Goal: Task Accomplishment & Management: Manage account settings

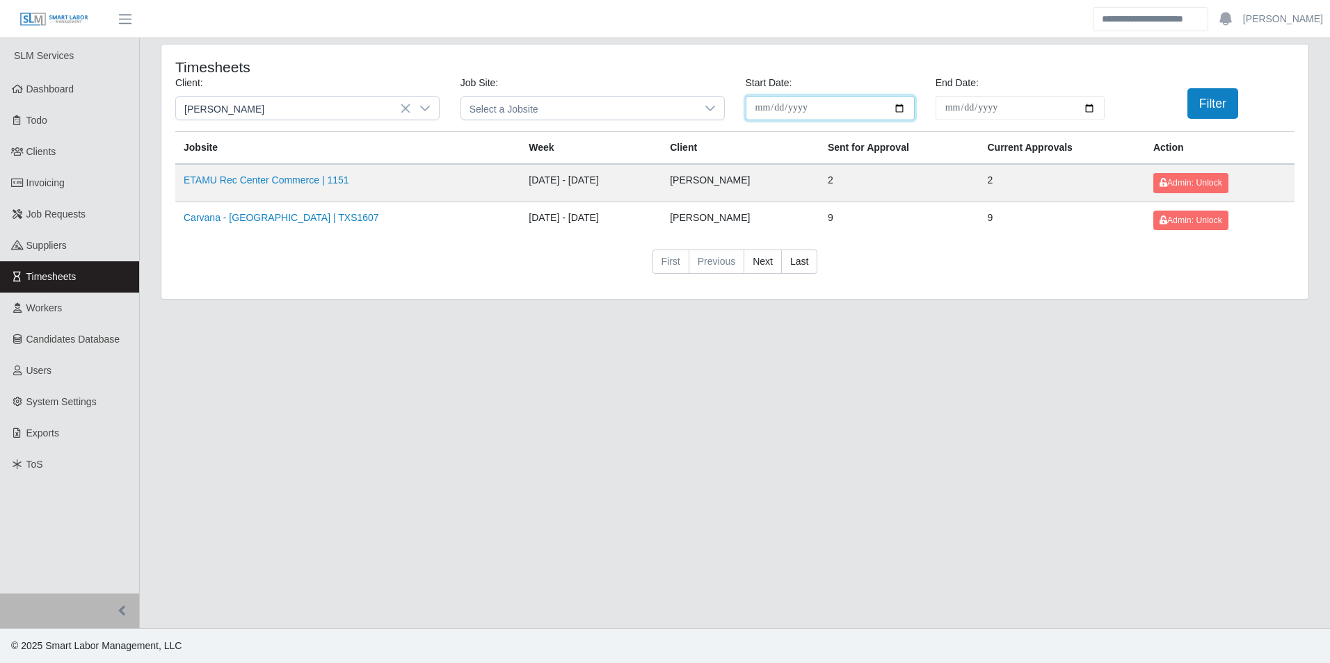
click at [904, 102] on input "**********" at bounding box center [830, 108] width 169 height 24
type input "**********"
click at [1087, 108] on input "**********" at bounding box center [1019, 108] width 169 height 24
type input "**********"
click at [1204, 102] on button "Filter" at bounding box center [1212, 103] width 51 height 31
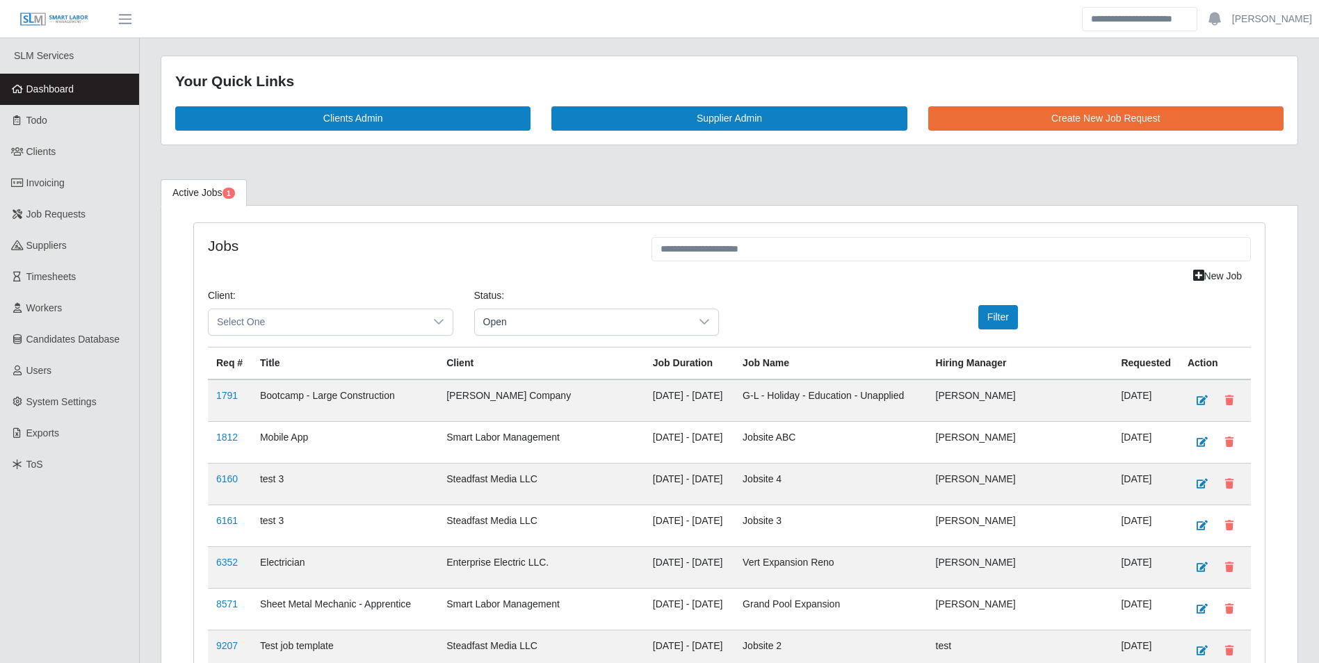
click at [53, 83] on span "Dashboard" at bounding box center [50, 88] width 48 height 11
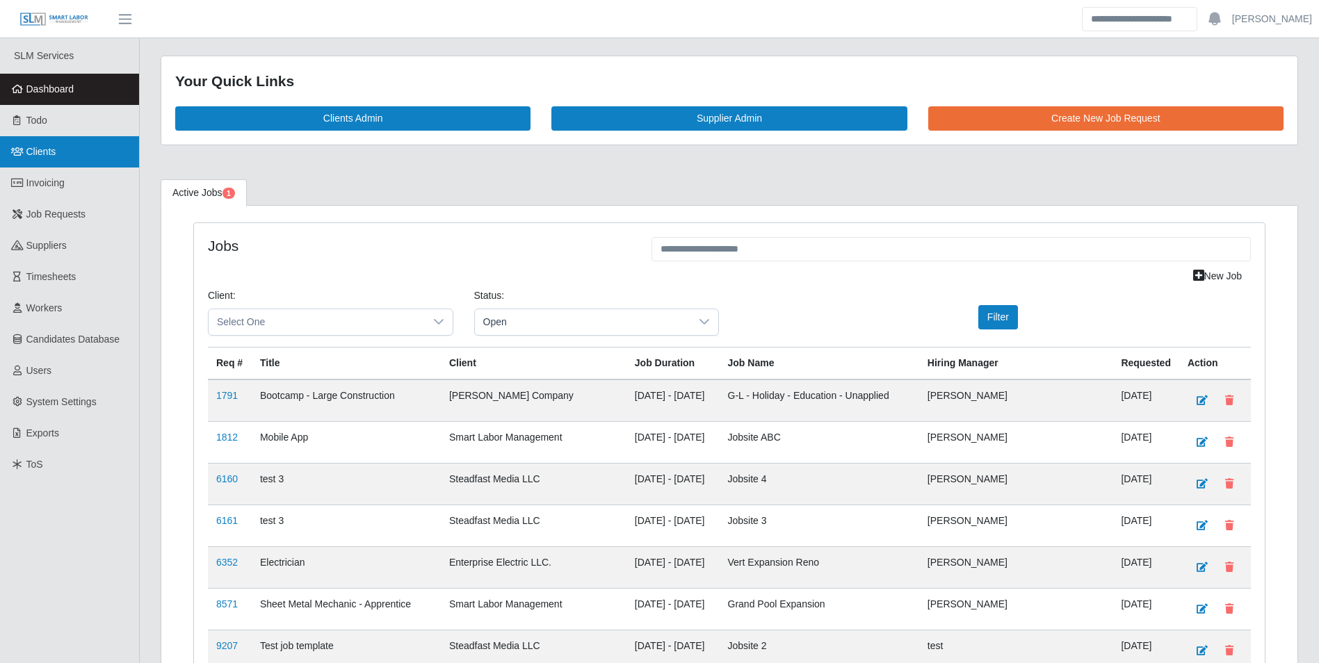
click at [61, 152] on link "Clients" at bounding box center [69, 151] width 139 height 31
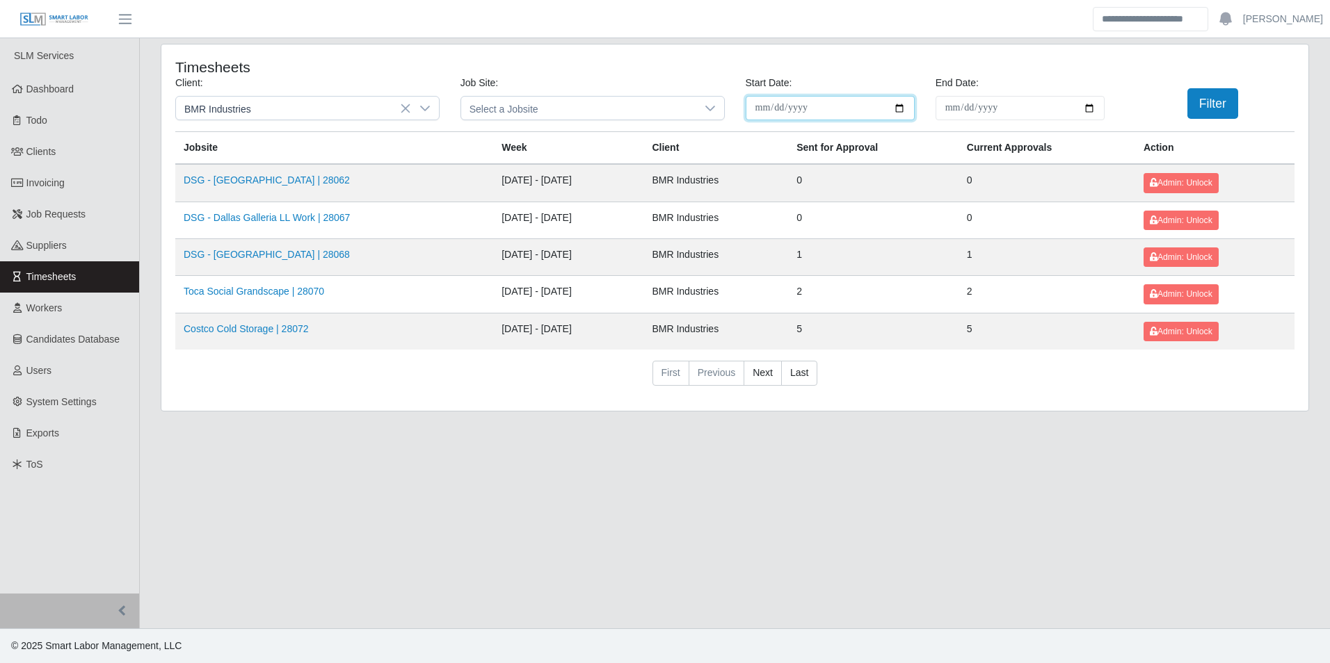
click at [902, 113] on input "**********" at bounding box center [830, 108] width 169 height 24
type input "**********"
click at [1092, 102] on input "**********" at bounding box center [1019, 108] width 169 height 24
type input "**********"
click at [1201, 106] on button "Filter" at bounding box center [1212, 103] width 51 height 31
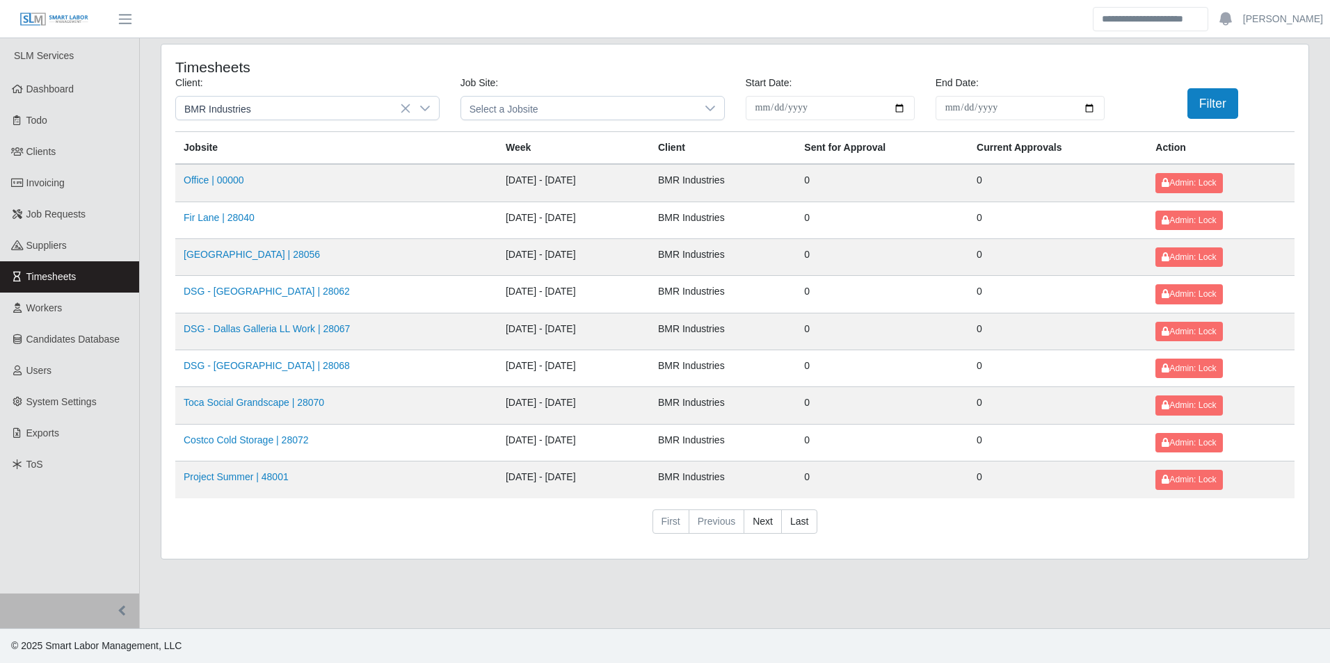
click at [304, 284] on td "DSG - Dallas | 28062" at bounding box center [336, 294] width 322 height 37
click at [230, 183] on link "Office | 00000" at bounding box center [214, 180] width 61 height 11
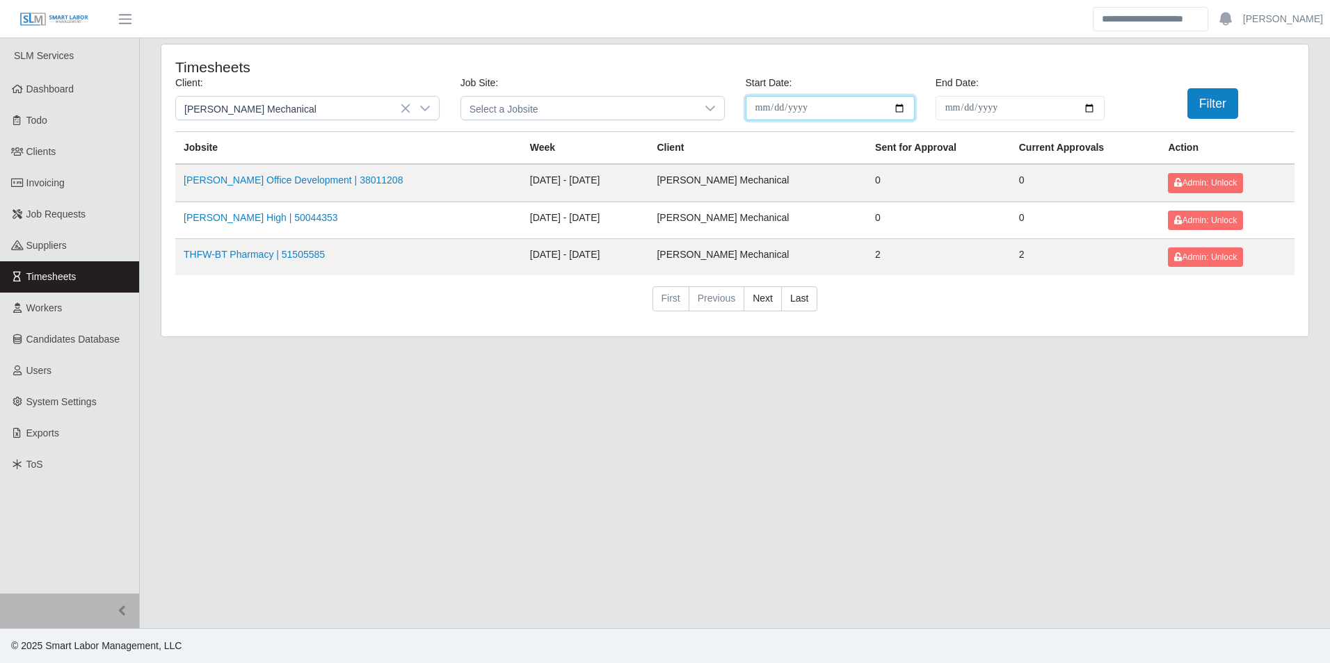
click at [903, 107] on input "**********" at bounding box center [830, 108] width 169 height 24
type input "**********"
click at [1086, 106] on input "**********" at bounding box center [1019, 108] width 169 height 24
type input "**********"
click at [1202, 105] on button "Filter" at bounding box center [1212, 103] width 51 height 31
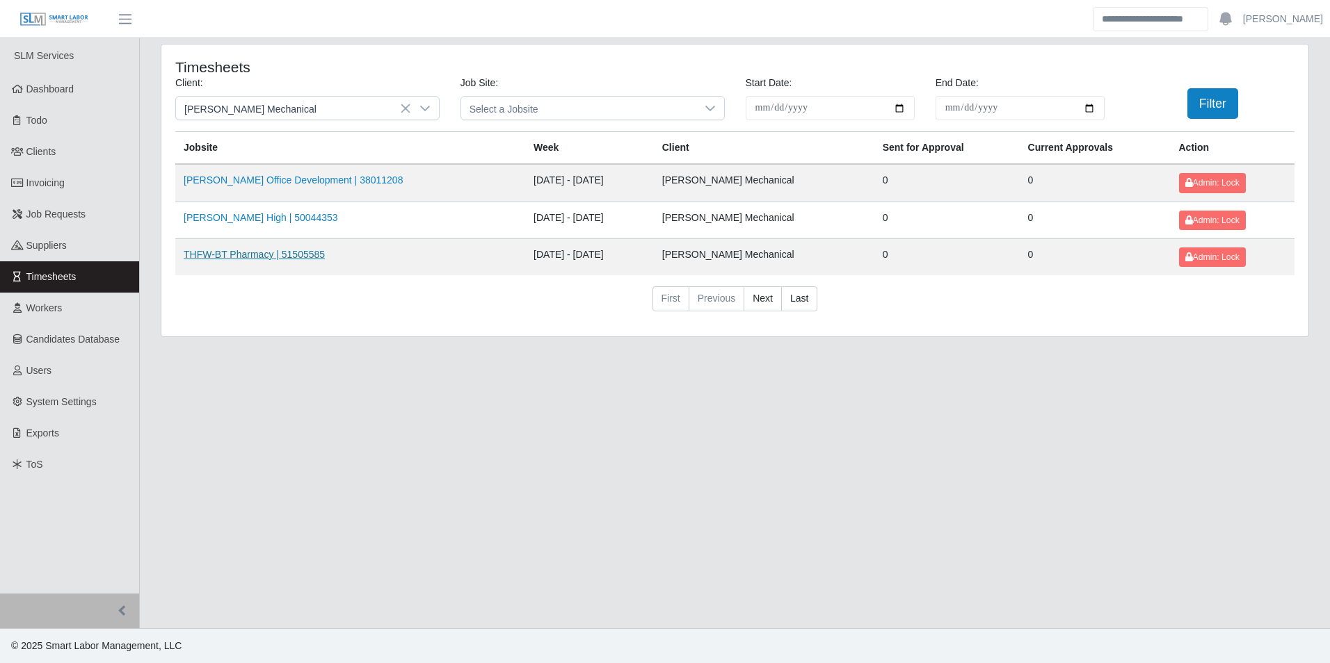
click at [285, 250] on link "THFW-BT Pharmacy | 51505585" at bounding box center [254, 254] width 141 height 11
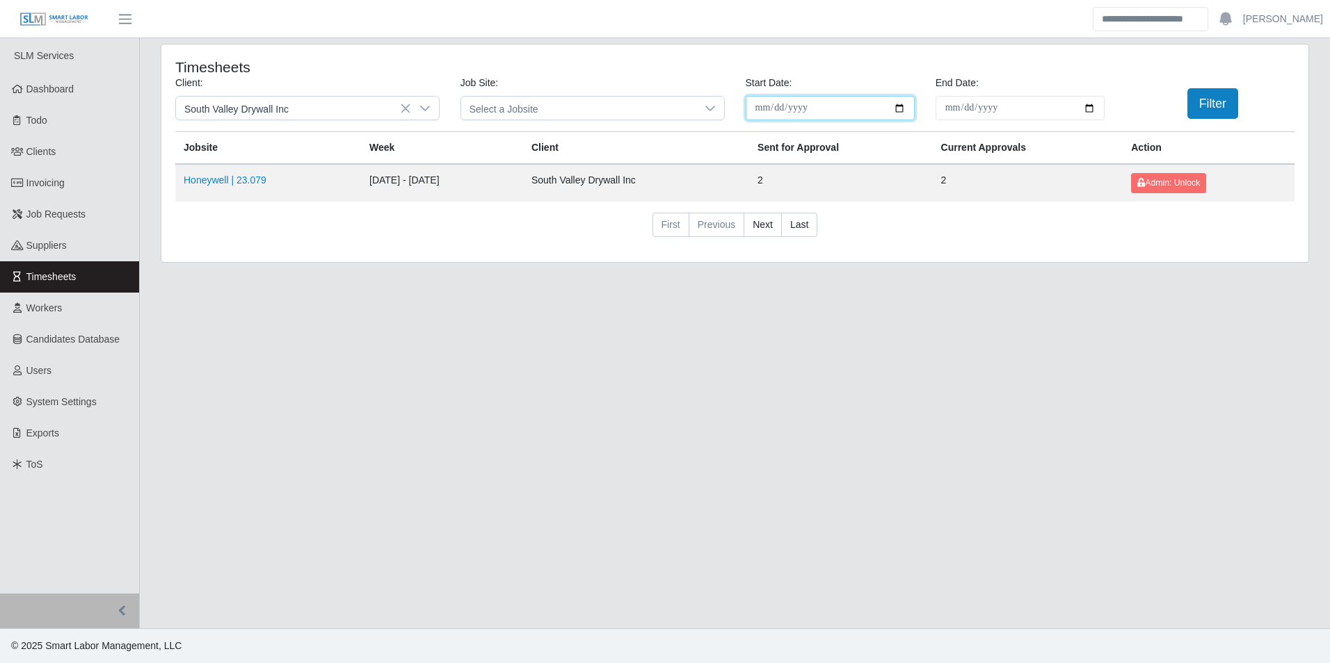
click at [899, 107] on input "**********" at bounding box center [830, 108] width 169 height 24
type input "**********"
click at [1095, 108] on input "**********" at bounding box center [1019, 108] width 169 height 24
type input "**********"
click at [1191, 111] on button "Filter" at bounding box center [1212, 103] width 51 height 31
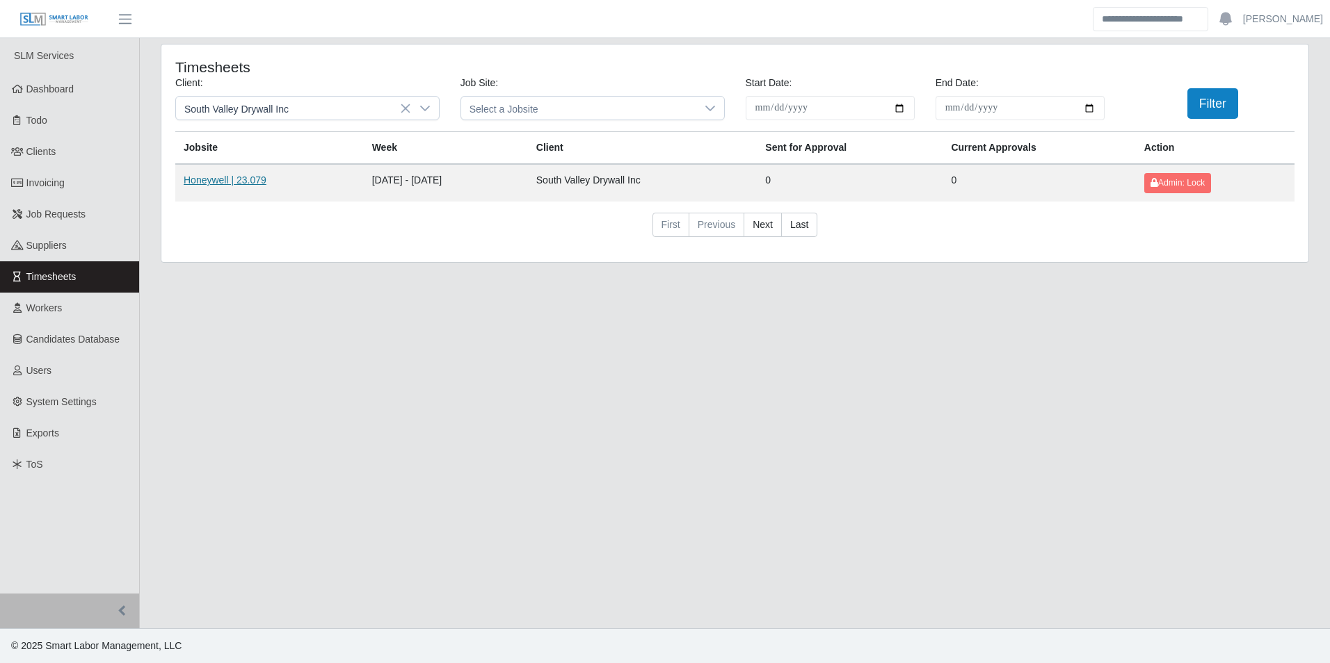
click at [233, 182] on link "Honeywell | 23.079" at bounding box center [225, 180] width 83 height 11
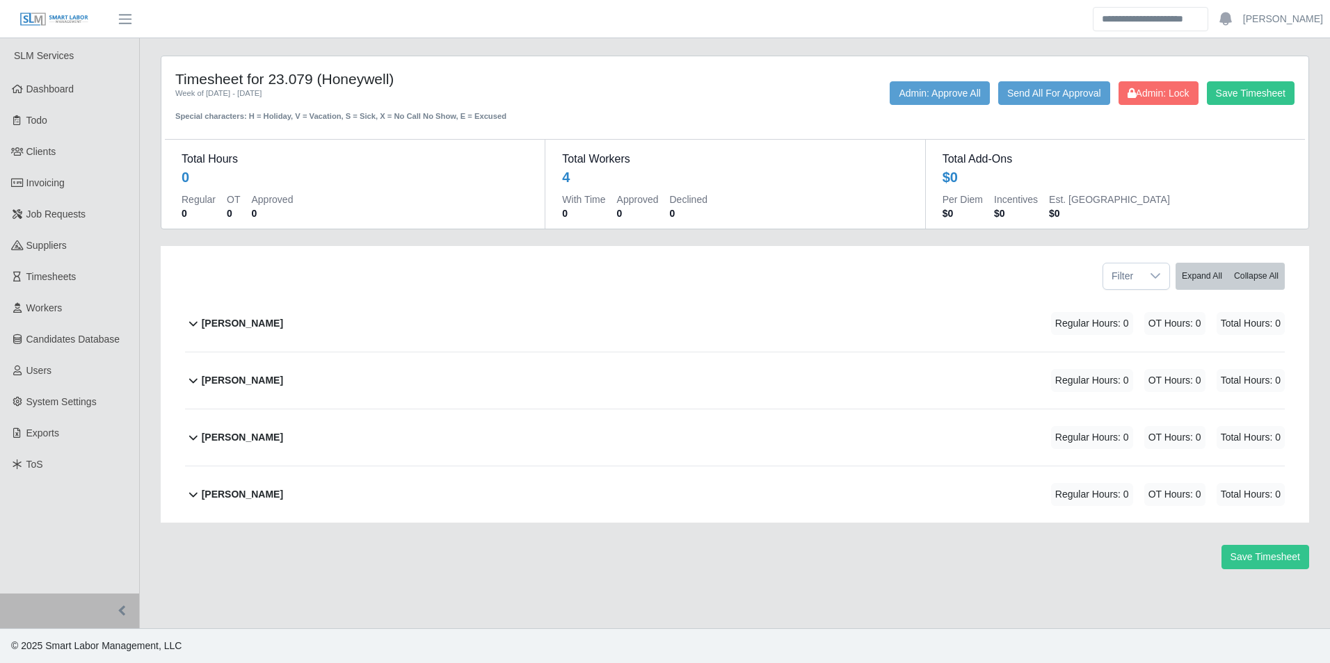
click at [252, 383] on b "[PERSON_NAME]" at bounding box center [242, 380] width 81 height 15
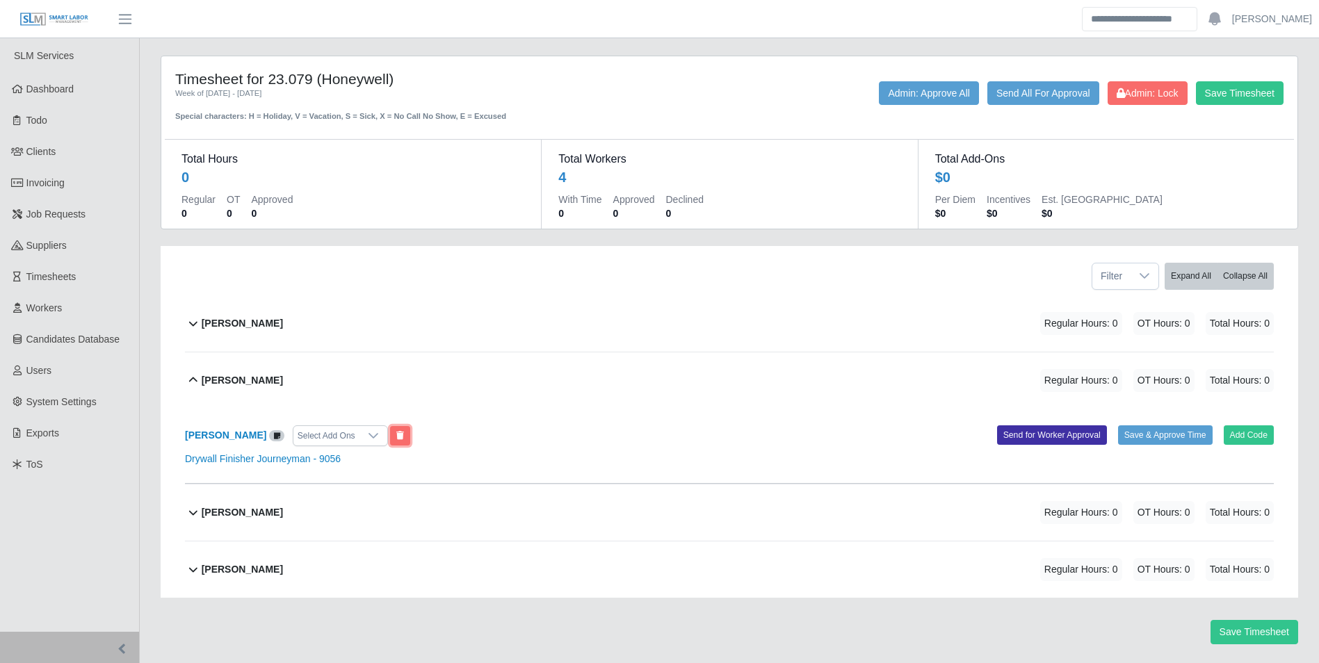
click at [410, 439] on button at bounding box center [400, 435] width 20 height 19
click at [233, 393] on div "Jonathan Hernandez Regular Hours: 0 OT Hours: 0 Total Hours: 0" at bounding box center [738, 381] width 1072 height 56
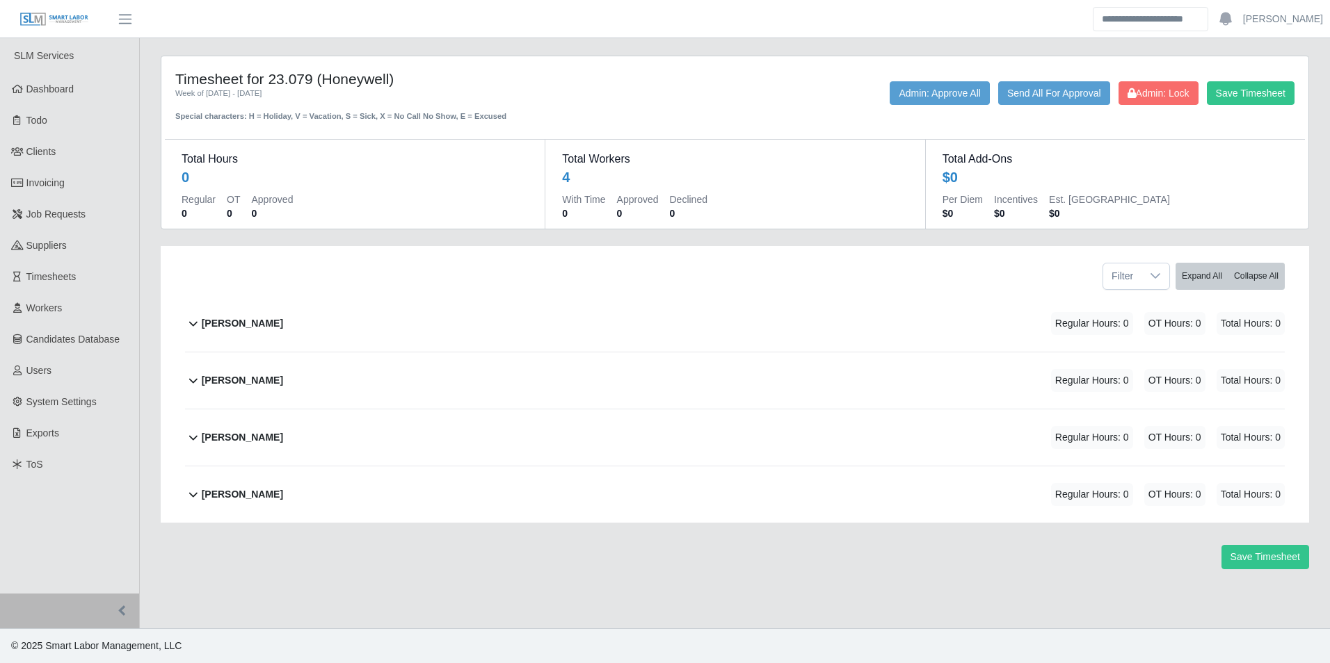
click at [282, 438] on div "Juan Sanmiguel Regular Hours: 0 OT Hours: 0 Total Hours: 0" at bounding box center [743, 438] width 1083 height 56
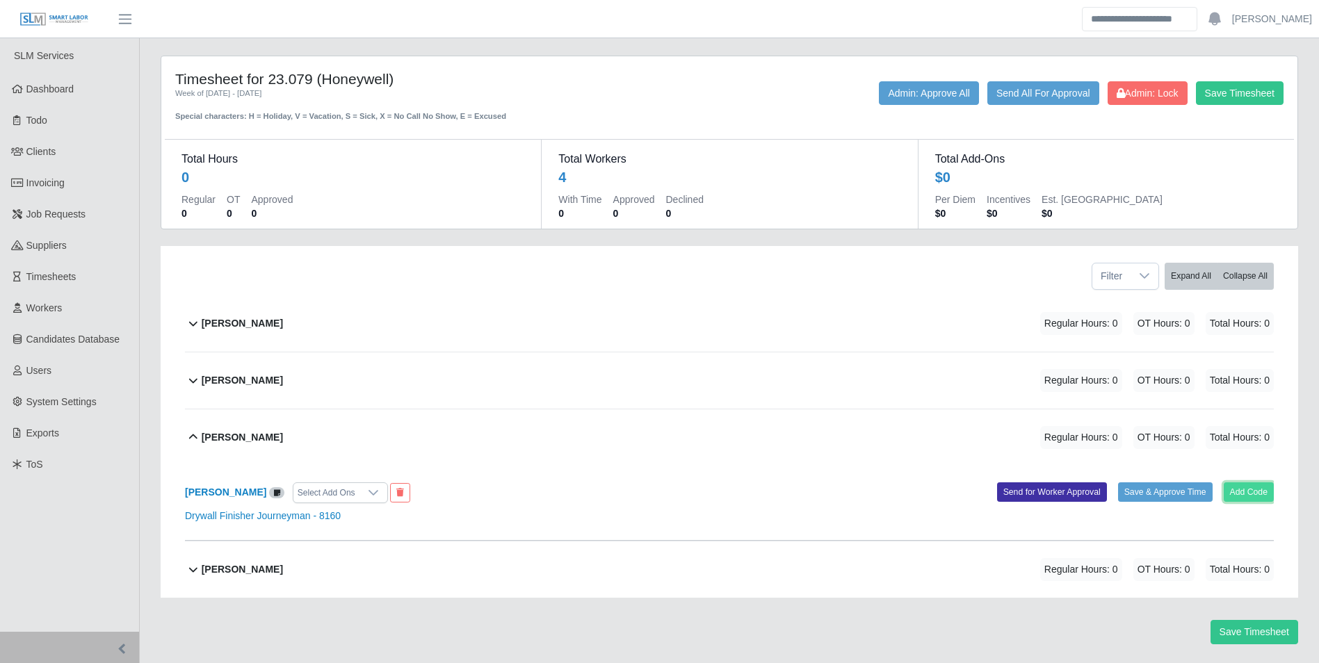
click at [1251, 496] on button "Add Code" at bounding box center [1249, 492] width 51 height 19
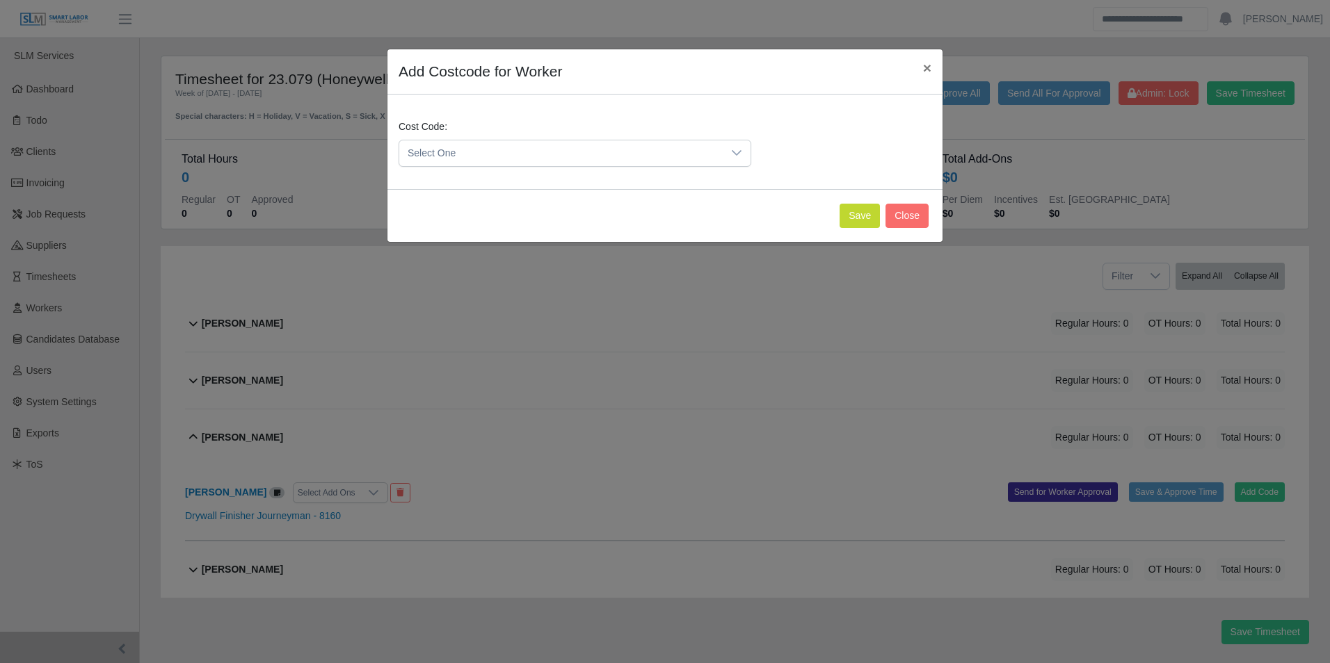
click at [526, 152] on span "Select One" at bounding box center [560, 153] width 323 height 26
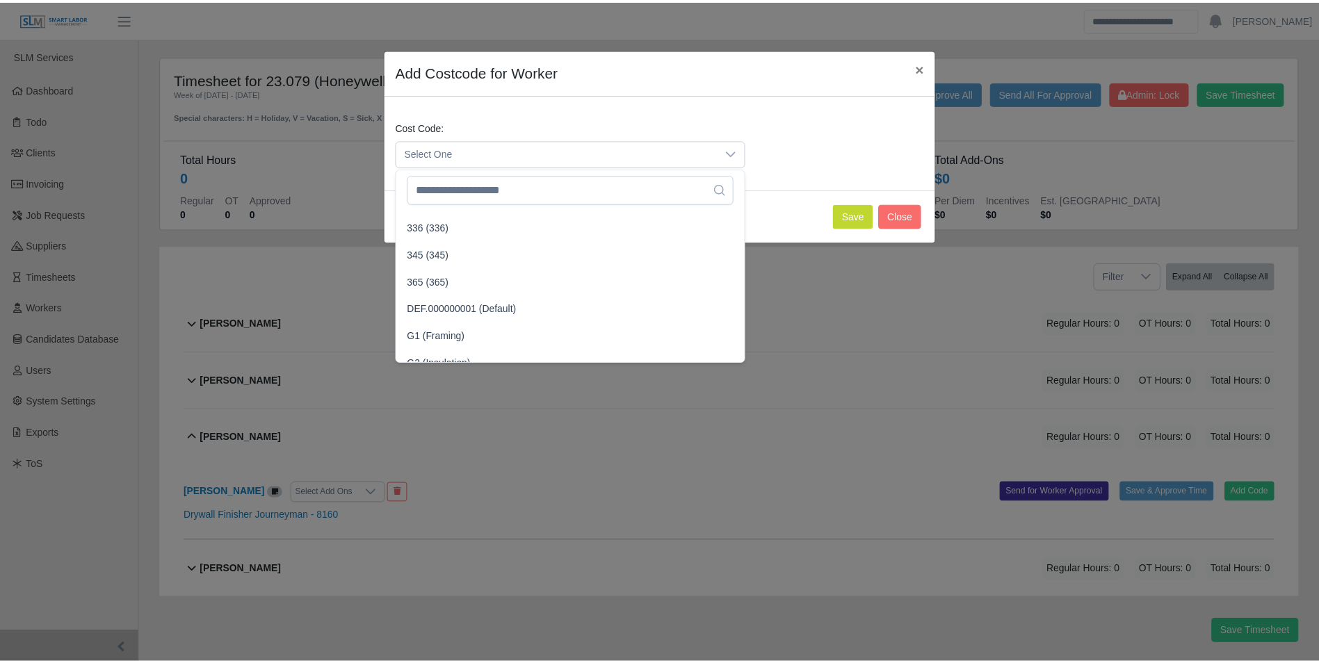
scroll to position [337, 0]
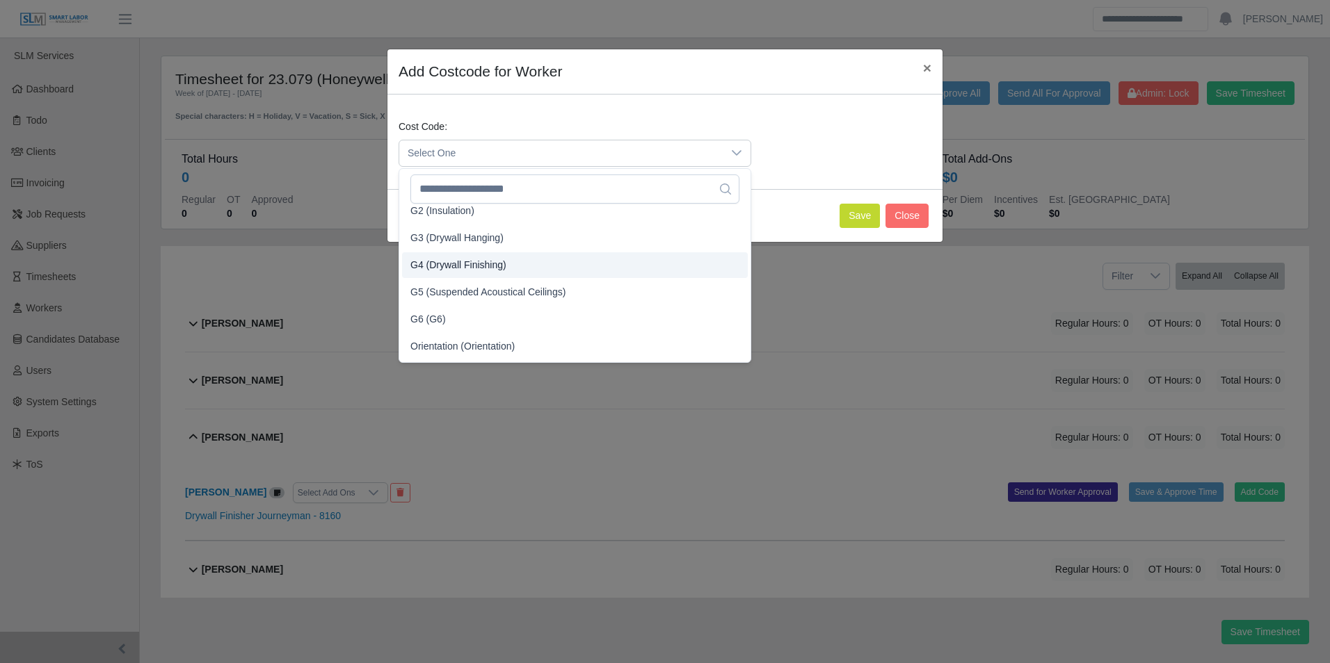
click at [477, 267] on span "G4 (Drywall Finishing)" at bounding box center [458, 265] width 96 height 15
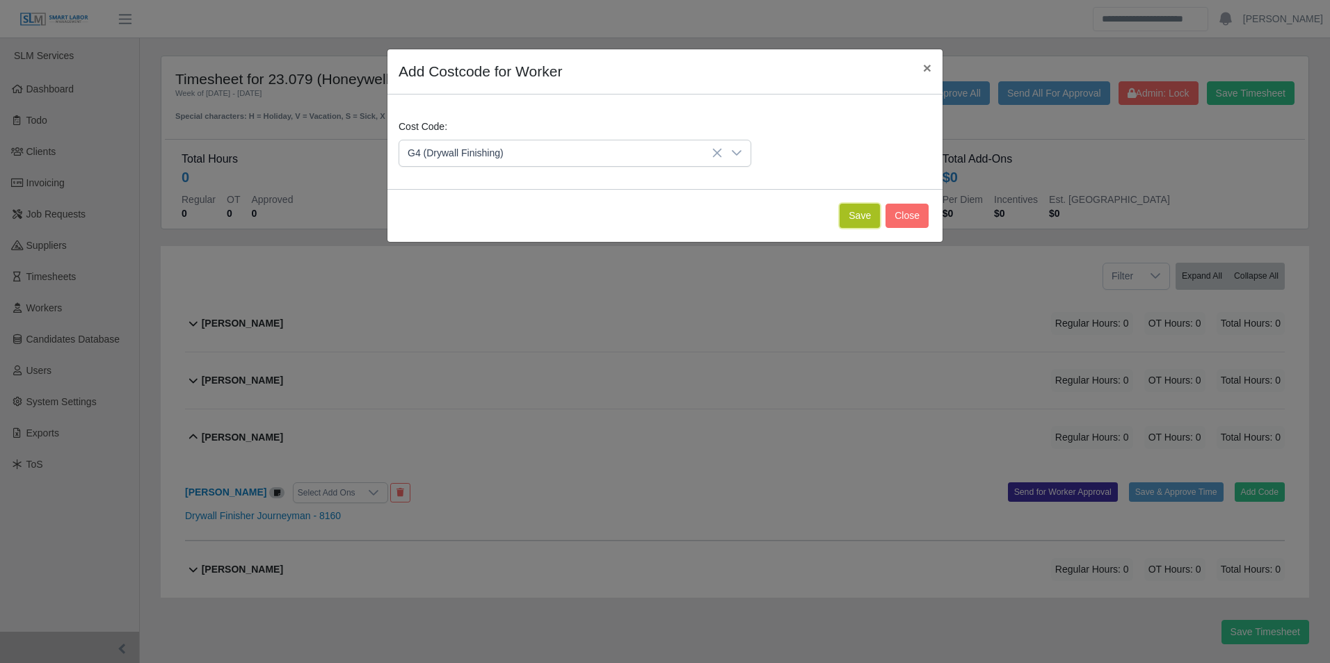
click at [853, 218] on button "Save" at bounding box center [859, 216] width 40 height 24
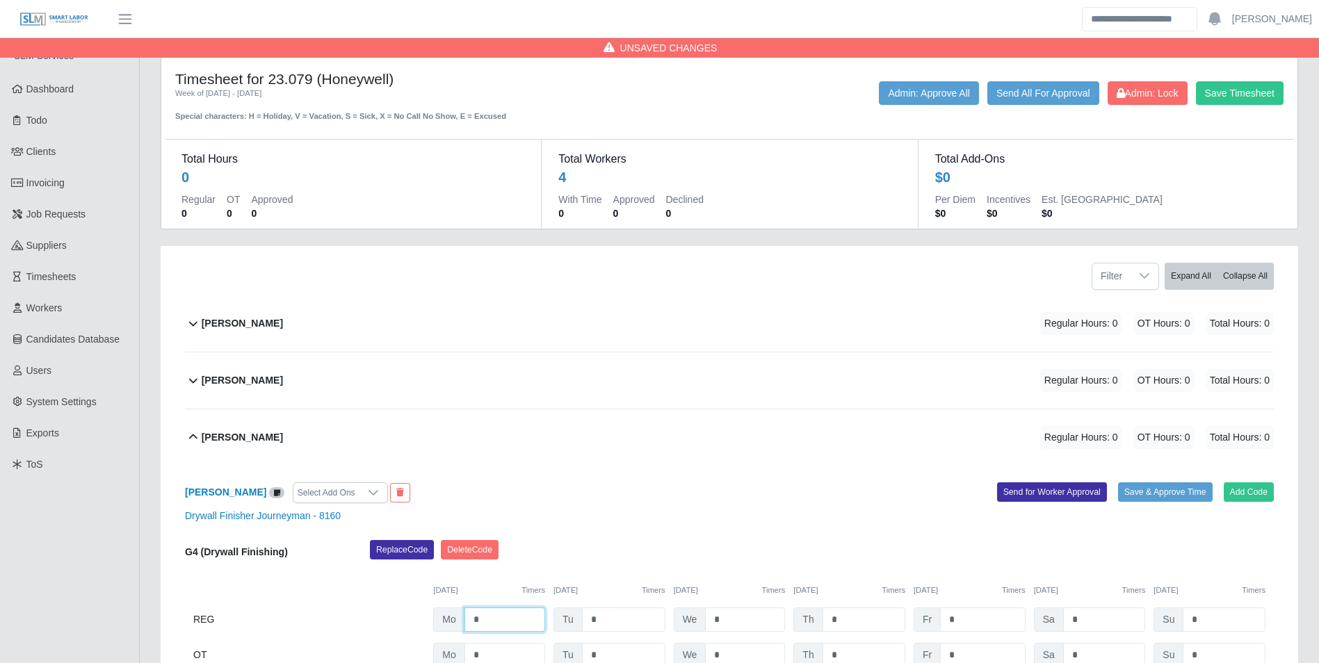
click at [517, 627] on input "*" at bounding box center [505, 620] width 81 height 24
type input "*"
type input "***"
type input "*"
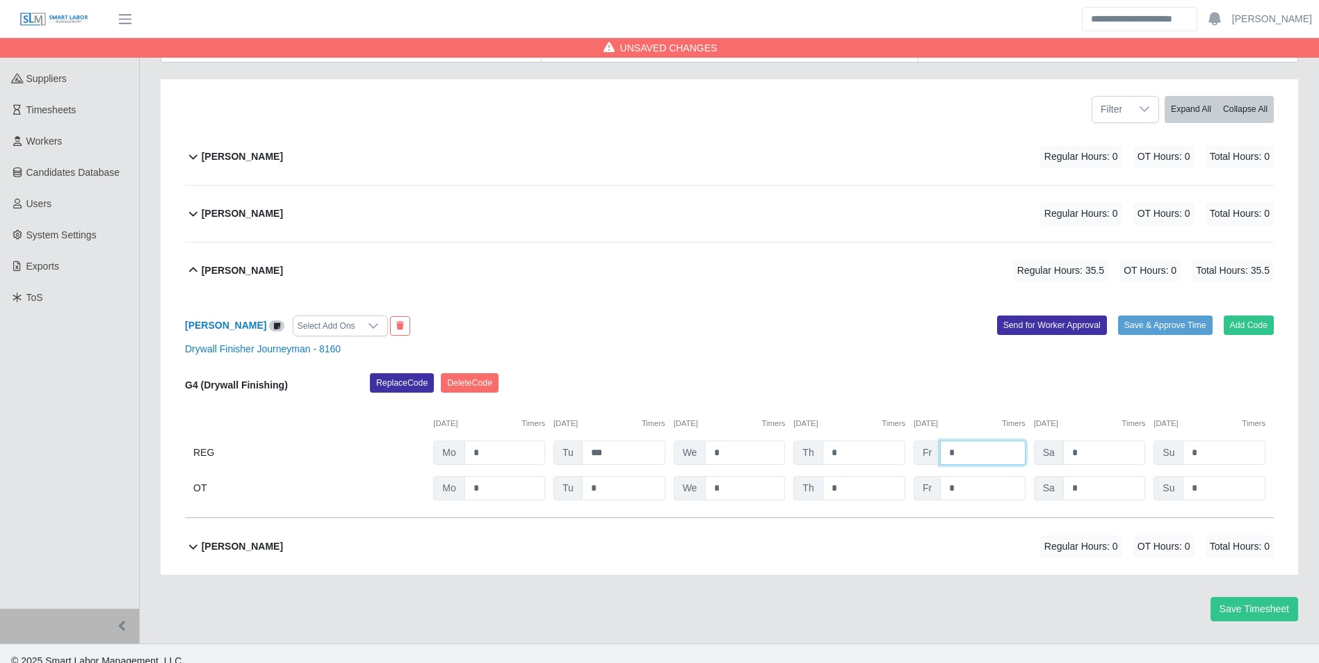
scroll to position [182, 0]
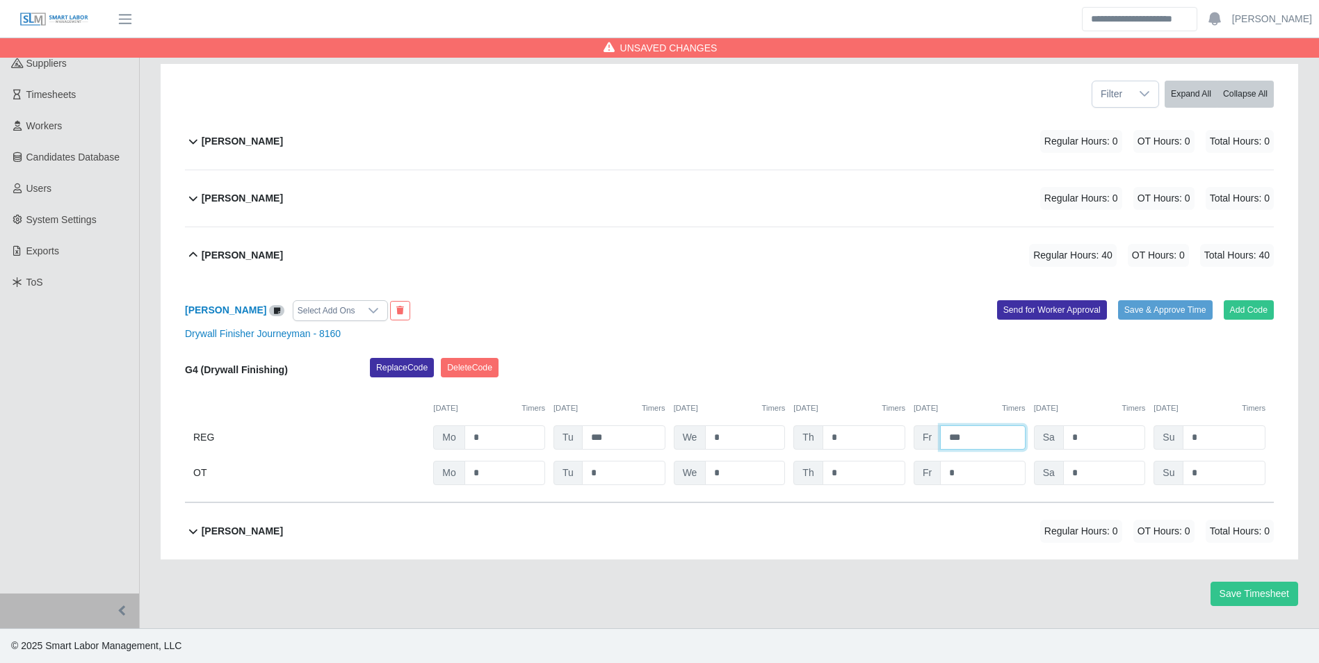
type input "***"
click at [974, 386] on div "Replace Code [GEOGRAPHIC_DATA] Code" at bounding box center [822, 372] width 925 height 28
click at [987, 465] on input "*" at bounding box center [982, 473] width 85 height 24
type input "*"
click at [975, 380] on div "Replace Code [GEOGRAPHIC_DATA] Code" at bounding box center [822, 372] width 925 height 28
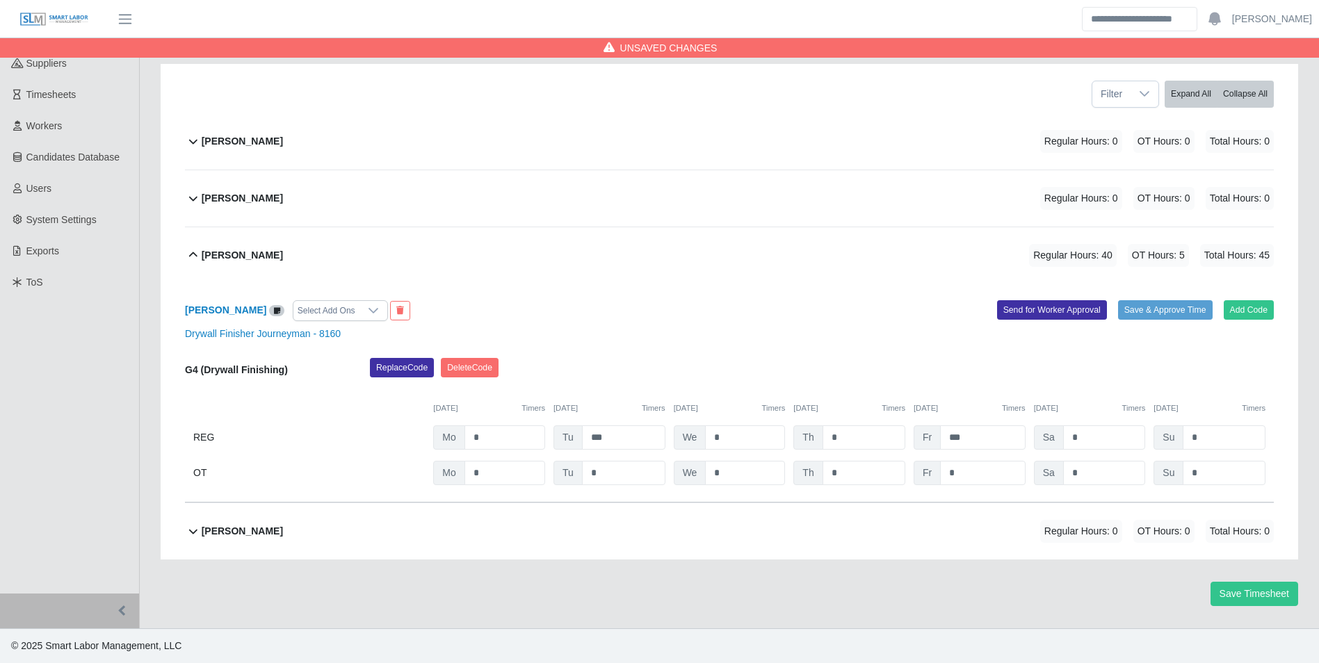
click at [234, 535] on b "Seth Toledo" at bounding box center [242, 531] width 81 height 15
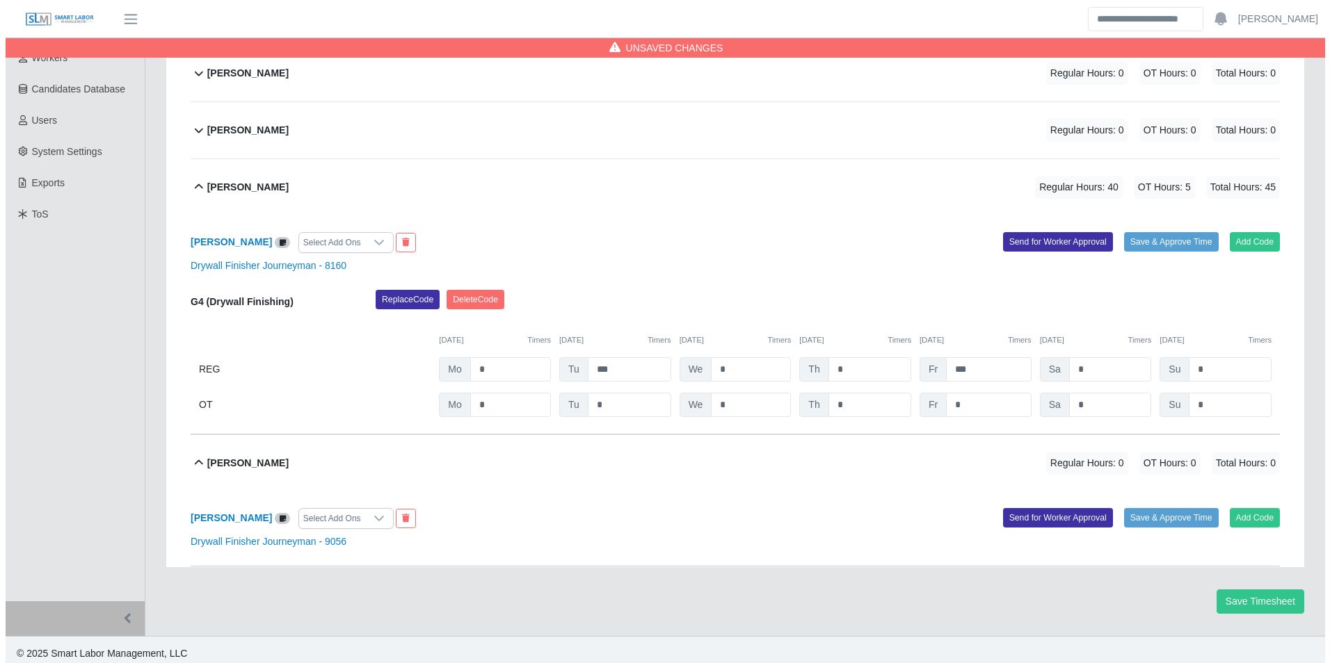
scroll to position [258, 0]
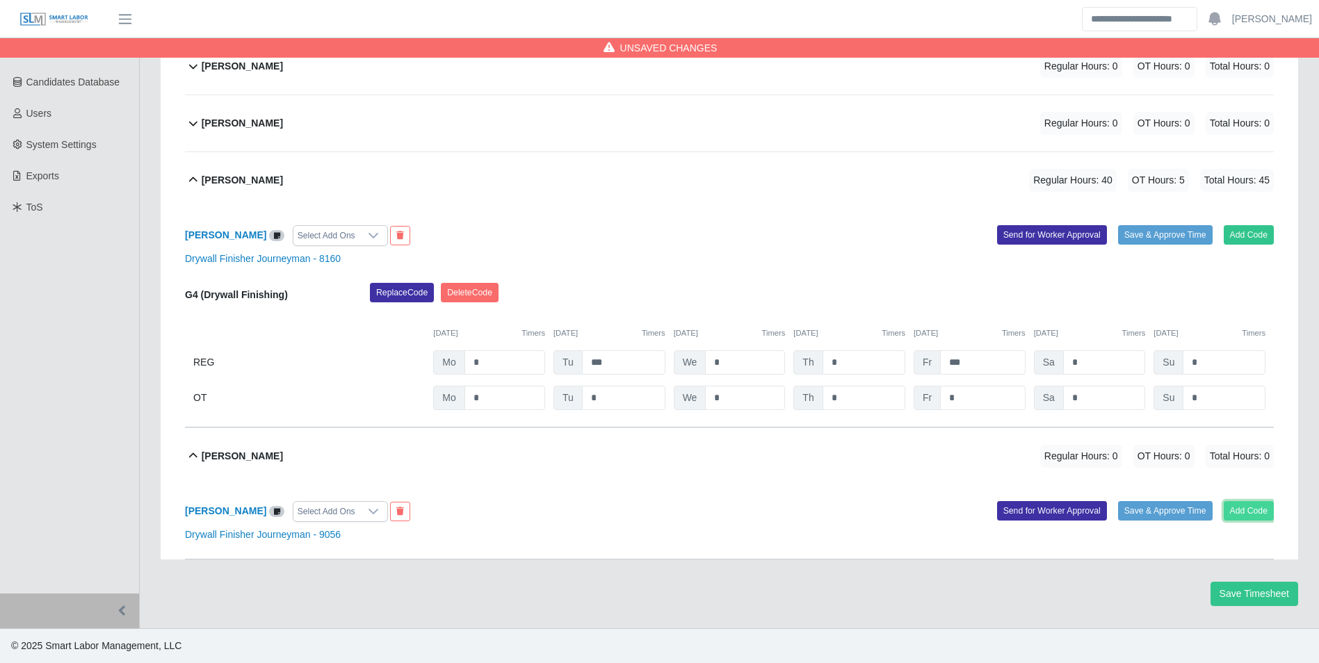
click at [1244, 511] on button "Add Code" at bounding box center [1249, 510] width 51 height 19
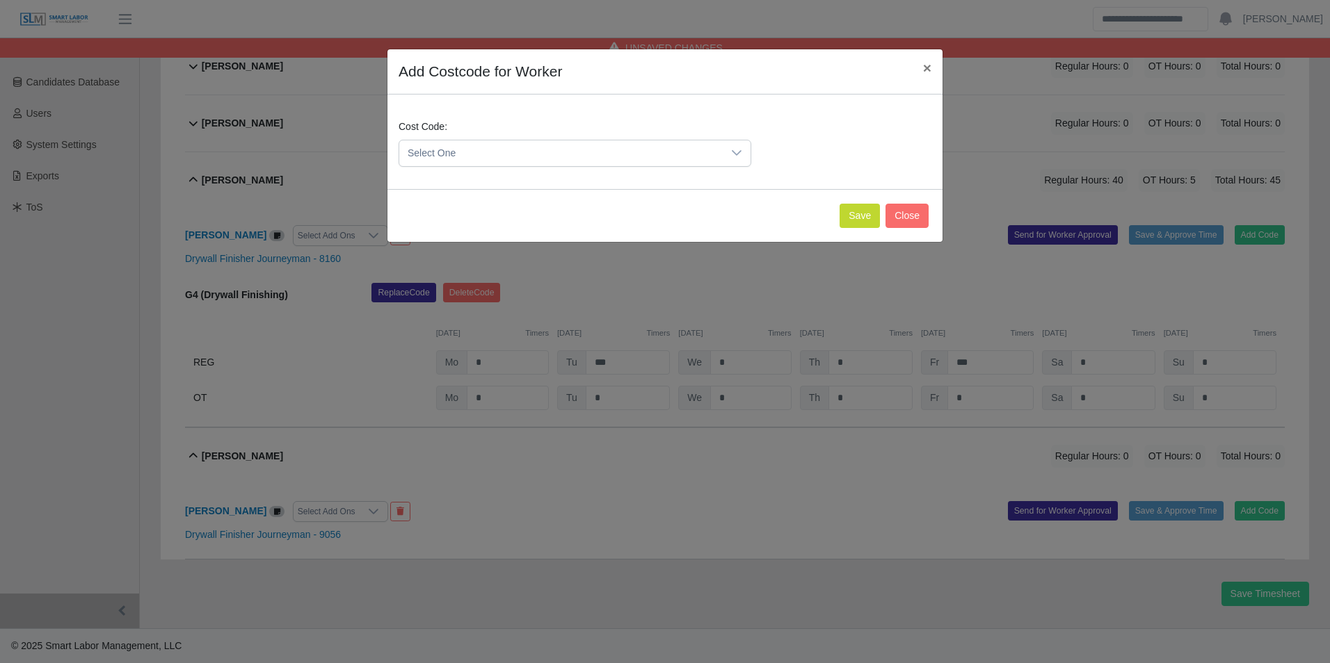
click at [538, 166] on div "Select One" at bounding box center [575, 153] width 353 height 27
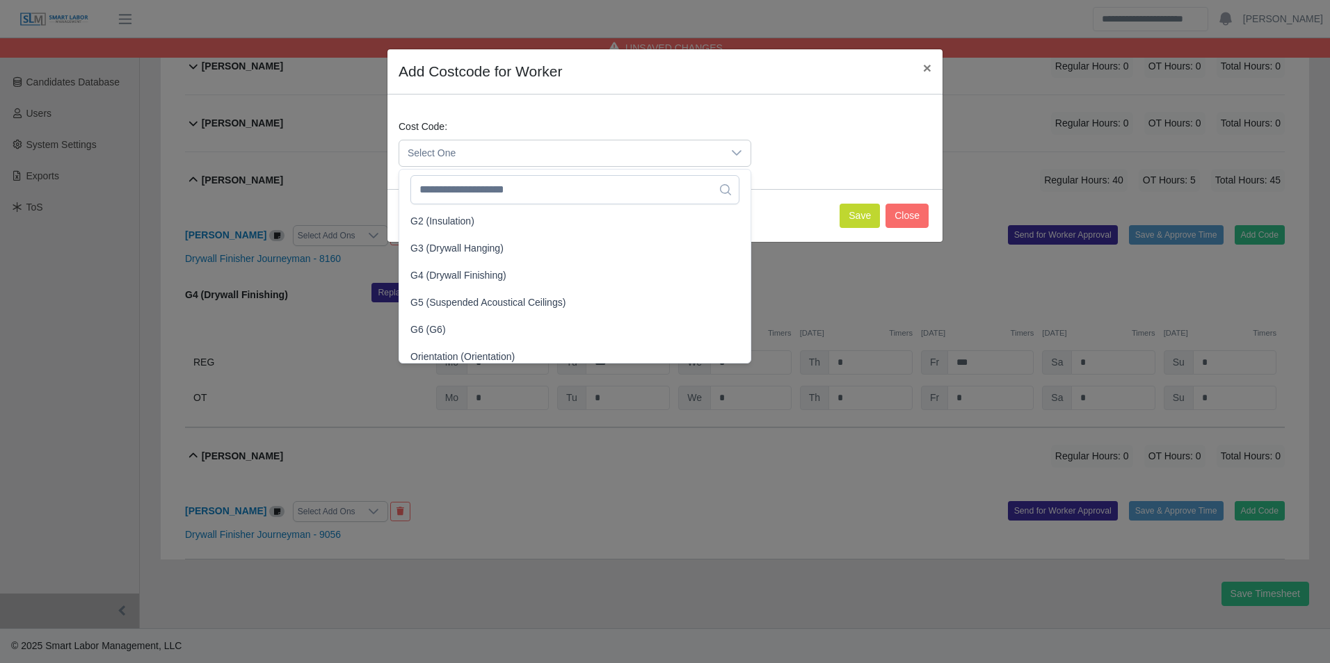
scroll to position [337, 0]
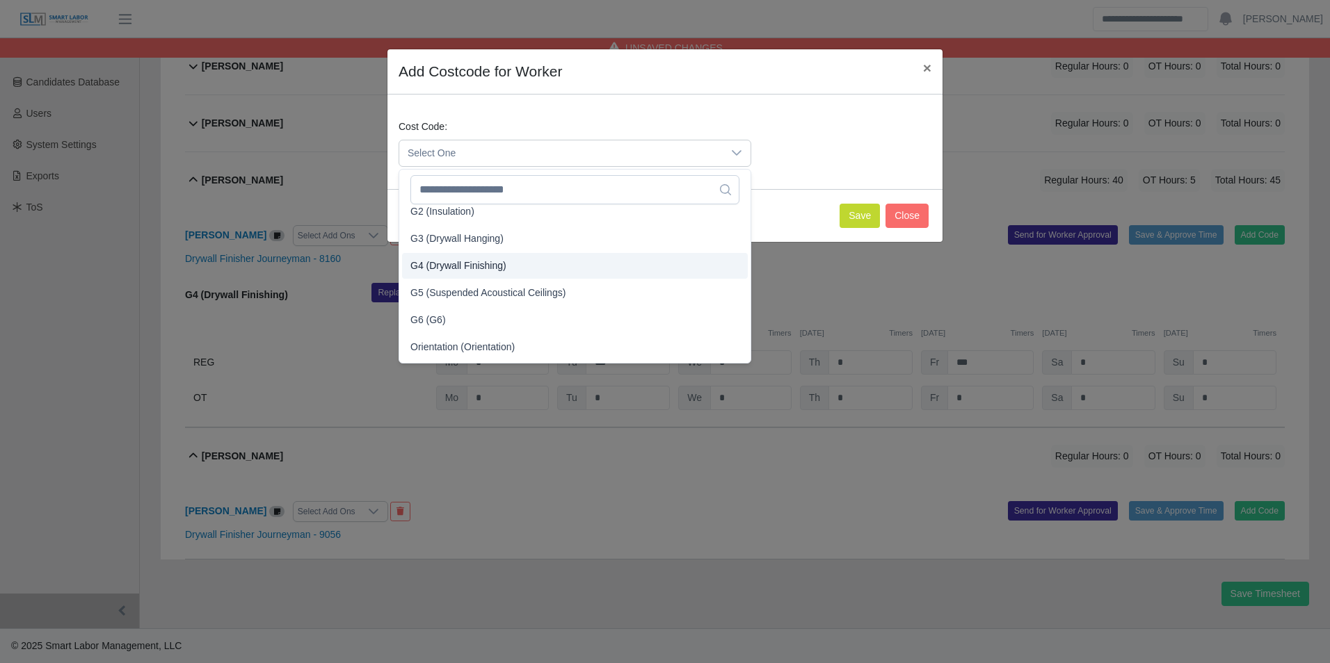
click at [478, 267] on span "G4 (Drywall Finishing)" at bounding box center [458, 266] width 96 height 15
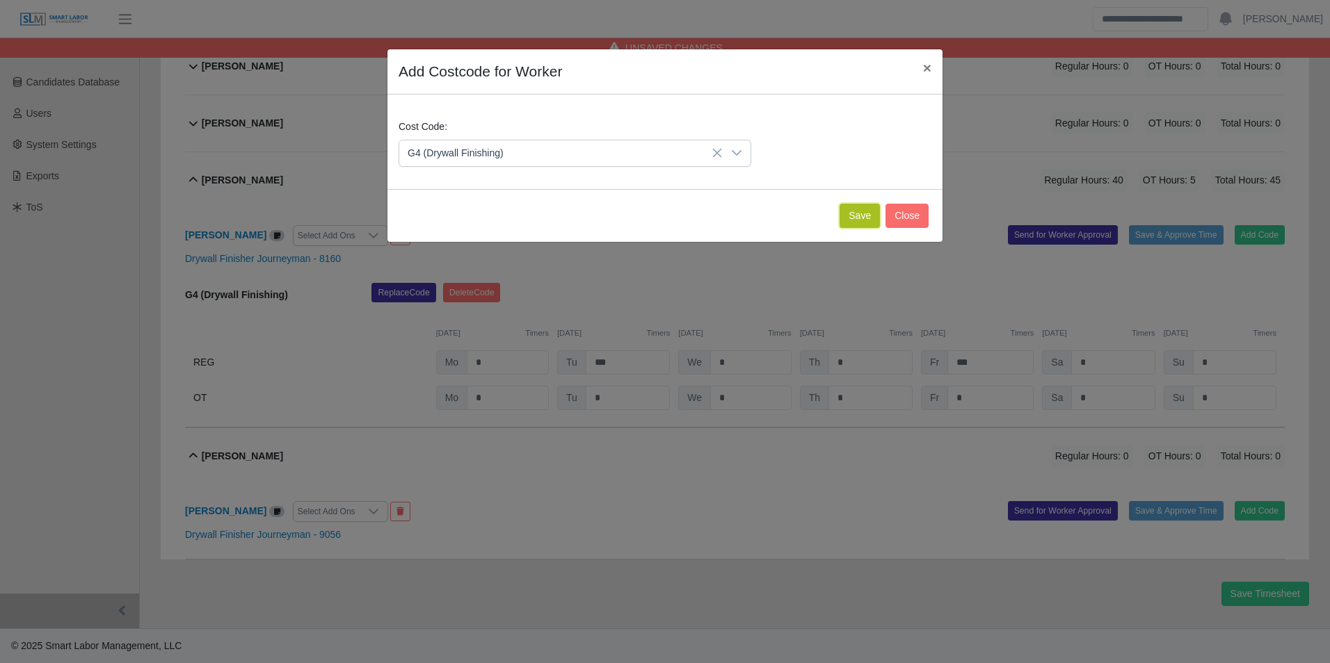
click at [846, 222] on button "Save" at bounding box center [859, 216] width 40 height 24
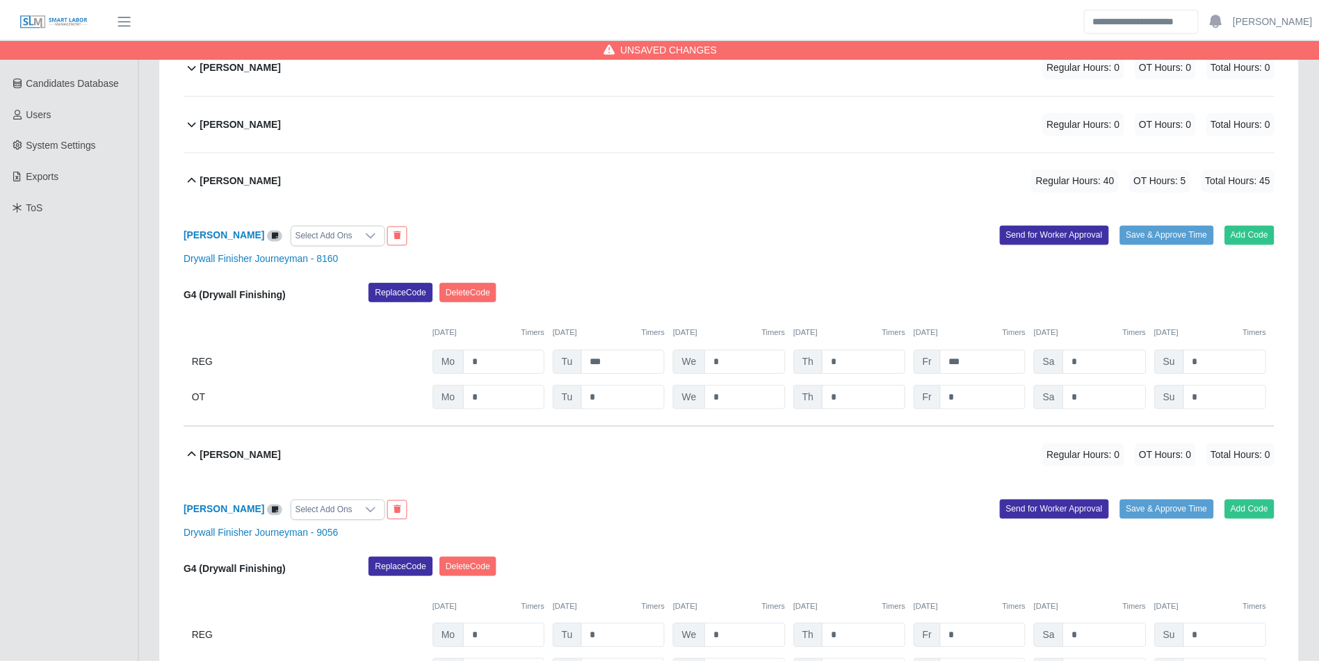
scroll to position [402, 0]
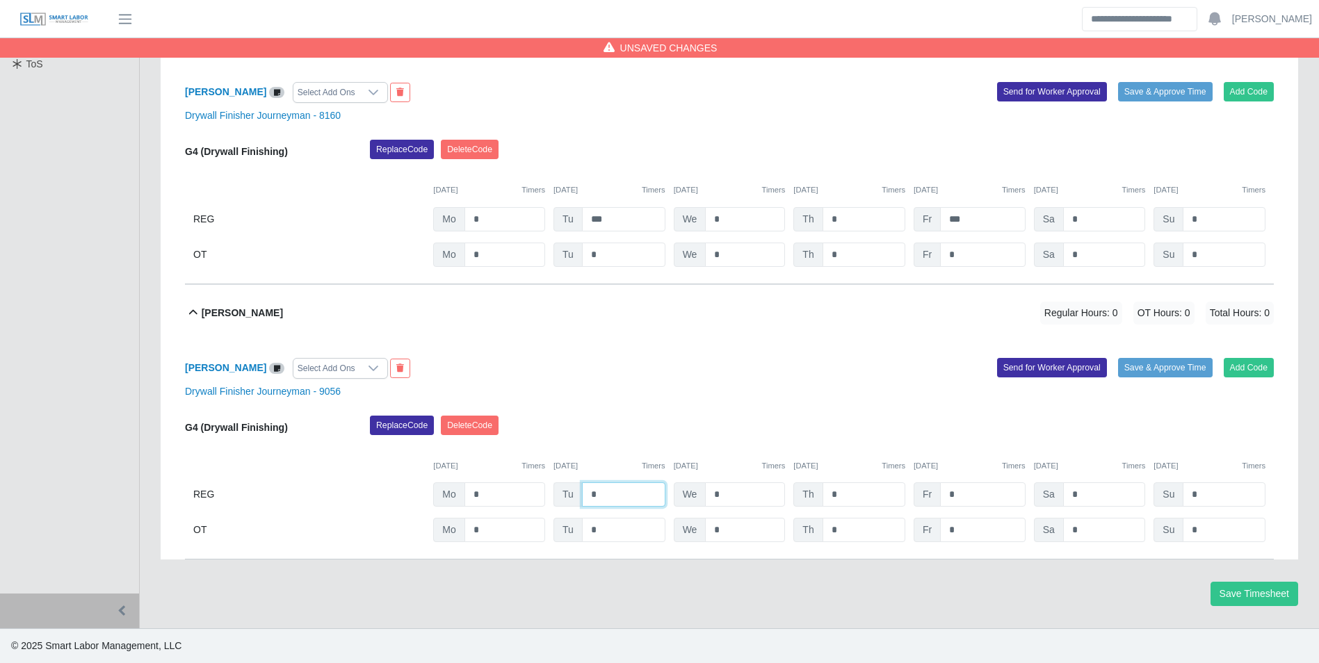
click at [613, 497] on input "*" at bounding box center [623, 495] width 83 height 24
type input "***"
type input "*"
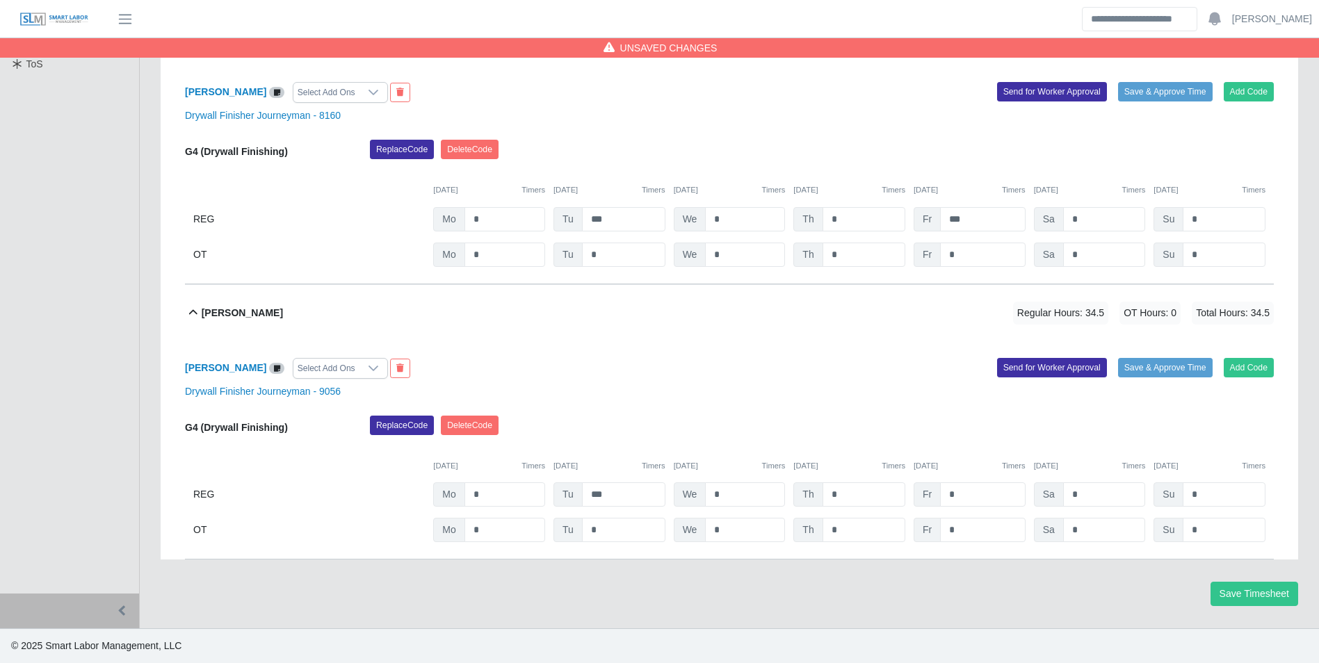
click at [717, 433] on div "Replace Code Delete Code" at bounding box center [822, 430] width 925 height 28
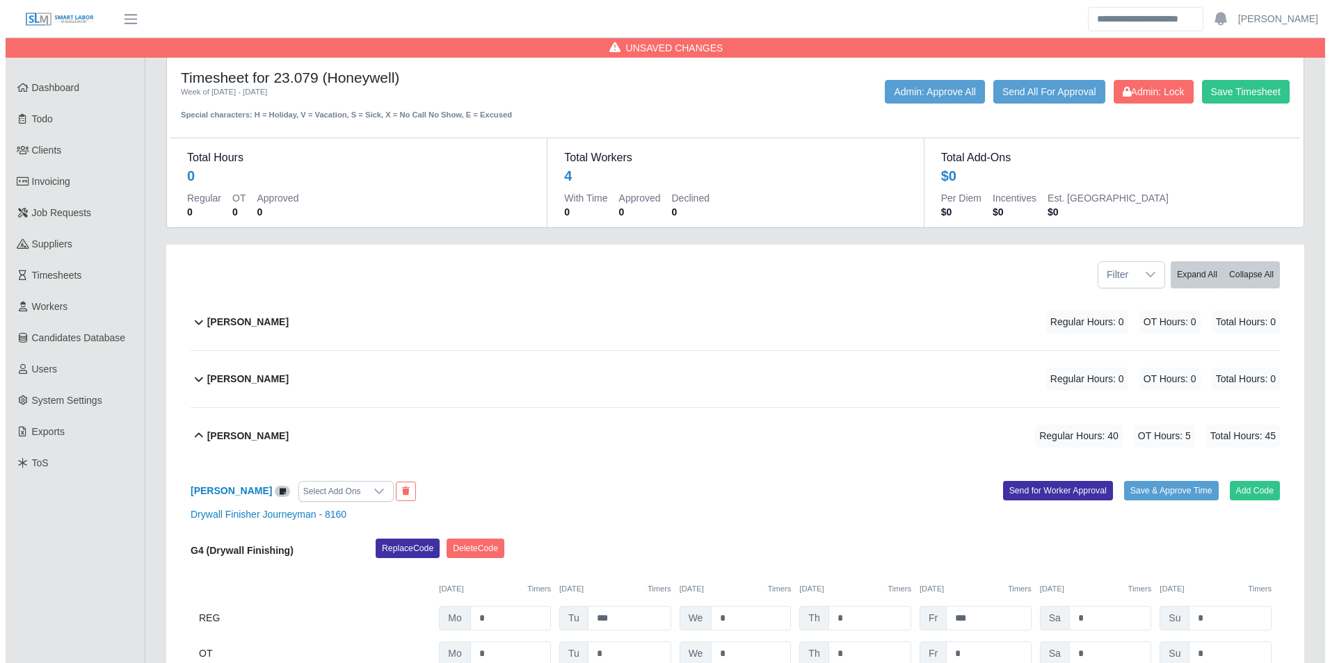
scroll to position [0, 0]
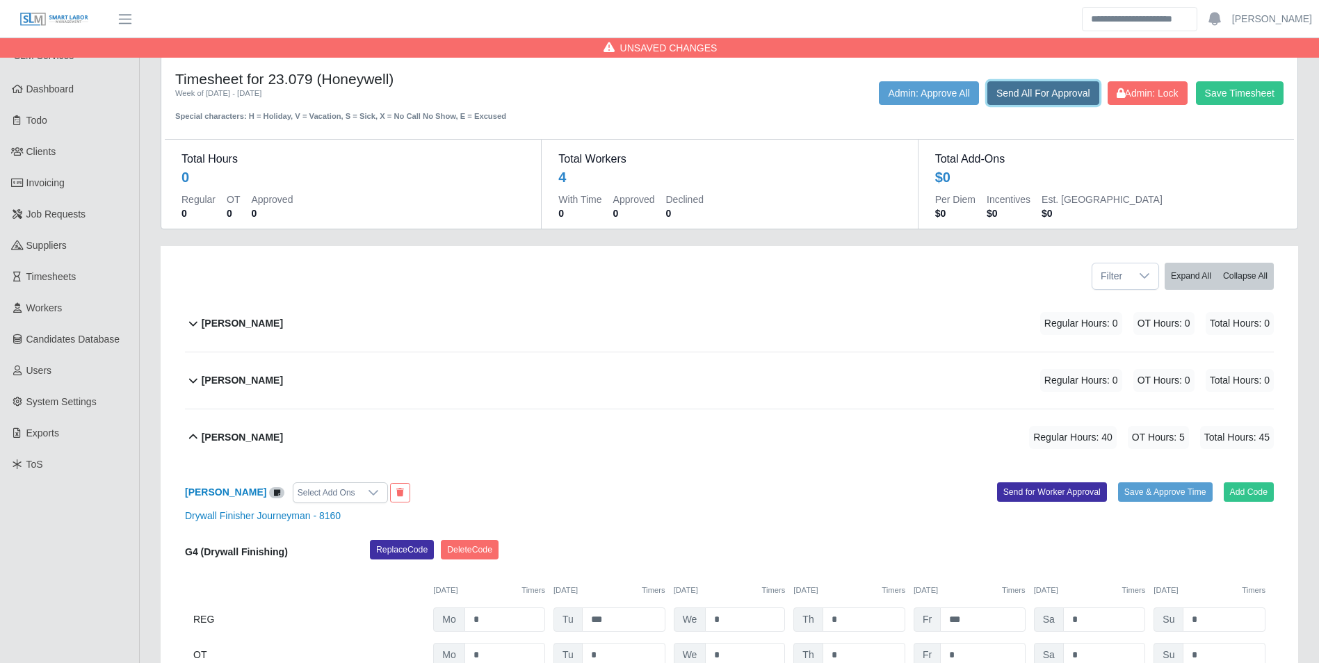
click at [1026, 93] on button "Send All For Approval" at bounding box center [1044, 93] width 112 height 24
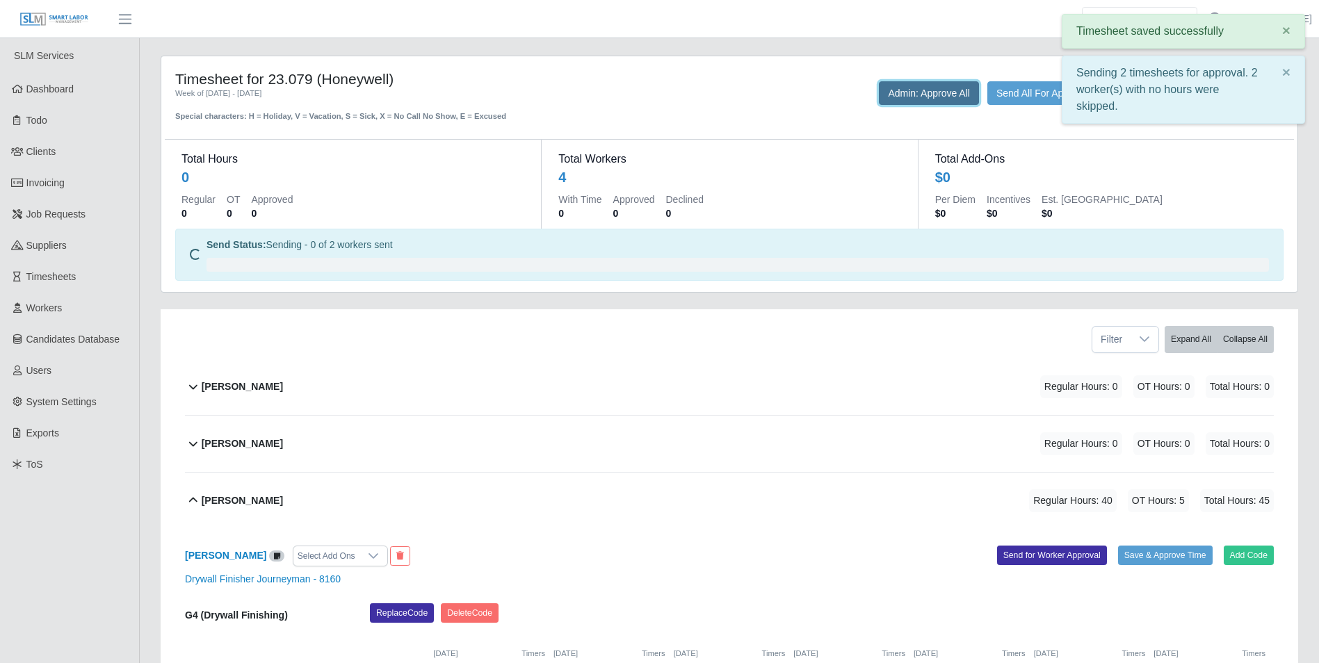
click at [944, 90] on button "Admin: Approve All" at bounding box center [929, 93] width 100 height 24
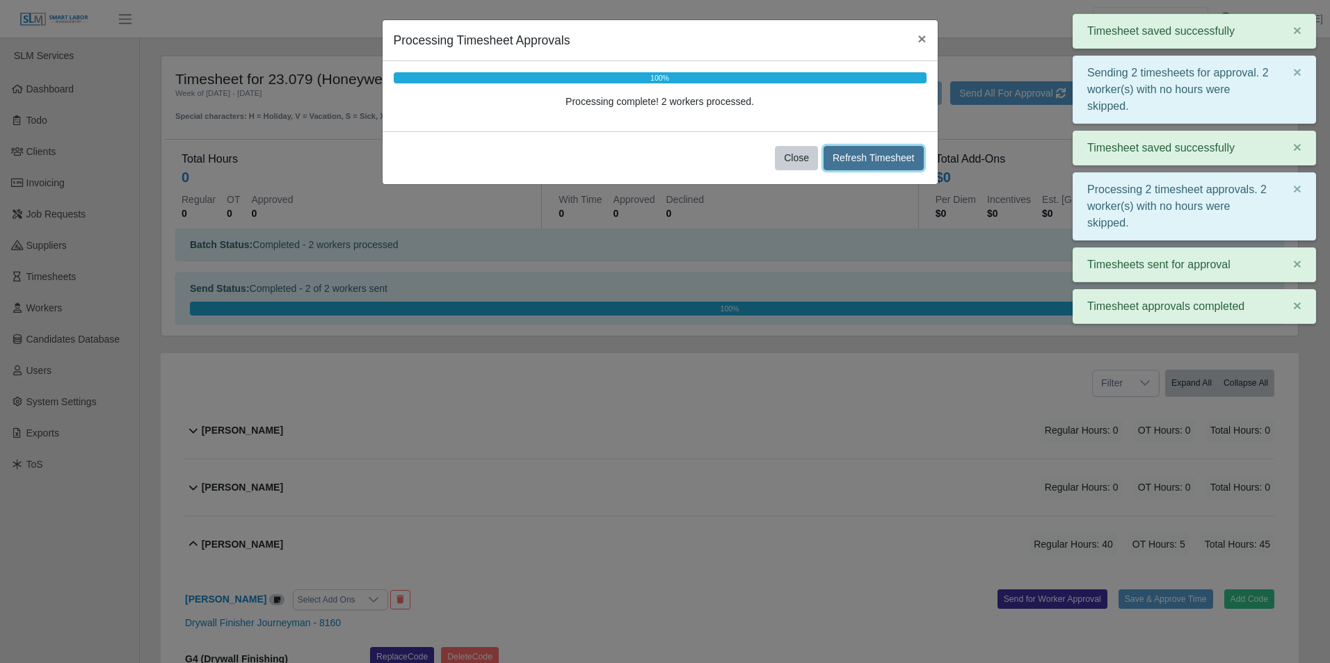
click at [896, 154] on button "Refresh Timesheet" at bounding box center [873, 158] width 100 height 24
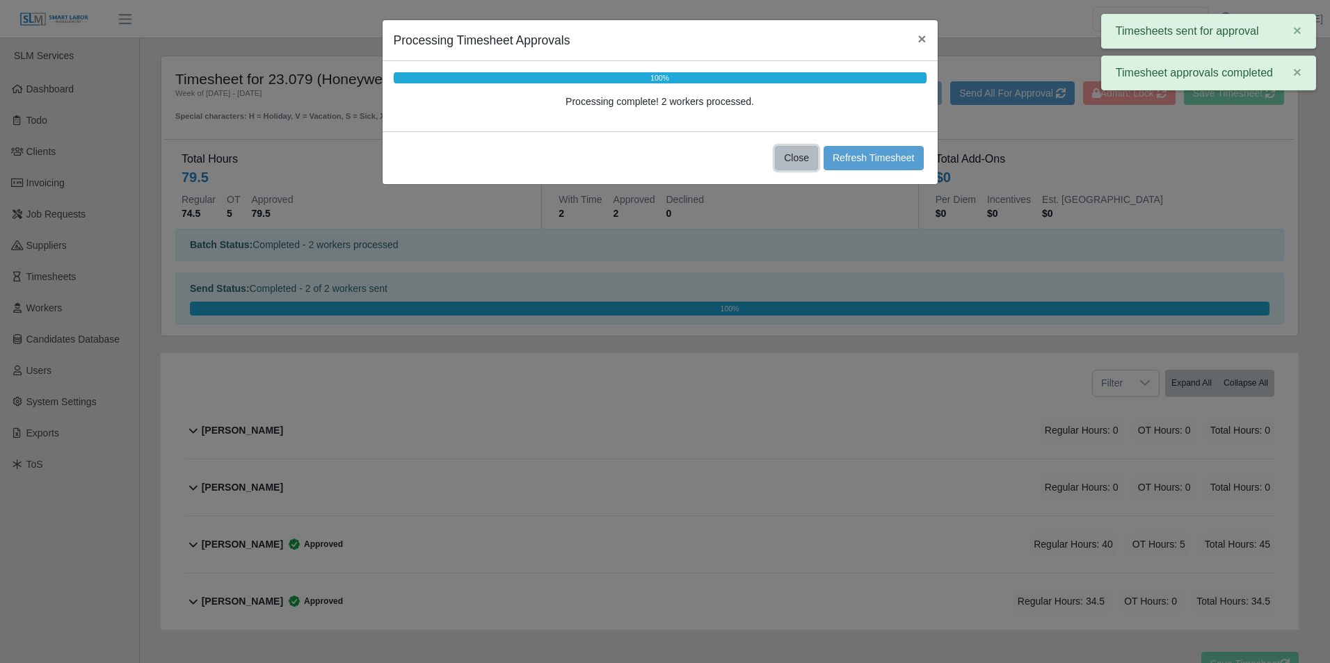
click at [793, 150] on button "Close" at bounding box center [796, 158] width 43 height 24
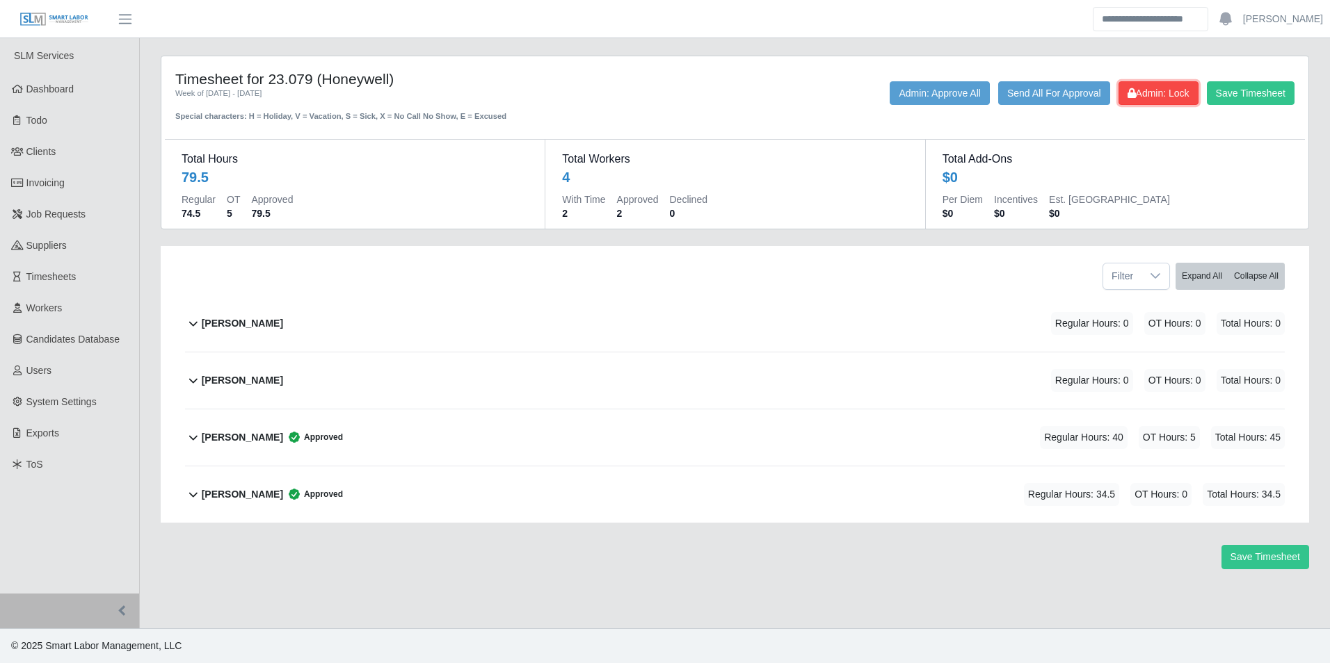
click at [1171, 90] on span "Admin: Lock" at bounding box center [1158, 93] width 62 height 11
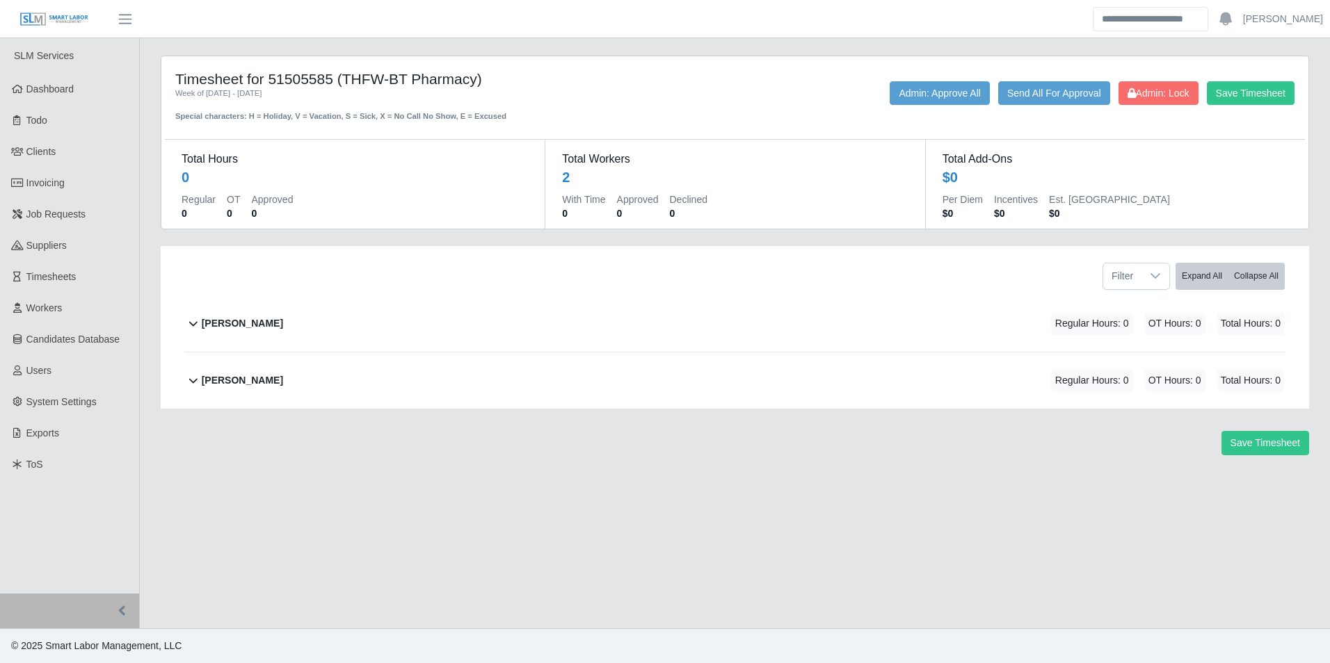
click at [263, 325] on b "Manuel Cervantes" at bounding box center [242, 323] width 81 height 15
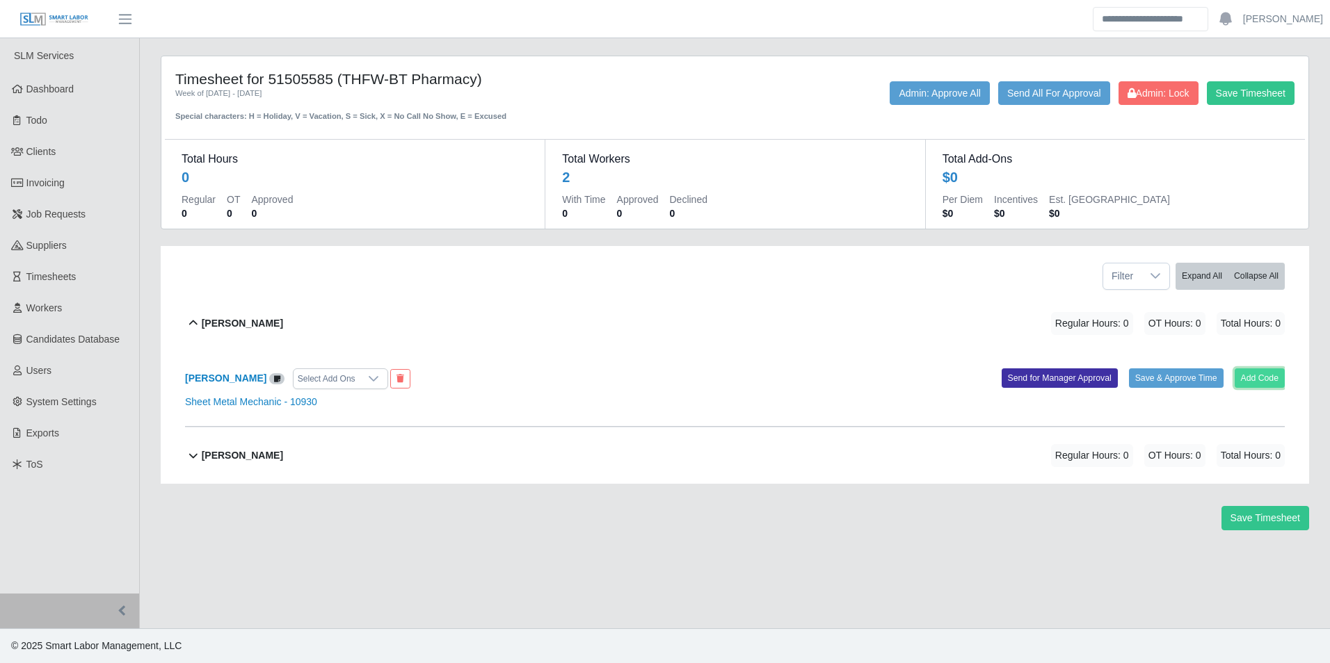
click at [1259, 377] on button "Add Code" at bounding box center [1259, 378] width 51 height 19
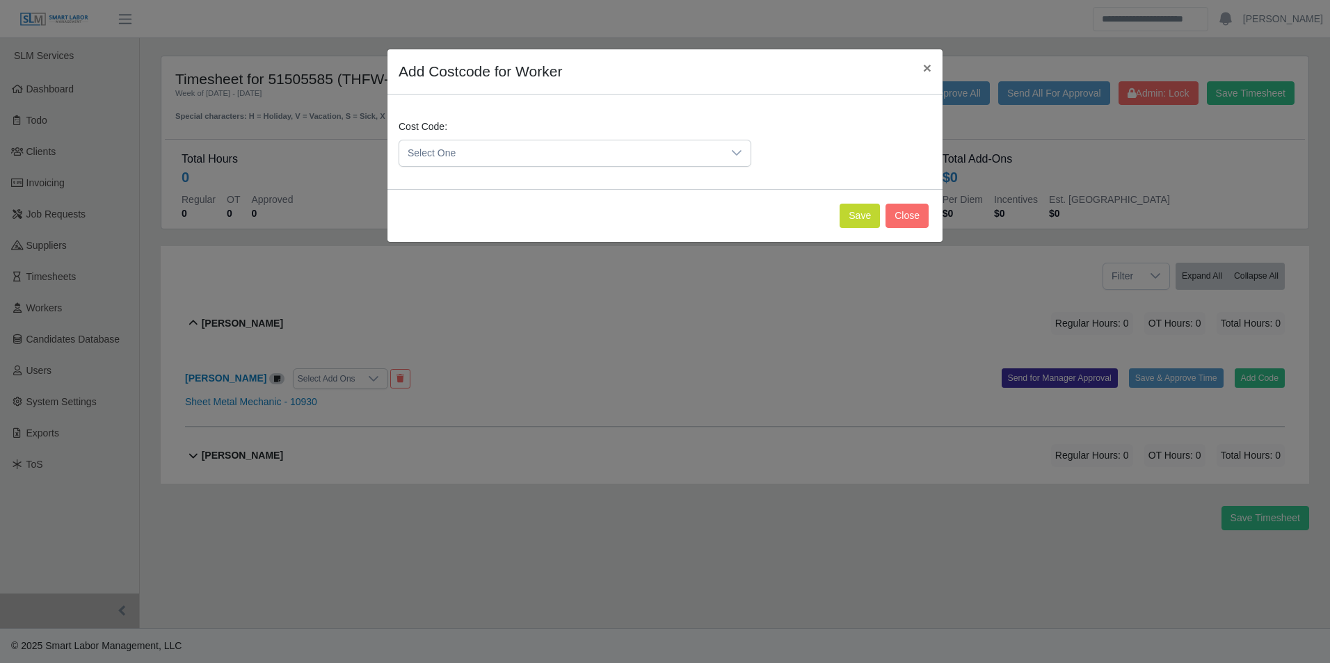
click at [472, 152] on span "Select One" at bounding box center [560, 153] width 323 height 26
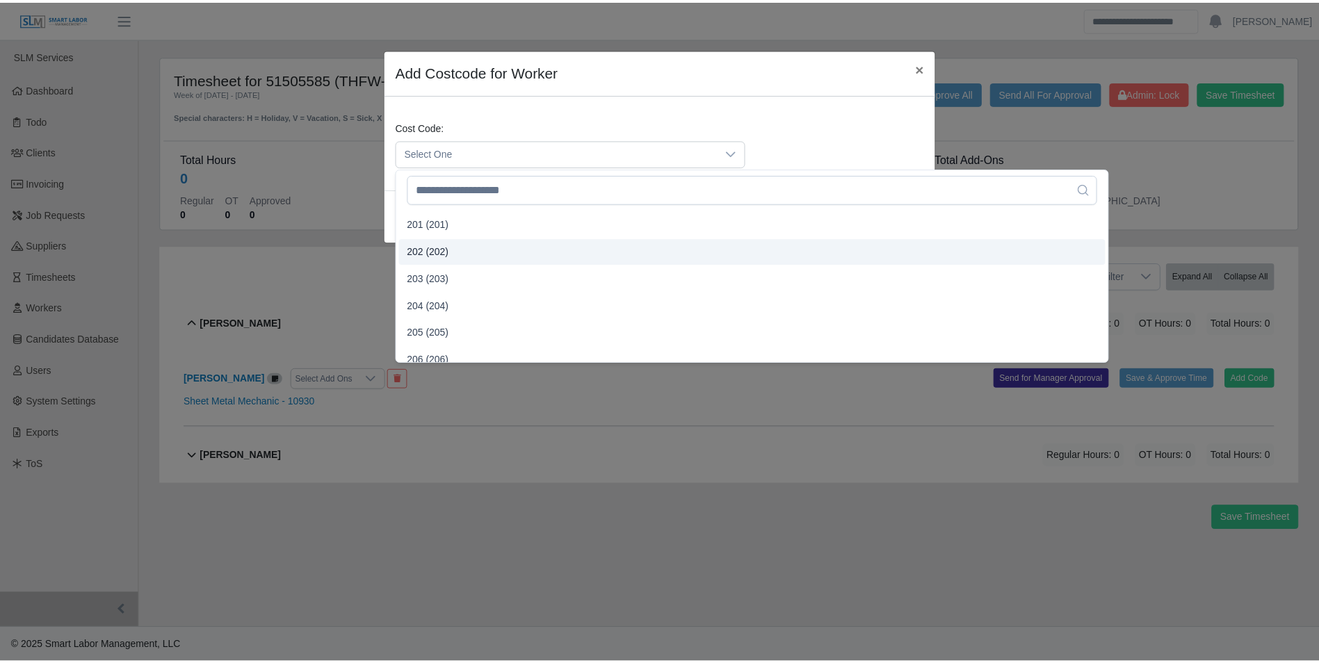
scroll to position [348, 0]
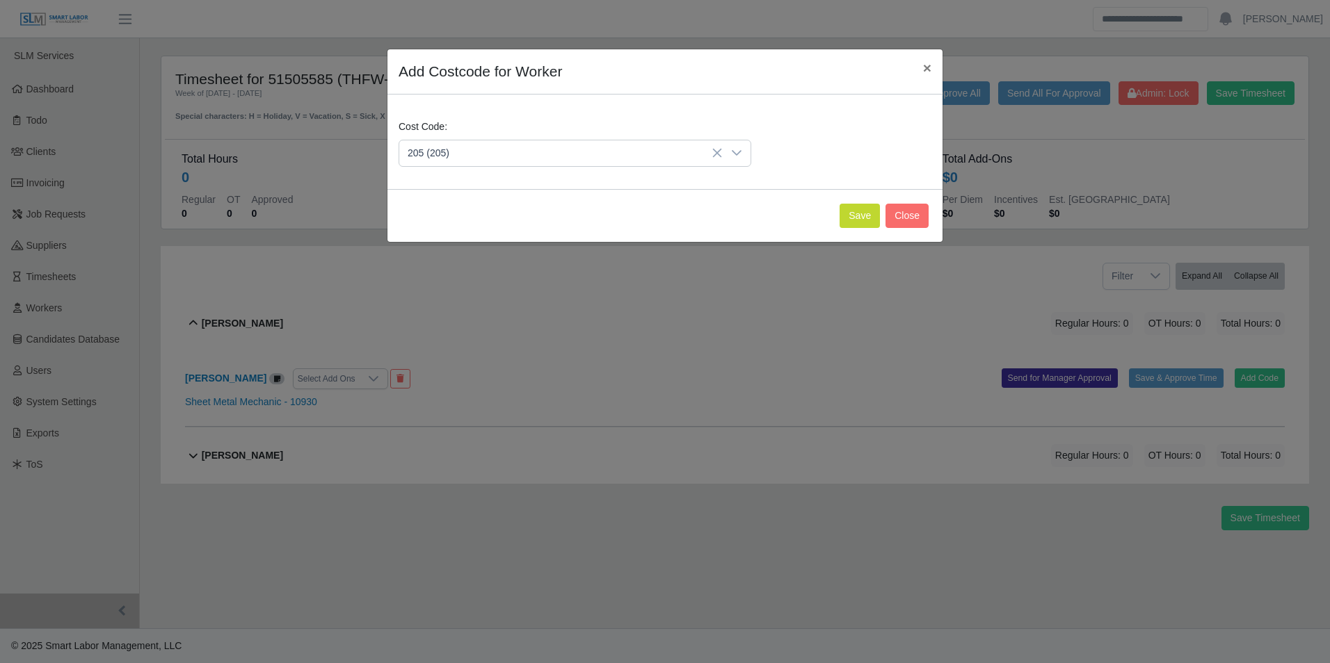
click at [451, 305] on li "205 (205)" at bounding box center [758, 309] width 712 height 26
click at [867, 211] on button "Save" at bounding box center [859, 216] width 40 height 24
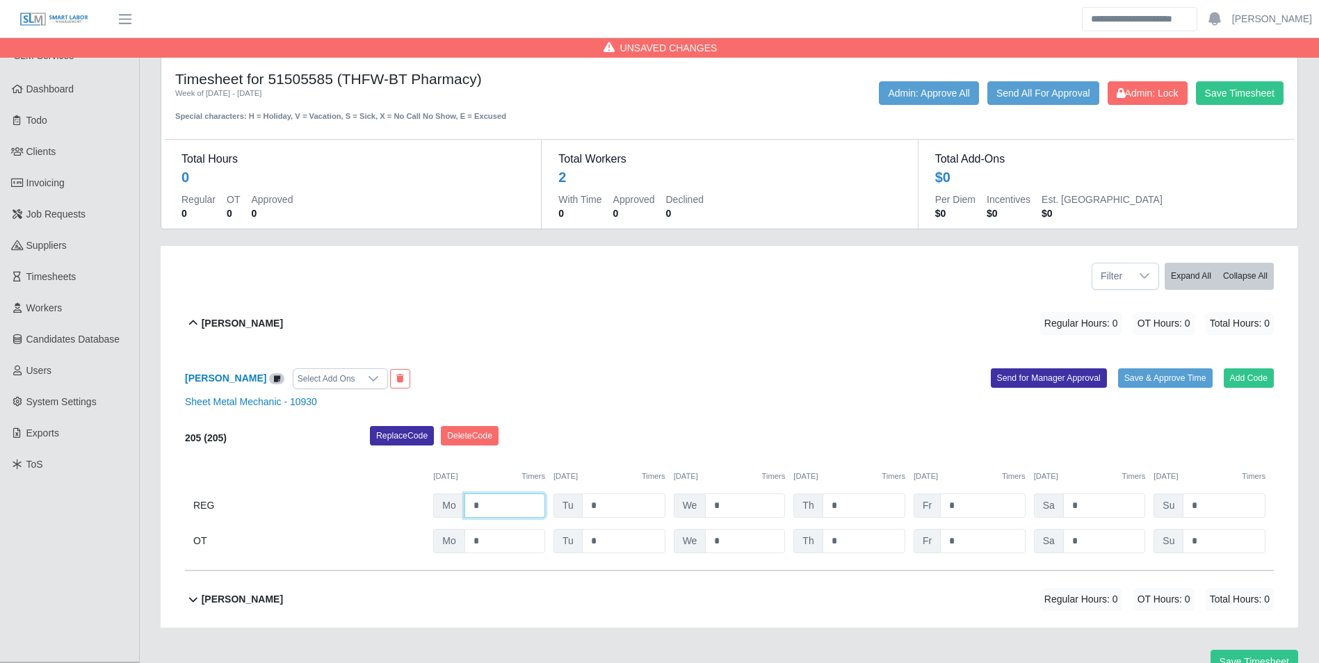
click at [518, 499] on input "*" at bounding box center [505, 506] width 81 height 24
type input "*"
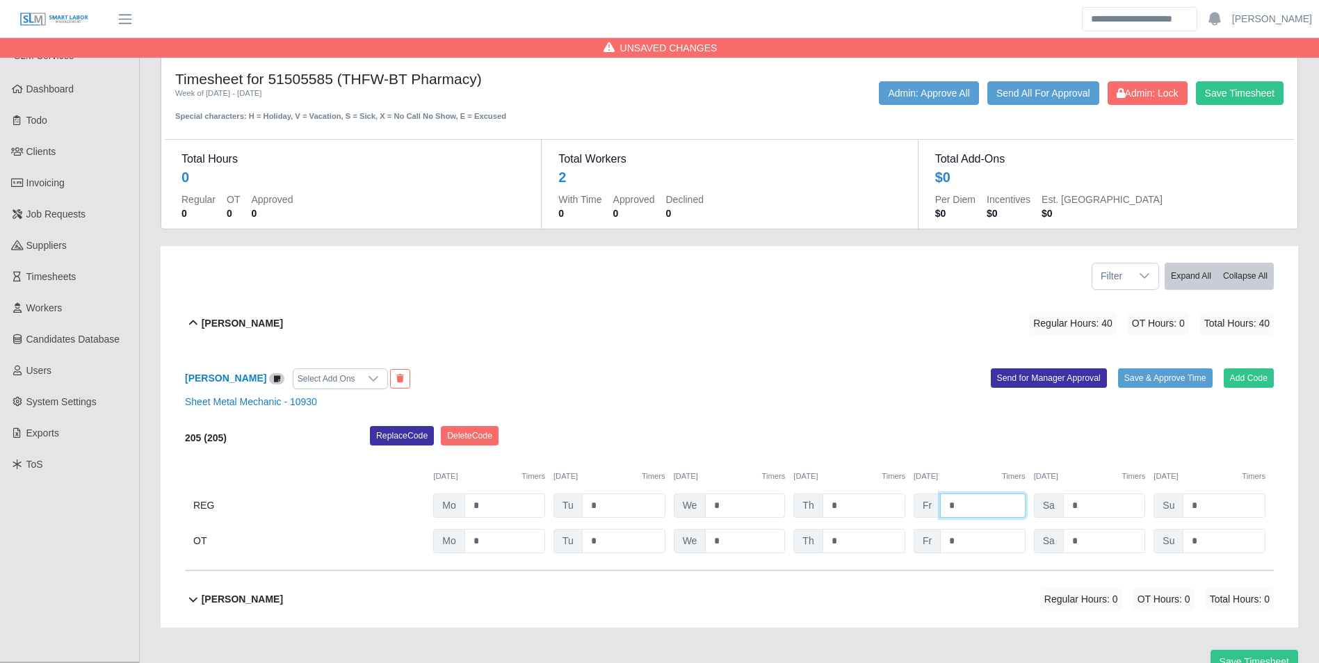
type input "*"
click at [734, 437] on div "Replace Code Delete Code" at bounding box center [822, 440] width 925 height 28
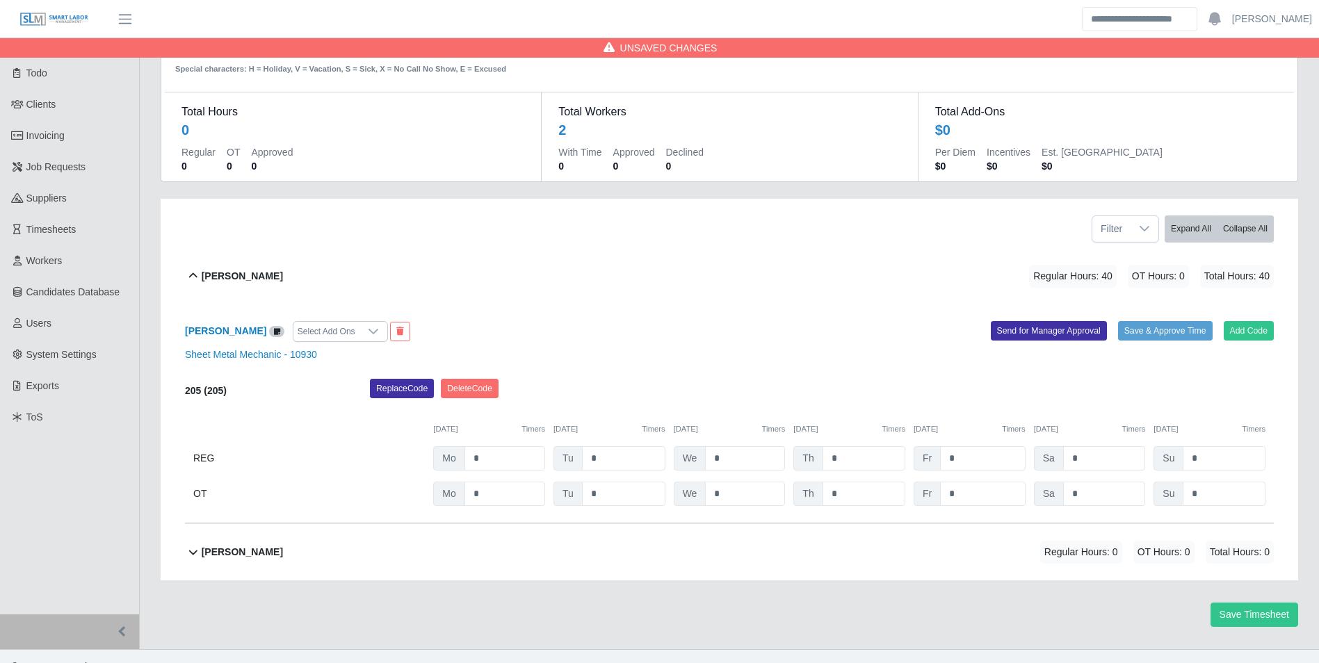
scroll to position [68, 0]
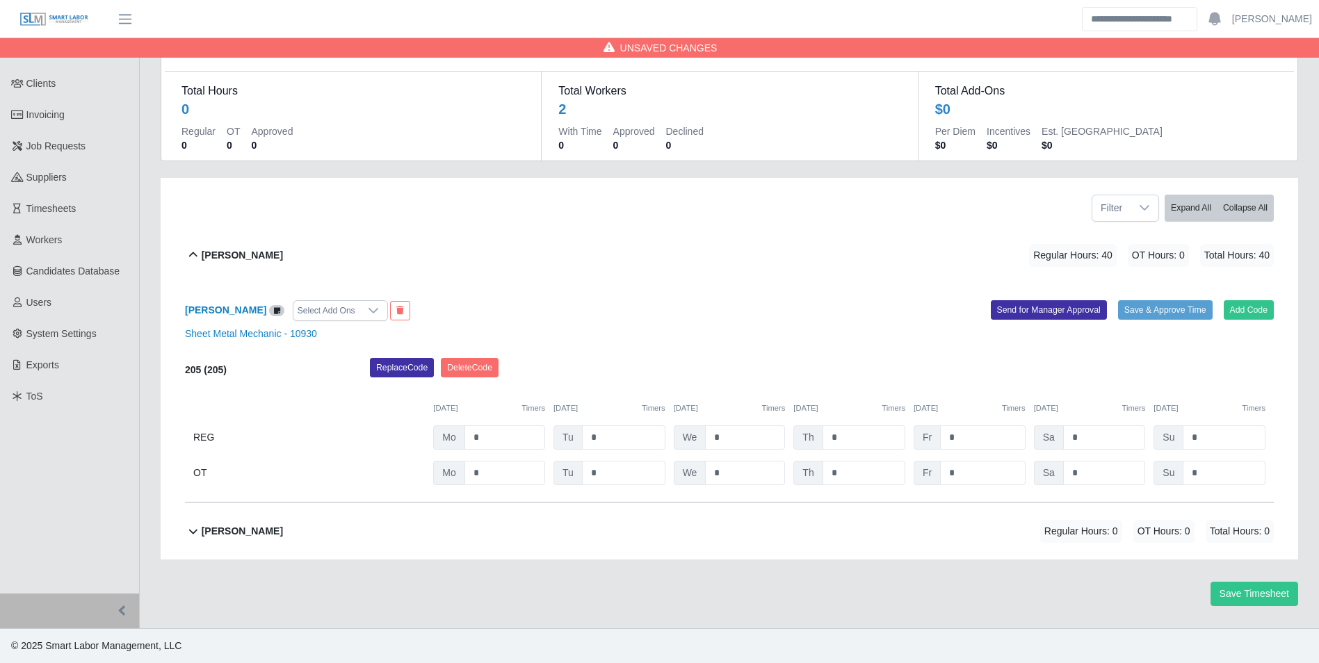
click at [282, 529] on b "Raymundo Ramirez" at bounding box center [242, 531] width 81 height 15
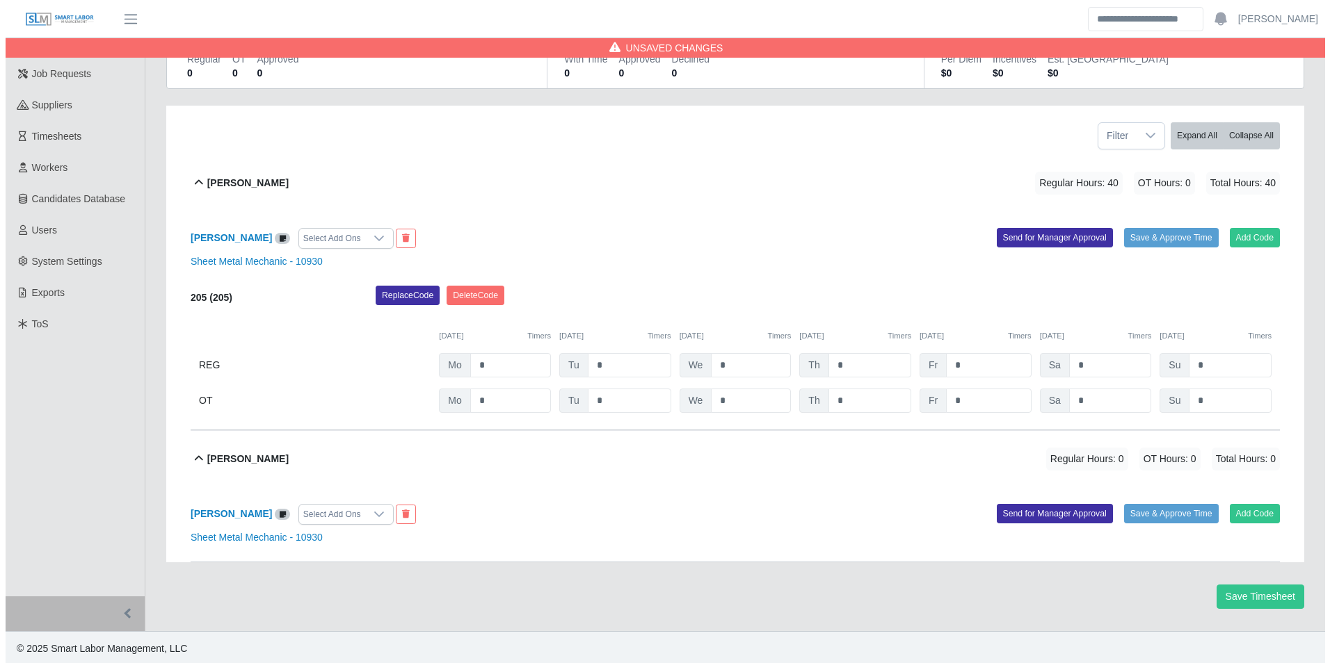
scroll to position [144, 0]
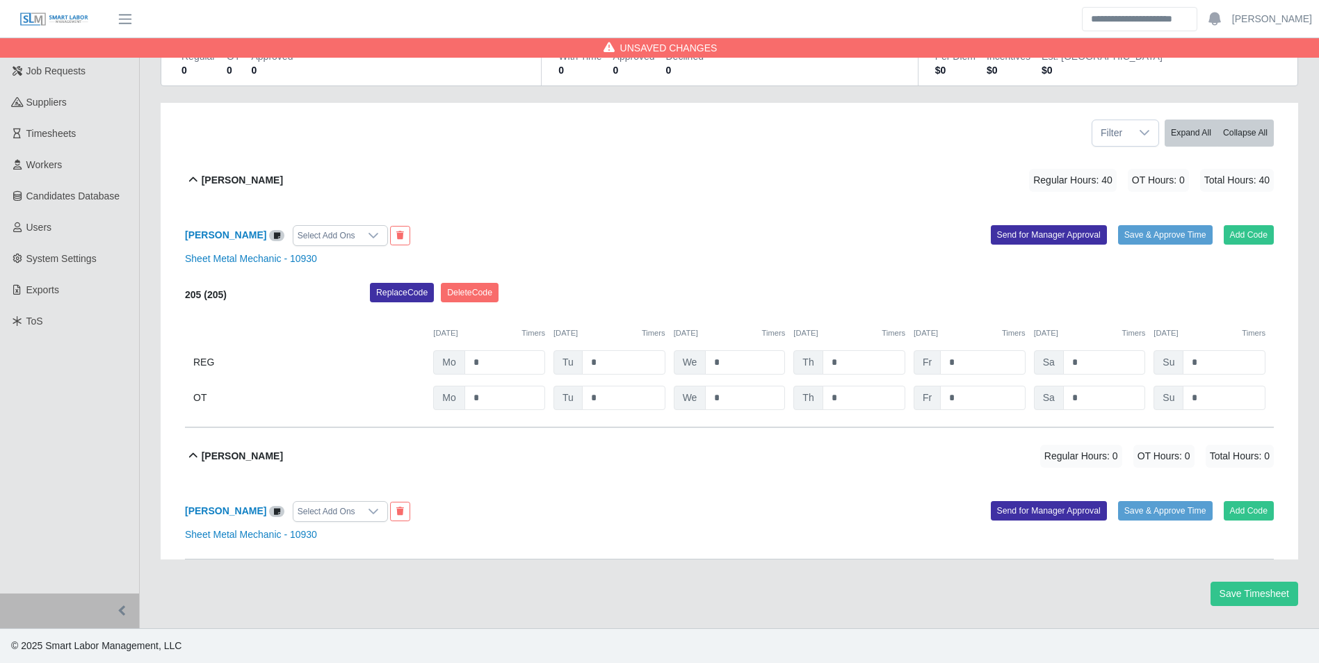
click at [1246, 500] on div "Raymundo Ramirez Select Add Ons Add Code Save & Approve Time Send for Manager A…" at bounding box center [729, 522] width 1089 height 75
click at [1244, 508] on button "Add Code" at bounding box center [1249, 510] width 51 height 19
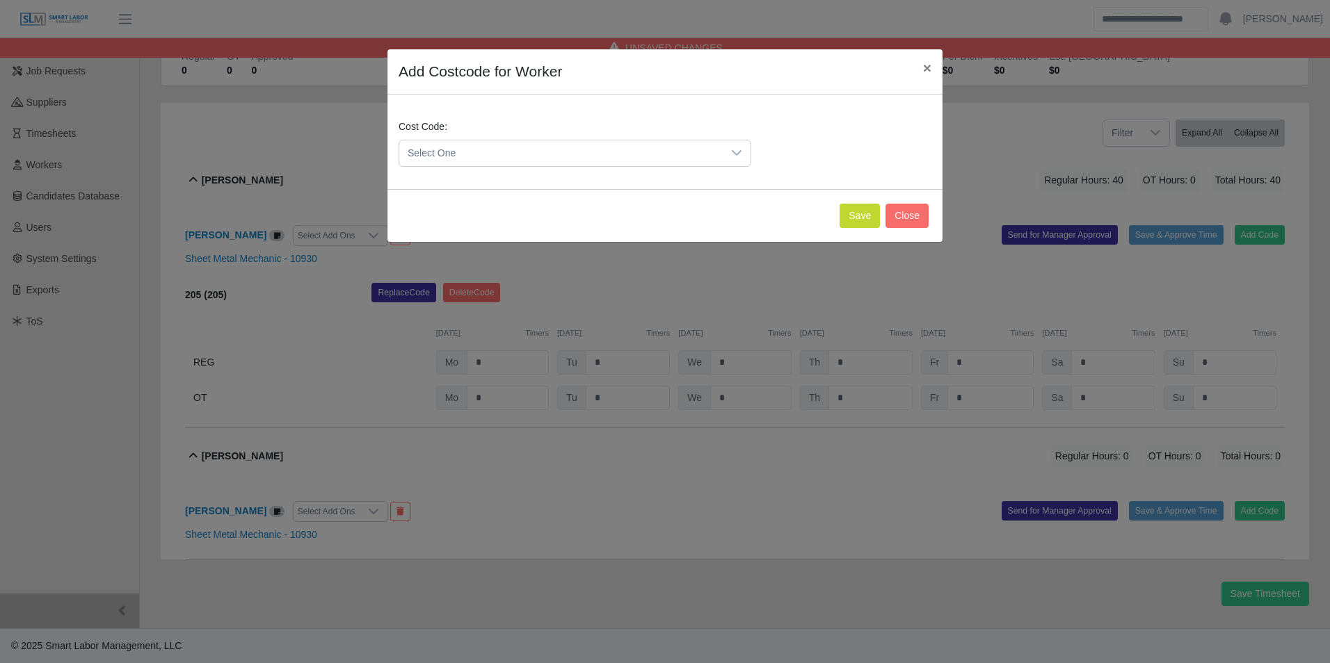
click at [528, 143] on span "Select One" at bounding box center [560, 153] width 323 height 26
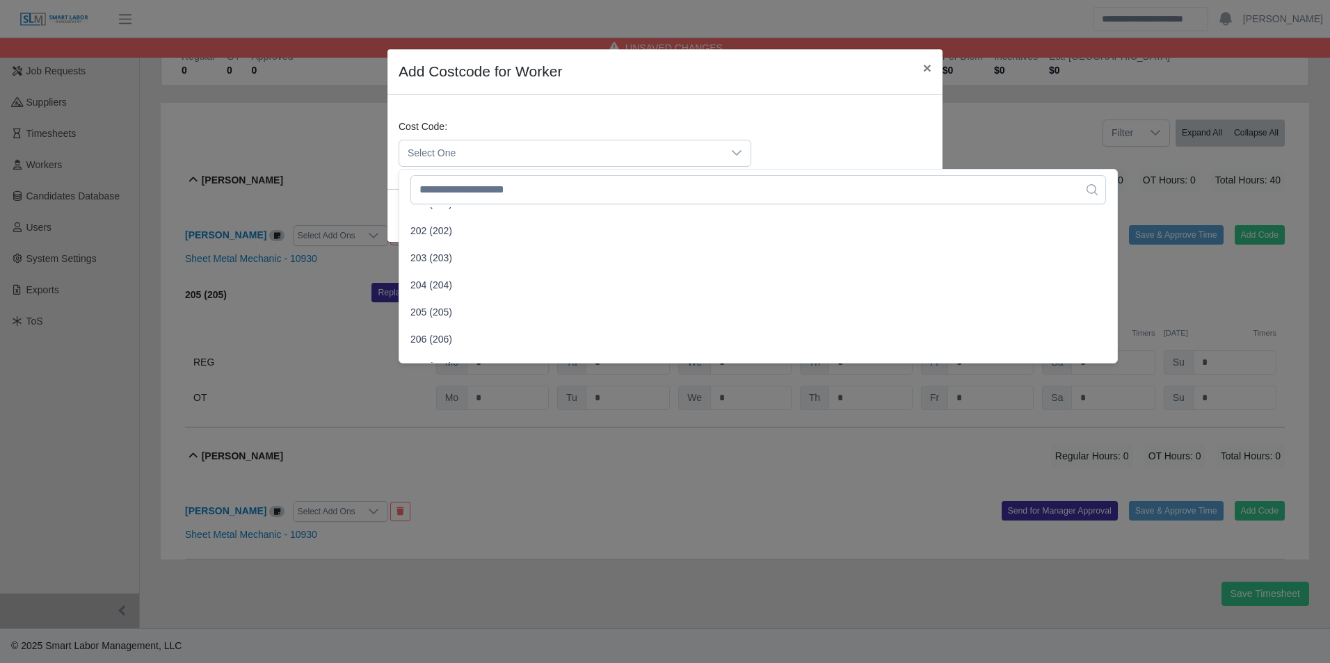
scroll to position [348, 0]
click at [441, 225] on span "202 (202)" at bounding box center [431, 227] width 42 height 15
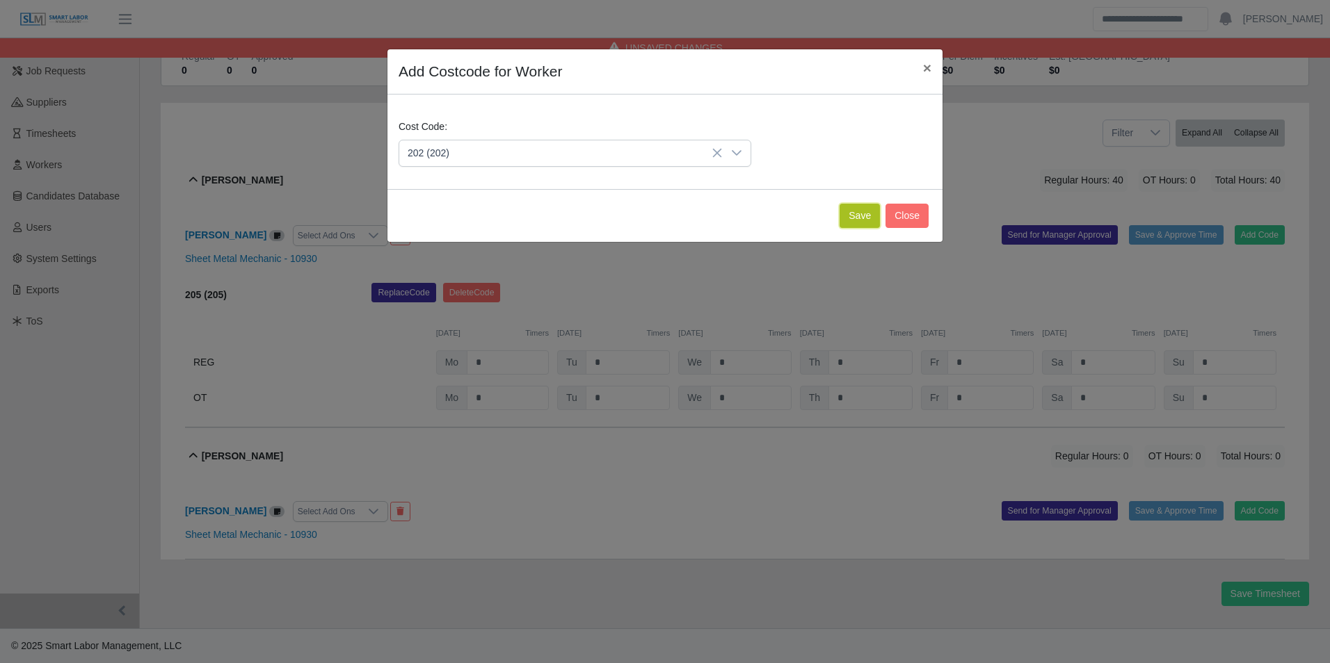
click at [858, 215] on button "Save" at bounding box center [859, 216] width 40 height 24
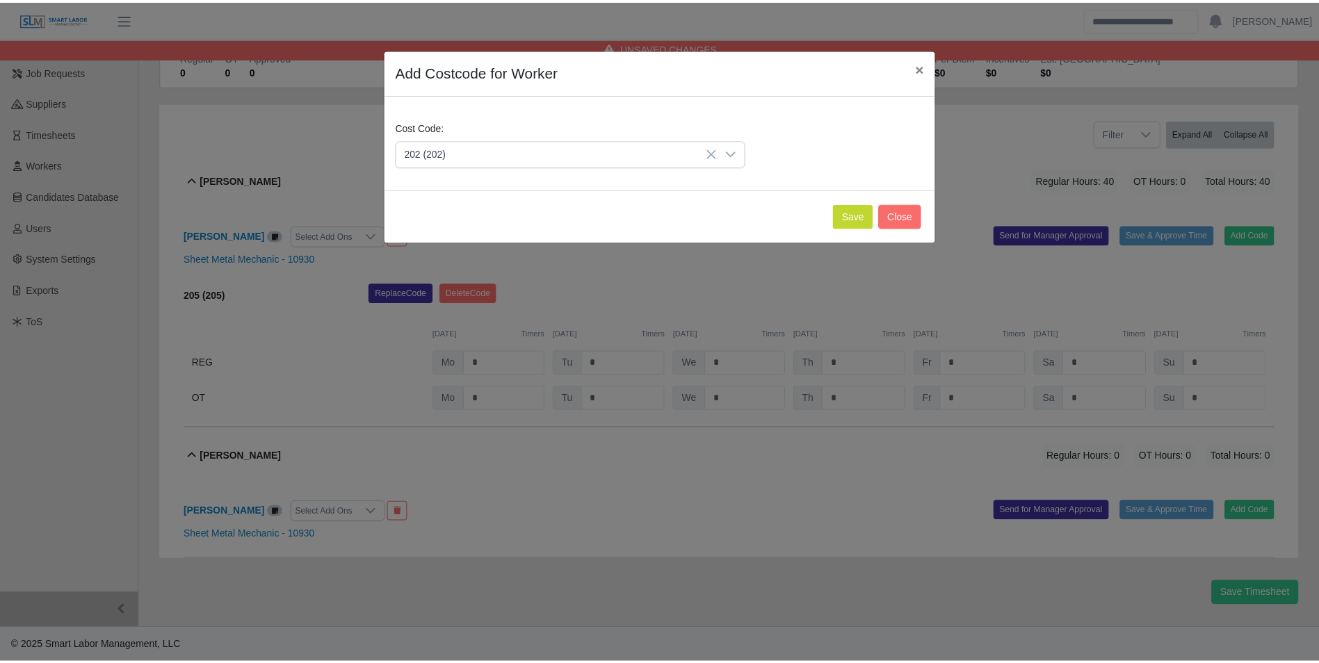
scroll to position [288, 0]
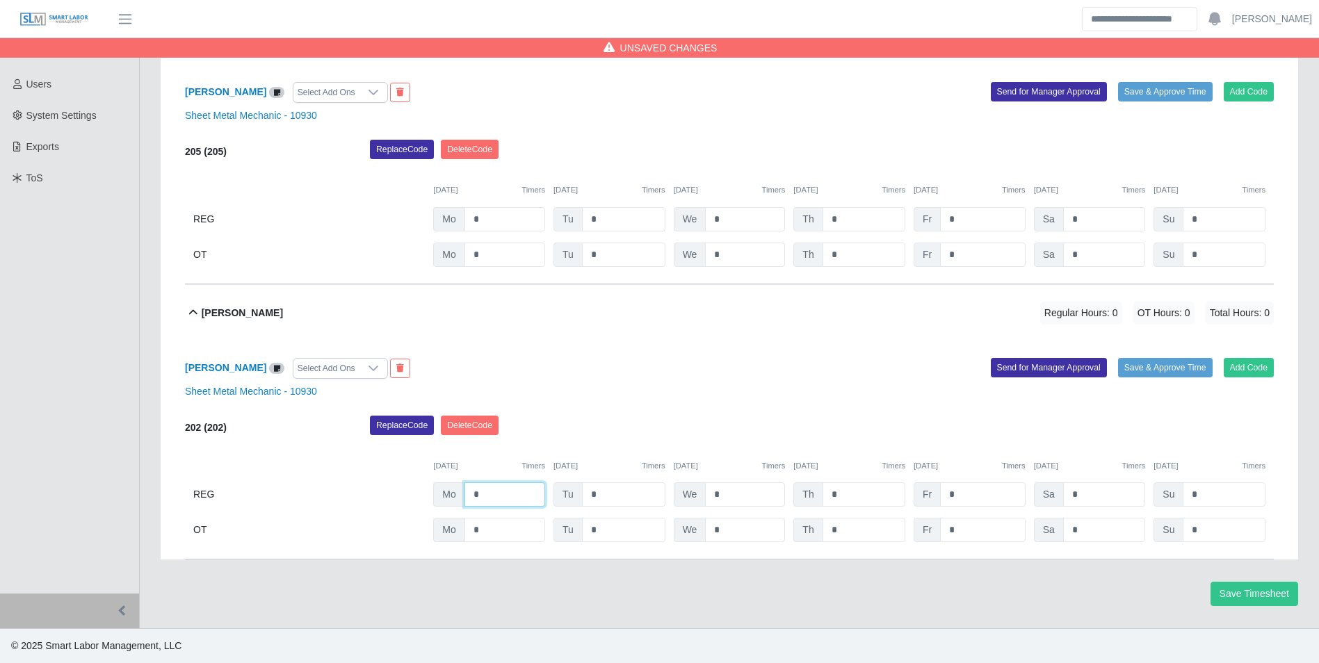
click at [497, 486] on input "*" at bounding box center [505, 495] width 81 height 24
type input "*"
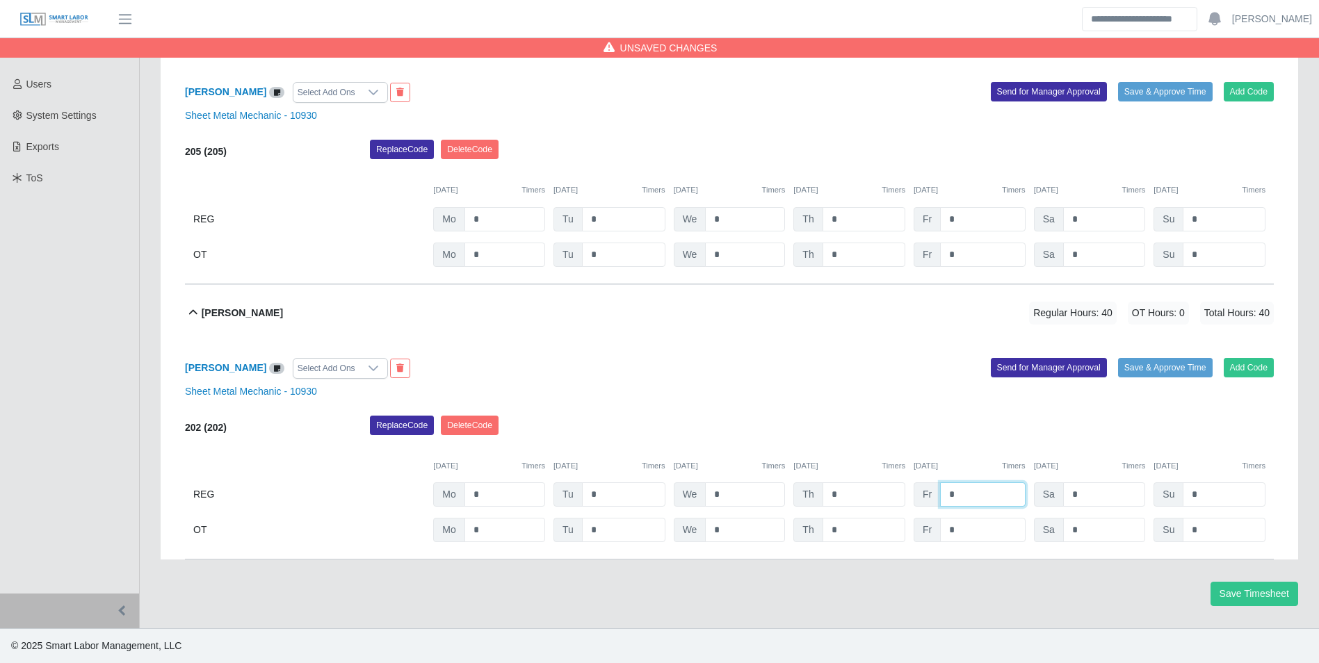
type input "*"
click at [750, 419] on div "Replace Code Delete Code" at bounding box center [822, 430] width 925 height 28
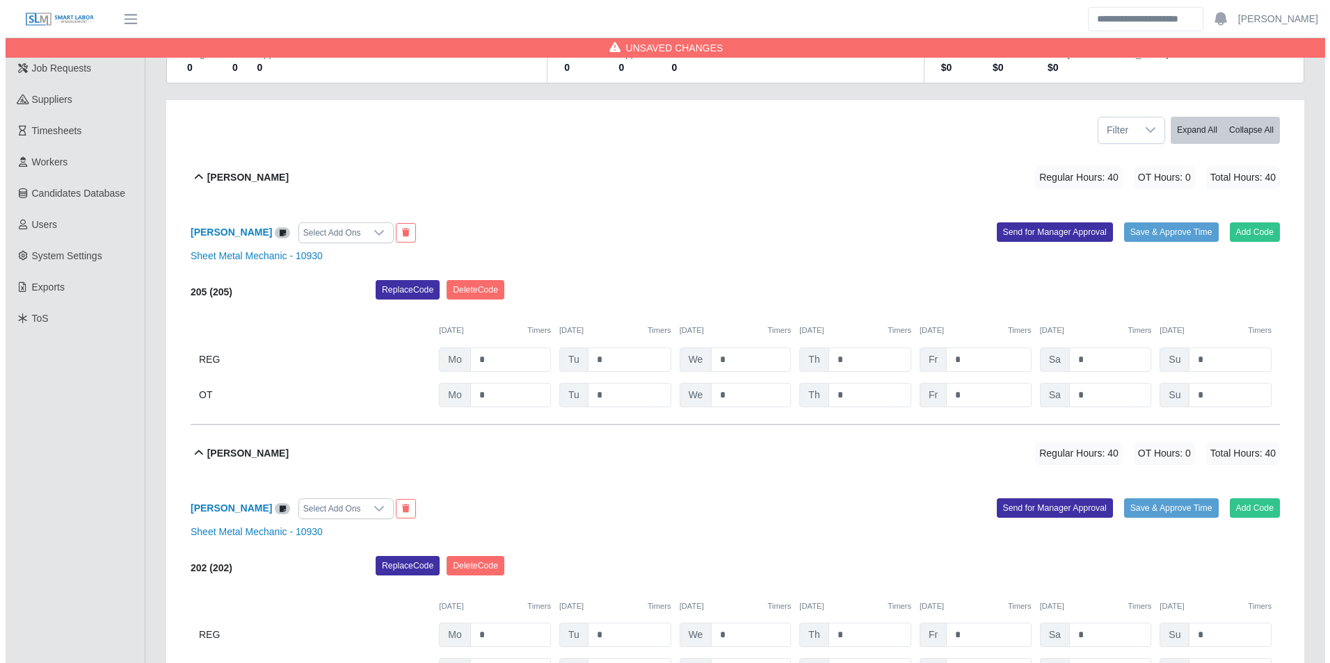
scroll to position [0, 0]
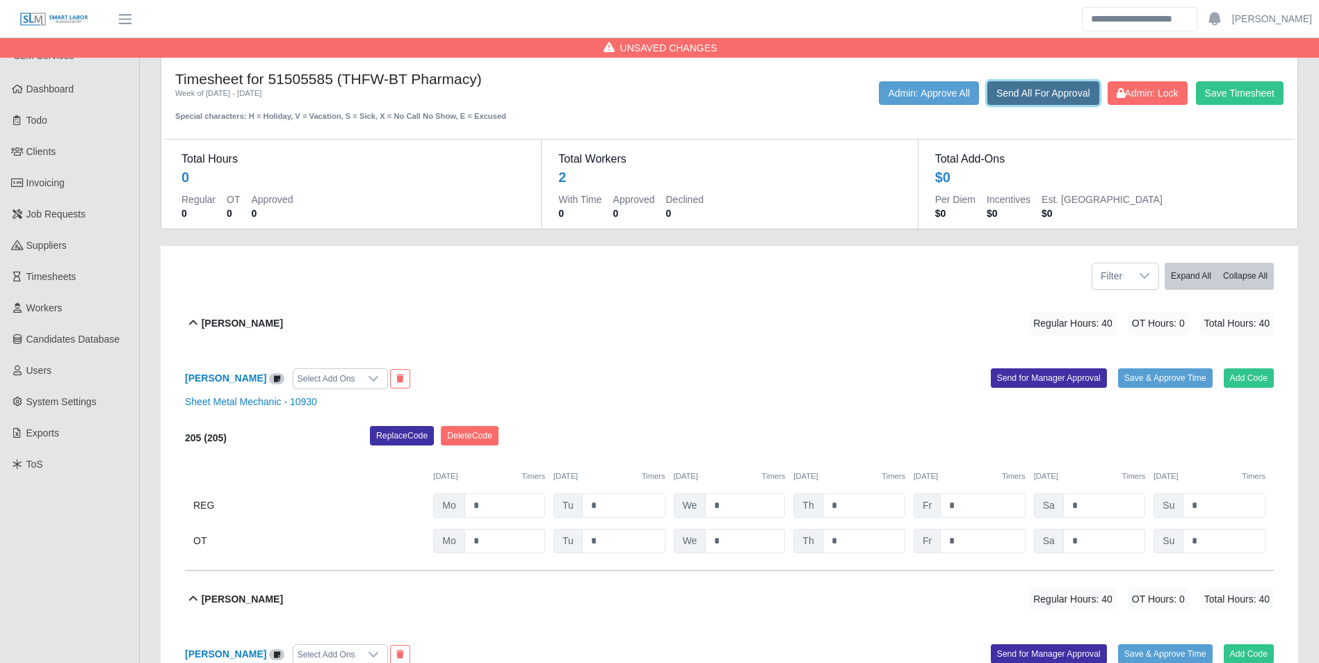
click at [1043, 89] on button "Send All For Approval" at bounding box center [1044, 93] width 112 height 24
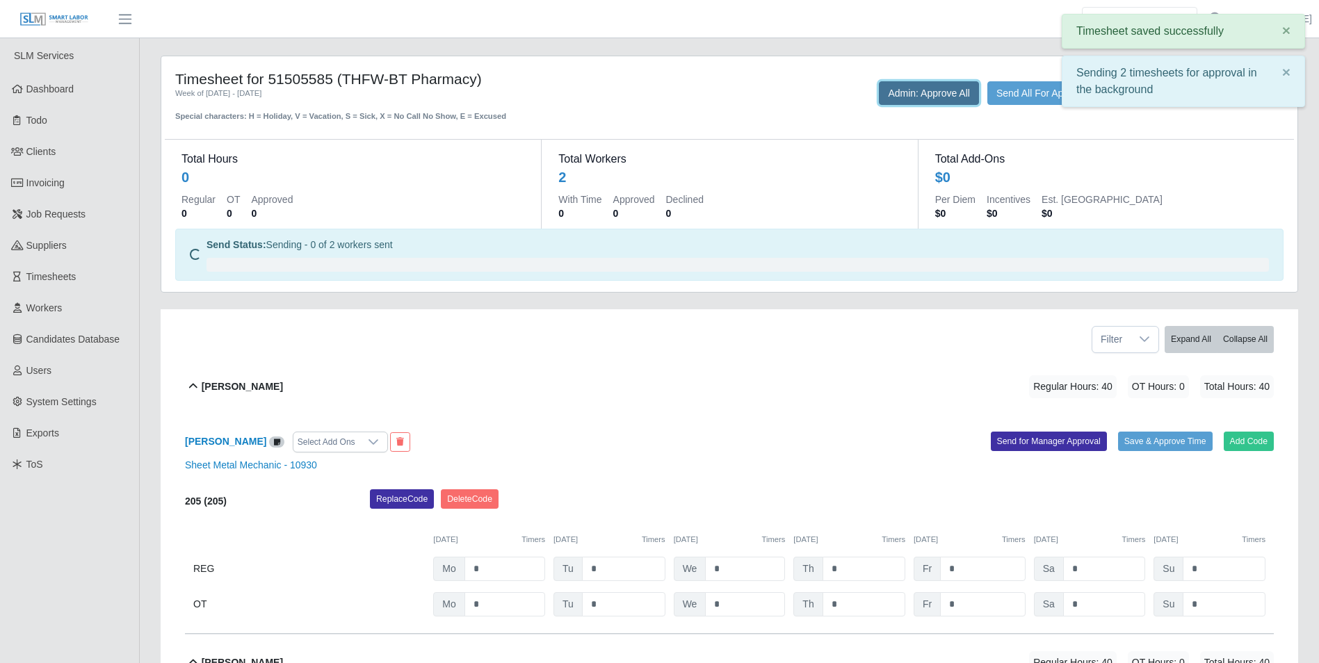
click at [897, 94] on button "Admin: Approve All" at bounding box center [929, 93] width 100 height 24
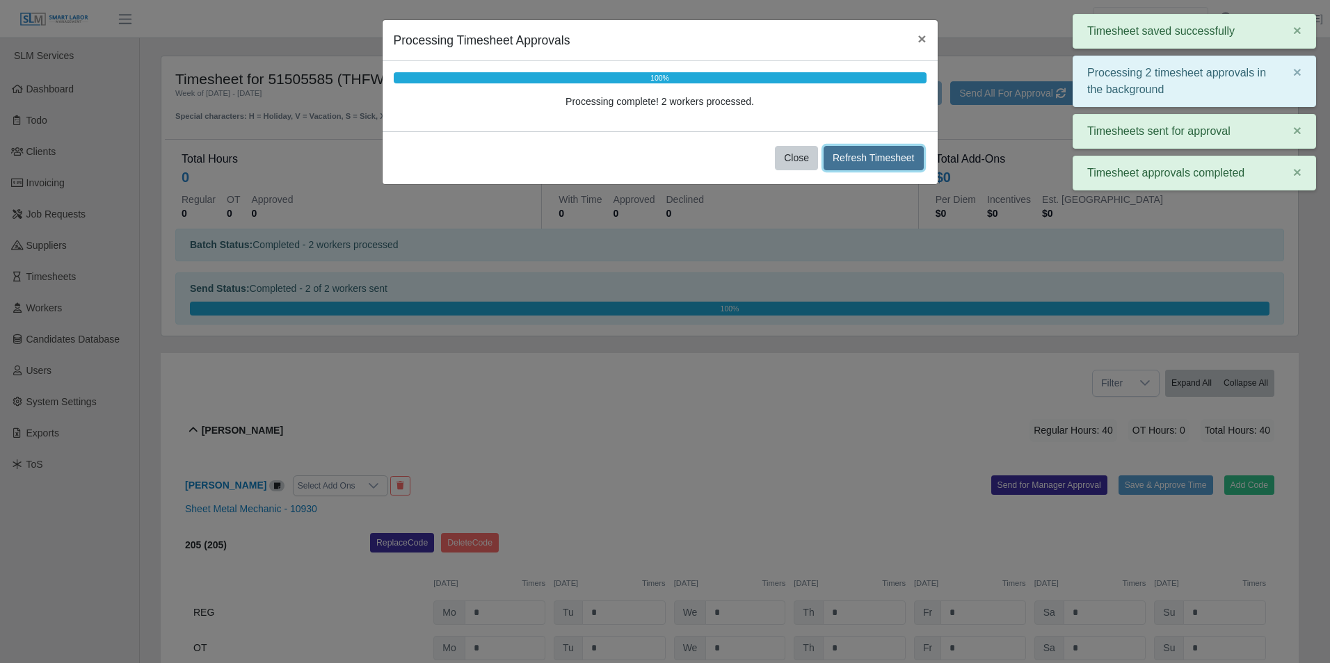
click at [852, 155] on button "Refresh Timesheet" at bounding box center [873, 158] width 100 height 24
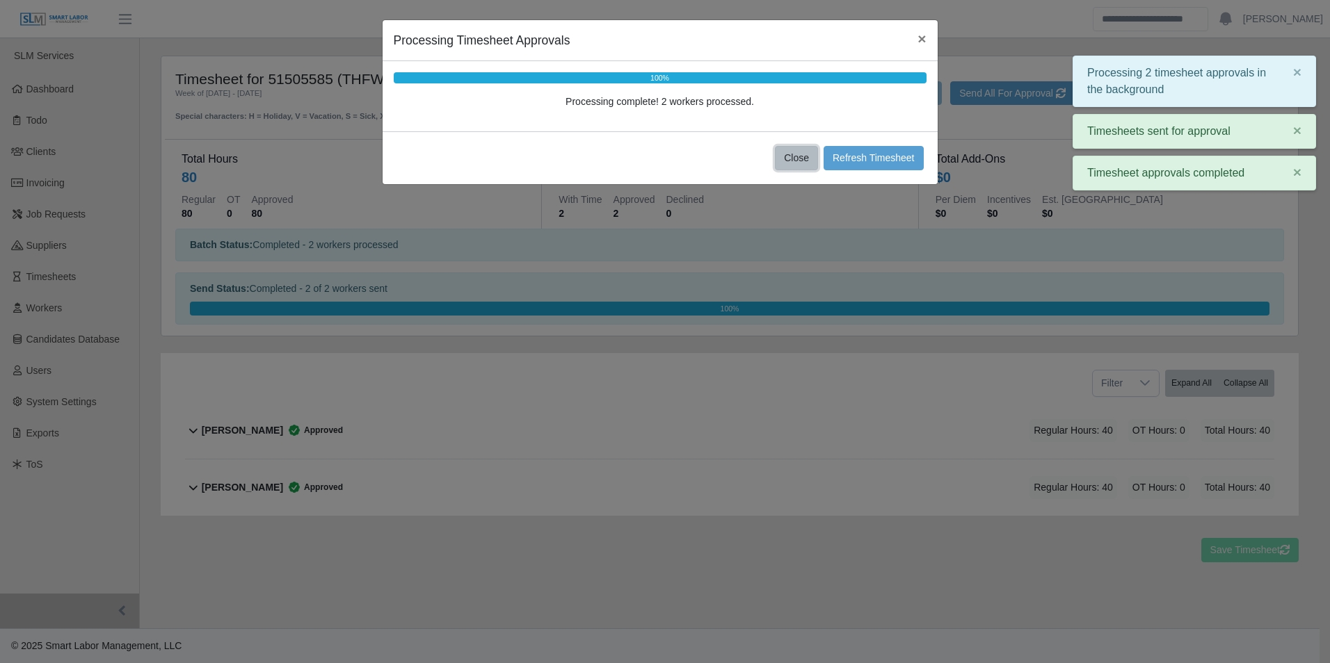
click at [799, 153] on button "Close" at bounding box center [796, 158] width 43 height 24
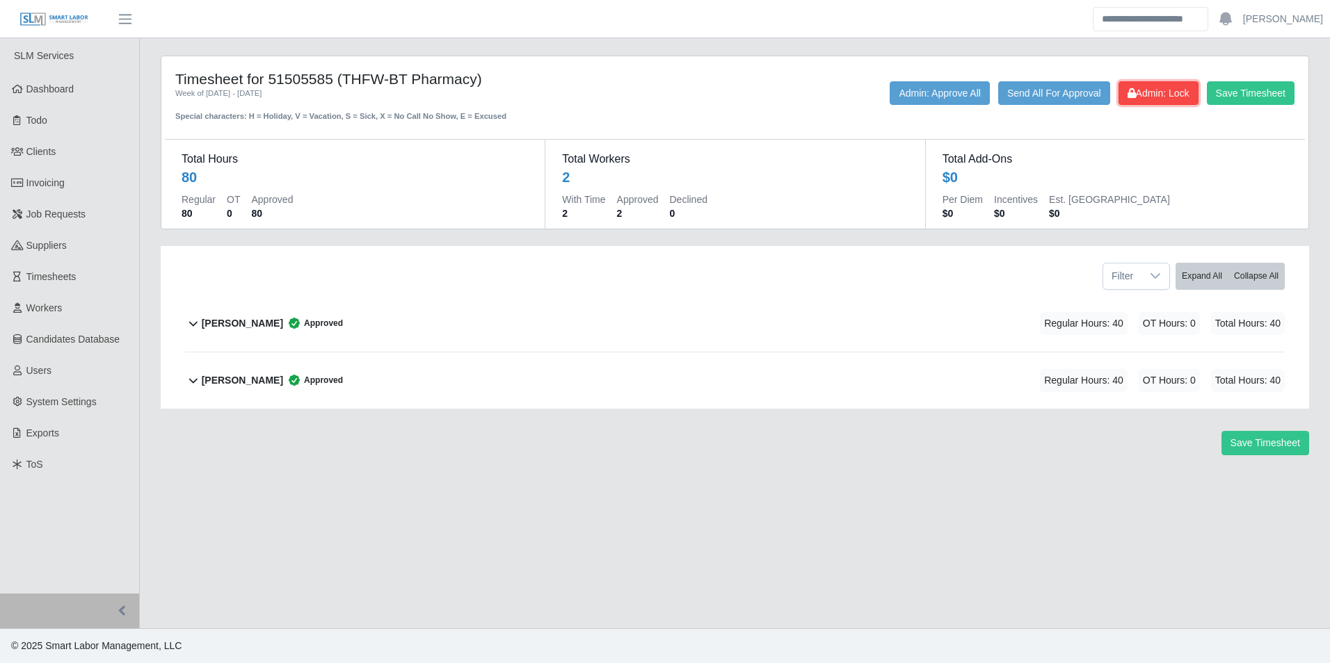
click at [1161, 102] on button "Admin: Lock" at bounding box center [1158, 93] width 80 height 24
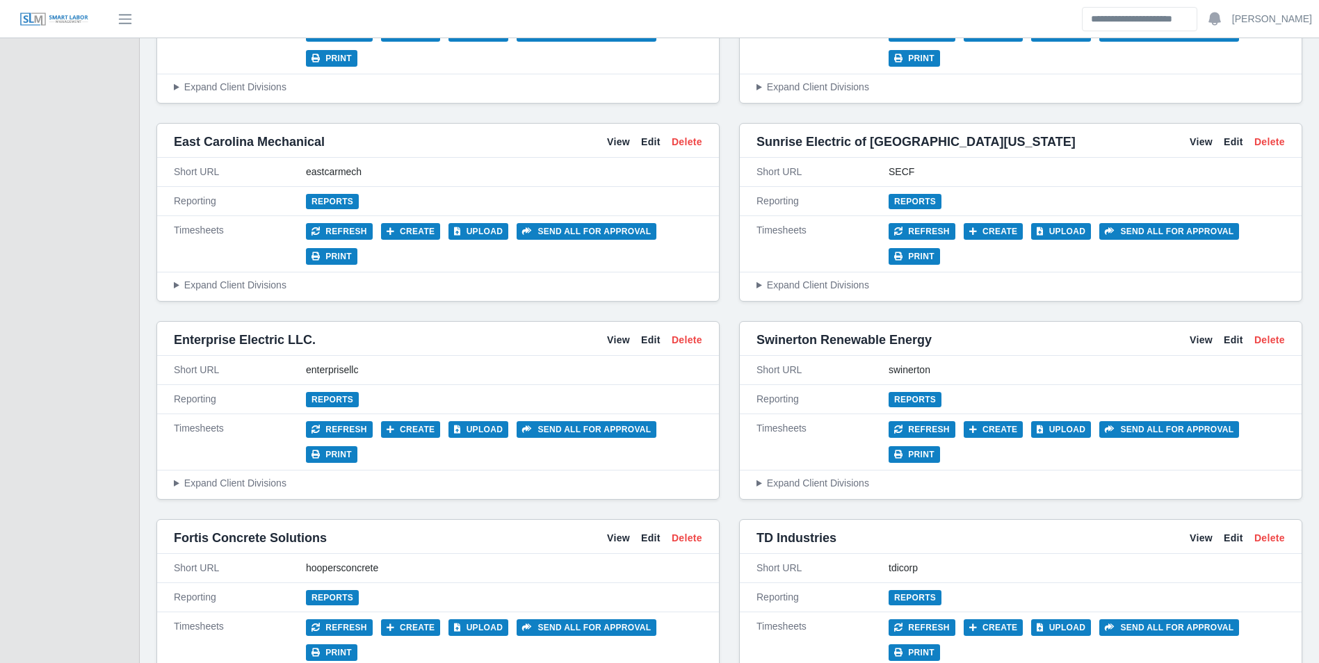
scroll to position [3477, 0]
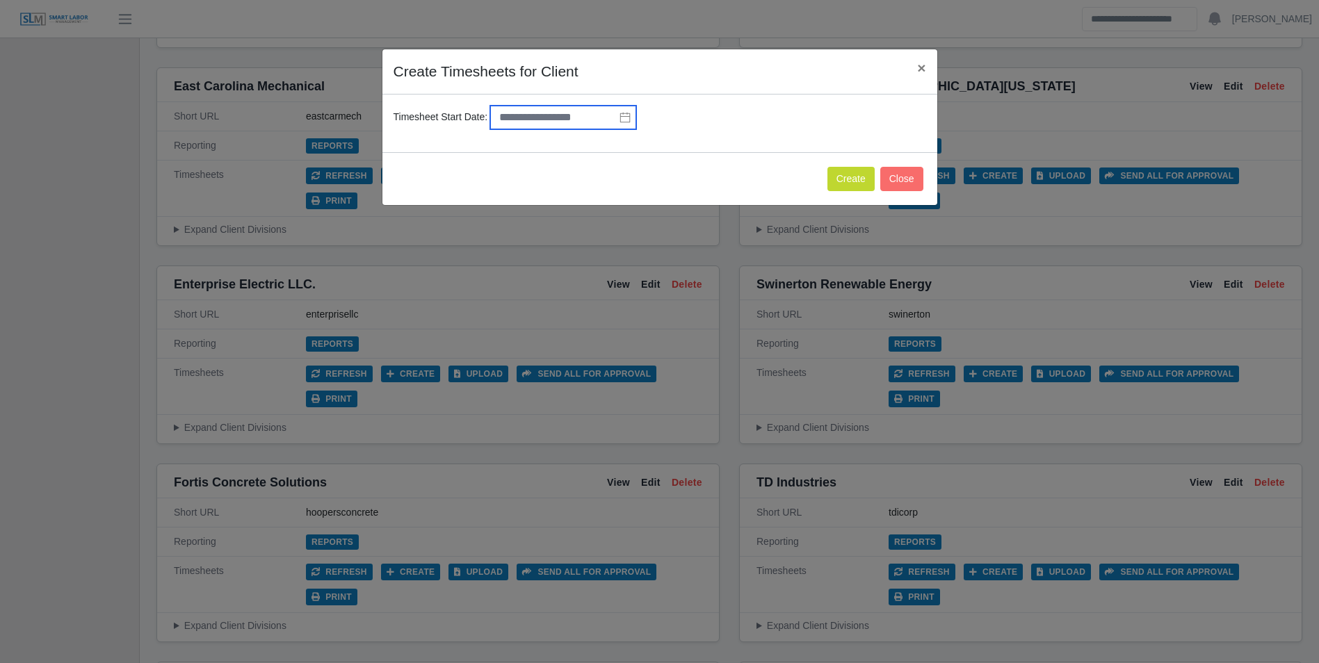
click at [549, 116] on input "text" at bounding box center [563, 118] width 146 height 24
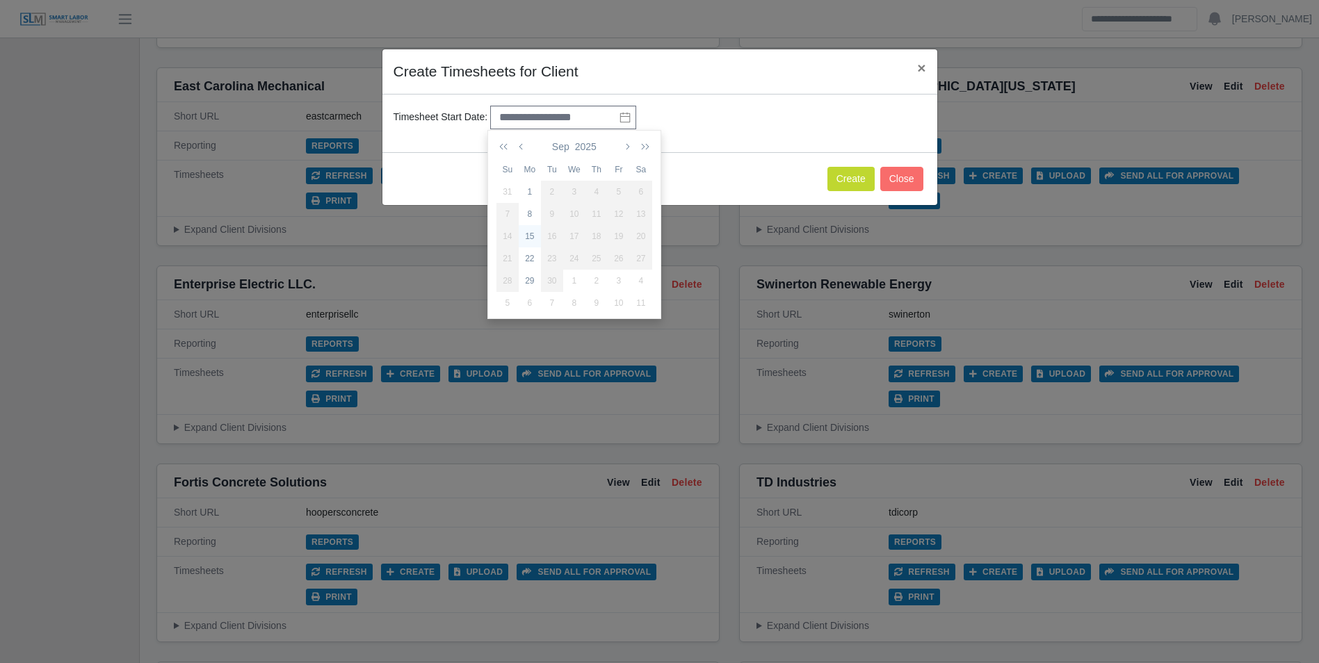
click at [527, 231] on div "15" at bounding box center [530, 236] width 22 height 13
type input "**********"
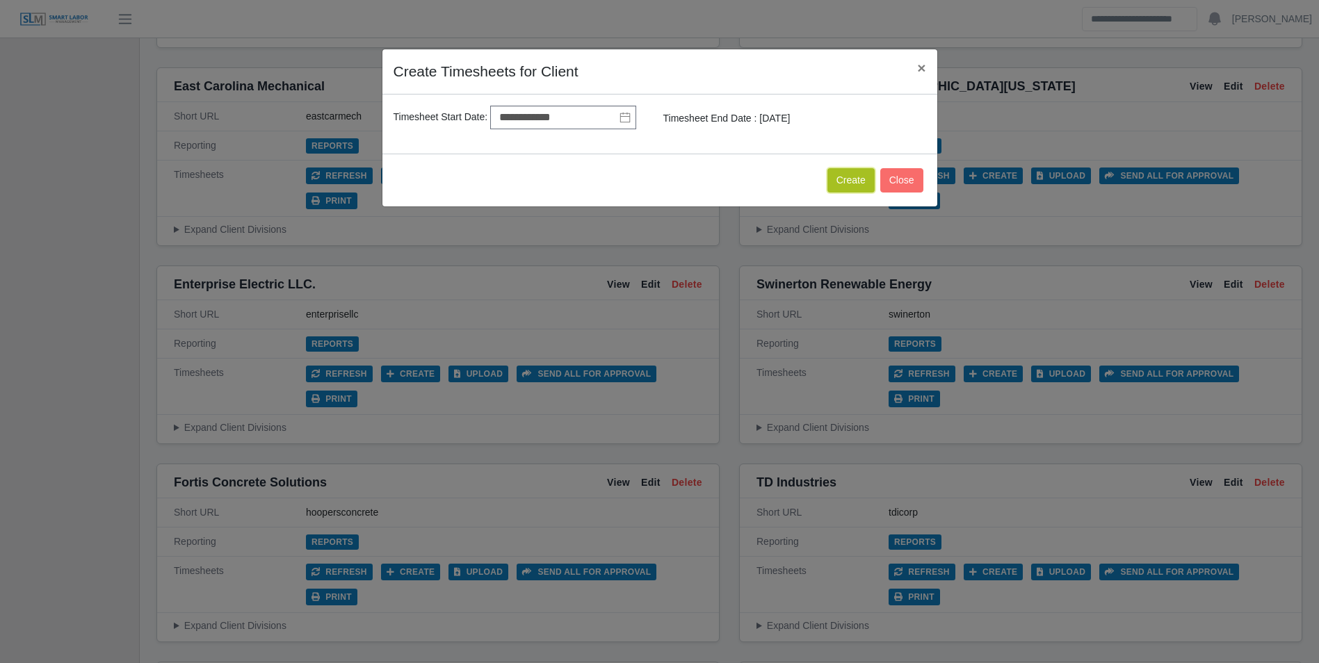
click at [844, 184] on button "Create" at bounding box center [851, 180] width 47 height 24
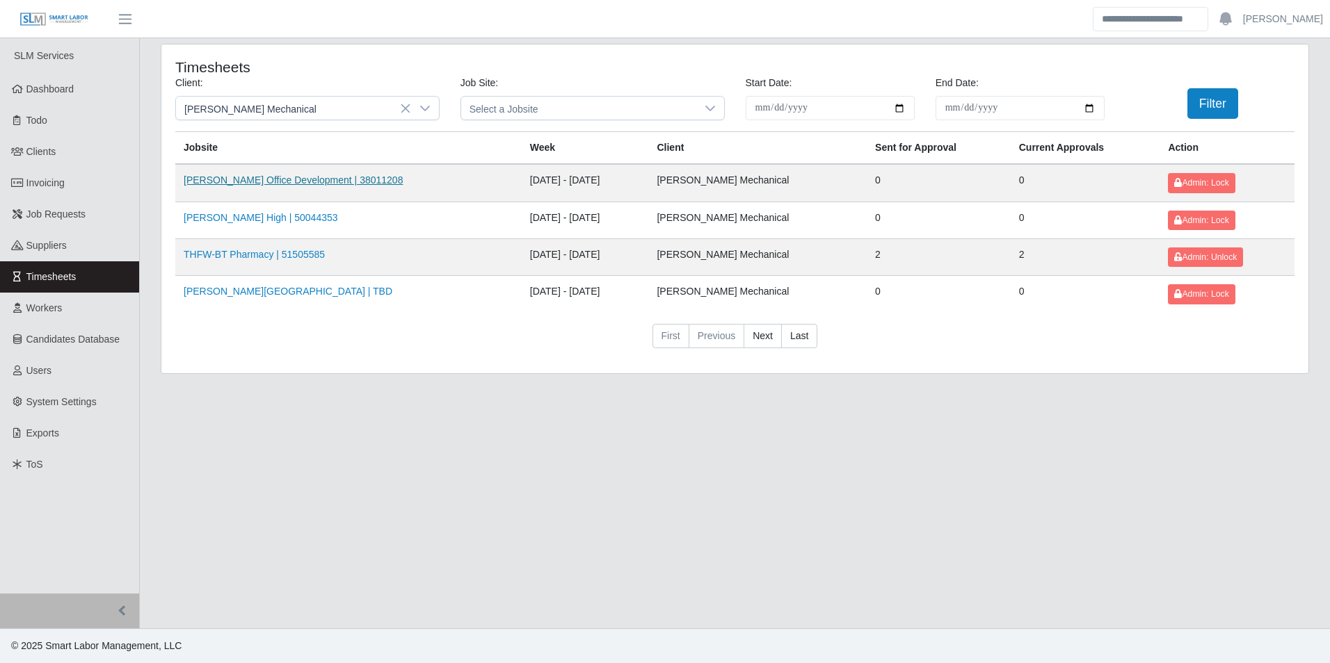
click at [325, 183] on link "[PERSON_NAME] Office Development | 38011208" at bounding box center [293, 180] width 219 height 11
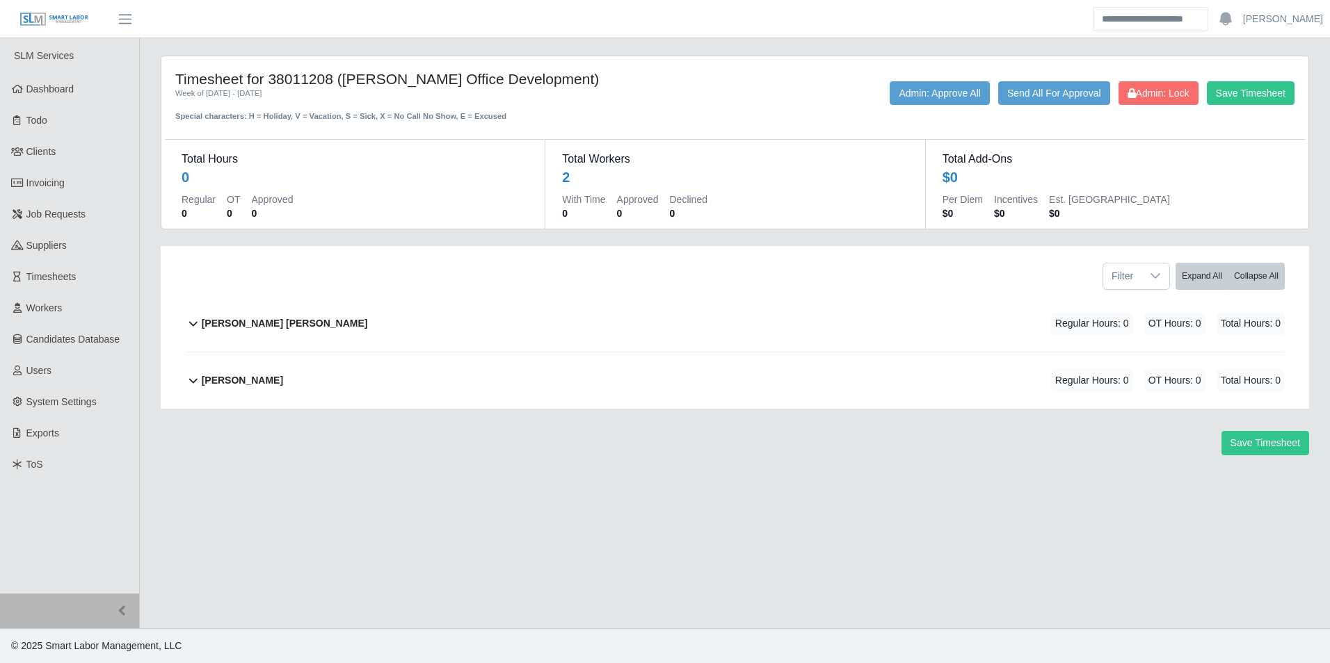
click at [248, 377] on b "[PERSON_NAME]" at bounding box center [242, 380] width 81 height 15
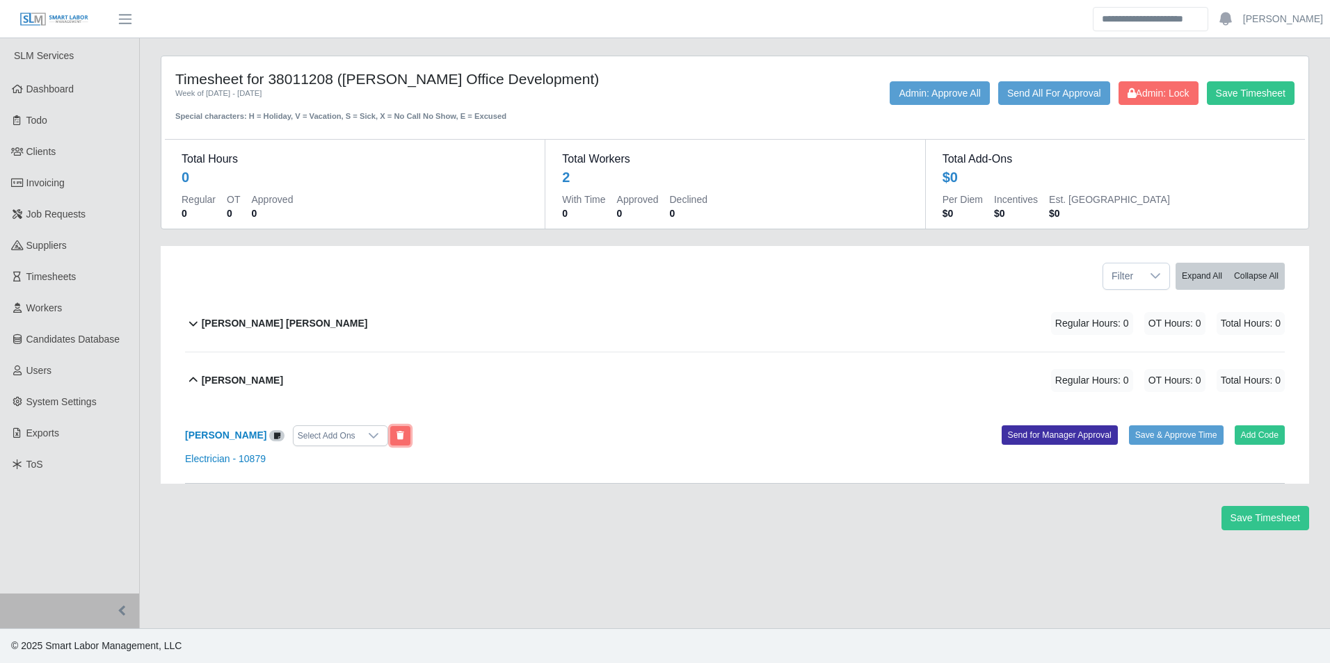
click at [396, 433] on icon at bounding box center [400, 436] width 8 height 8
click at [330, 320] on div "[PERSON_NAME] [PERSON_NAME] Regular Hours: 0 OT Hours: 0 Total Hours: 0" at bounding box center [743, 324] width 1083 height 56
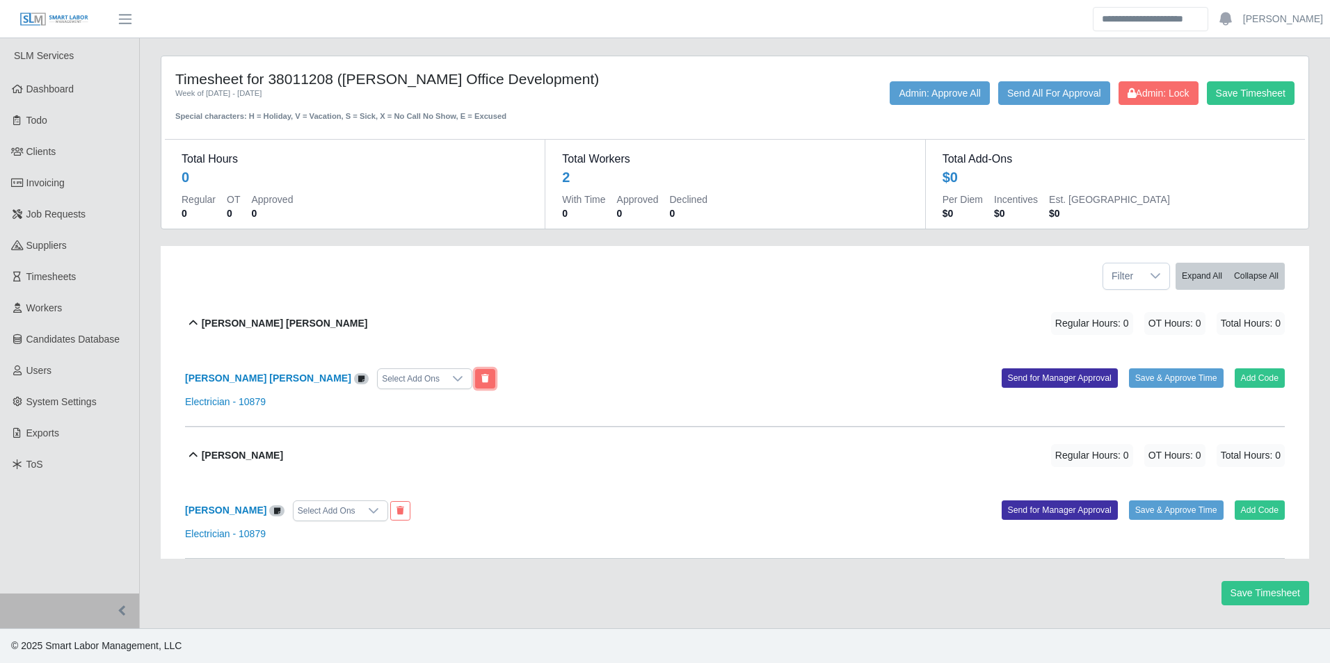
click at [481, 380] on icon at bounding box center [485, 379] width 8 height 8
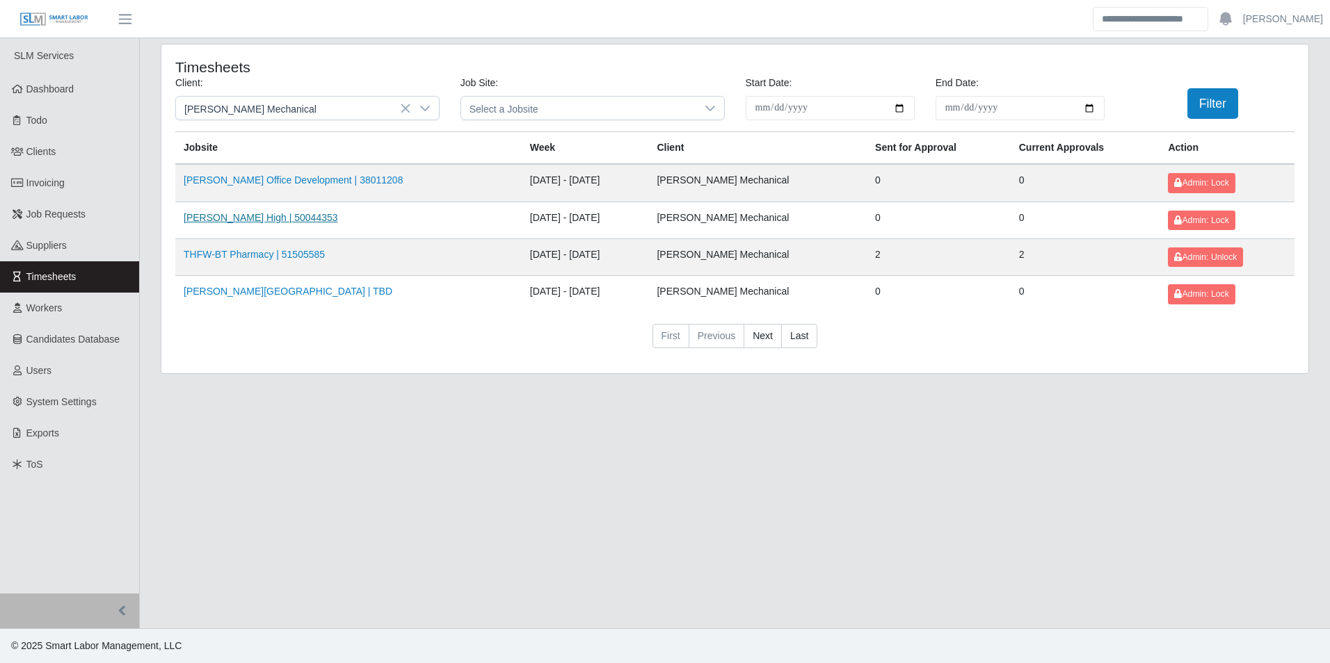
click at [279, 218] on link "Finley Jr High | 50044353" at bounding box center [261, 217] width 154 height 11
click at [328, 175] on link "[PERSON_NAME] Office Development | 38011208" at bounding box center [293, 180] width 219 height 11
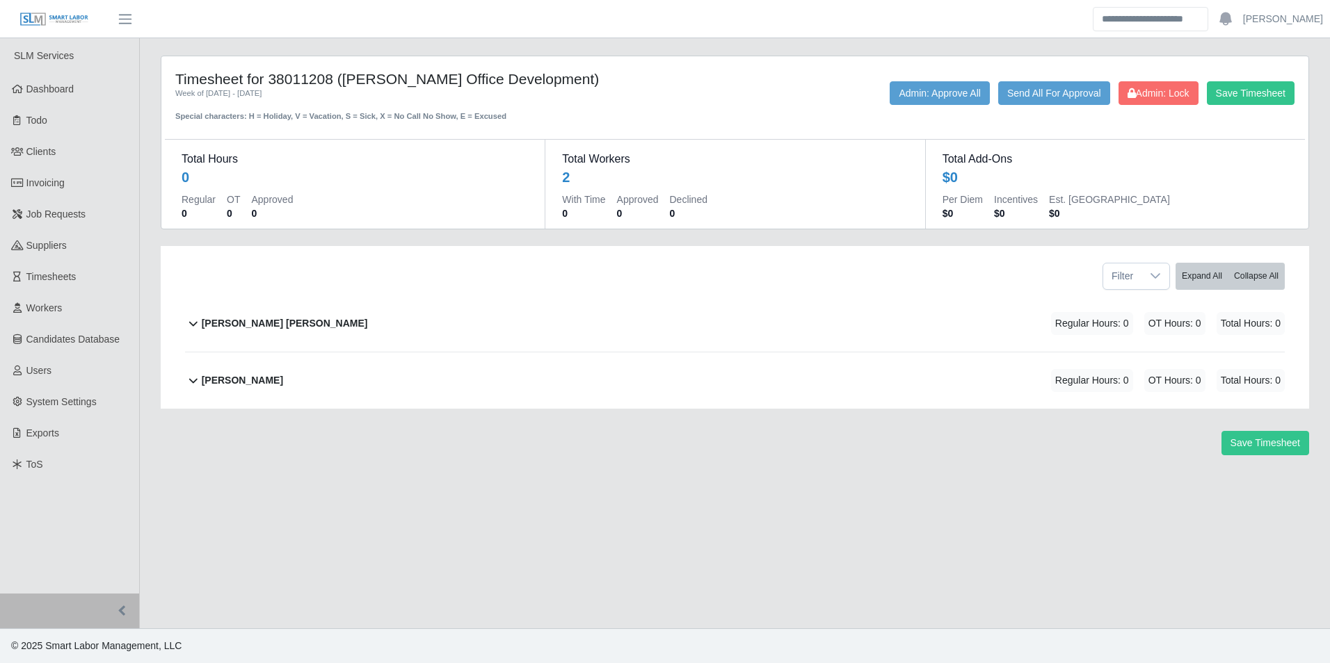
click at [246, 328] on b "[PERSON_NAME] [PERSON_NAME]" at bounding box center [285, 323] width 166 height 15
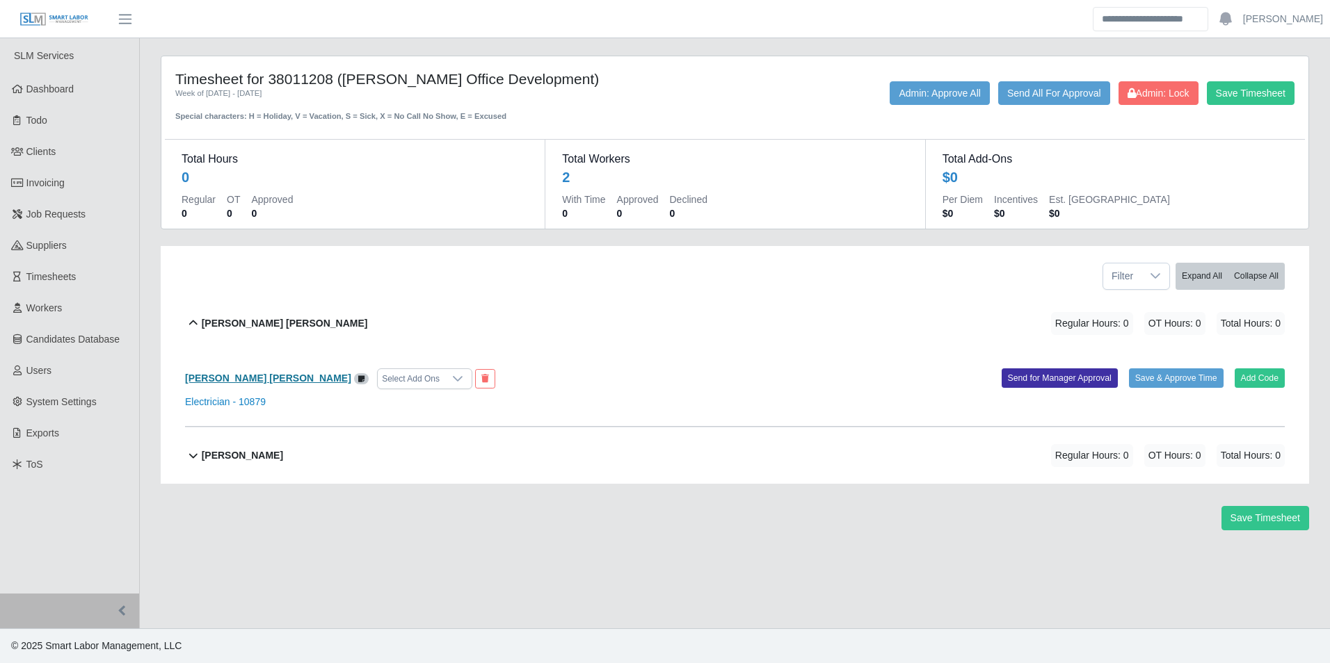
click at [268, 375] on b "[PERSON_NAME] [PERSON_NAME]" at bounding box center [268, 378] width 166 height 11
click at [246, 440] on div "Kevin Robles Regular Hours: 0 OT Hours: 0 Total Hours: 0" at bounding box center [743, 456] width 1083 height 56
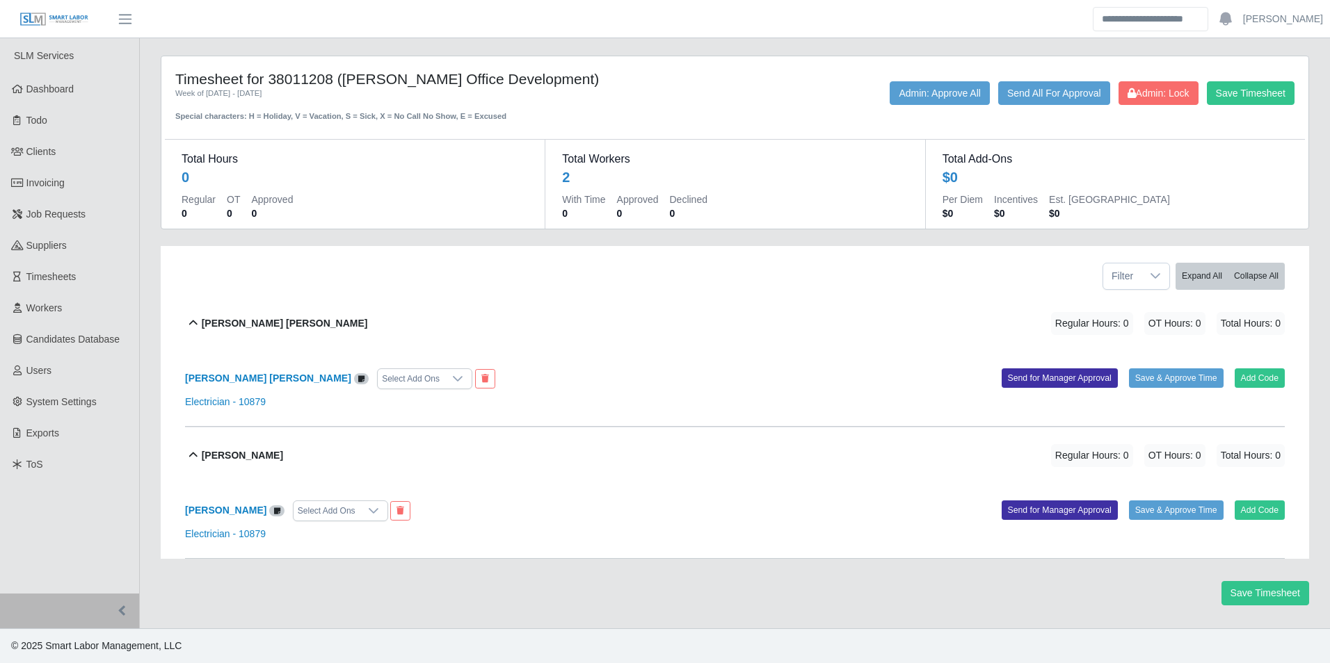
click at [227, 503] on div "Kevin Robles Select Add Ons" at bounding box center [455, 511] width 561 height 21
click at [227, 507] on b "Kevin Robles" at bounding box center [225, 510] width 81 height 11
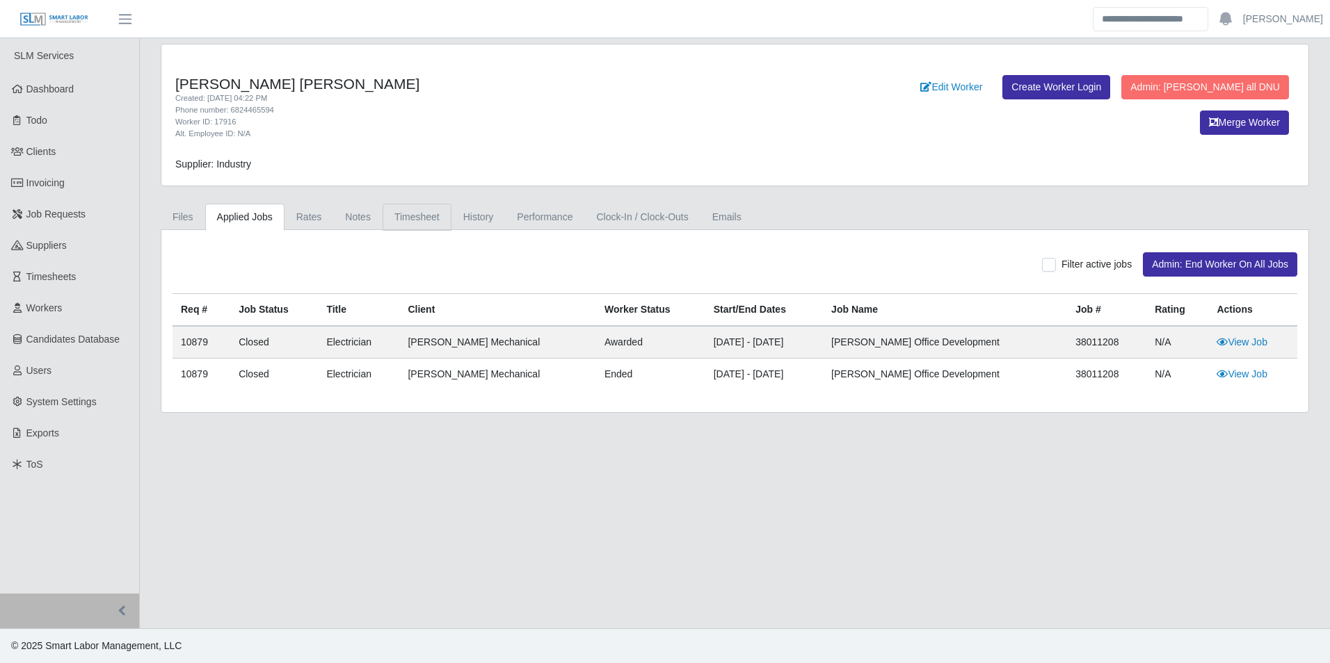
click at [421, 219] on link "Timesheet" at bounding box center [417, 217] width 69 height 27
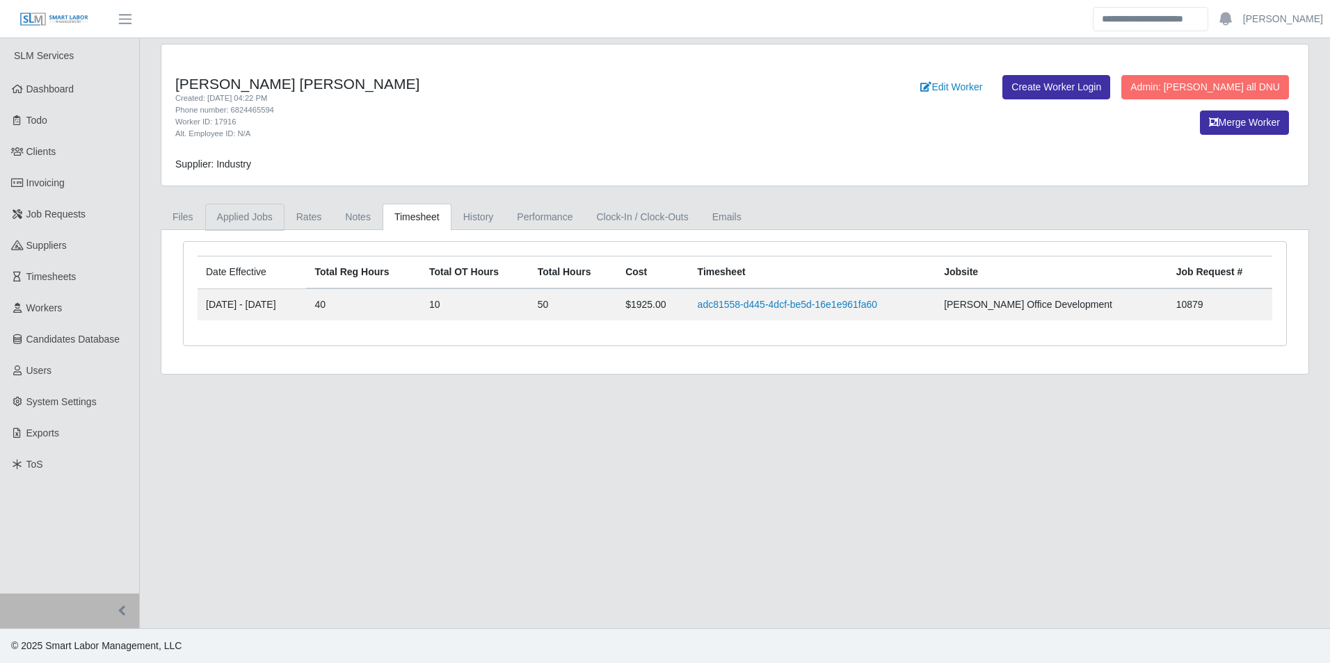
click at [250, 217] on link "Applied Jobs" at bounding box center [244, 217] width 79 height 27
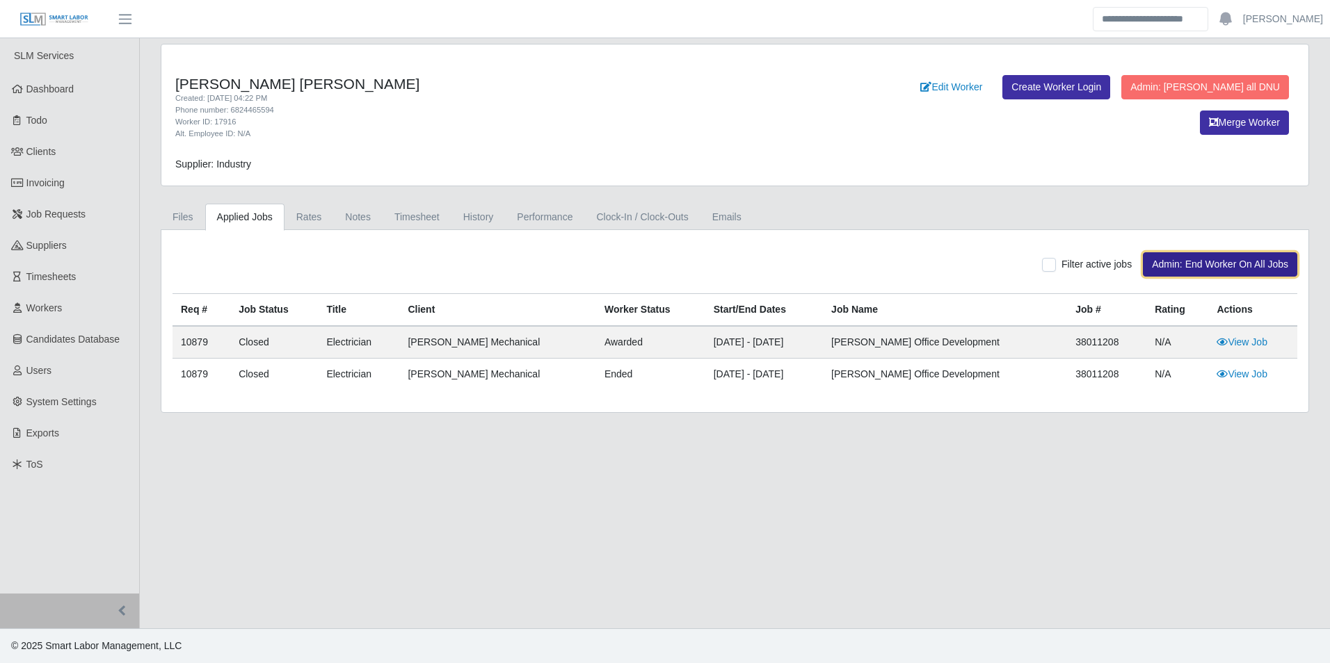
click at [1221, 263] on button "Admin: End Worker On All Jobs" at bounding box center [1220, 264] width 154 height 24
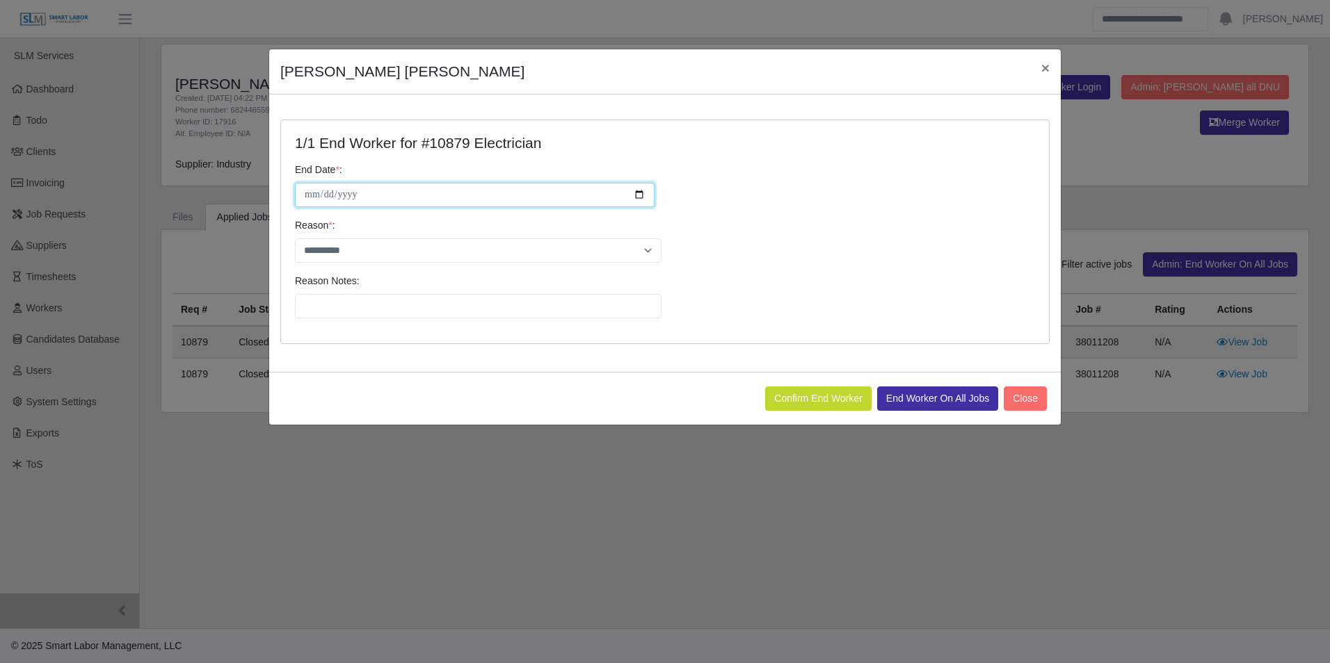
click at [640, 194] on input "**********" at bounding box center [475, 195] width 360 height 24
type input "**********"
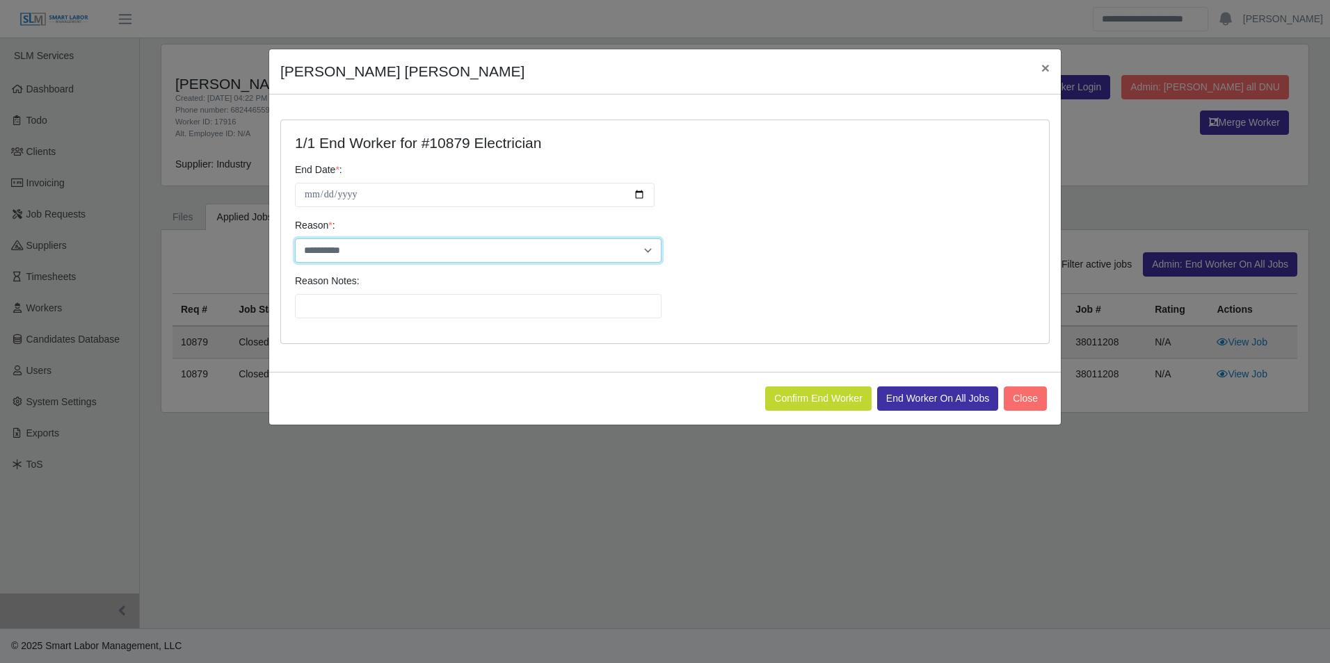
click at [369, 249] on select "**********" at bounding box center [478, 251] width 367 height 24
select select "**********"
click at [295, 239] on select "**********" at bounding box center [478, 251] width 367 height 24
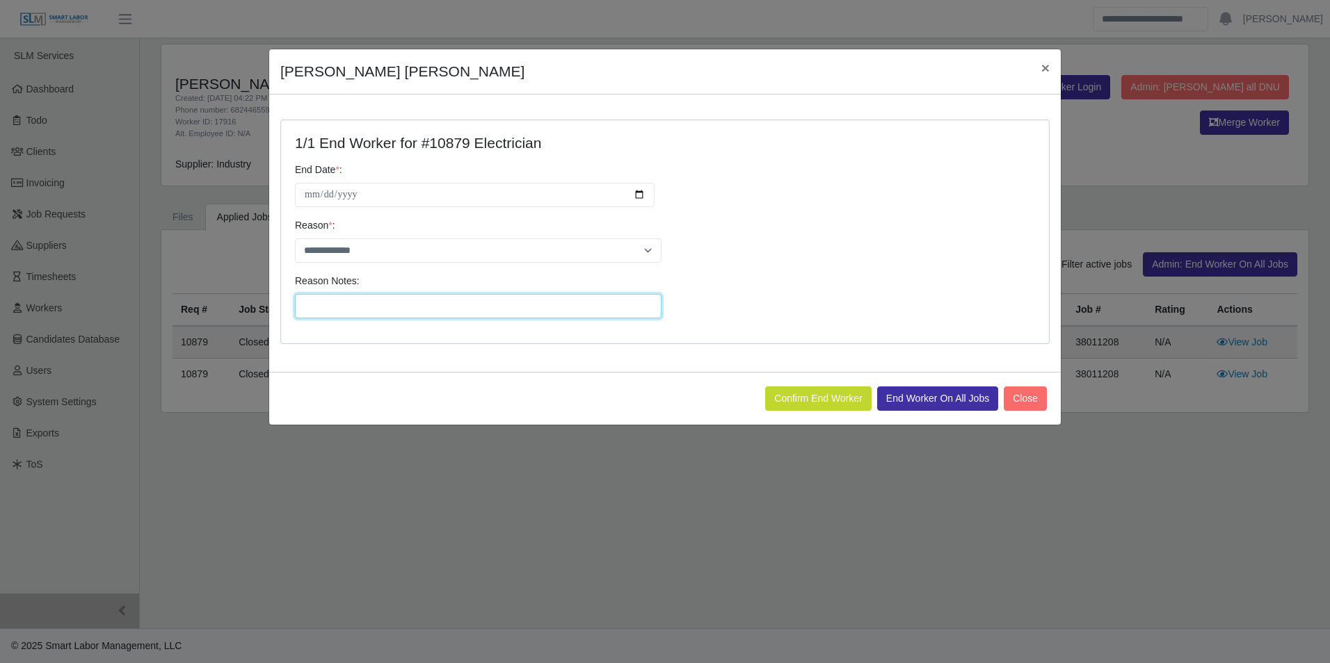
click at [370, 300] on input "Reason Notes:" at bounding box center [478, 306] width 367 height 24
type input "**********"
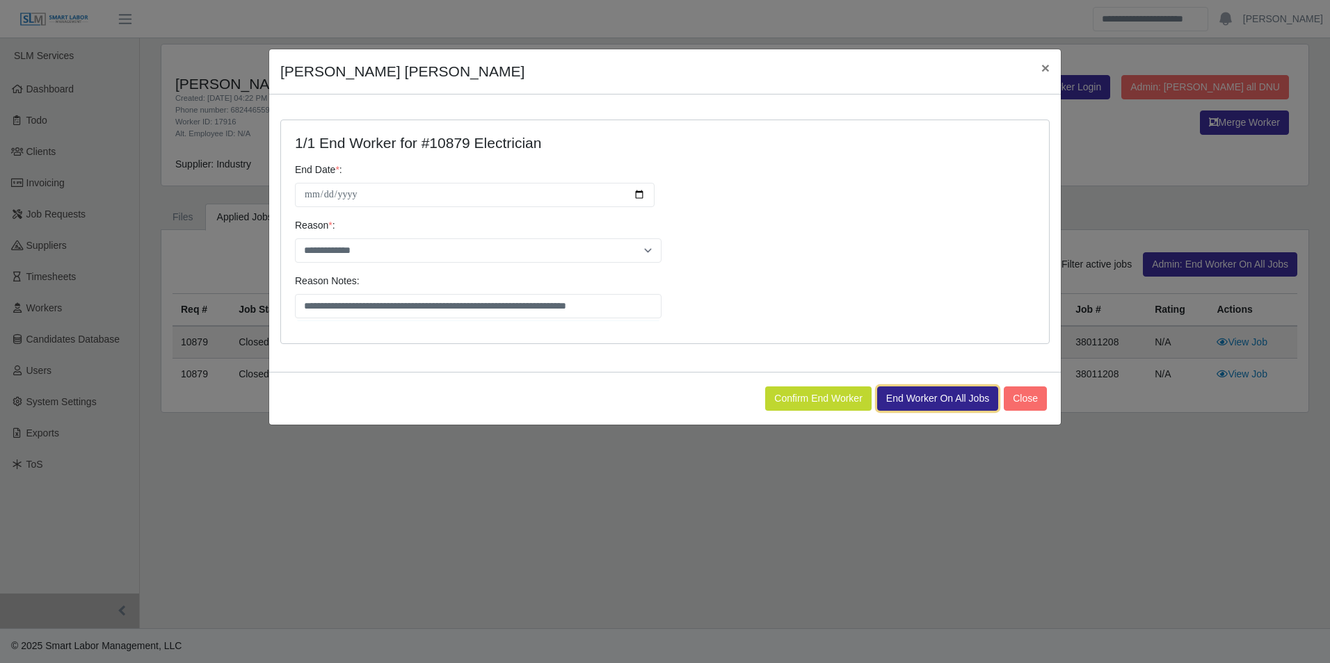
click at [924, 393] on button "End Worker On All Jobs" at bounding box center [937, 399] width 121 height 24
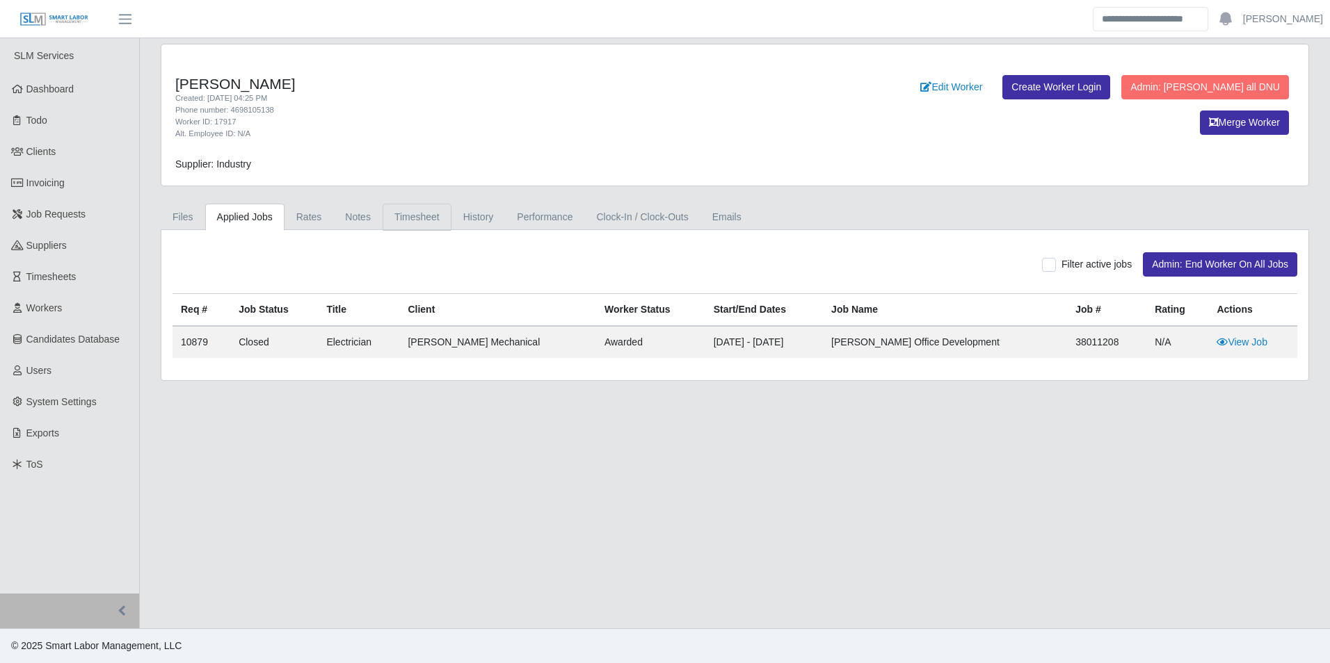
click at [405, 213] on link "Timesheet" at bounding box center [417, 217] width 69 height 27
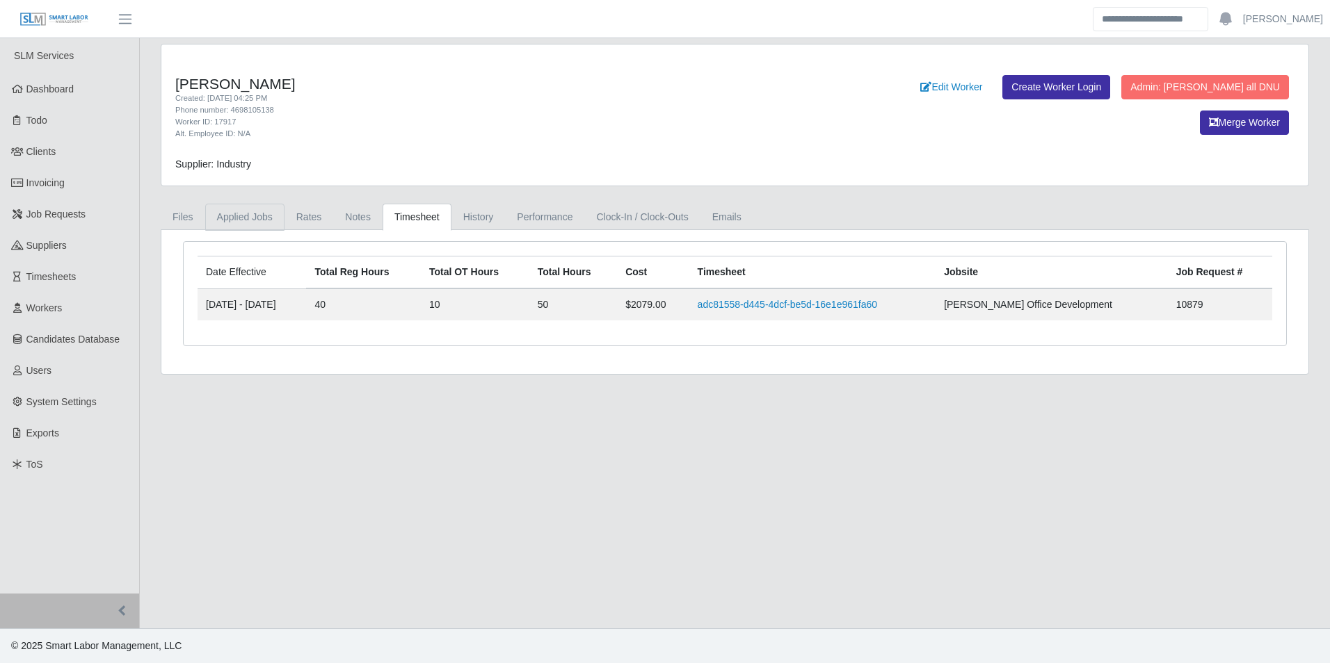
click at [253, 220] on link "Applied Jobs" at bounding box center [244, 217] width 79 height 27
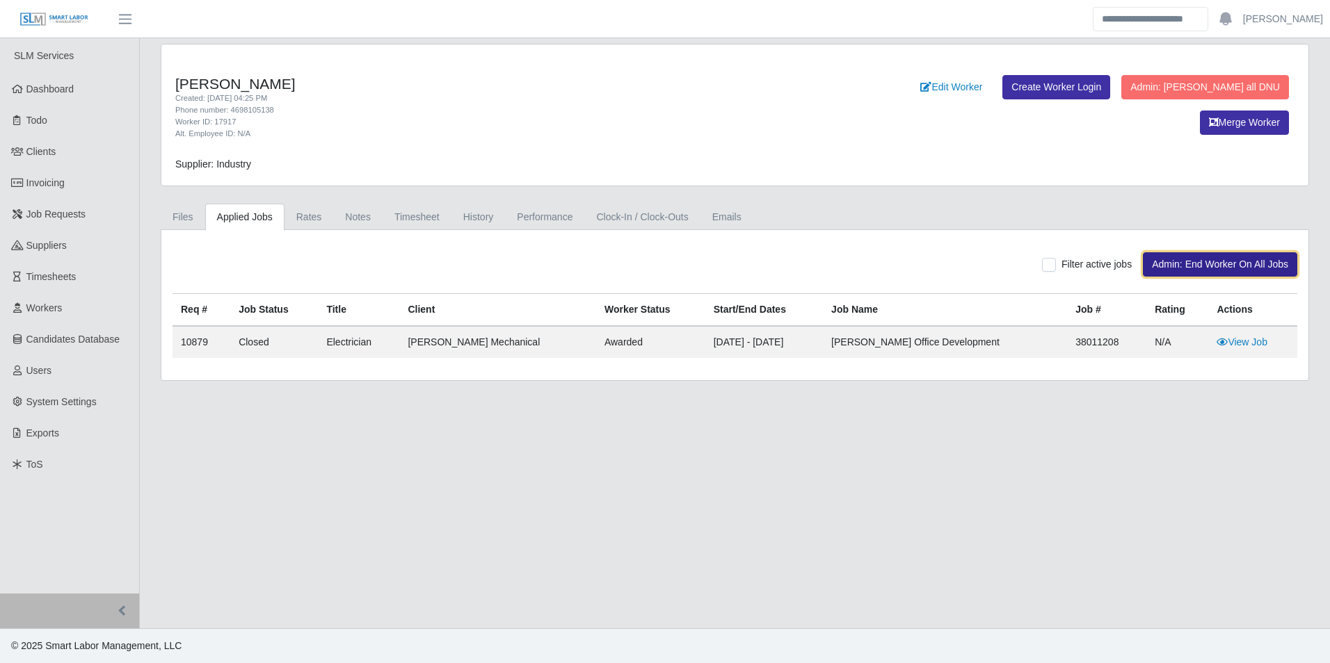
click at [1175, 263] on button "Admin: End Worker On All Jobs" at bounding box center [1220, 264] width 154 height 24
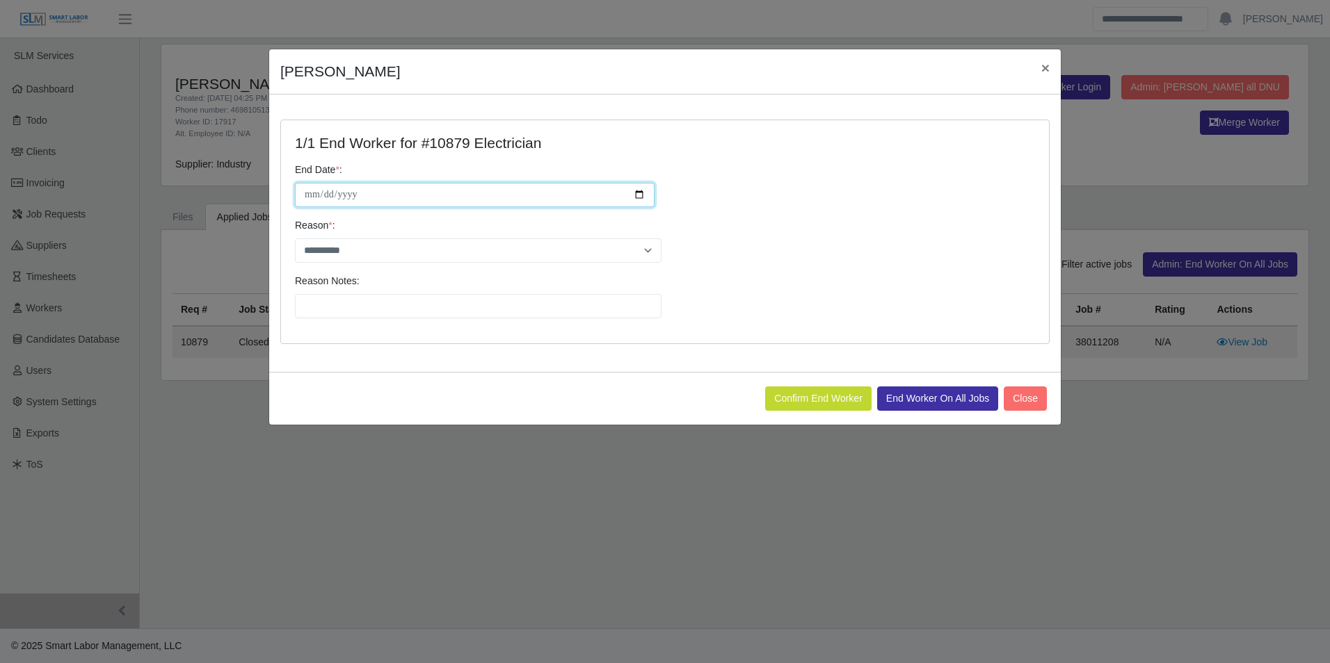
click at [633, 192] on input "**********" at bounding box center [475, 195] width 360 height 24
type input "**********"
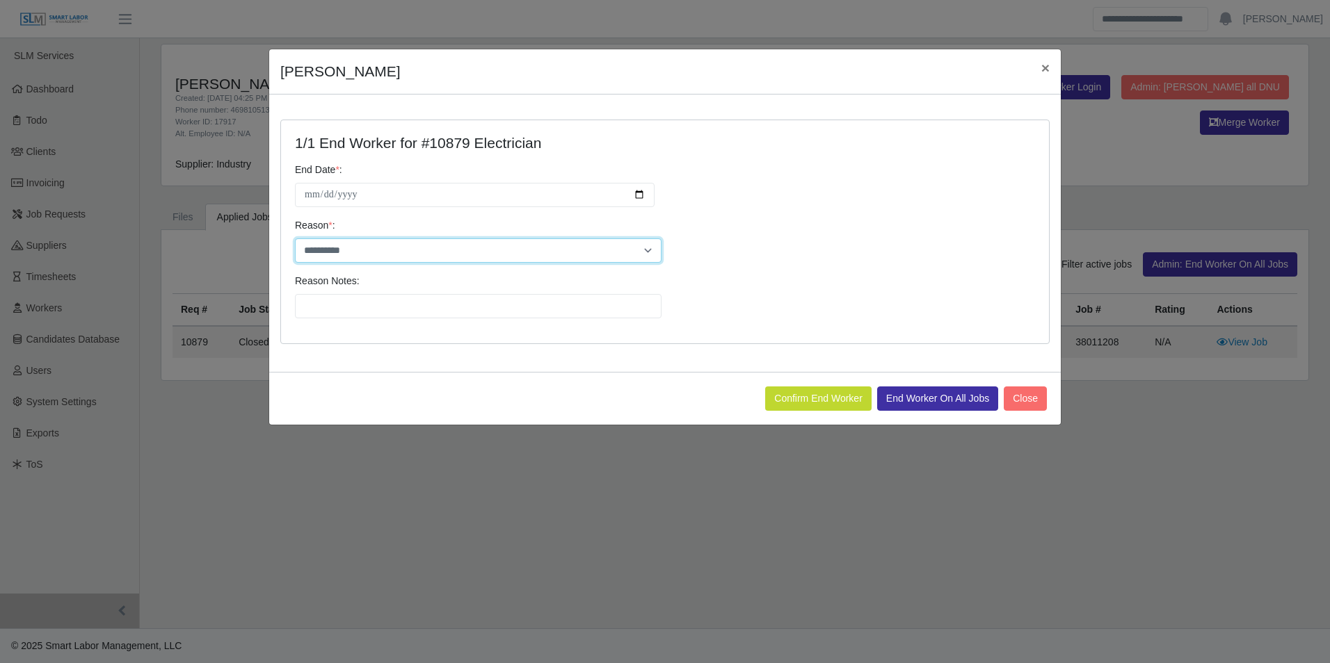
click at [387, 247] on select "**********" at bounding box center [478, 251] width 367 height 24
click at [295, 239] on select "**********" at bounding box center [478, 251] width 367 height 24
click at [371, 258] on select "**********" at bounding box center [478, 251] width 367 height 24
select select "**********"
click at [295, 239] on select "**********" at bounding box center [478, 251] width 367 height 24
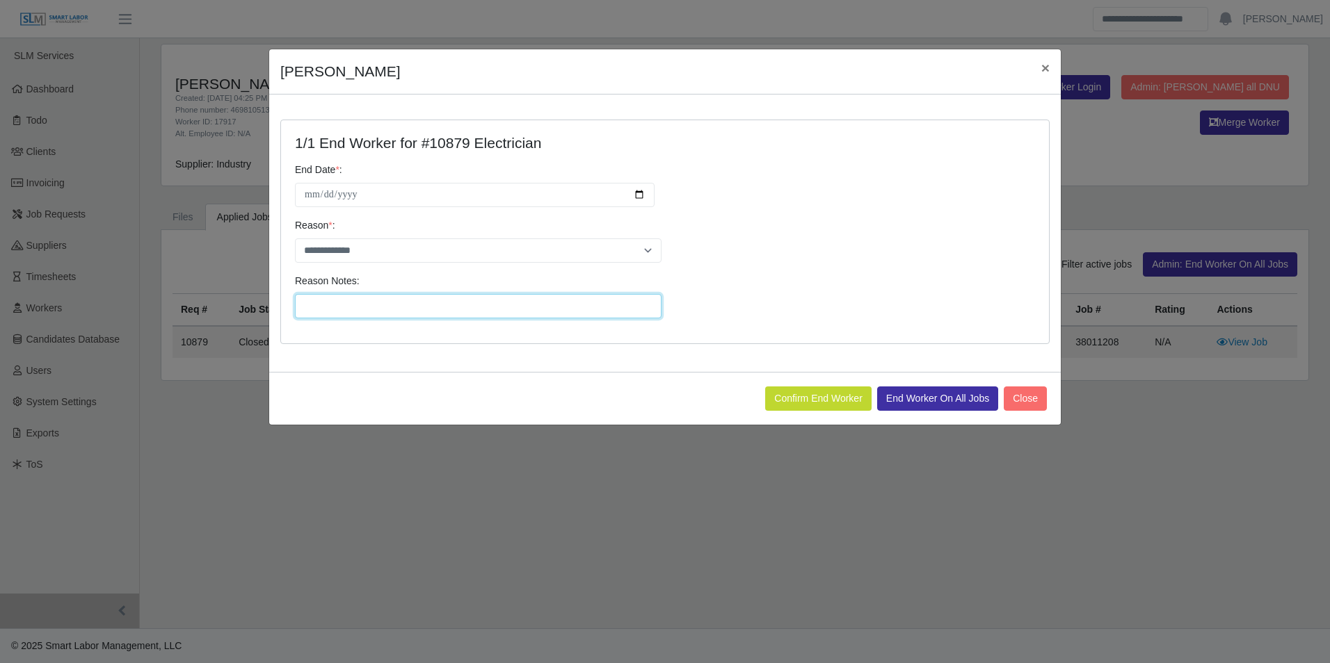
click at [370, 303] on input "Reason Notes:" at bounding box center [478, 306] width 367 height 24
type input "**********"
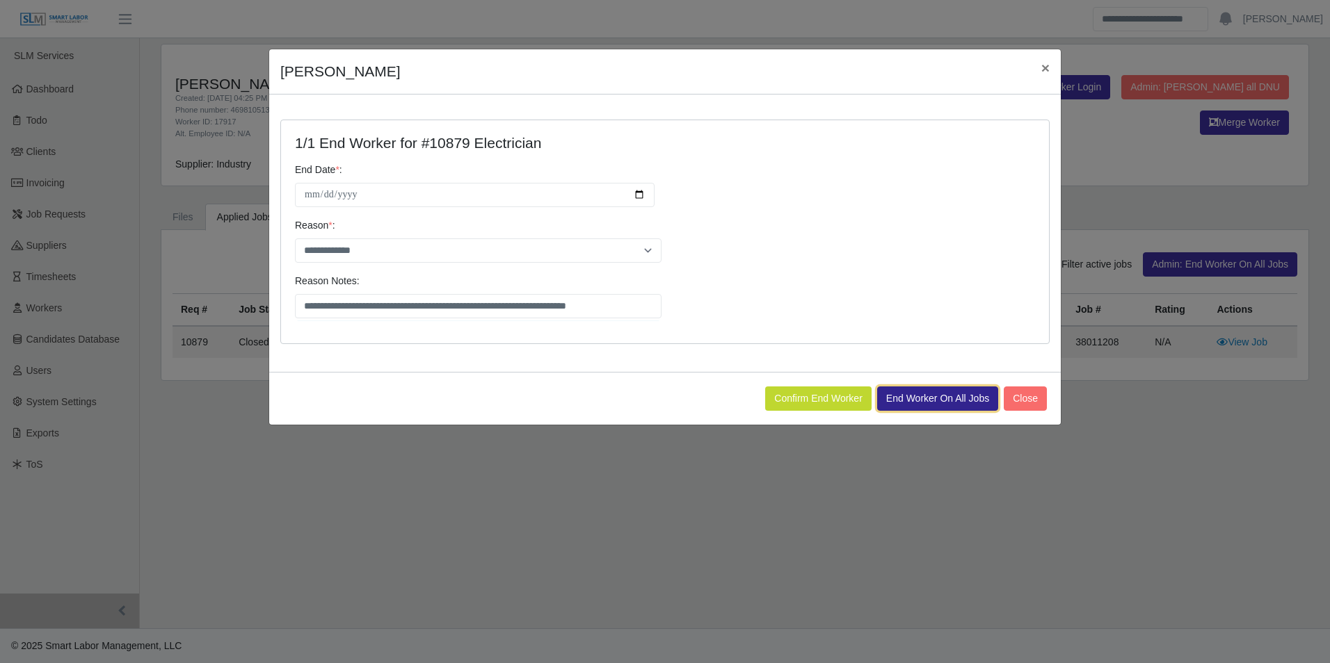
click at [905, 396] on button "End Worker On All Jobs" at bounding box center [937, 399] width 121 height 24
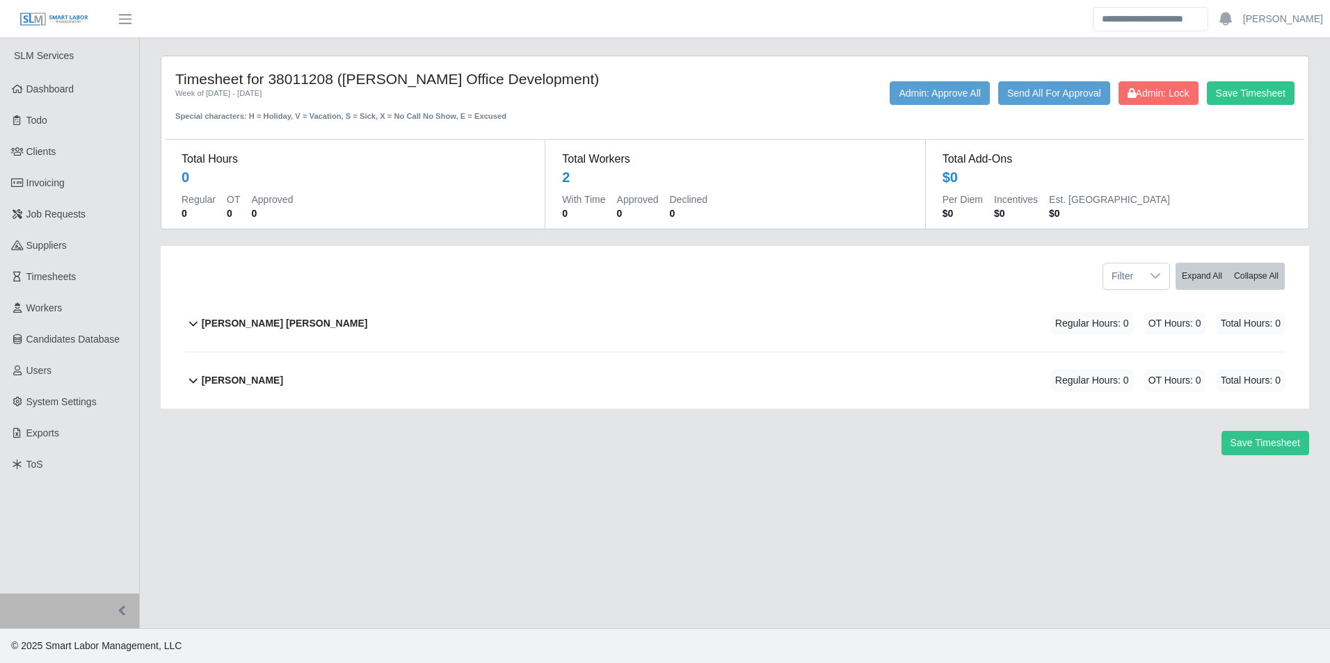
click at [321, 322] on b "Felipe Aron Ortiz Rodriguez" at bounding box center [285, 323] width 166 height 15
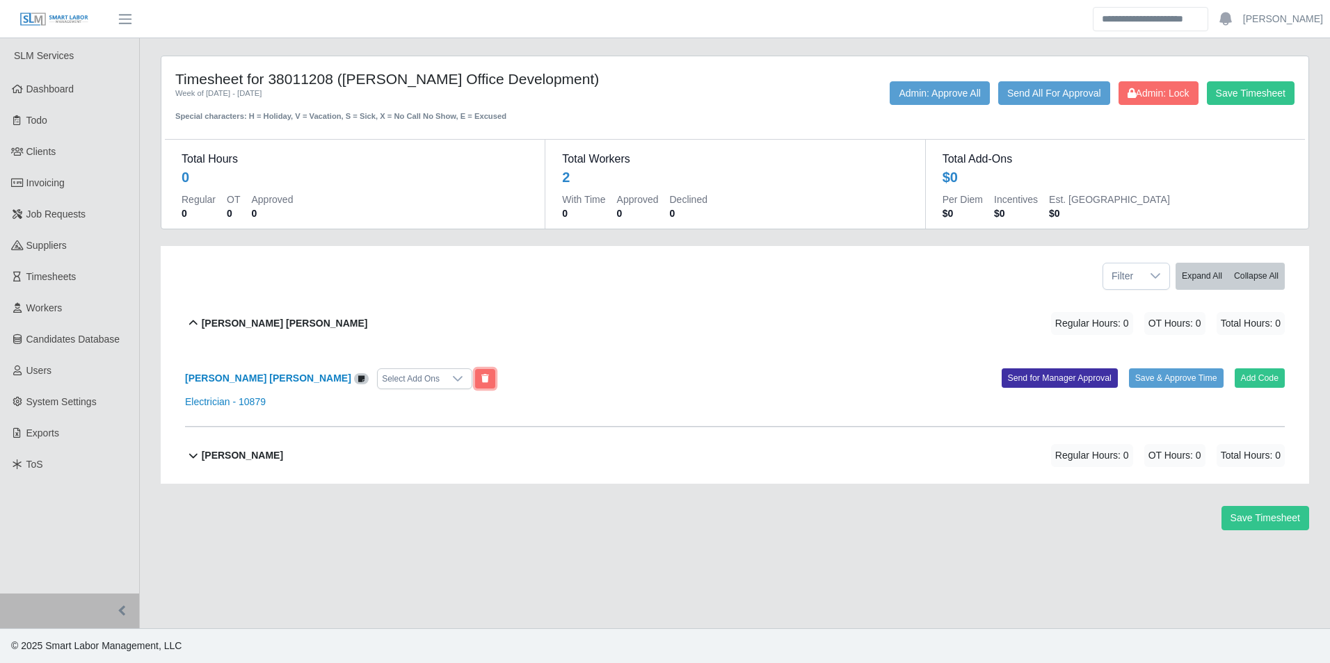
click at [481, 378] on icon at bounding box center [485, 379] width 8 height 8
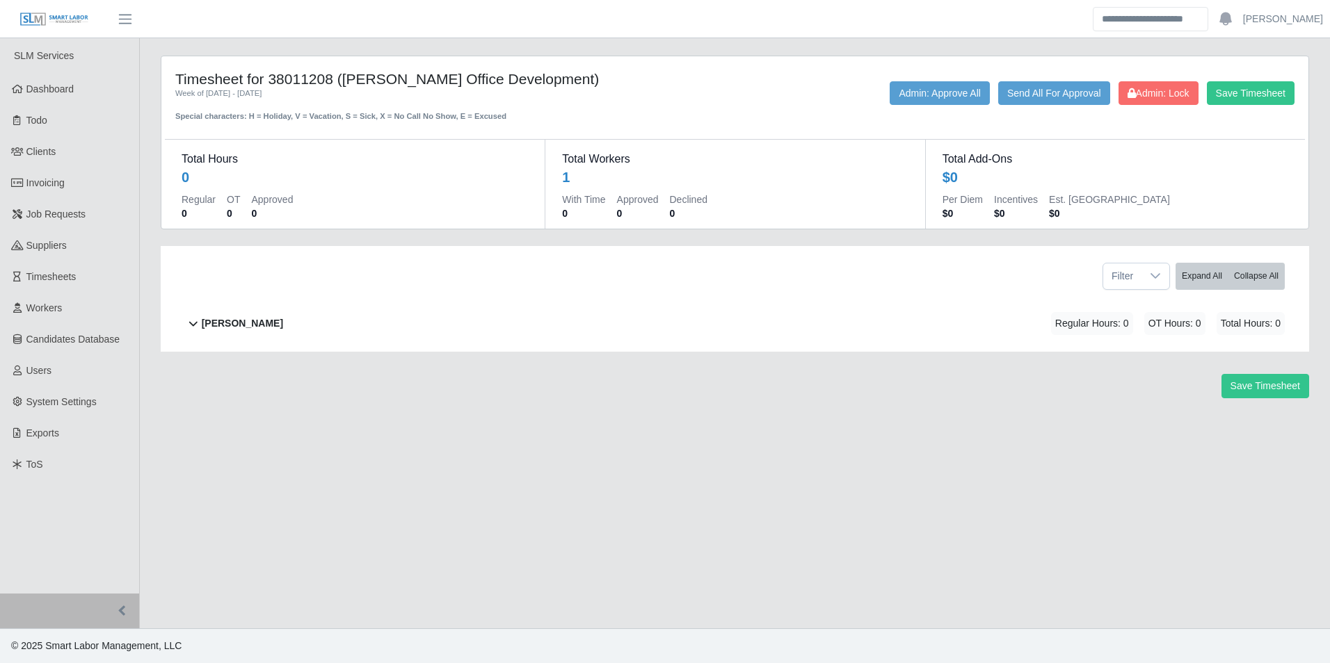
click at [267, 325] on div "Kevin Robles Regular Hours: 0 OT Hours: 0 Total Hours: 0" at bounding box center [743, 324] width 1083 height 56
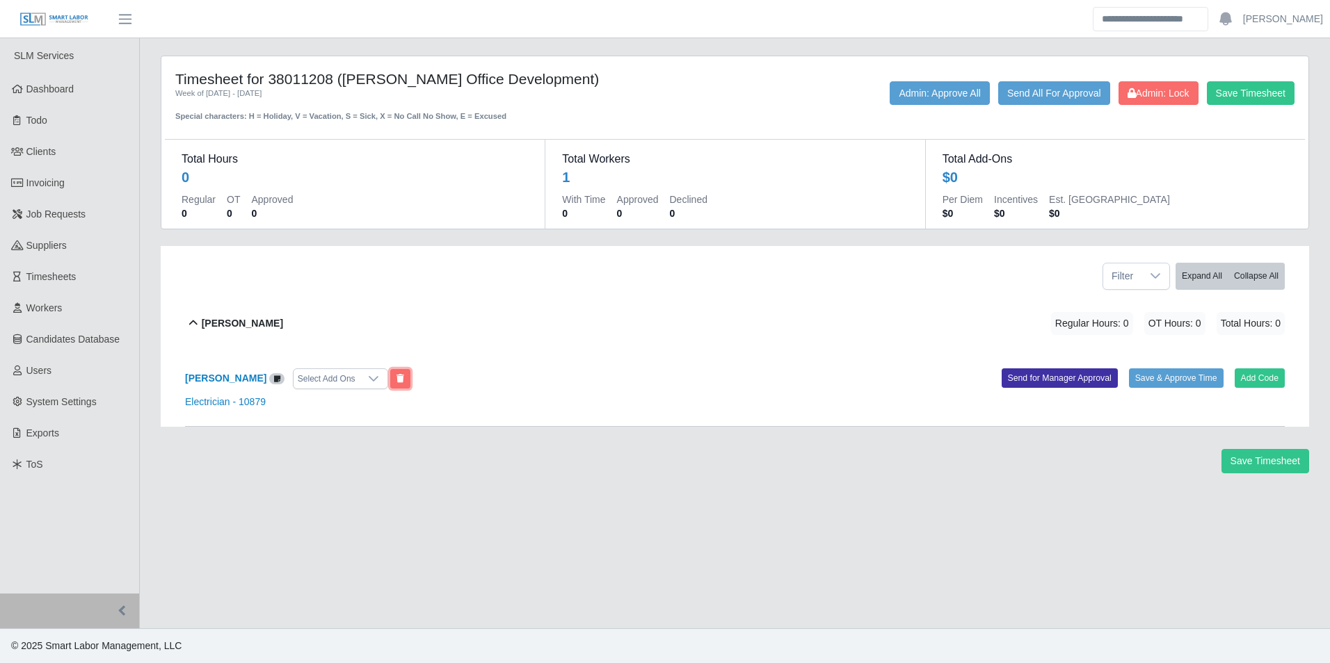
click at [396, 382] on icon at bounding box center [400, 379] width 8 height 8
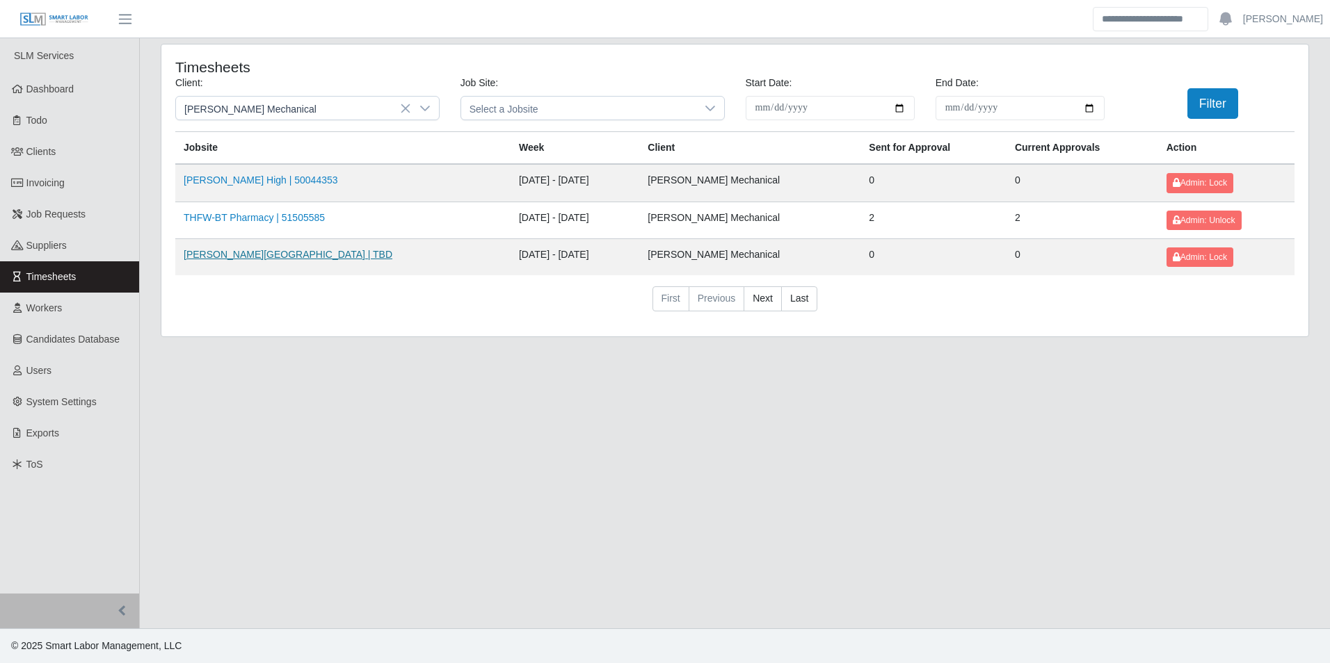
click at [284, 250] on link "[PERSON_NAME][GEOGRAPHIC_DATA] | TBD" at bounding box center [288, 254] width 209 height 11
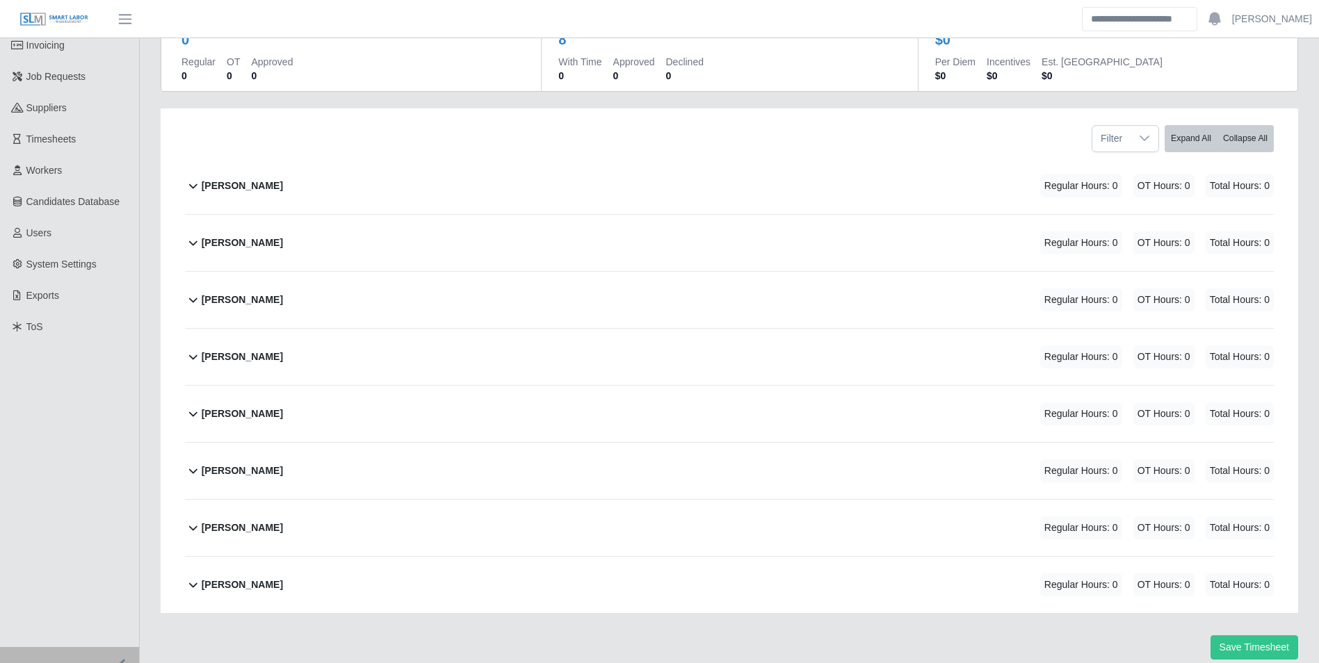
scroll to position [191, 0]
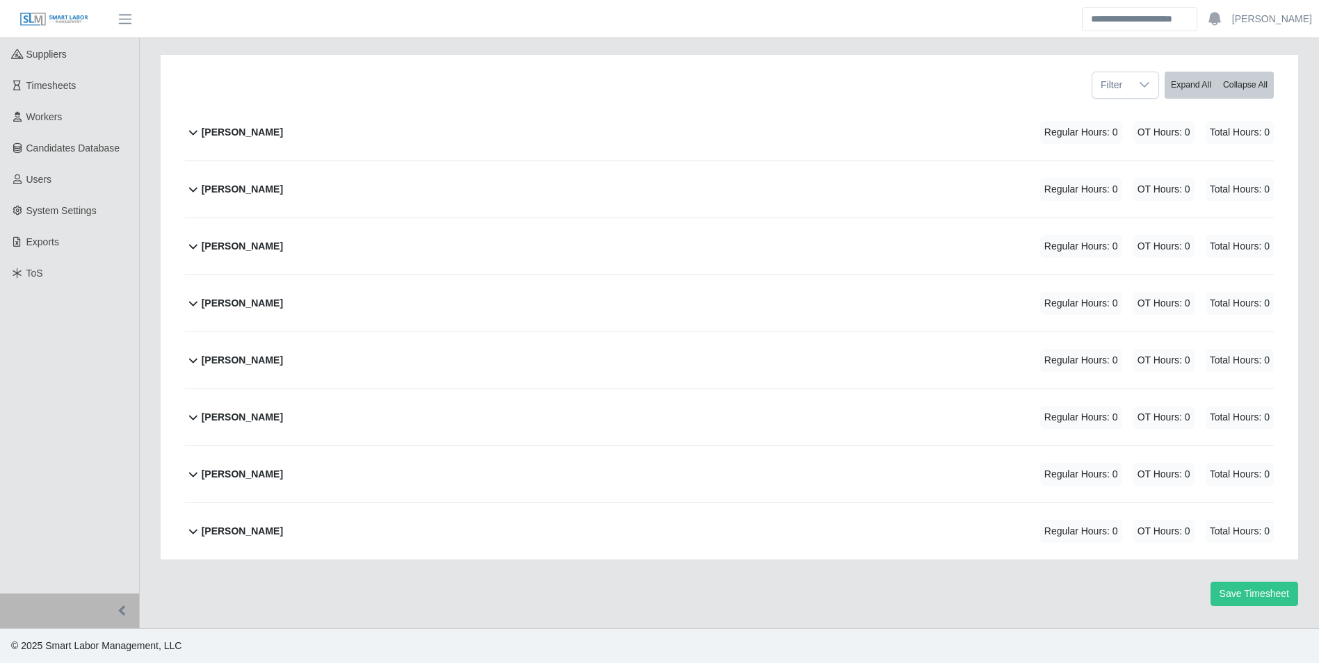
click at [282, 524] on b "[PERSON_NAME]" at bounding box center [242, 531] width 81 height 15
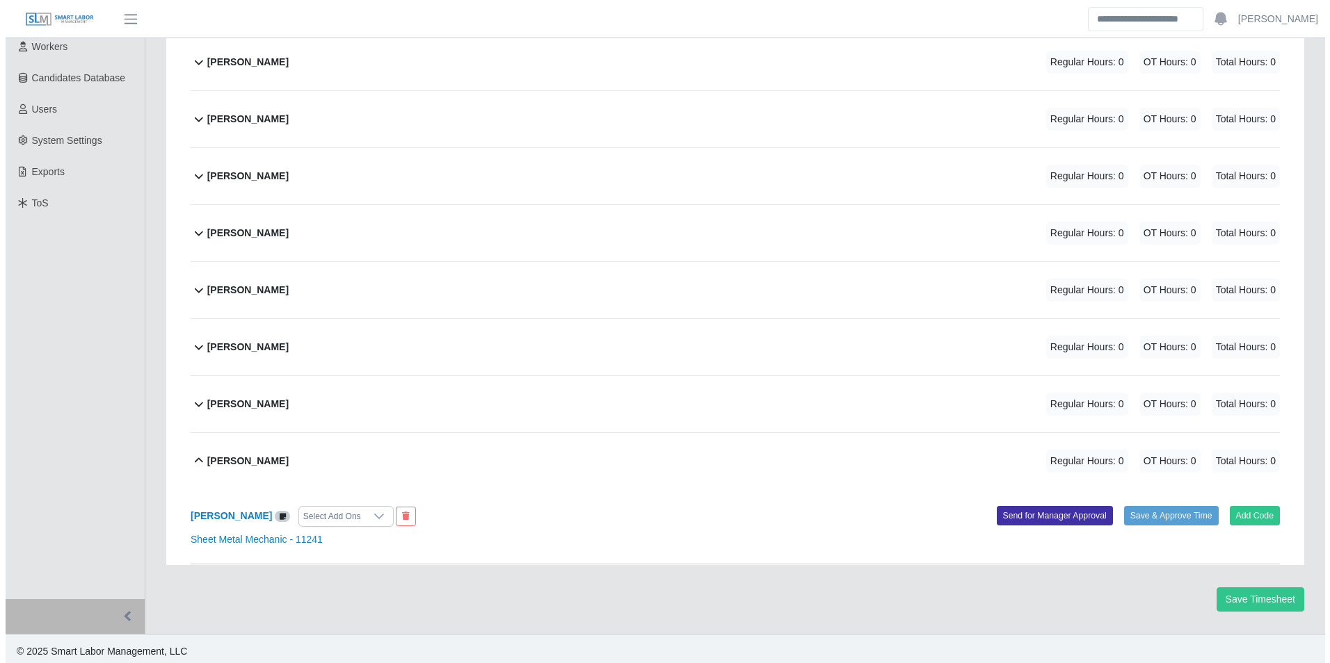
scroll to position [266, 0]
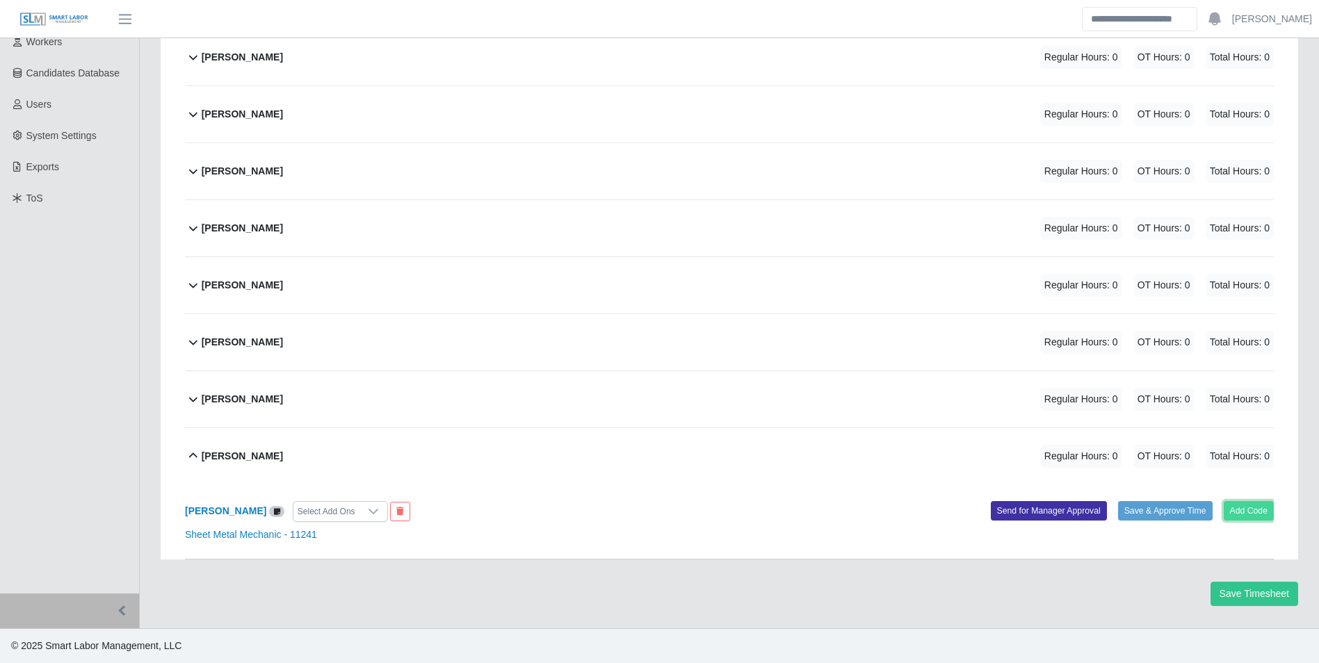
click at [1248, 501] on button "Add Code" at bounding box center [1249, 510] width 51 height 19
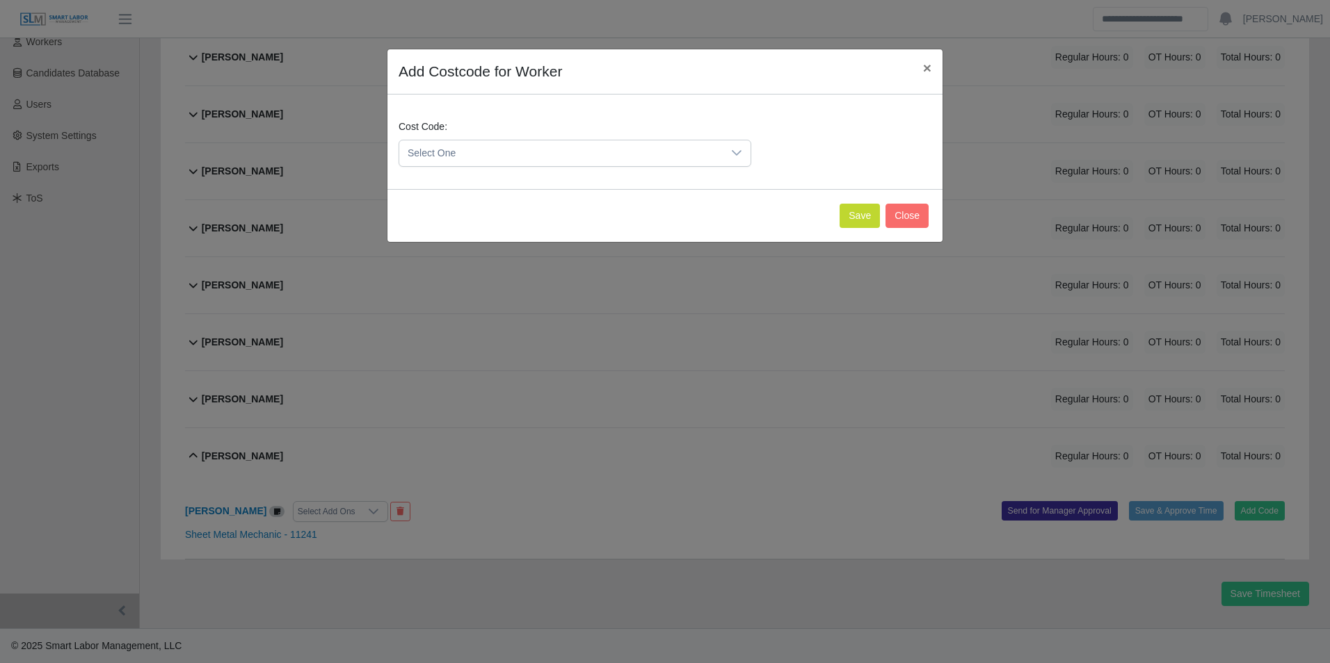
click at [568, 143] on span "Select One" at bounding box center [560, 153] width 323 height 26
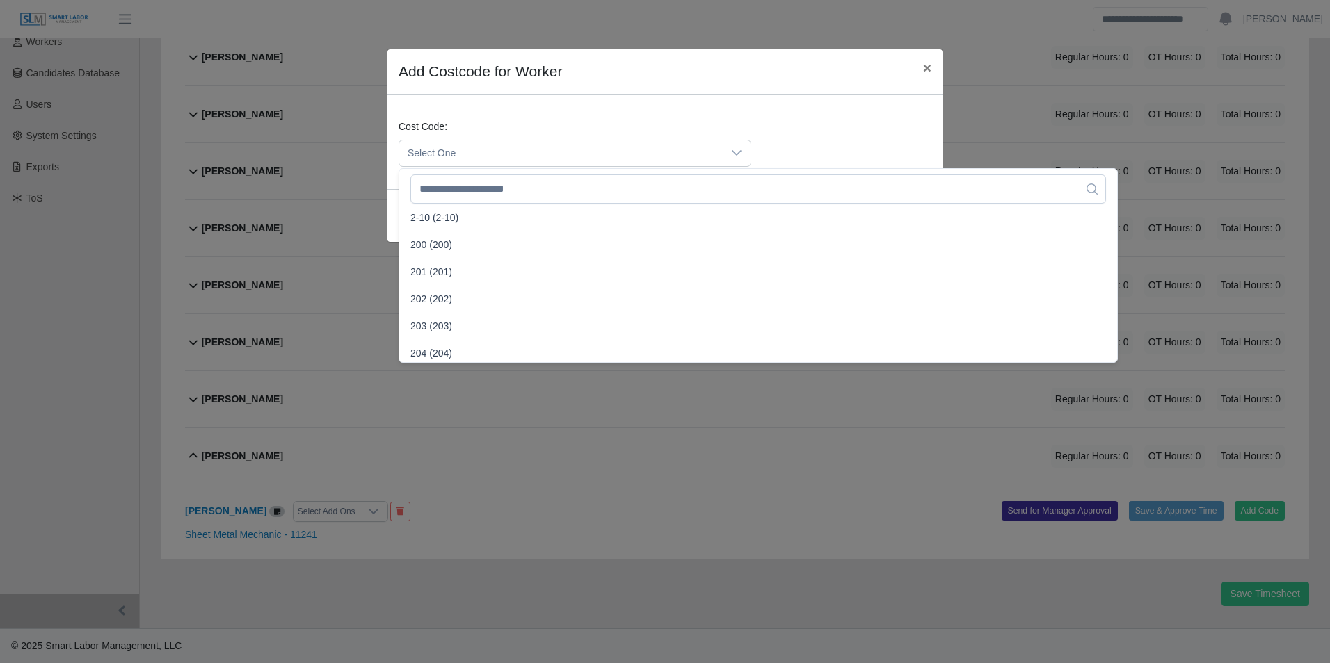
scroll to position [278, 0]
click at [451, 319] on li "203 (203)" at bounding box center [758, 324] width 712 height 26
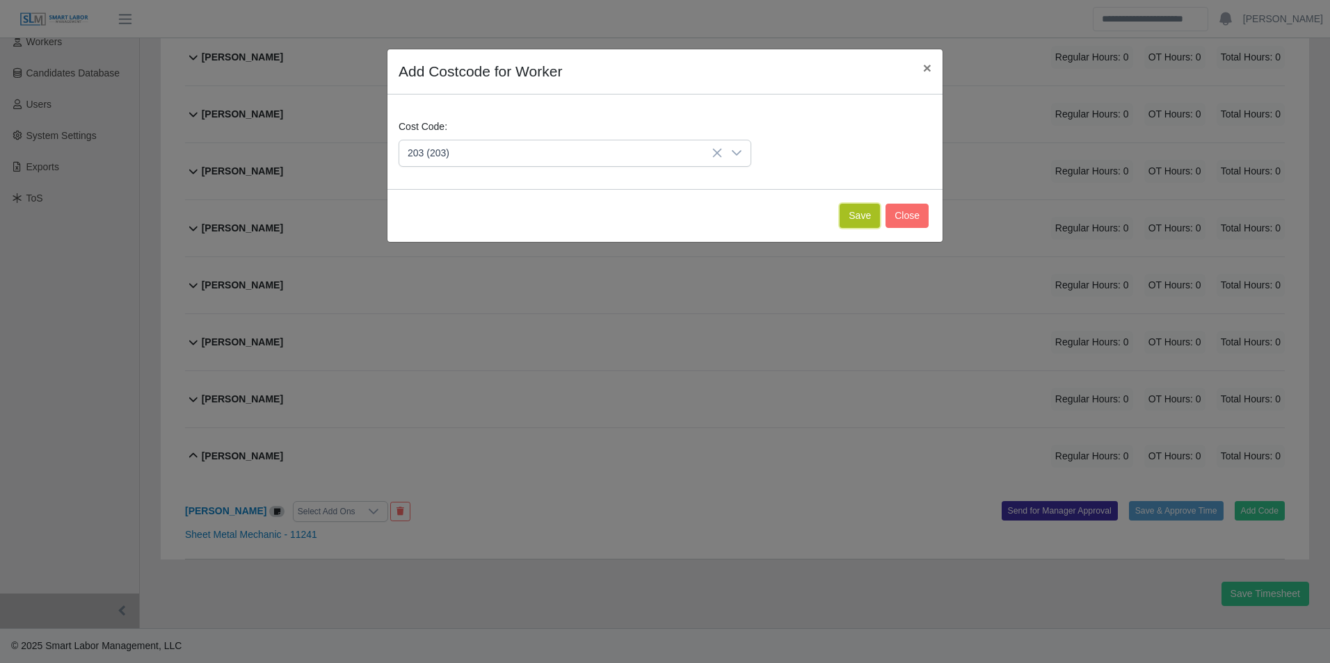
click at [859, 225] on button "Save" at bounding box center [859, 216] width 40 height 24
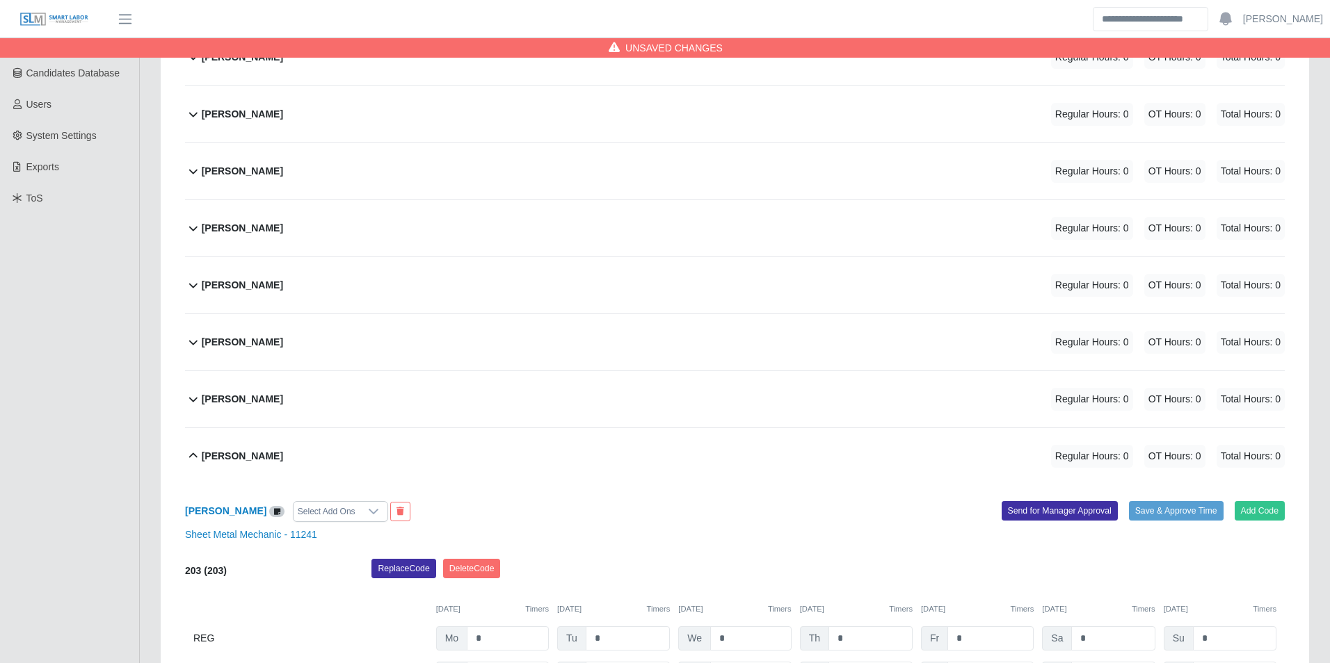
scroll to position [410, 0]
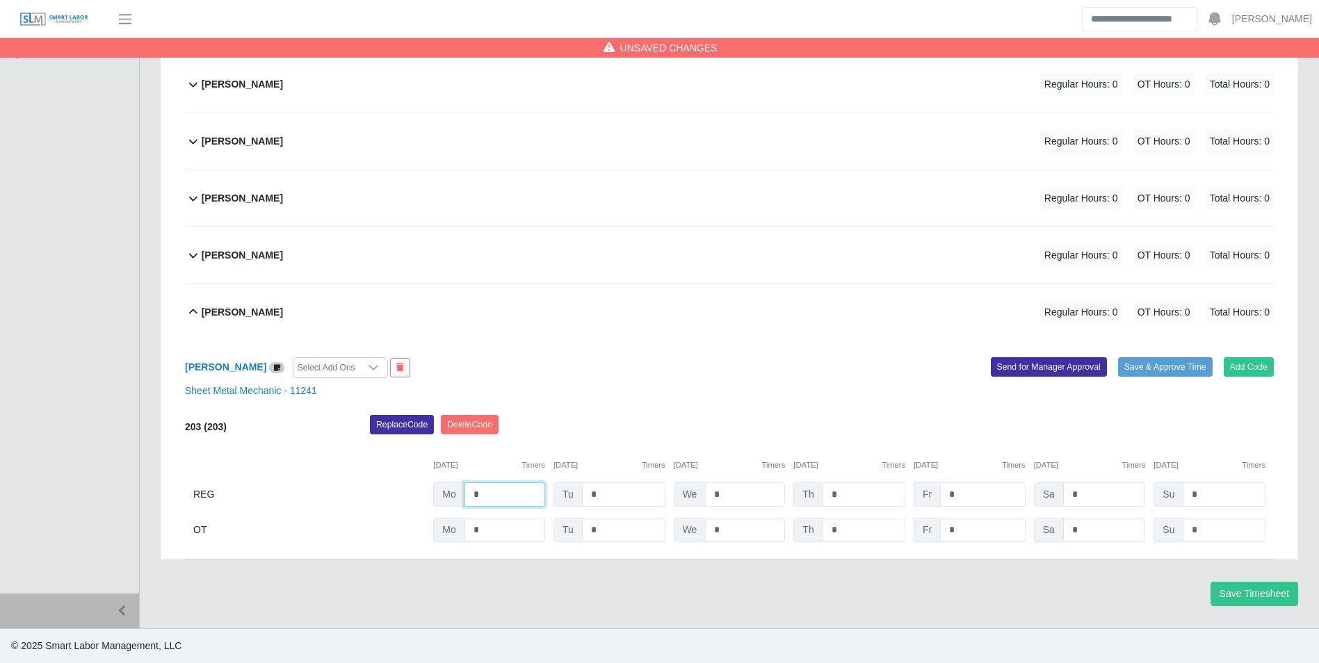
click at [496, 485] on input "*" at bounding box center [505, 495] width 81 height 24
type input "*"
click at [1260, 367] on button "Add Code" at bounding box center [1249, 366] width 51 height 19
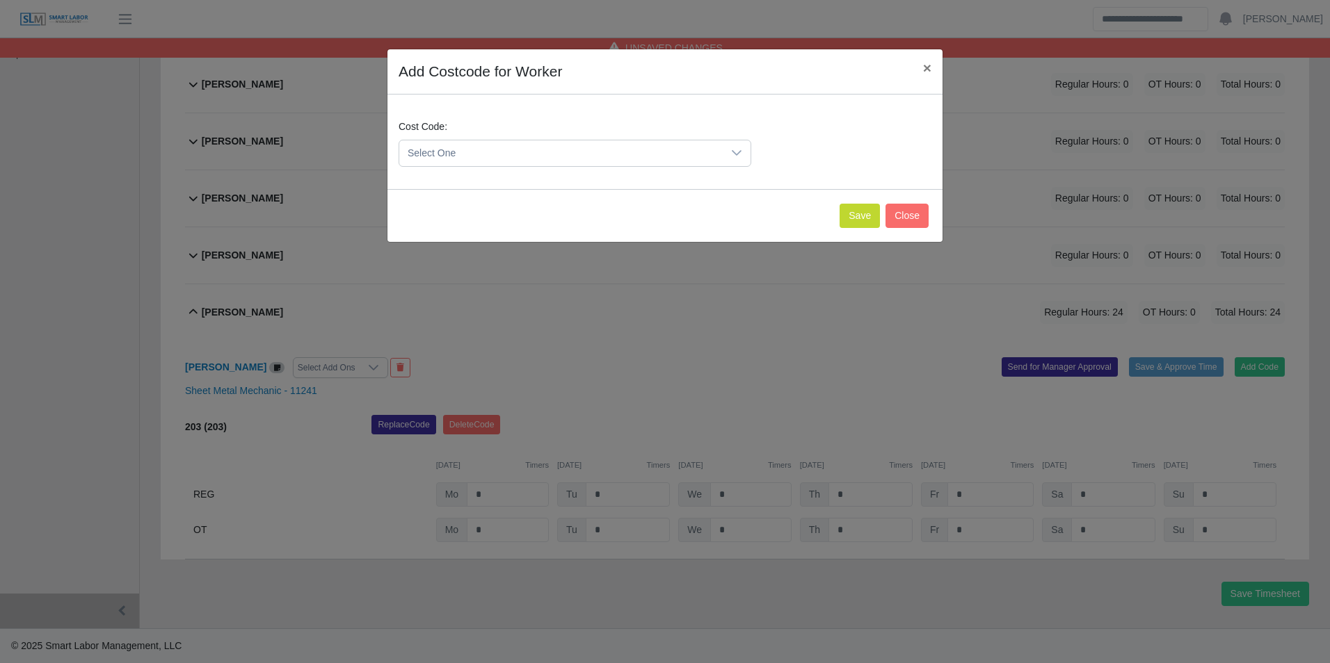
click at [498, 145] on span "Select One" at bounding box center [560, 153] width 323 height 26
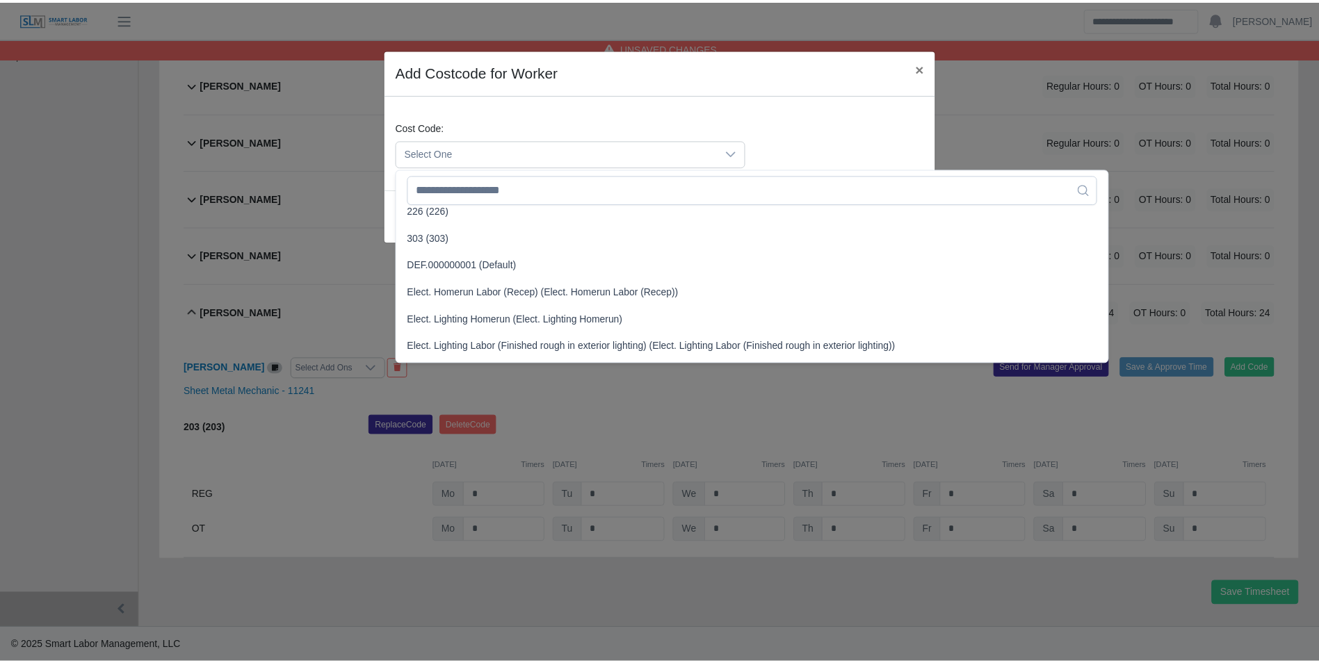
scroll to position [556, 0]
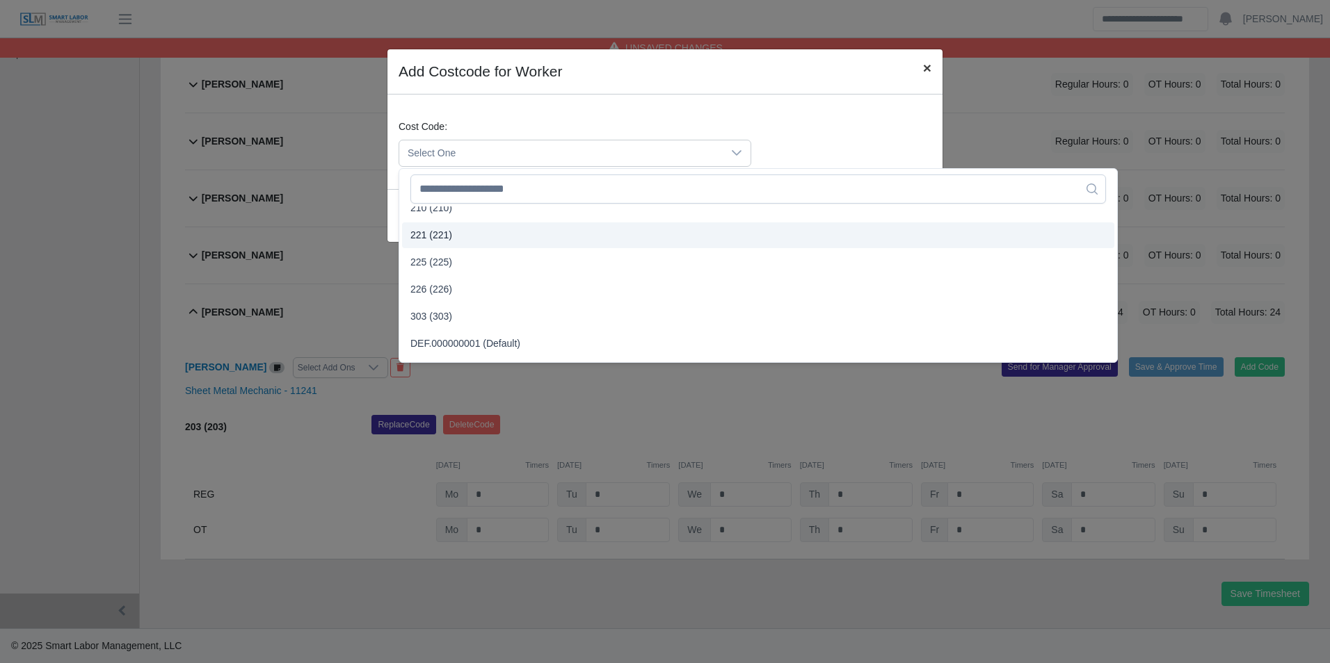
click at [928, 75] on span "×" at bounding box center [927, 68] width 8 height 16
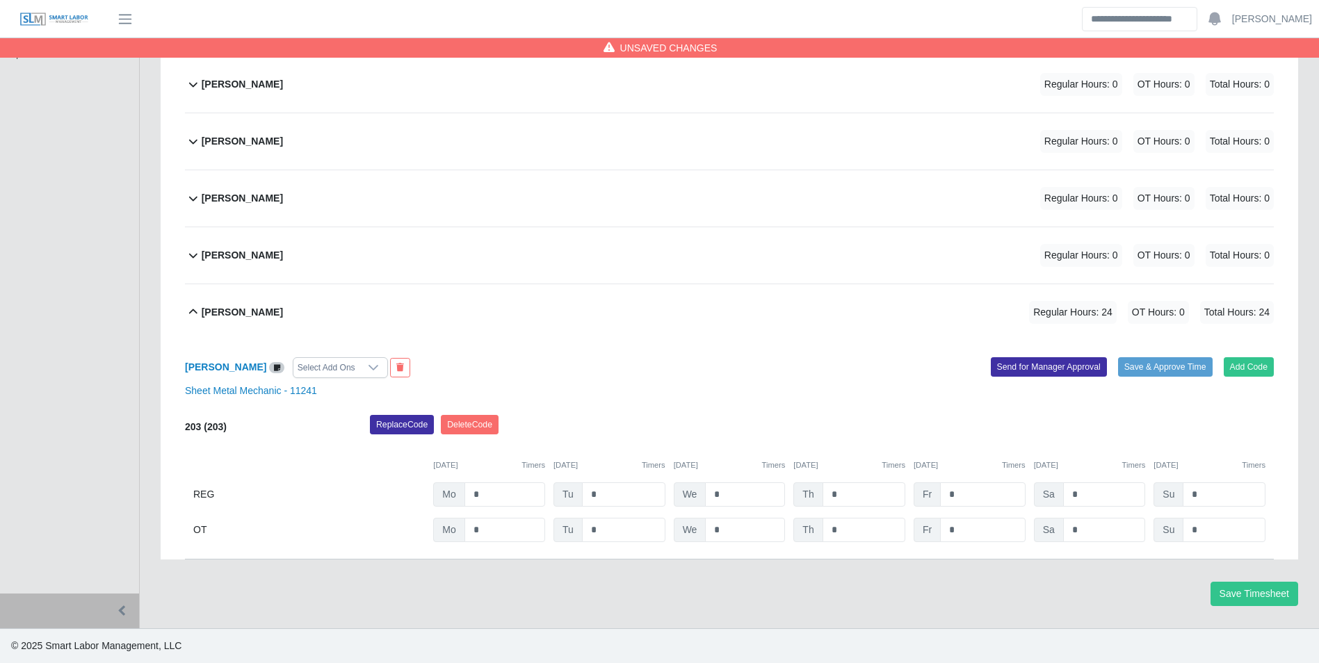
scroll to position [0, 0]
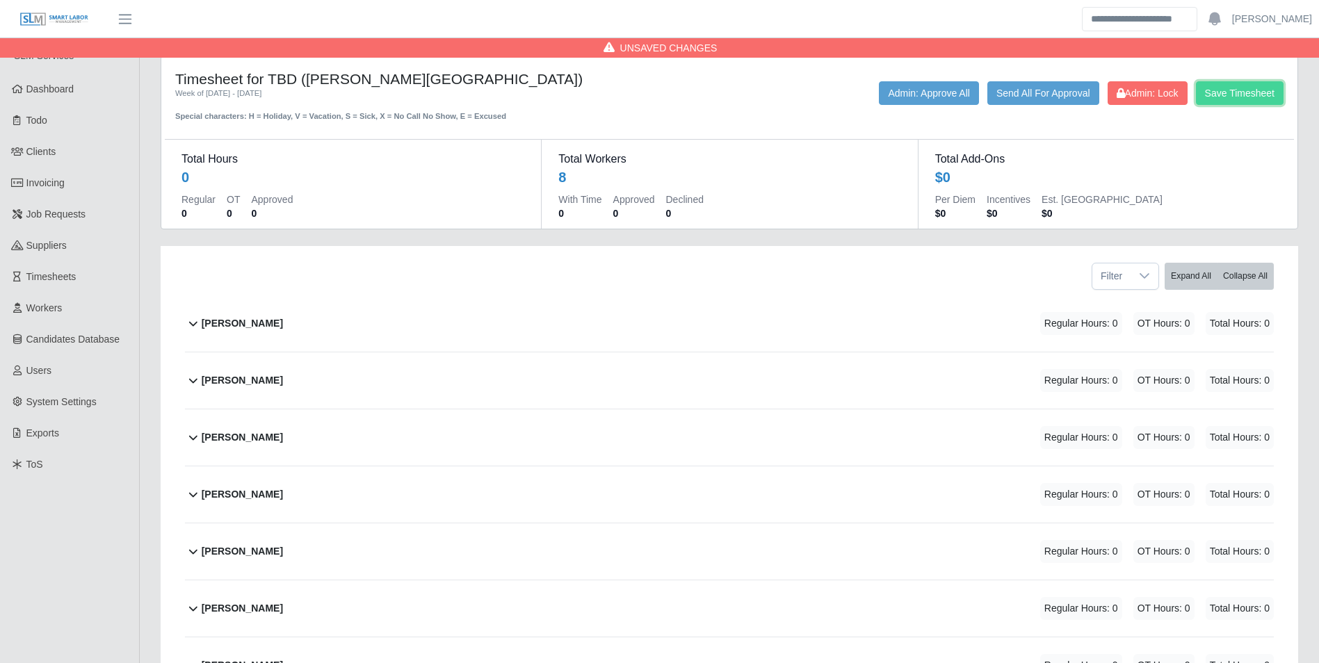
click at [1247, 103] on button "Save Timesheet" at bounding box center [1240, 93] width 88 height 24
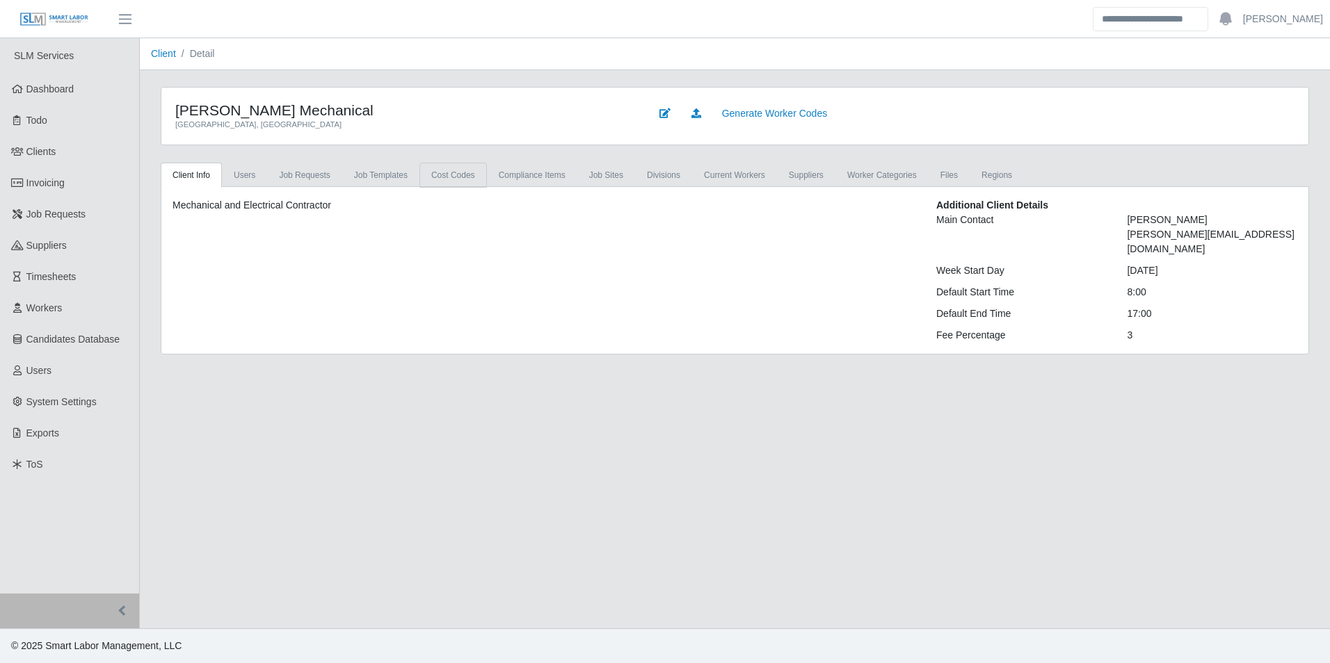
click at [421, 178] on link "cost codes" at bounding box center [452, 175] width 67 height 25
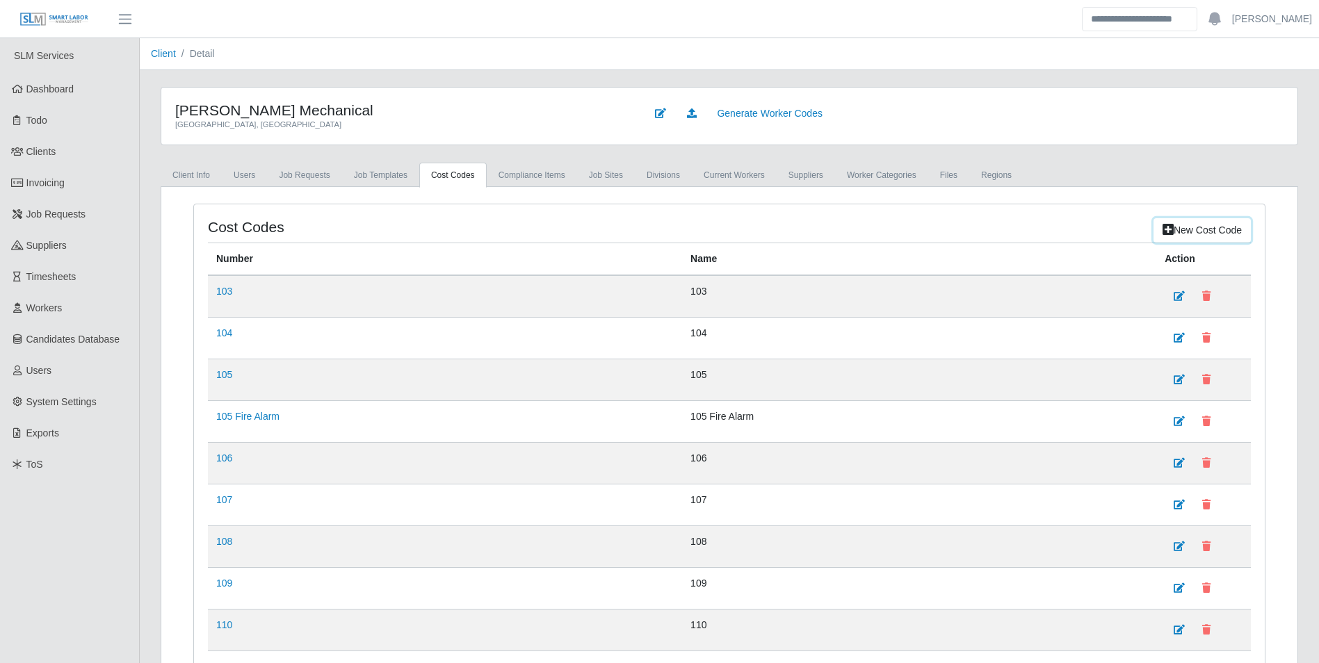
click at [1198, 222] on link "New cost code" at bounding box center [1202, 230] width 97 height 24
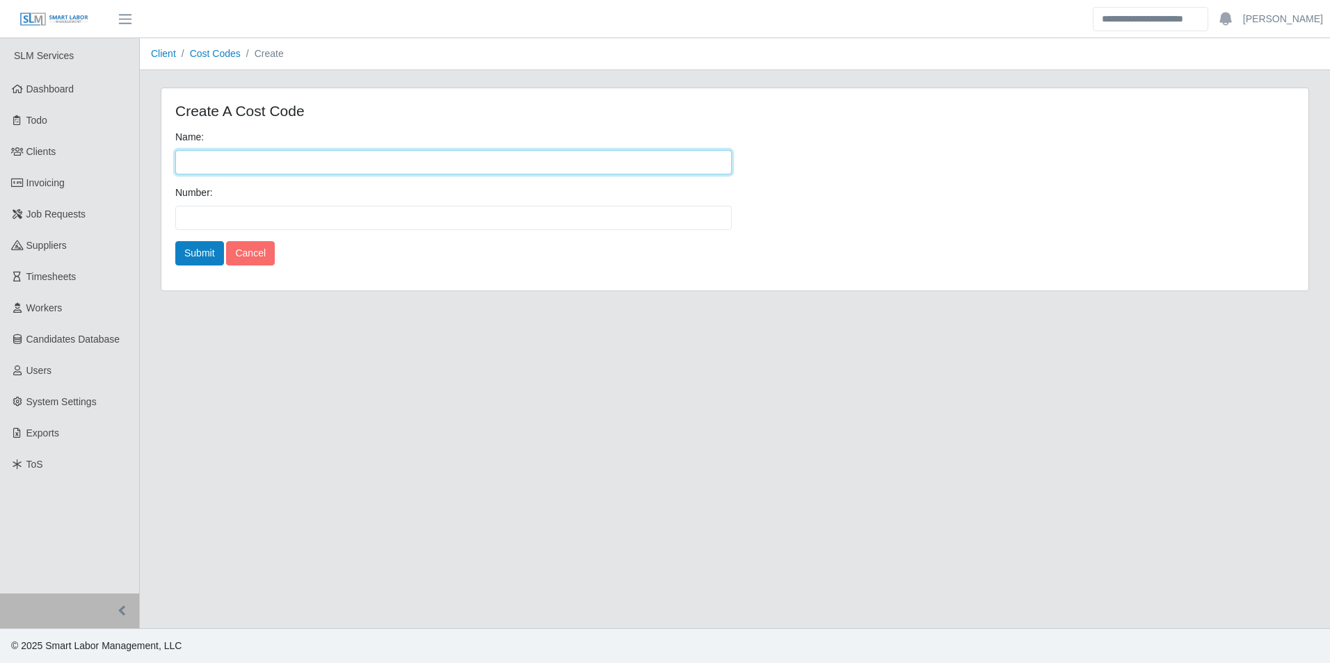
click at [255, 162] on input "Name:" at bounding box center [453, 162] width 556 height 24
type input "***"
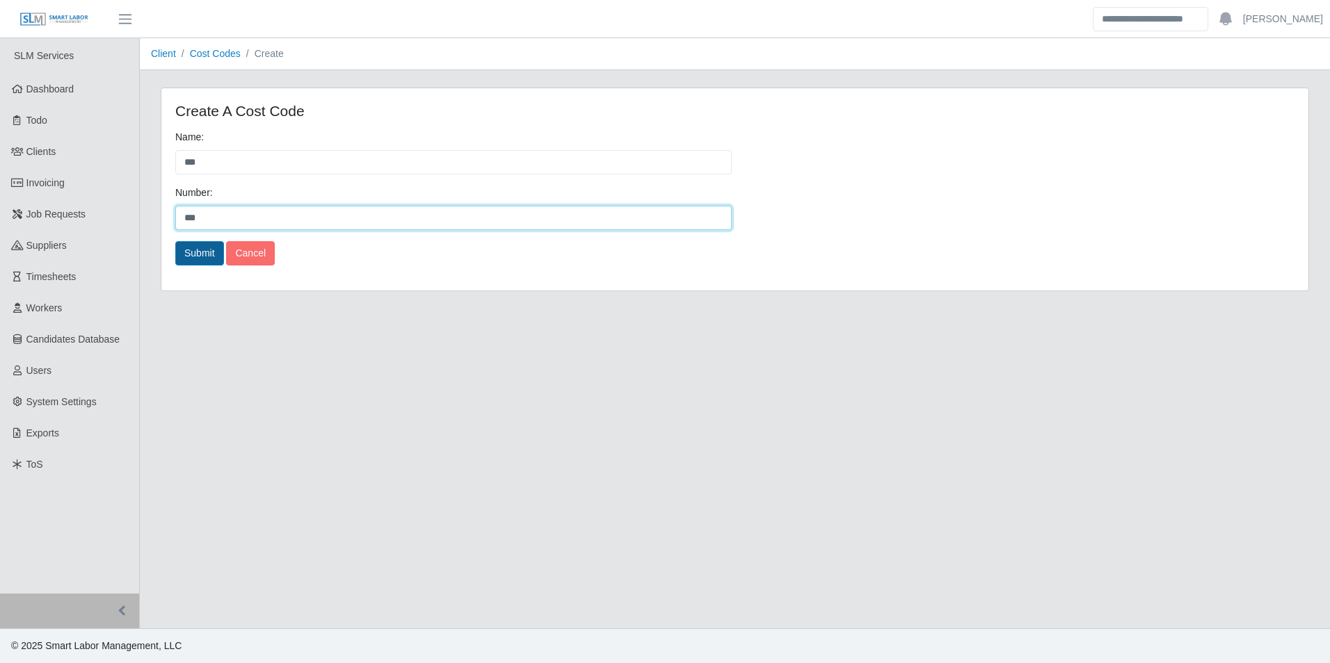
type input "***"
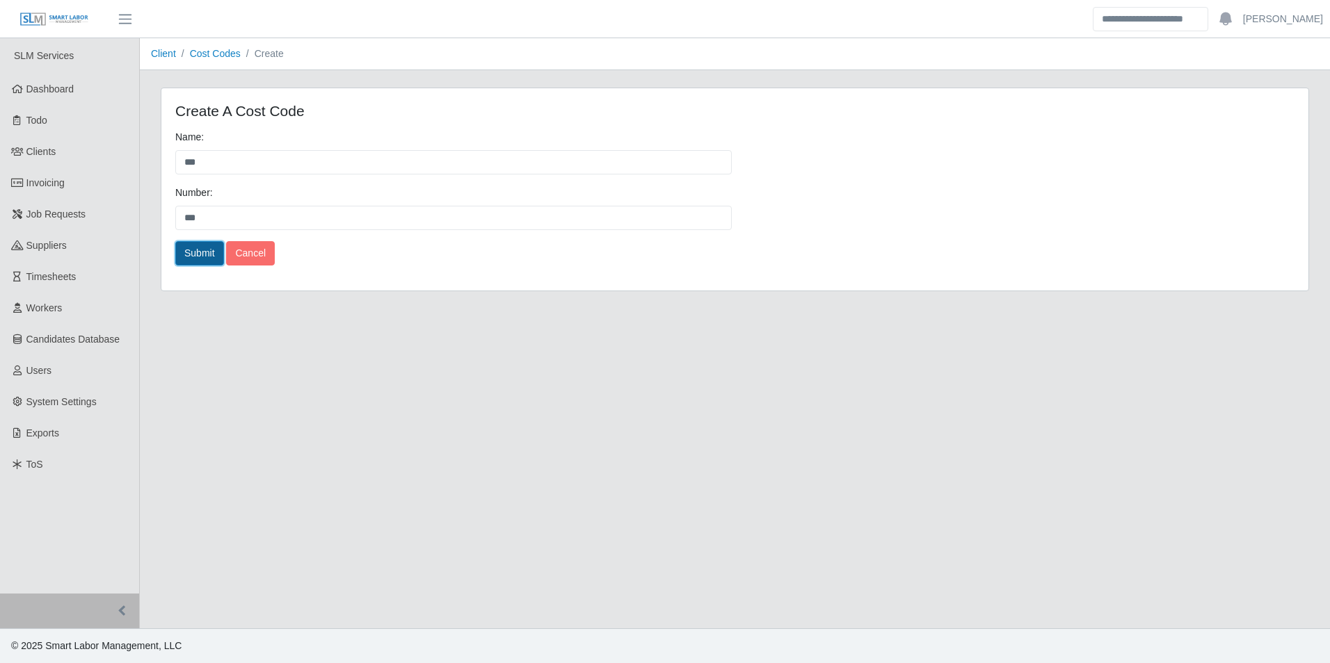
click at [214, 248] on button "Submit" at bounding box center [199, 253] width 49 height 24
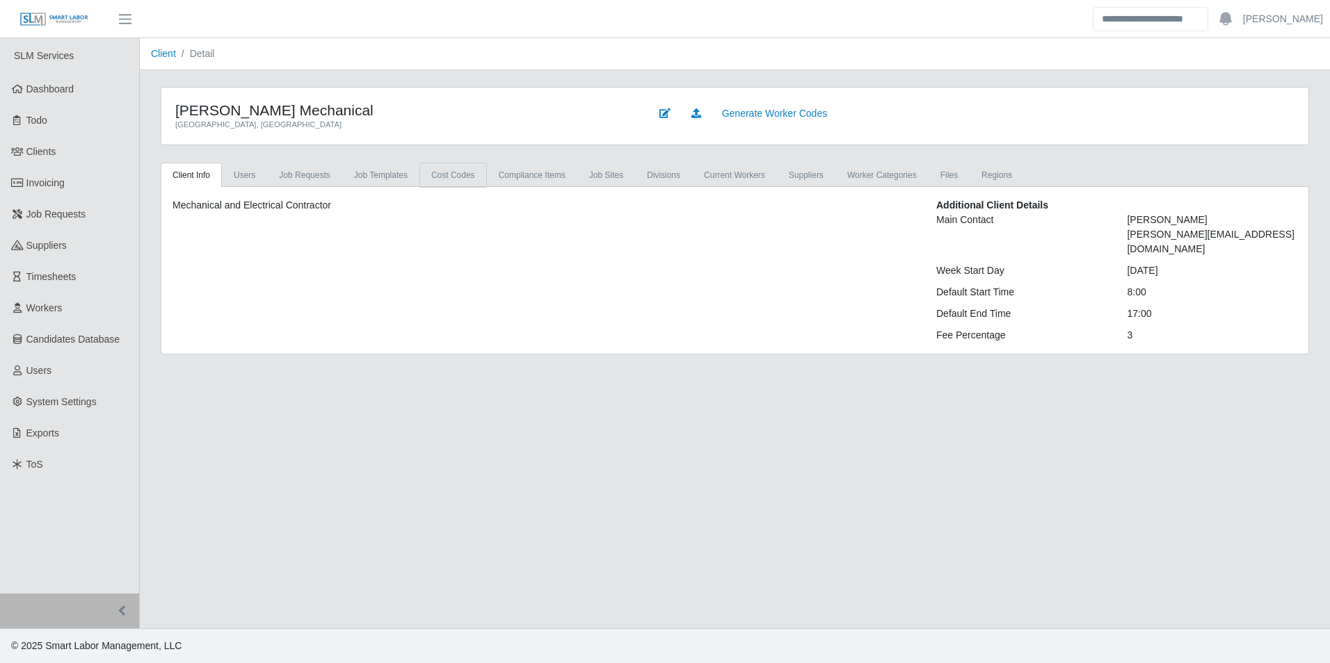
click at [439, 179] on link "cost codes" at bounding box center [452, 175] width 67 height 25
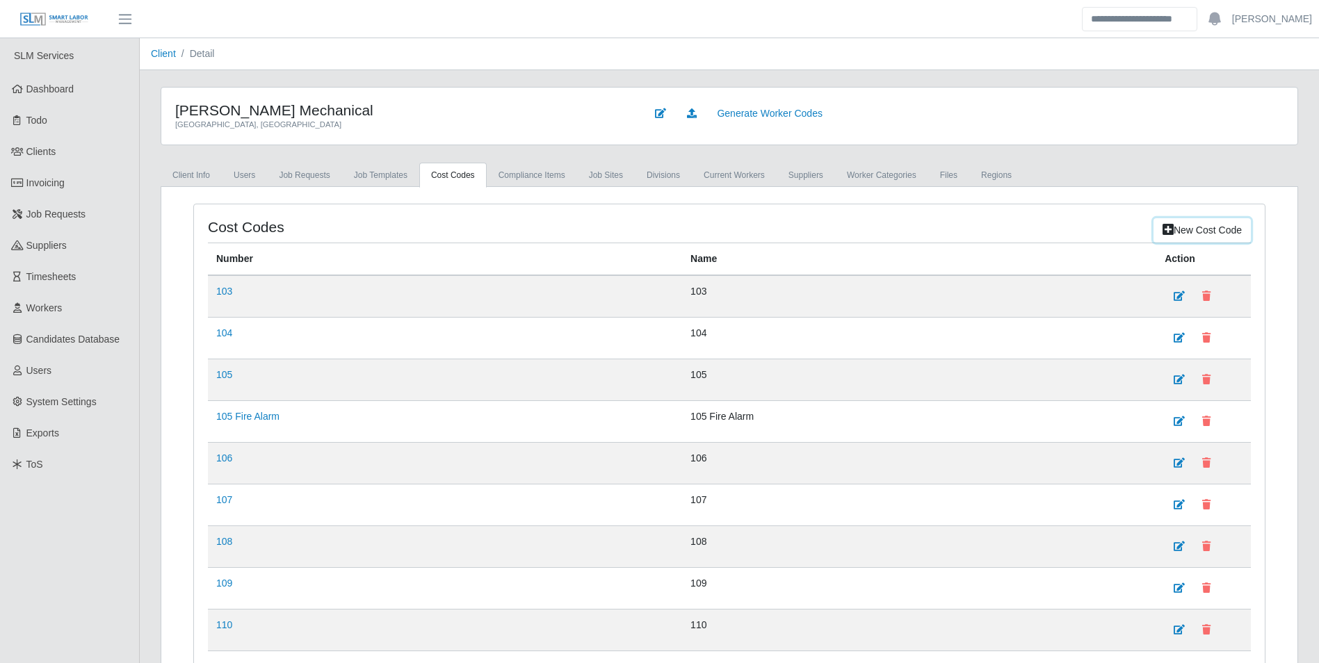
click at [1193, 234] on link "New cost code" at bounding box center [1202, 230] width 97 height 24
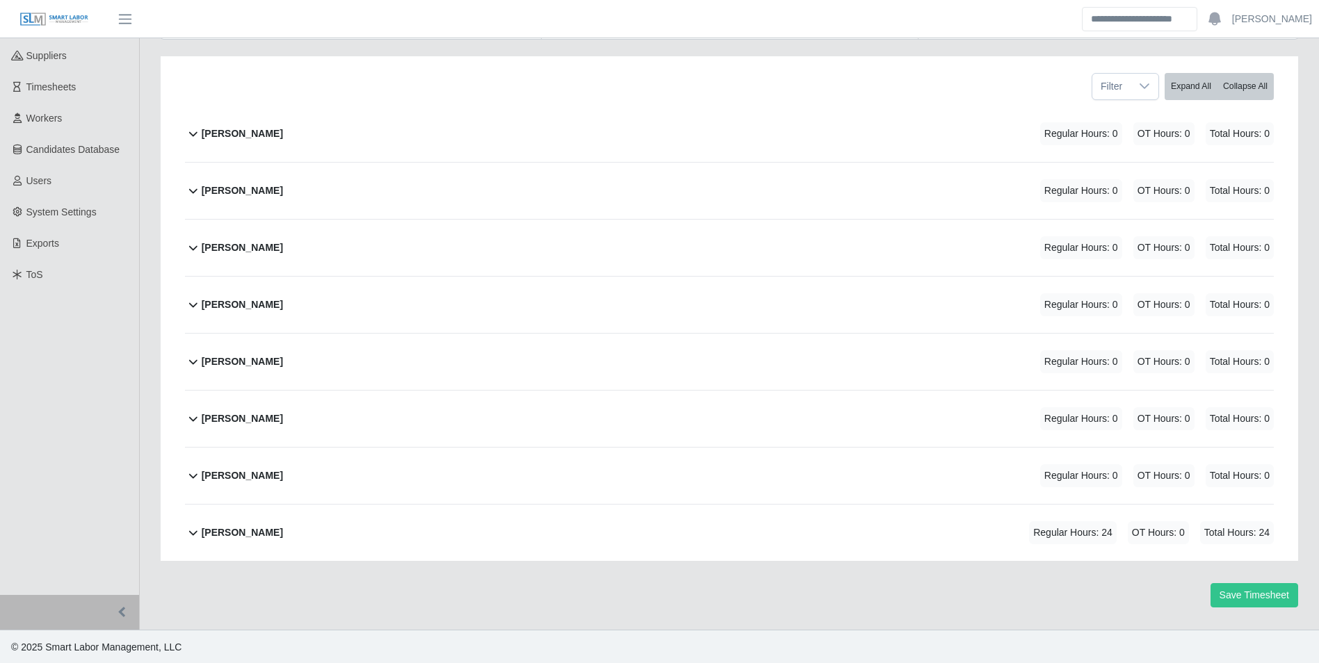
scroll to position [191, 0]
click at [255, 529] on b "[PERSON_NAME]" at bounding box center [242, 531] width 81 height 15
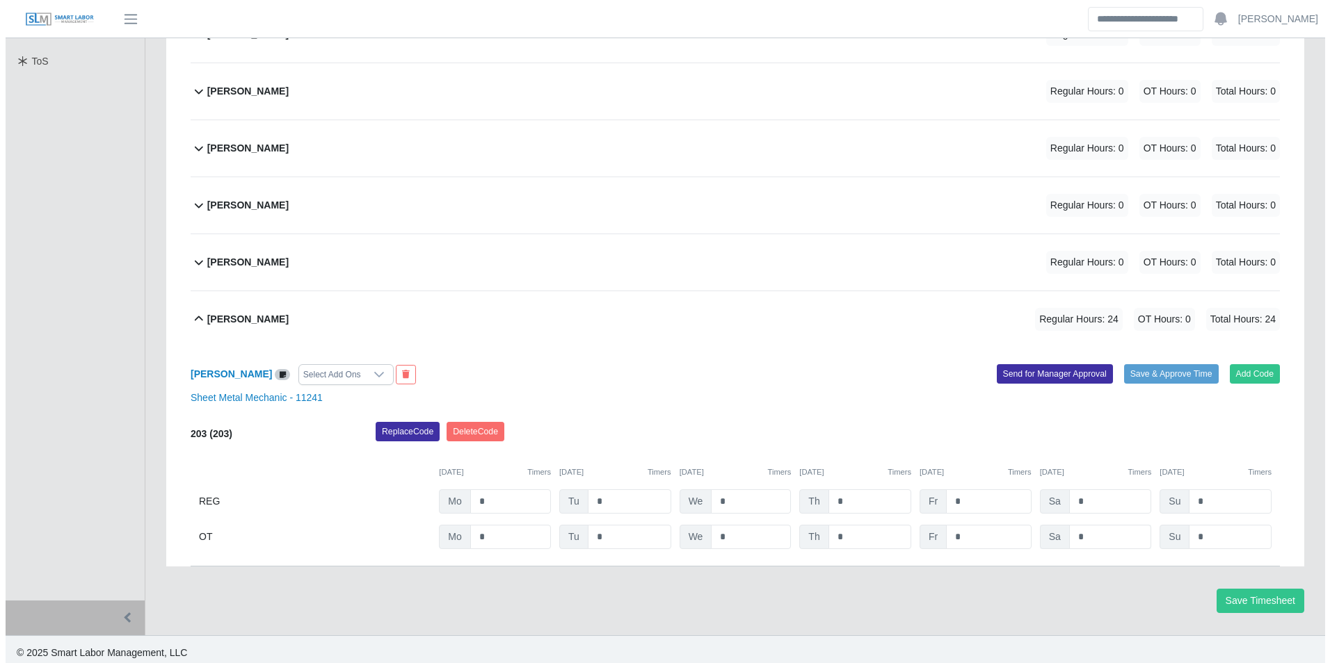
scroll to position [410, 0]
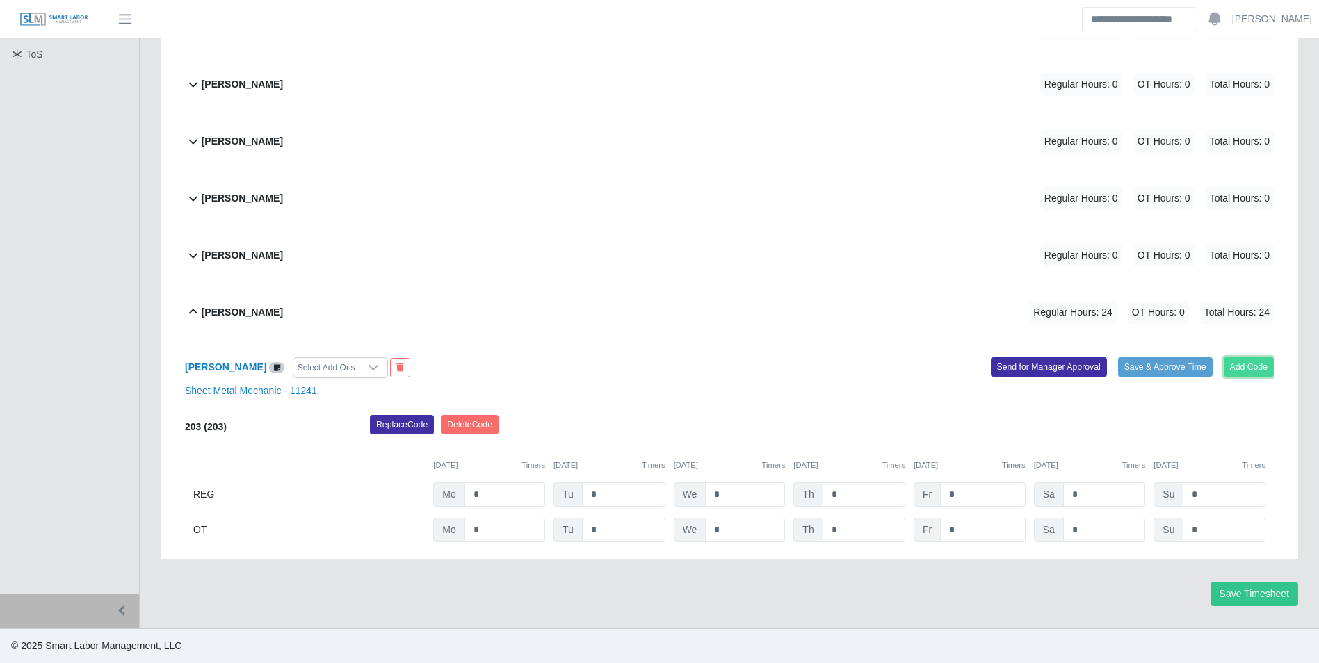
click at [1259, 362] on button "Add Code" at bounding box center [1249, 366] width 51 height 19
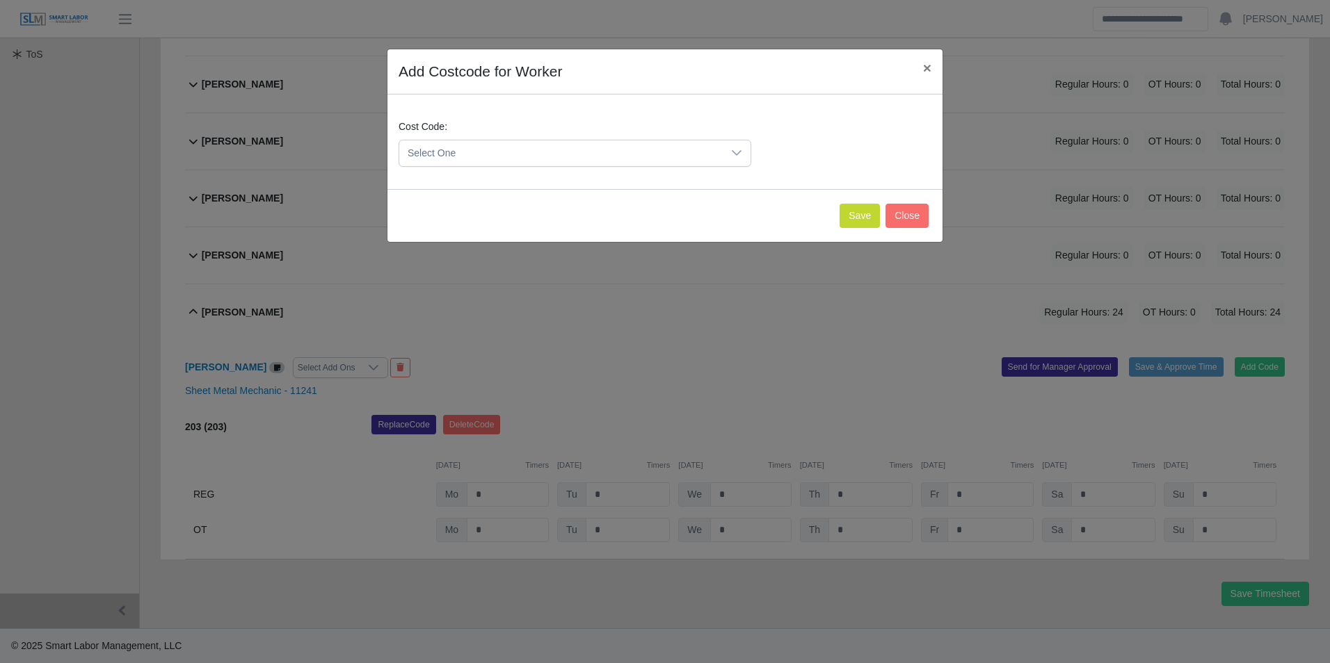
click at [456, 177] on div "Cost Code: Select One" at bounding box center [665, 149] width 540 height 58
click at [460, 156] on span "Select One" at bounding box center [560, 153] width 323 height 26
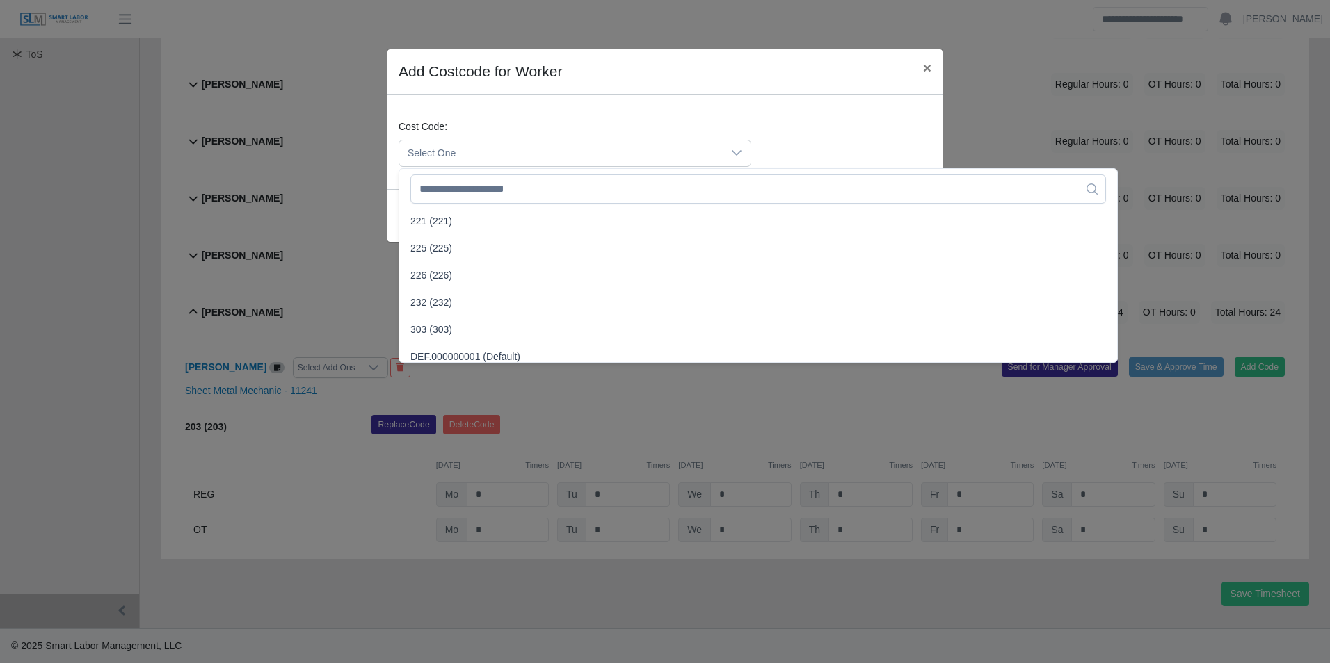
scroll to position [626, 0]
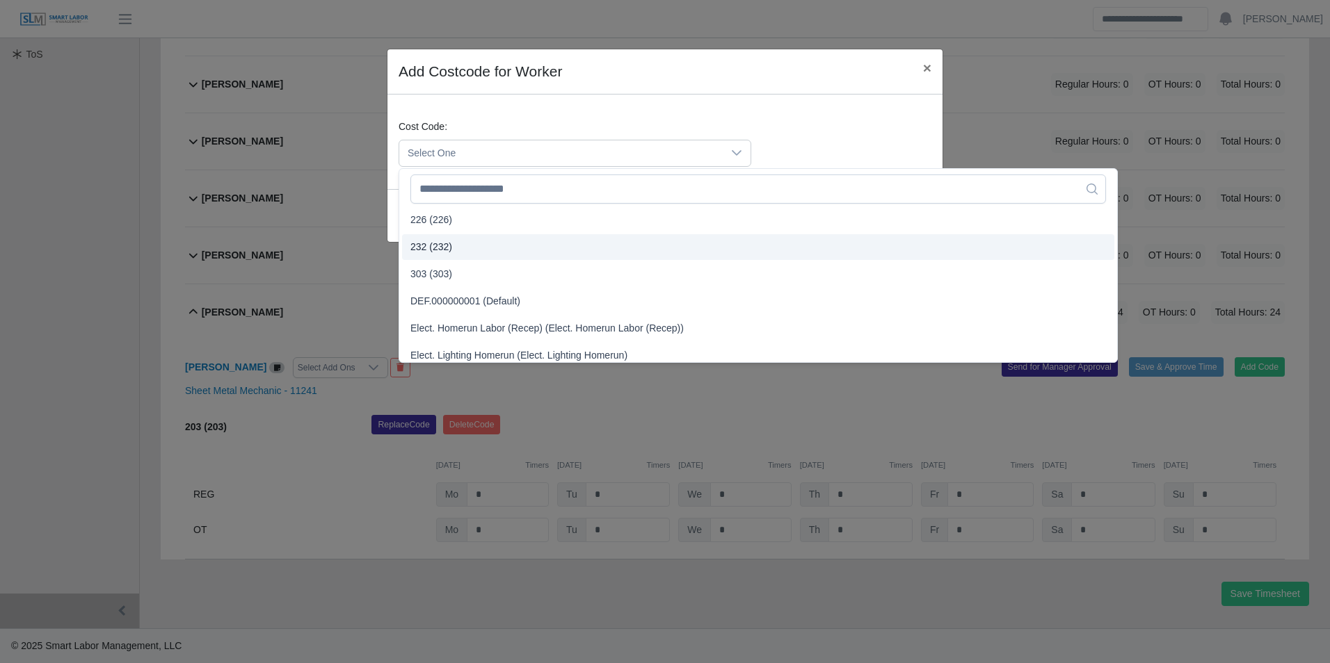
click at [440, 242] on span "232 (232)" at bounding box center [431, 247] width 42 height 15
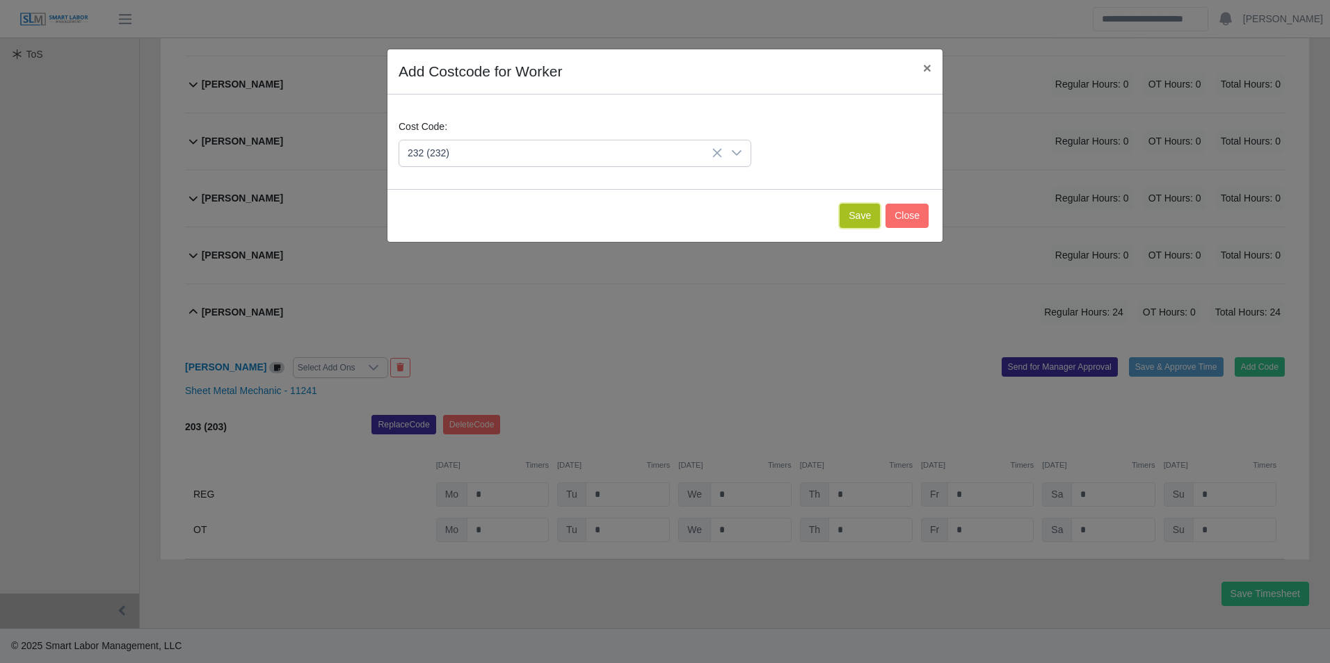
click at [858, 218] on button "Save" at bounding box center [859, 216] width 40 height 24
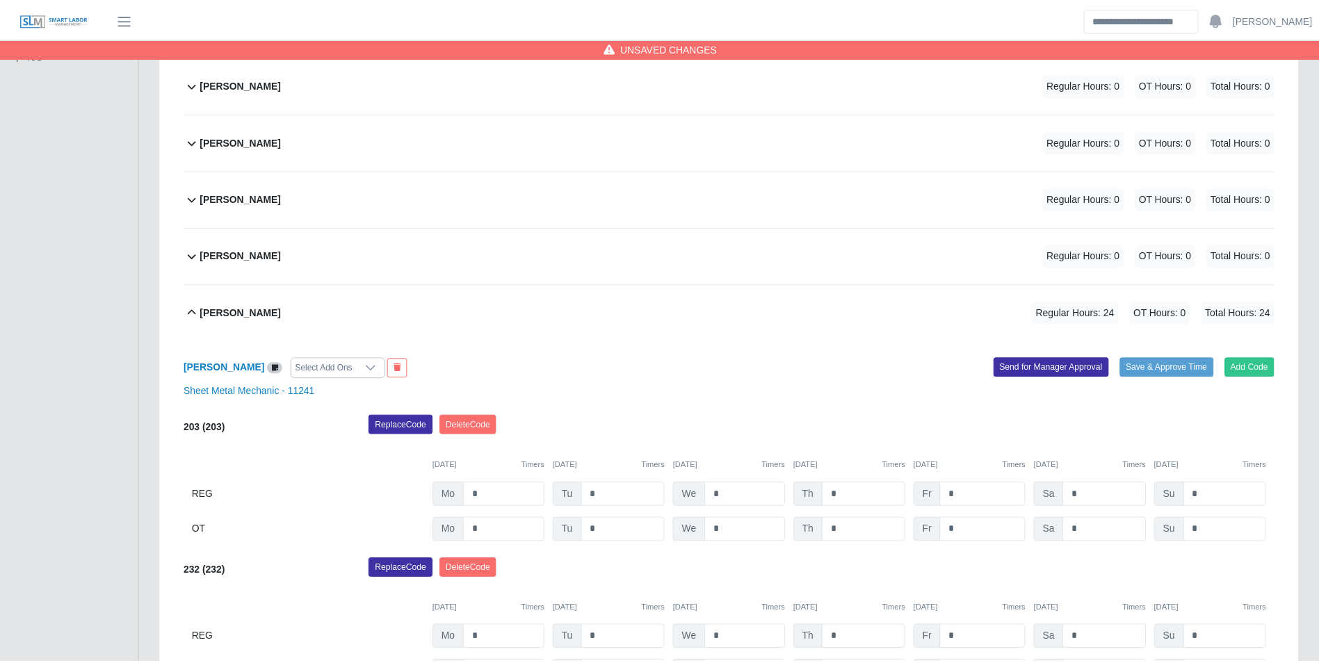
scroll to position [554, 0]
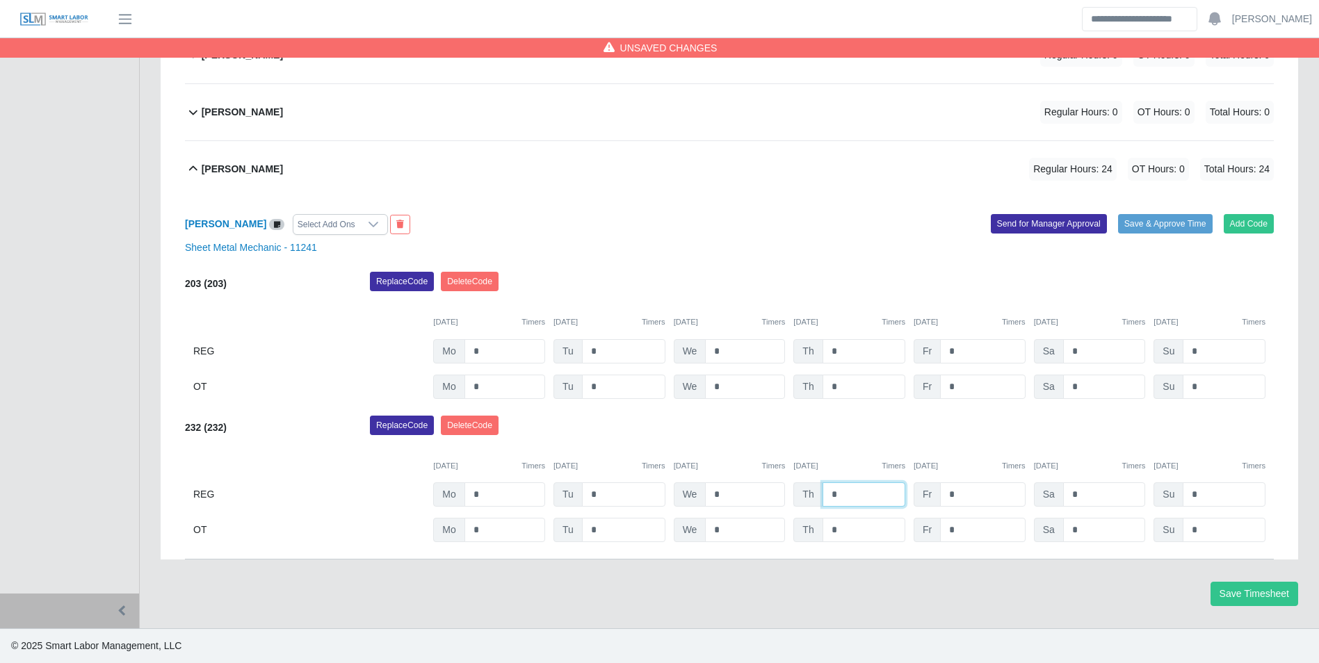
click at [867, 490] on input "*" at bounding box center [864, 495] width 83 height 24
type input "*"
click at [842, 409] on div "[PERSON_NAME] Select Add Ons Add Code Save & Approve Time Send for Manager Appr…" at bounding box center [729, 379] width 1089 height 363
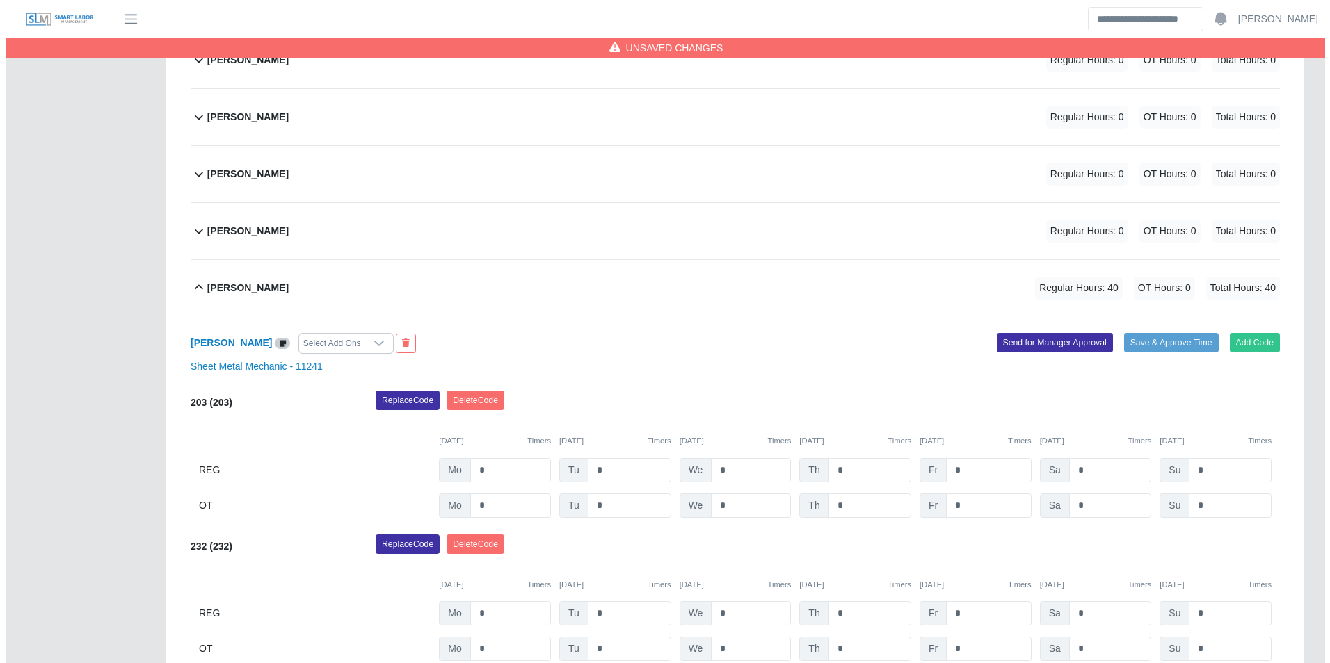
scroll to position [346, 0]
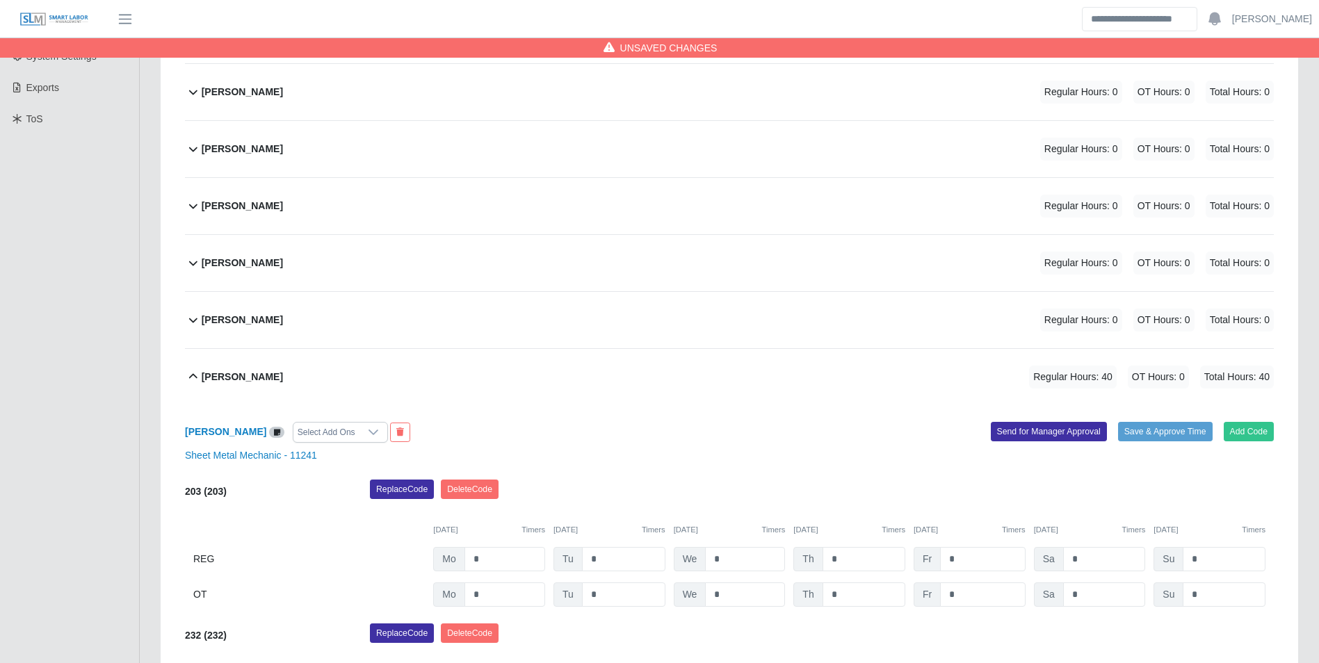
click at [291, 199] on div "[PERSON_NAME] Regular Hours: 0 OT Hours: 0 Total Hours: 0" at bounding box center [738, 206] width 1072 height 56
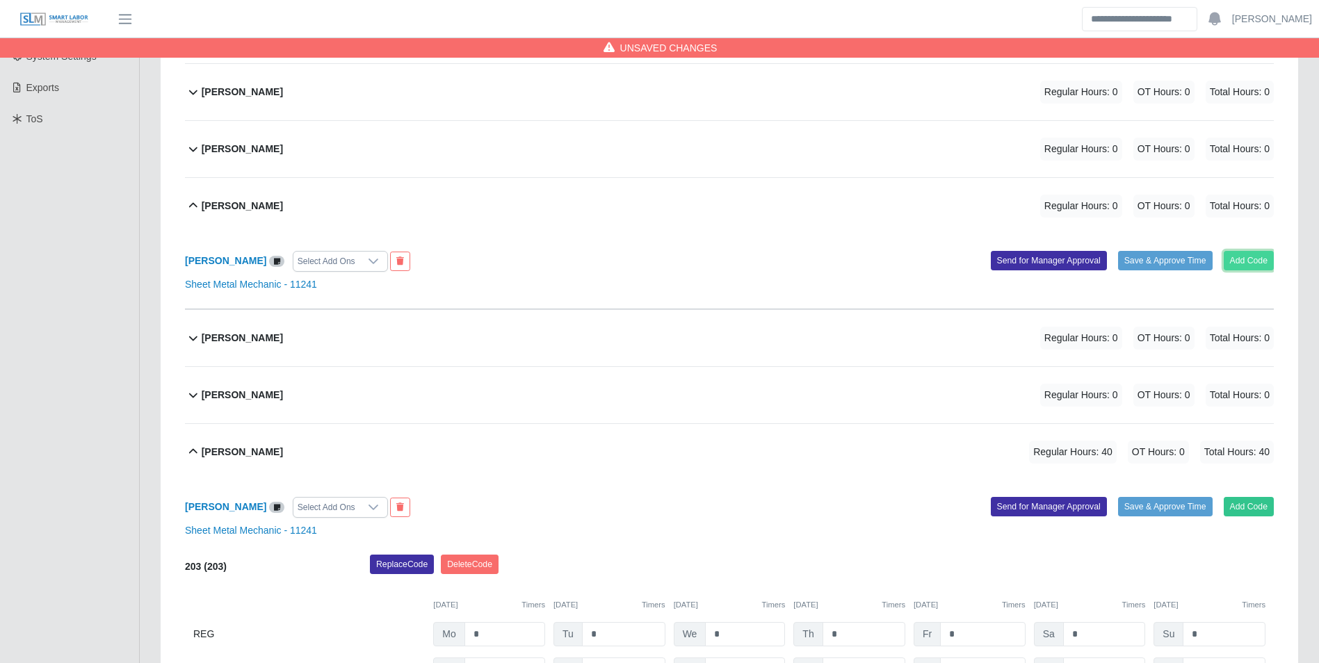
click at [1237, 264] on button "Add Code" at bounding box center [1249, 260] width 51 height 19
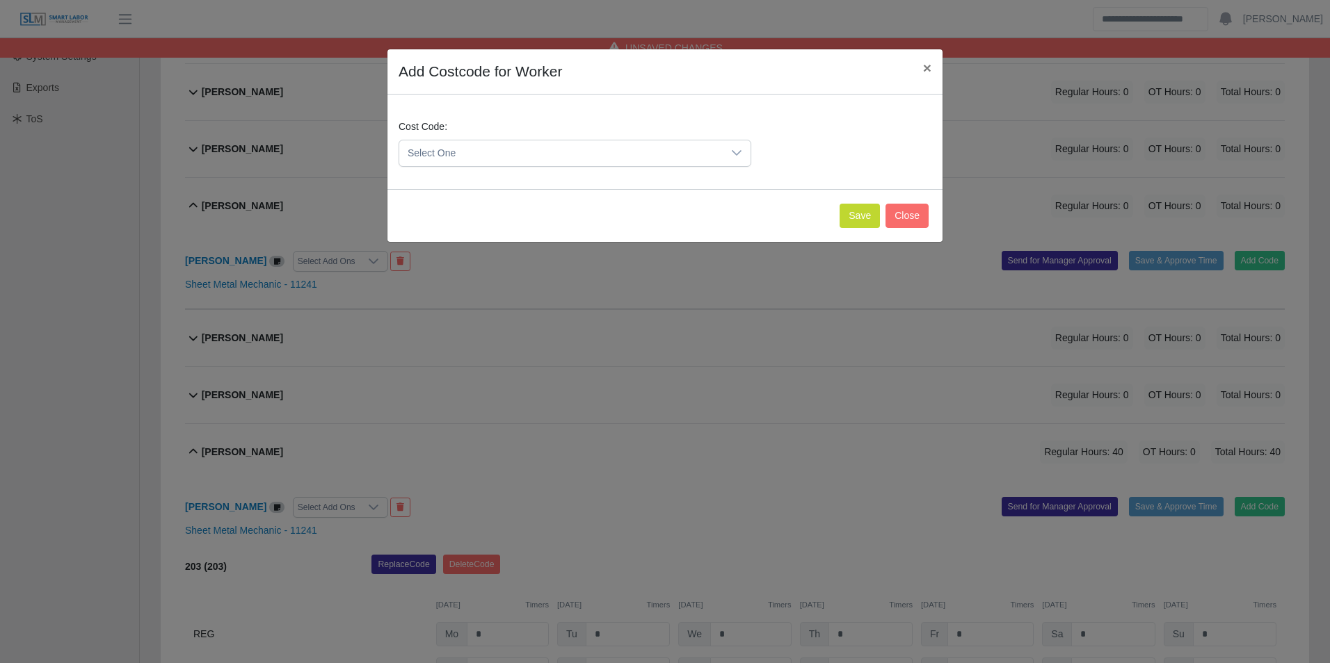
click at [494, 161] on span "Select One" at bounding box center [560, 153] width 323 height 26
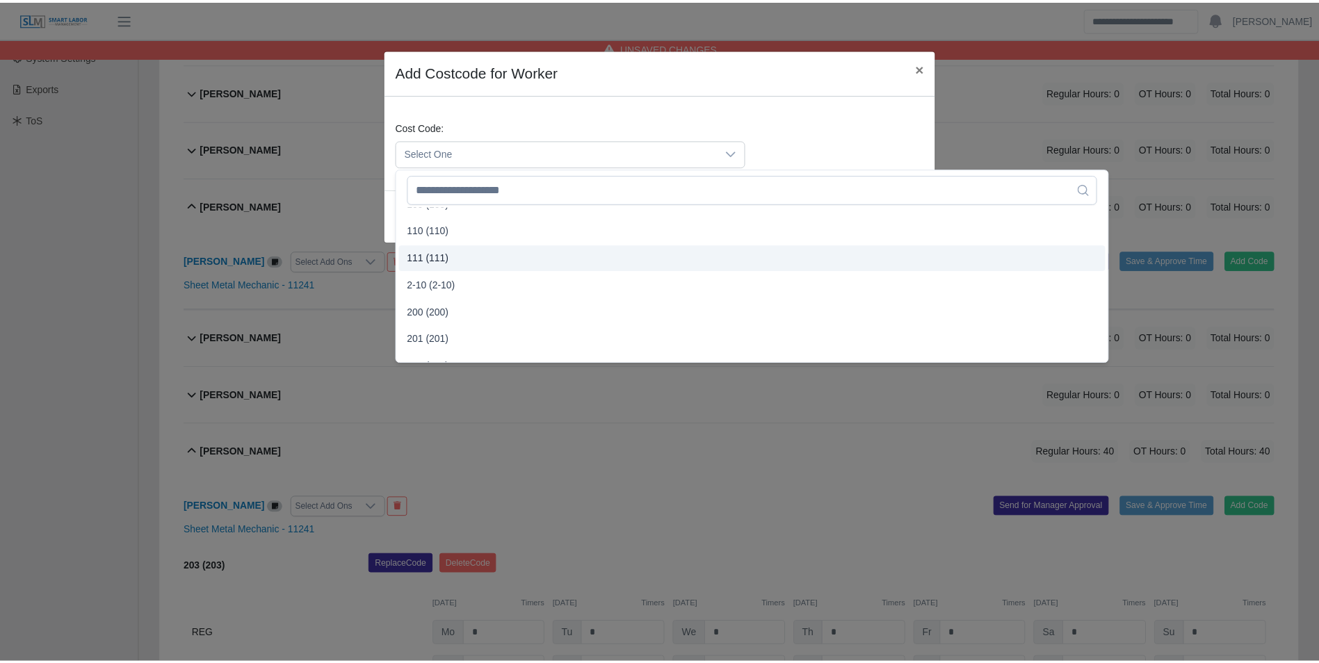
scroll to position [278, 0]
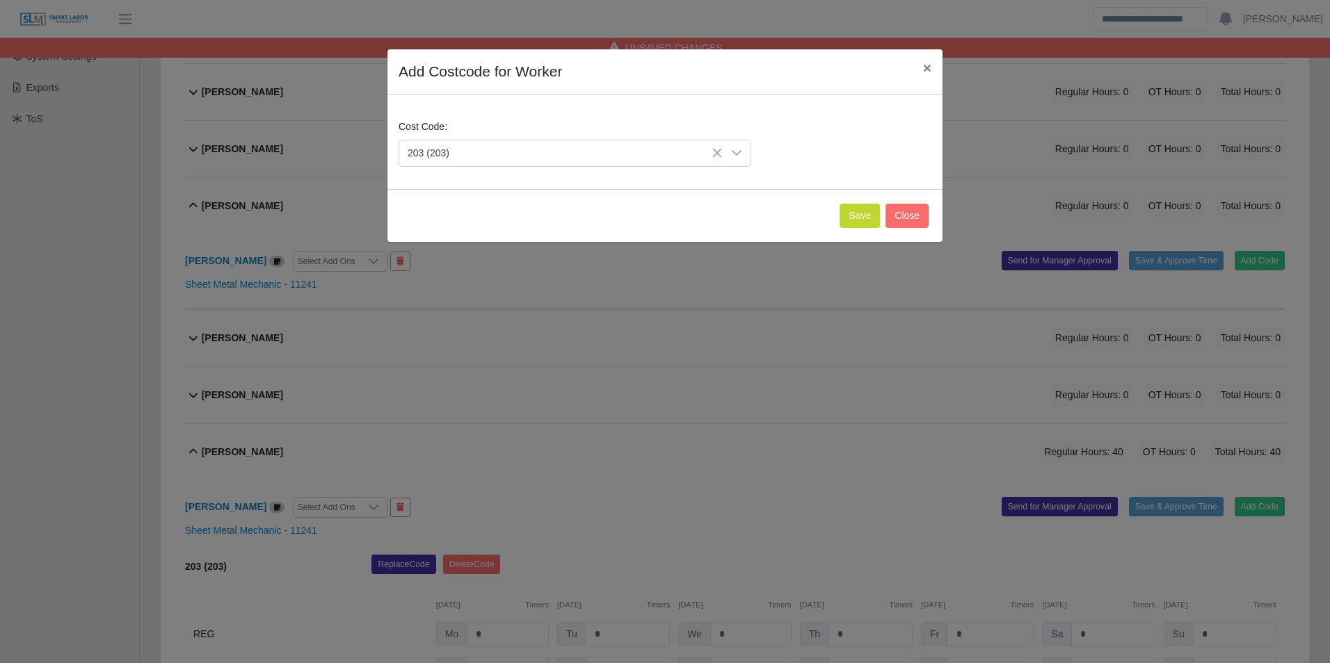
click at [431, 320] on span "203 (203)" at bounding box center [431, 323] width 42 height 15
click at [848, 219] on button "Save" at bounding box center [859, 216] width 40 height 24
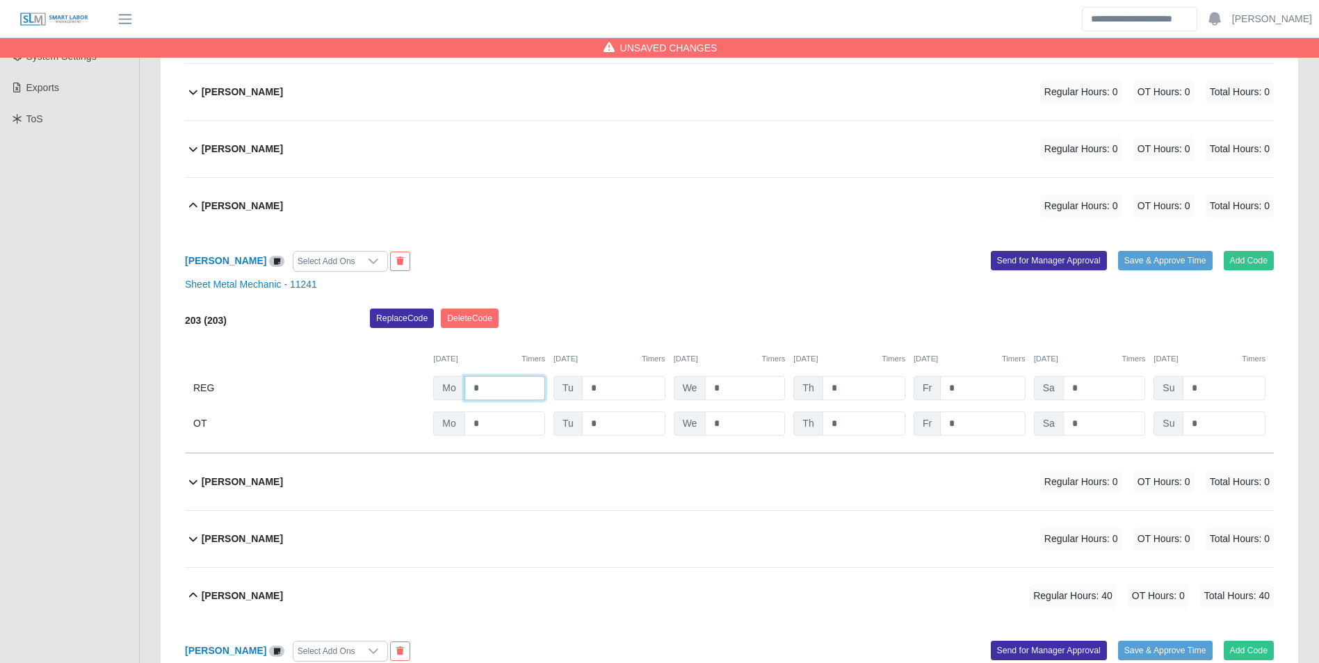
click at [526, 382] on input "*" at bounding box center [505, 388] width 81 height 24
type input "*"
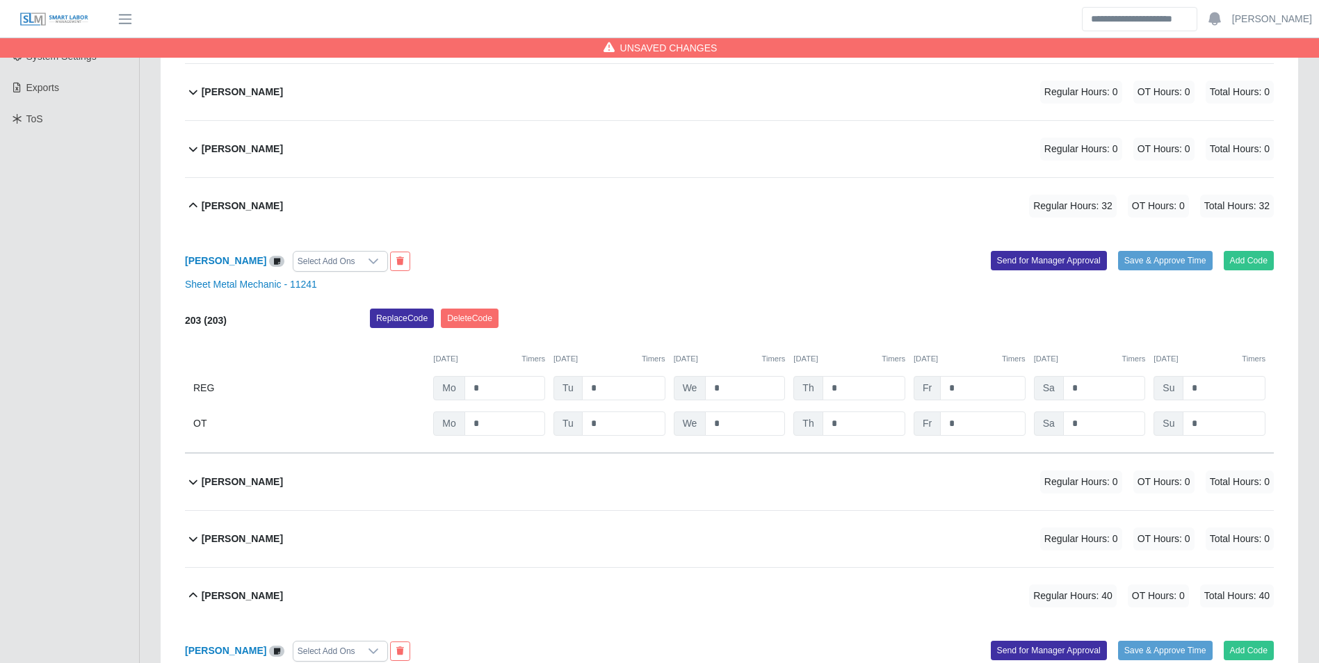
click at [786, 321] on div "Replace Code [GEOGRAPHIC_DATA] Code" at bounding box center [822, 323] width 925 height 28
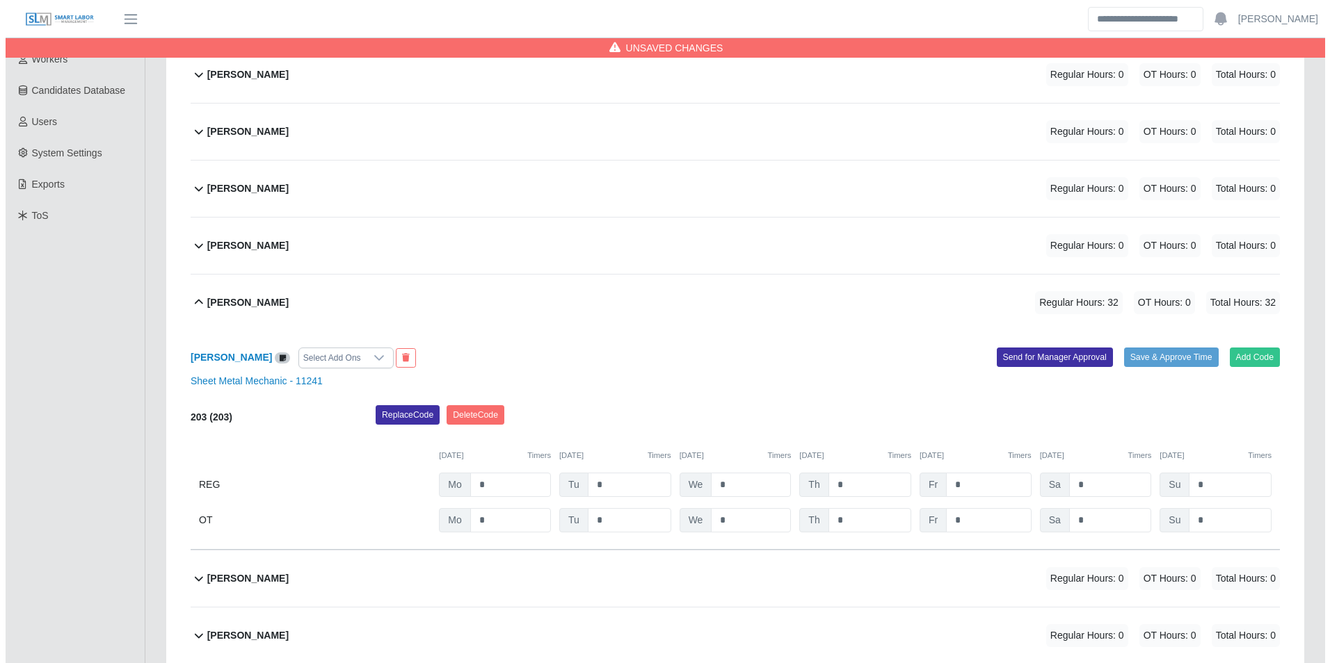
scroll to position [207, 0]
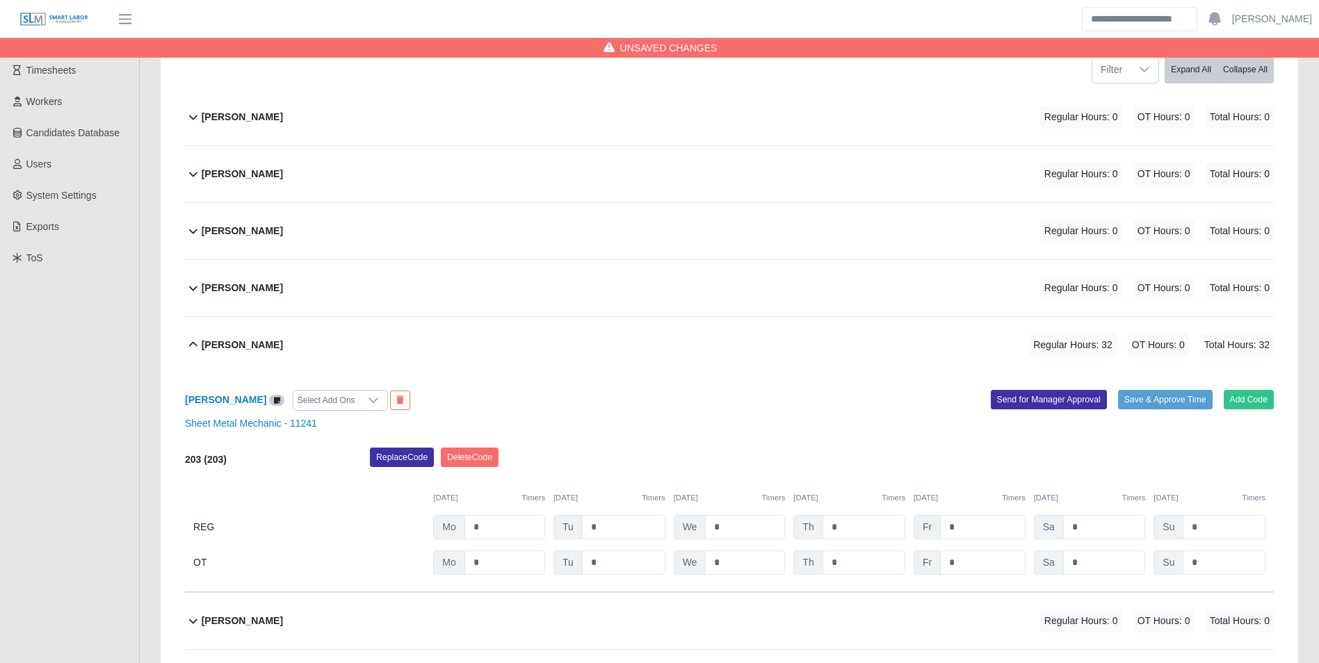
click at [279, 118] on div "[PERSON_NAME] Regular Hours: 0 OT Hours: 0 Total Hours: 0" at bounding box center [738, 117] width 1072 height 56
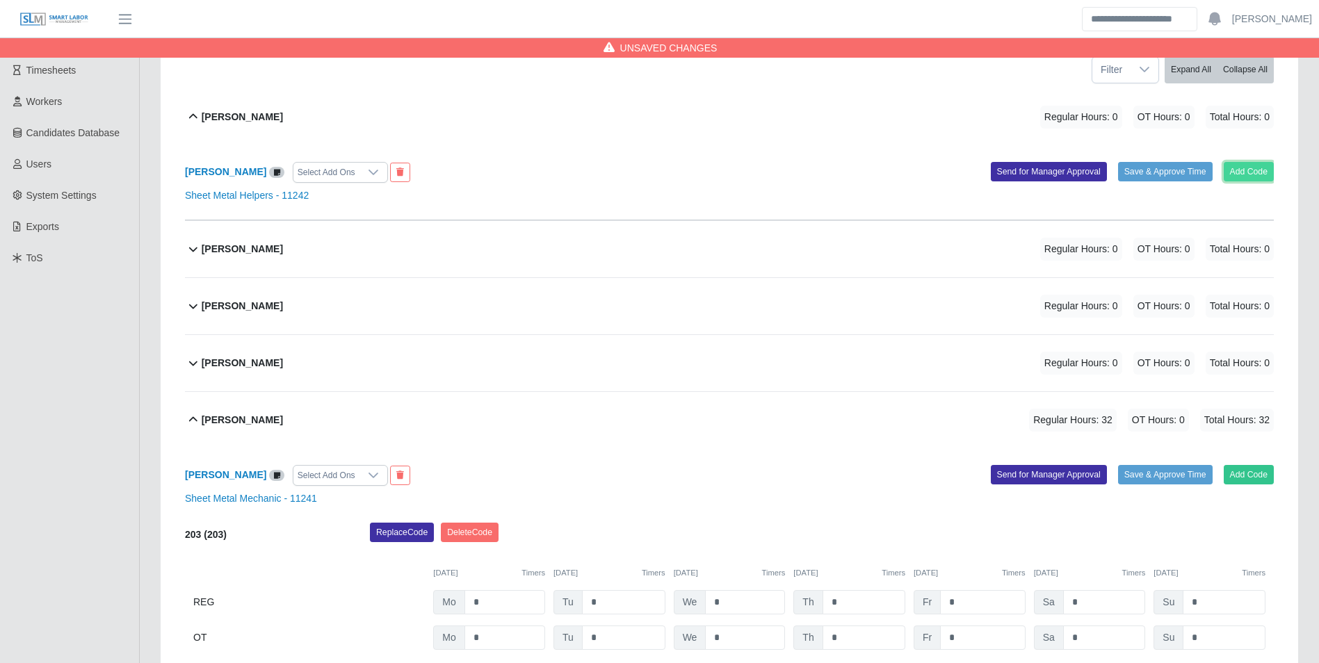
click at [1244, 173] on button "Add Code" at bounding box center [1249, 171] width 51 height 19
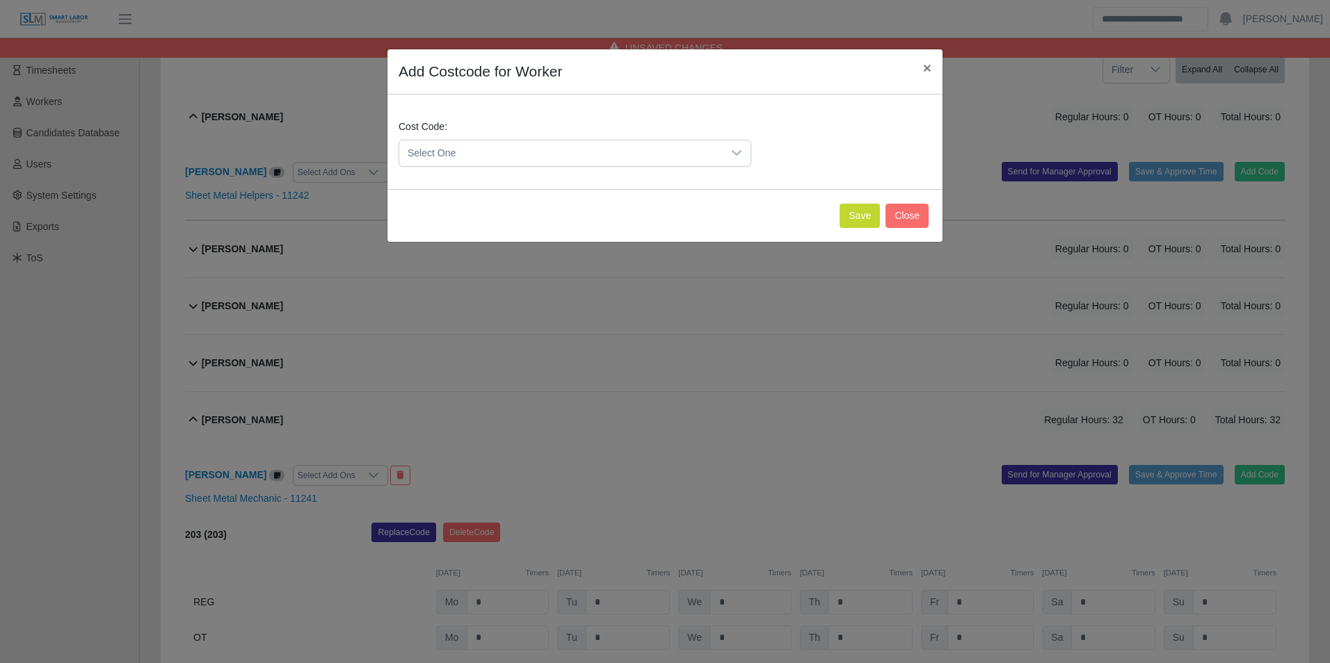
click at [552, 156] on span "Select One" at bounding box center [560, 153] width 323 height 26
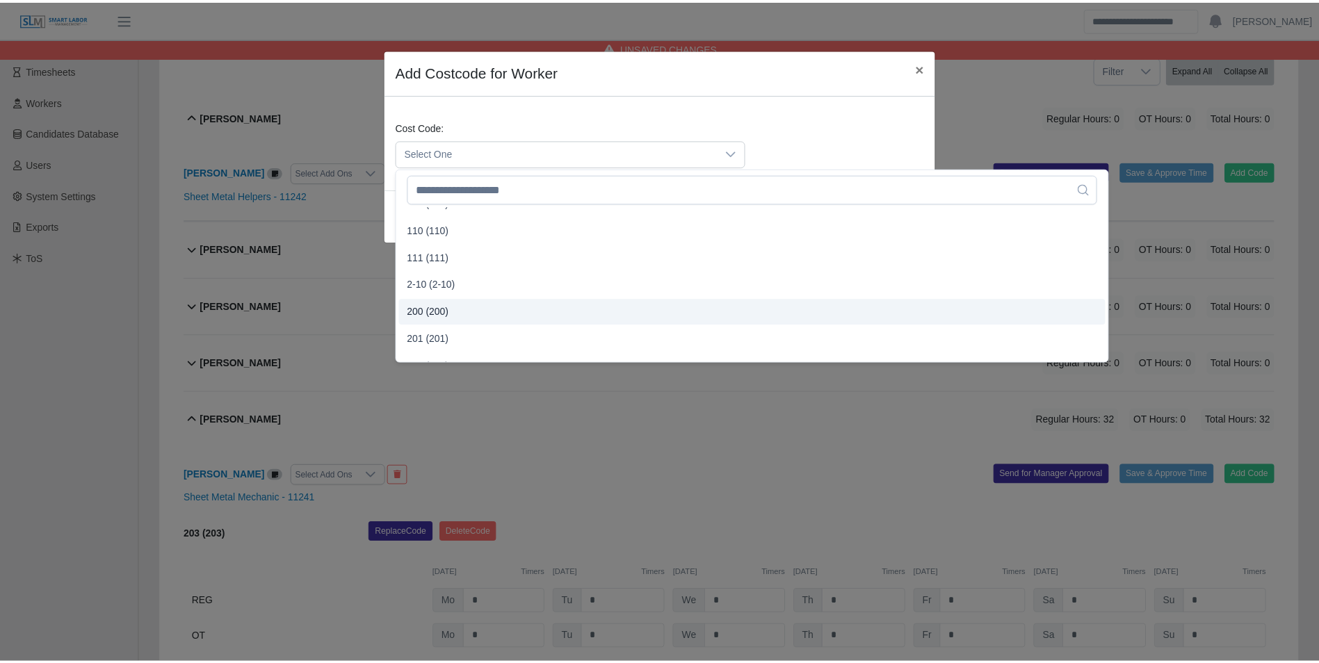
scroll to position [278, 0]
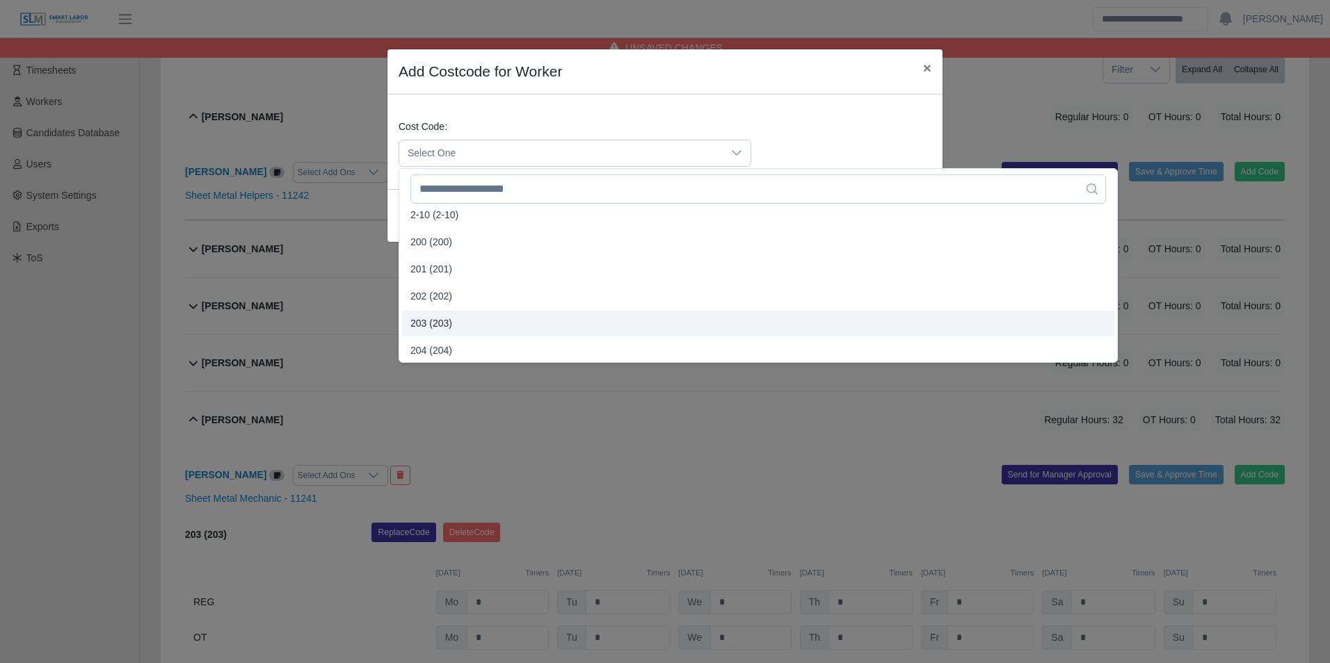
click at [459, 316] on li "203 (203)" at bounding box center [758, 324] width 712 height 26
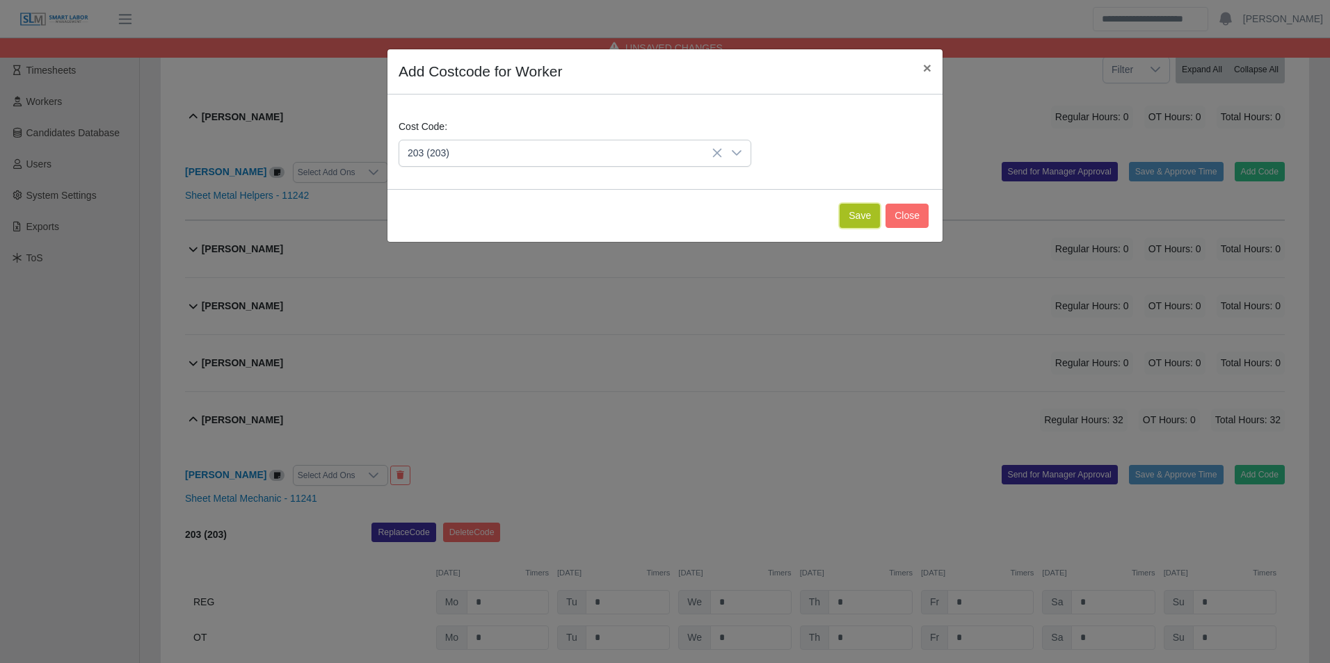
click at [855, 223] on button "Save" at bounding box center [859, 216] width 40 height 24
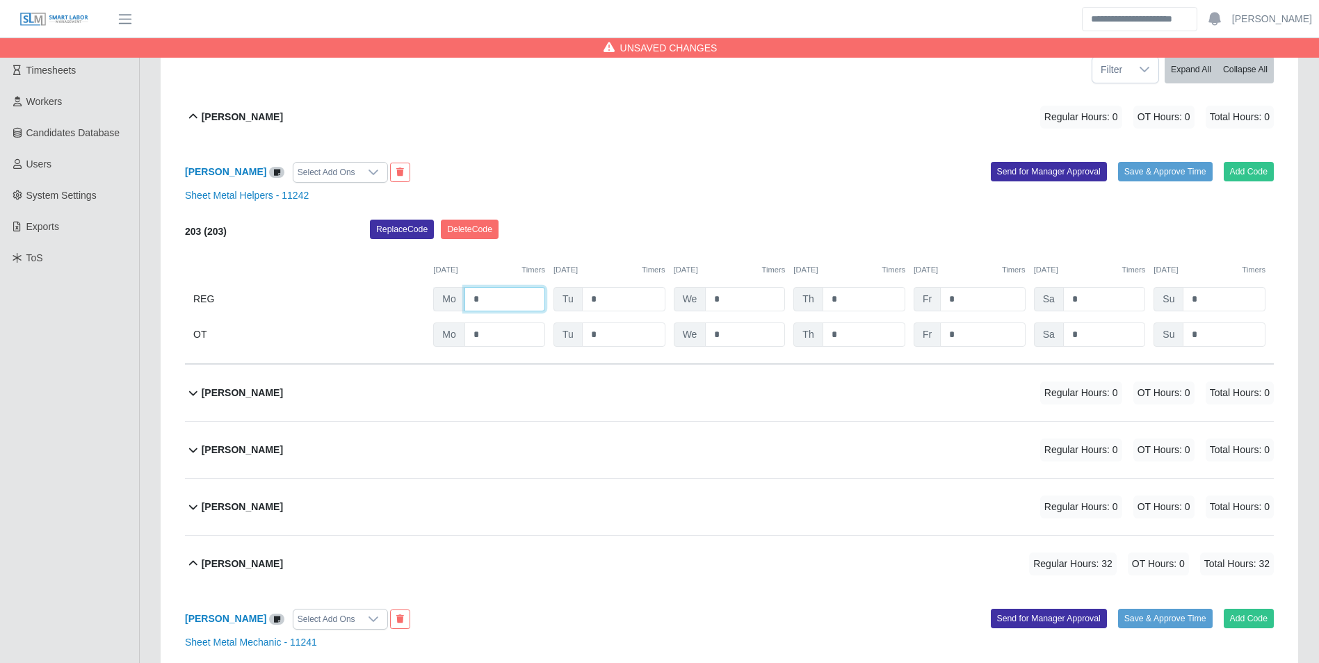
click at [519, 298] on input "*" at bounding box center [505, 299] width 81 height 24
type input "*"
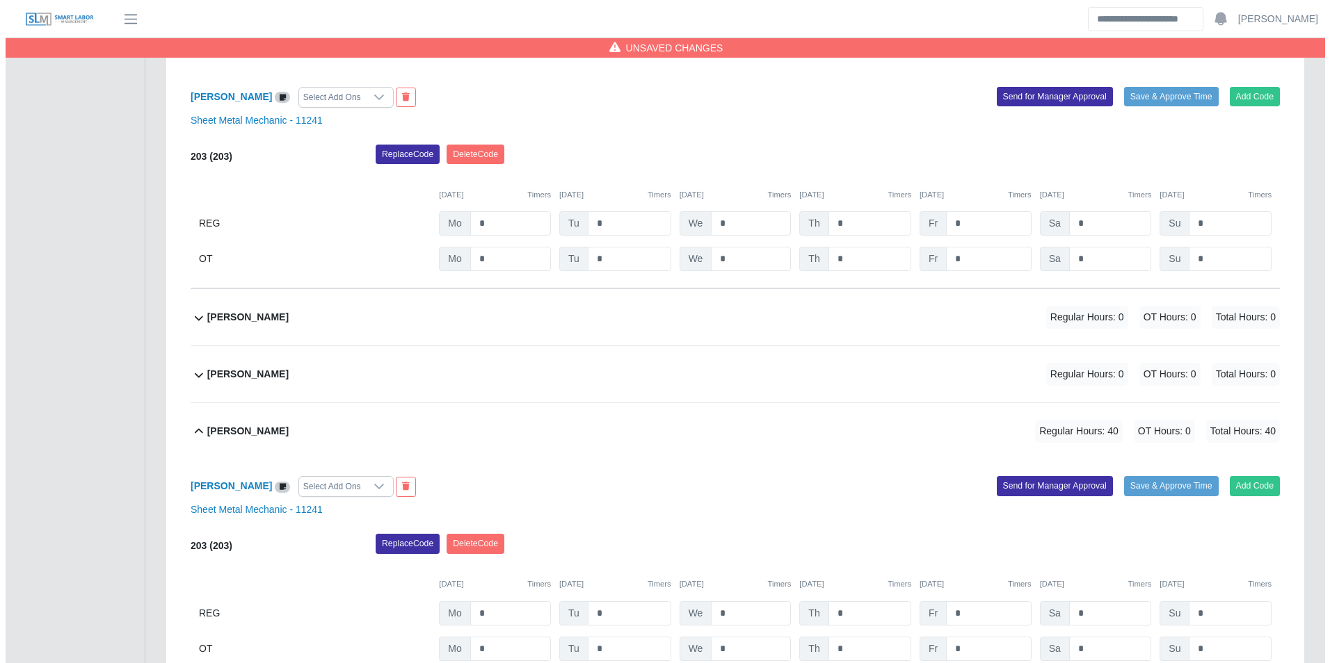
scroll to position [763, 0]
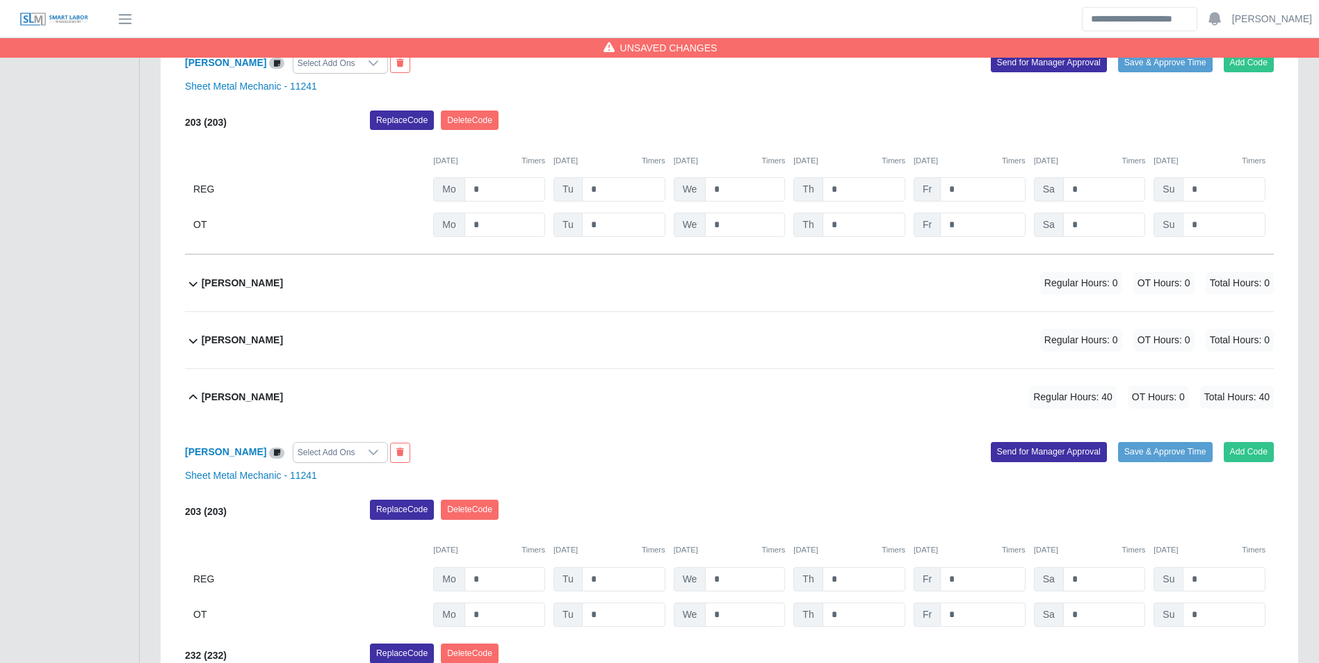
click at [271, 335] on div "Laura Garcia Regular Hours: 0 OT Hours: 0 Total Hours: 0" at bounding box center [738, 340] width 1072 height 56
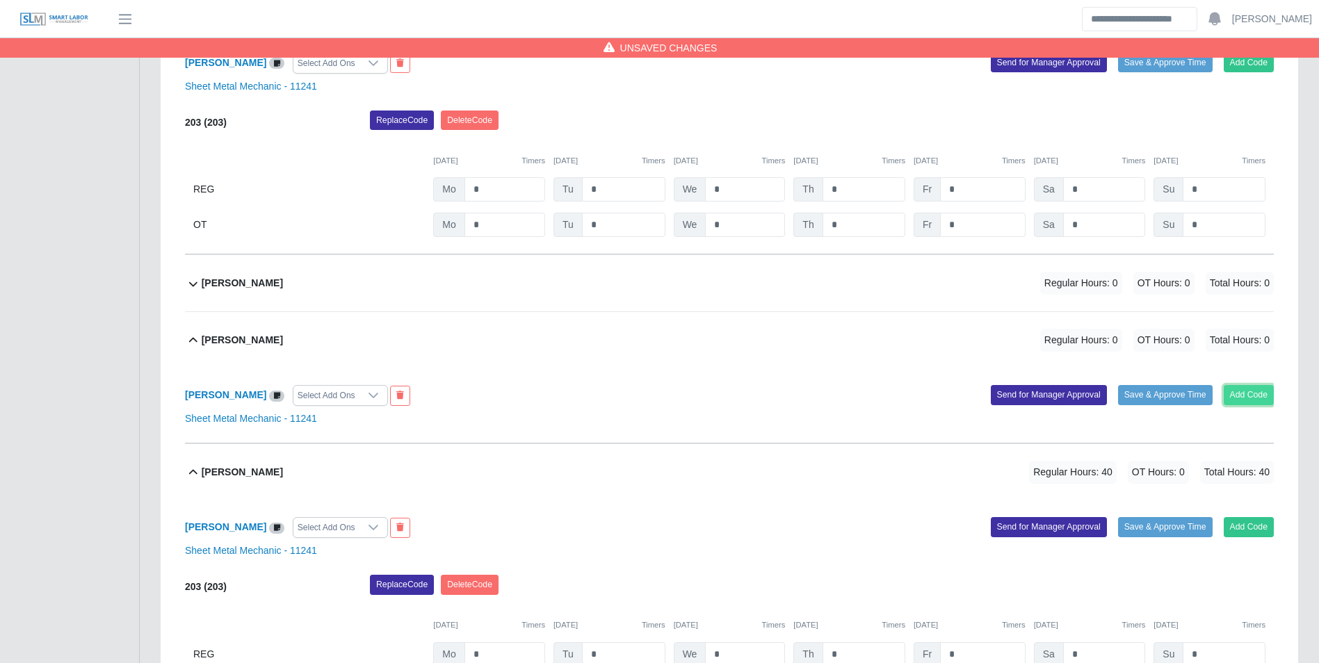
click at [1242, 392] on button "Add Code" at bounding box center [1249, 394] width 51 height 19
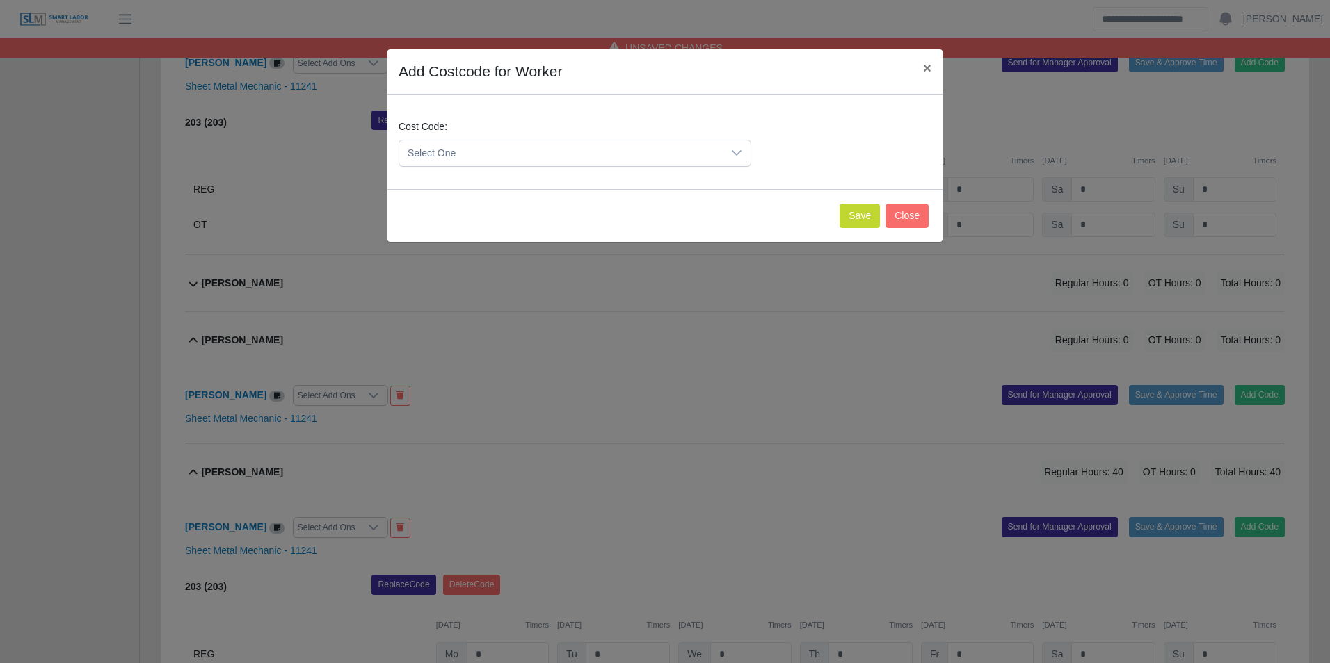
click at [486, 140] on div "Select One" at bounding box center [575, 153] width 353 height 27
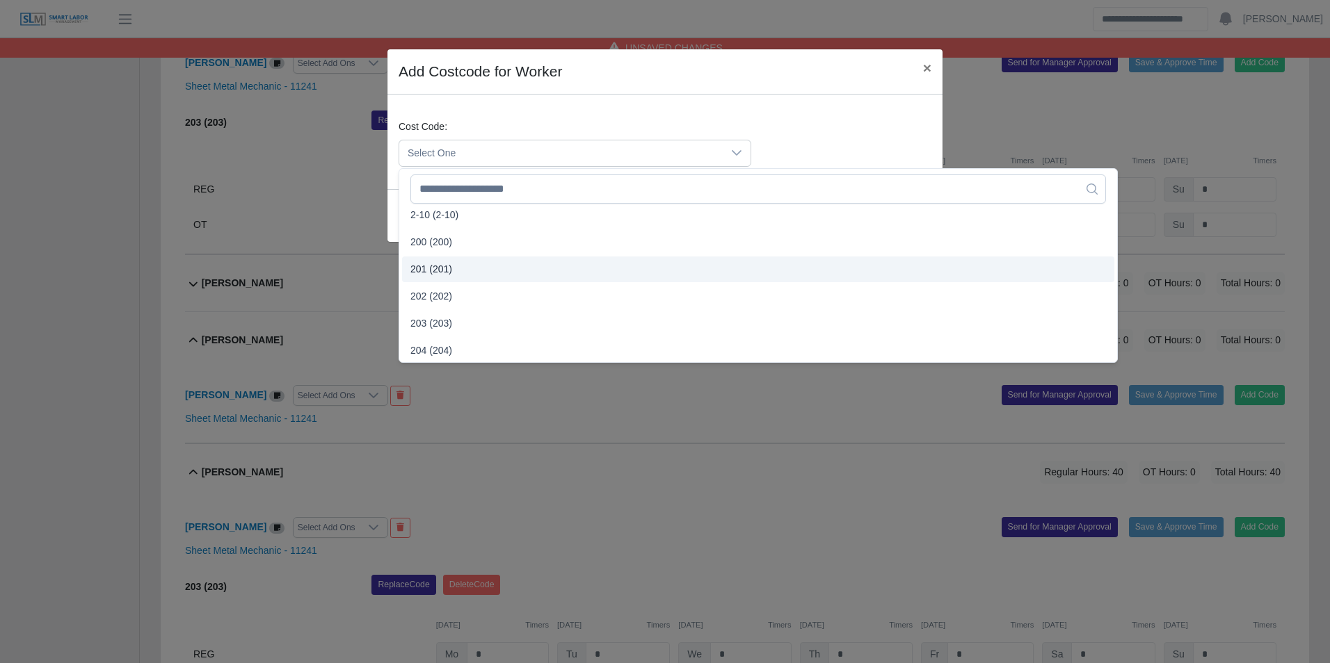
scroll to position [348, 0]
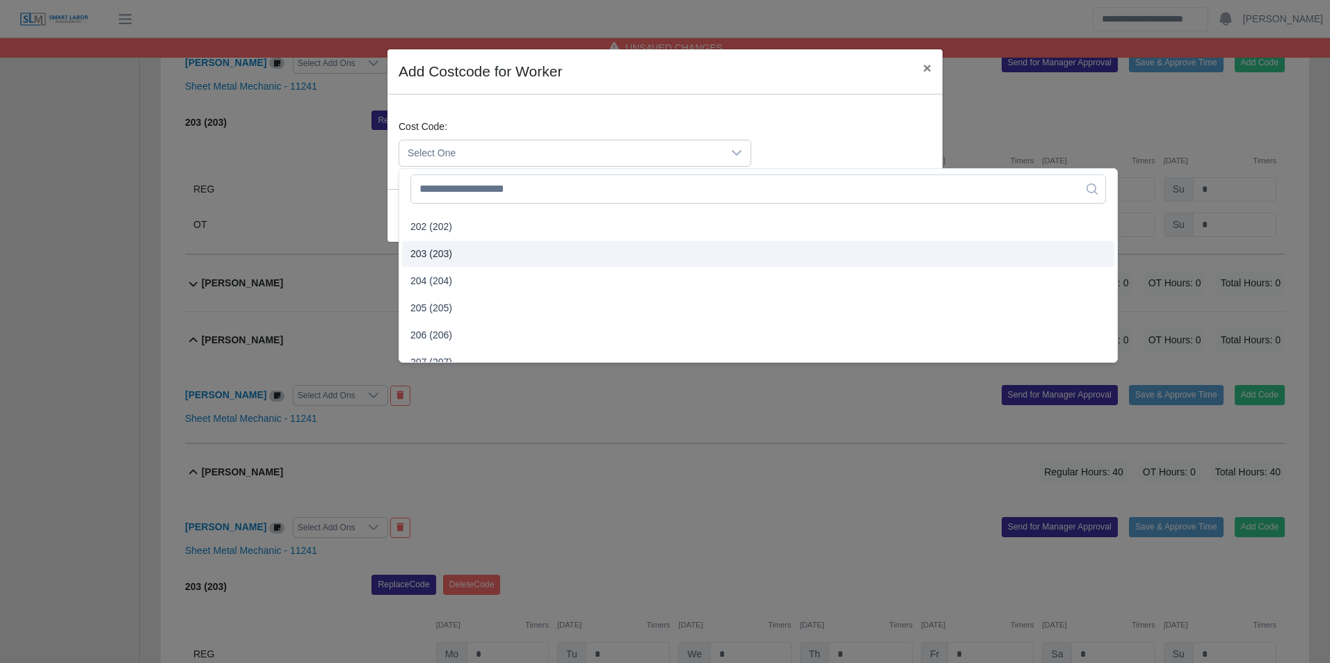
click at [451, 251] on li "203 (203)" at bounding box center [758, 254] width 712 height 26
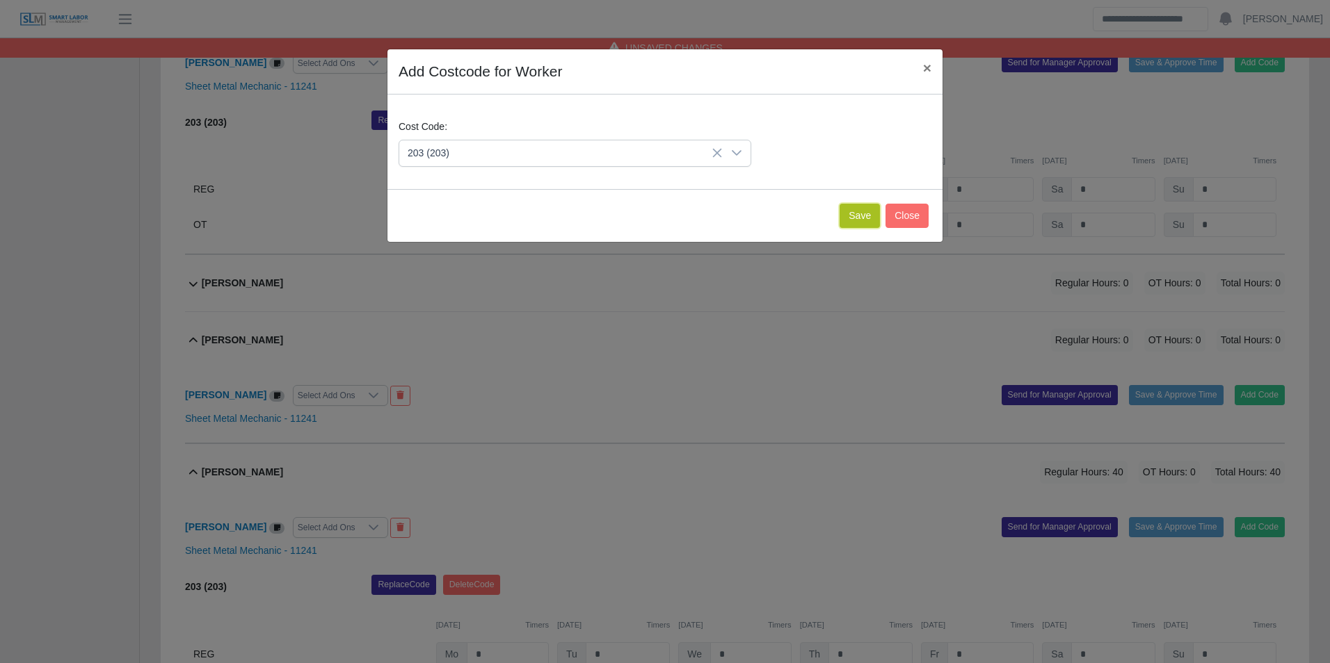
click at [854, 208] on button "Save" at bounding box center [859, 216] width 40 height 24
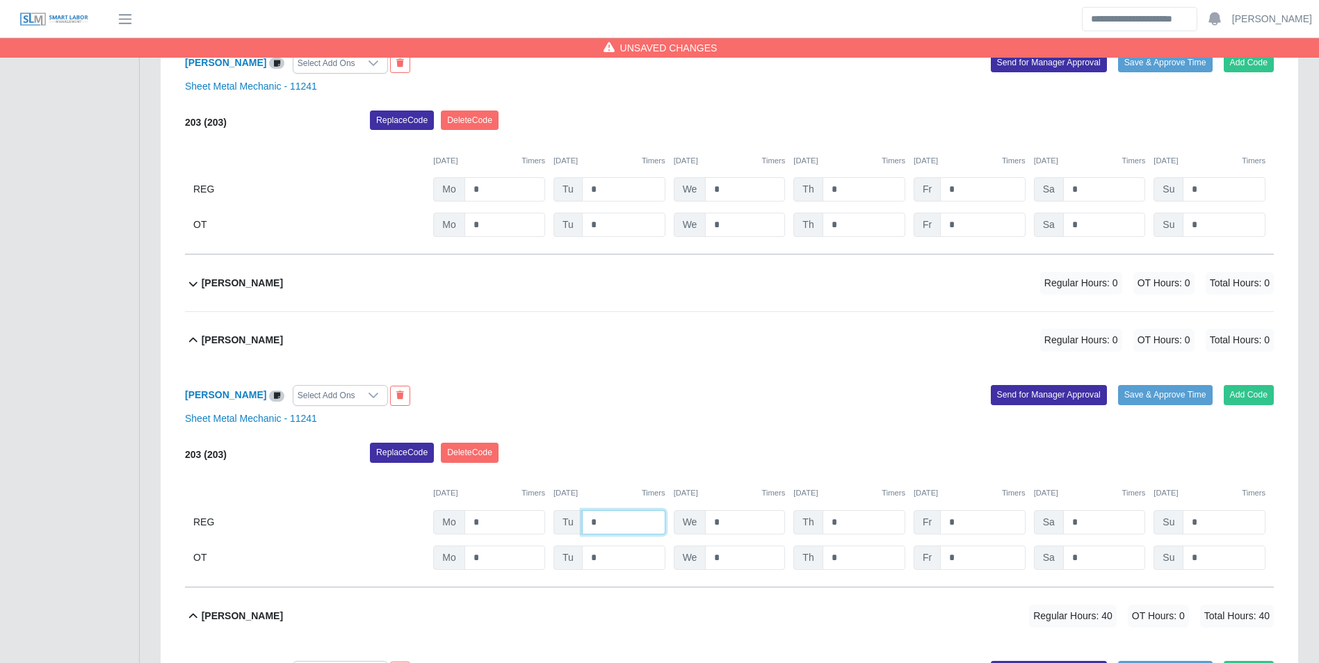
click at [611, 523] on input "*" at bounding box center [623, 522] width 83 height 24
type input "*"
click at [1250, 392] on button "Add Code" at bounding box center [1249, 394] width 51 height 19
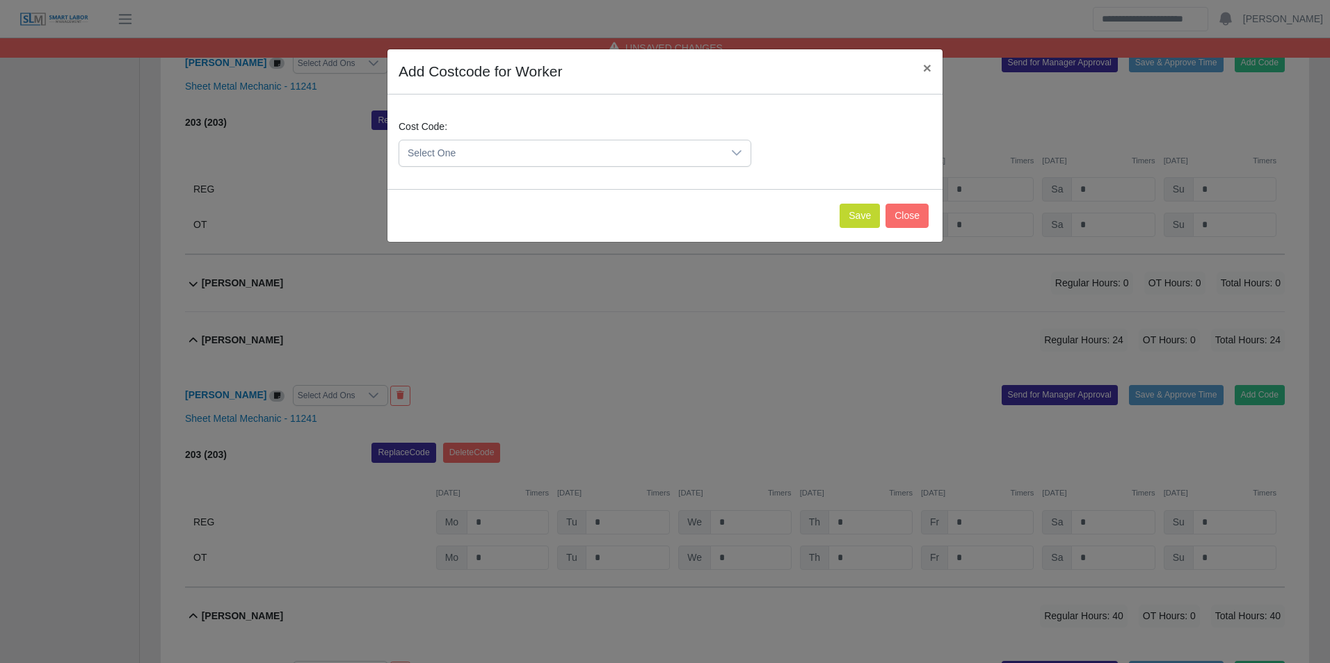
click at [562, 151] on span "Select One" at bounding box center [560, 153] width 323 height 26
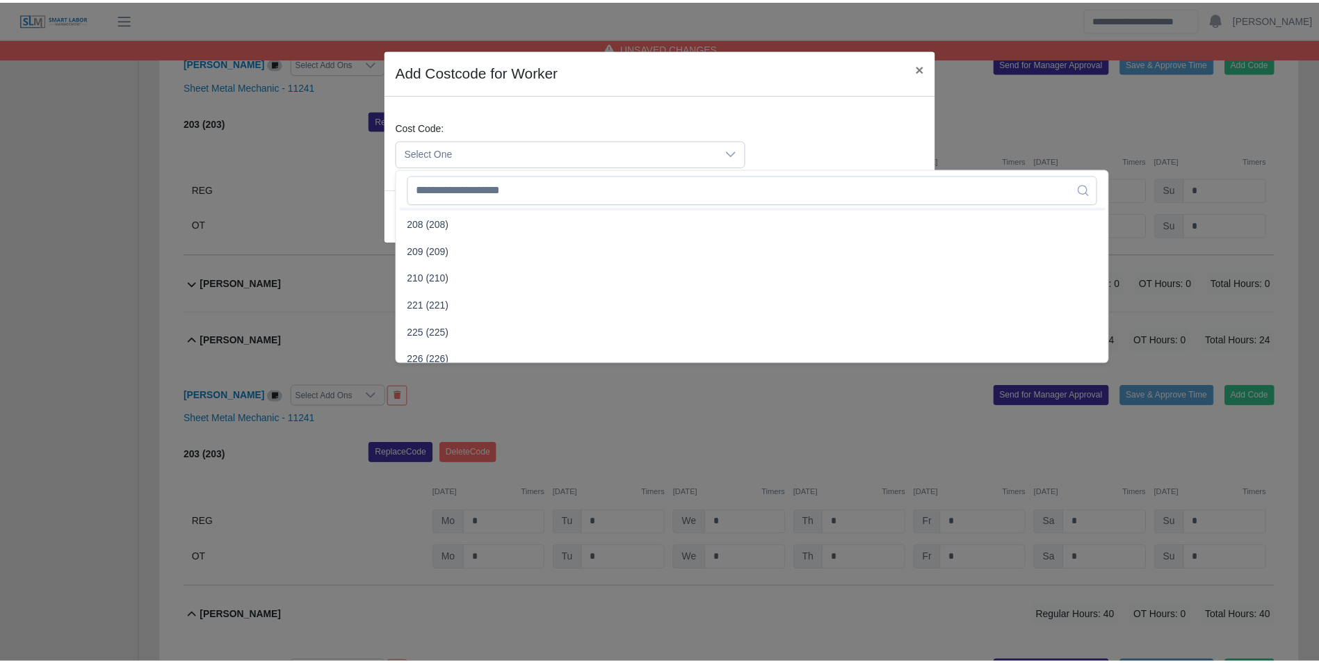
scroll to position [556, 0]
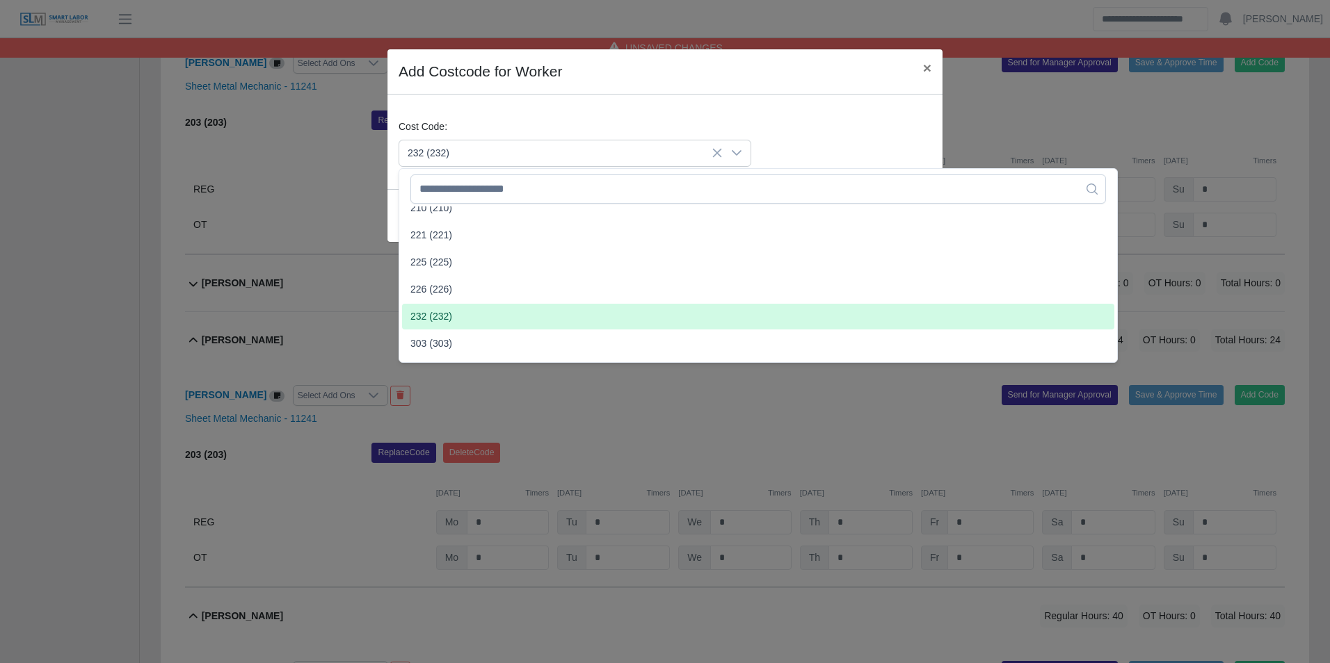
click at [444, 311] on span "232 (232)" at bounding box center [431, 316] width 42 height 15
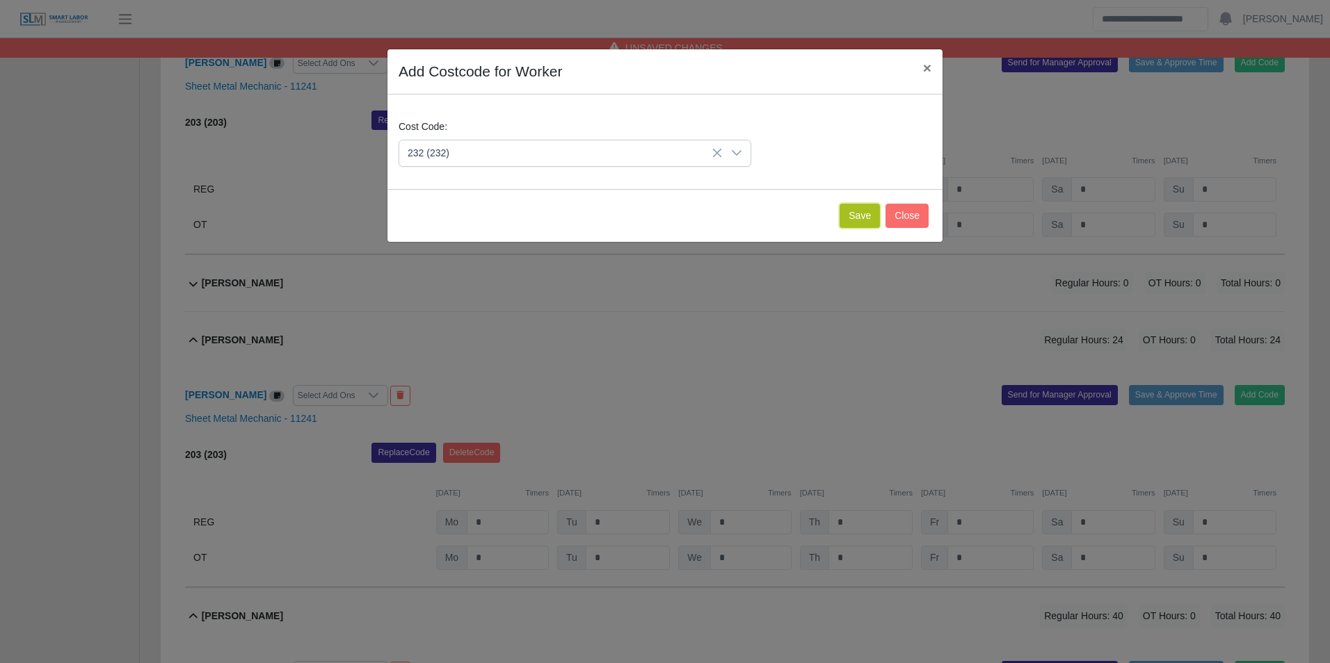
click at [855, 223] on button "Save" at bounding box center [859, 216] width 40 height 24
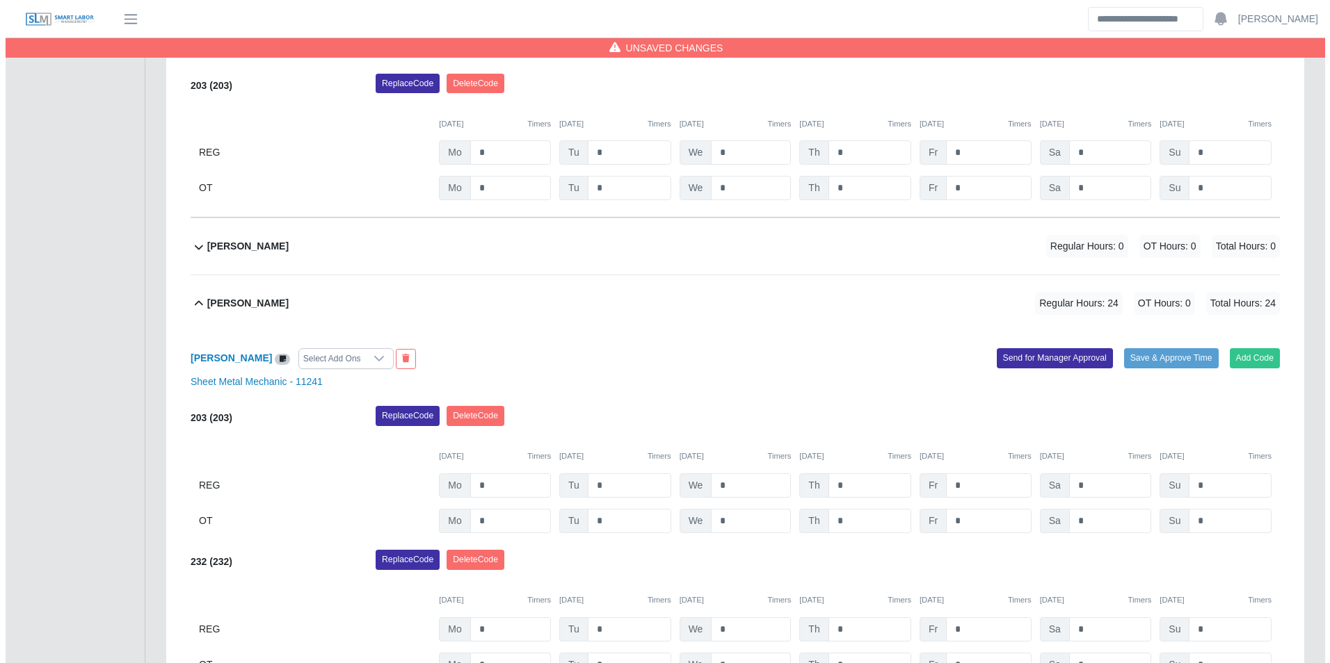
scroll to position [832, 0]
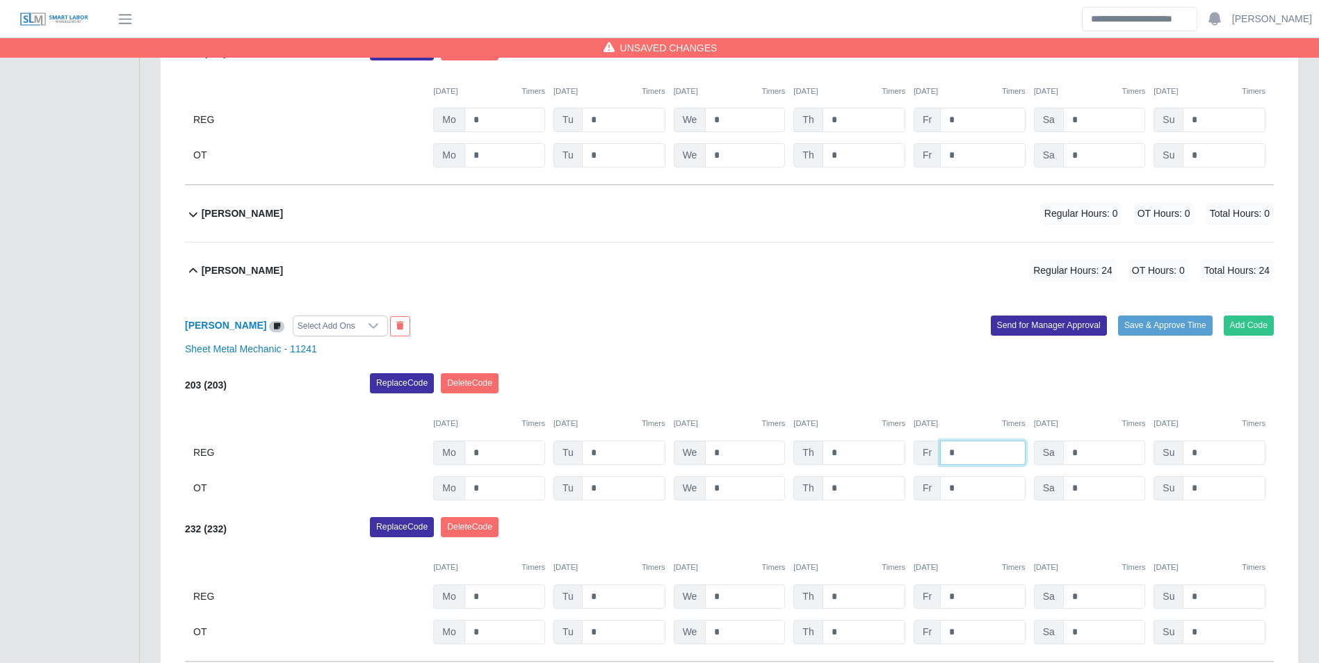
click at [977, 460] on input "*" at bounding box center [982, 453] width 85 height 24
type input "*"
click at [981, 592] on input "*" at bounding box center [982, 597] width 85 height 24
type input "*"
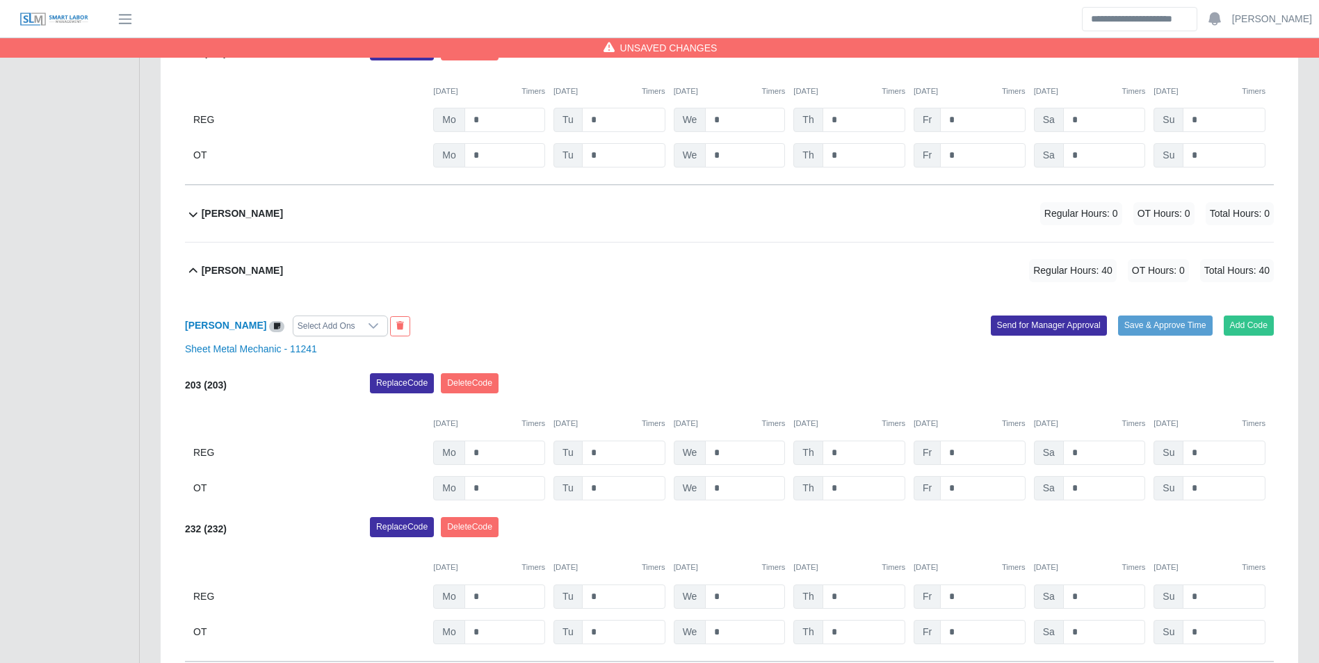
click at [864, 362] on div "Laura Garcia Select Add Ons Add Code Save & Approve Time Send for Manager Appro…" at bounding box center [729, 480] width 1089 height 363
click at [279, 213] on div "Juan Andrade Regular Hours: 0 OT Hours: 0 Total Hours: 0" at bounding box center [738, 214] width 1072 height 56
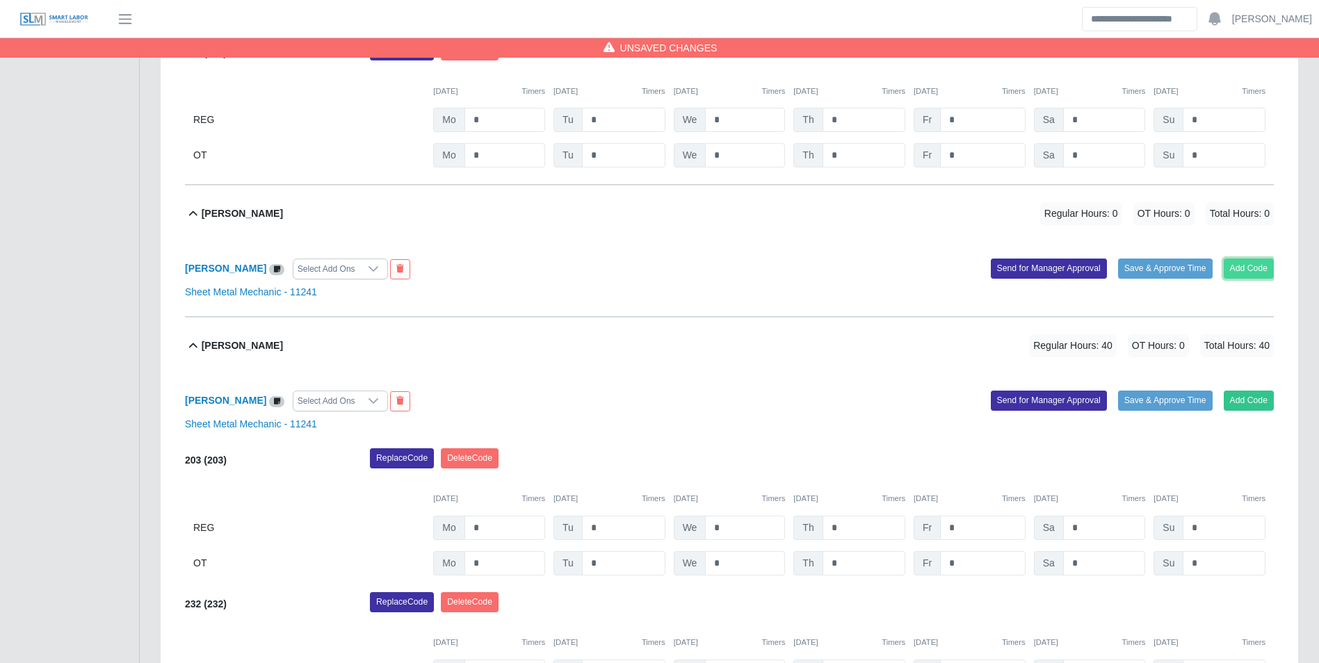
click at [1252, 273] on button "Add Code" at bounding box center [1249, 268] width 51 height 19
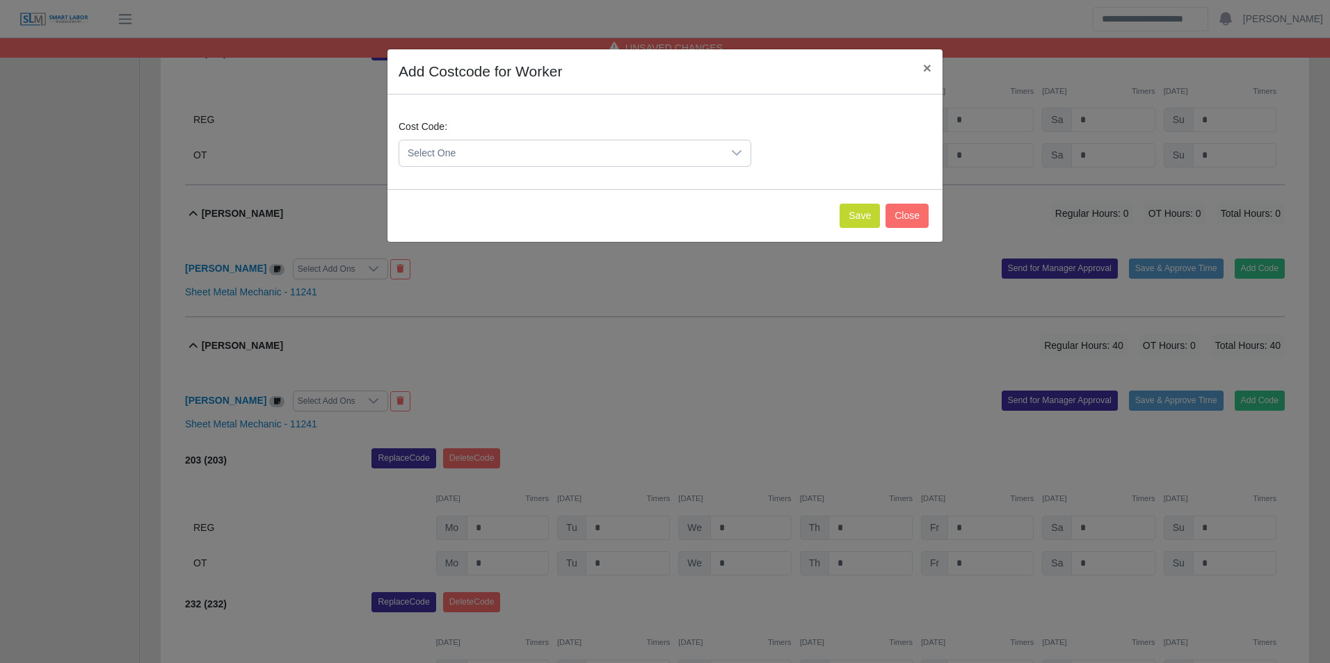
click at [526, 151] on span "Select One" at bounding box center [560, 153] width 323 height 26
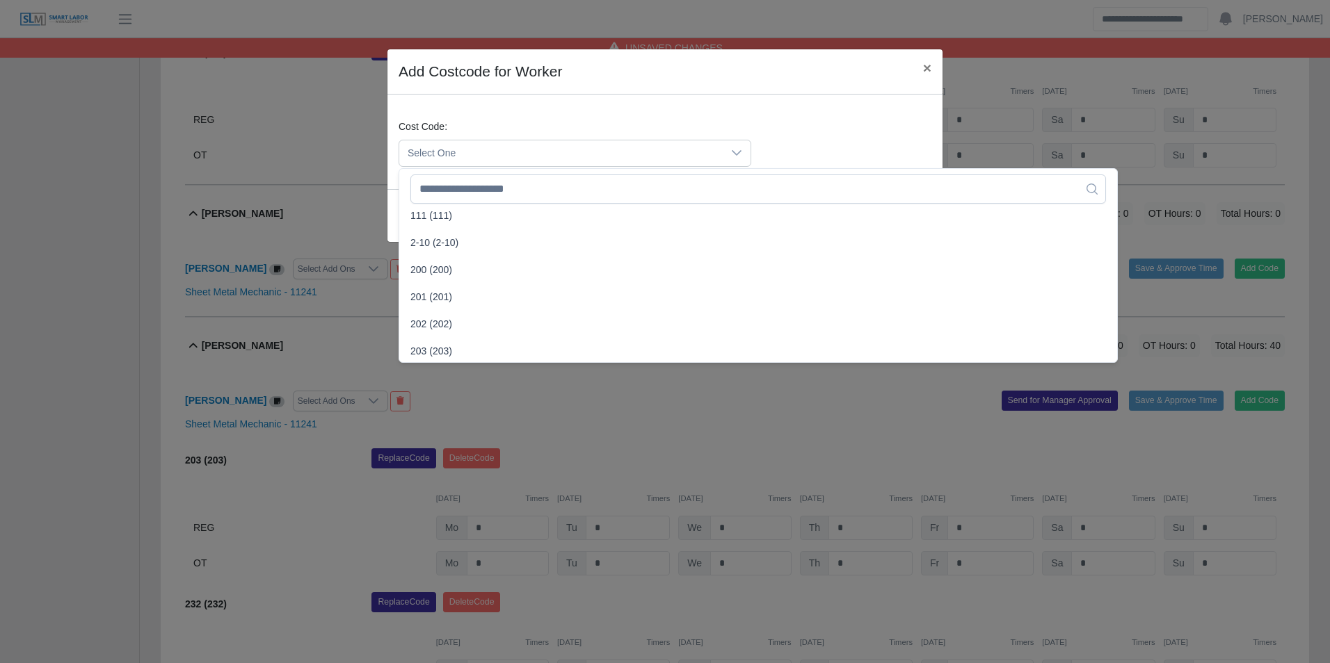
scroll to position [278, 0]
click at [449, 323] on span "203 (203)" at bounding box center [431, 323] width 42 height 15
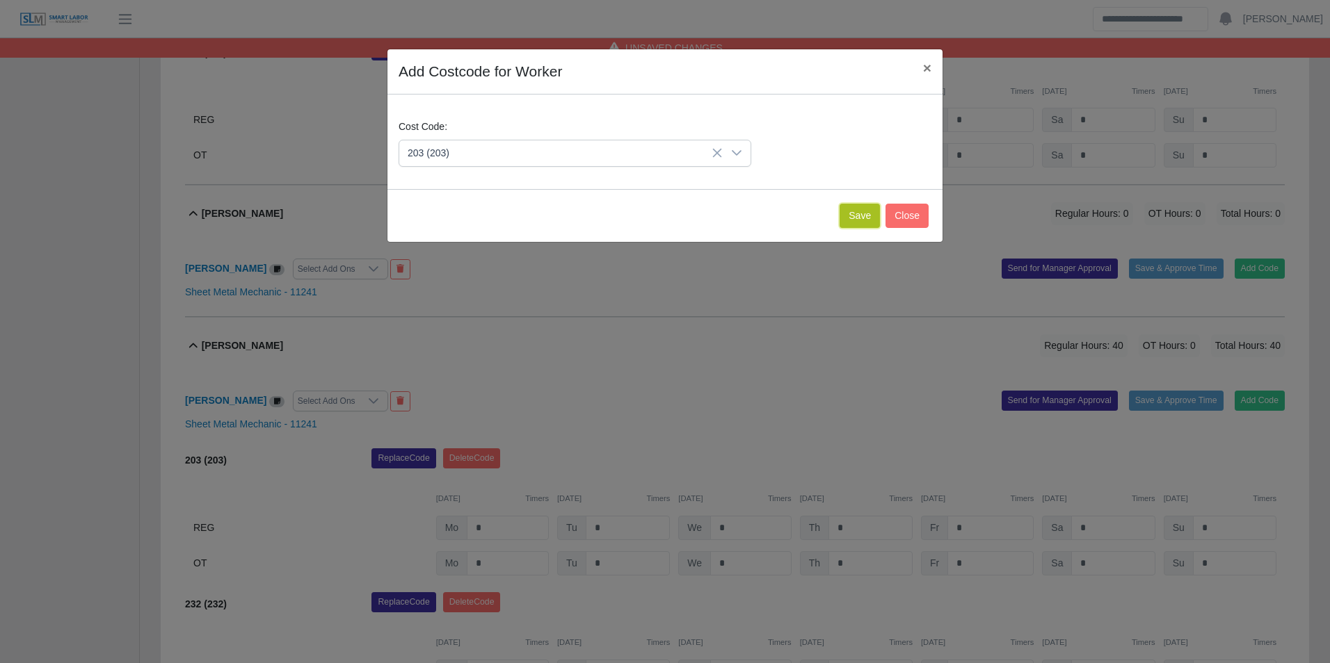
click at [858, 221] on button "Save" at bounding box center [859, 216] width 40 height 24
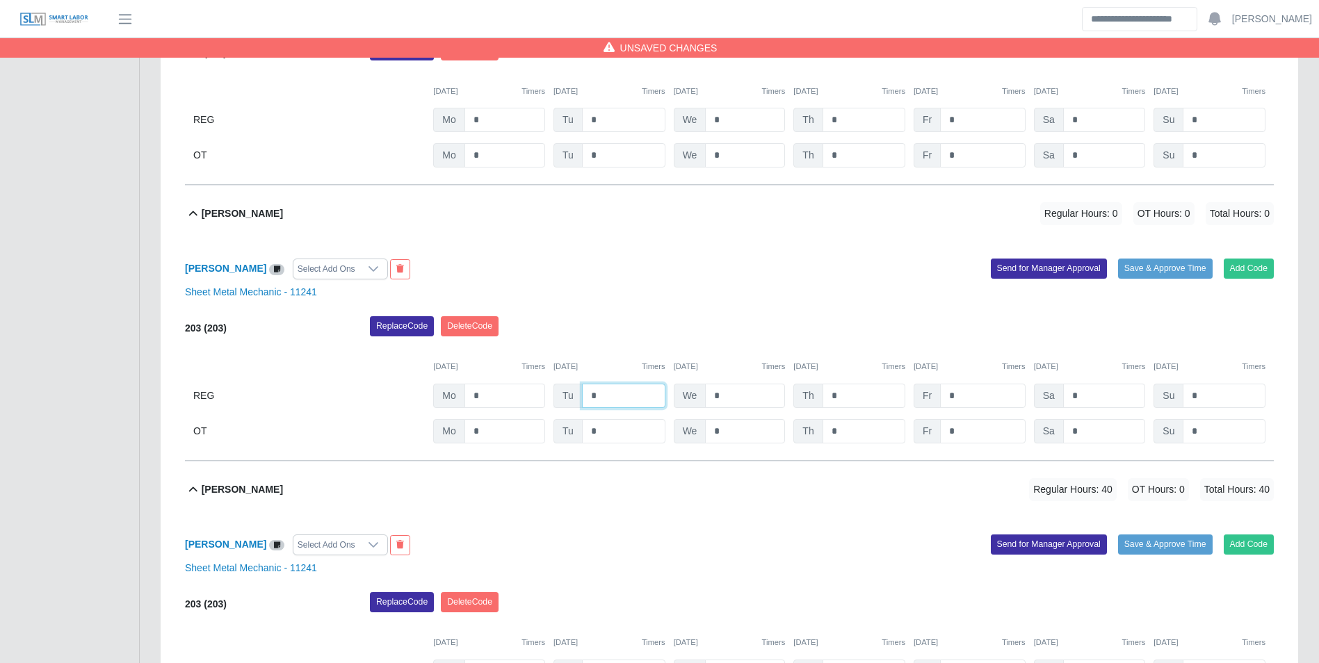
click at [630, 398] on input "*" at bounding box center [623, 396] width 83 height 24
type input "*"
click at [1246, 265] on button "Add Code" at bounding box center [1249, 268] width 51 height 19
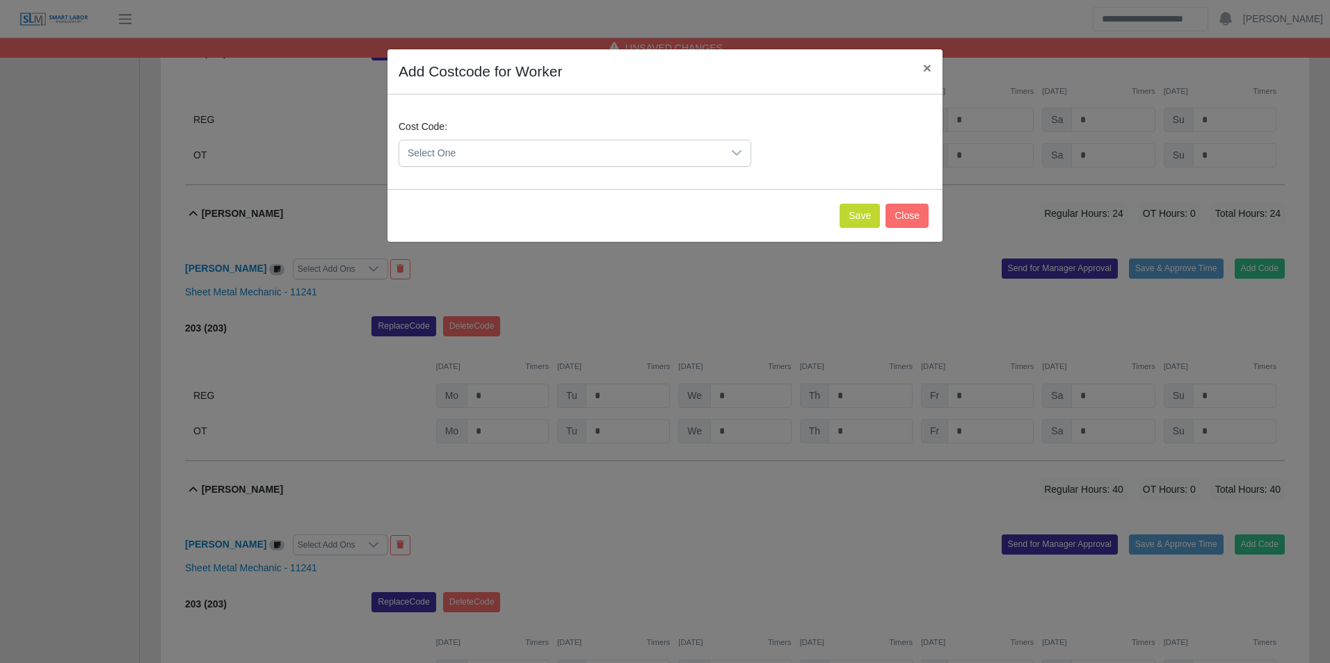
click at [505, 149] on span "Select One" at bounding box center [560, 153] width 323 height 26
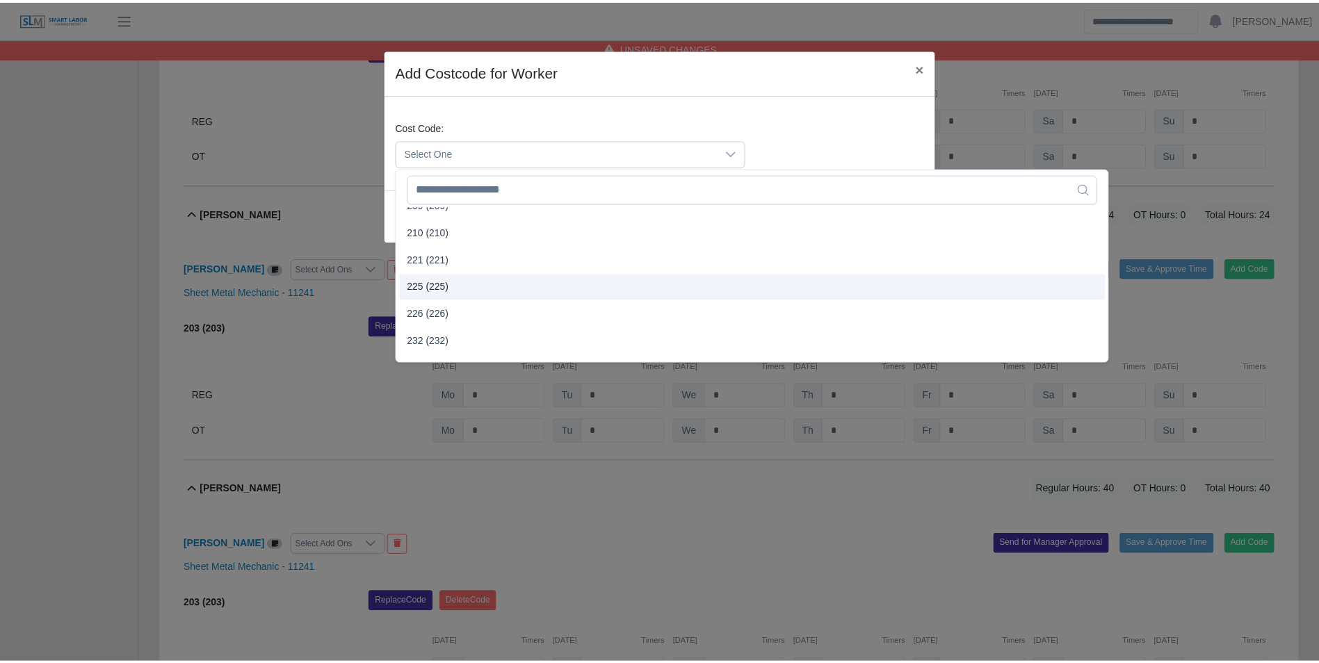
scroll to position [556, 0]
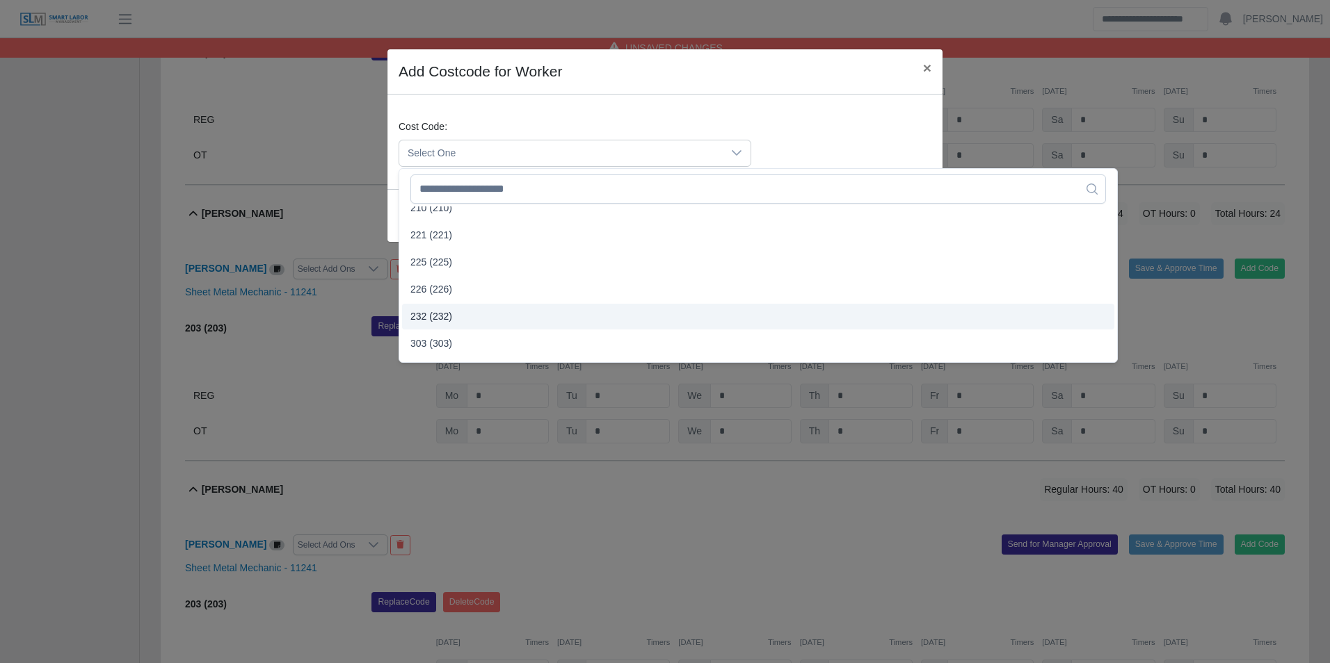
click at [447, 314] on span "232 (232)" at bounding box center [431, 316] width 42 height 15
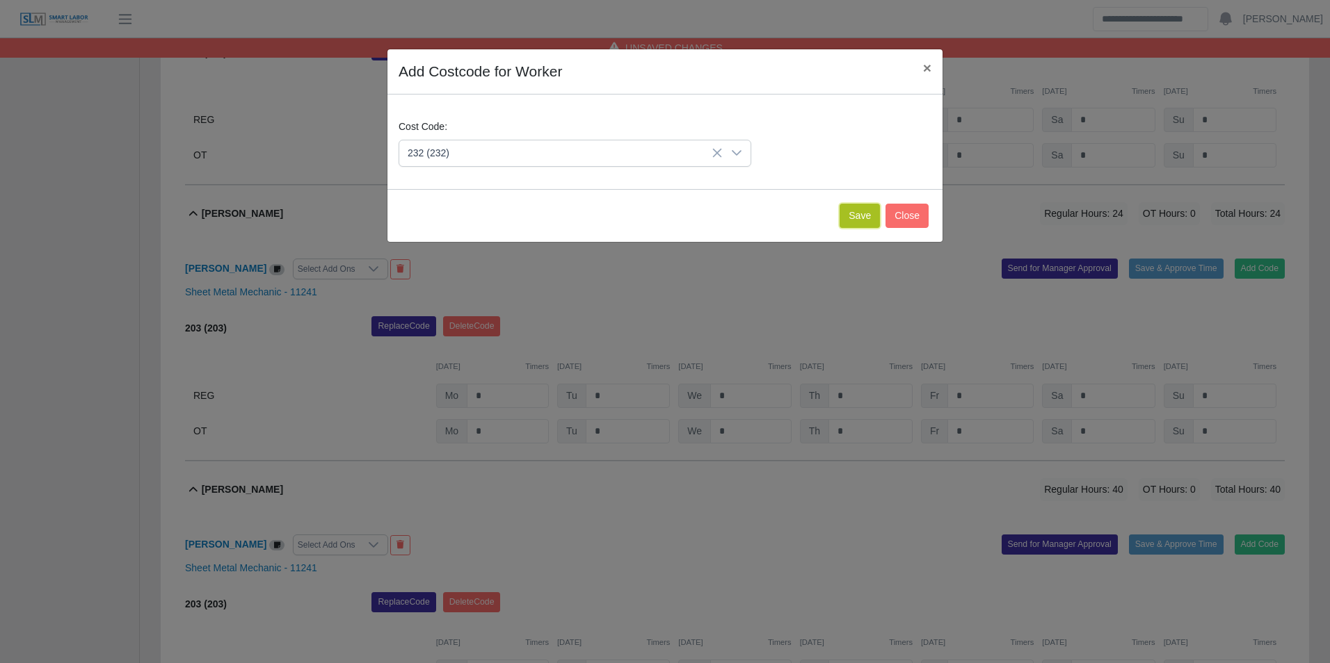
click at [862, 225] on button "Save" at bounding box center [859, 216] width 40 height 24
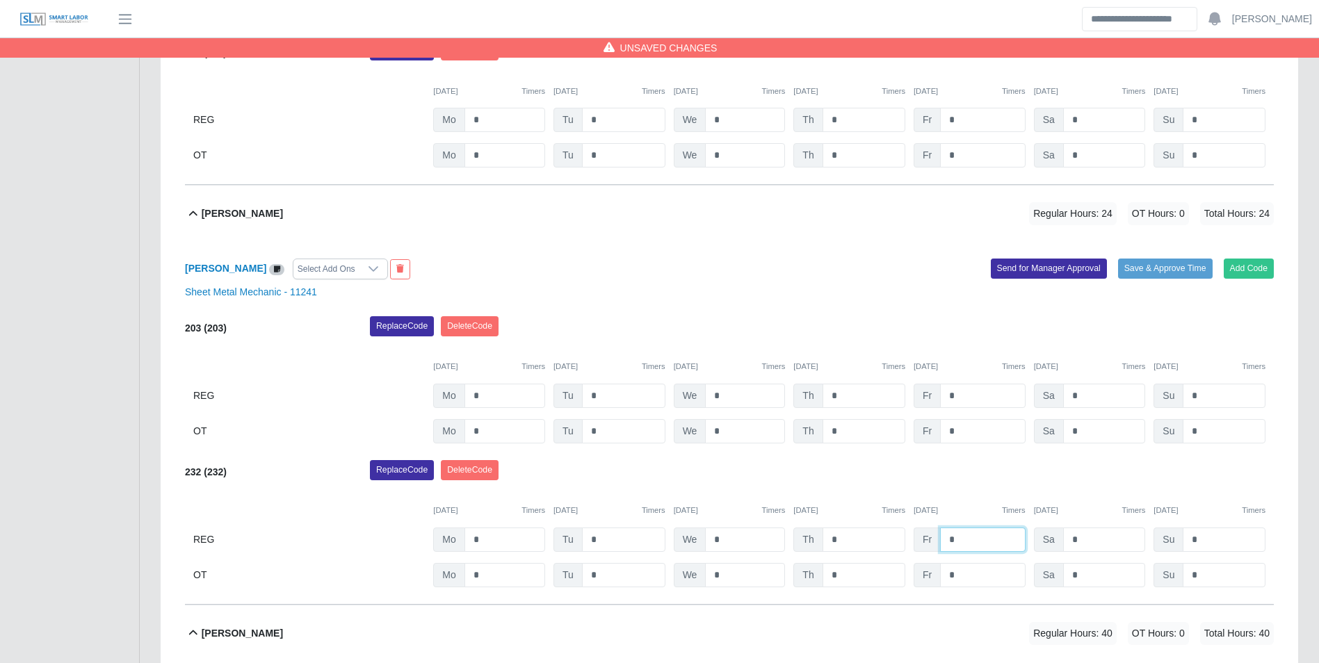
click at [974, 542] on input "*" at bounding box center [982, 540] width 85 height 24
type input "*"
click at [976, 471] on div "Replace Code Delete Code" at bounding box center [822, 474] width 925 height 28
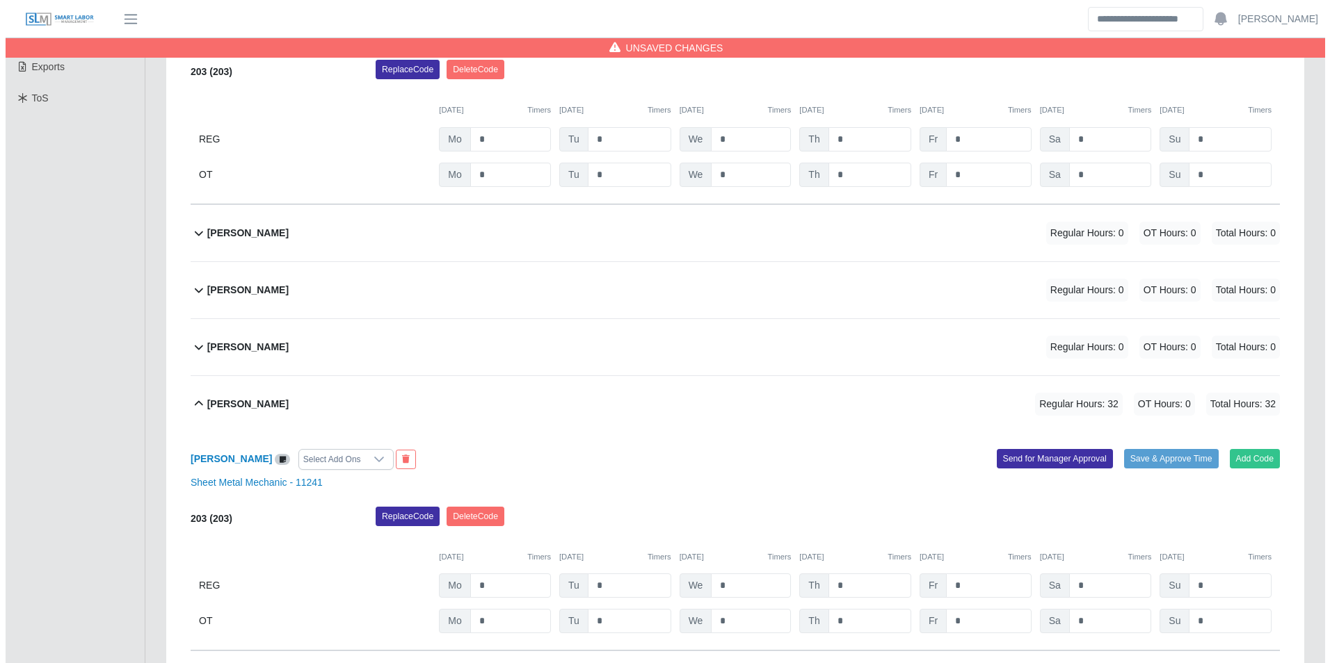
scroll to position [346, 0]
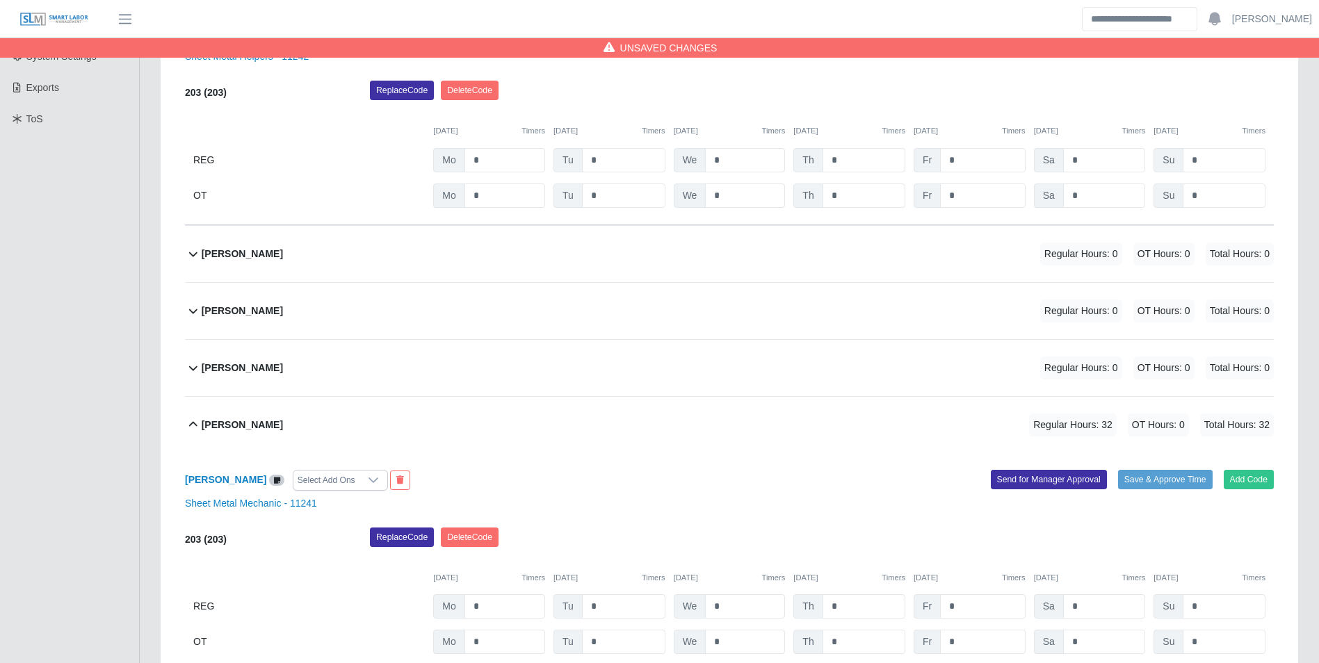
click at [285, 304] on div "Devin Dougherty Regular Hours: 0 OT Hours: 0 Total Hours: 0" at bounding box center [738, 311] width 1072 height 56
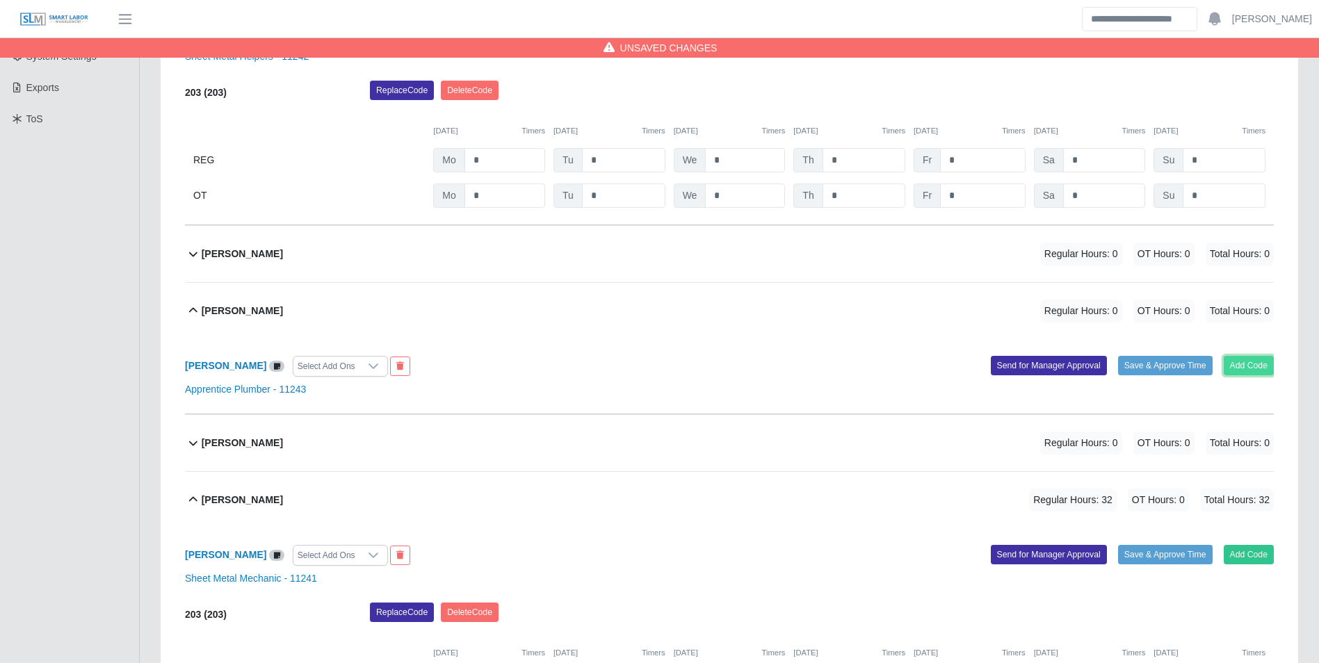
click at [1243, 364] on button "Add Code" at bounding box center [1249, 365] width 51 height 19
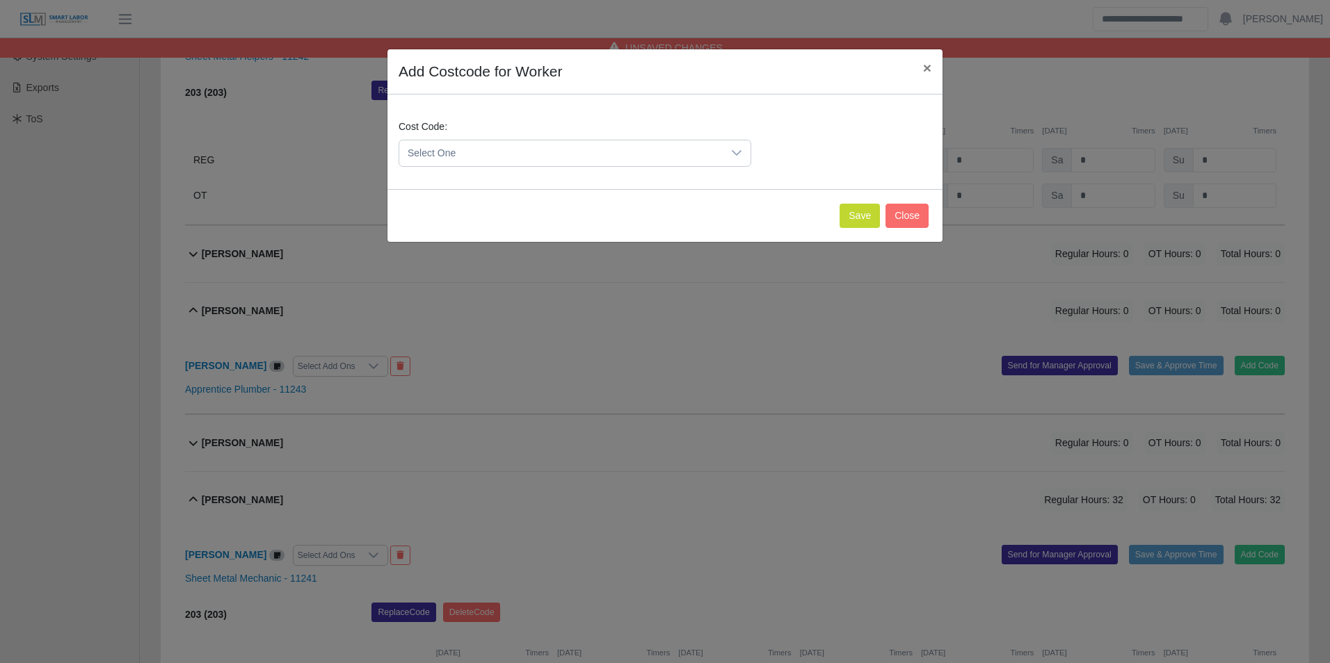
click at [561, 148] on span "Select One" at bounding box center [560, 153] width 323 height 26
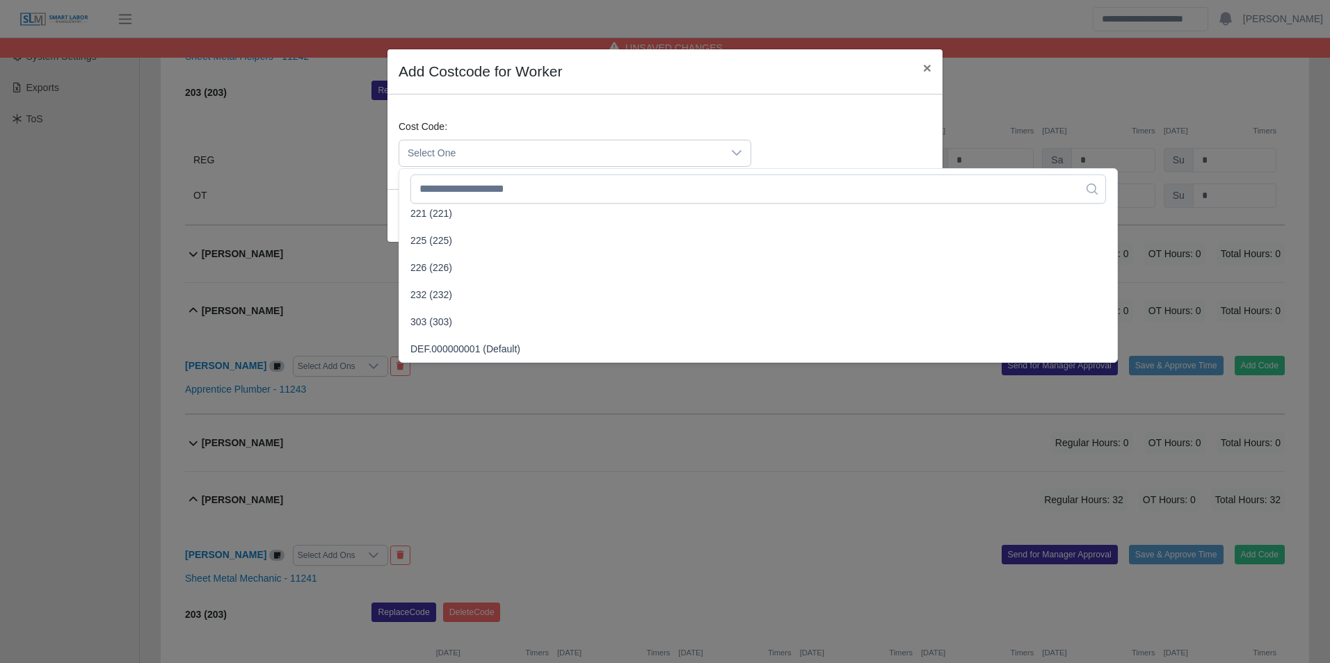
scroll to position [626, 0]
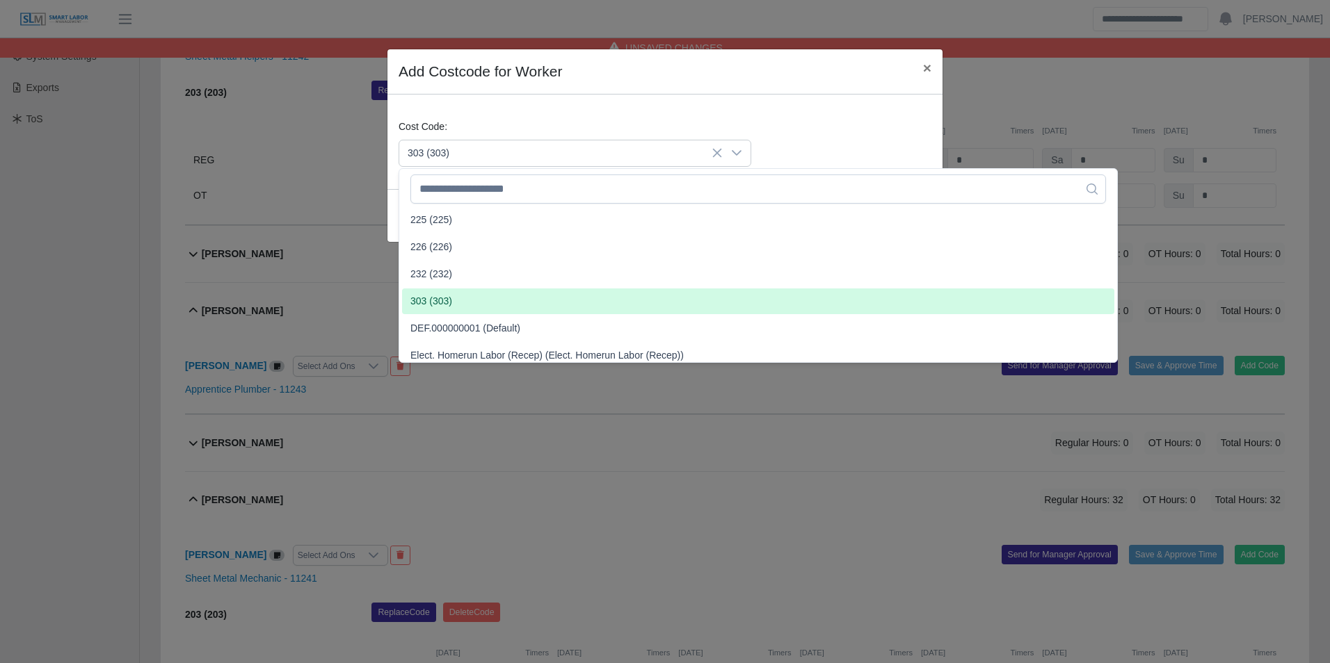
click at [451, 301] on li "303 (303)" at bounding box center [758, 302] width 712 height 26
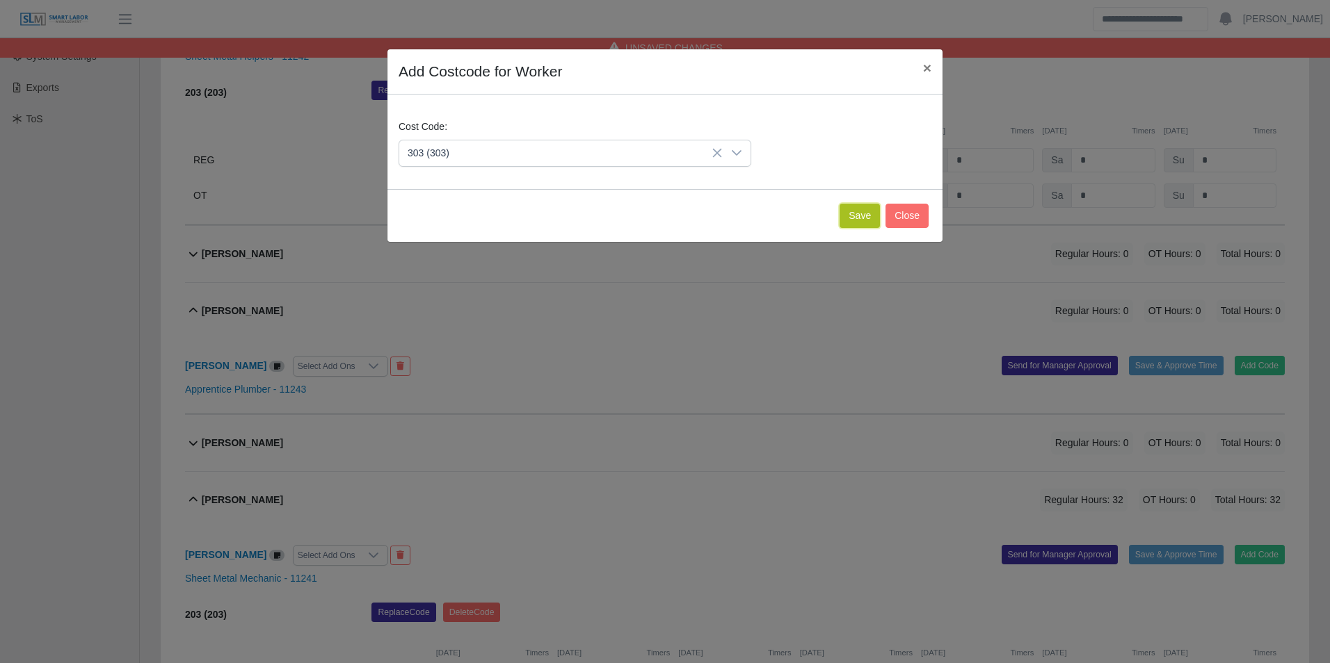
click at [862, 227] on button "Save" at bounding box center [859, 216] width 40 height 24
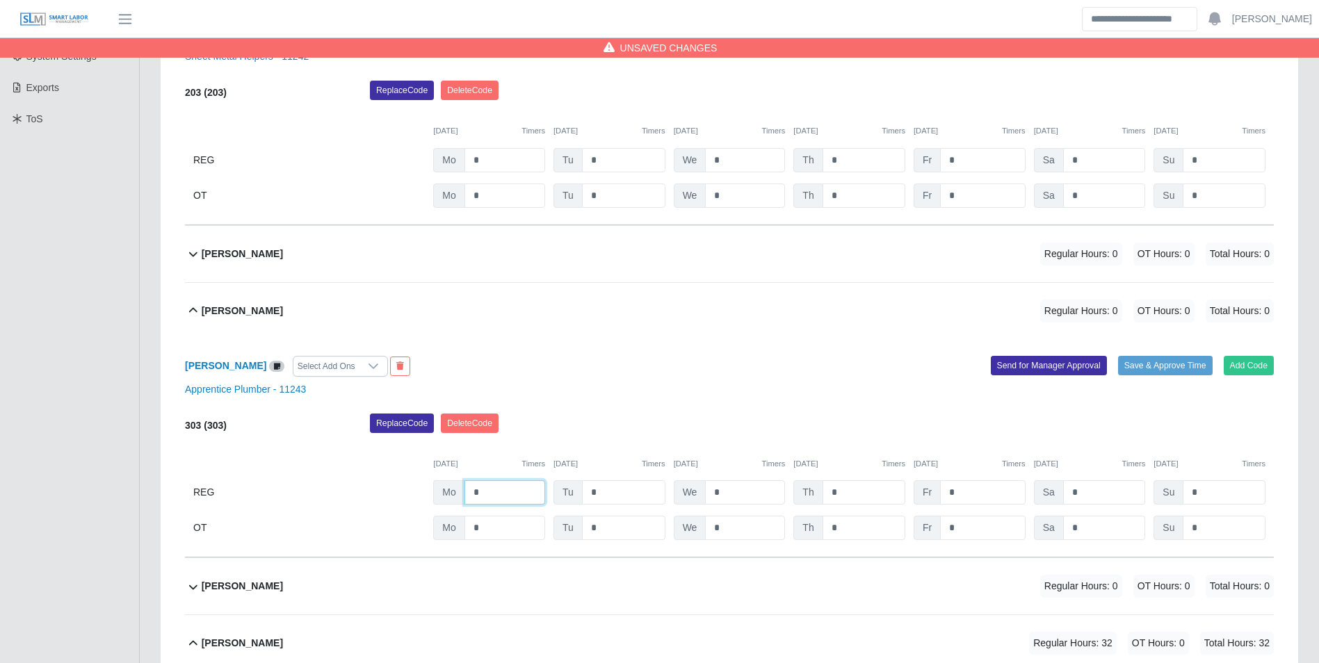
click at [521, 490] on input "*" at bounding box center [505, 493] width 81 height 24
type input "*"
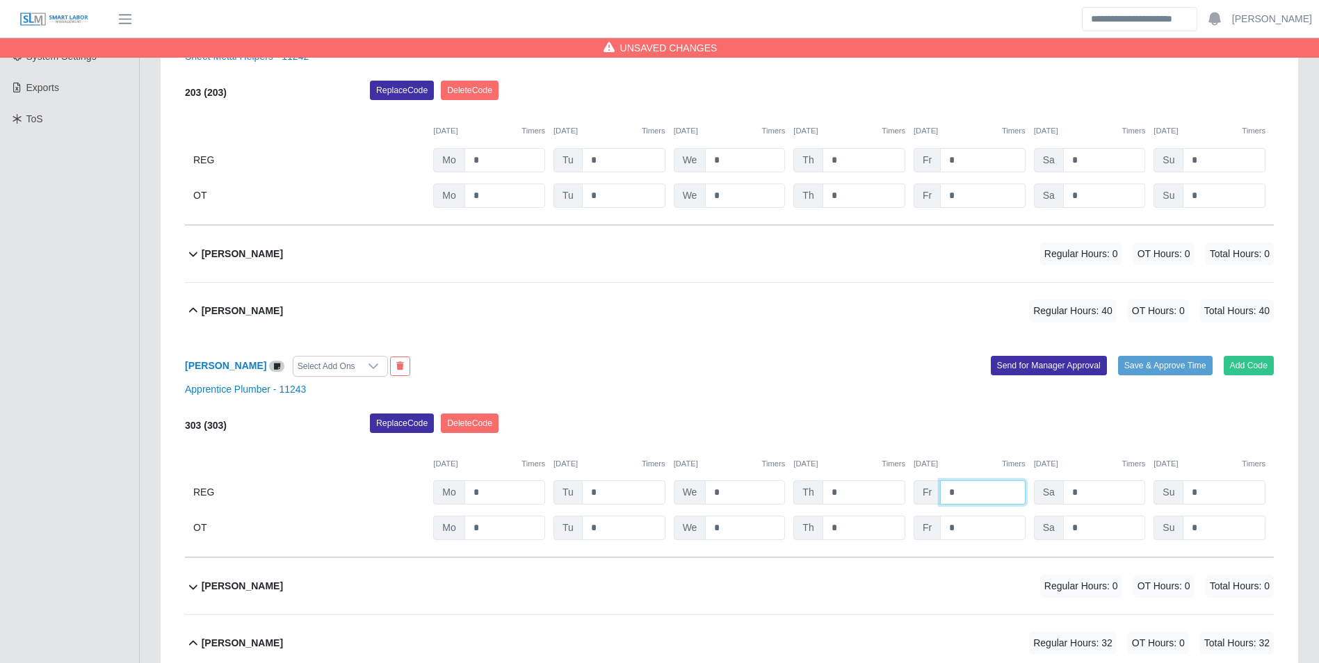
type input "*"
click at [734, 438] on div "Replace Code Delete Code" at bounding box center [822, 428] width 925 height 28
click at [283, 257] on b "[PERSON_NAME]" at bounding box center [242, 254] width 81 height 15
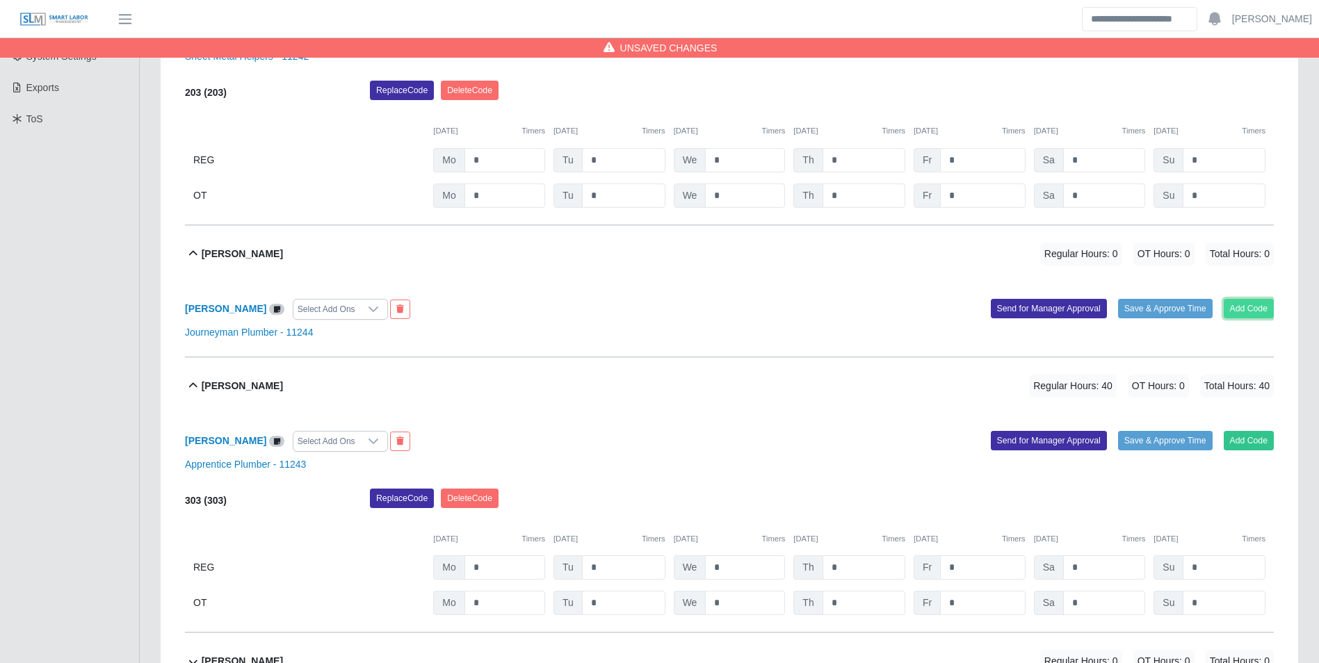
click at [1234, 309] on button "Add Code" at bounding box center [1249, 308] width 51 height 19
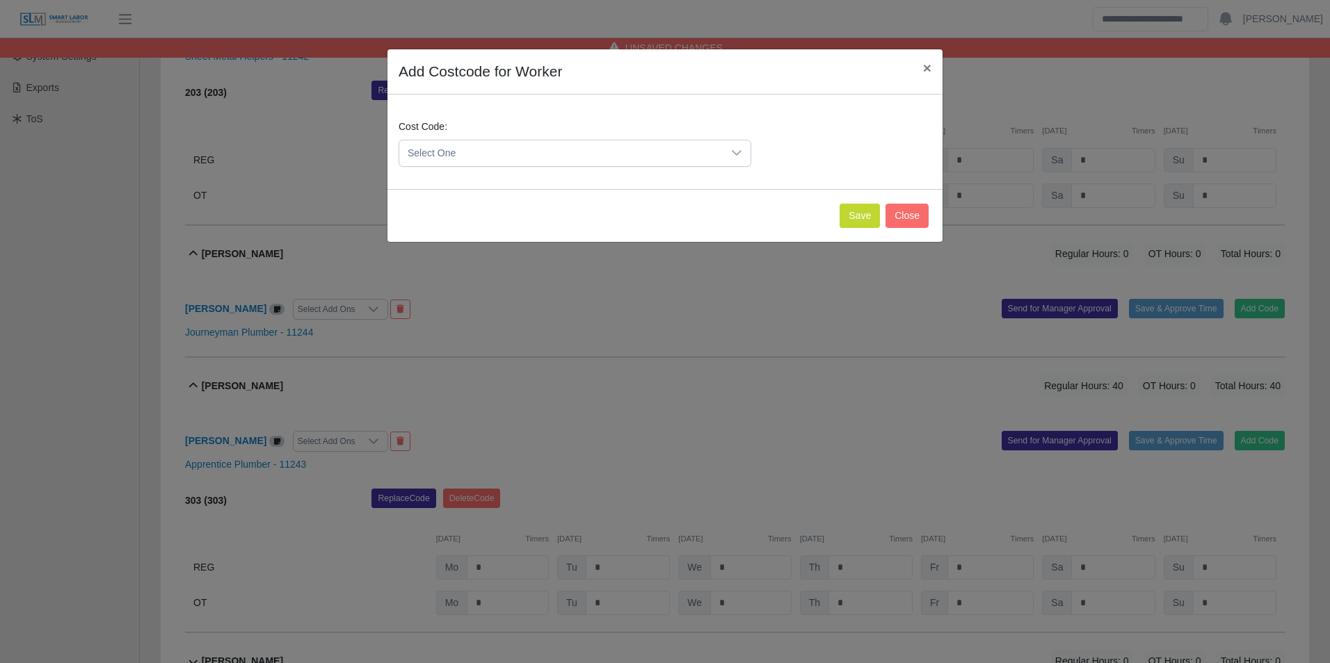
click at [578, 144] on span "Select One" at bounding box center [560, 153] width 323 height 26
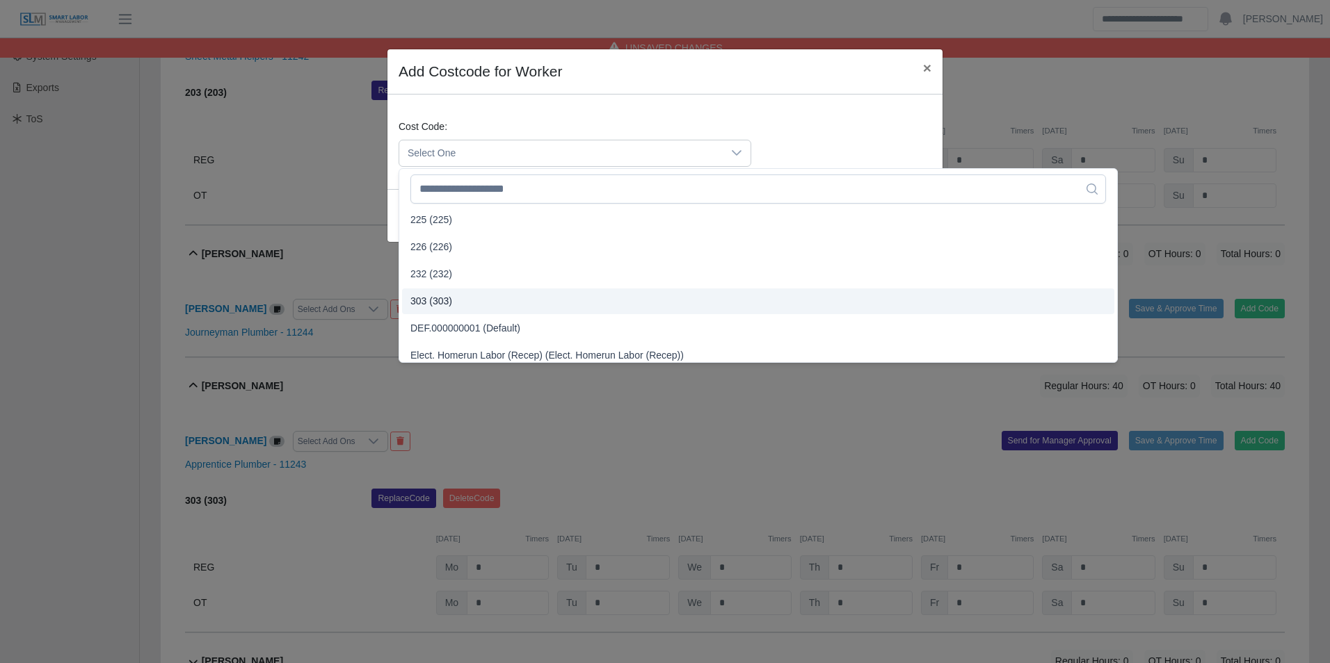
click at [455, 298] on li "303 (303)" at bounding box center [758, 302] width 712 height 26
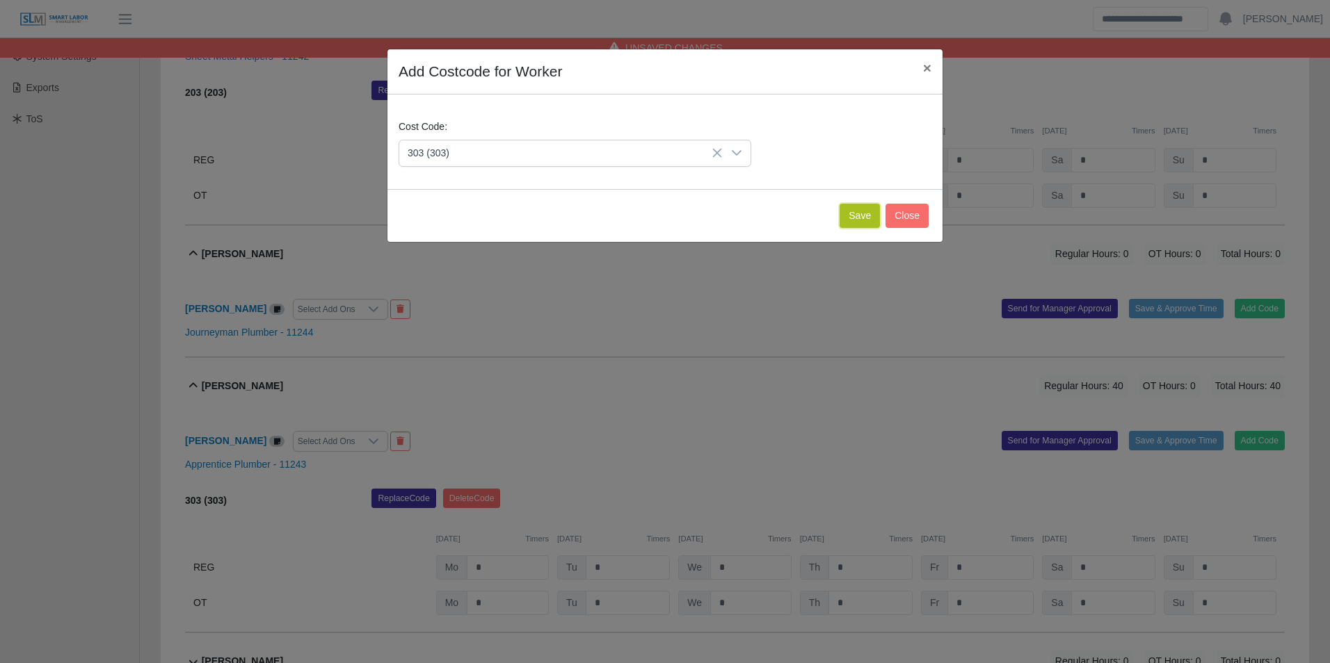
click at [848, 223] on button "Save" at bounding box center [859, 216] width 40 height 24
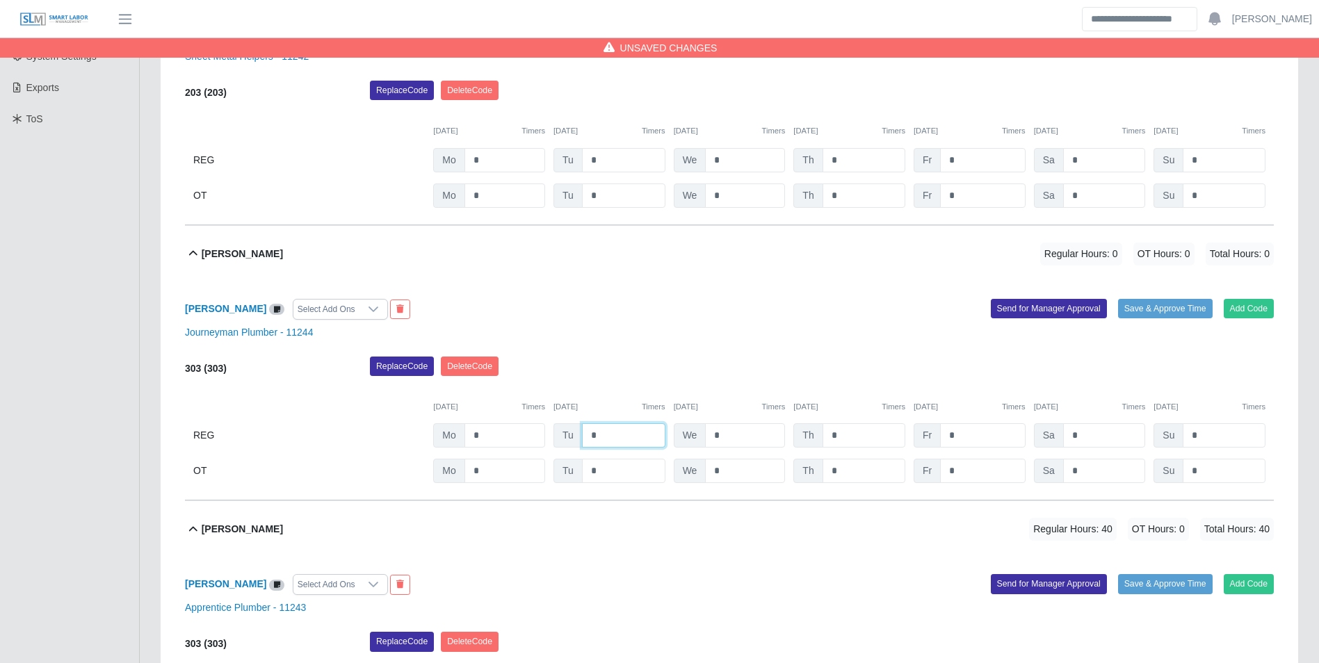
click at [620, 426] on input "*" at bounding box center [623, 436] width 83 height 24
type input "*"
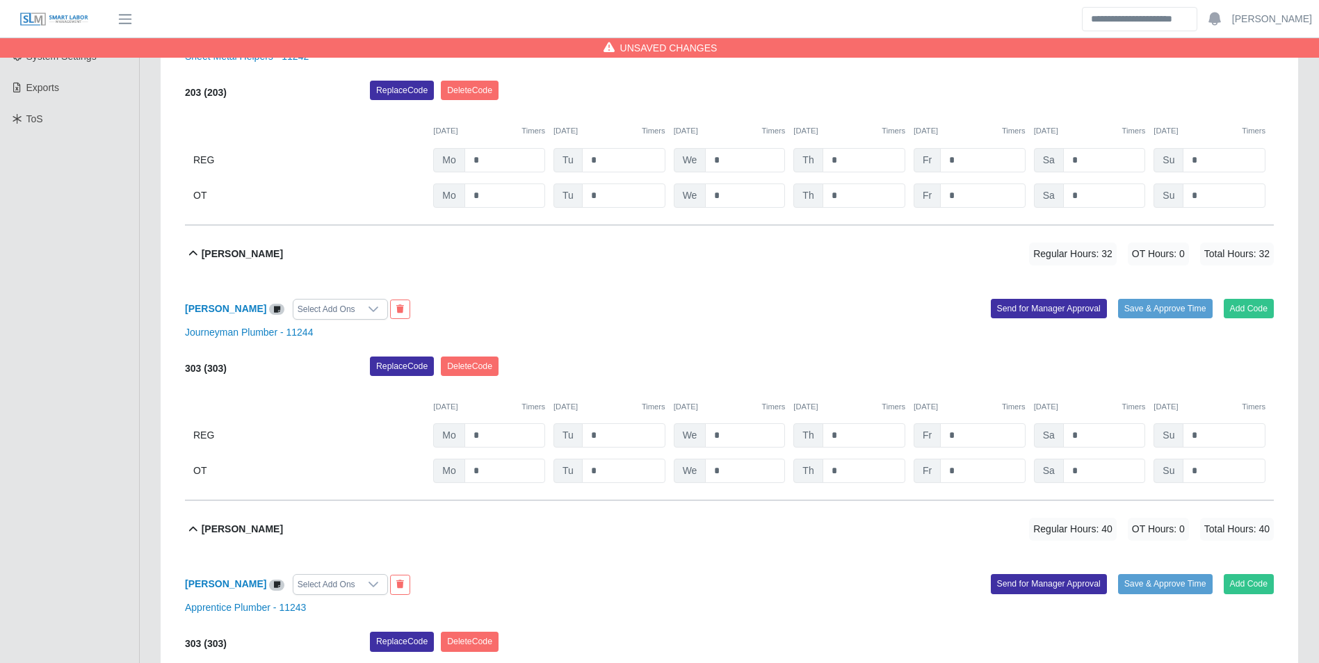
click at [721, 376] on div "Replace Code Delete Code" at bounding box center [822, 371] width 925 height 28
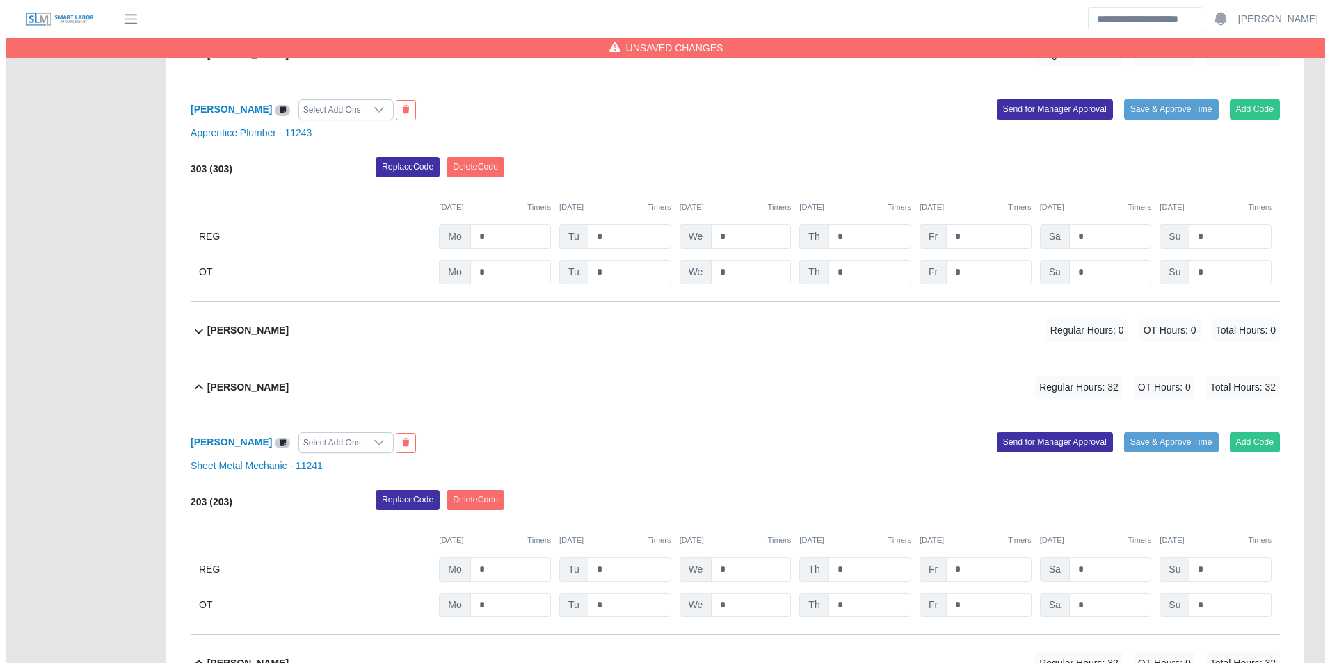
scroll to position [902, 0]
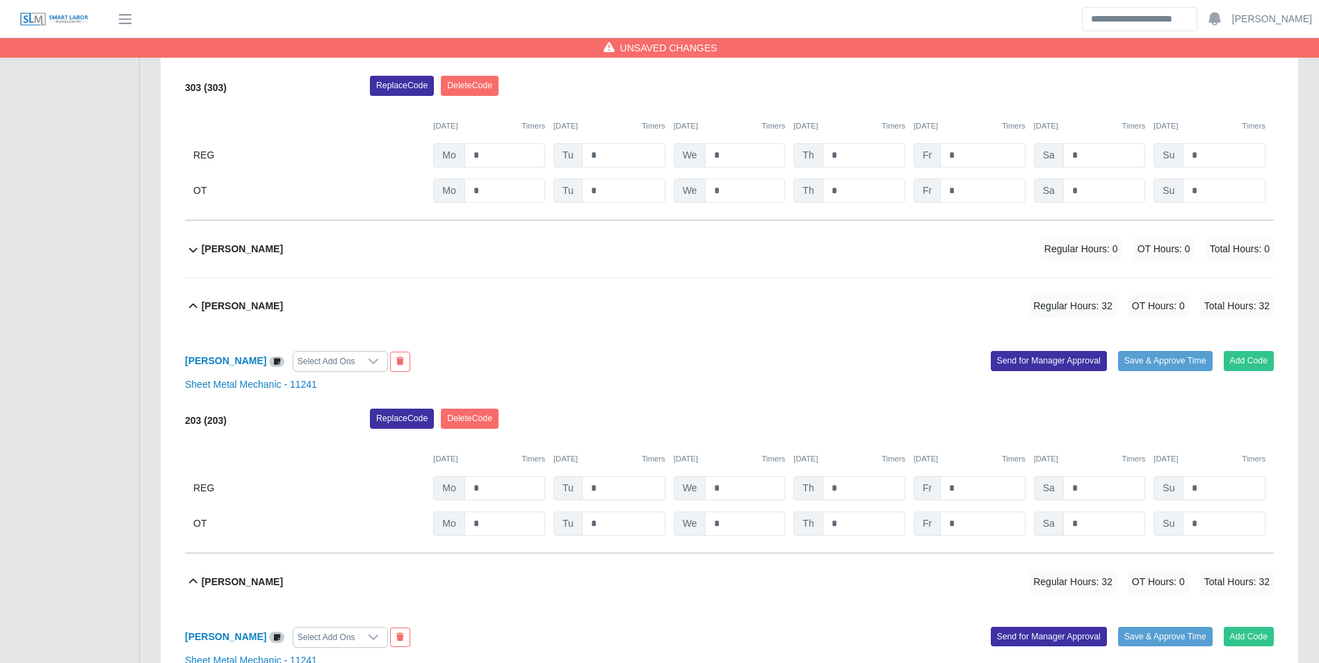
click at [278, 248] on b "Fernando Sanchez" at bounding box center [242, 249] width 81 height 15
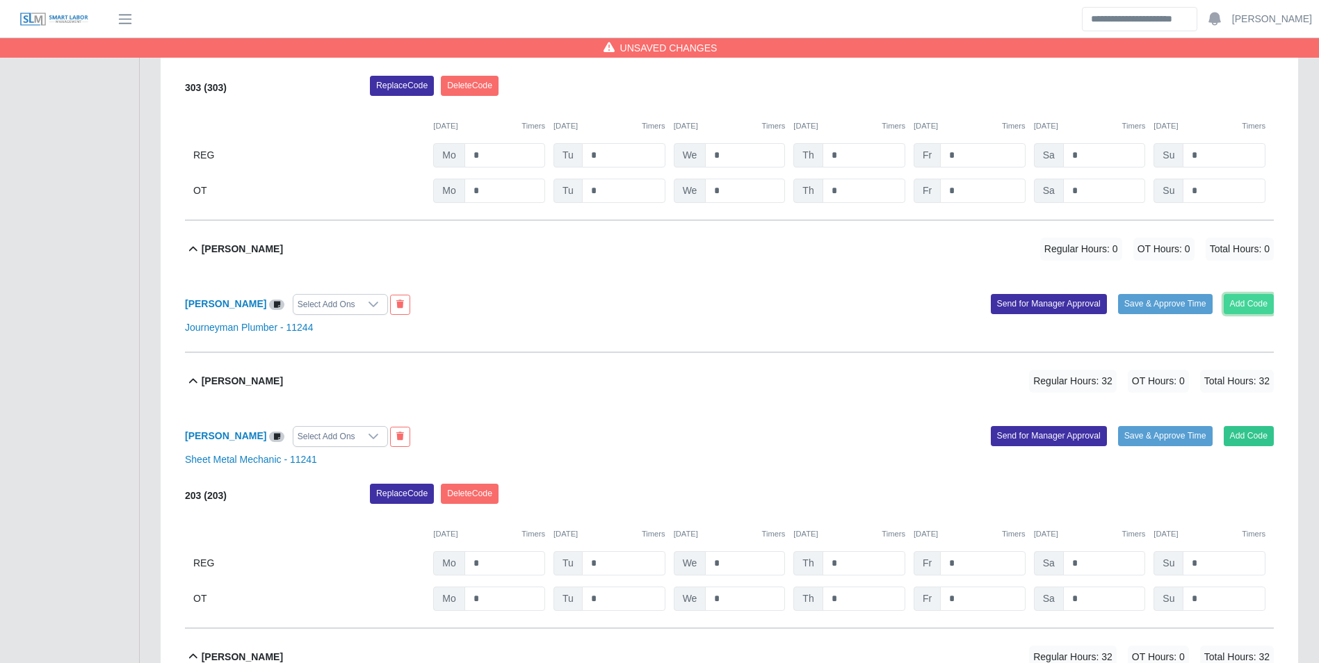
click at [1248, 301] on button "Add Code" at bounding box center [1249, 303] width 51 height 19
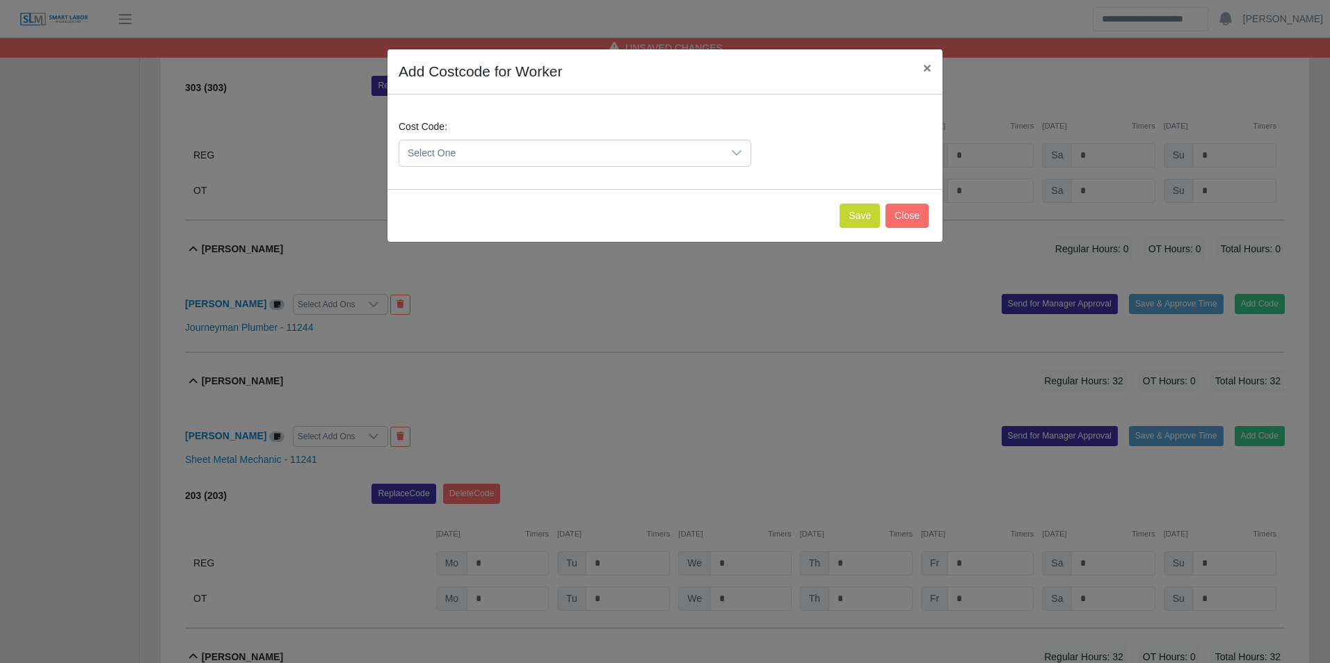
click at [566, 156] on span "Select One" at bounding box center [560, 153] width 323 height 26
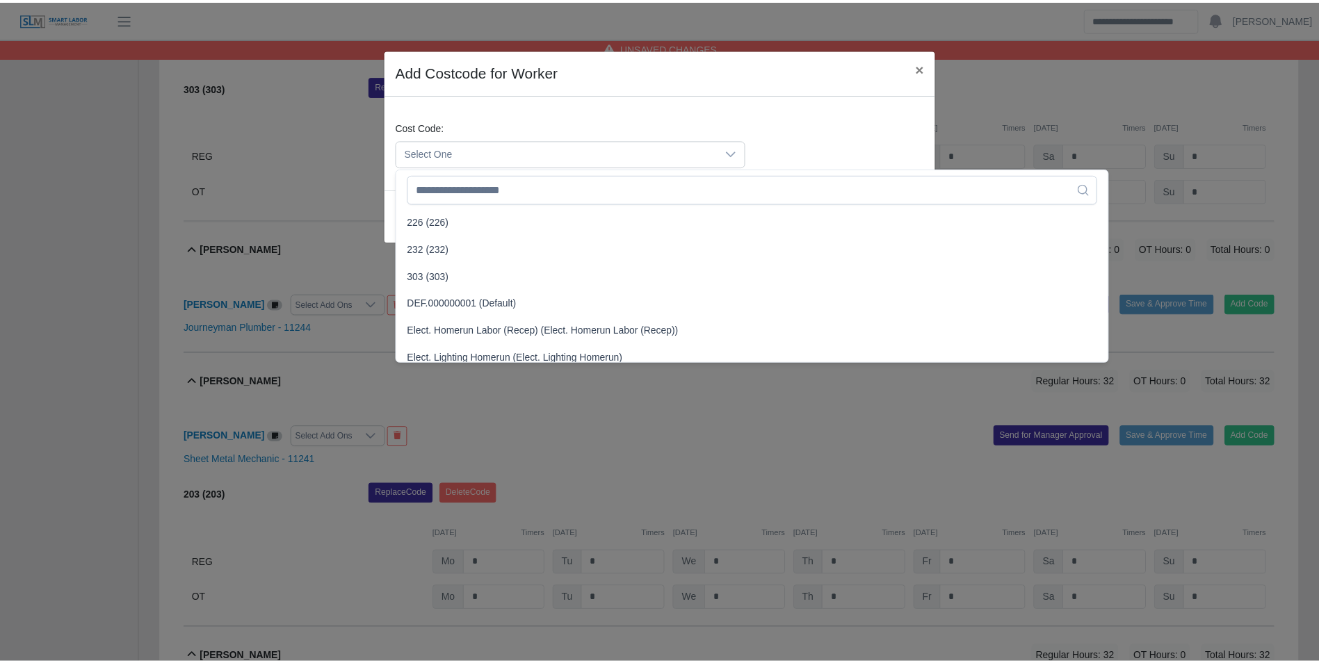
scroll to position [626, 0]
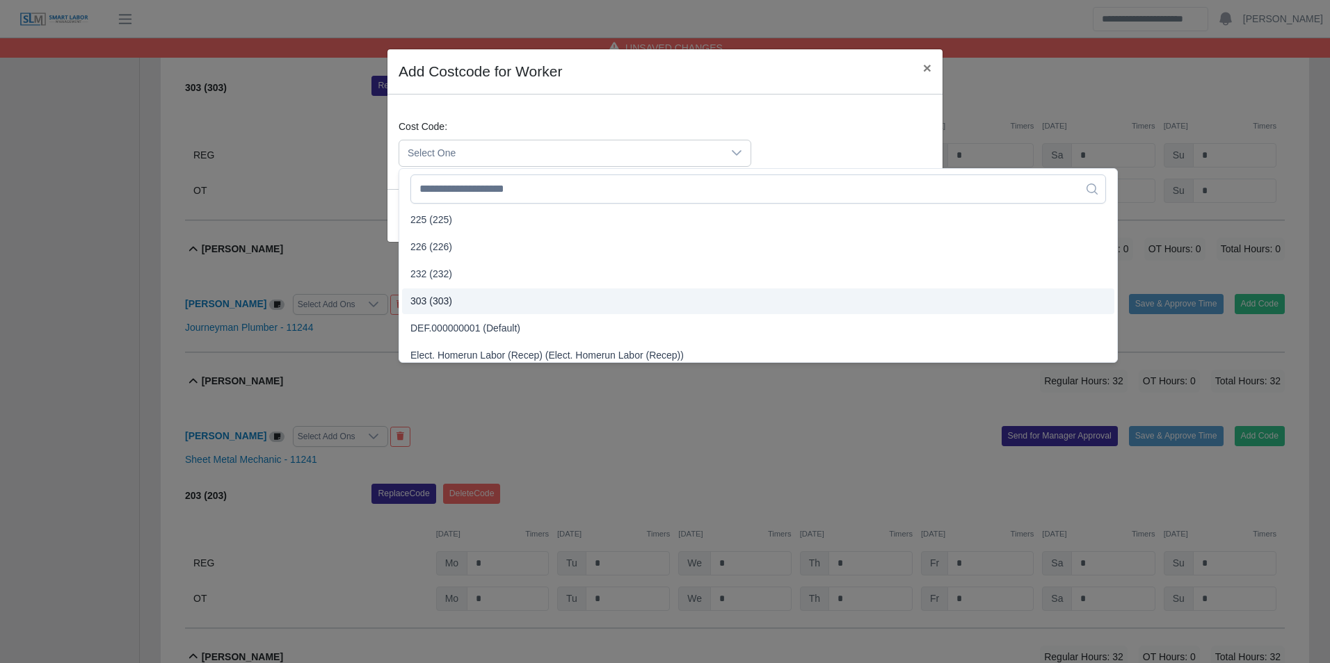
click at [453, 300] on li "303 (303)" at bounding box center [758, 302] width 712 height 26
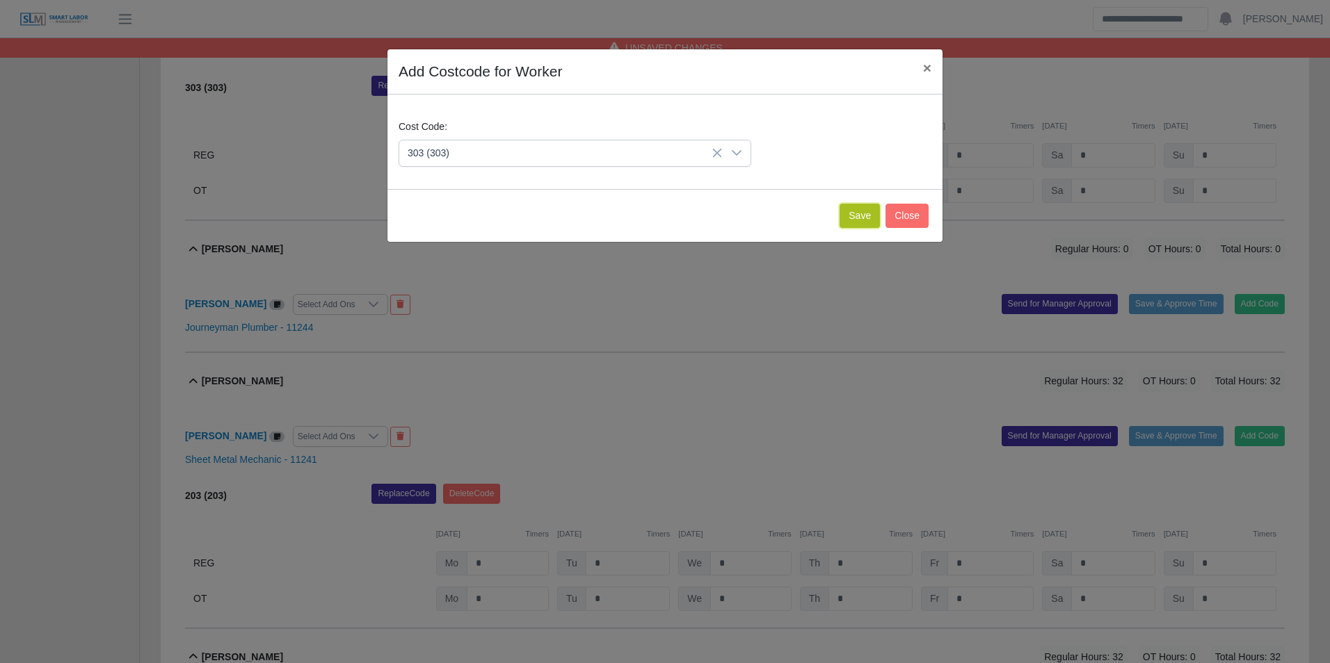
click at [860, 227] on button "Save" at bounding box center [859, 216] width 40 height 24
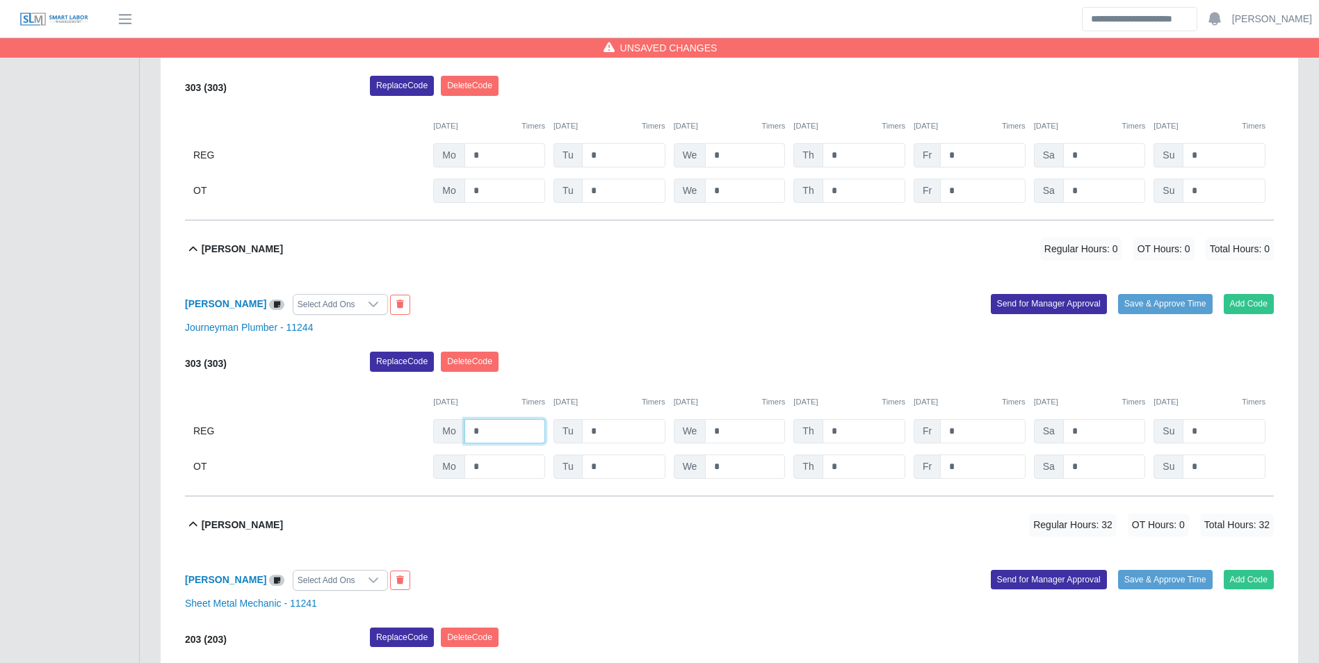
click at [499, 431] on input "*" at bounding box center [505, 431] width 81 height 24
type input "*"
click at [636, 380] on div "Replace Code Delete Code" at bounding box center [822, 366] width 925 height 28
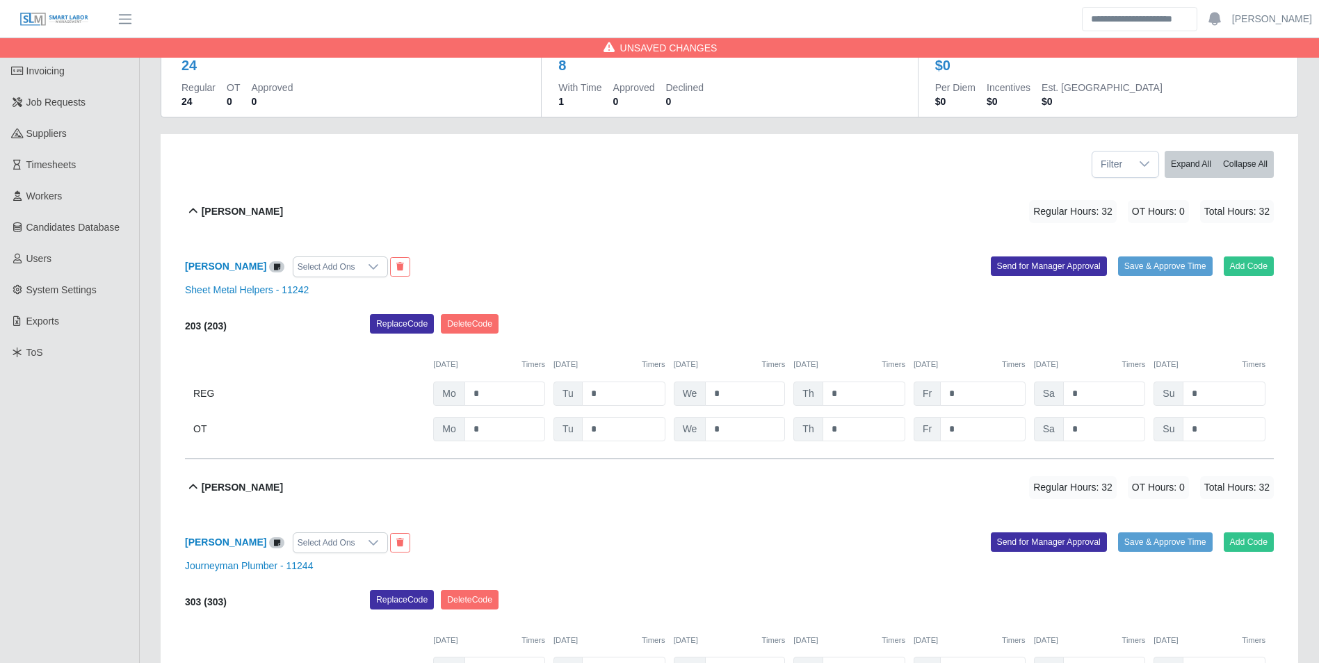
scroll to position [0, 0]
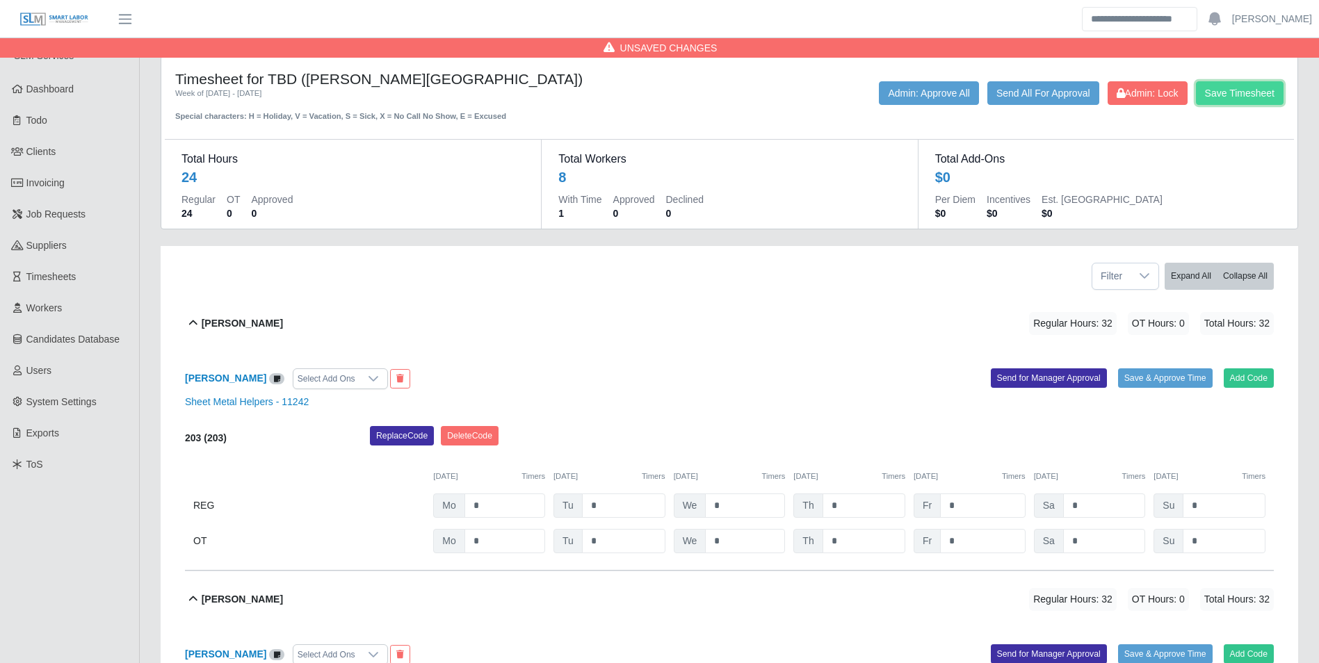
click at [1242, 95] on button "Save Timesheet" at bounding box center [1240, 93] width 88 height 24
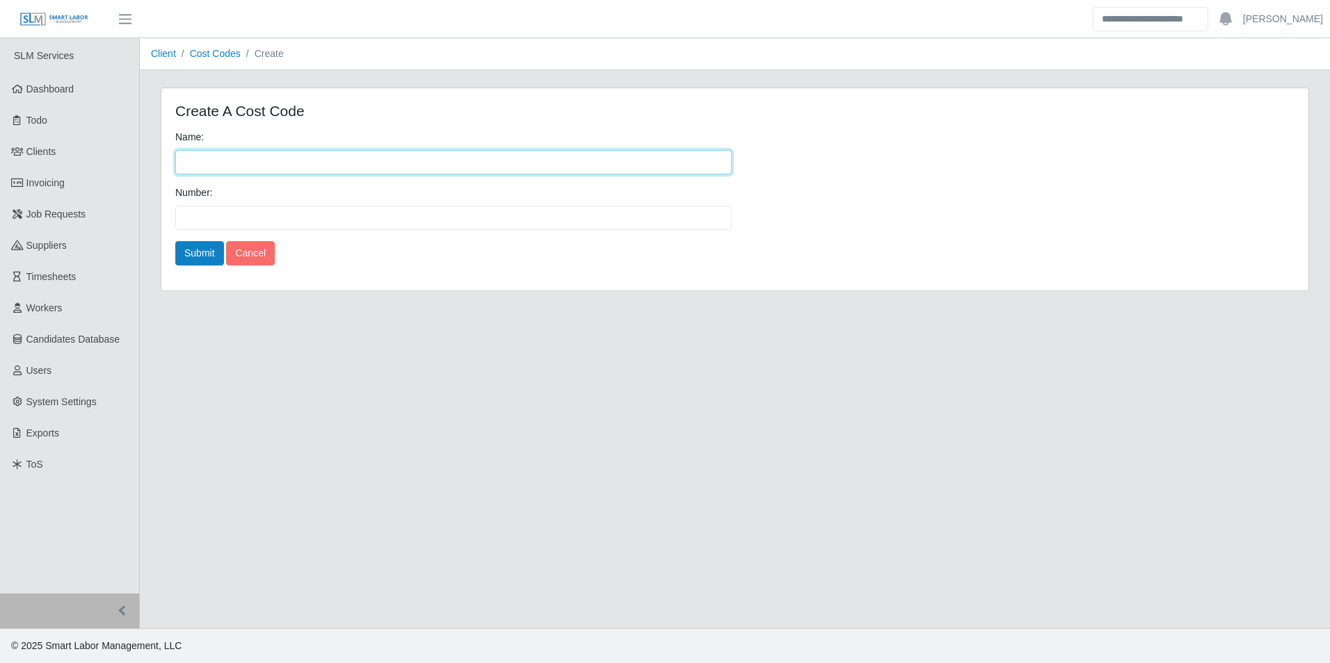
click at [229, 166] on input "Name:" at bounding box center [453, 162] width 556 height 24
type input "***"
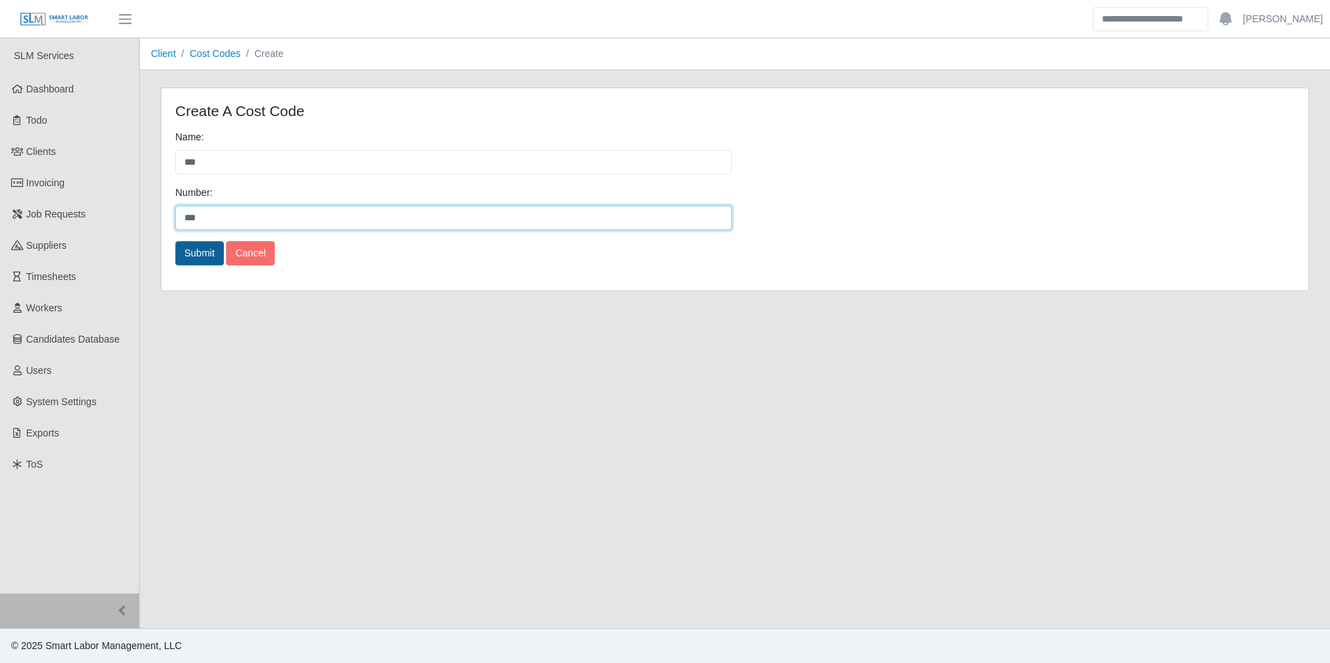
type input "***"
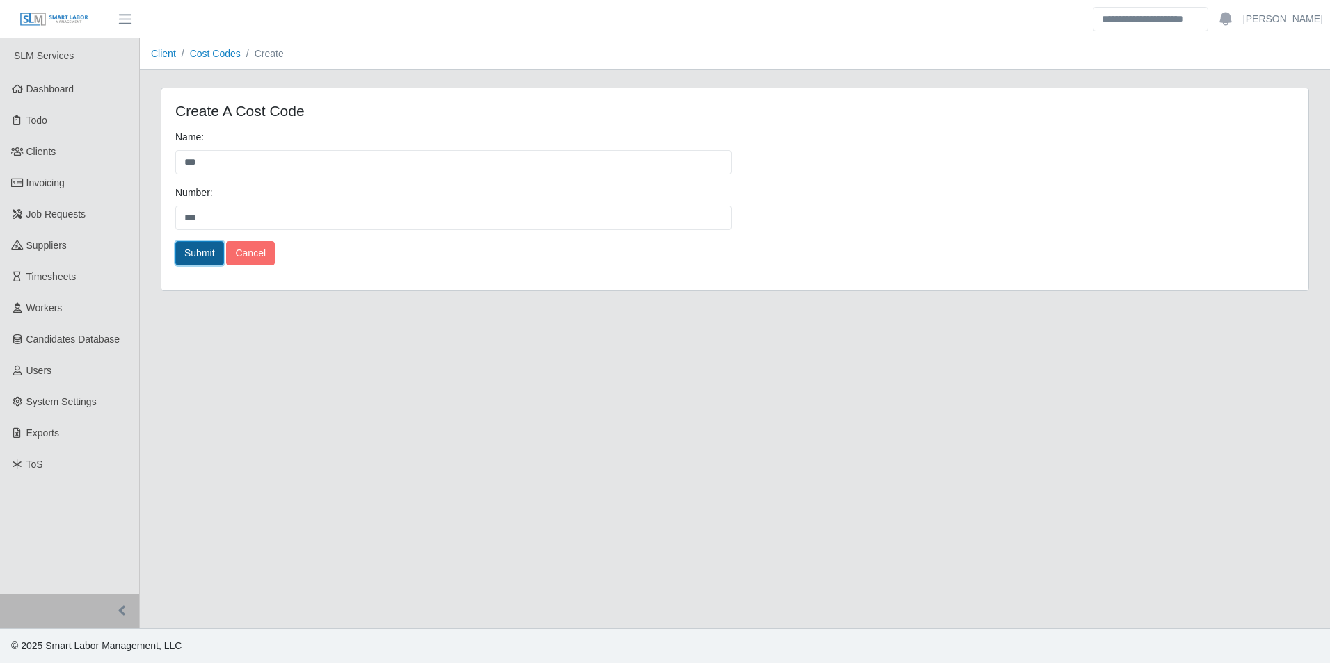
click at [193, 260] on button "Submit" at bounding box center [199, 253] width 49 height 24
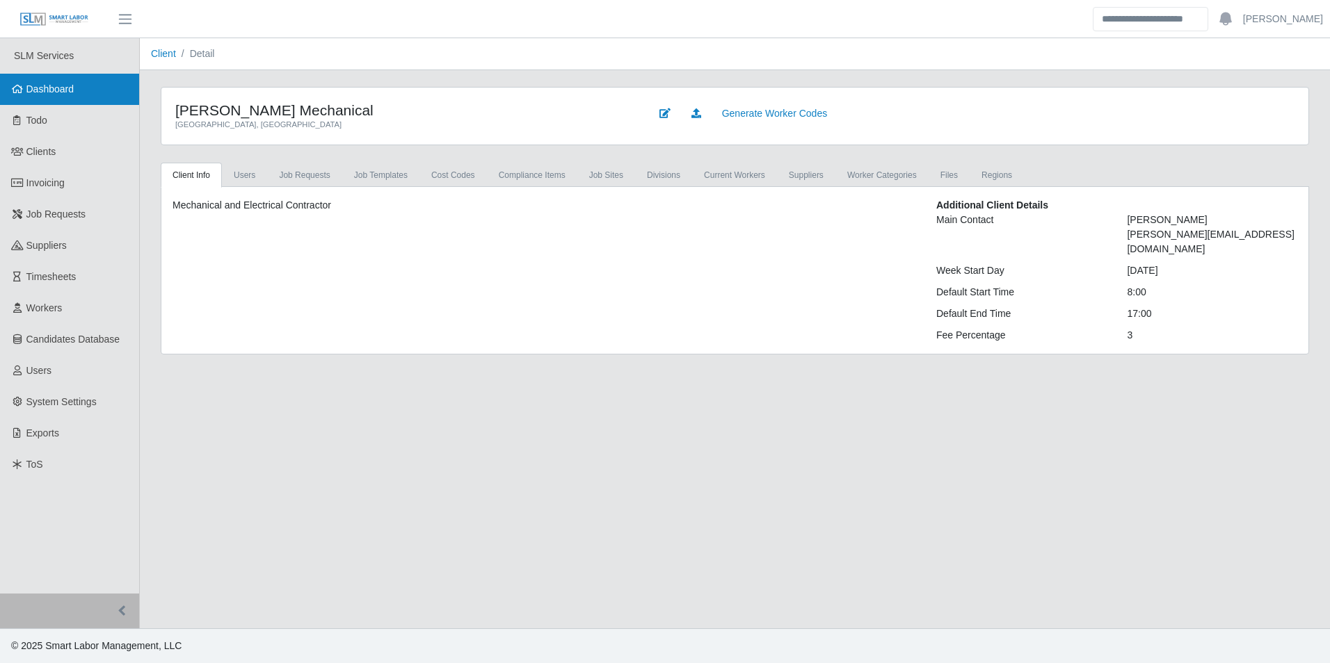
click at [75, 89] on link "Dashboard" at bounding box center [69, 89] width 139 height 31
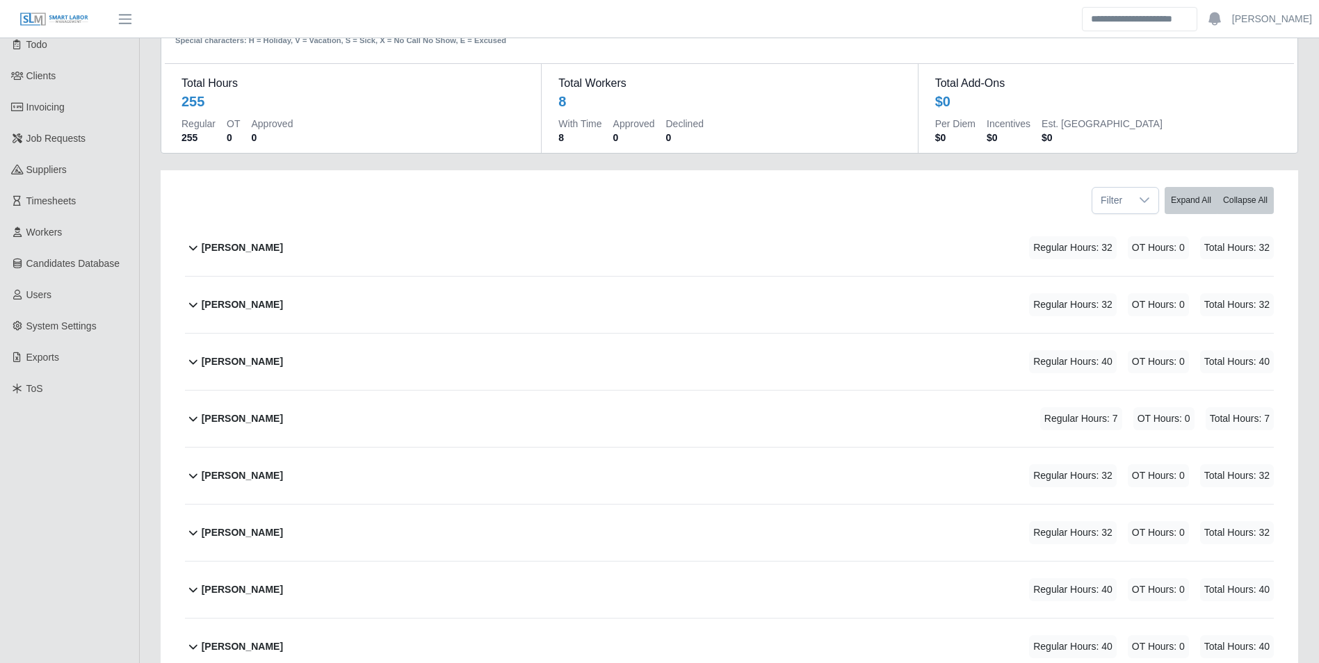
scroll to position [191, 0]
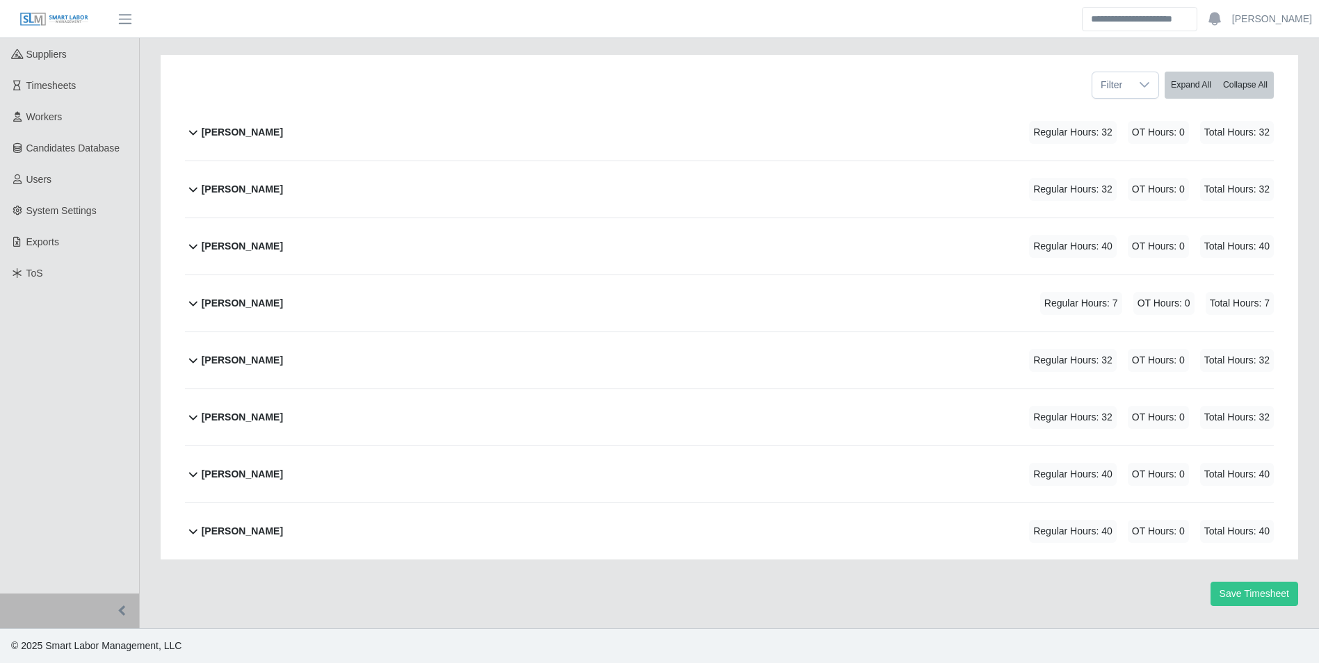
click at [241, 303] on b "[PERSON_NAME]" at bounding box center [242, 303] width 81 height 15
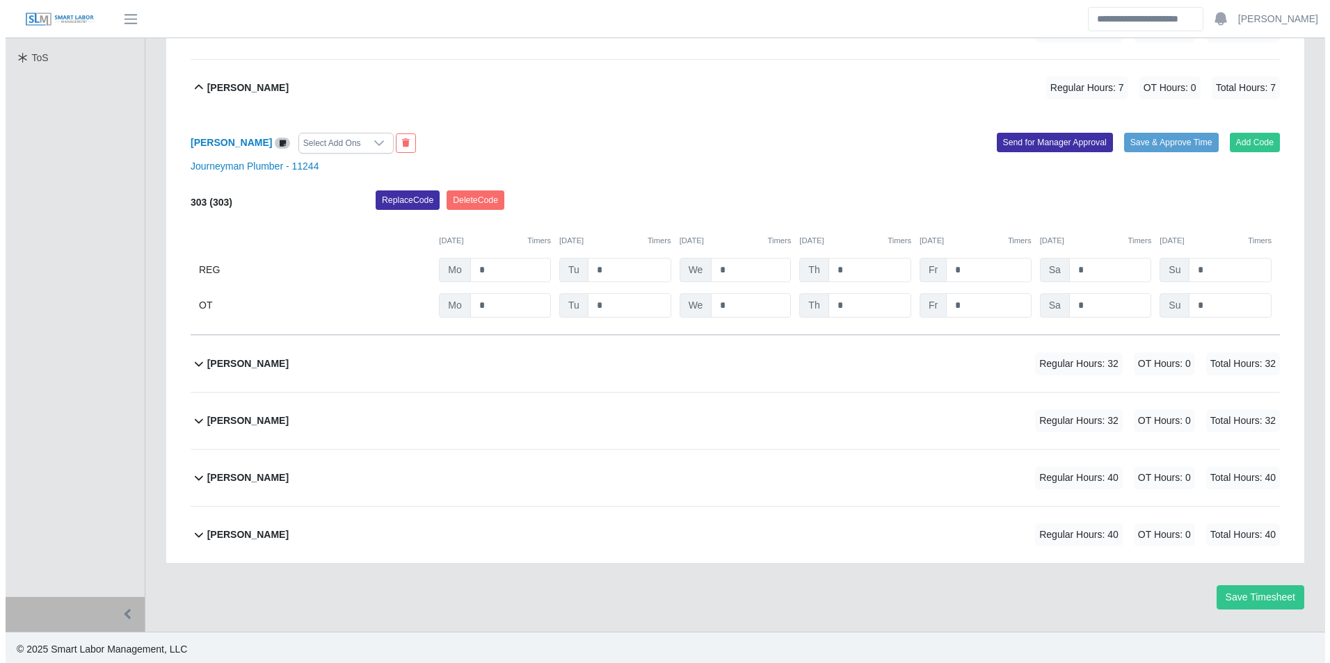
scroll to position [410, 0]
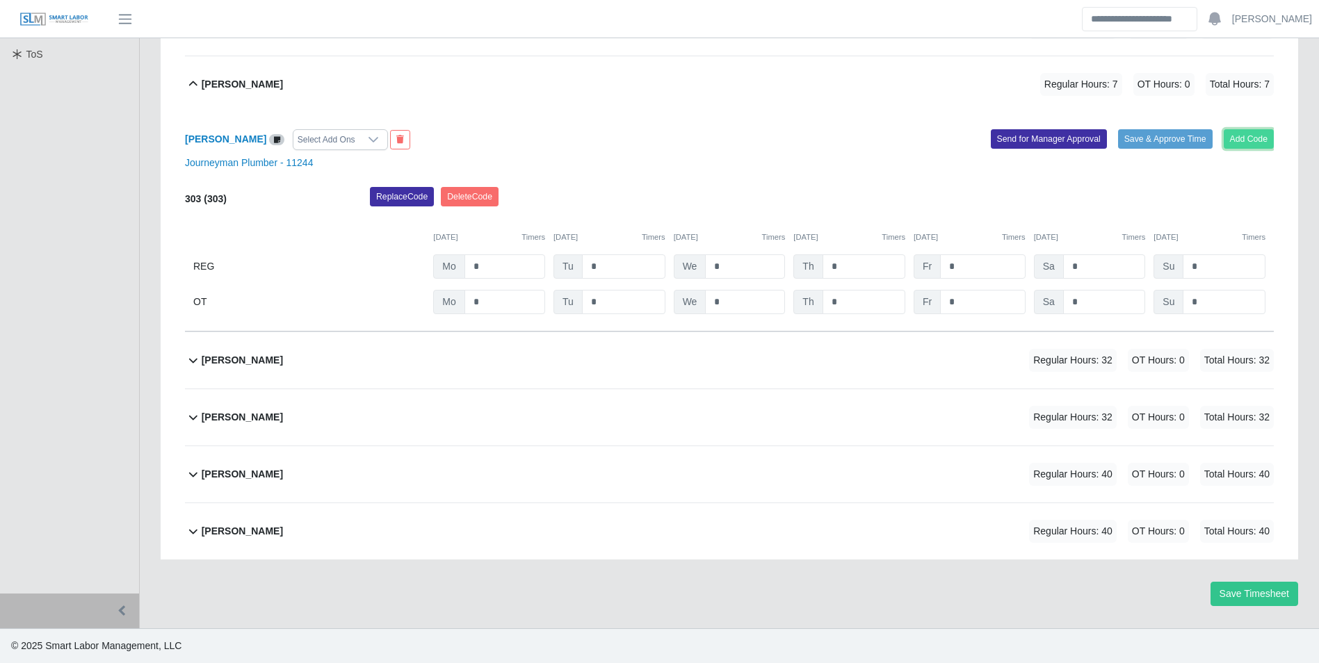
click at [1237, 143] on button "Add Code" at bounding box center [1249, 138] width 51 height 19
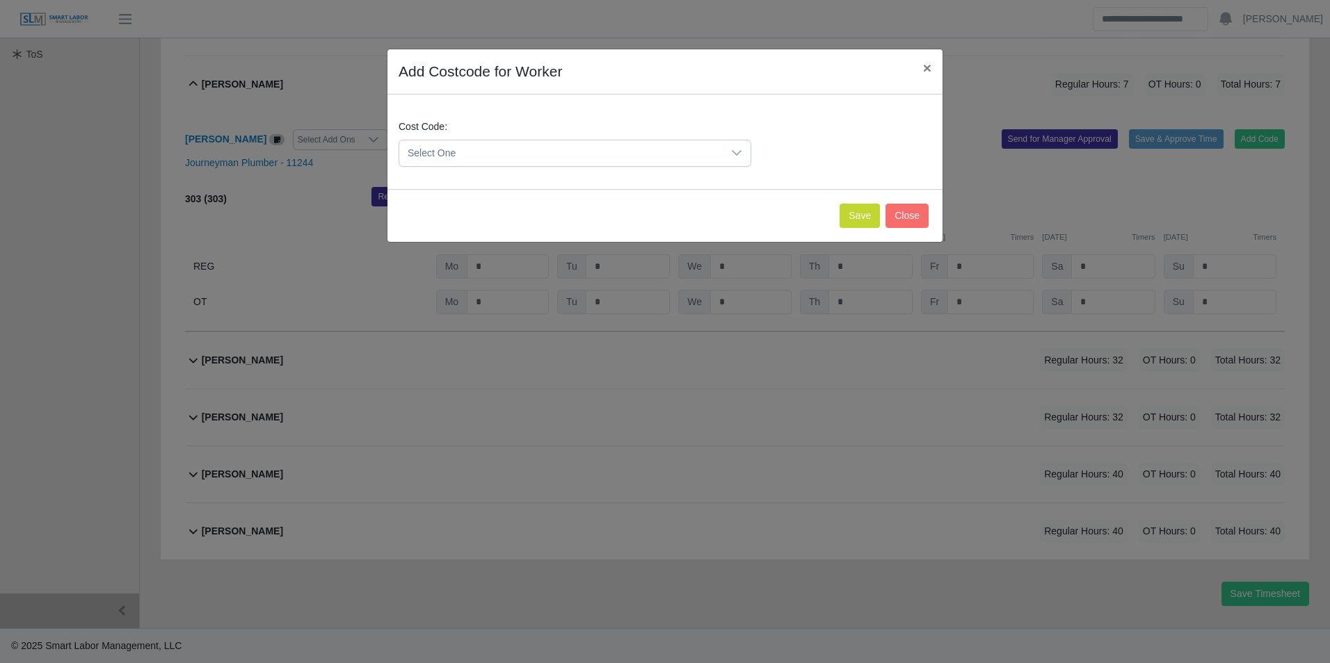
click at [638, 143] on span "Select One" at bounding box center [560, 153] width 323 height 26
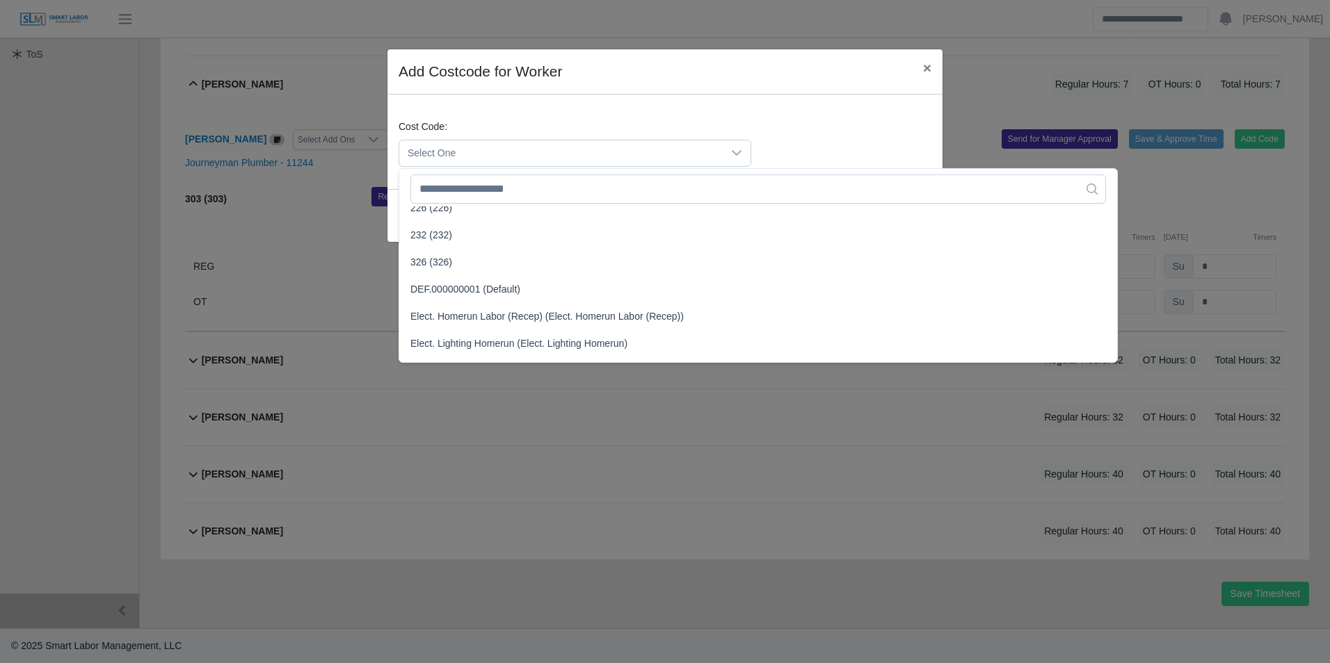
scroll to position [626, 0]
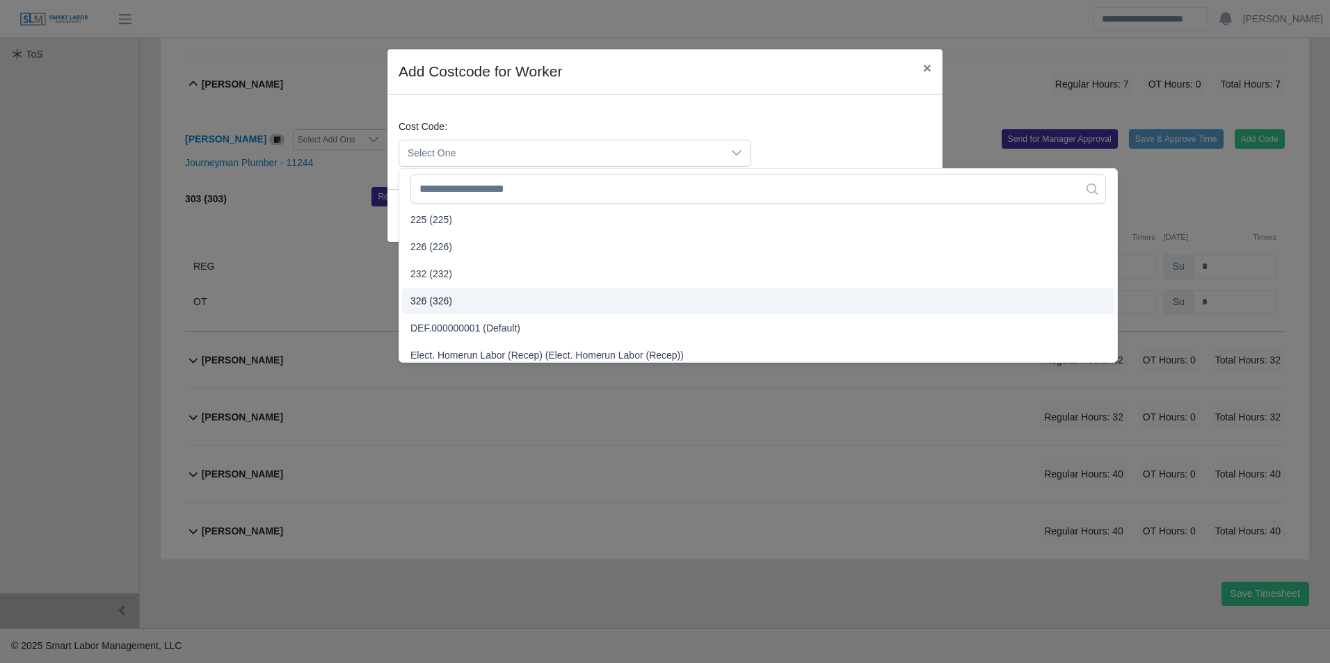
click at [442, 296] on span "326 (326)" at bounding box center [431, 301] width 42 height 15
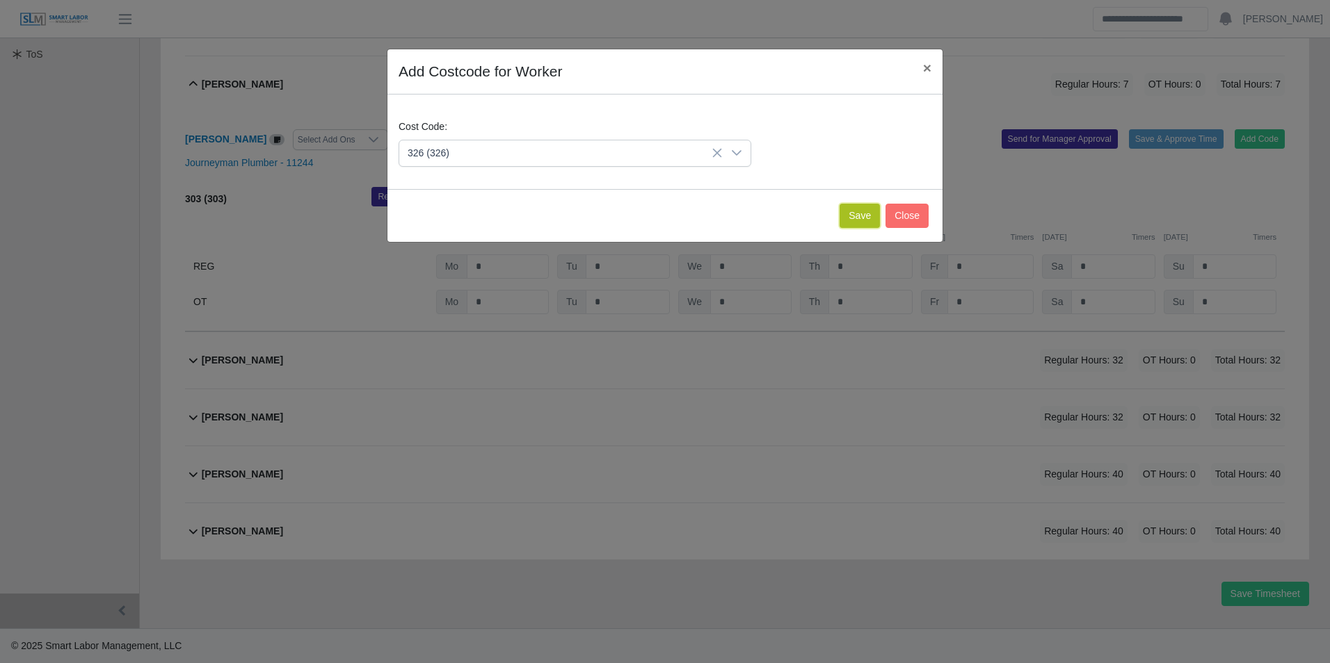
click at [850, 215] on button "Save" at bounding box center [859, 216] width 40 height 24
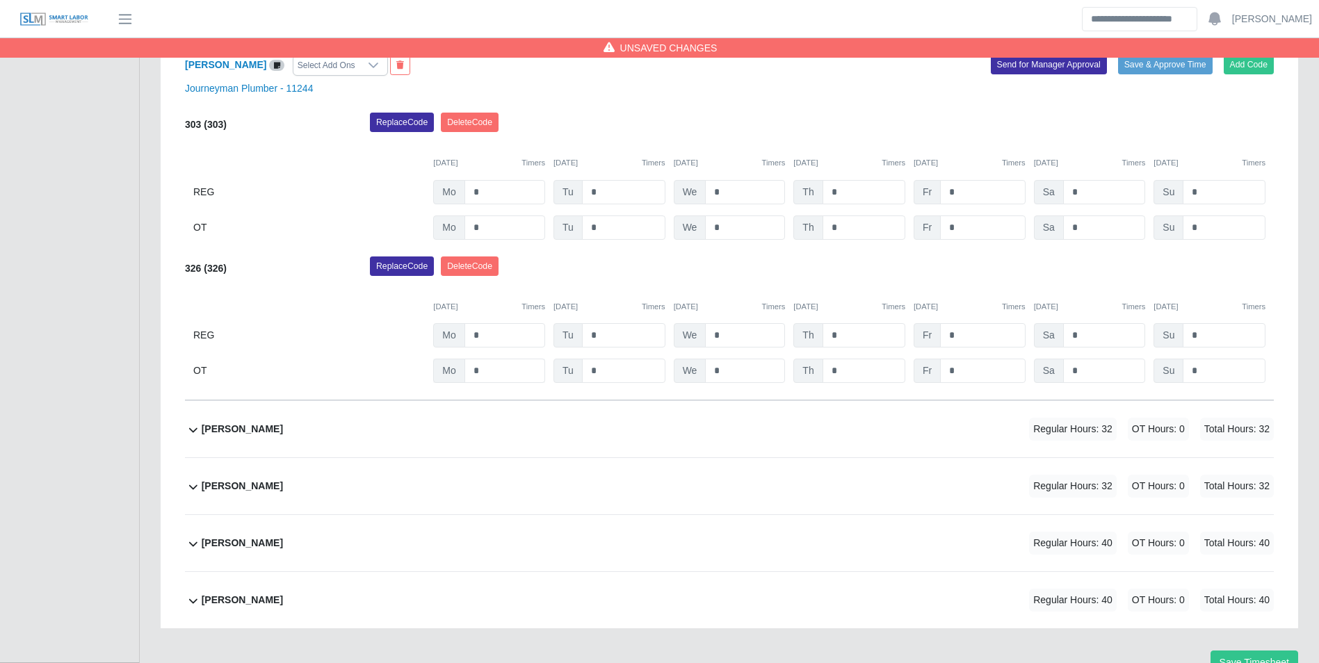
scroll to position [415, 0]
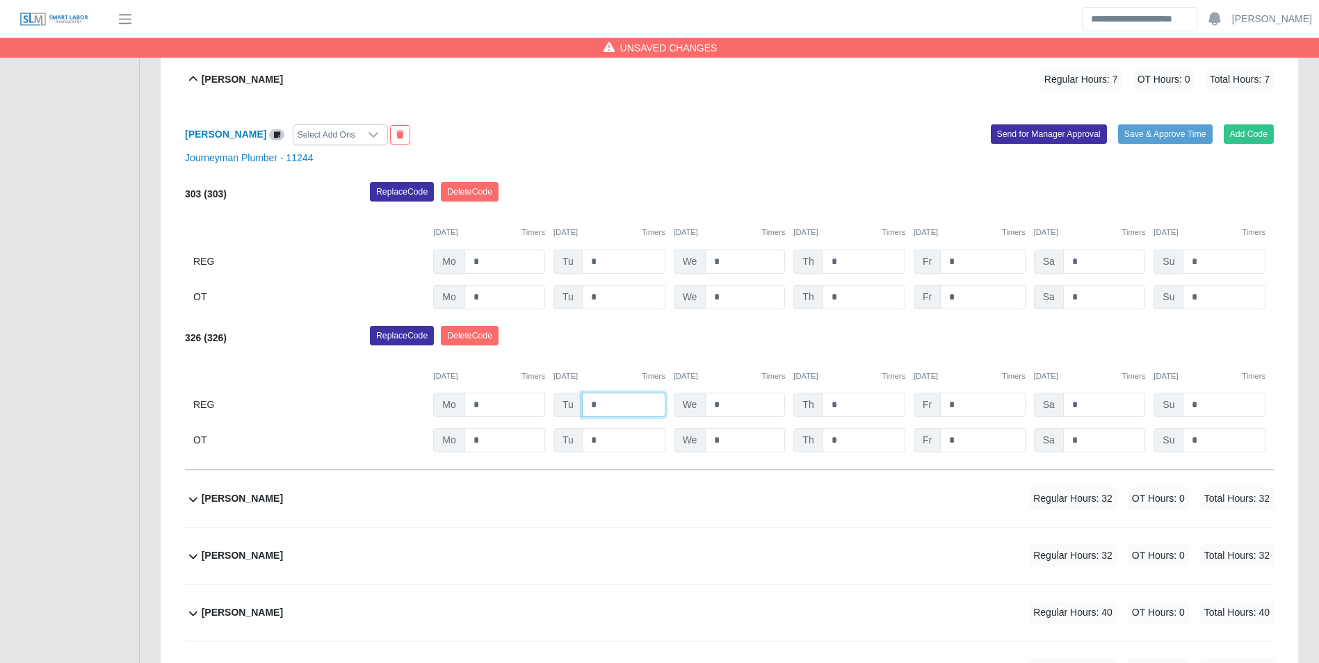
click at [632, 407] on input "*" at bounding box center [623, 405] width 83 height 24
type input "*"
click at [745, 258] on input "*" at bounding box center [745, 262] width 80 height 24
type input "*"
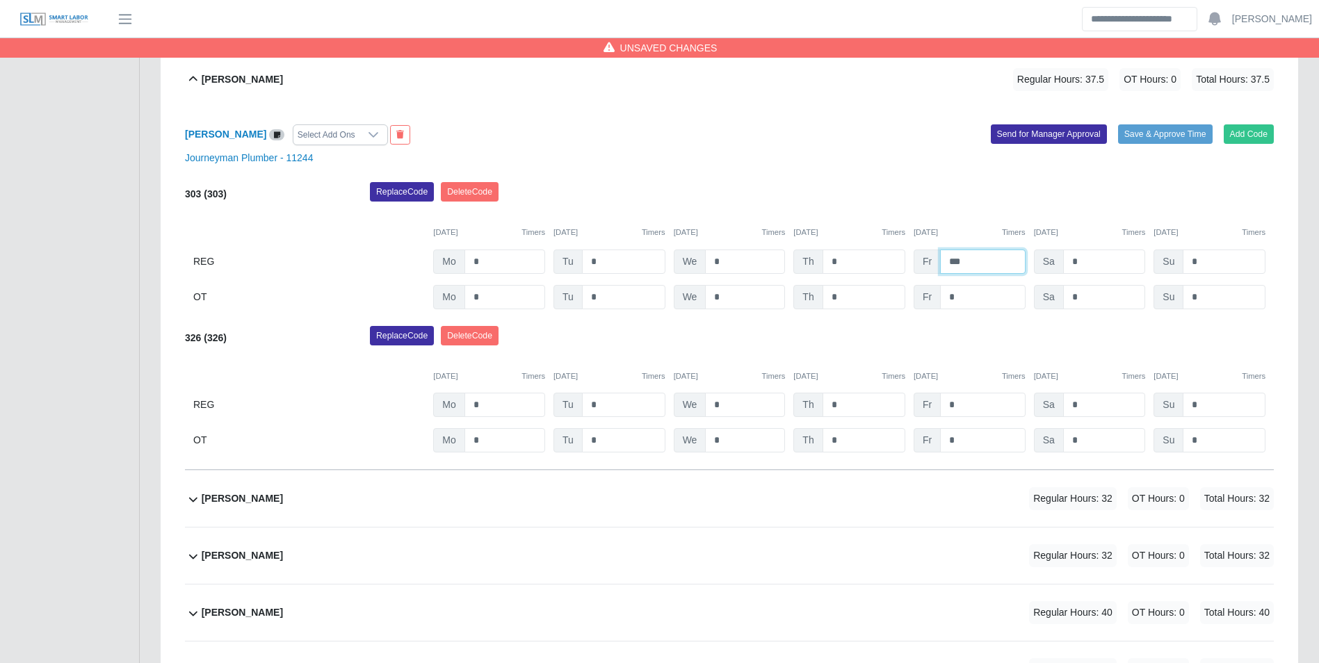
type input "***"
click at [856, 204] on div "Replace Code [GEOGRAPHIC_DATA] Code" at bounding box center [822, 196] width 925 height 28
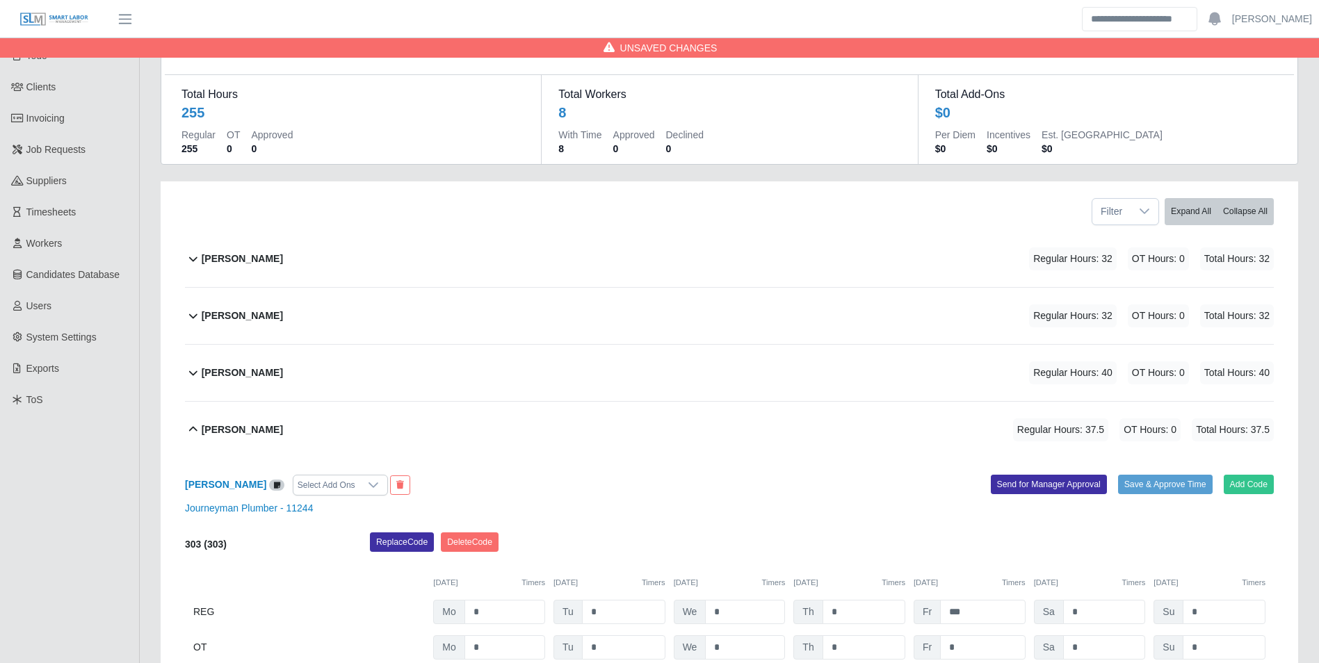
scroll to position [0, 0]
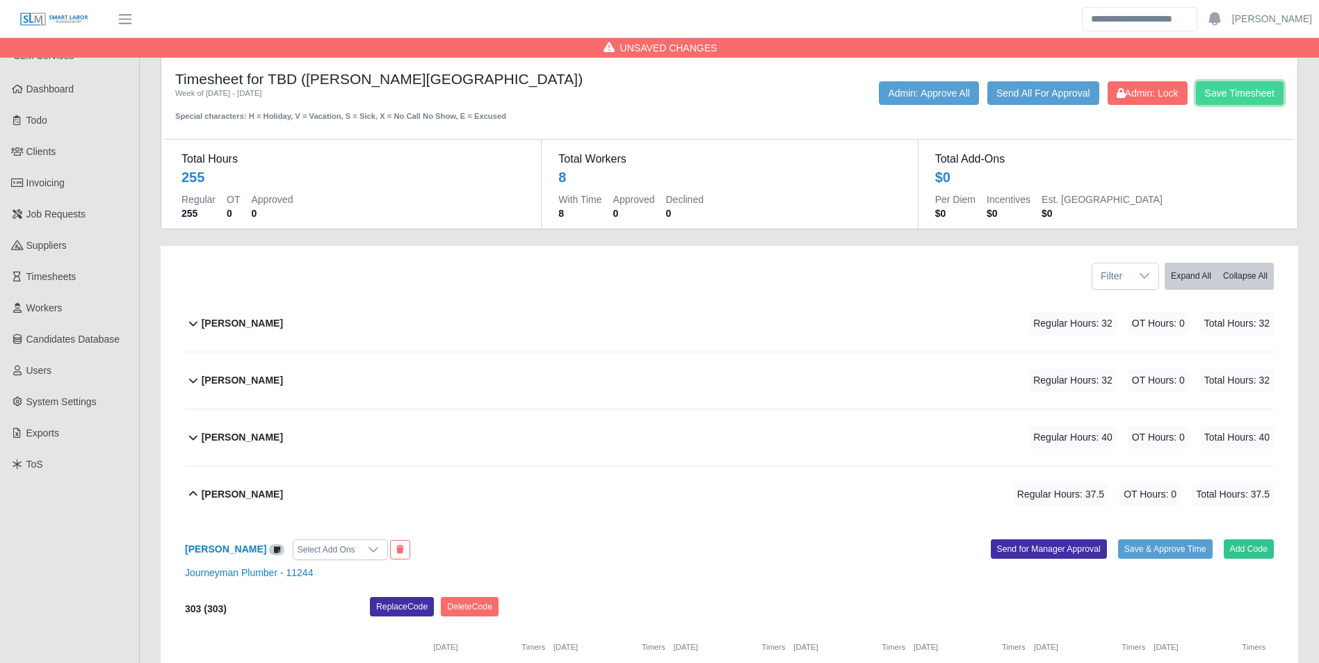
click at [1257, 84] on button "Save Timesheet" at bounding box center [1240, 93] width 88 height 24
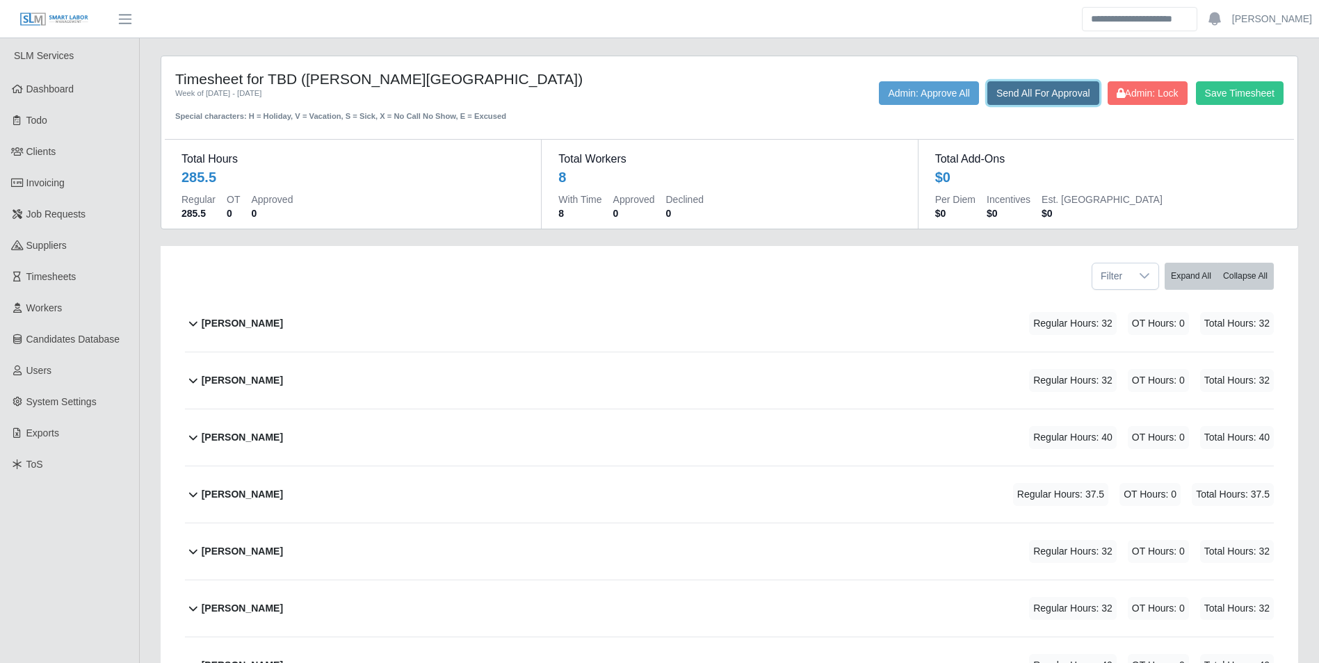
click at [1062, 96] on button "Send All For Approval" at bounding box center [1044, 93] width 112 height 24
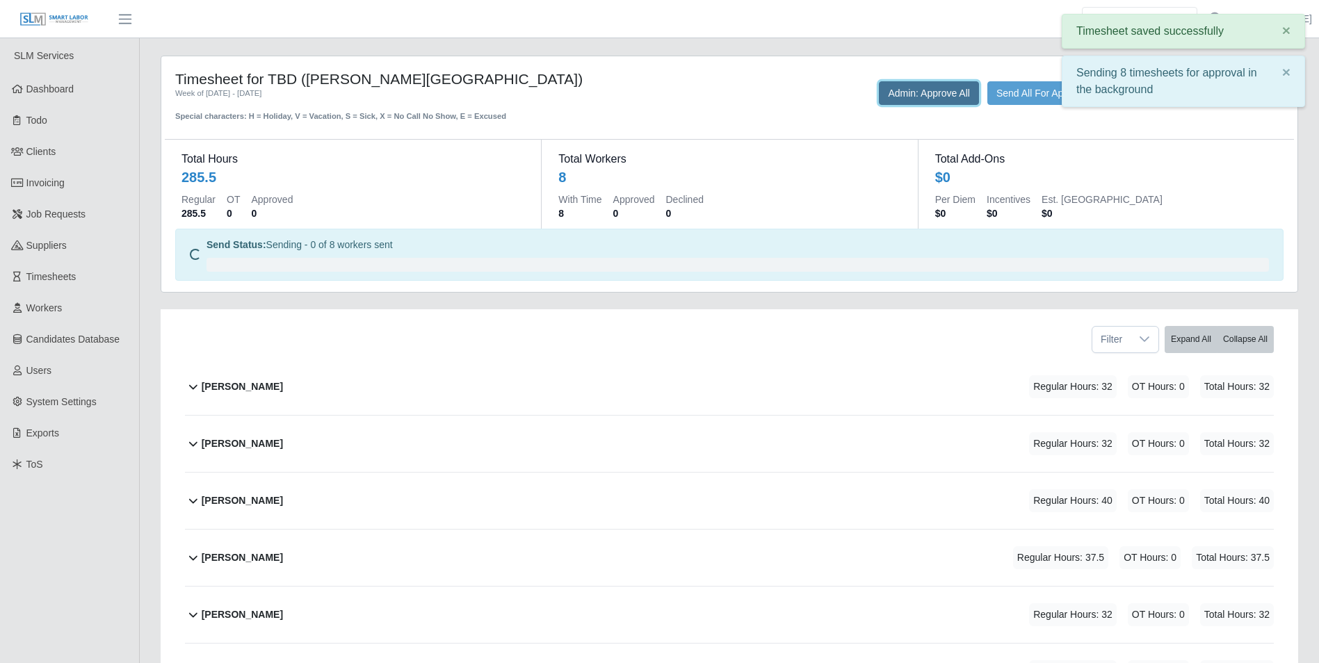
click at [899, 101] on button "Admin: Approve All" at bounding box center [929, 93] width 100 height 24
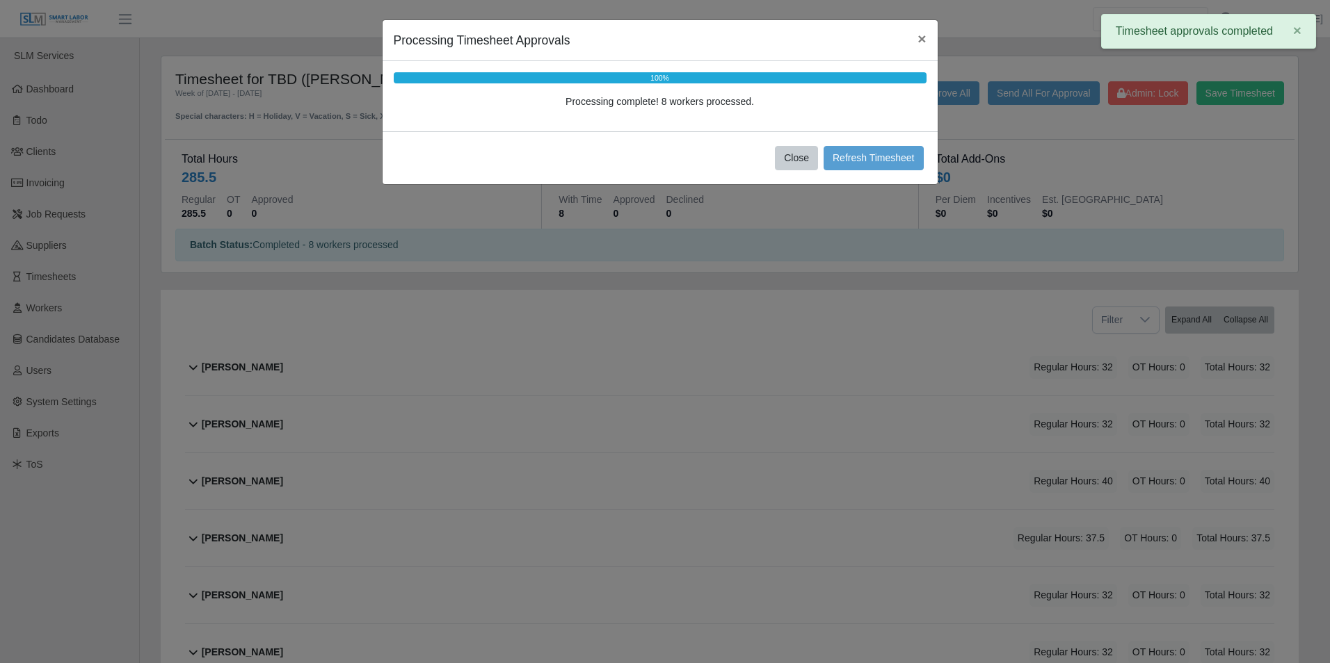
click at [878, 172] on div "Close Refresh Timesheet" at bounding box center [660, 157] width 555 height 53
click at [874, 164] on button "Refresh Timesheet" at bounding box center [873, 158] width 100 height 24
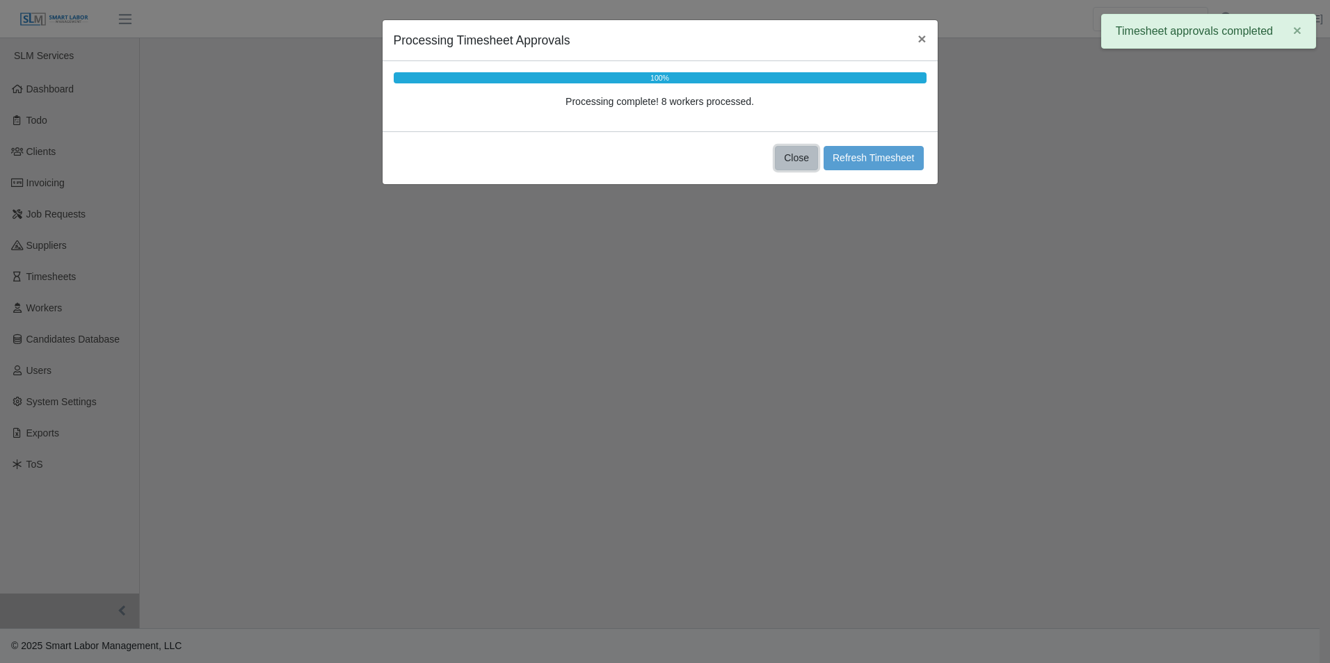
click at [797, 164] on button "Close" at bounding box center [796, 158] width 43 height 24
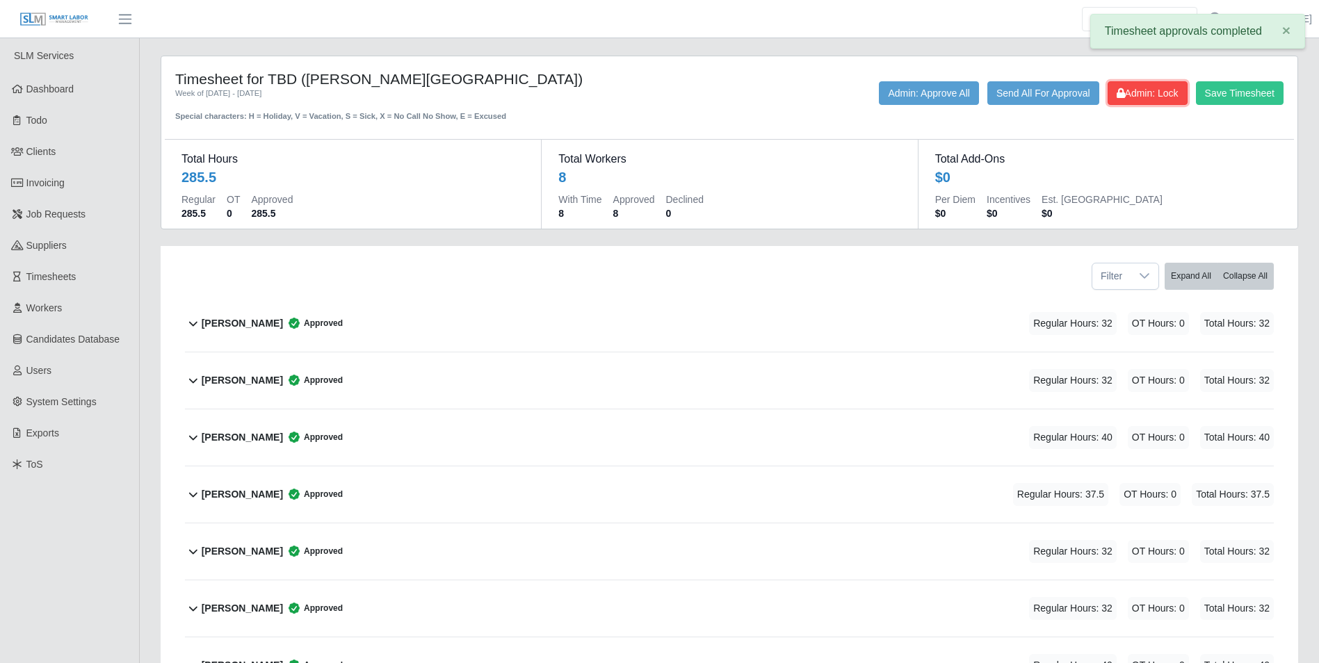
click at [1150, 96] on span "Admin: Lock" at bounding box center [1148, 93] width 62 height 11
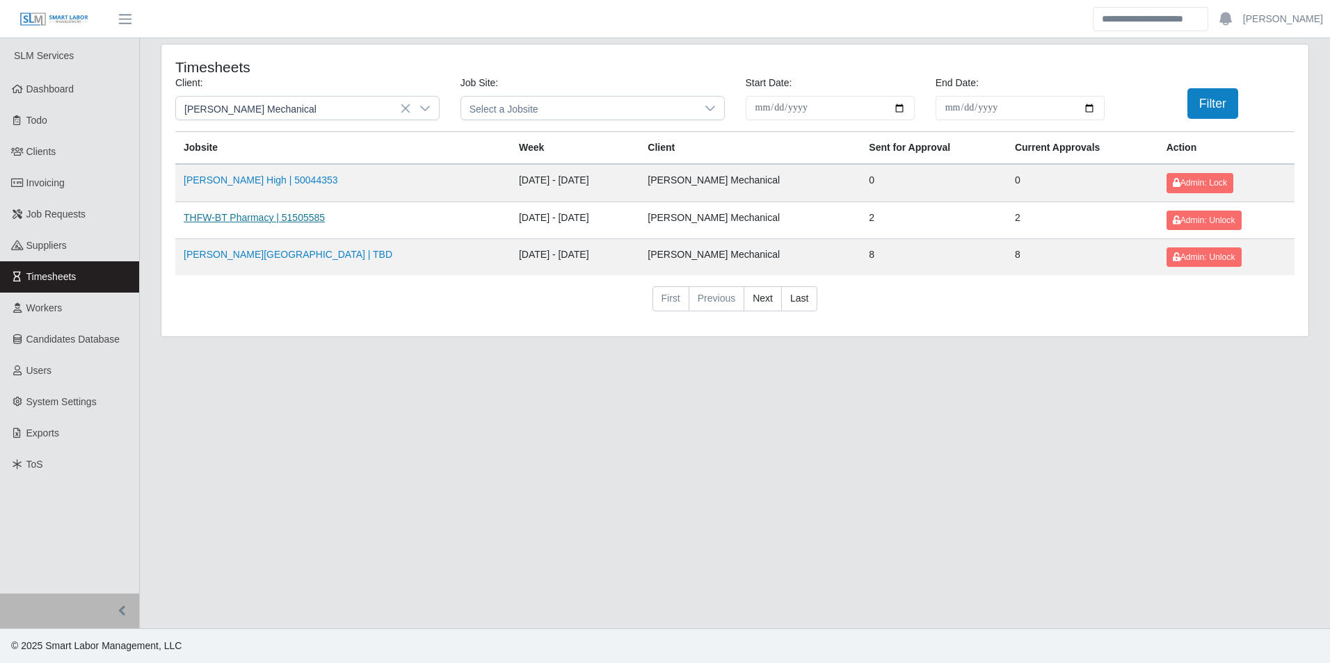
click at [255, 220] on link "THFW-BT Pharmacy | 51505585" at bounding box center [254, 217] width 141 height 11
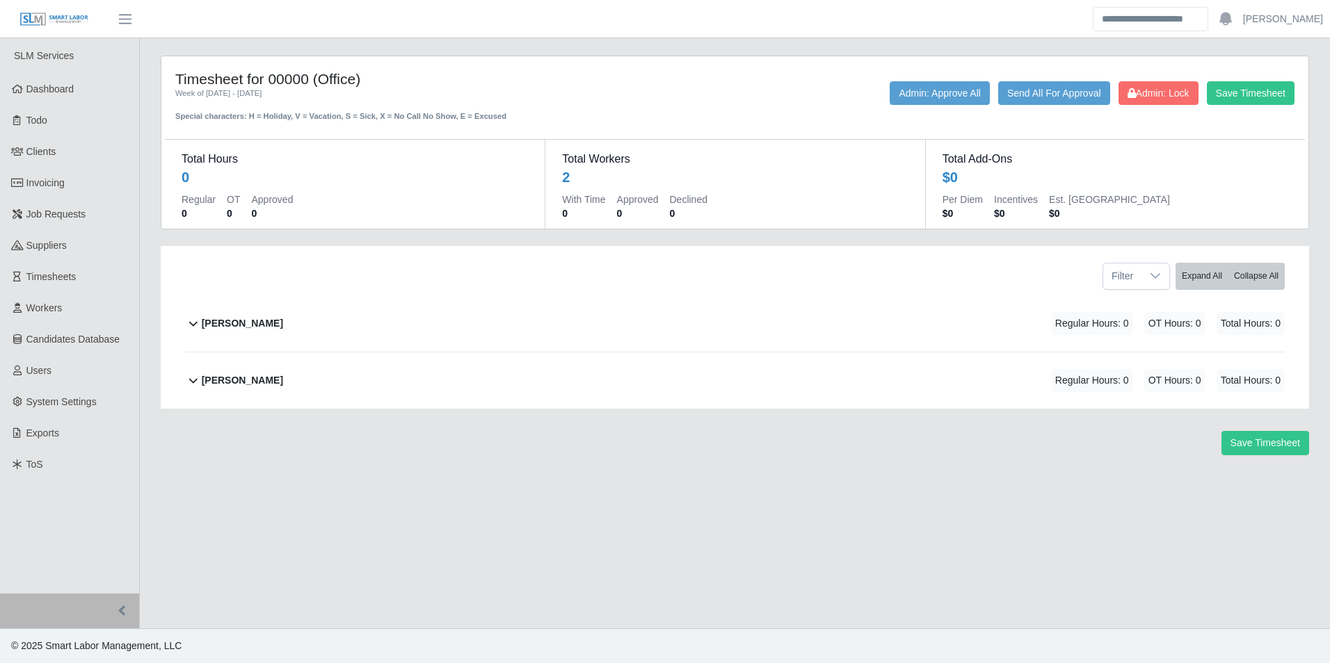
click at [246, 321] on b "Joel Medina" at bounding box center [242, 323] width 81 height 15
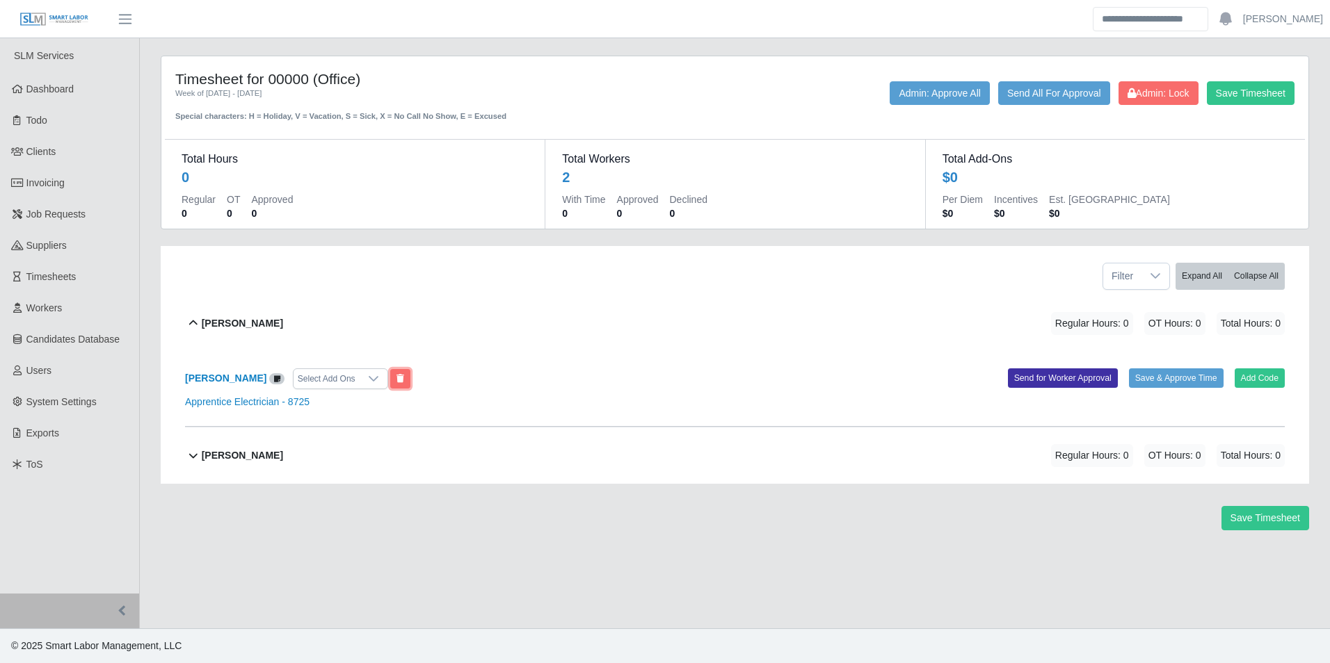
click at [390, 374] on button at bounding box center [400, 378] width 20 height 19
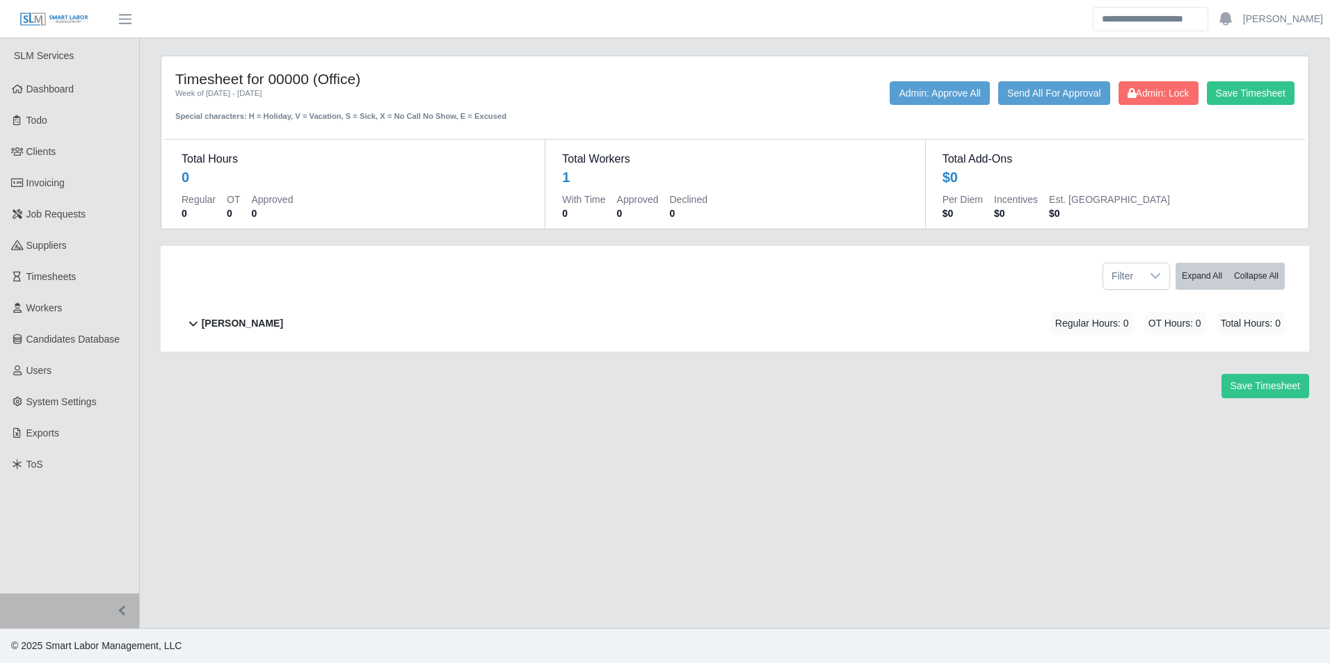
click at [257, 325] on b "[PERSON_NAME]" at bounding box center [242, 323] width 81 height 15
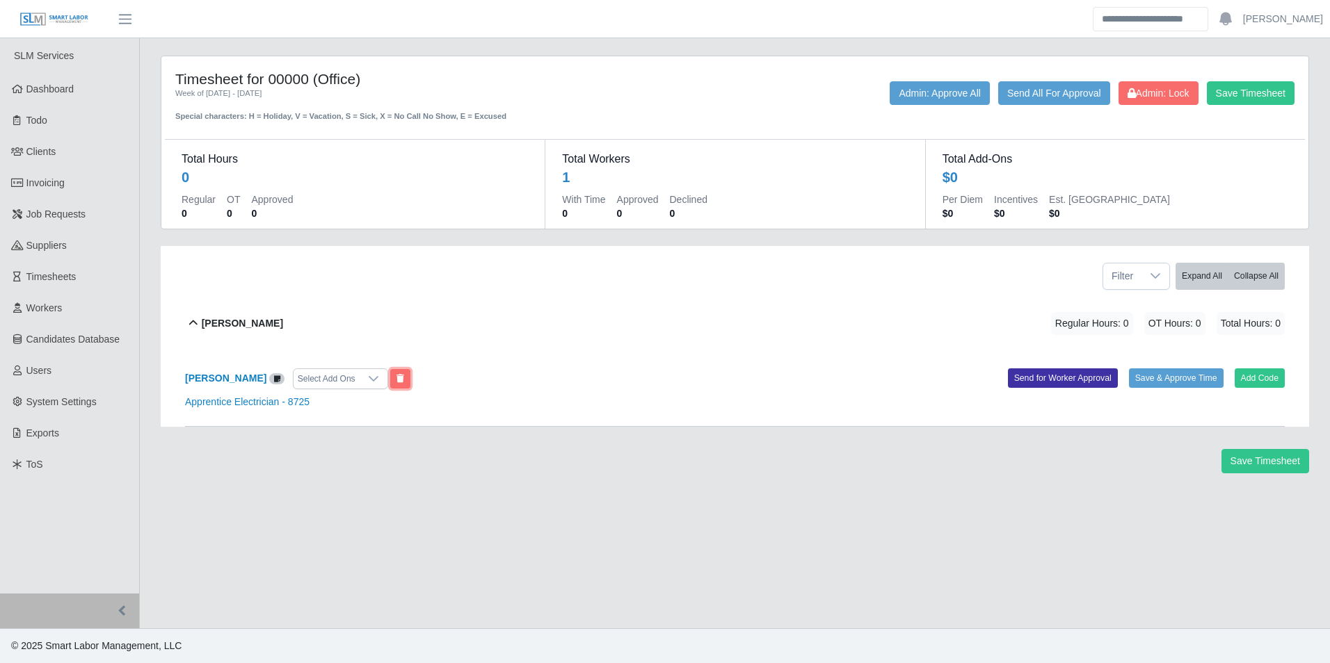
click at [410, 380] on button at bounding box center [400, 378] width 20 height 19
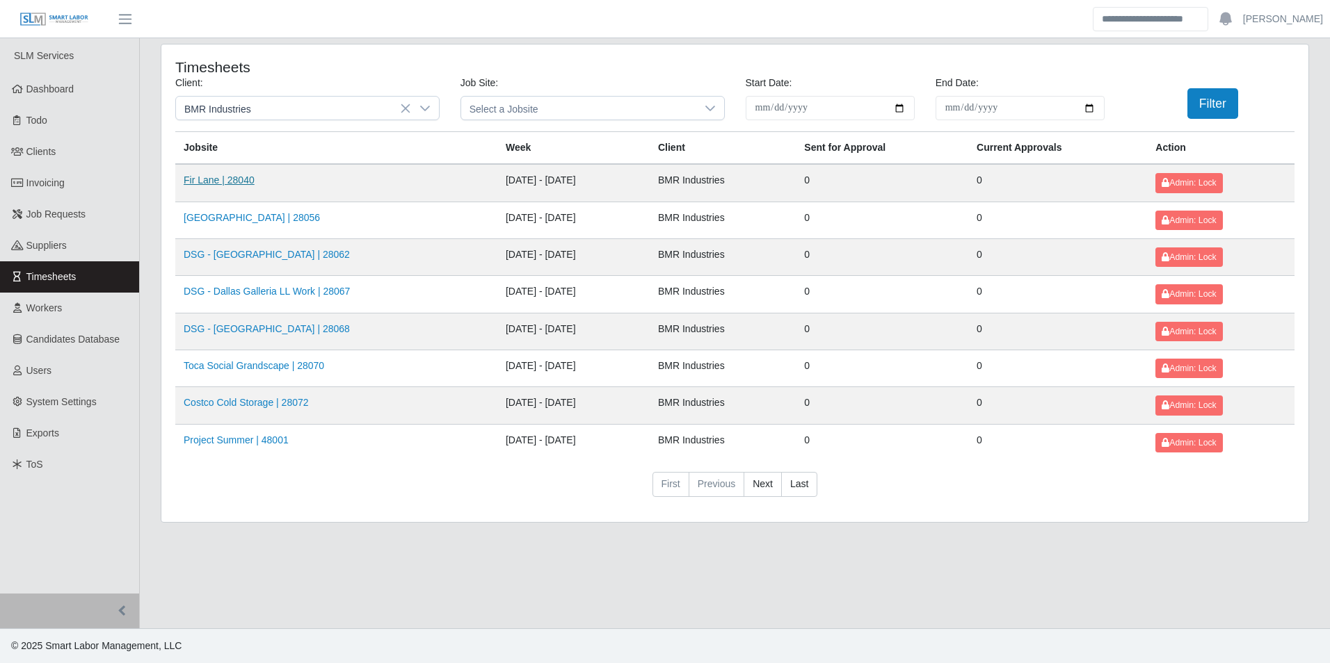
click at [223, 182] on link "Fir Lane | 28040" at bounding box center [219, 180] width 71 height 11
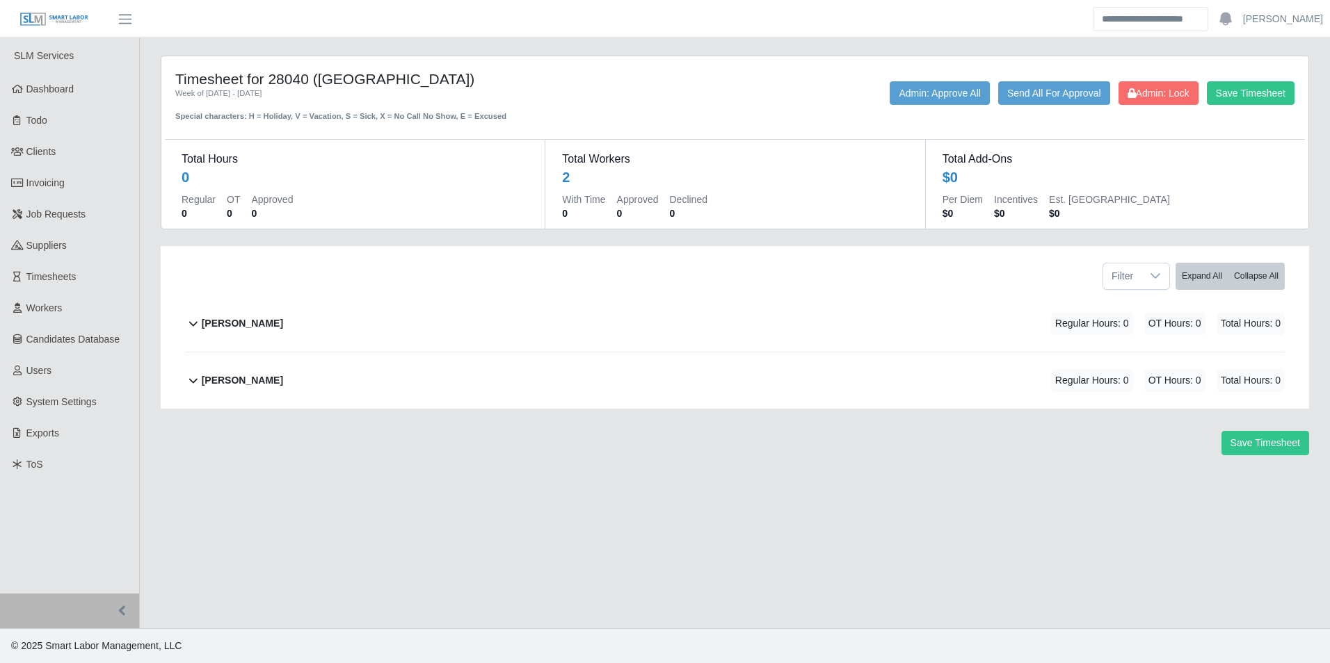
click at [260, 325] on div "[PERSON_NAME] Regular Hours: 0 OT Hours: 0 Total Hours: 0" at bounding box center [743, 324] width 1083 height 56
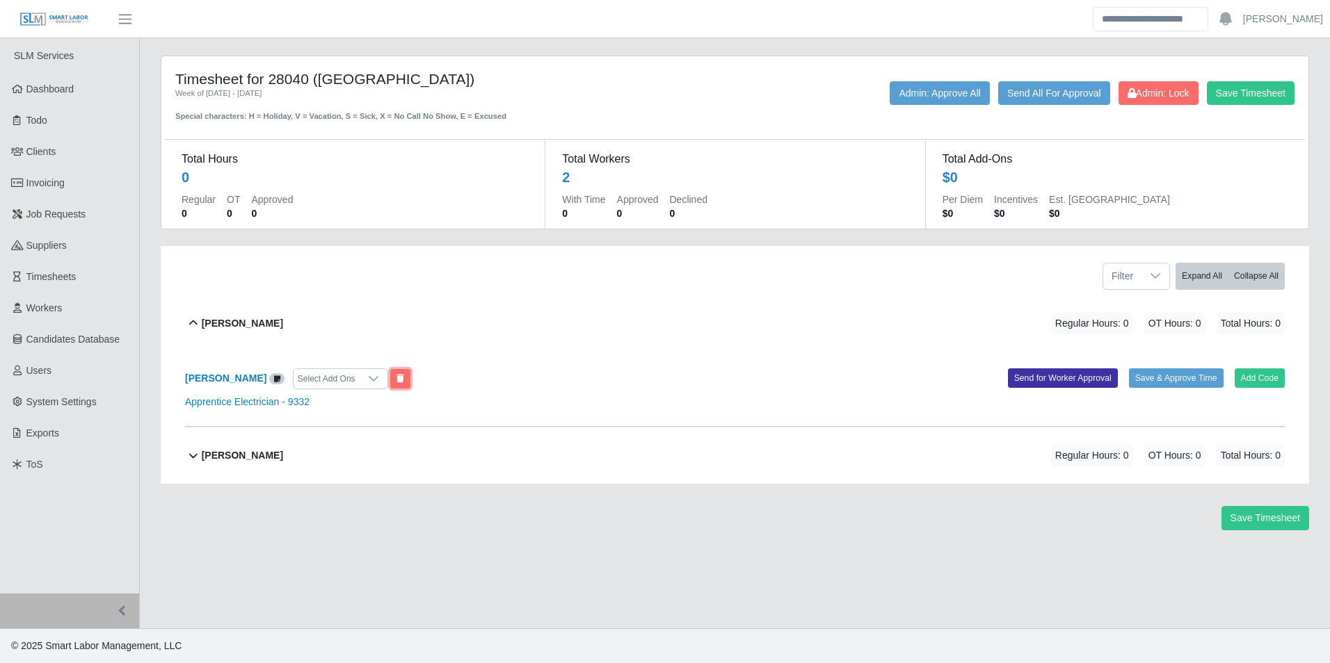
click at [396, 377] on icon at bounding box center [400, 379] width 8 height 8
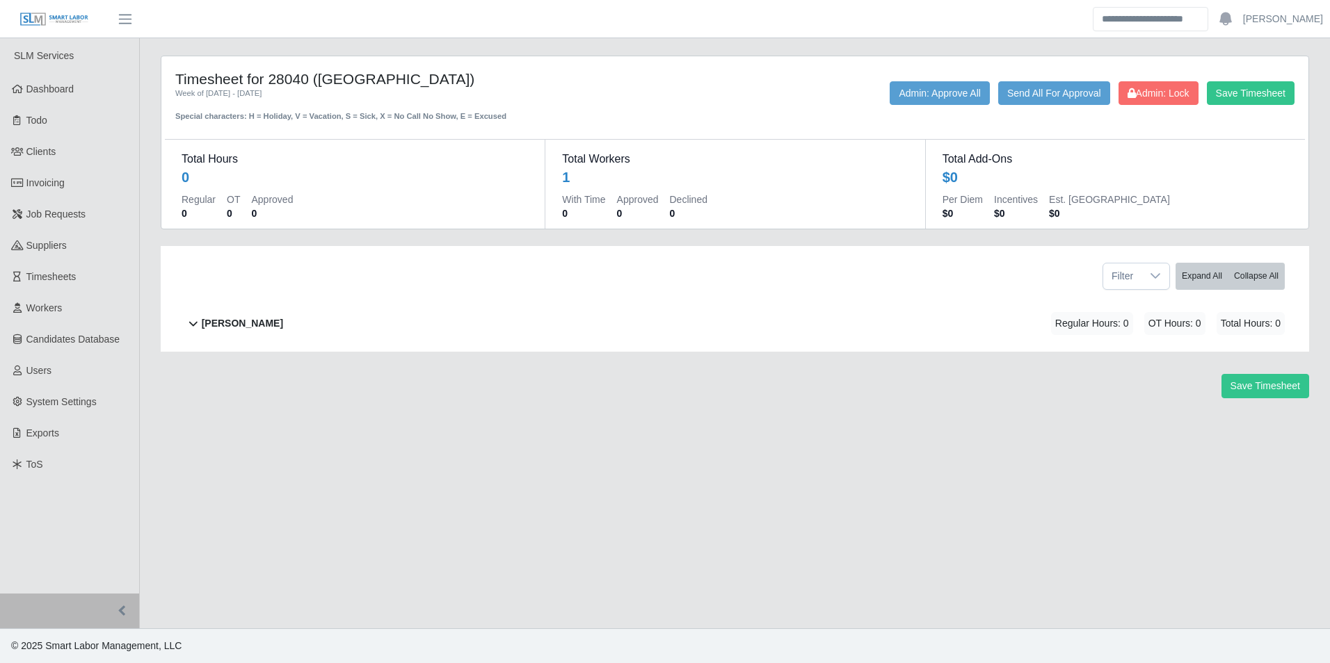
click at [283, 325] on b "[PERSON_NAME]" at bounding box center [242, 323] width 81 height 15
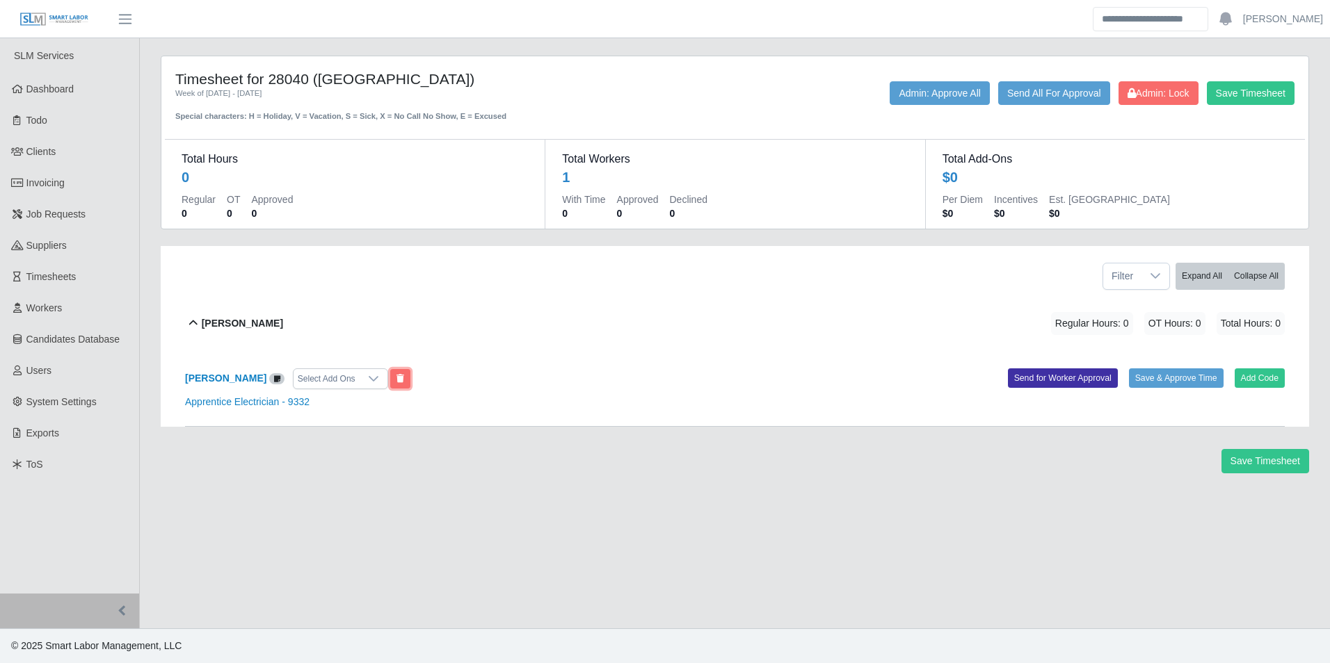
click at [404, 378] on icon at bounding box center [400, 379] width 8 height 8
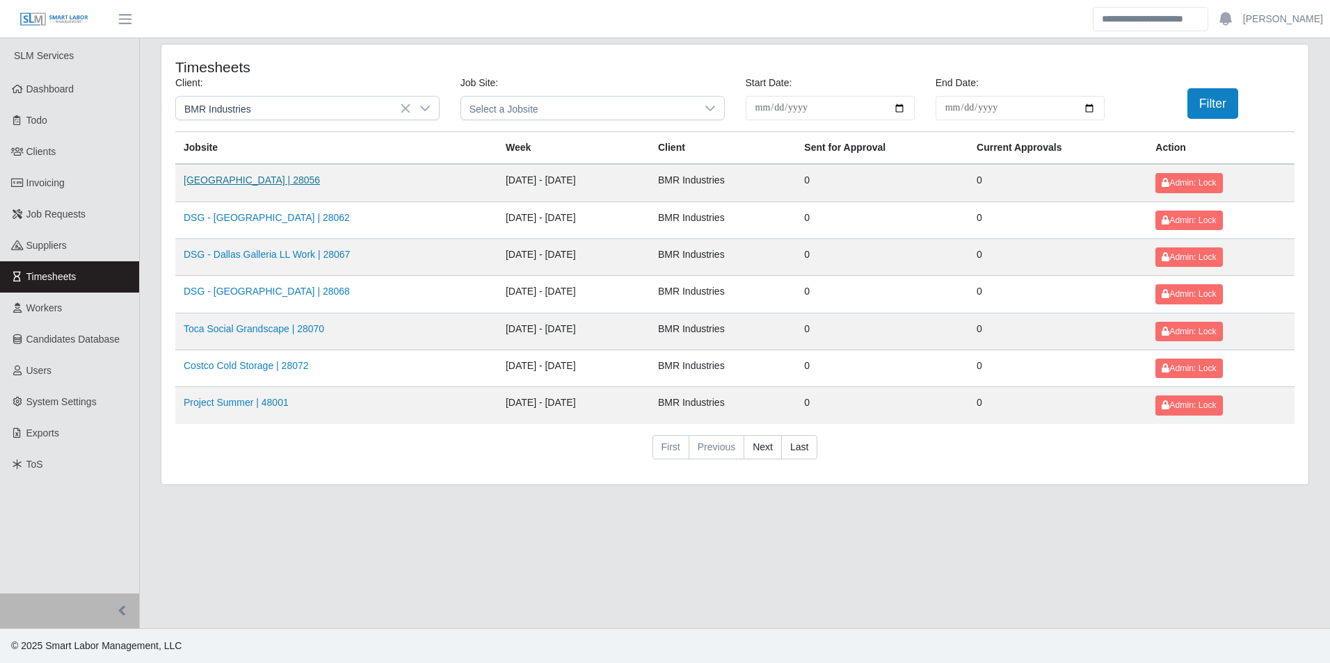
click at [235, 179] on link "Via Viejo HSPS | 28056" at bounding box center [252, 180] width 136 height 11
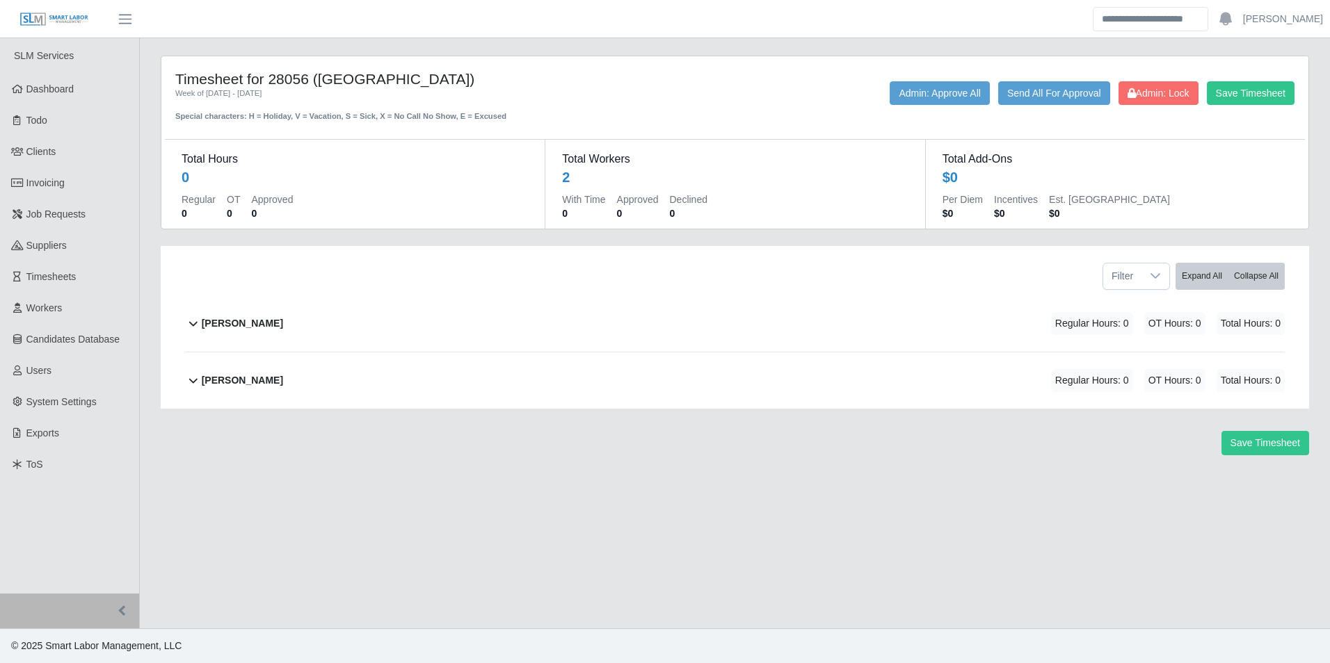
click at [262, 315] on div "[PERSON_NAME] Regular Hours: 0 OT Hours: 0 Total Hours: 0" at bounding box center [743, 324] width 1083 height 56
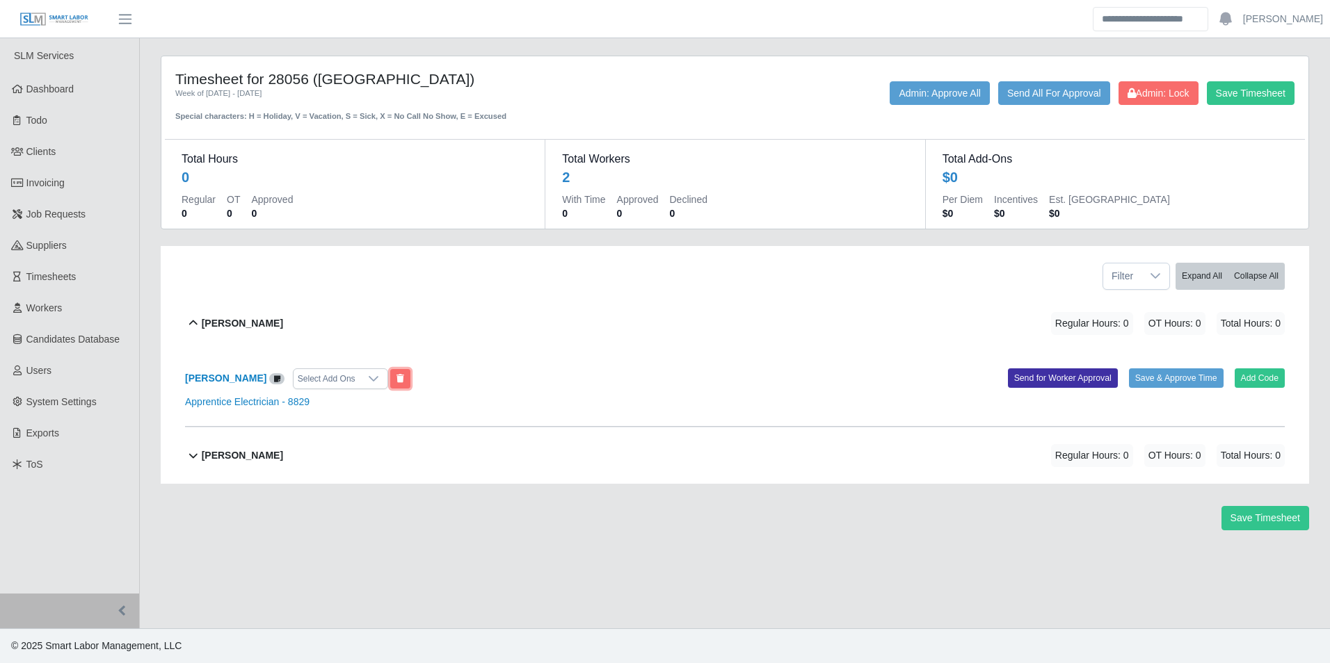
click at [390, 376] on button at bounding box center [400, 378] width 20 height 19
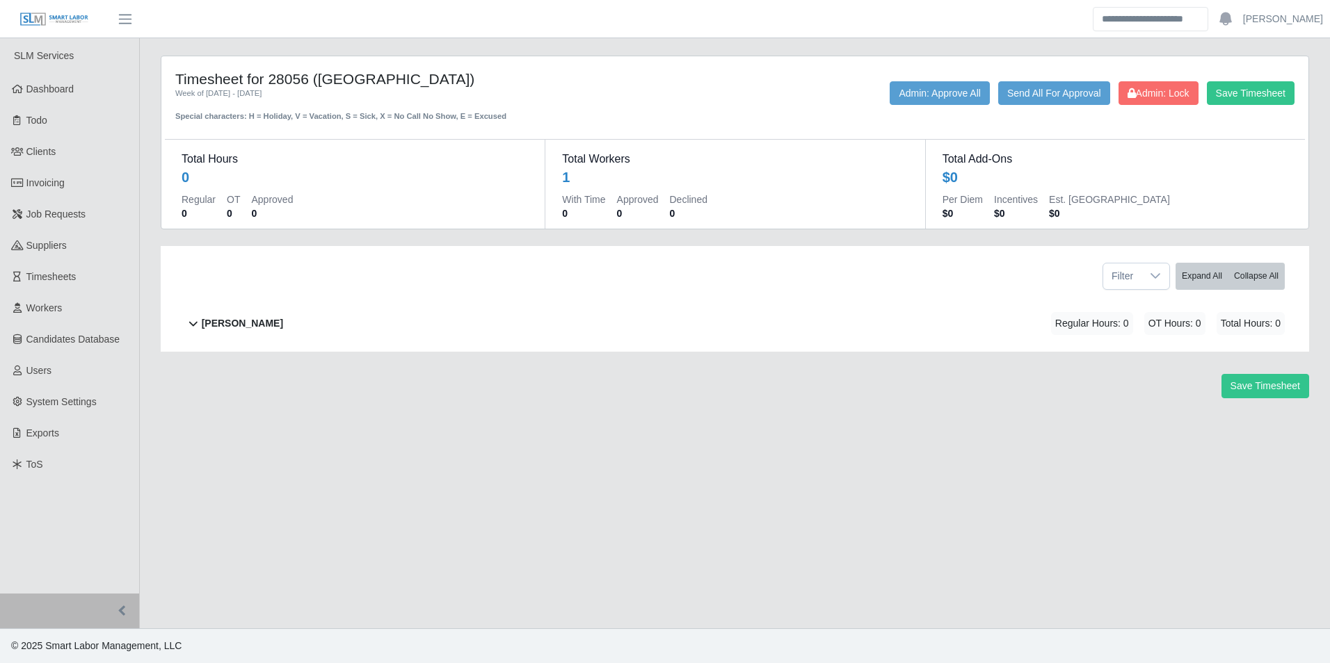
click at [283, 320] on b "[PERSON_NAME]" at bounding box center [242, 323] width 81 height 15
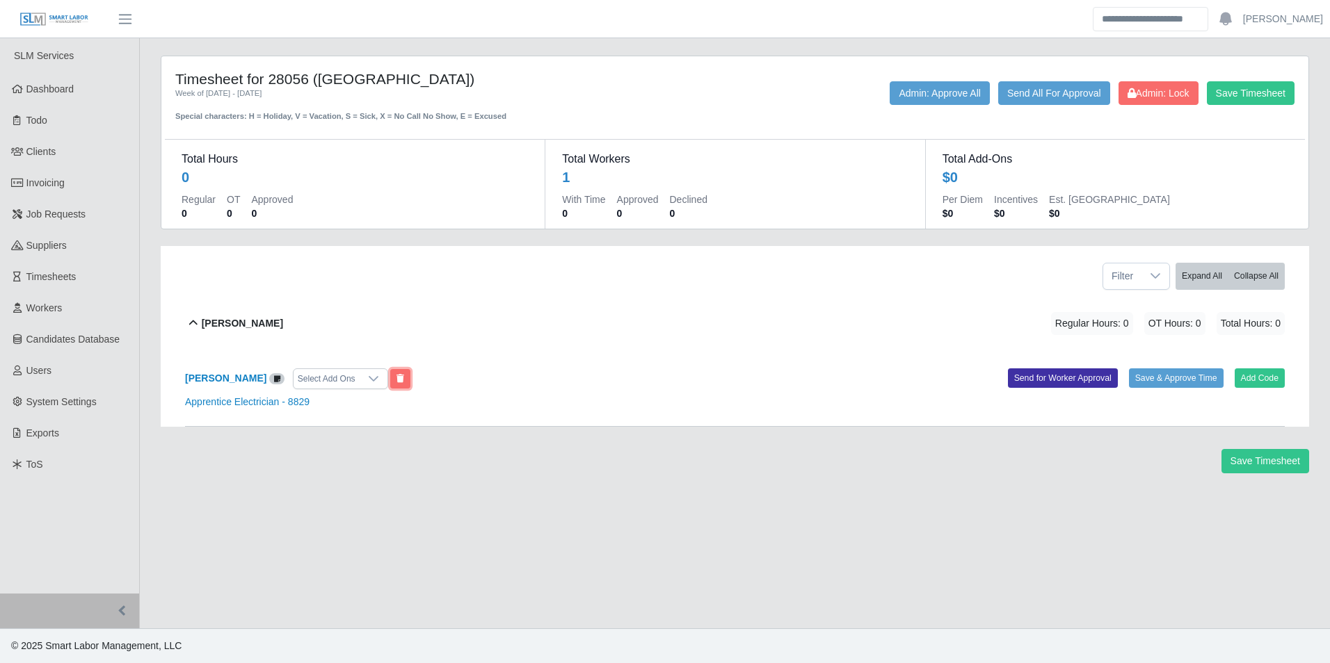
click at [410, 374] on button at bounding box center [400, 378] width 20 height 19
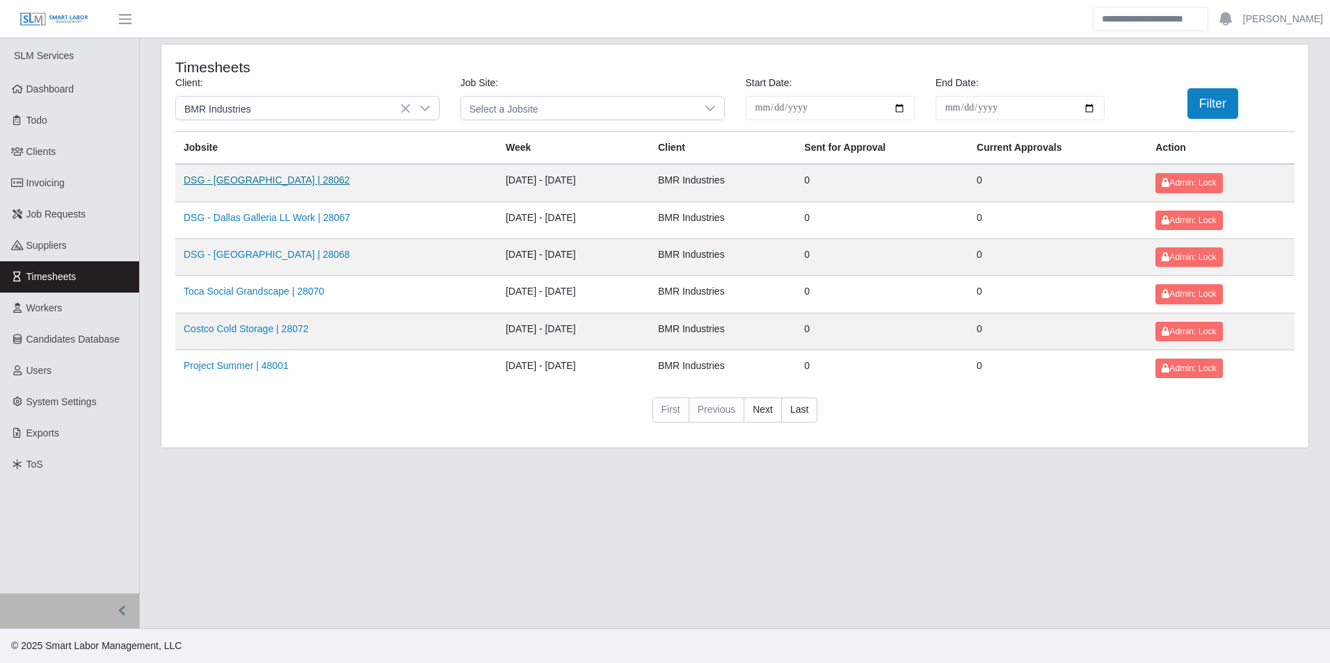
click at [242, 177] on link "DSG - [GEOGRAPHIC_DATA] | 28062" at bounding box center [267, 180] width 166 height 11
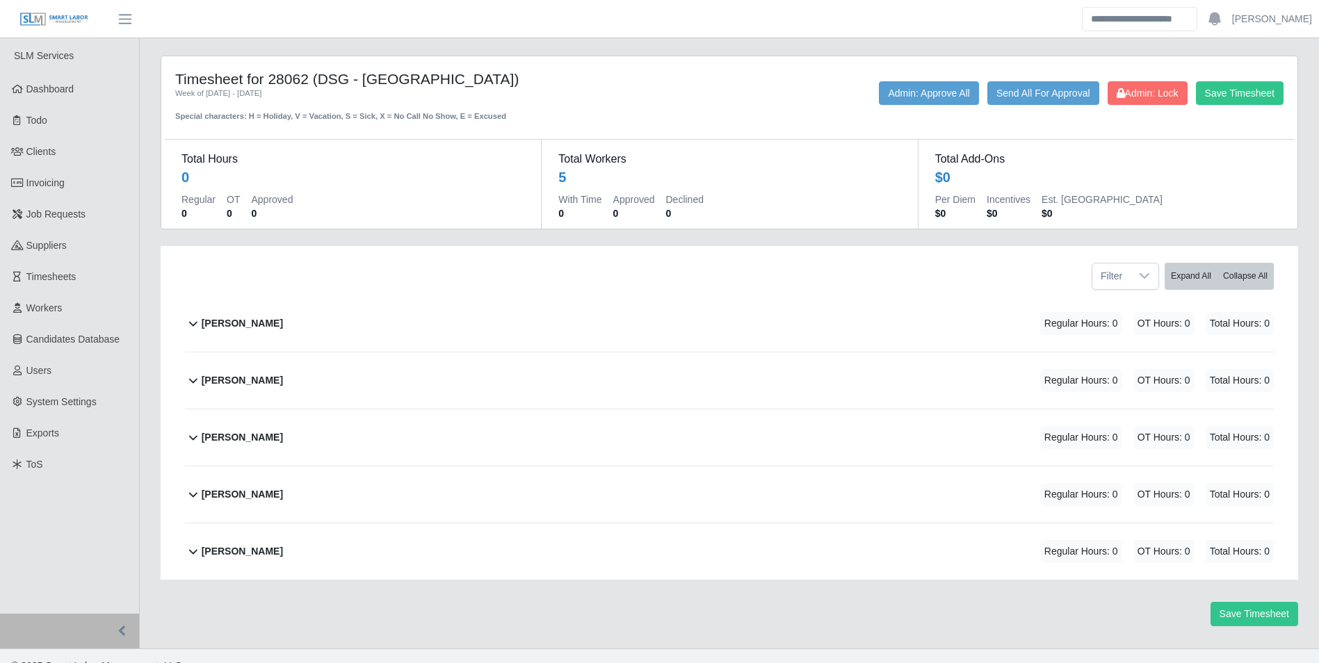
click at [243, 437] on b "[PERSON_NAME]" at bounding box center [242, 438] width 81 height 15
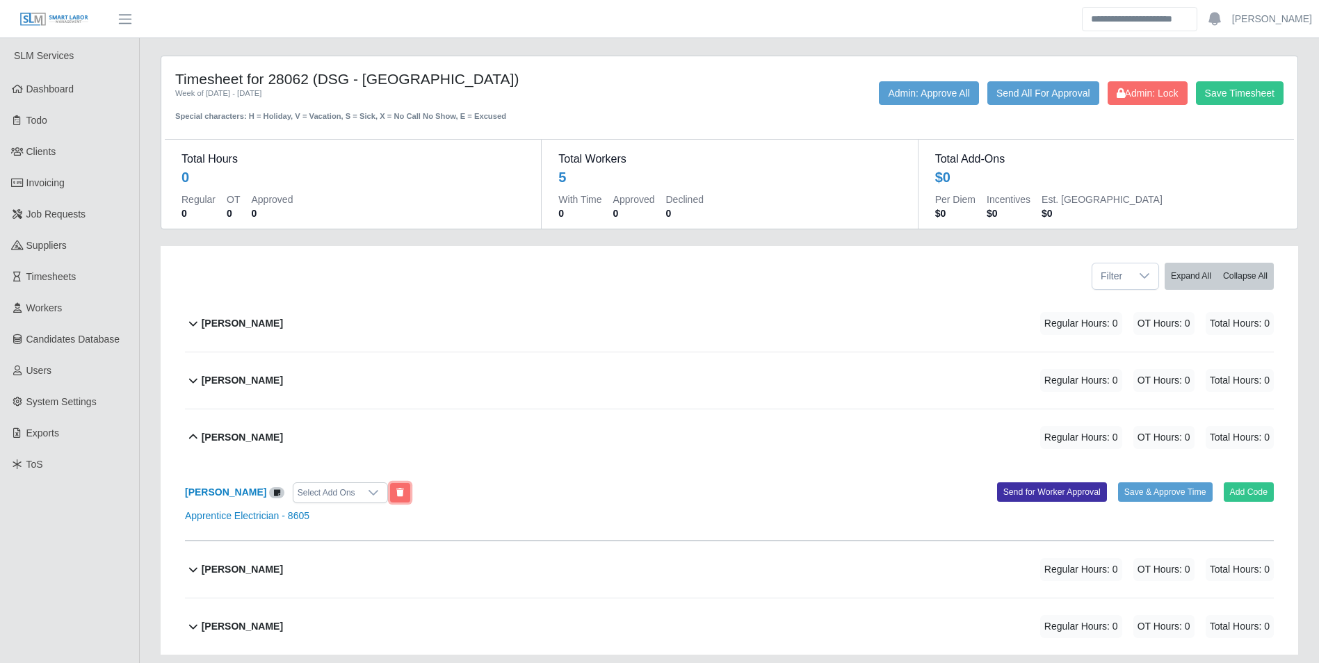
click at [396, 497] on icon at bounding box center [400, 493] width 8 height 8
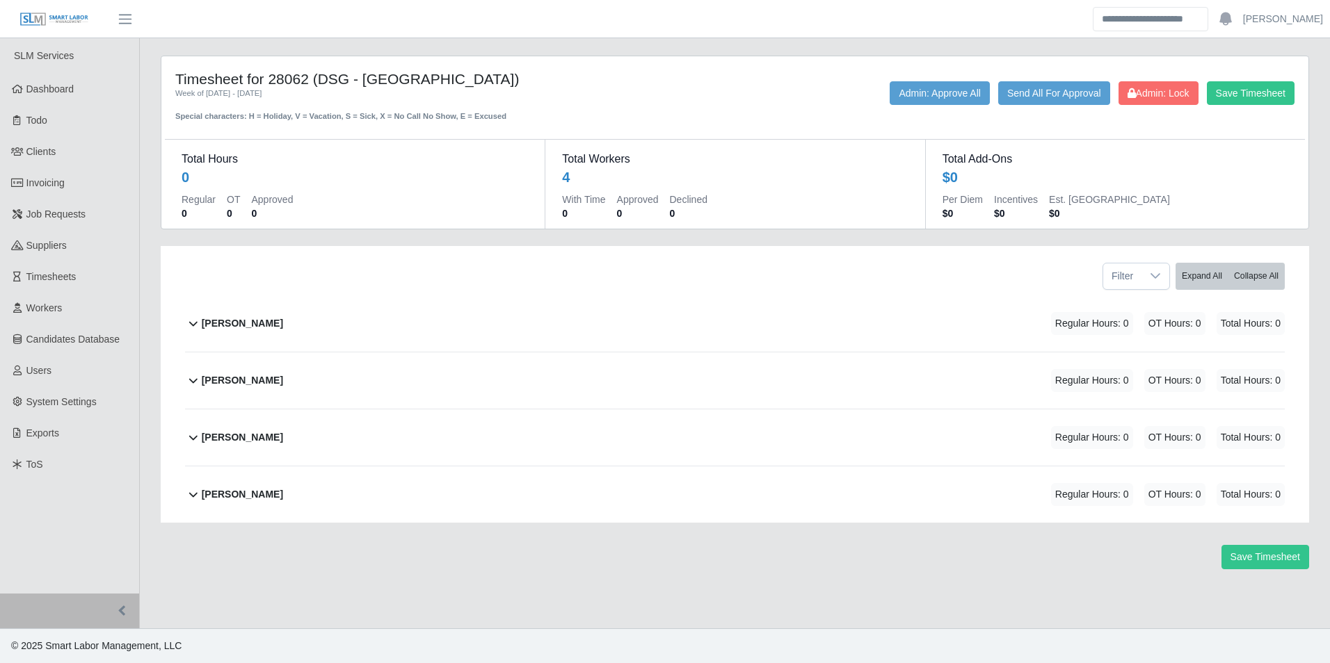
click at [283, 444] on b "Jovanny Rodriuguez Martinez" at bounding box center [242, 438] width 81 height 15
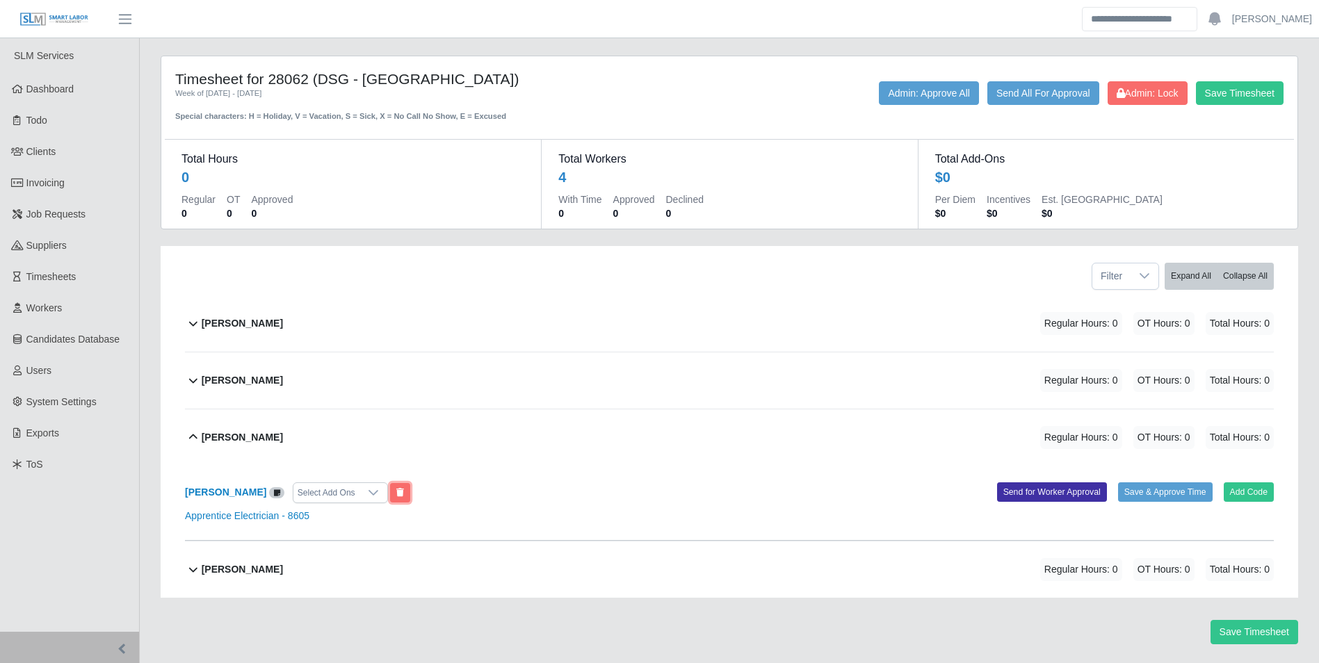
click at [410, 502] on button at bounding box center [400, 492] width 20 height 19
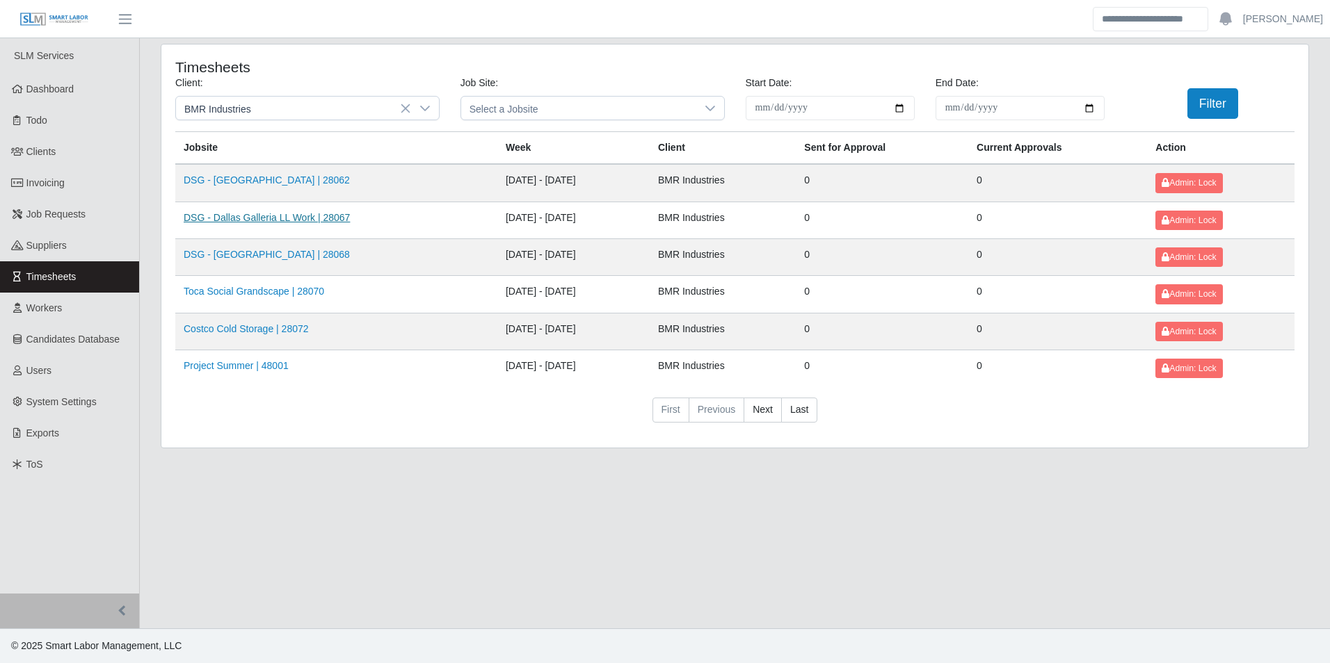
click at [280, 212] on link "DSG - Dallas Galleria LL Work | 28067" at bounding box center [267, 217] width 166 height 11
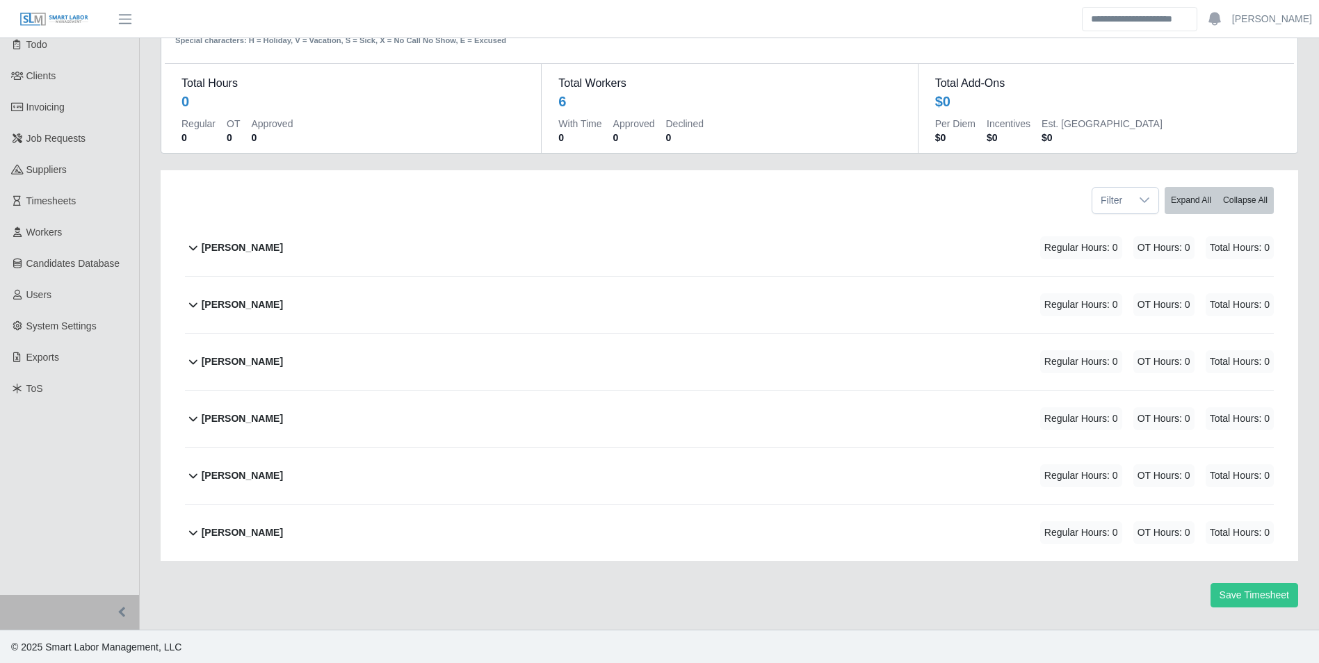
scroll to position [77, 0]
click at [255, 479] on b "[PERSON_NAME]" at bounding box center [242, 474] width 81 height 15
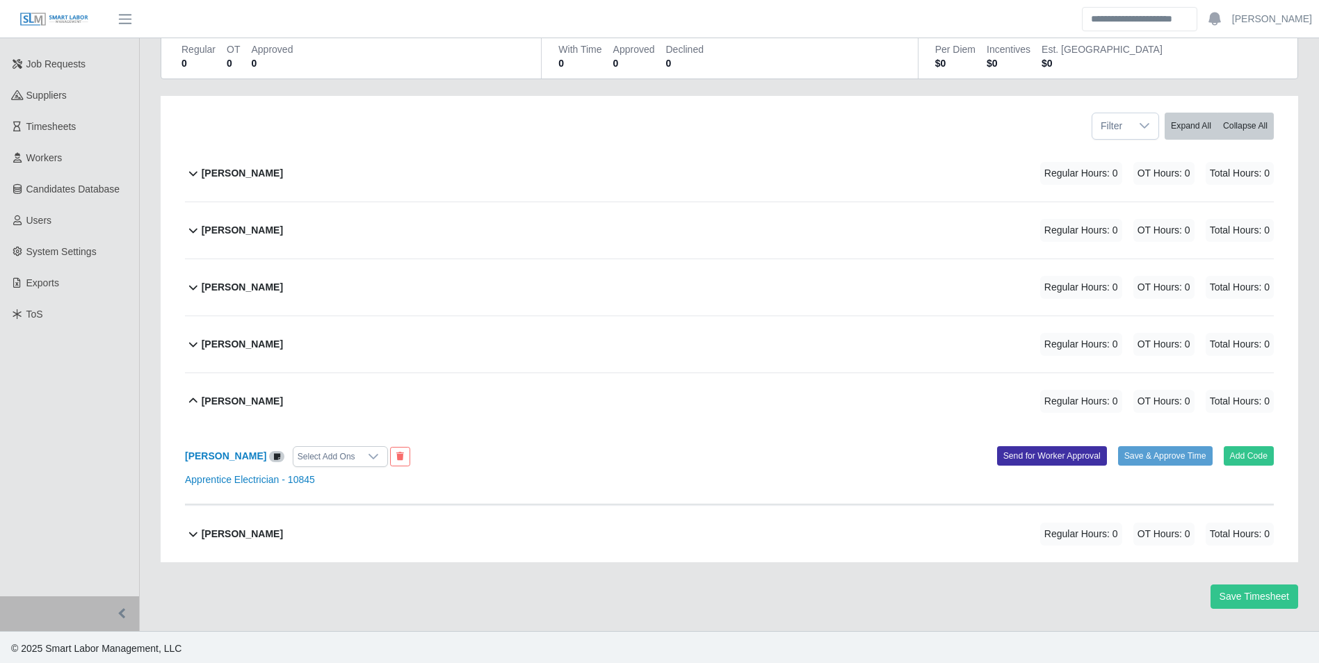
scroll to position [152, 0]
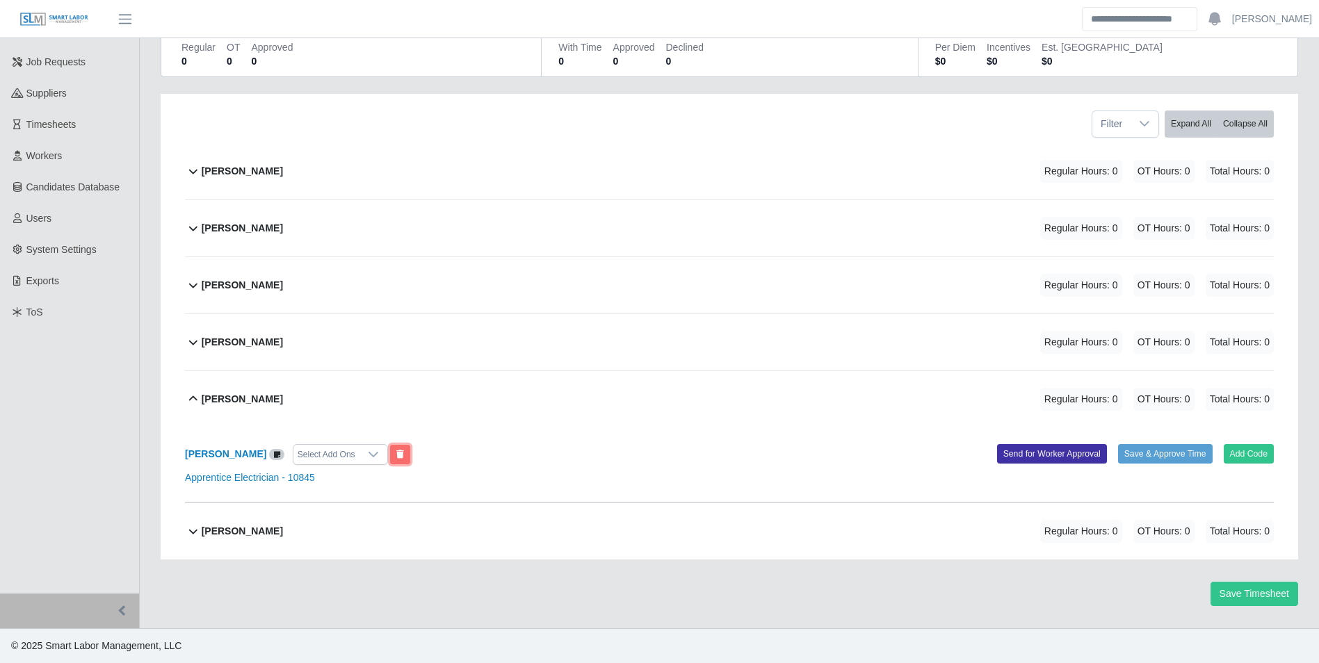
click at [396, 451] on icon at bounding box center [400, 455] width 8 height 8
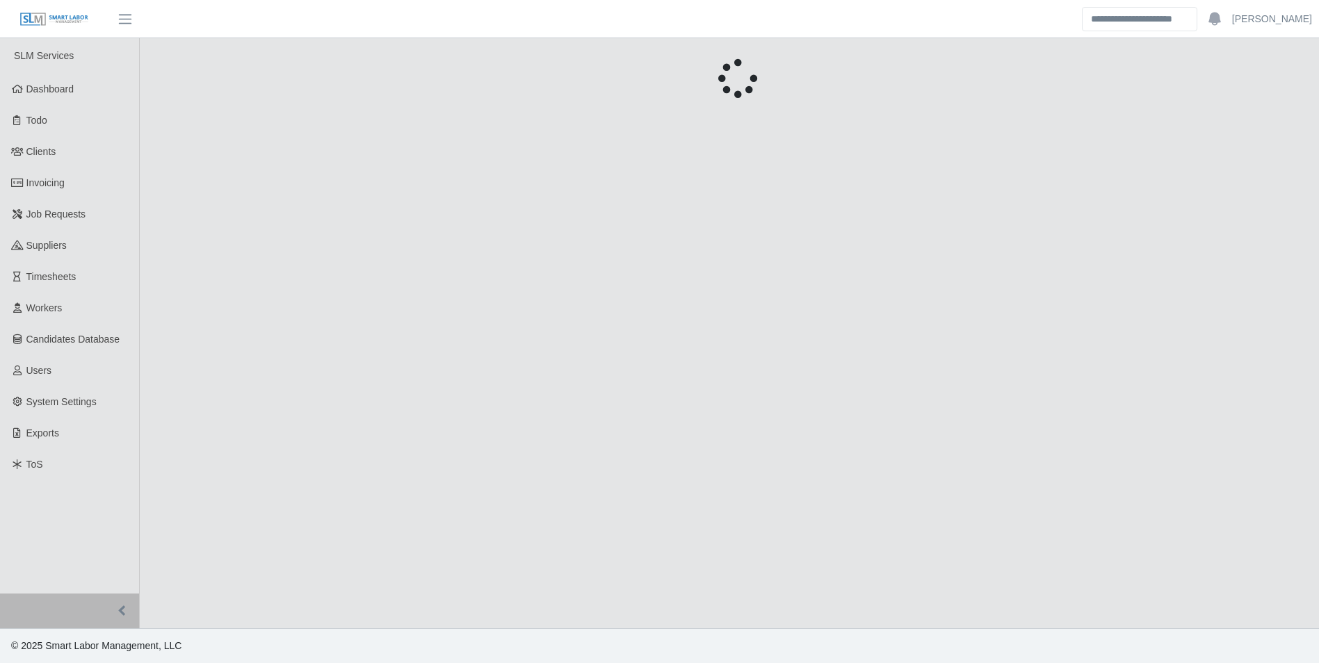
scroll to position [0, 0]
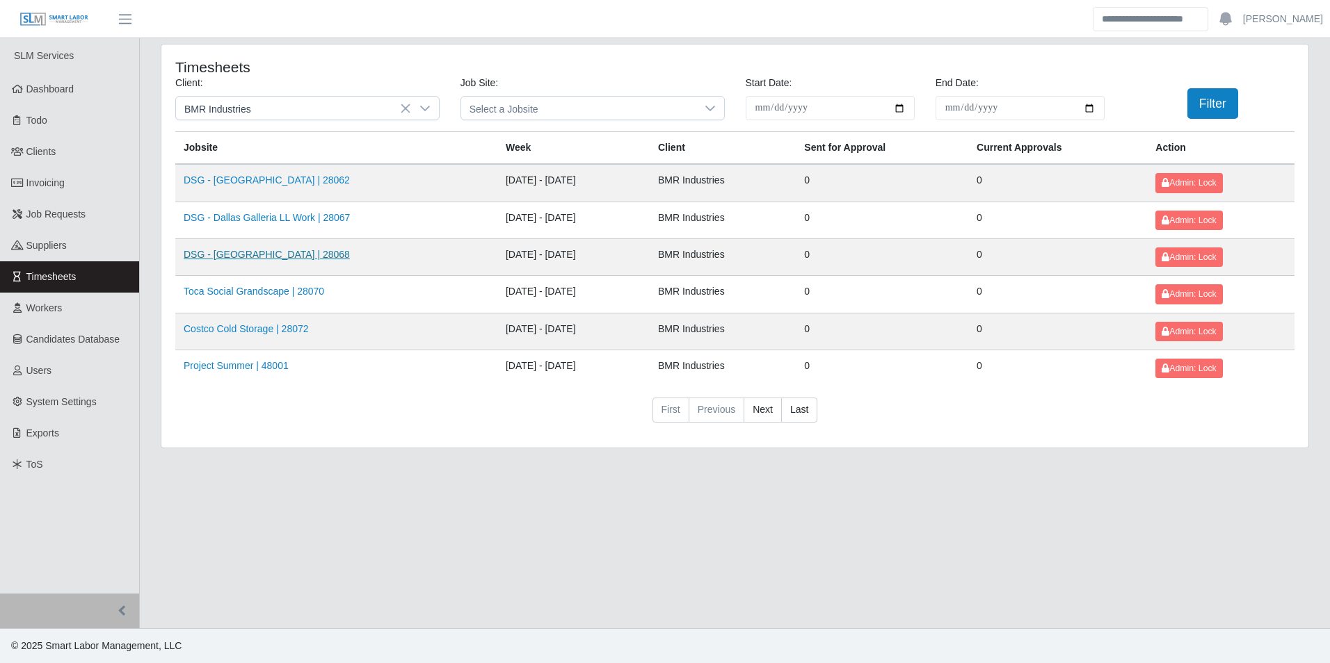
click at [264, 254] on link "DSG - [GEOGRAPHIC_DATA] | 28068" at bounding box center [267, 254] width 166 height 11
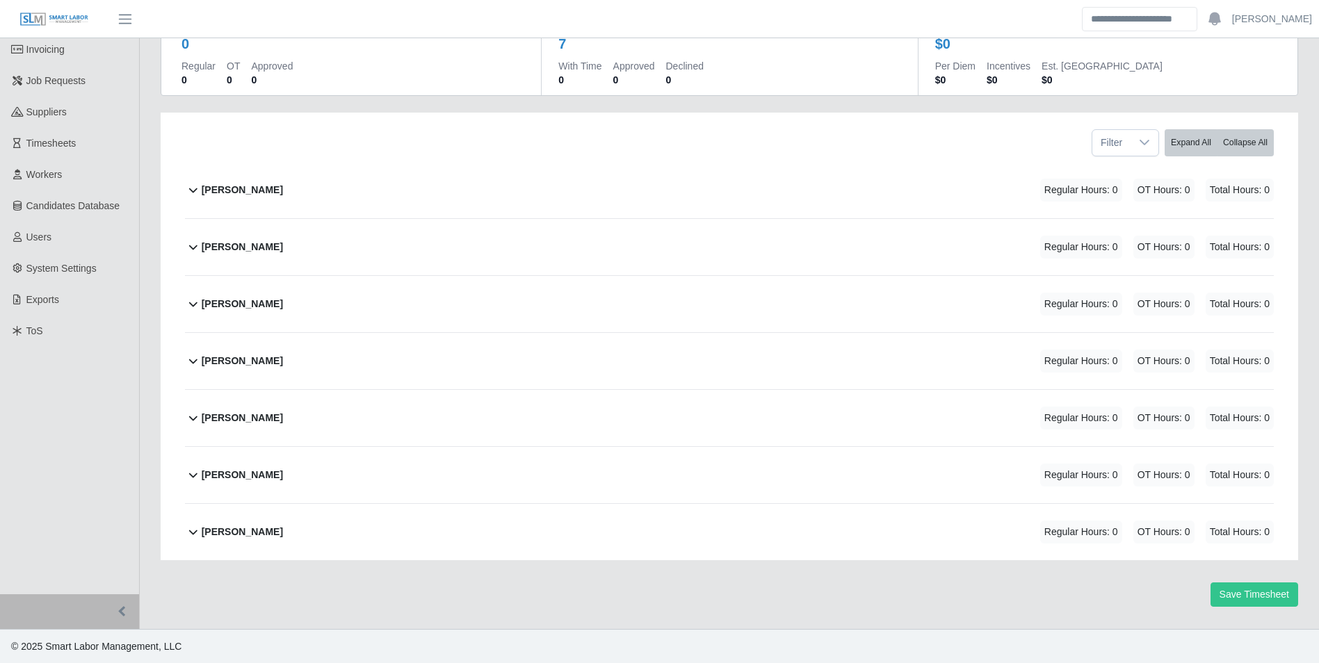
scroll to position [134, 0]
click at [260, 413] on div "Joel Medina Regular Hours: 0 OT Hours: 0 Total Hours: 0" at bounding box center [738, 417] width 1072 height 56
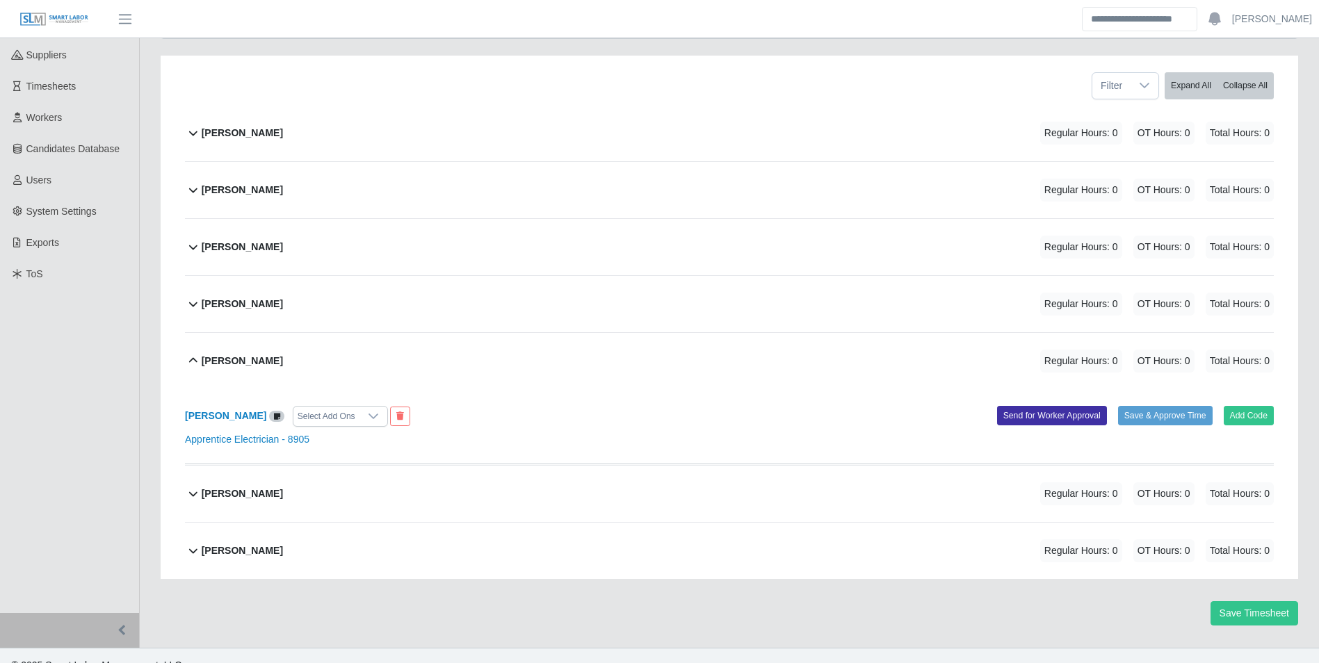
scroll to position [209, 0]
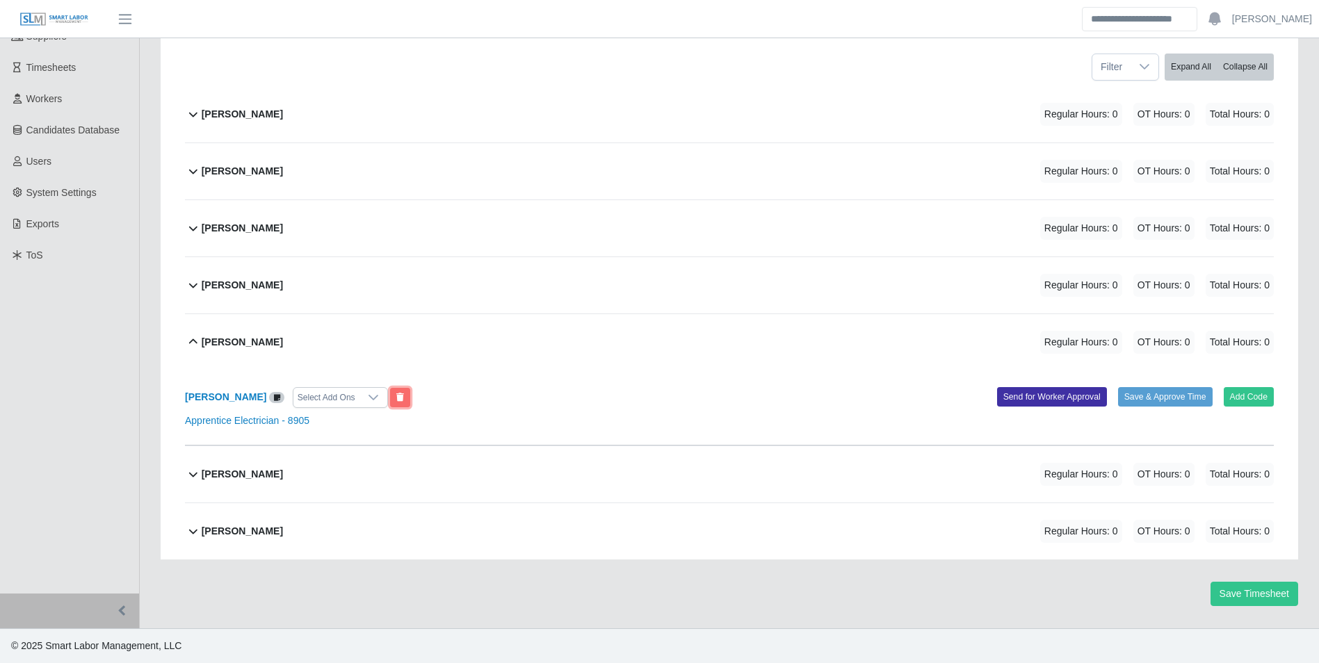
click at [390, 405] on button at bounding box center [400, 397] width 20 height 19
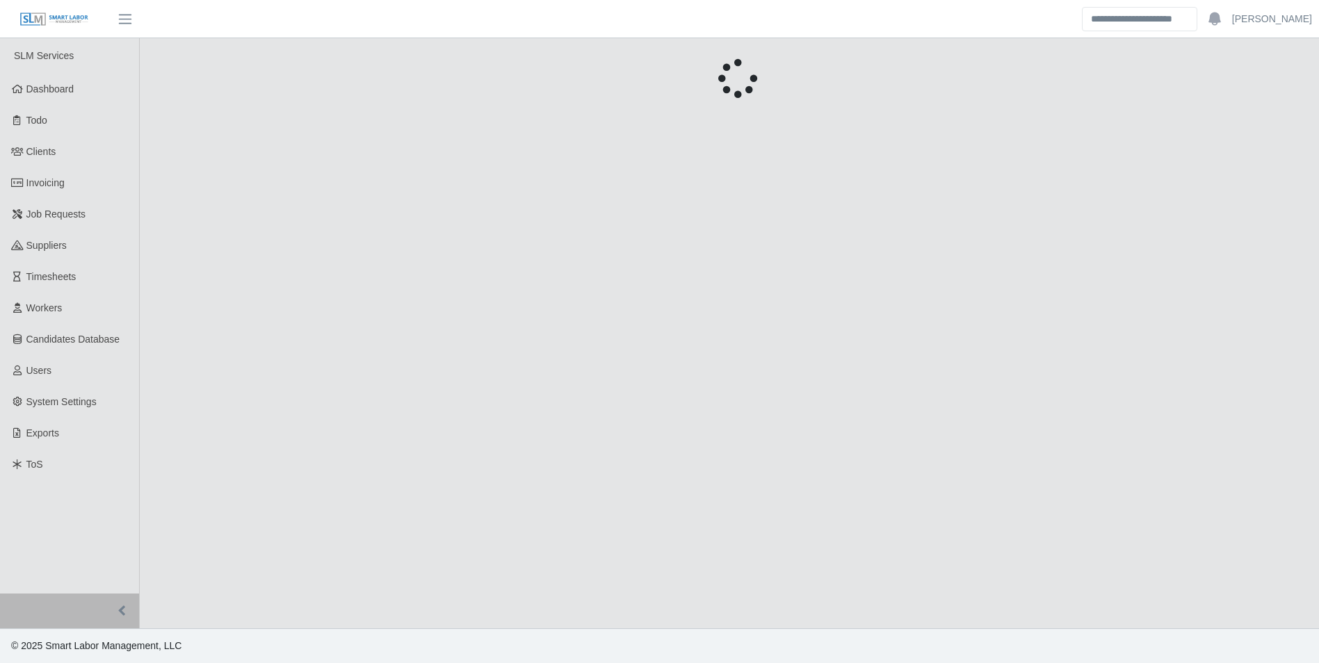
scroll to position [0, 0]
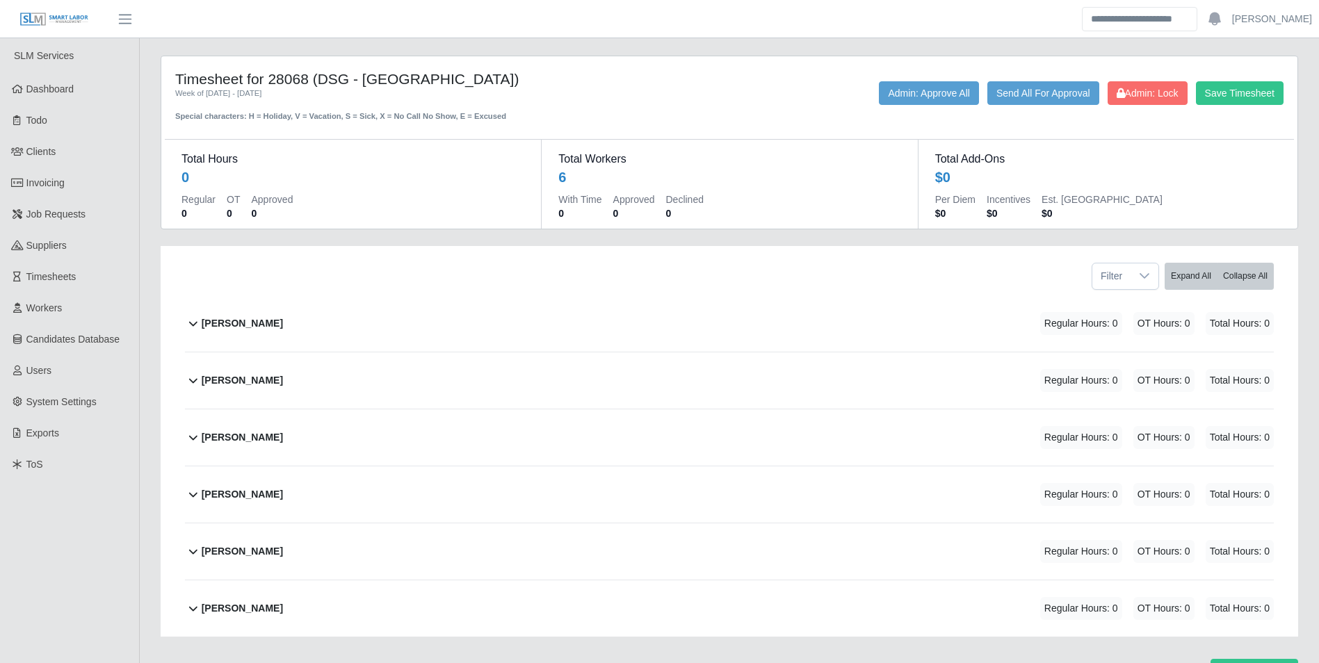
click at [274, 550] on b "Jovanny Rodriuguez Martinez" at bounding box center [242, 552] width 81 height 15
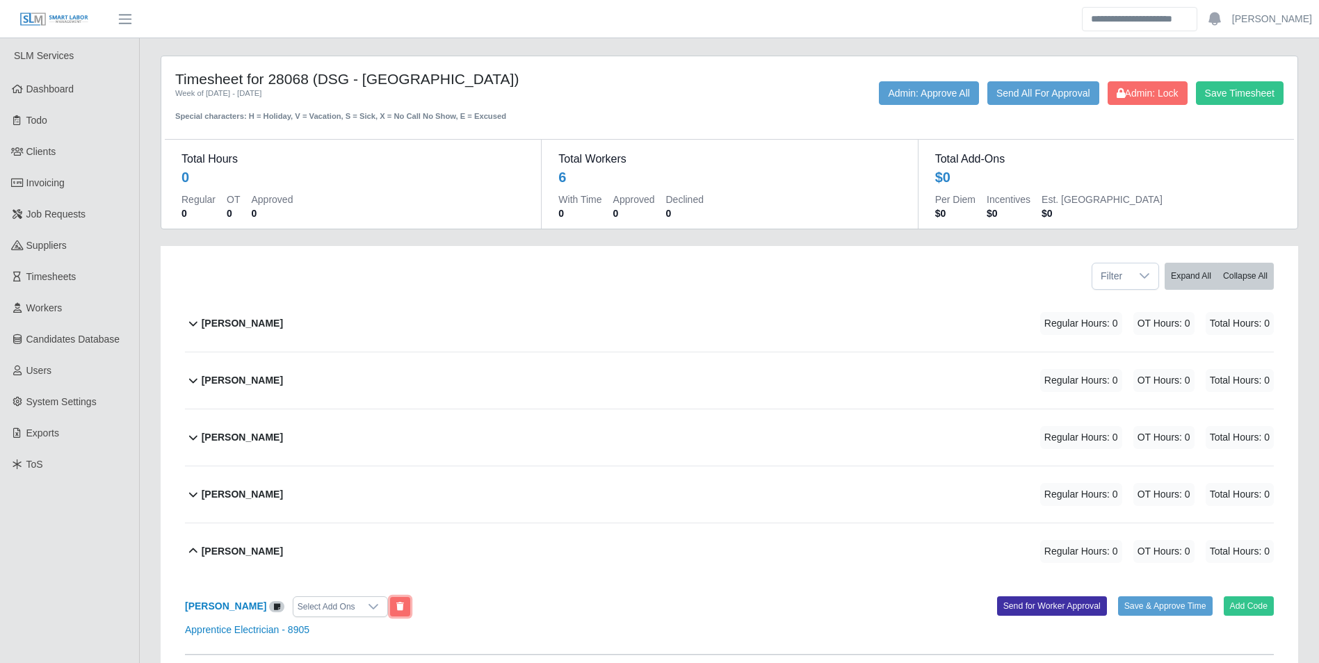
click at [404, 606] on icon at bounding box center [400, 607] width 8 height 8
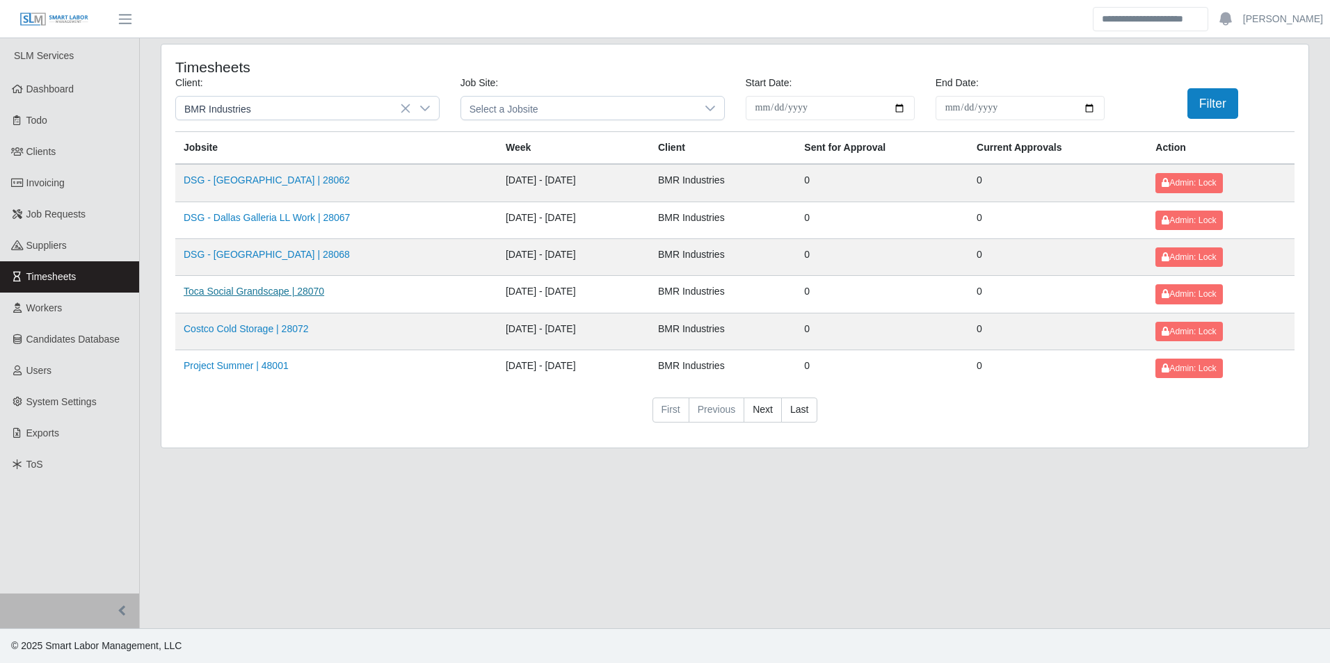
click at [272, 289] on link "Toca Social Grandscape | 28070" at bounding box center [254, 291] width 140 height 11
click at [283, 325] on link "Costco Cold Storage | 28072" at bounding box center [246, 328] width 125 height 11
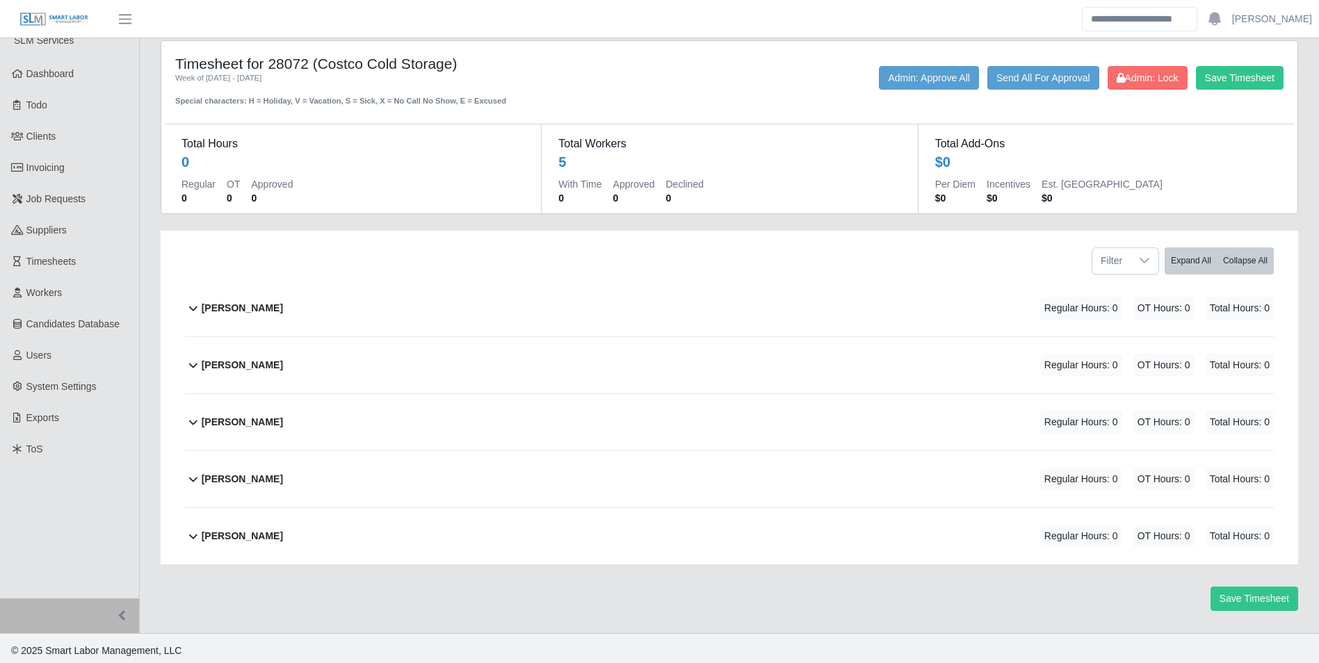
scroll to position [20, 0]
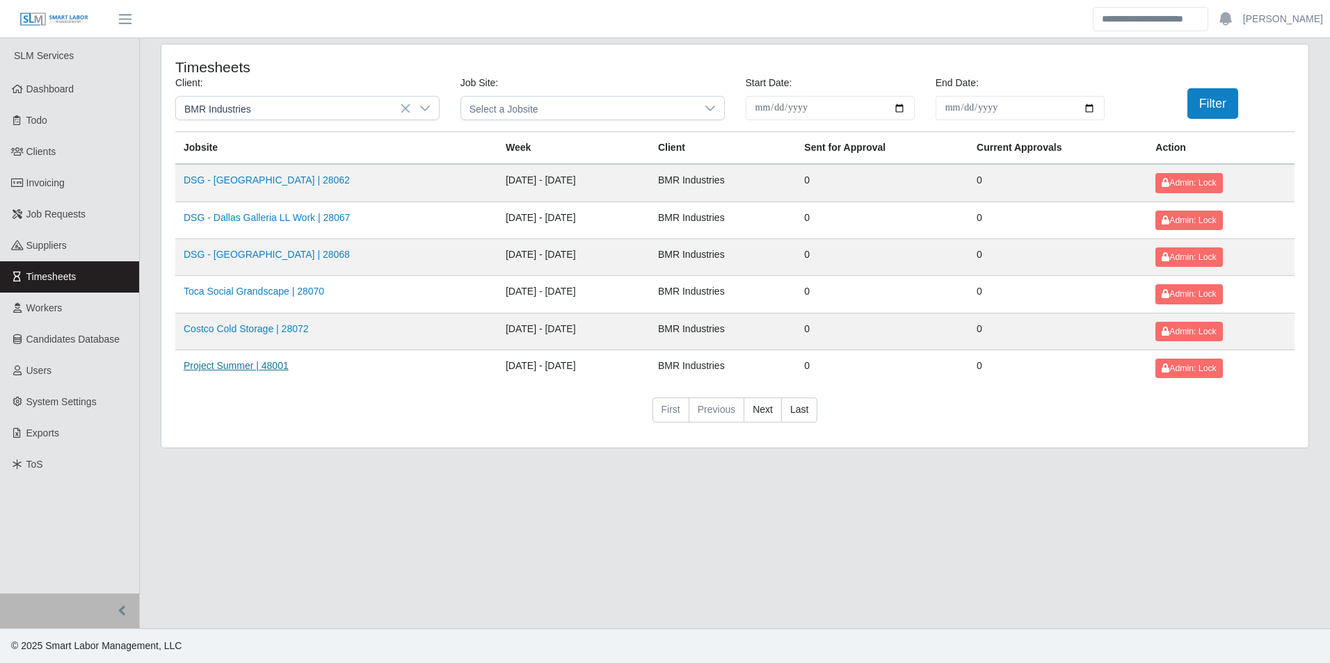
click at [251, 365] on link "Project Summer | 48001" at bounding box center [236, 365] width 105 height 11
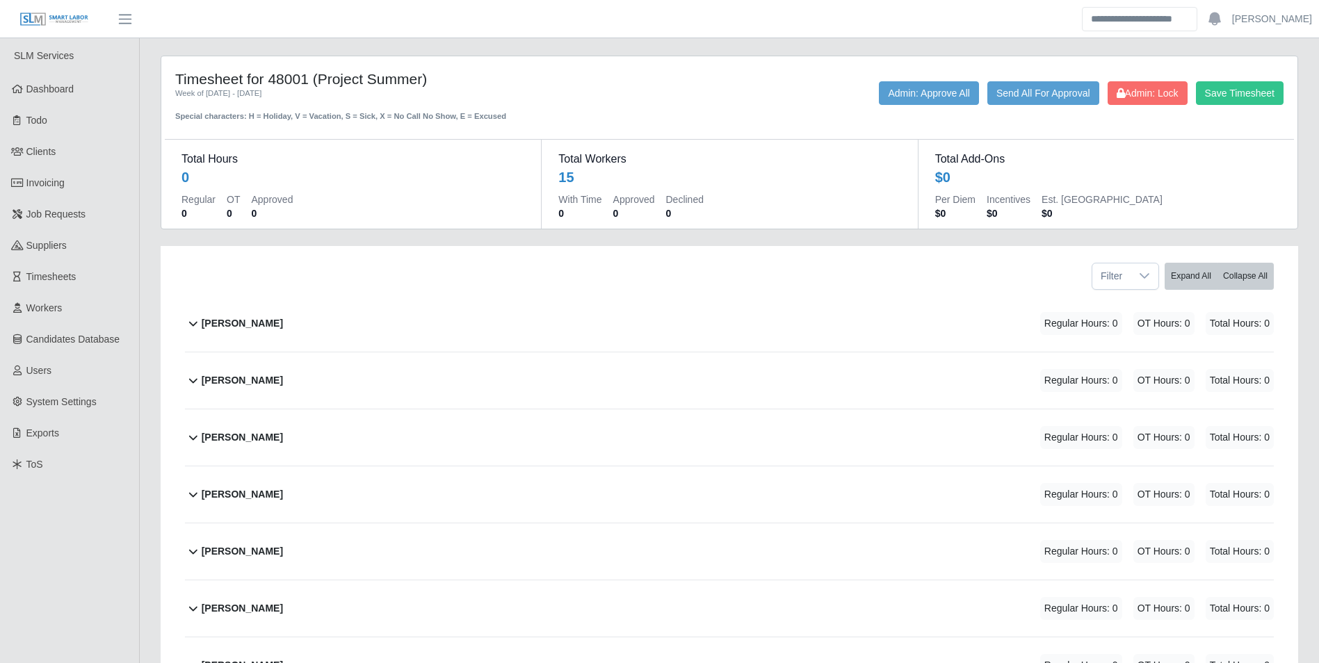
click at [246, 330] on b "Carlos Beaujo" at bounding box center [242, 323] width 81 height 15
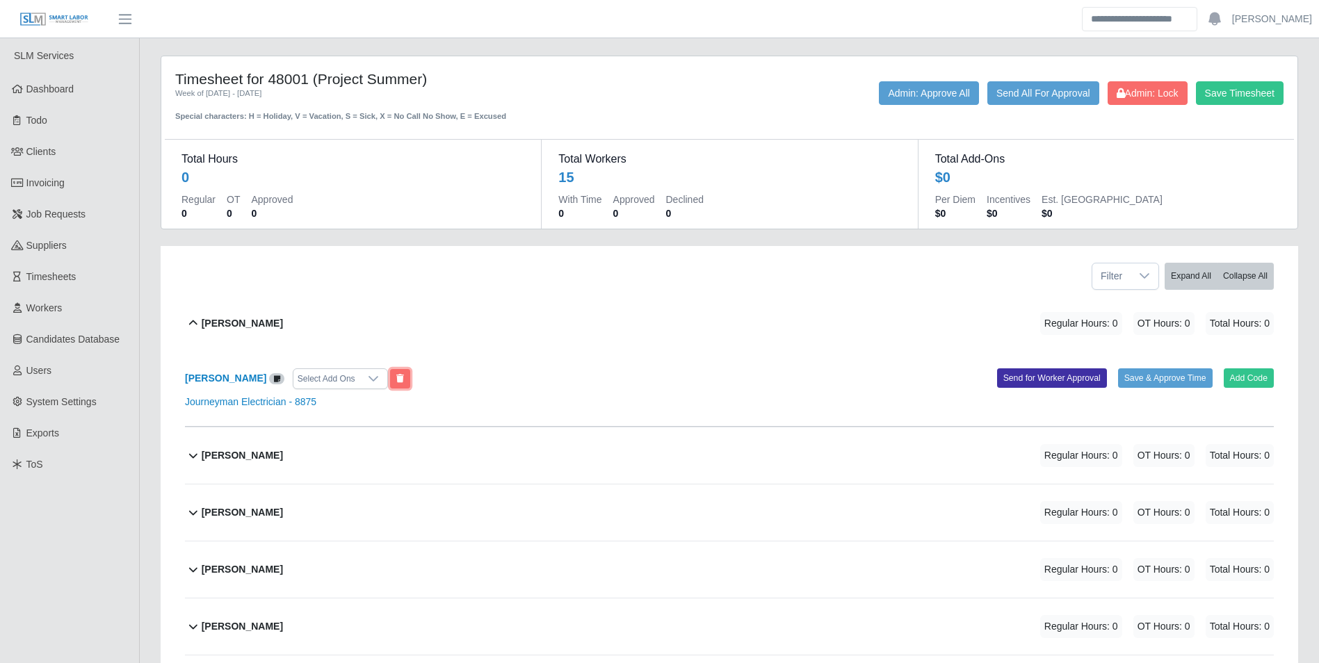
click at [396, 383] on icon at bounding box center [400, 379] width 8 height 8
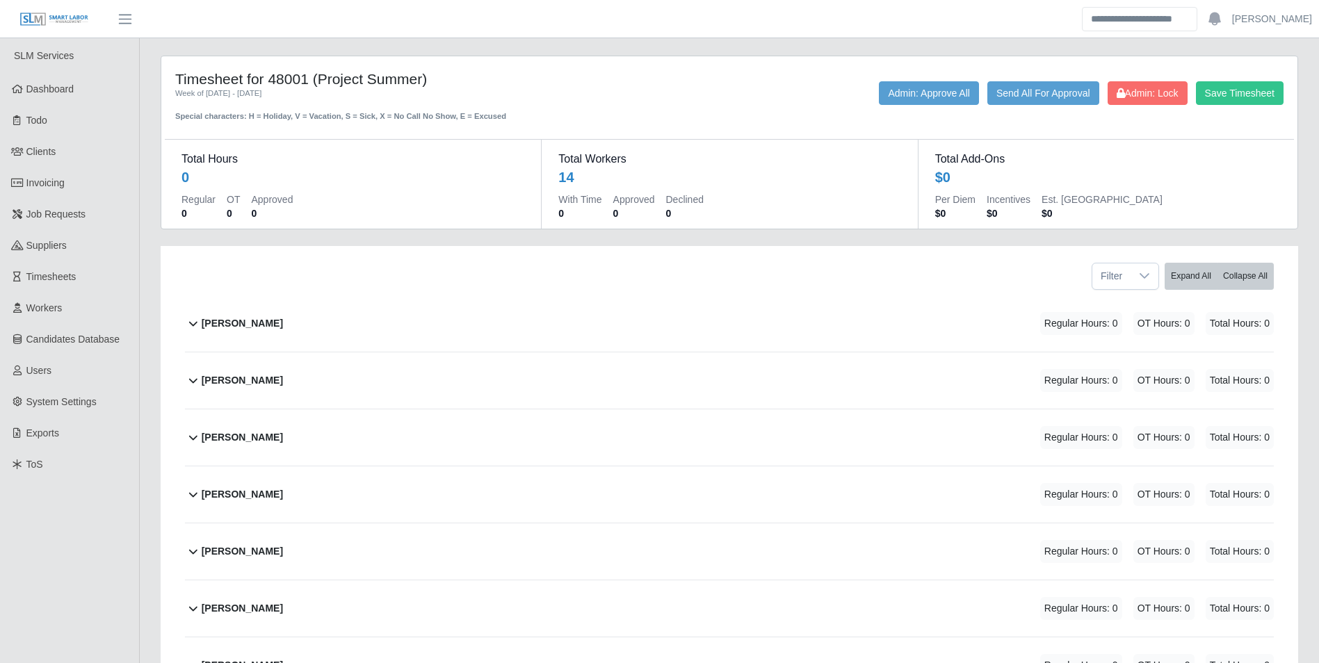
click at [234, 318] on b "Eduin Paternina Pallarés" at bounding box center [242, 323] width 81 height 15
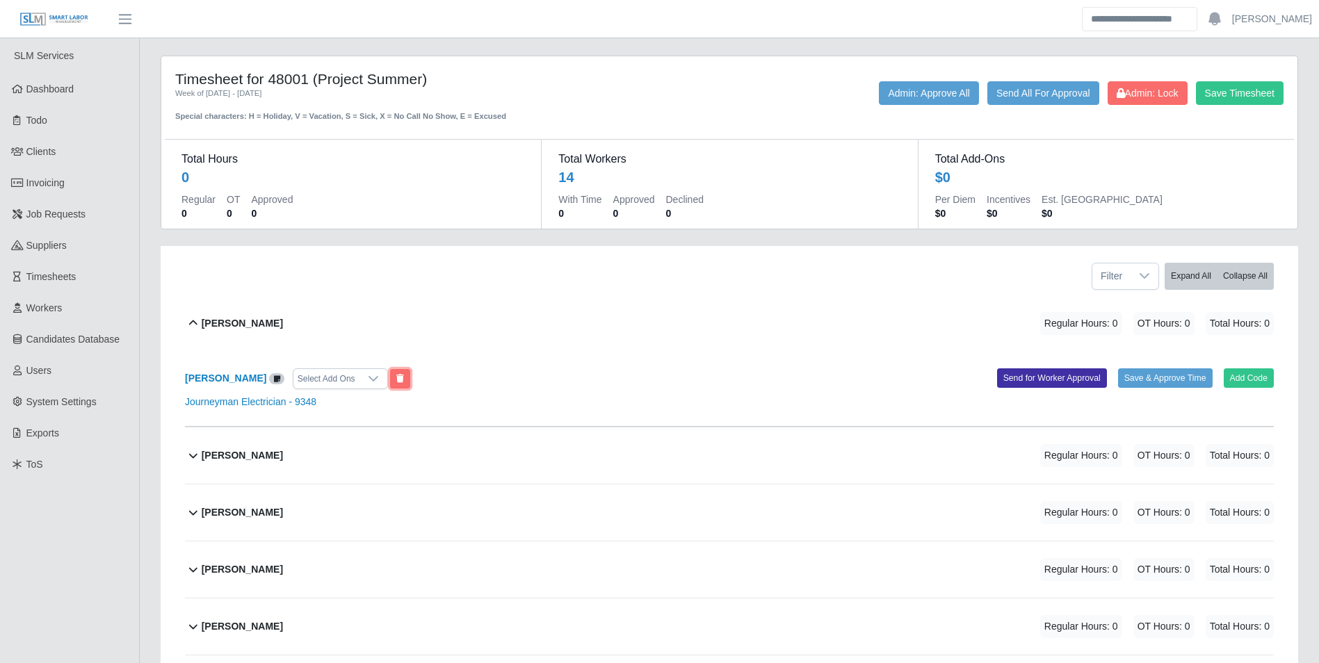
click at [410, 373] on button at bounding box center [400, 378] width 20 height 19
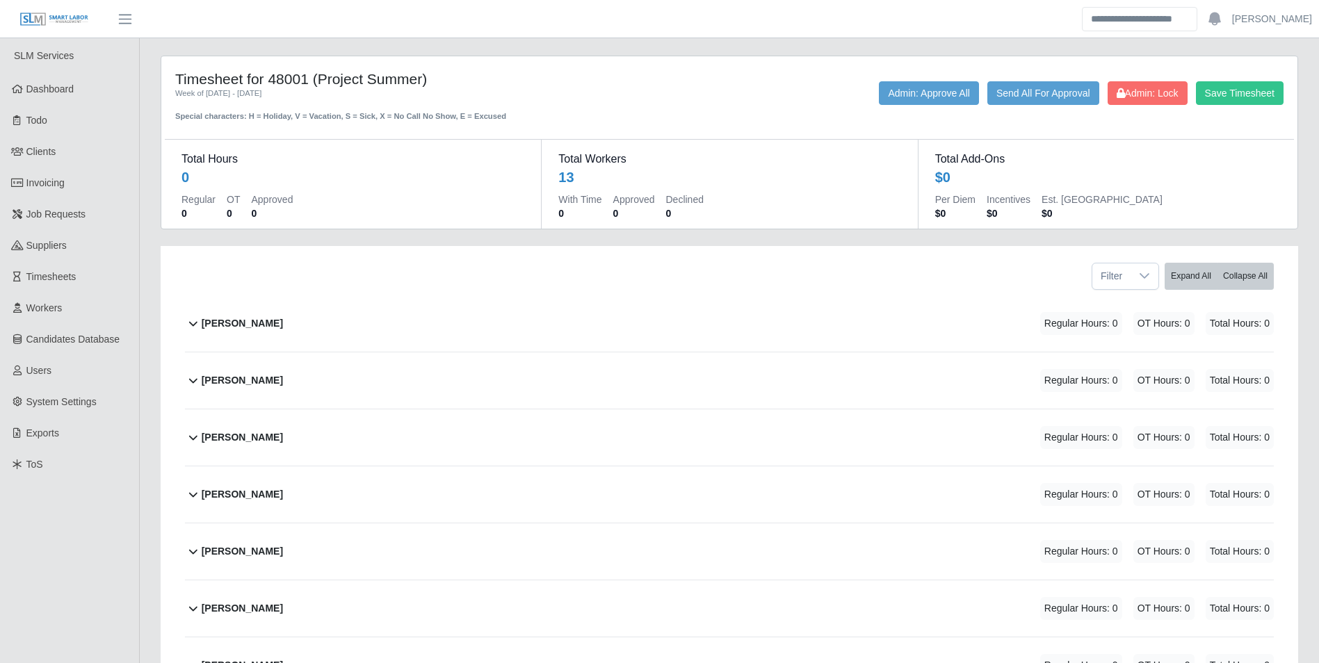
click at [242, 319] on b "Emmanuel Barajas" at bounding box center [242, 323] width 81 height 15
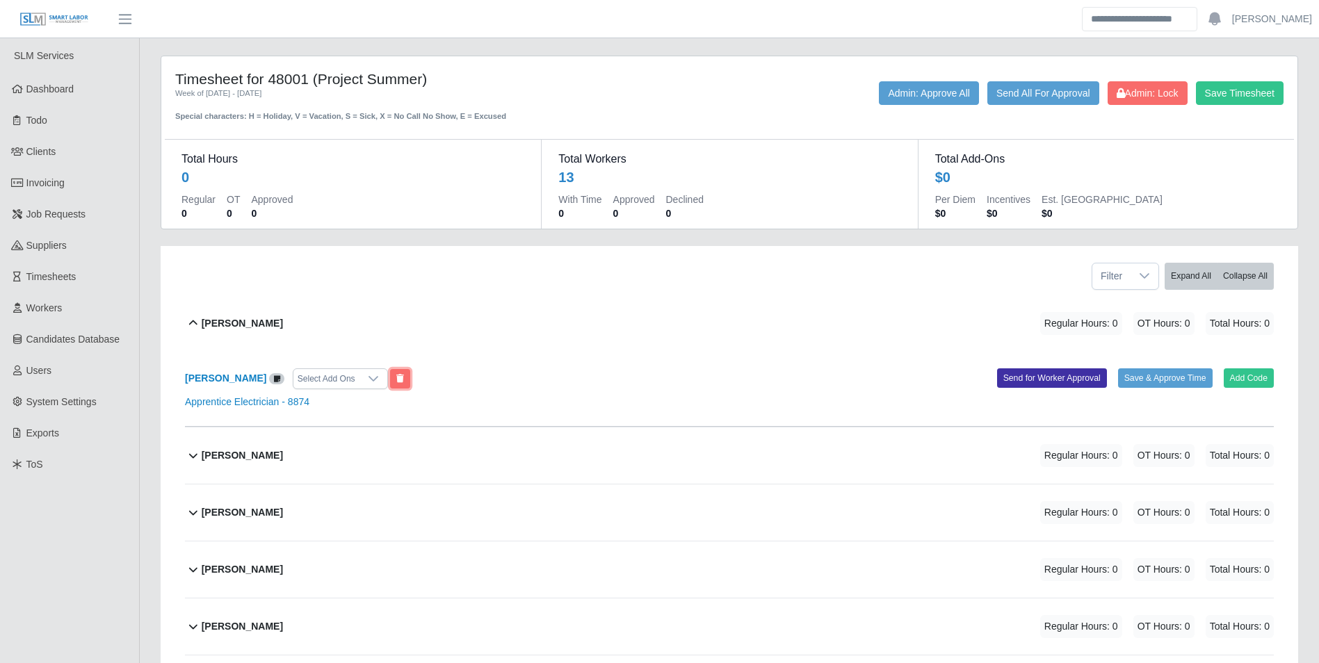
click at [401, 380] on icon at bounding box center [400, 379] width 8 height 8
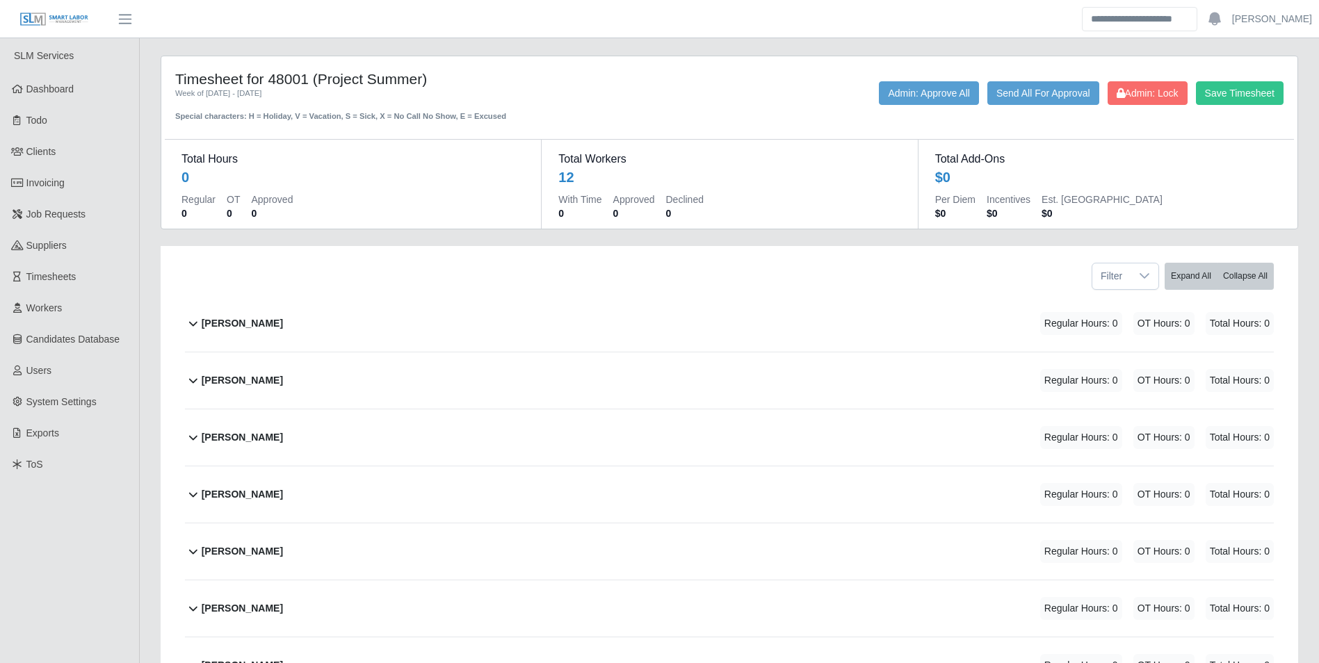
click at [240, 321] on b "Euro Ferrer" at bounding box center [242, 323] width 81 height 15
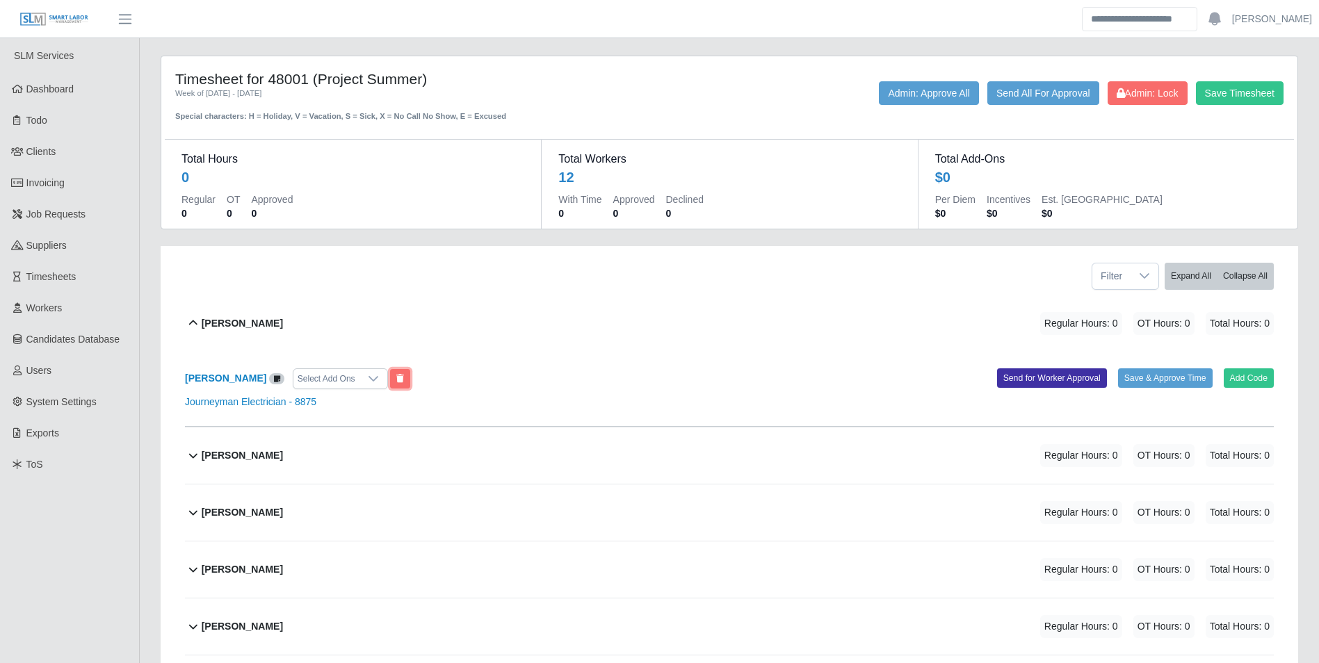
click at [396, 376] on icon at bounding box center [400, 379] width 8 height 8
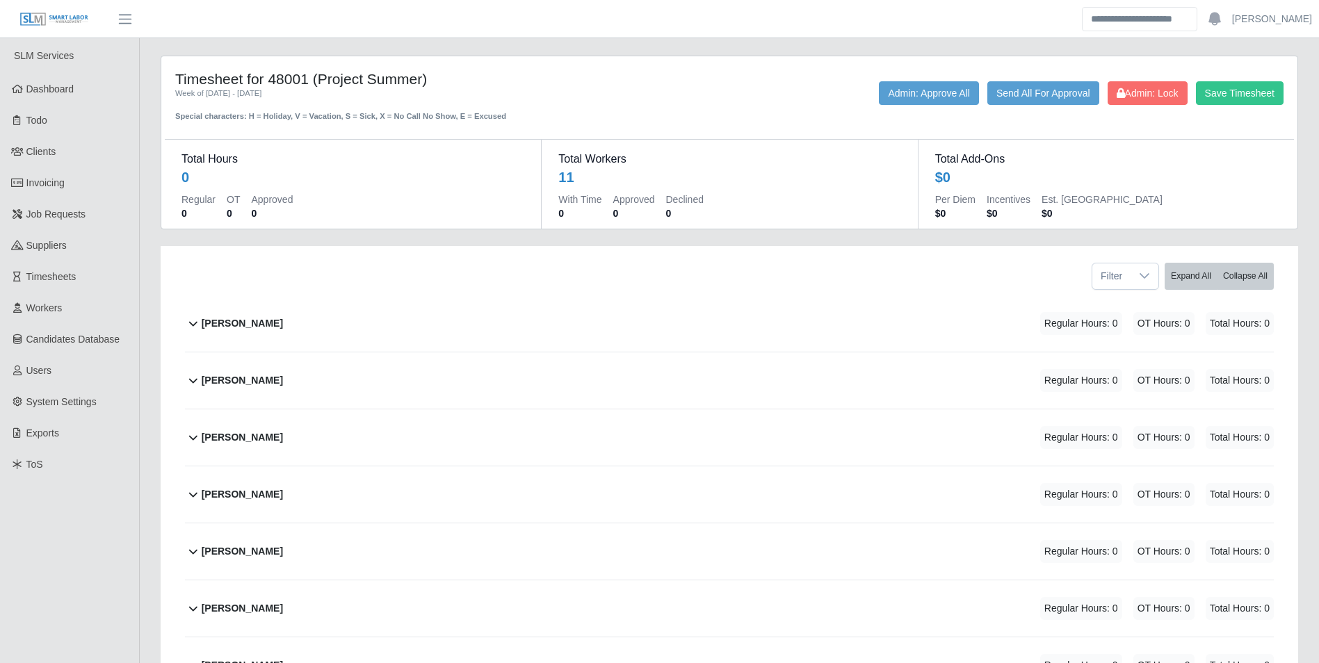
click at [234, 325] on b "Flavio Cohen" at bounding box center [242, 323] width 81 height 15
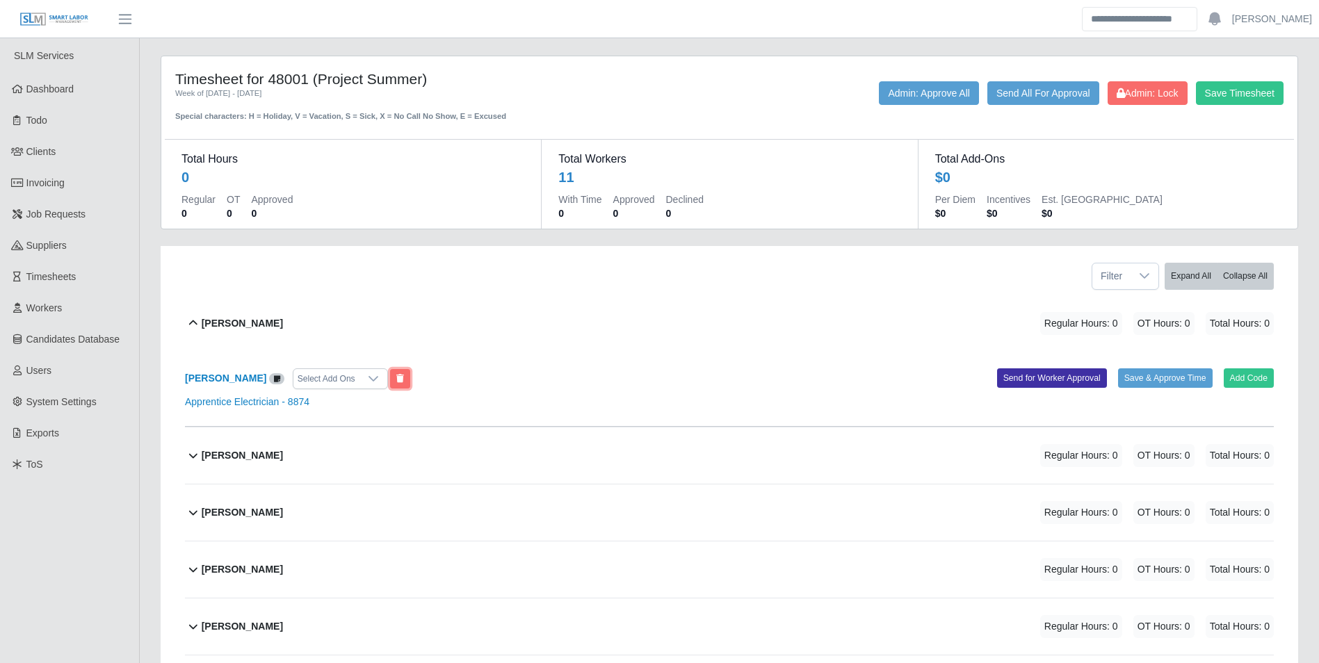
click at [390, 385] on button at bounding box center [400, 378] width 20 height 19
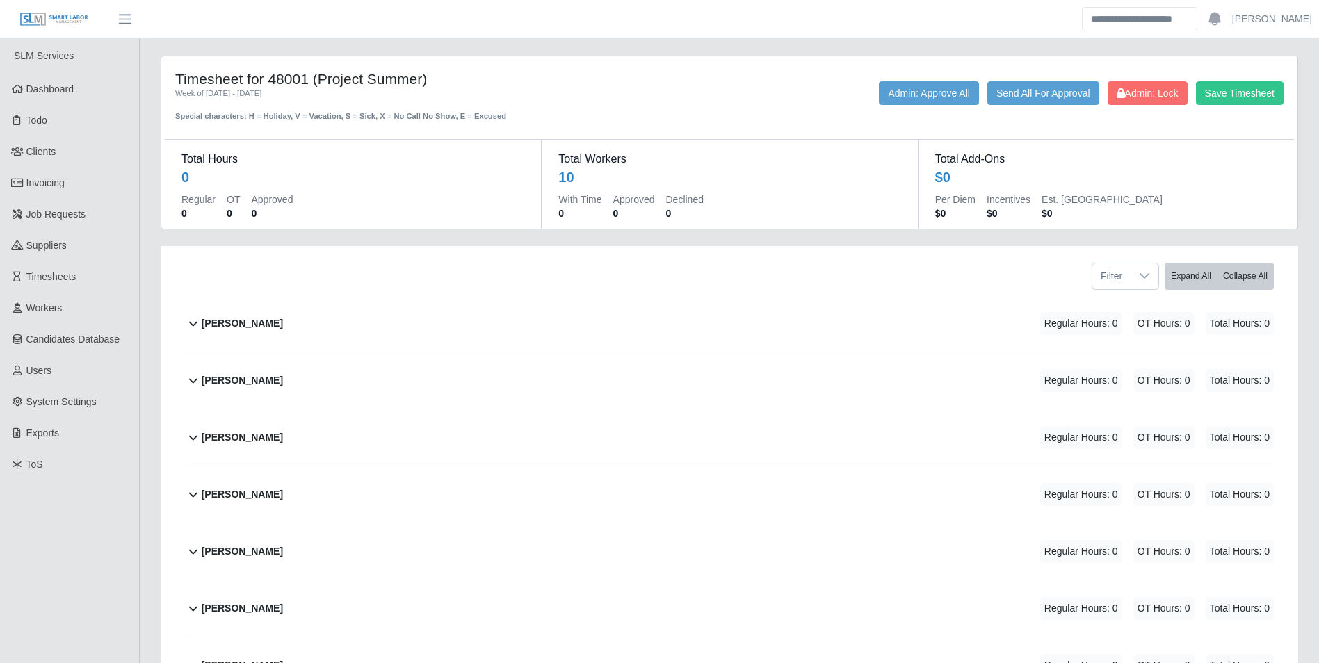
click at [230, 315] on div "Fran Hernandez" at bounding box center [242, 323] width 81 height 23
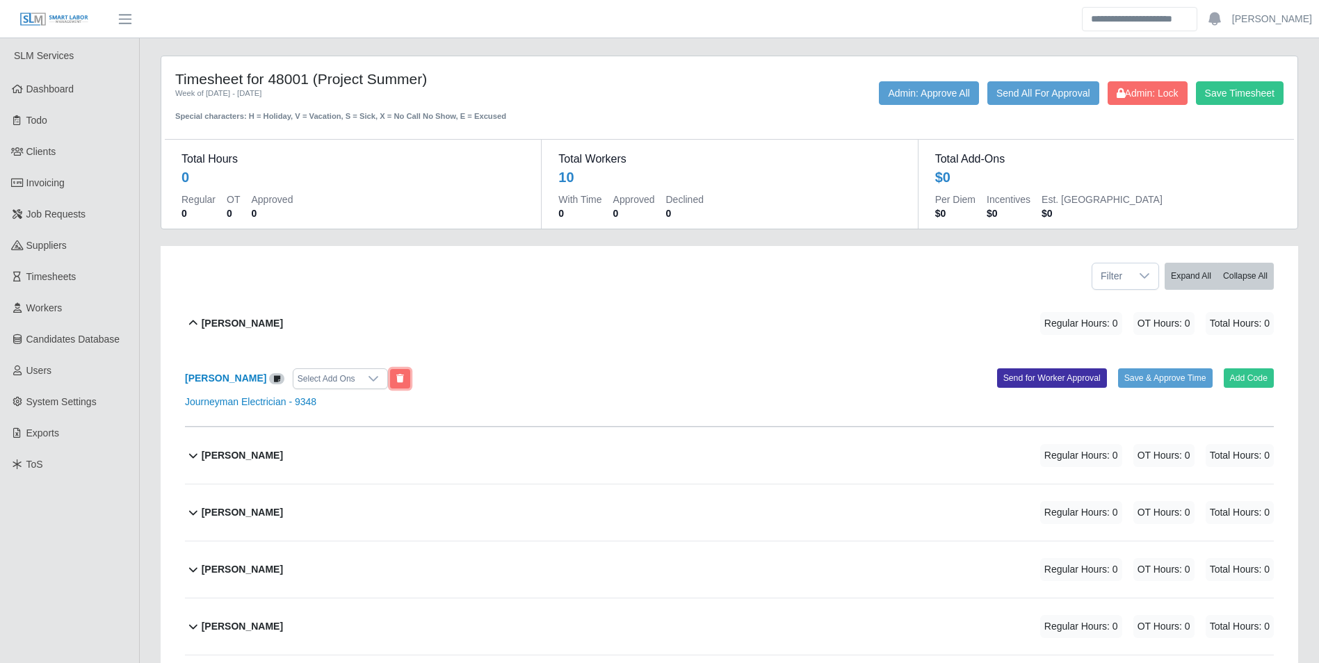
click at [396, 372] on button at bounding box center [400, 378] width 20 height 19
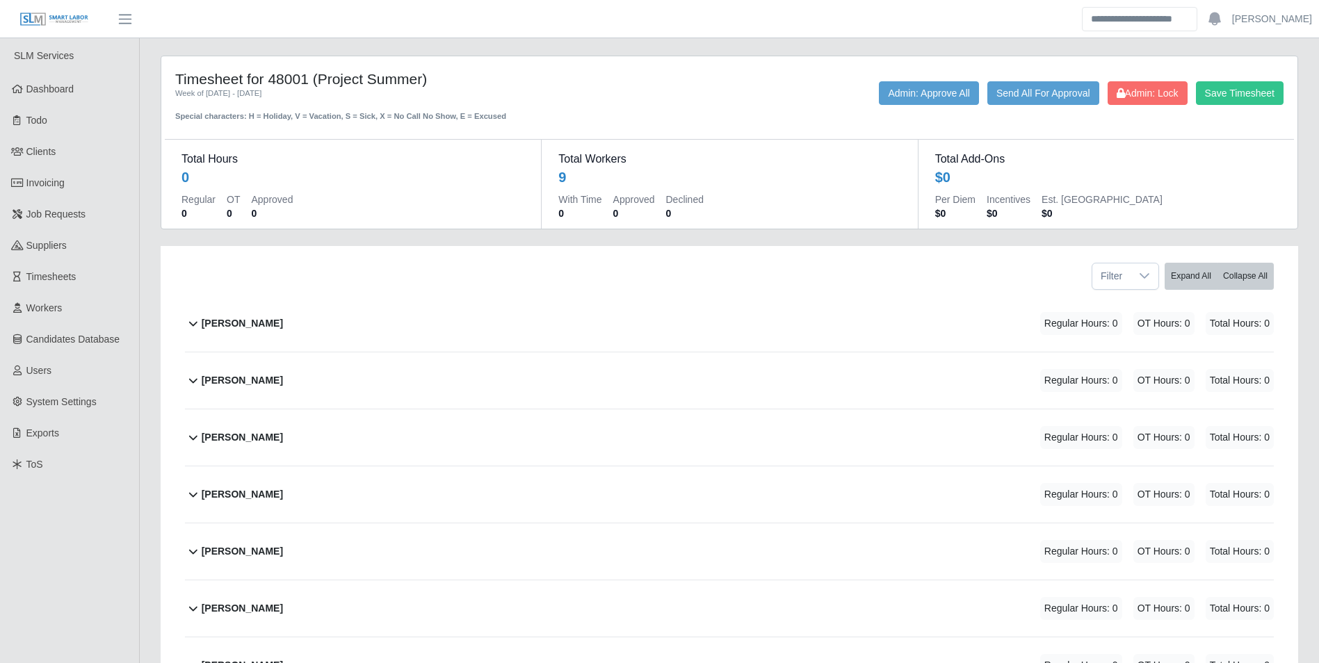
click at [249, 328] on b "Frederick Urdaneta Varga" at bounding box center [242, 323] width 81 height 15
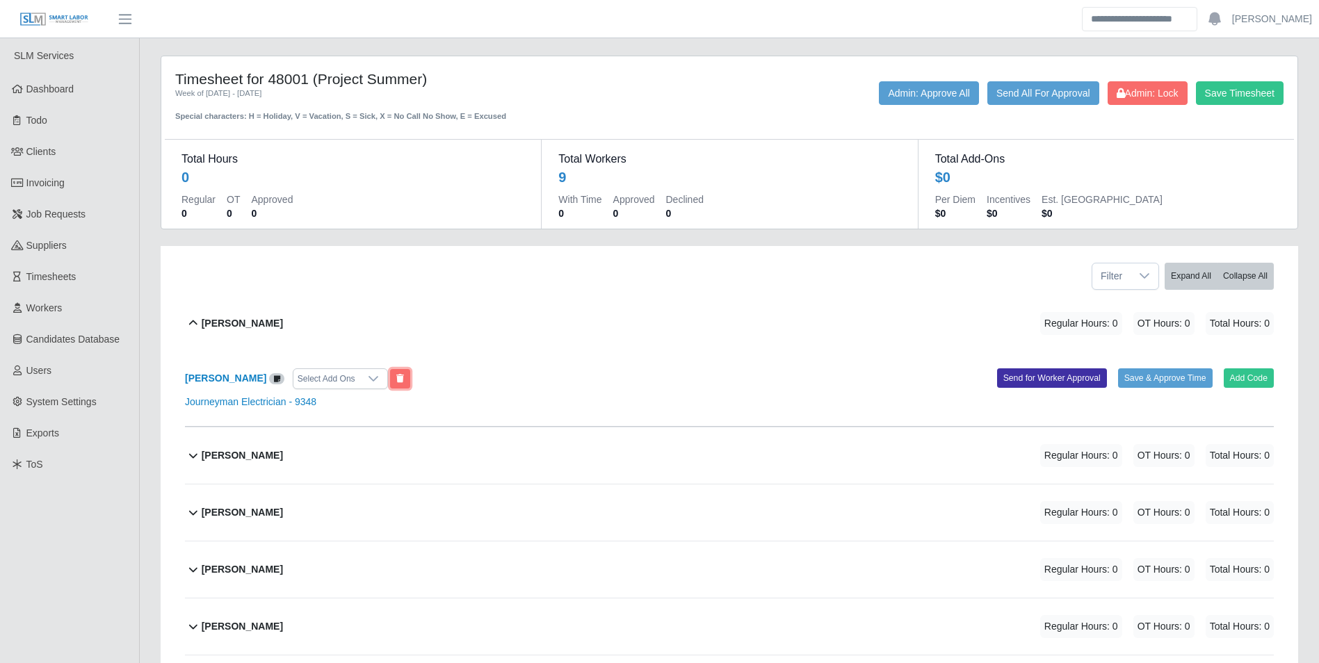
click at [410, 387] on button at bounding box center [400, 378] width 20 height 19
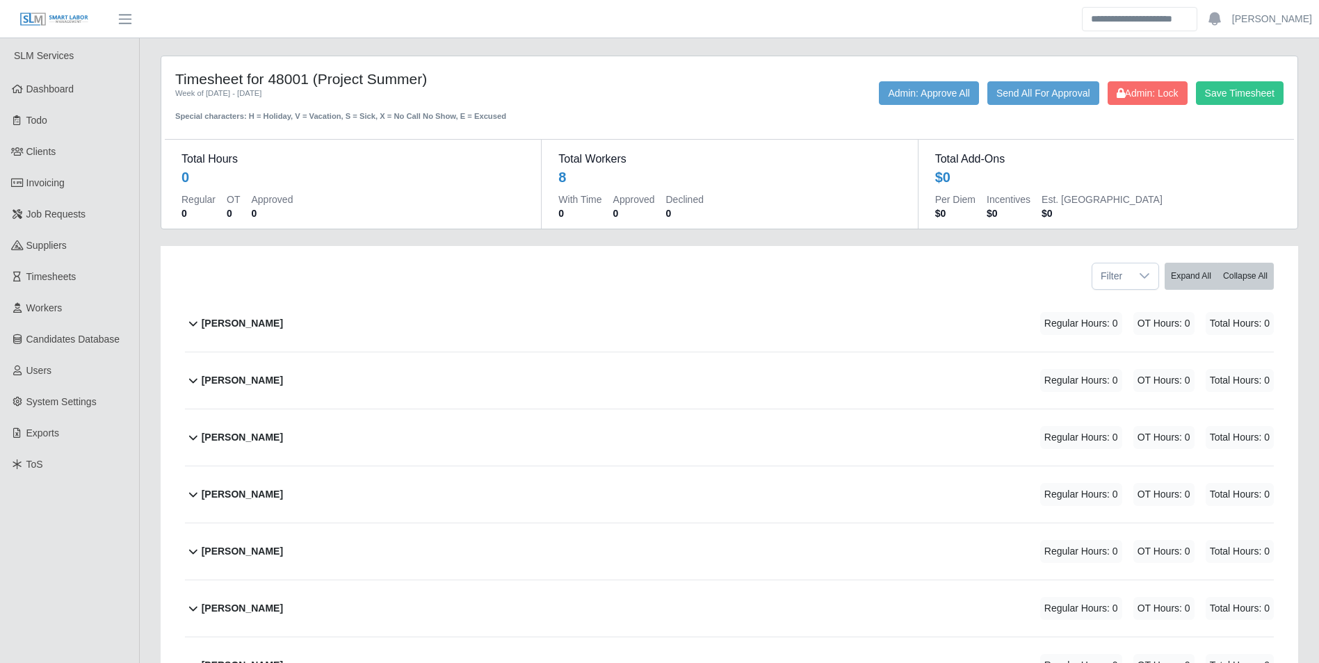
click at [243, 323] on b "Jose Chacin" at bounding box center [242, 323] width 81 height 15
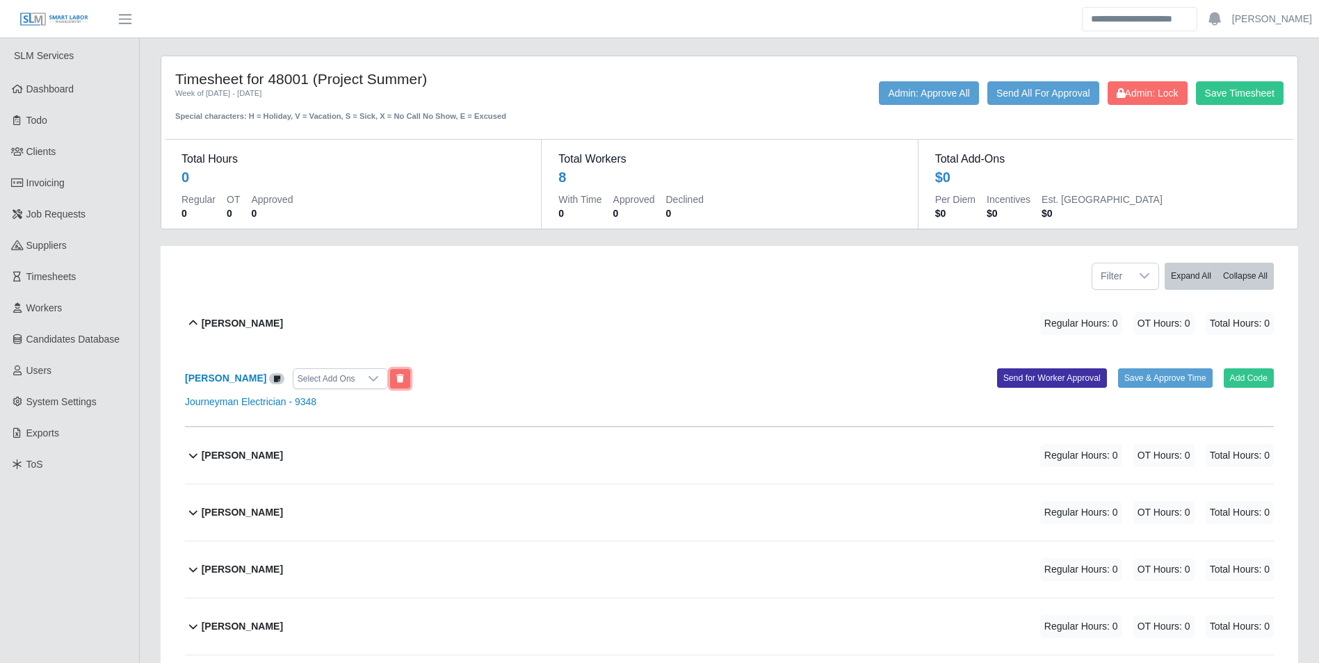
click at [390, 380] on button at bounding box center [400, 378] width 20 height 19
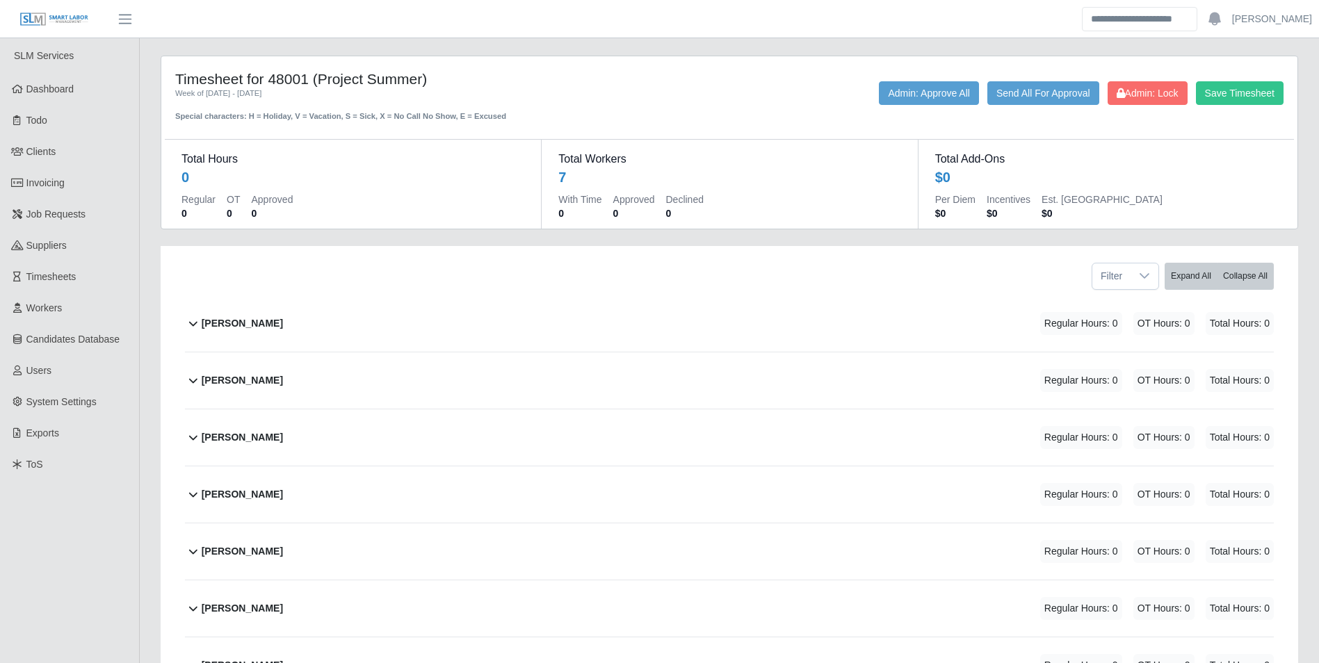
click at [235, 323] on b "Jovanny Rodriuguez Martinez" at bounding box center [242, 323] width 81 height 15
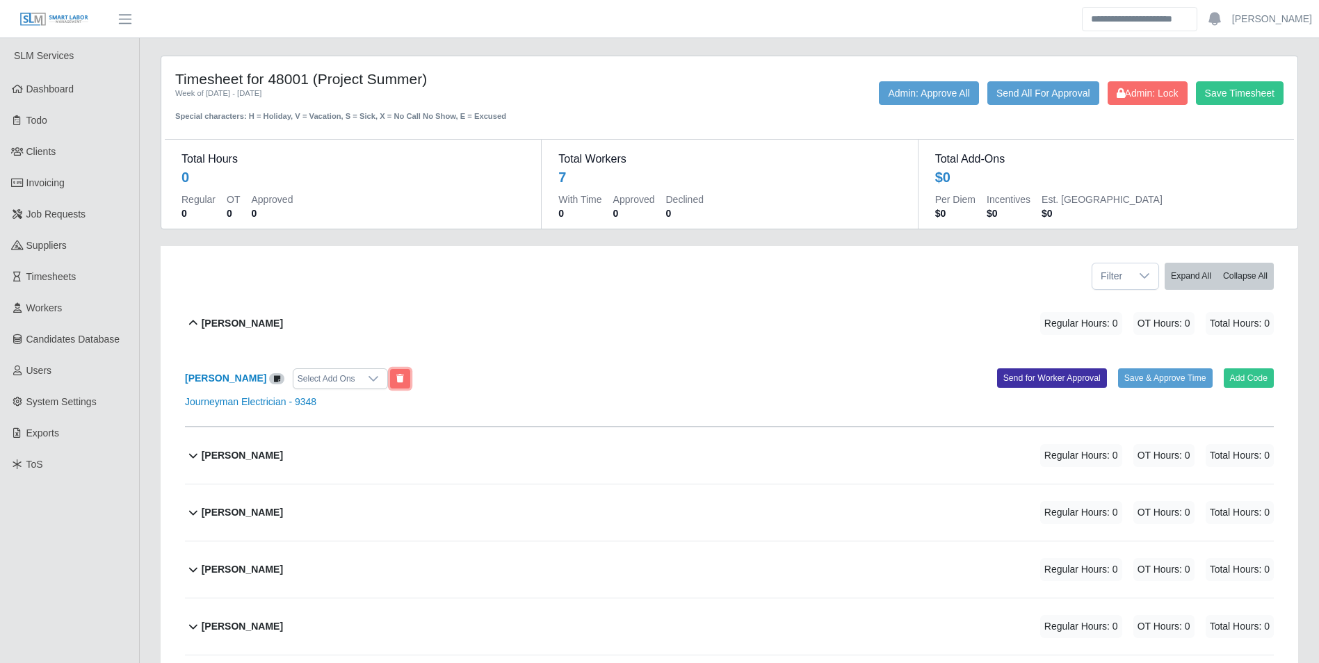
click at [404, 383] on icon at bounding box center [400, 379] width 8 height 8
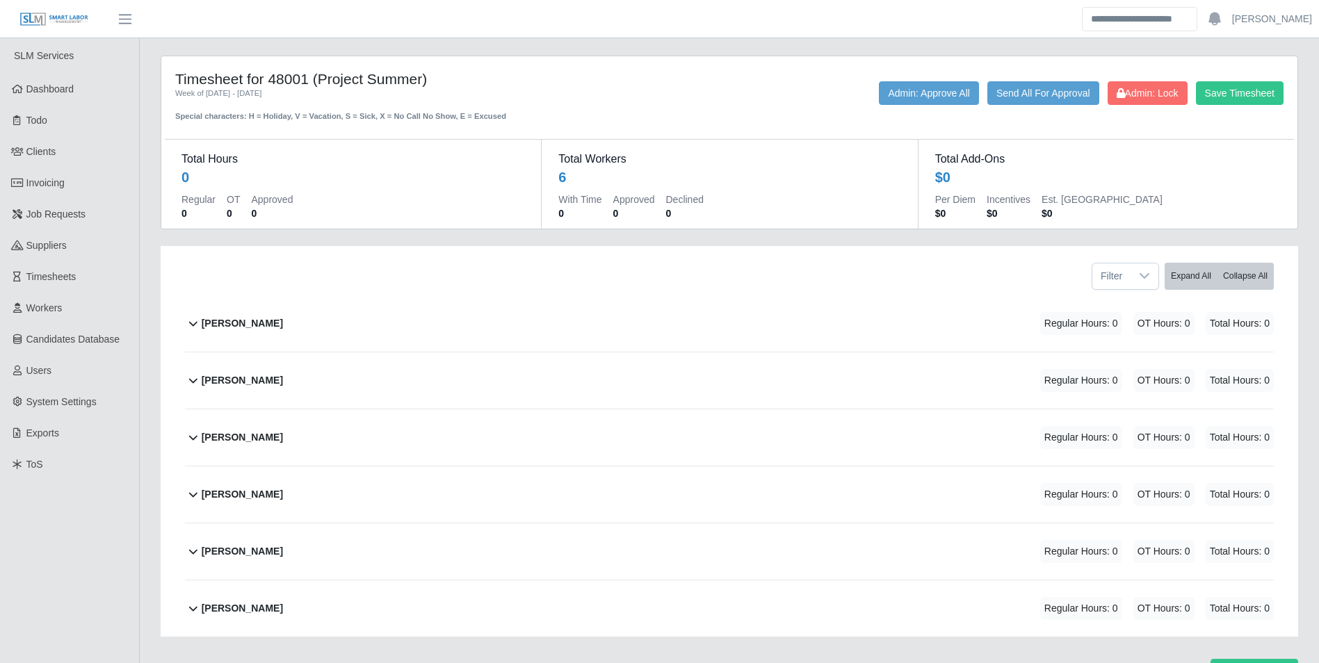
click at [259, 319] on div "Juan Nava Regular Hours: 0 OT Hours: 0 Total Hours: 0" at bounding box center [738, 324] width 1072 height 56
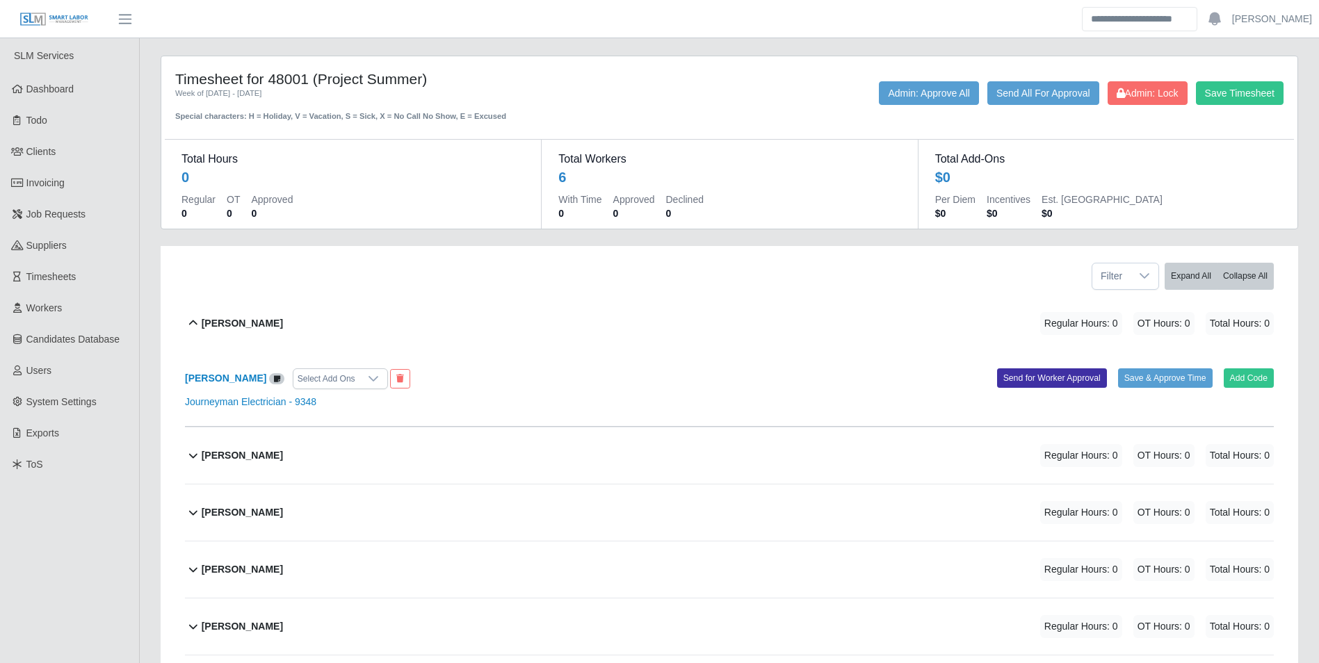
click at [376, 378] on div "Juan Nava Select Add Ons" at bounding box center [452, 379] width 555 height 21
click at [396, 378] on icon at bounding box center [400, 379] width 8 height 8
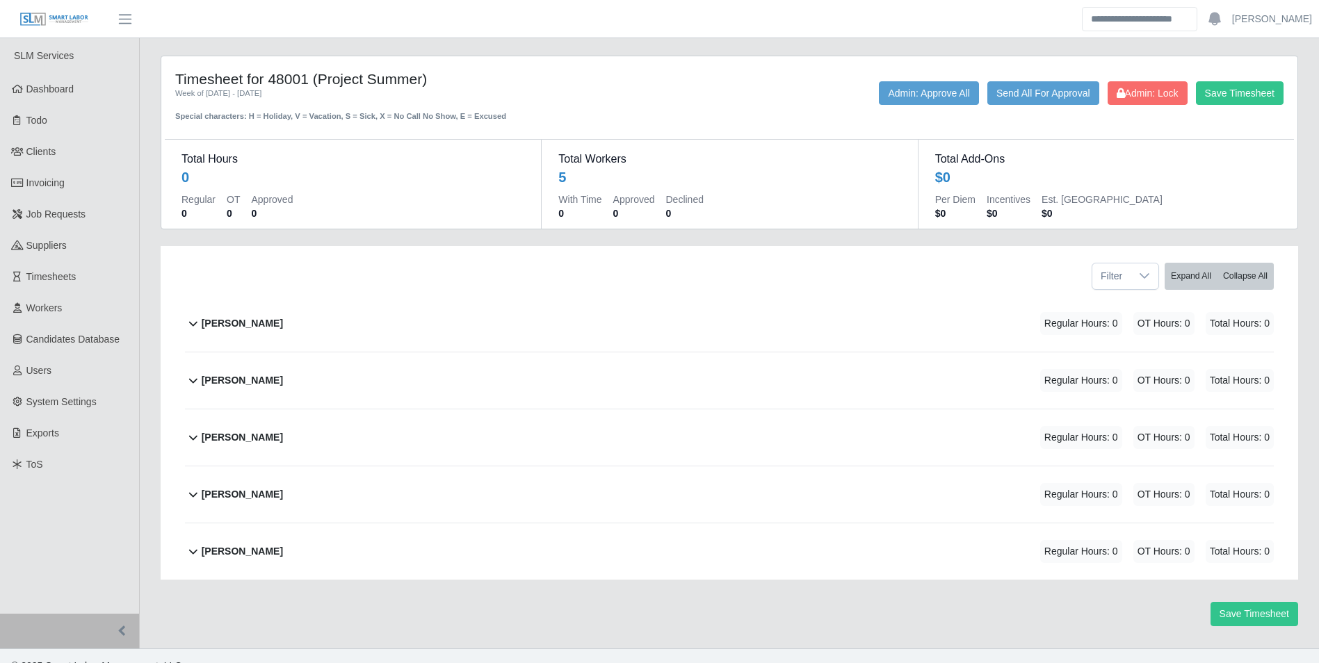
click at [234, 319] on b "Ledgar Martinez" at bounding box center [242, 323] width 81 height 15
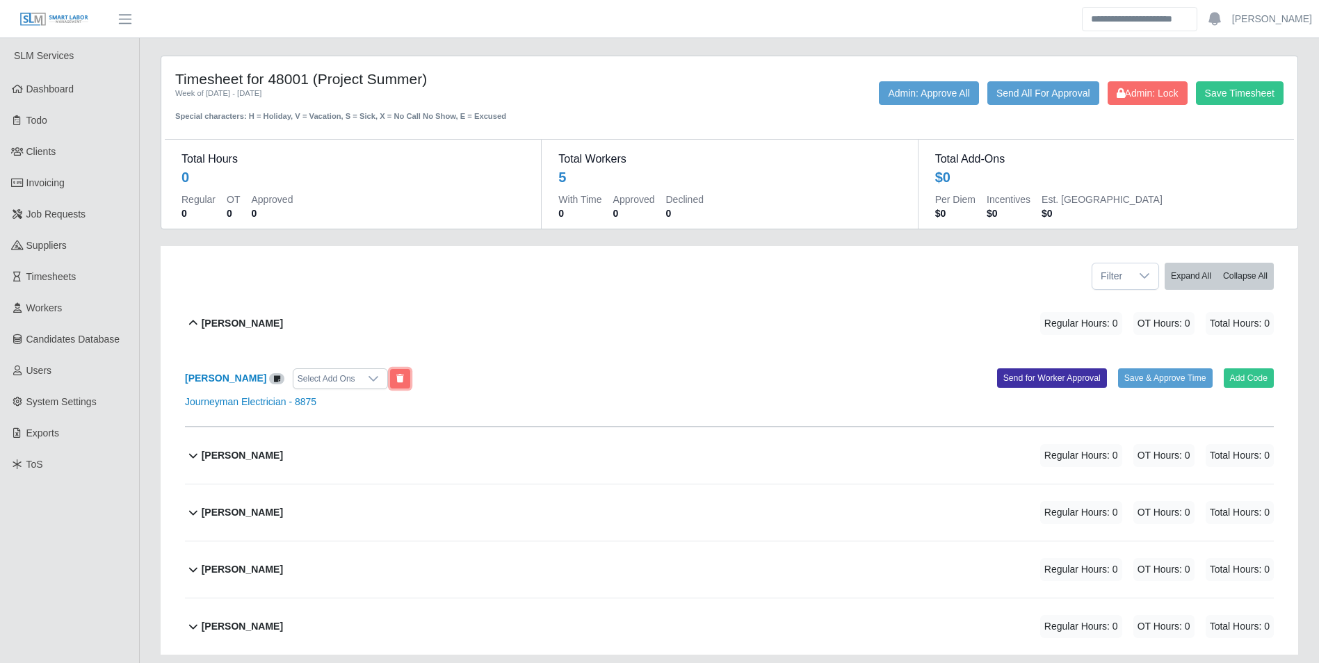
click at [399, 379] on button at bounding box center [400, 378] width 20 height 19
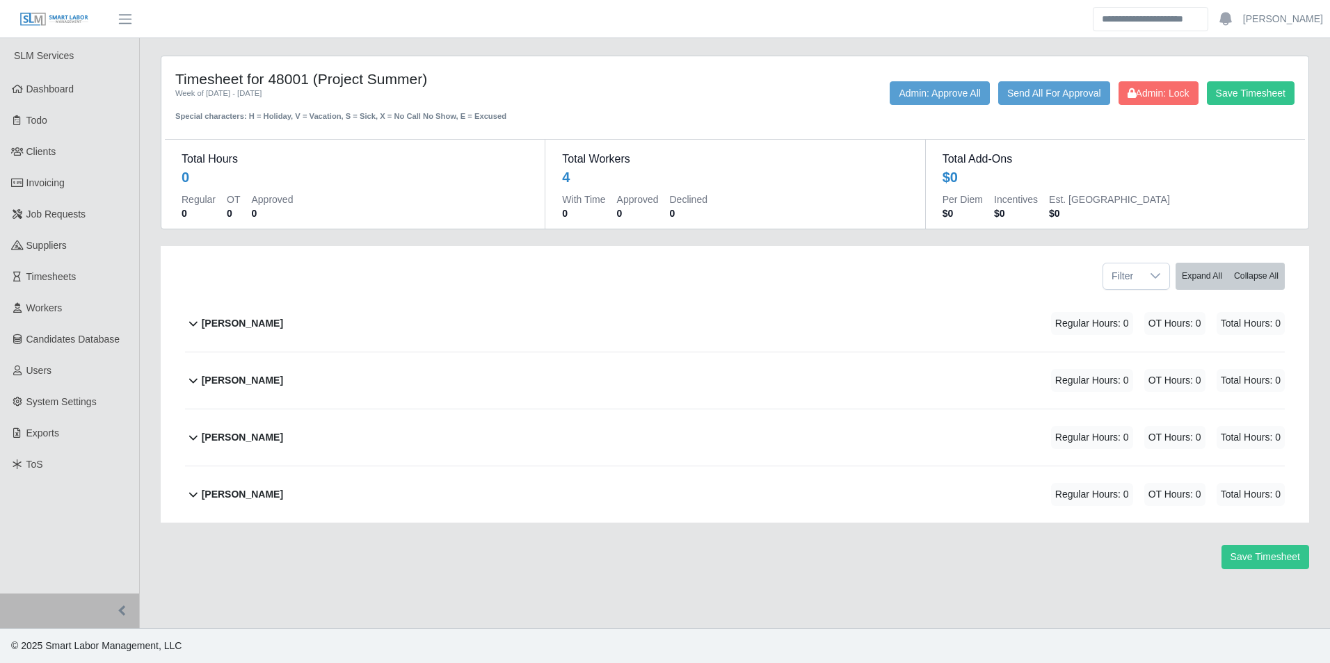
click at [247, 329] on b "Mario Reyes" at bounding box center [242, 323] width 81 height 15
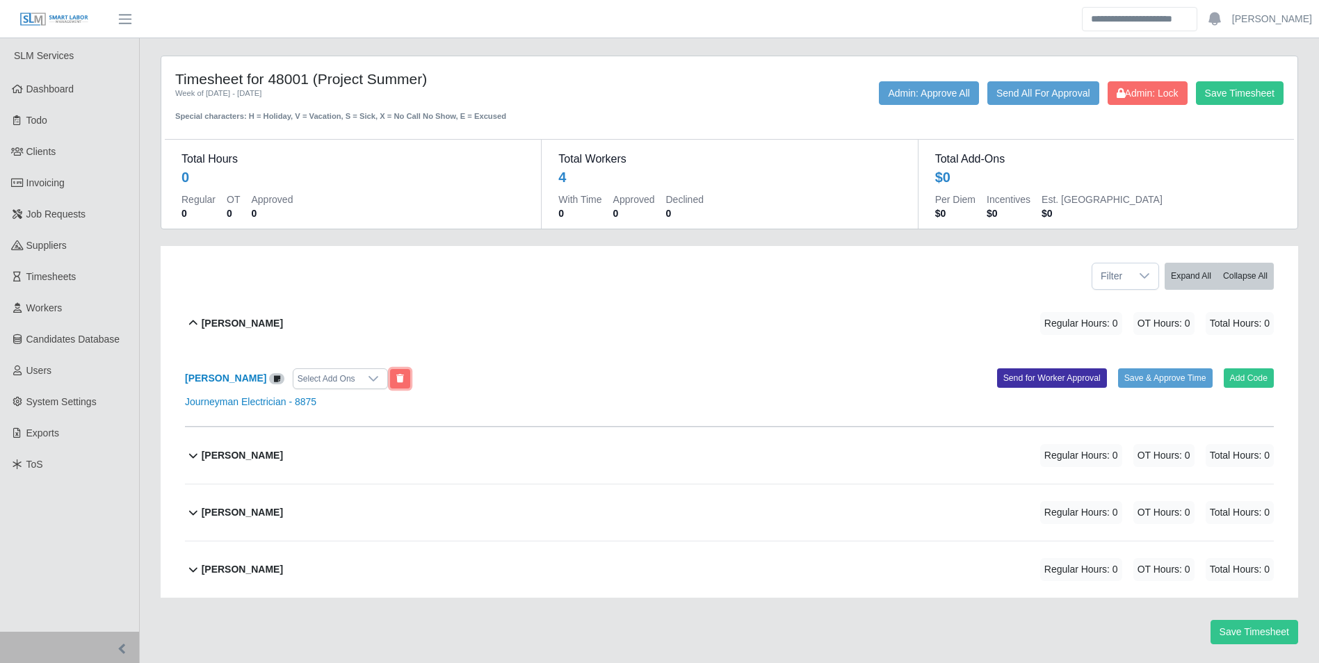
click at [390, 385] on button at bounding box center [400, 378] width 20 height 19
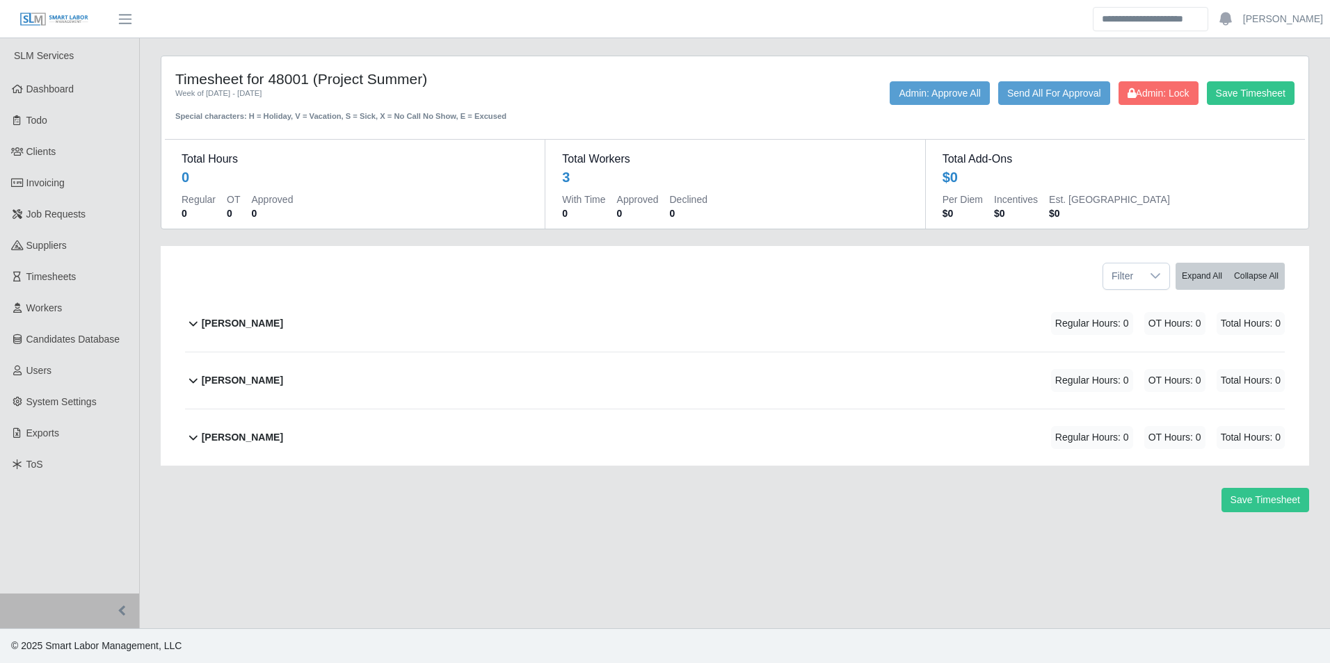
click at [246, 326] on b "Rafael Cuenca Valecillos" at bounding box center [242, 323] width 81 height 15
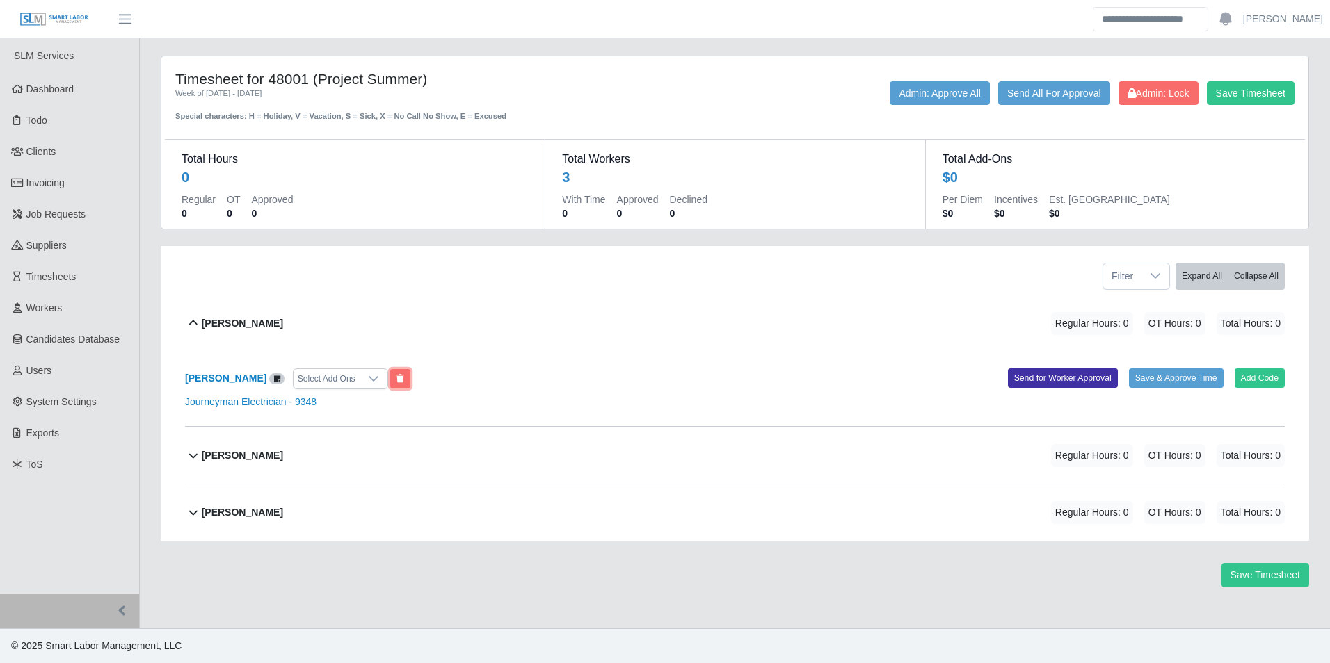
click at [410, 379] on button at bounding box center [400, 378] width 20 height 19
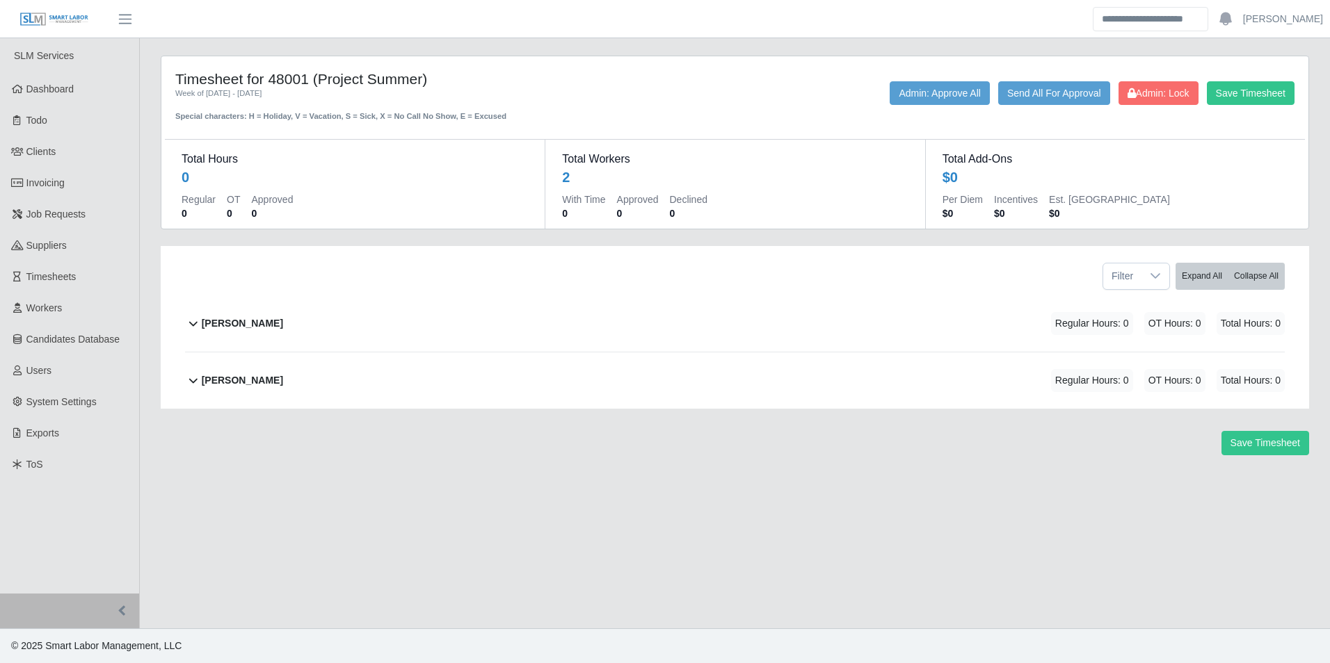
click at [258, 317] on b "Ronald Rojas" at bounding box center [242, 323] width 81 height 15
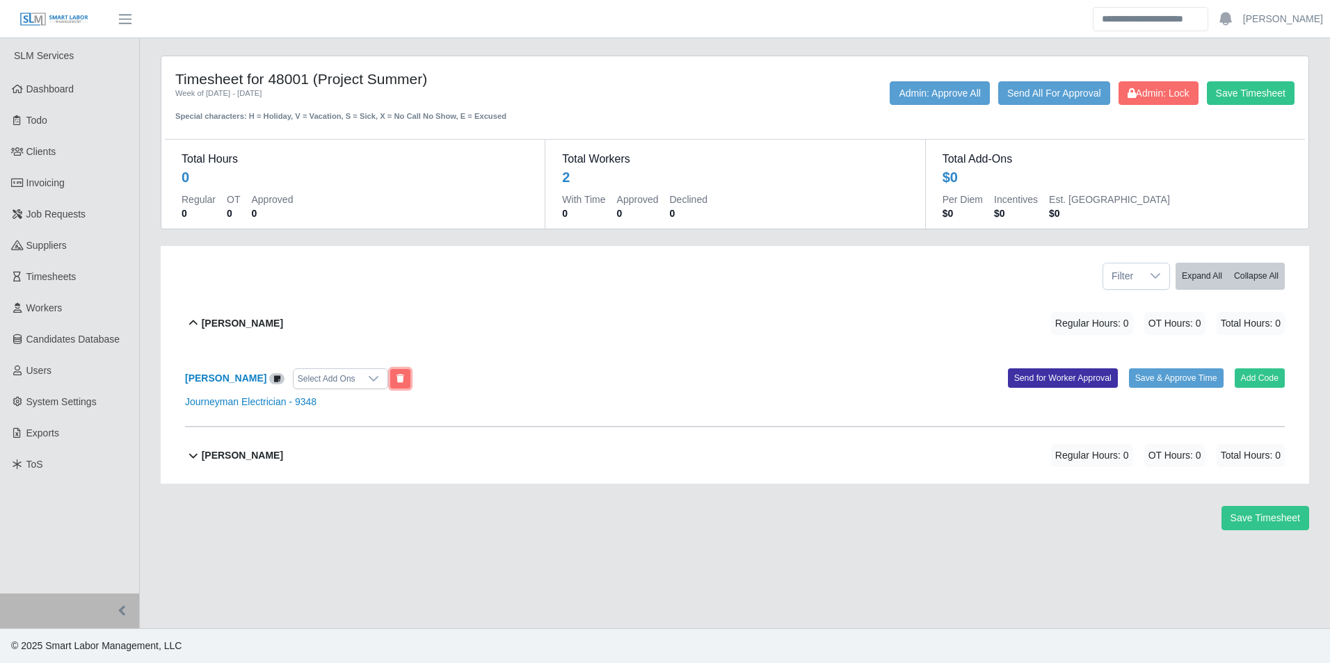
click at [390, 380] on button at bounding box center [400, 378] width 20 height 19
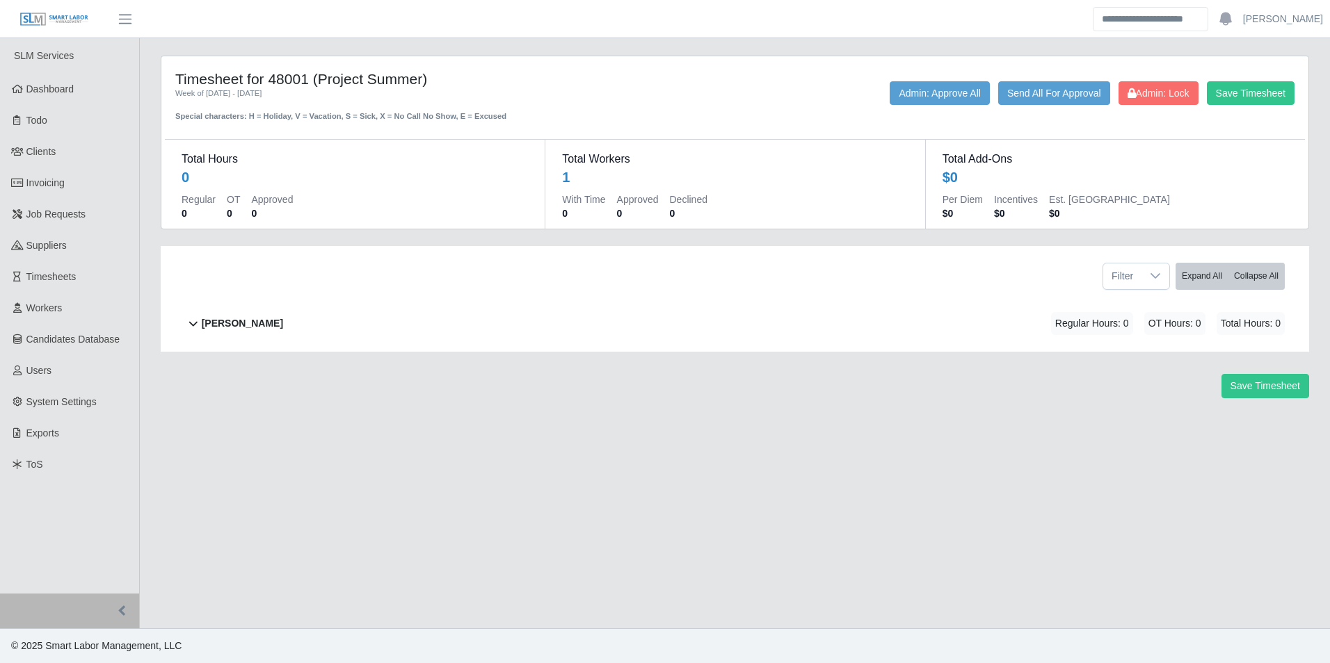
click at [259, 316] on div "Victor Vega Regular Hours: 0 OT Hours: 0 Total Hours: 0" at bounding box center [743, 324] width 1083 height 56
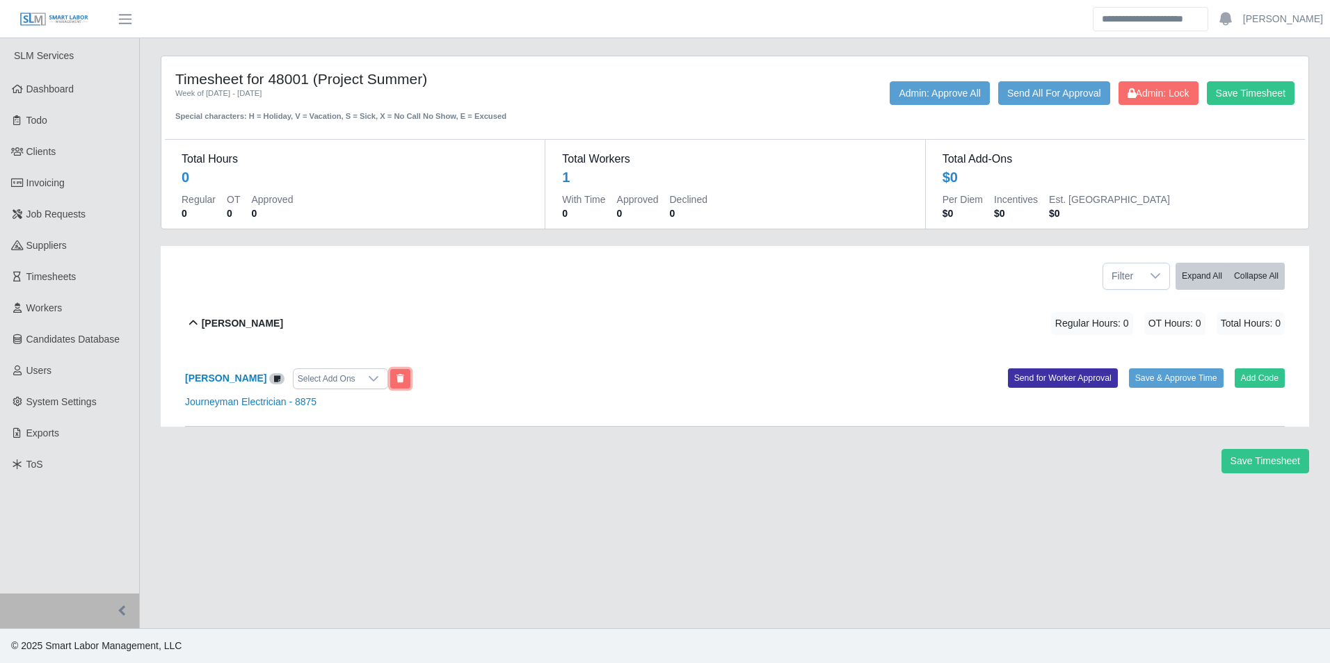
click at [390, 380] on button at bounding box center [400, 378] width 20 height 19
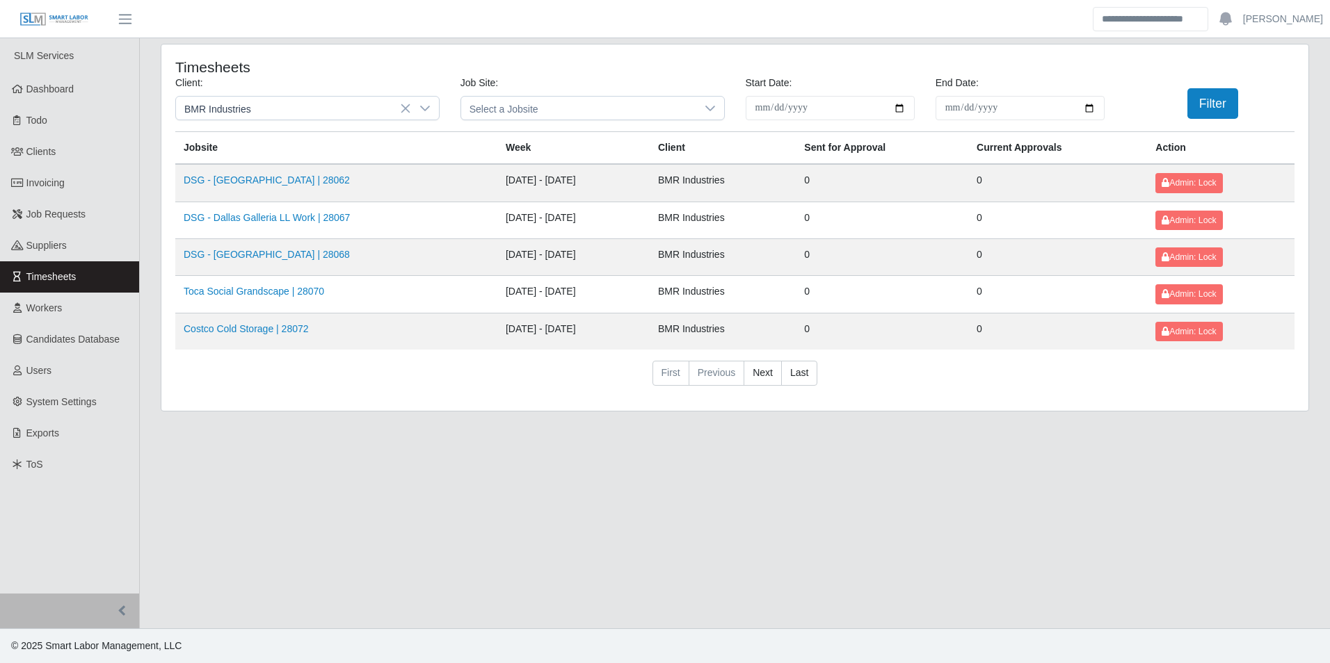
click at [290, 284] on td "Toca Social Grandscape | 28070" at bounding box center [336, 294] width 322 height 37
click at [289, 291] on link "Toca Social Grandscape | 28070" at bounding box center [254, 291] width 140 height 11
click at [256, 290] on link "Toca Social Grandscape | 28070" at bounding box center [254, 291] width 140 height 11
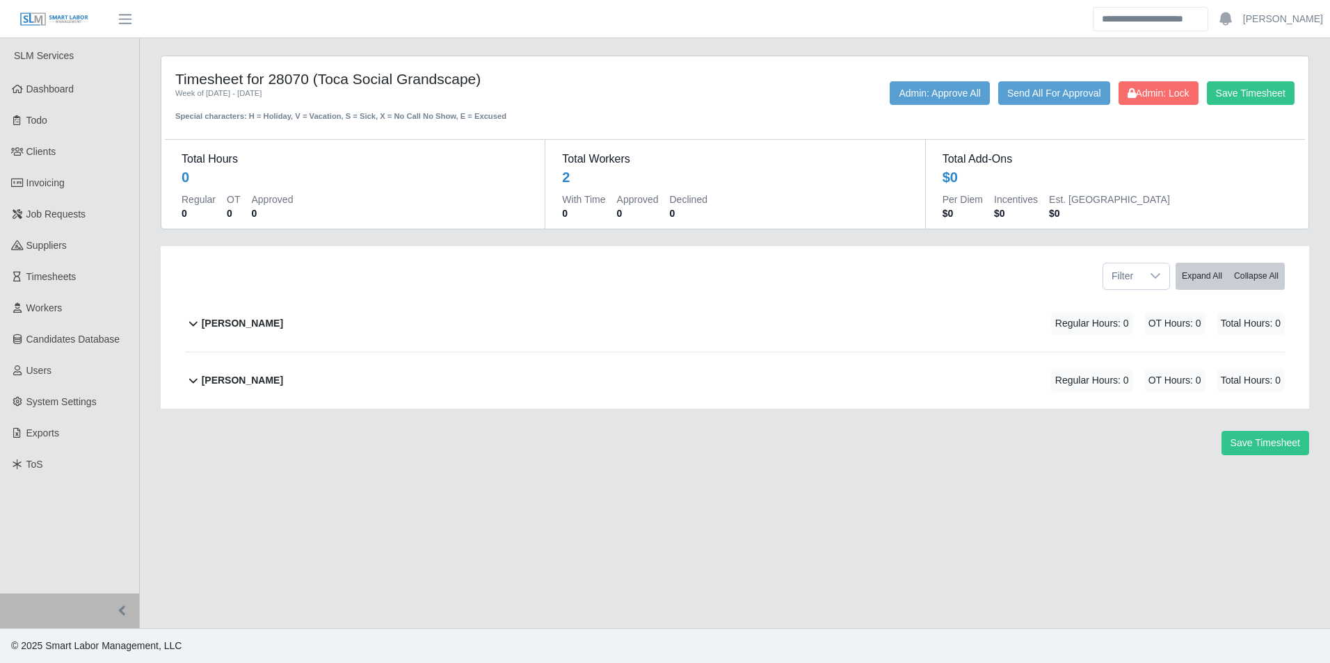
click at [285, 323] on div "Derwin Duarte Regular Hours: 0 OT Hours: 0 Total Hours: 0" at bounding box center [743, 324] width 1083 height 56
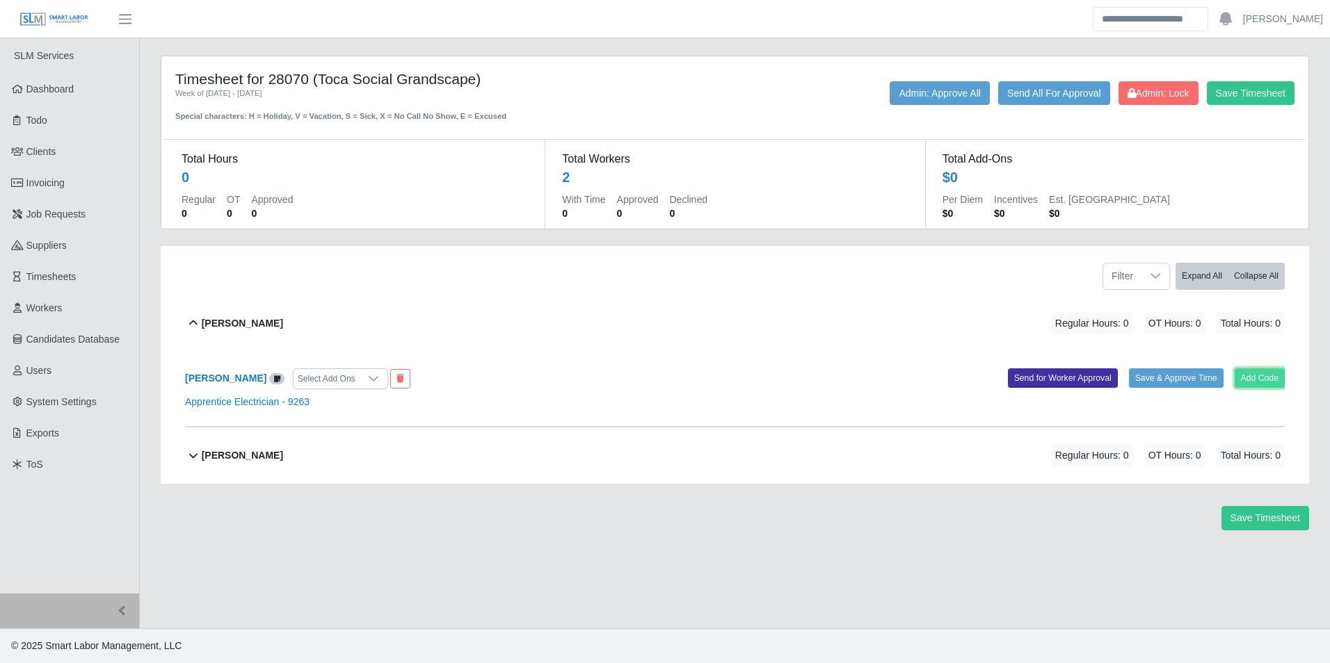
click at [1264, 374] on button "Add Code" at bounding box center [1259, 378] width 51 height 19
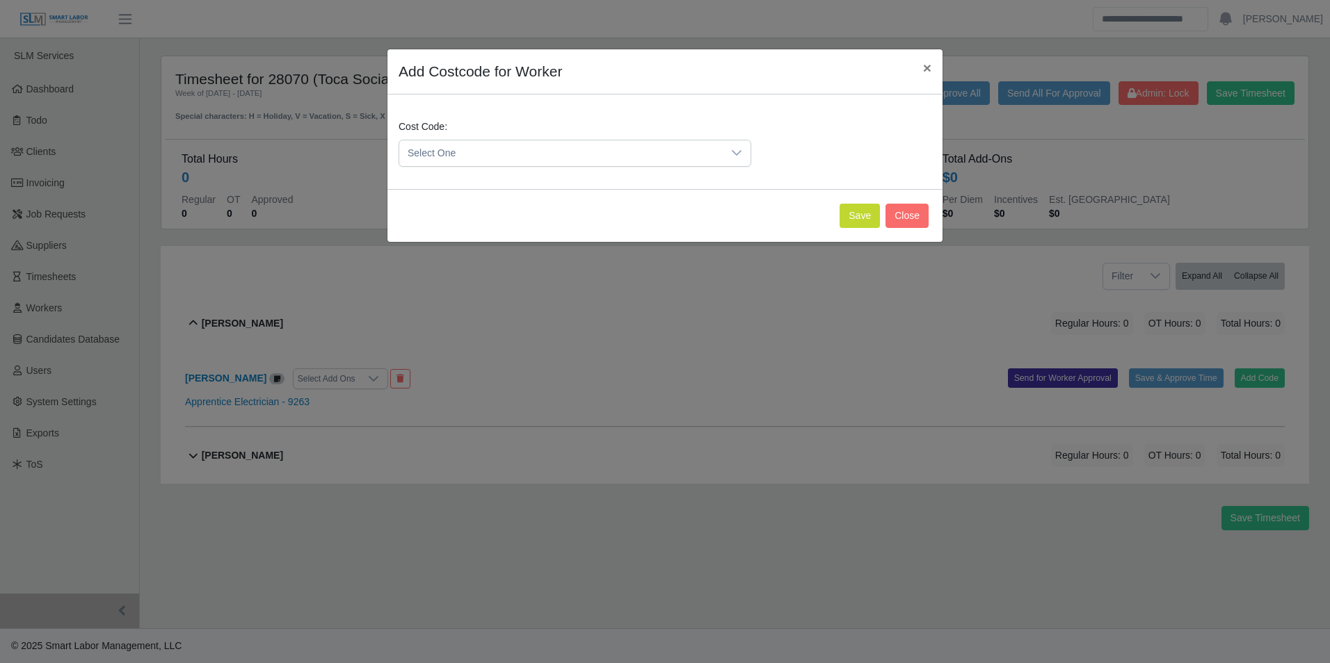
click at [534, 156] on span "Select One" at bounding box center [560, 153] width 323 height 26
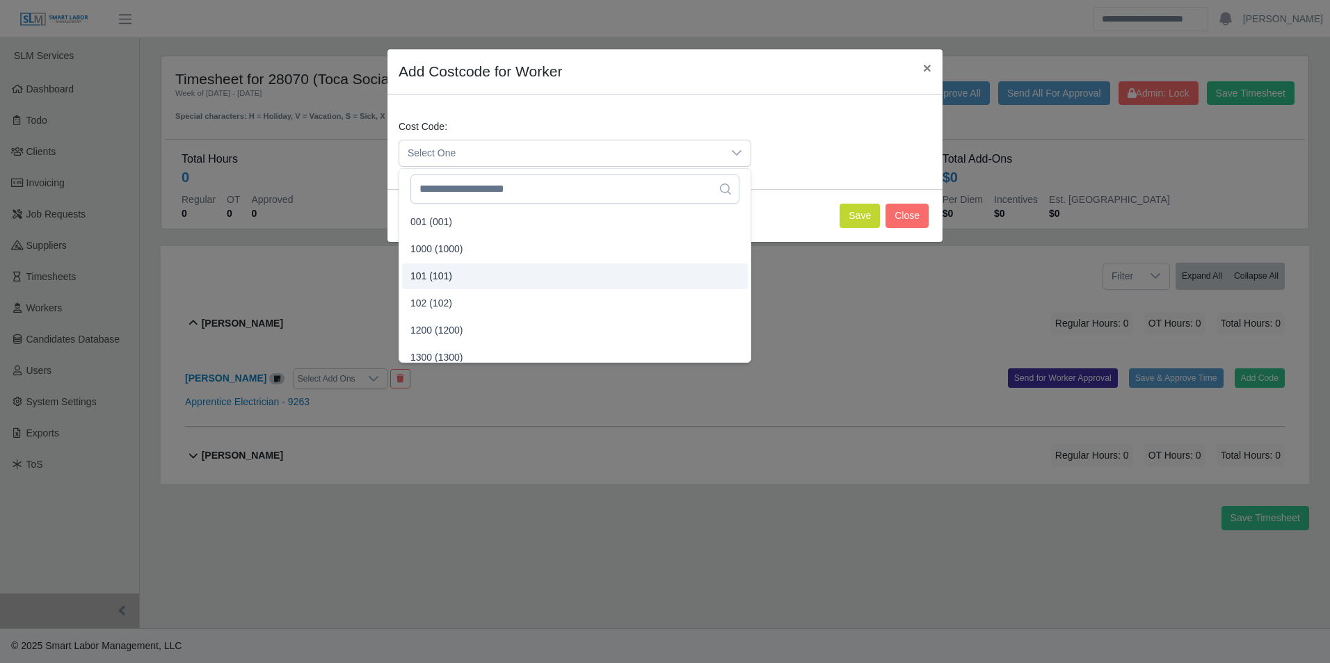
click at [461, 272] on li "101 (101)" at bounding box center [575, 277] width 346 height 26
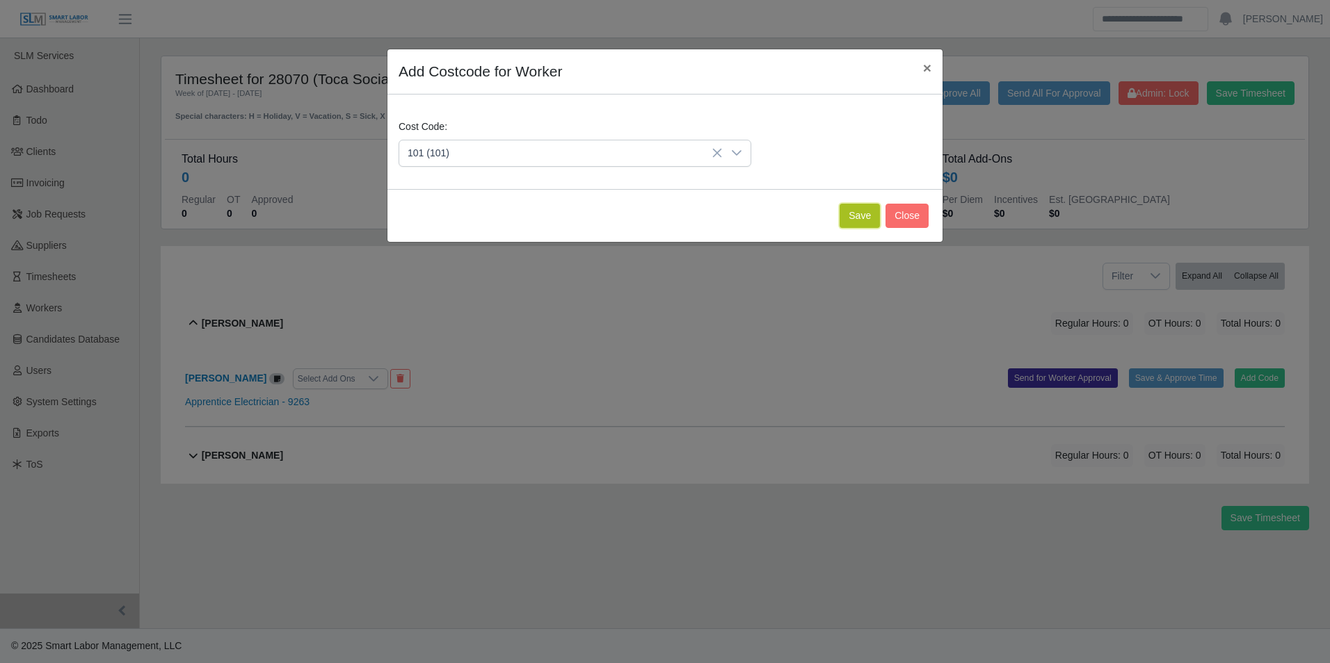
click at [866, 218] on button "Save" at bounding box center [859, 216] width 40 height 24
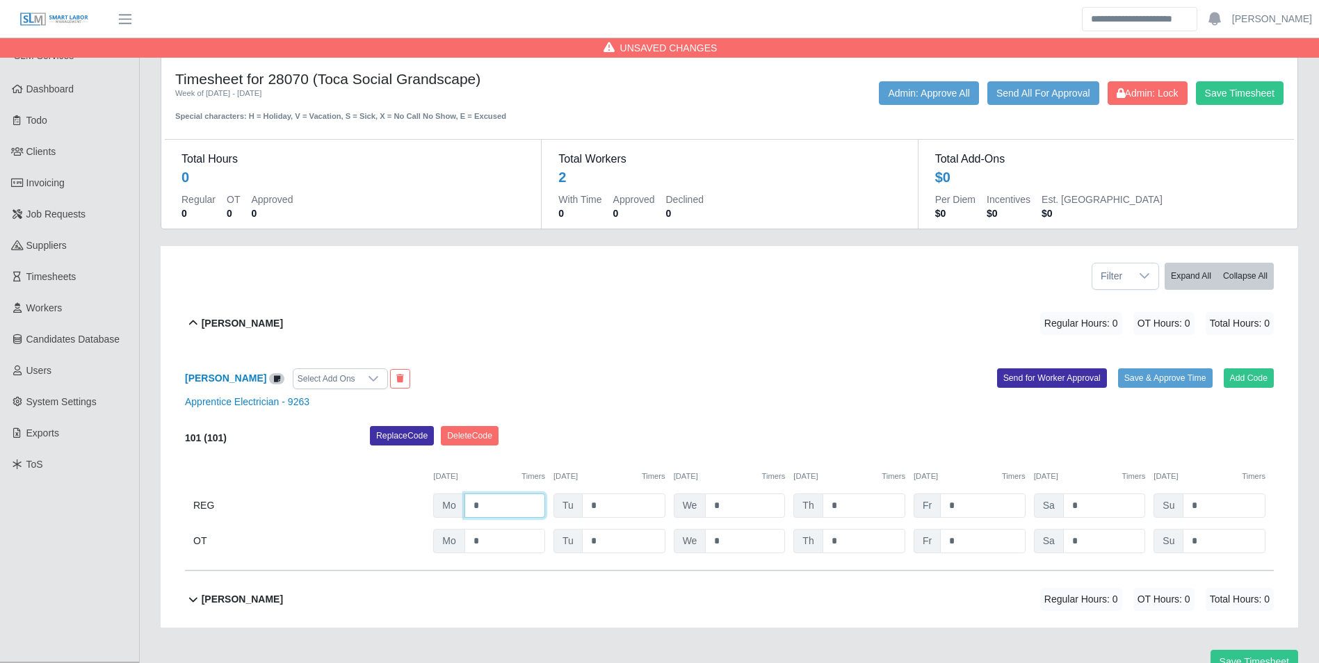
click at [513, 501] on input "*" at bounding box center [505, 506] width 81 height 24
type input "*"
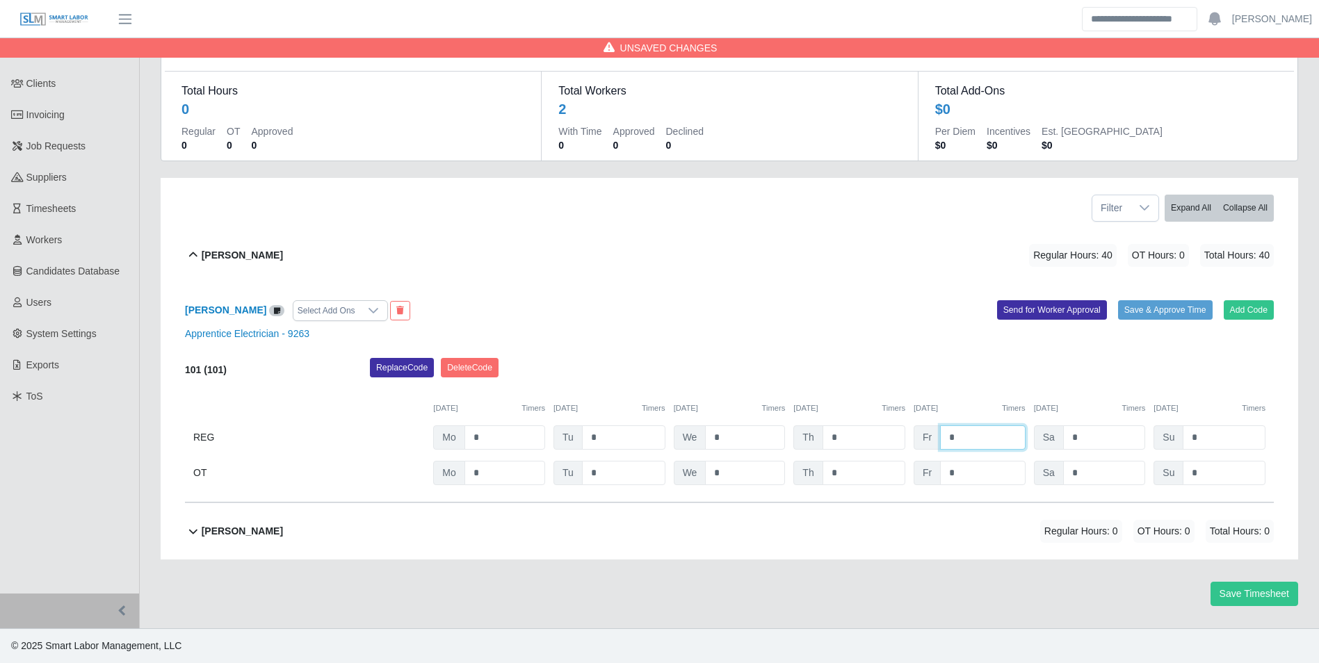
type input "*"
click at [267, 526] on b "Ernesto Mateo" at bounding box center [242, 531] width 81 height 15
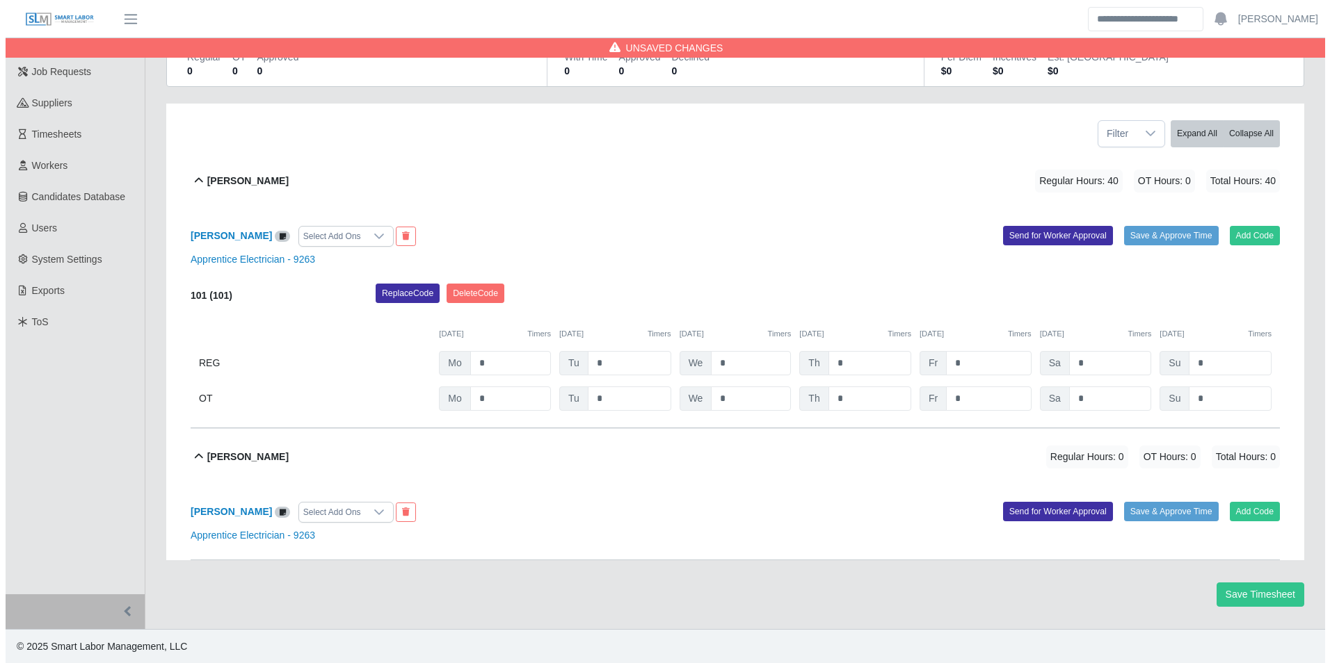
scroll to position [144, 0]
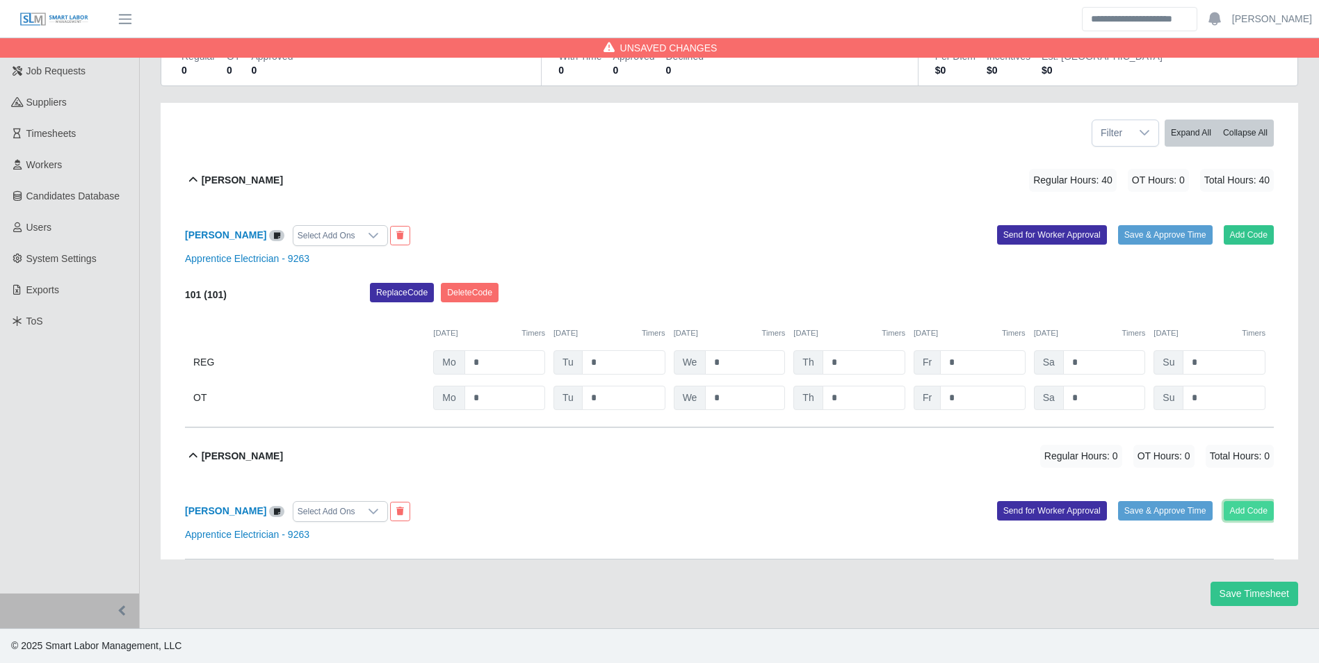
drag, startPoint x: 1257, startPoint y: 518, endPoint x: 1250, endPoint y: 515, distance: 7.5
click at [1250, 515] on button "Add Code" at bounding box center [1249, 510] width 51 height 19
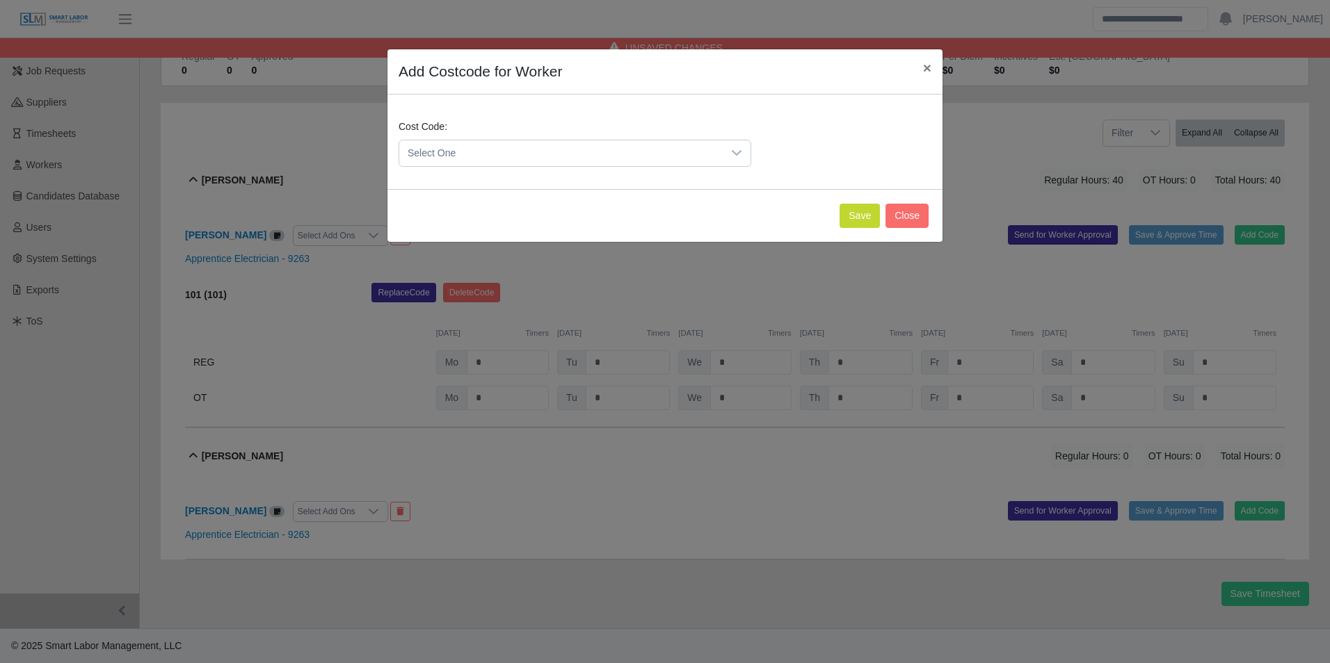
click at [466, 157] on span "Select One" at bounding box center [560, 153] width 323 height 26
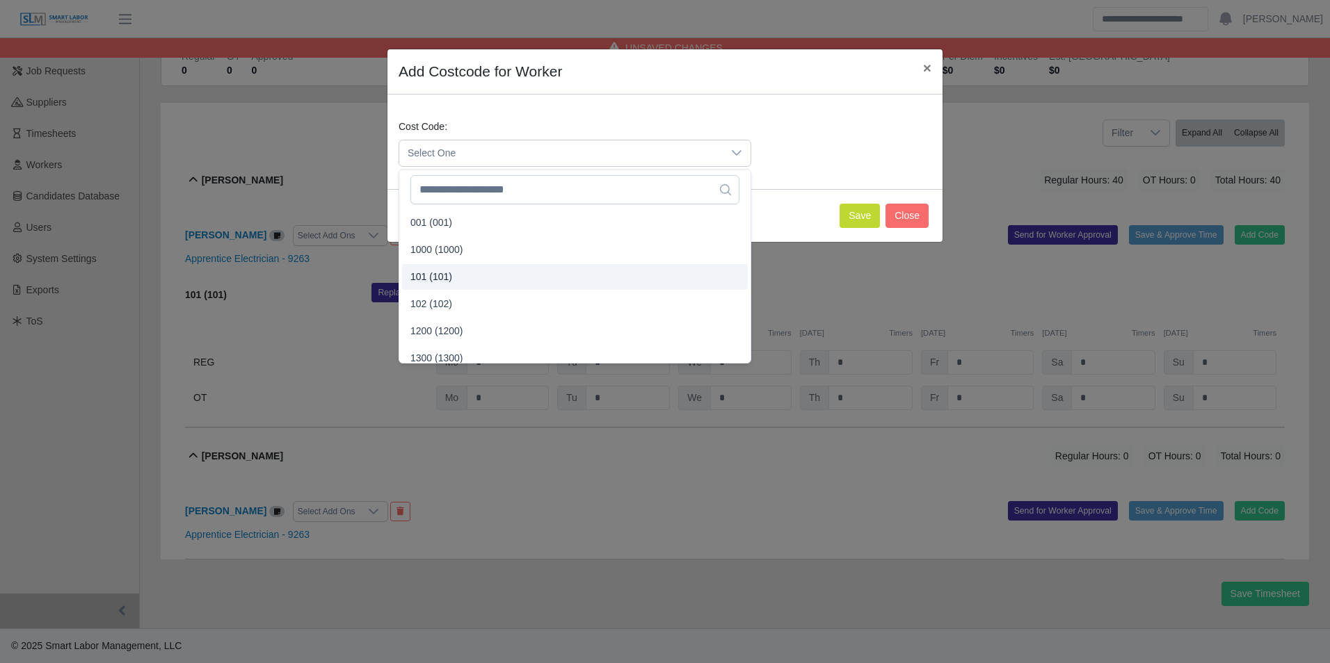
click at [459, 274] on li "101 (101)" at bounding box center [575, 277] width 346 height 26
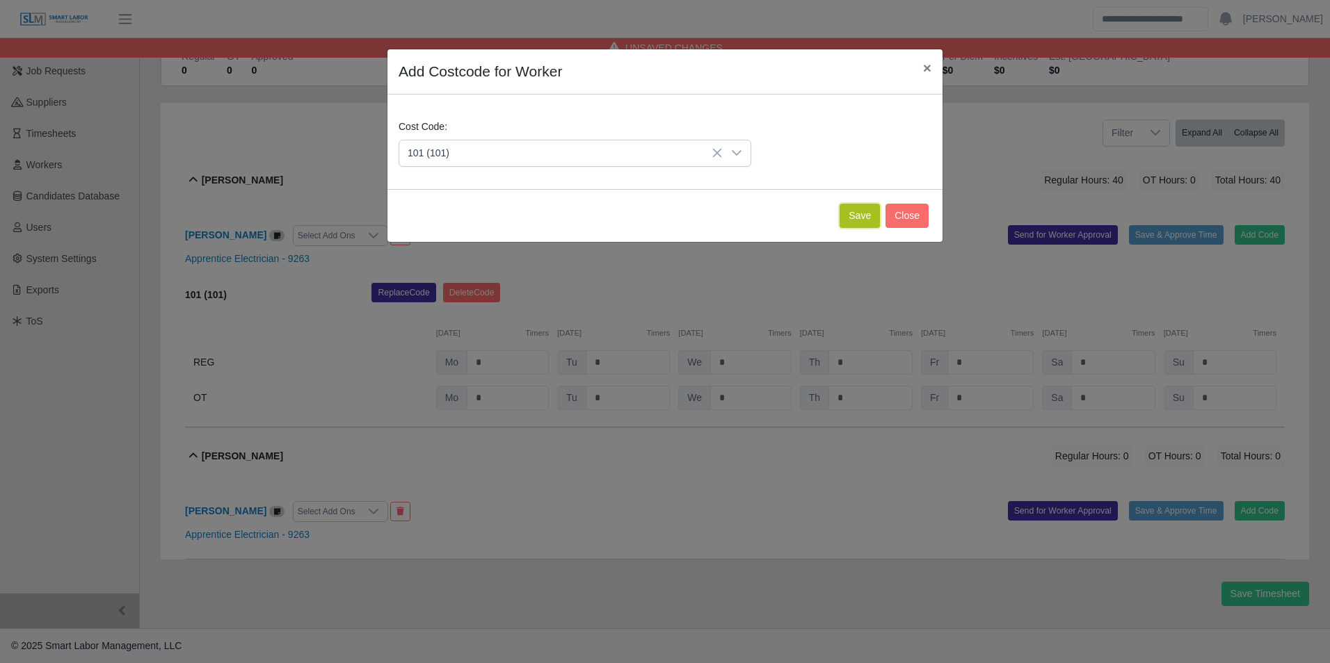
click at [858, 224] on button "Save" at bounding box center [859, 216] width 40 height 24
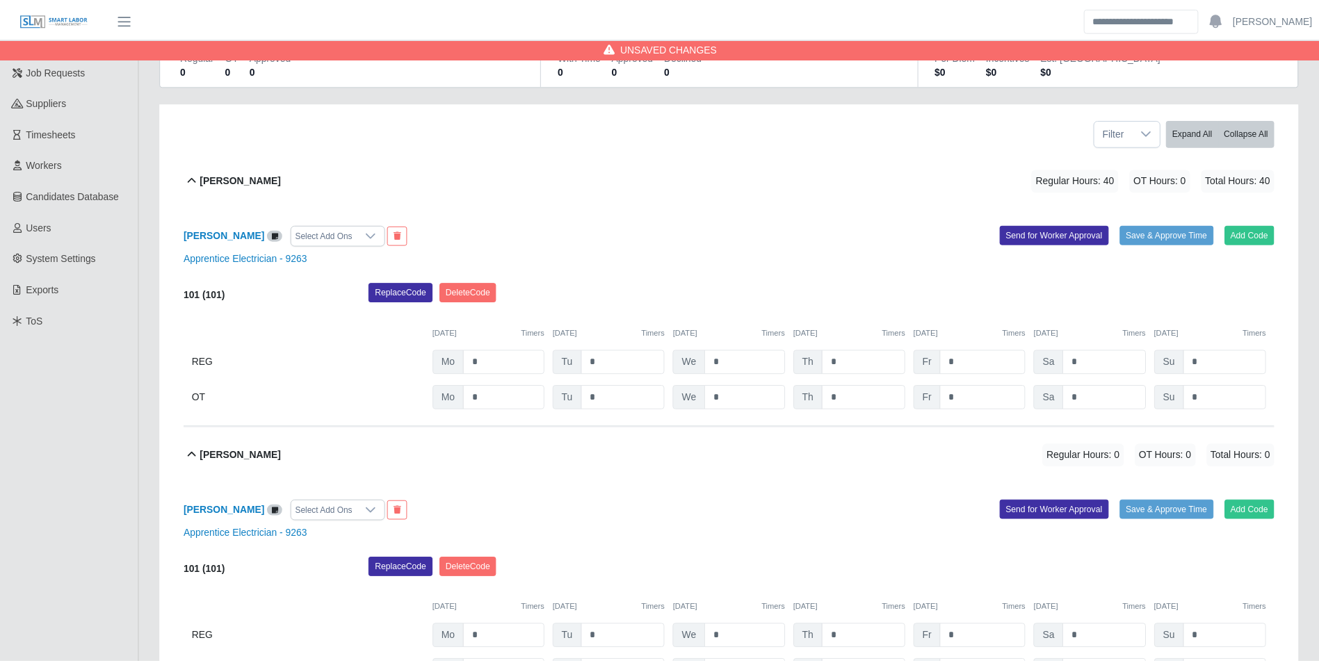
scroll to position [288, 0]
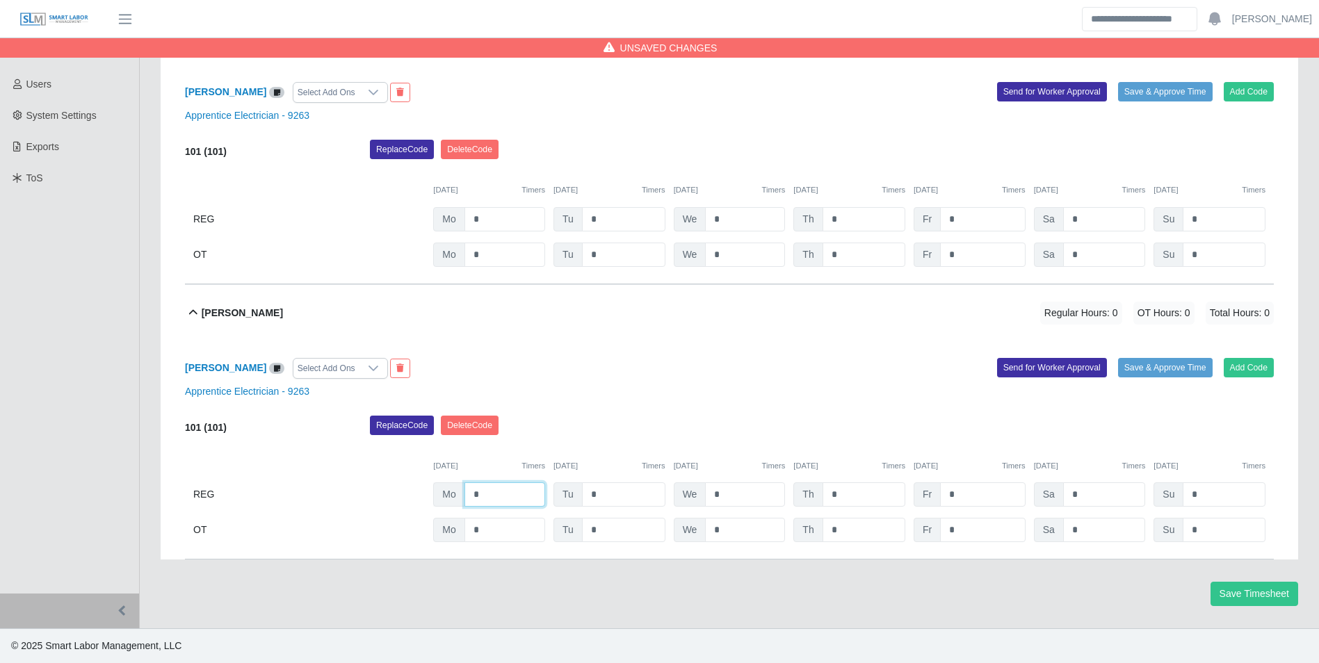
click at [517, 492] on input "*" at bounding box center [505, 495] width 81 height 24
type input "*"
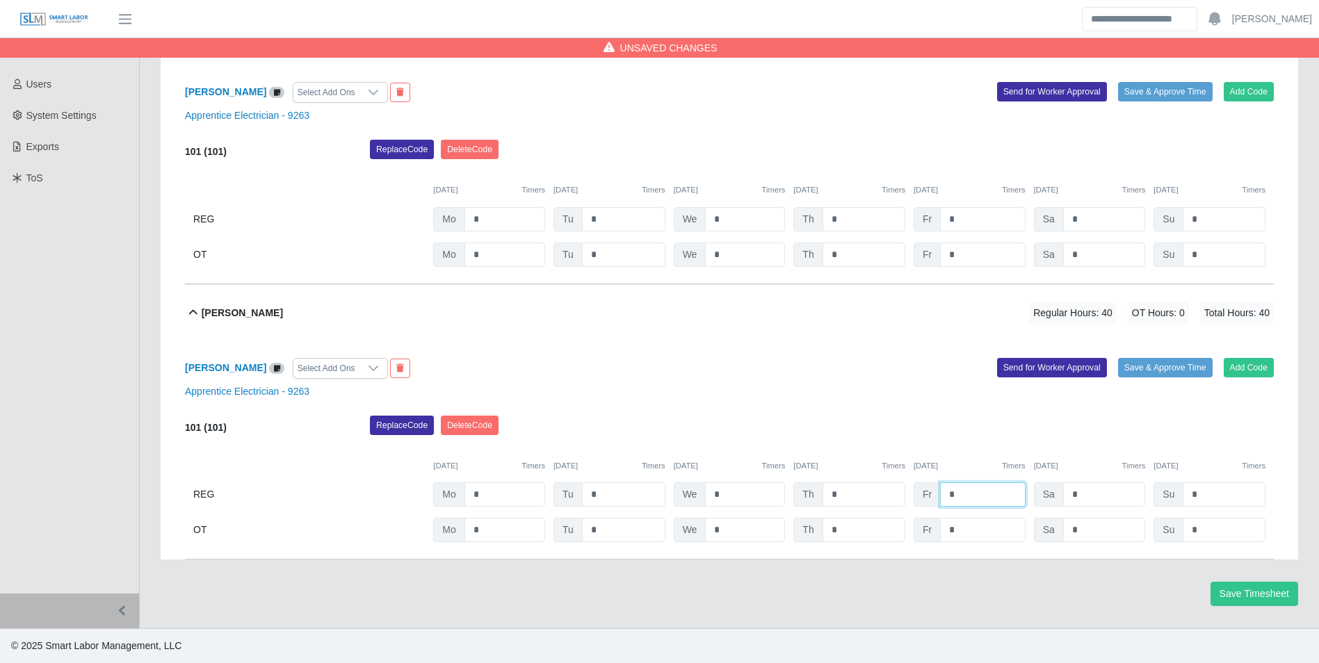
type input "*"
click at [837, 427] on div "Replace Code Delete Code" at bounding box center [822, 430] width 925 height 28
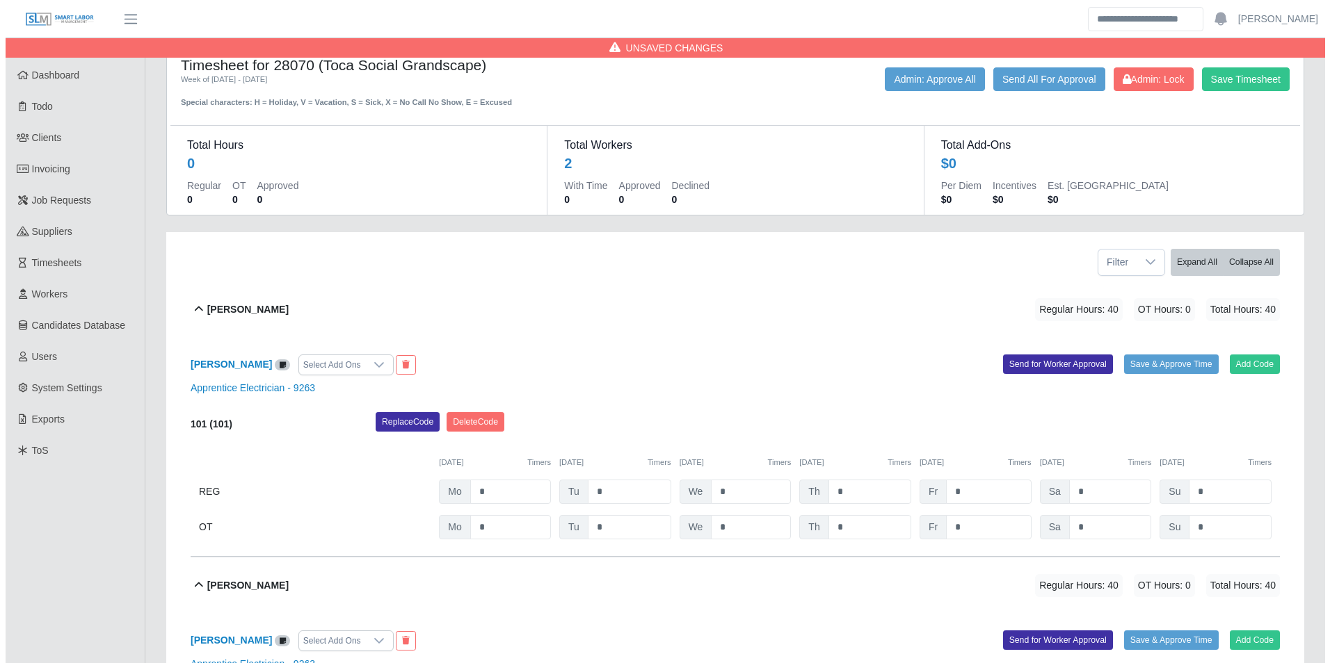
scroll to position [0, 0]
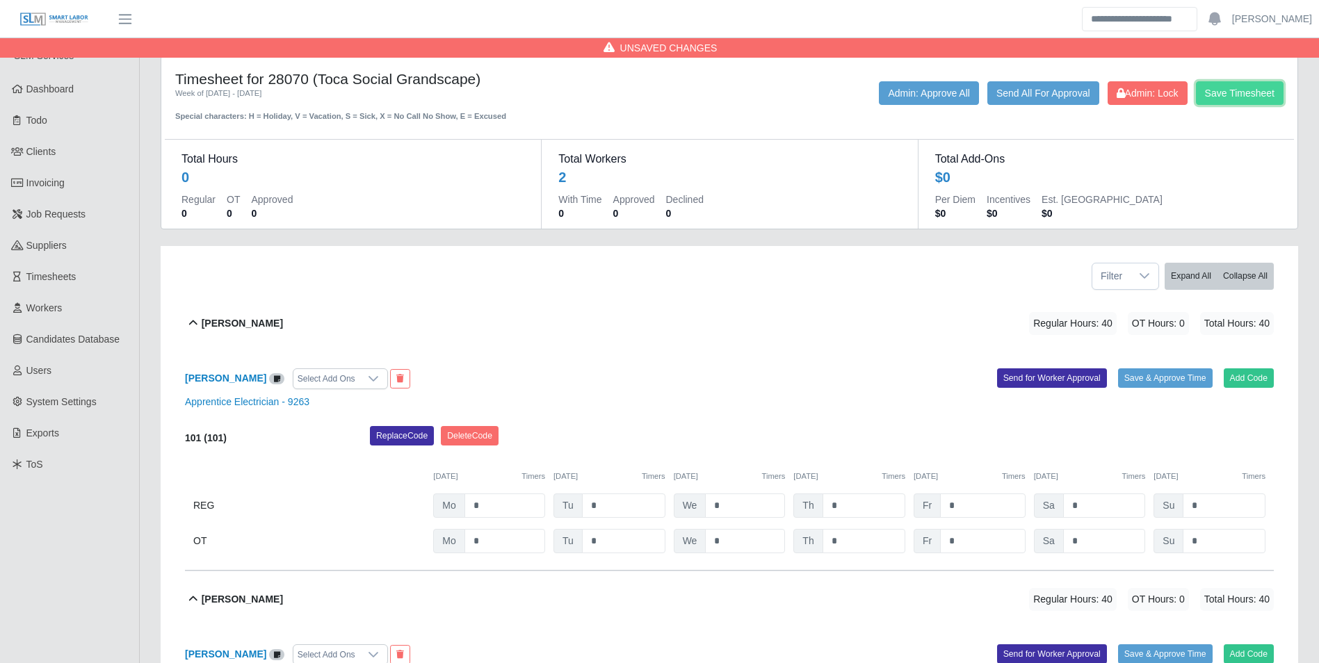
click at [1241, 99] on button "Save Timesheet" at bounding box center [1240, 93] width 88 height 24
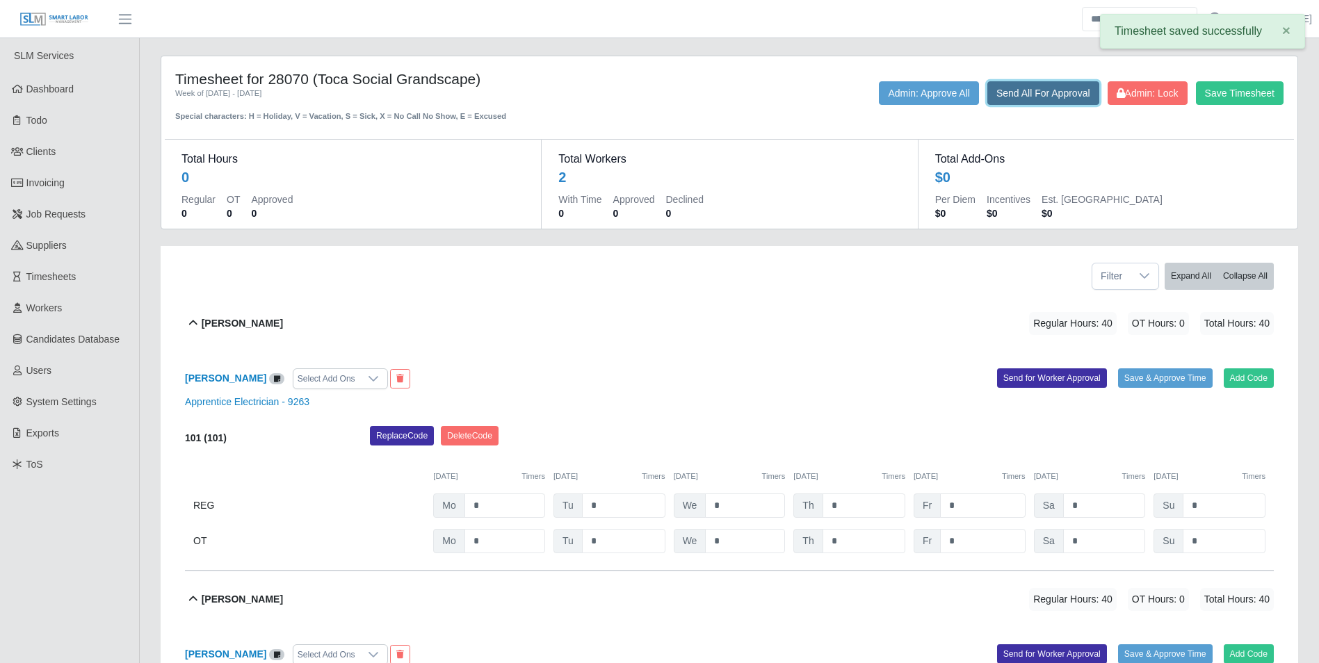
click at [1048, 102] on button "Send All For Approval" at bounding box center [1044, 93] width 112 height 24
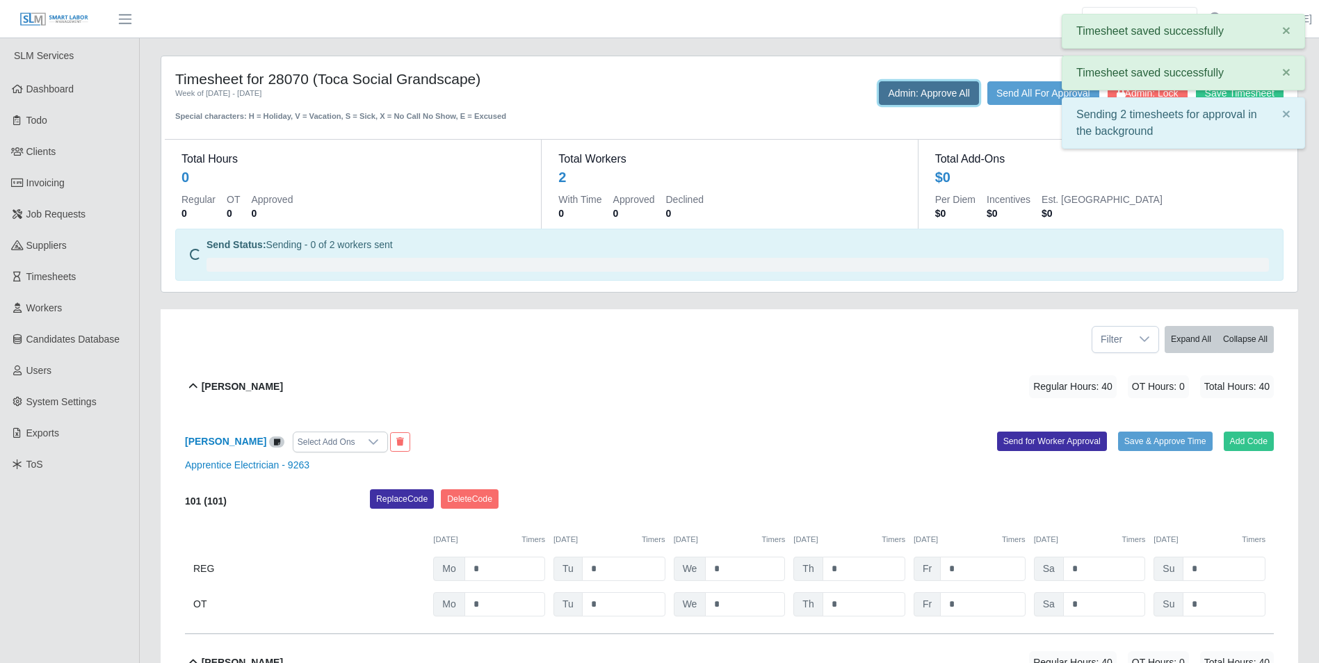
click at [943, 96] on button "Admin: Approve All" at bounding box center [929, 93] width 100 height 24
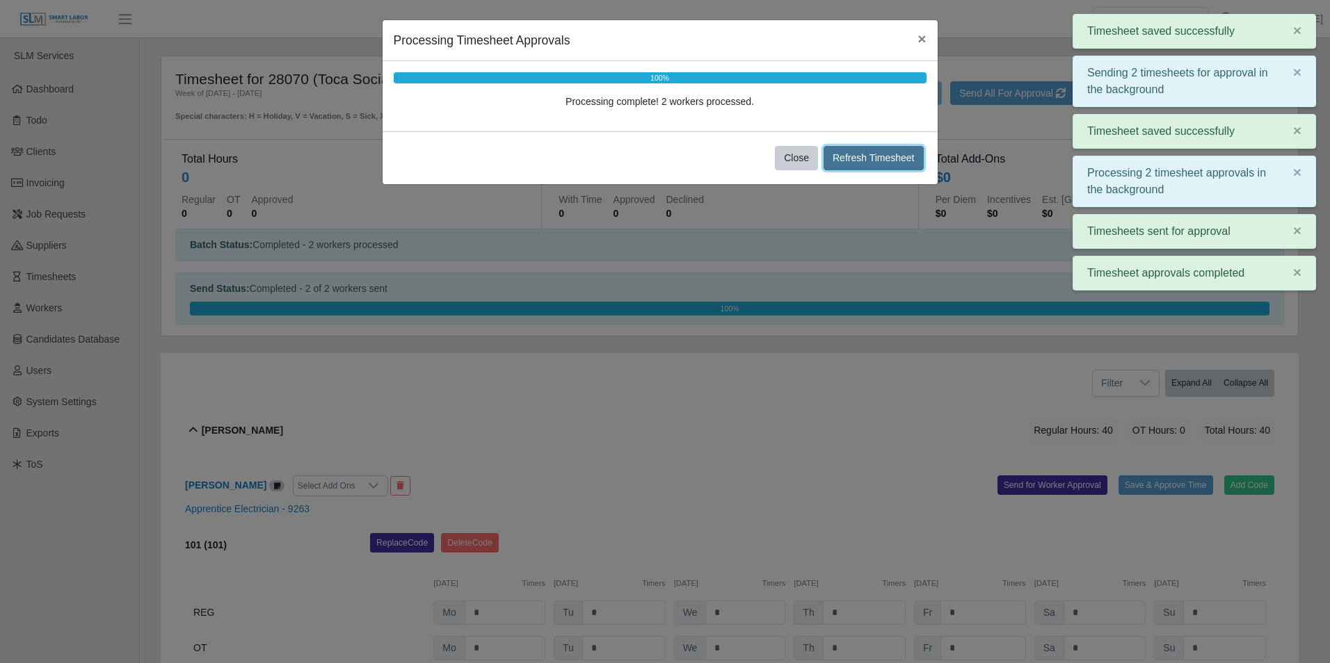
click at [895, 155] on button "Refresh Timesheet" at bounding box center [873, 158] width 100 height 24
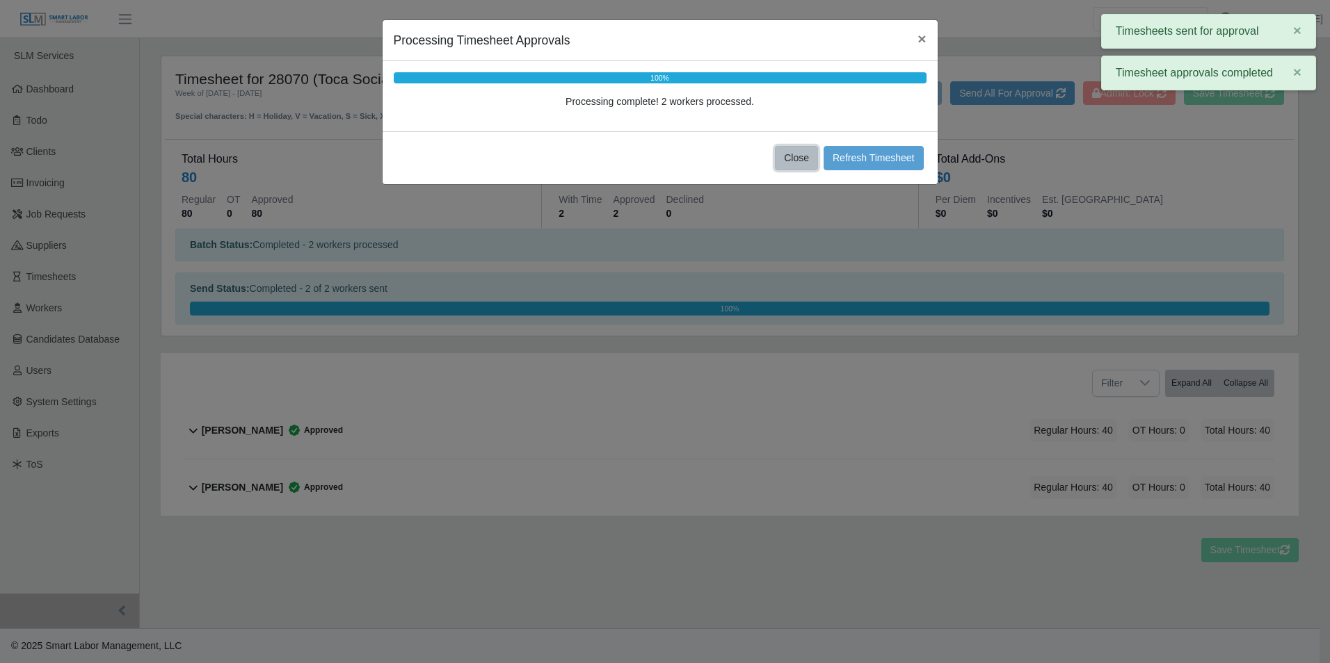
click at [804, 159] on button "Close" at bounding box center [796, 158] width 43 height 24
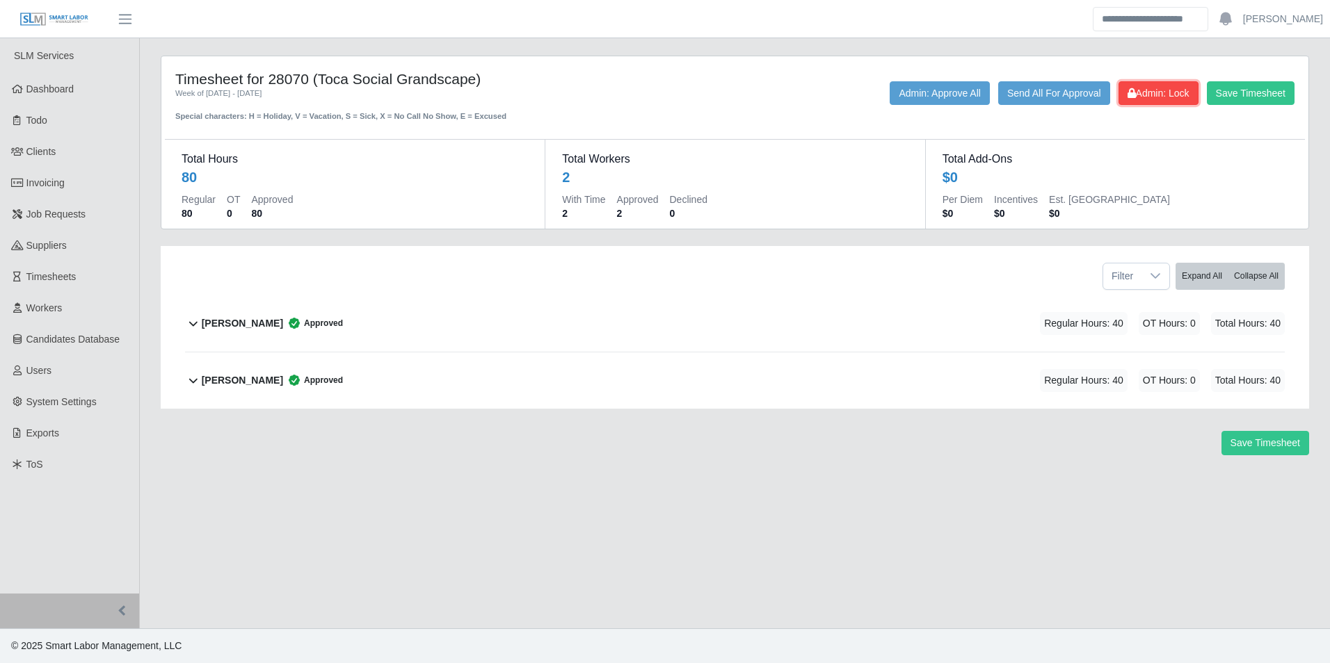
click at [1131, 92] on icon at bounding box center [1131, 93] width 8 height 10
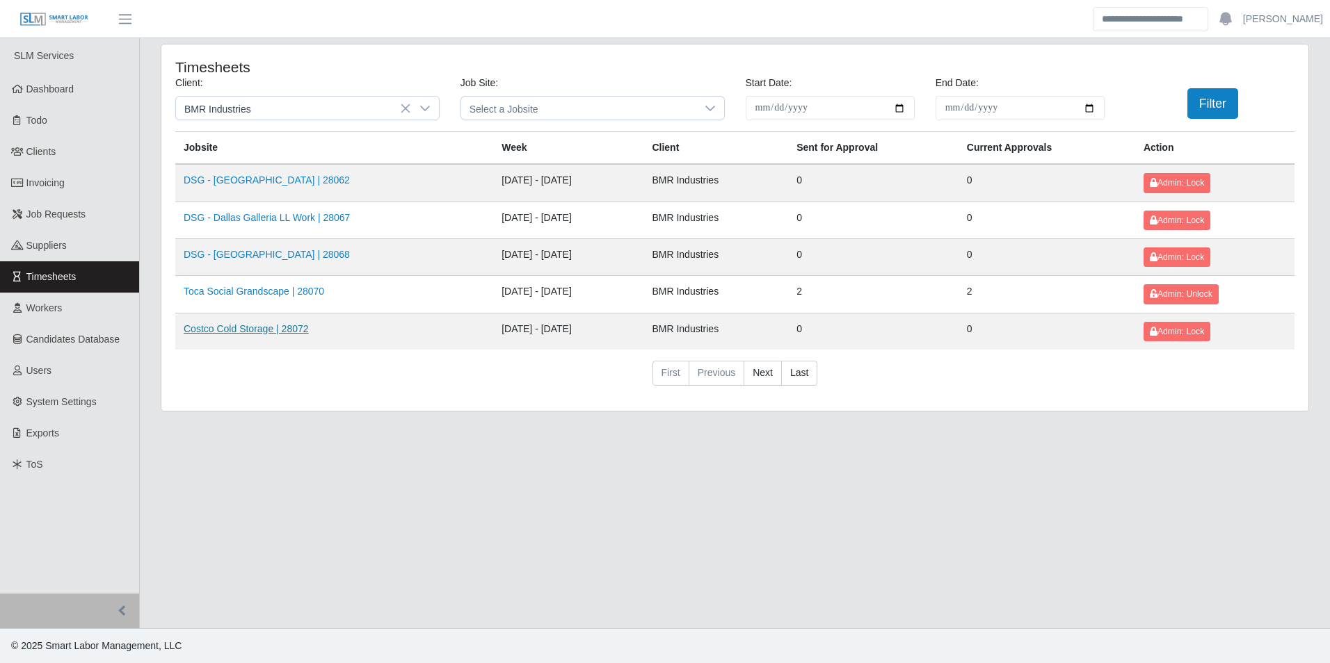
click at [266, 328] on link "Costco Cold Storage | 28072" at bounding box center [246, 328] width 125 height 11
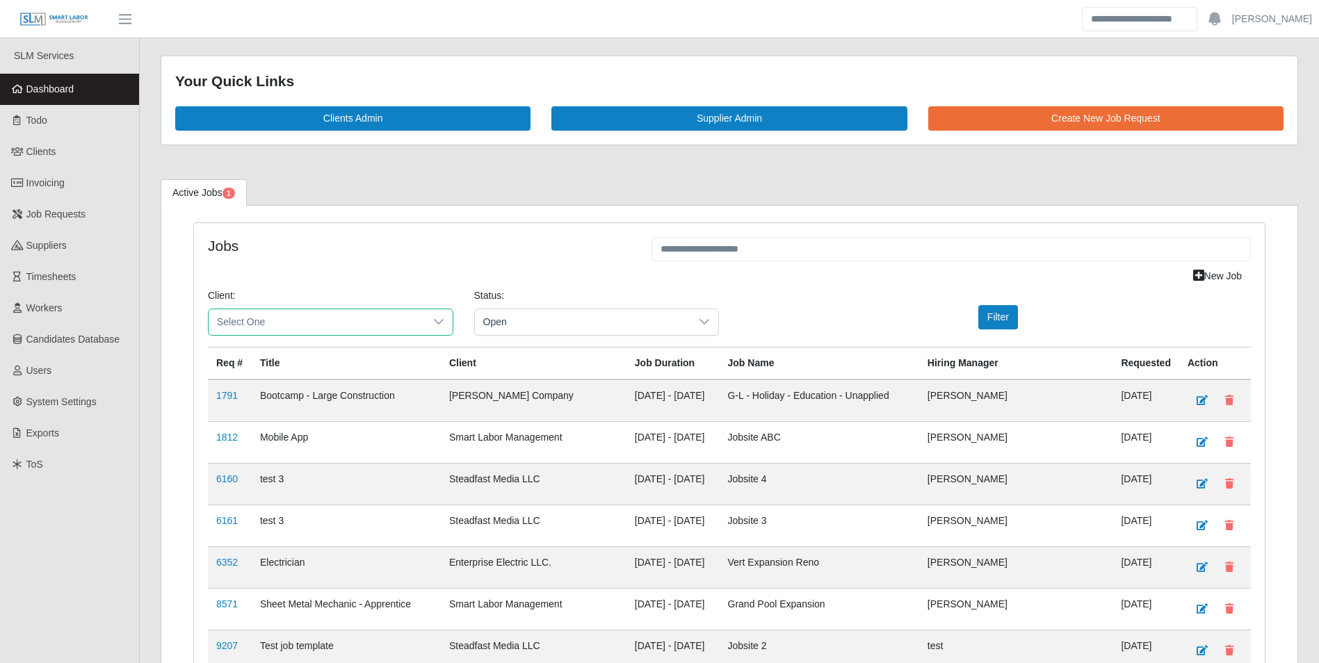
click at [344, 312] on span "Select One" at bounding box center [317, 322] width 216 height 26
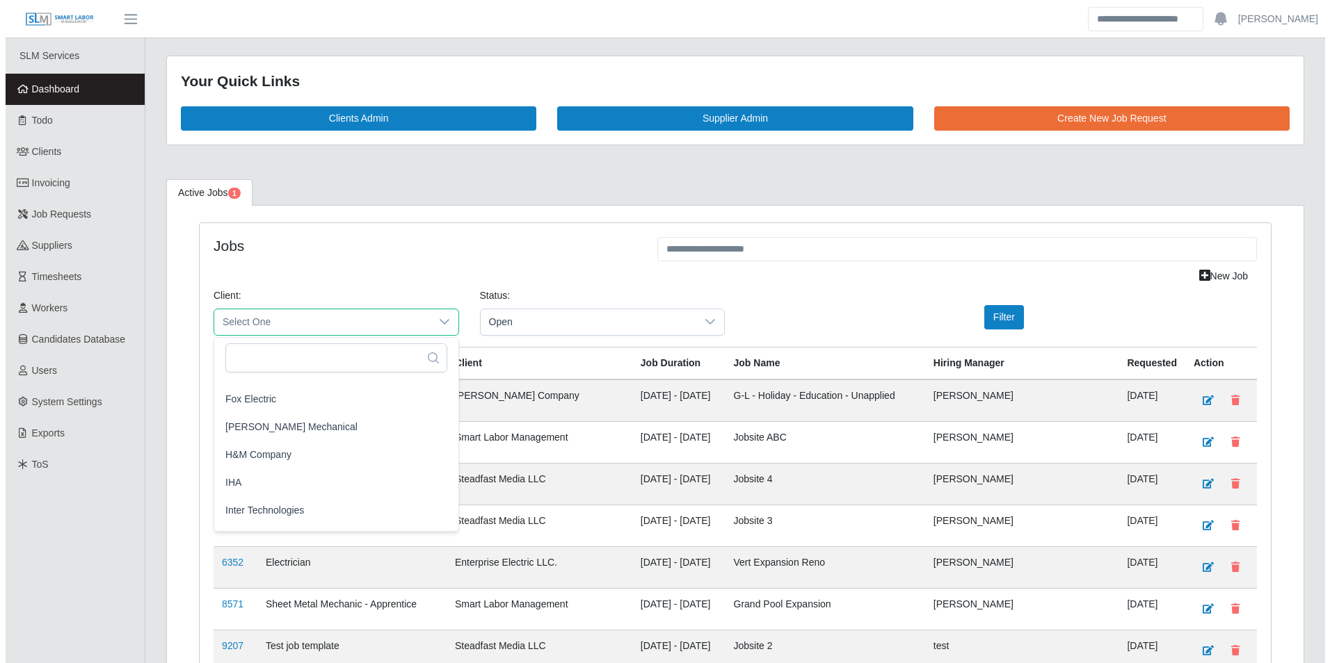
scroll to position [695, 0]
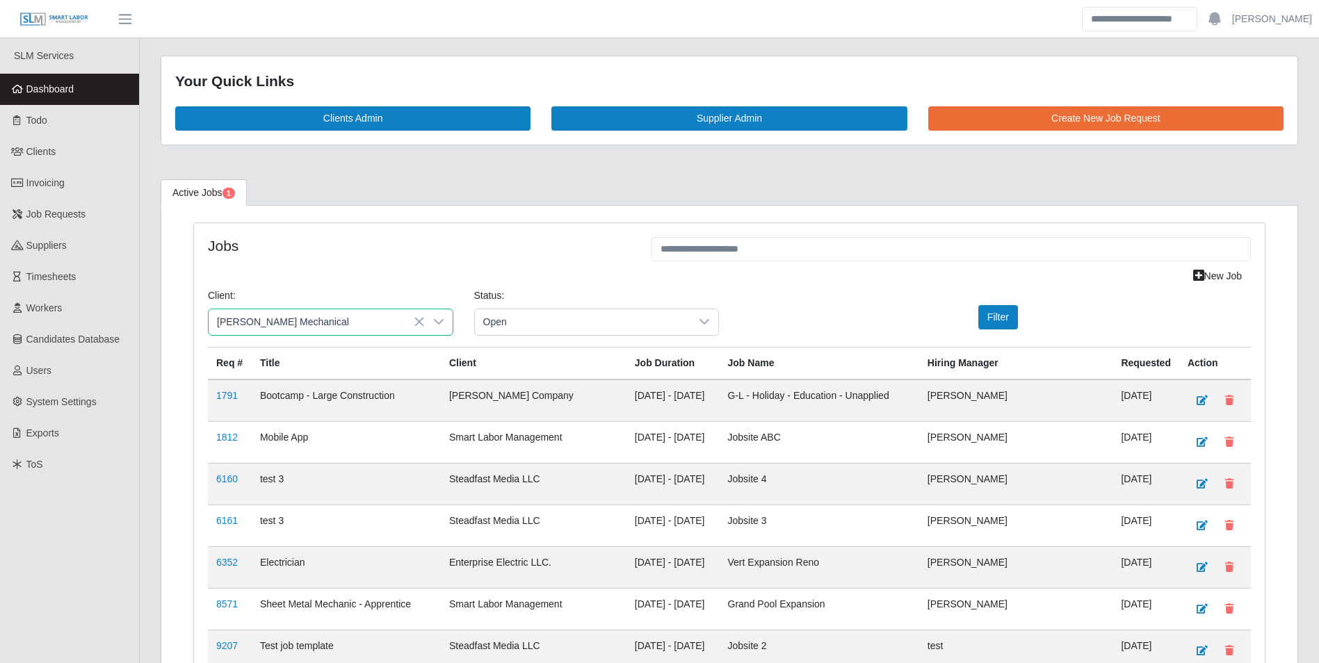
click at [325, 417] on span "[PERSON_NAME] Mechanical" at bounding box center [286, 419] width 132 height 15
click at [1004, 312] on button "Filter" at bounding box center [999, 317] width 40 height 24
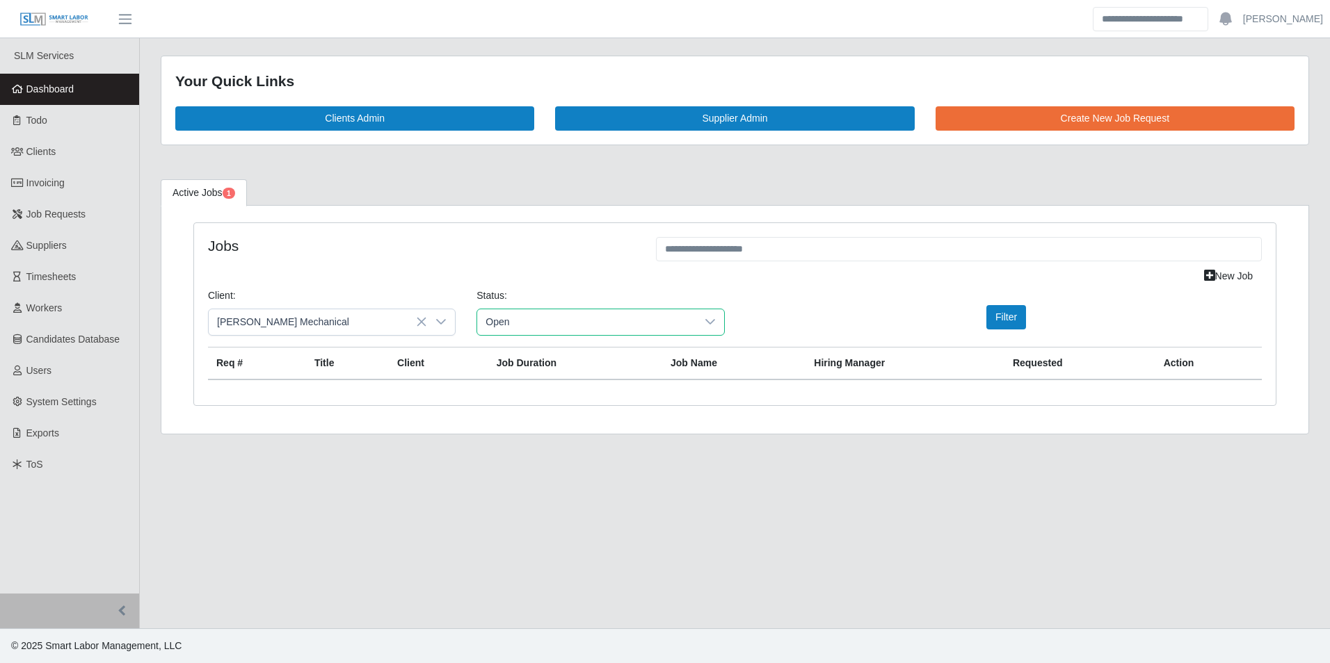
click at [681, 316] on span "Open" at bounding box center [586, 322] width 218 height 26
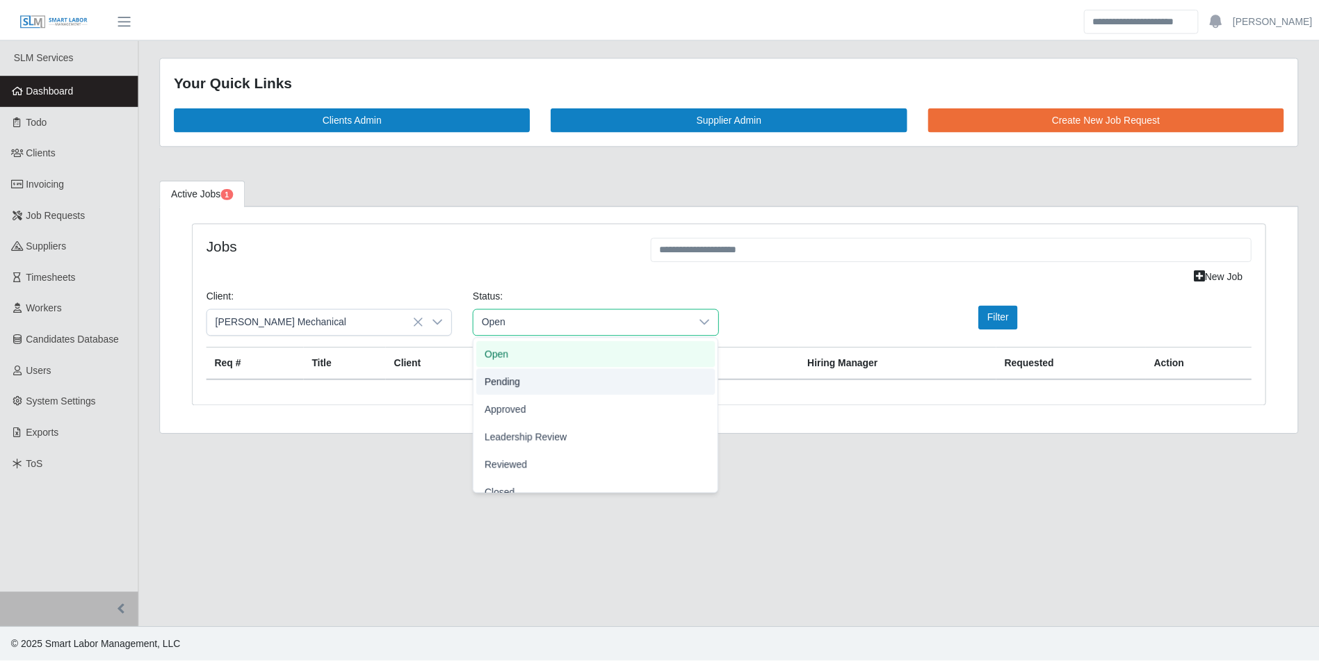
scroll to position [43, 0]
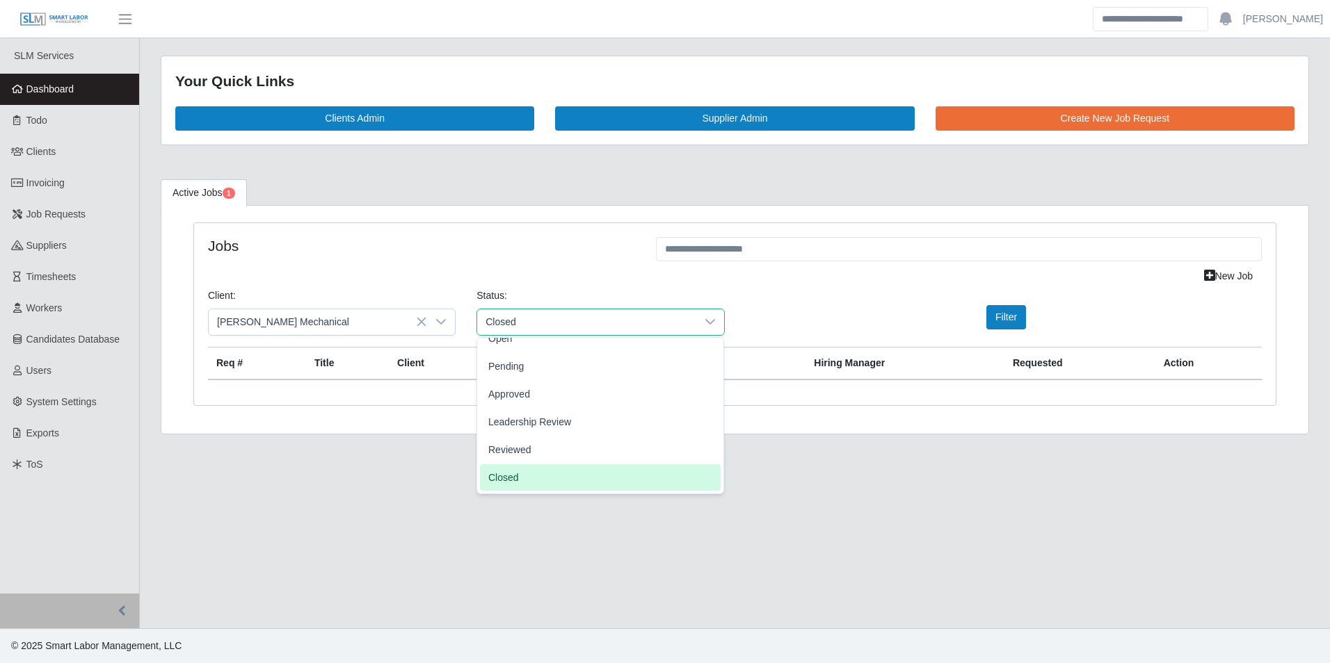
click at [513, 477] on span "Closed" at bounding box center [503, 477] width 31 height 15
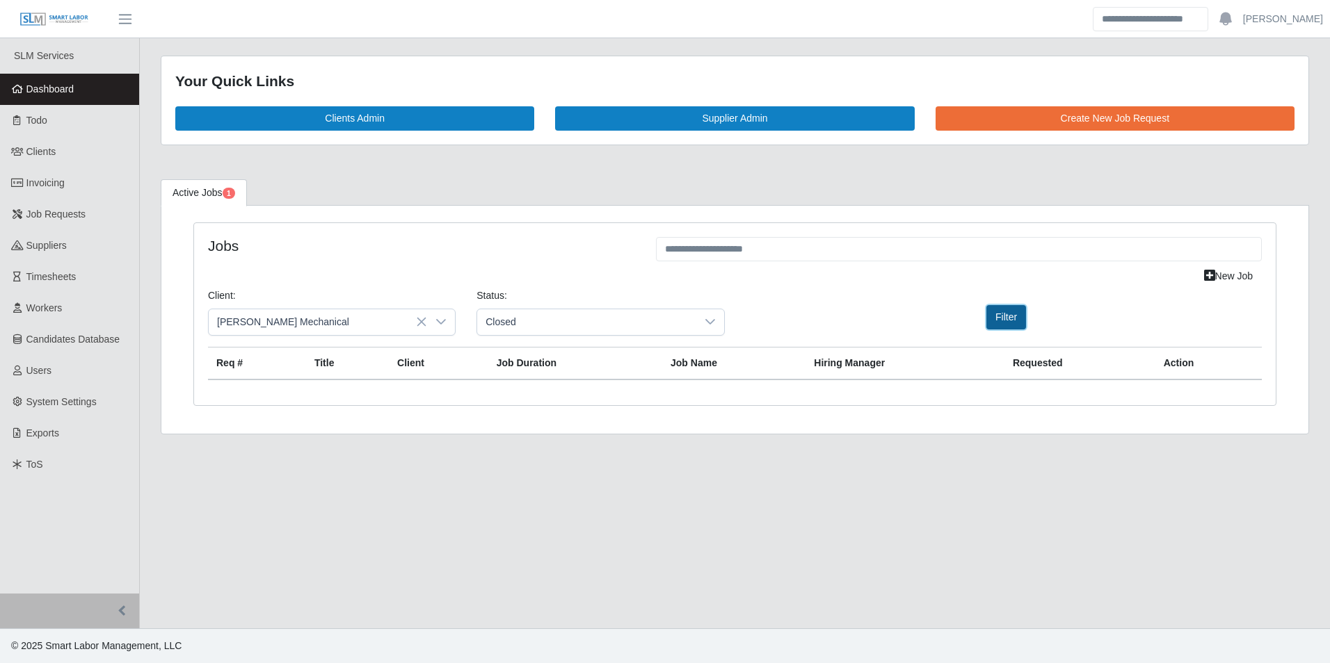
click at [998, 314] on button "Filter" at bounding box center [1006, 317] width 40 height 24
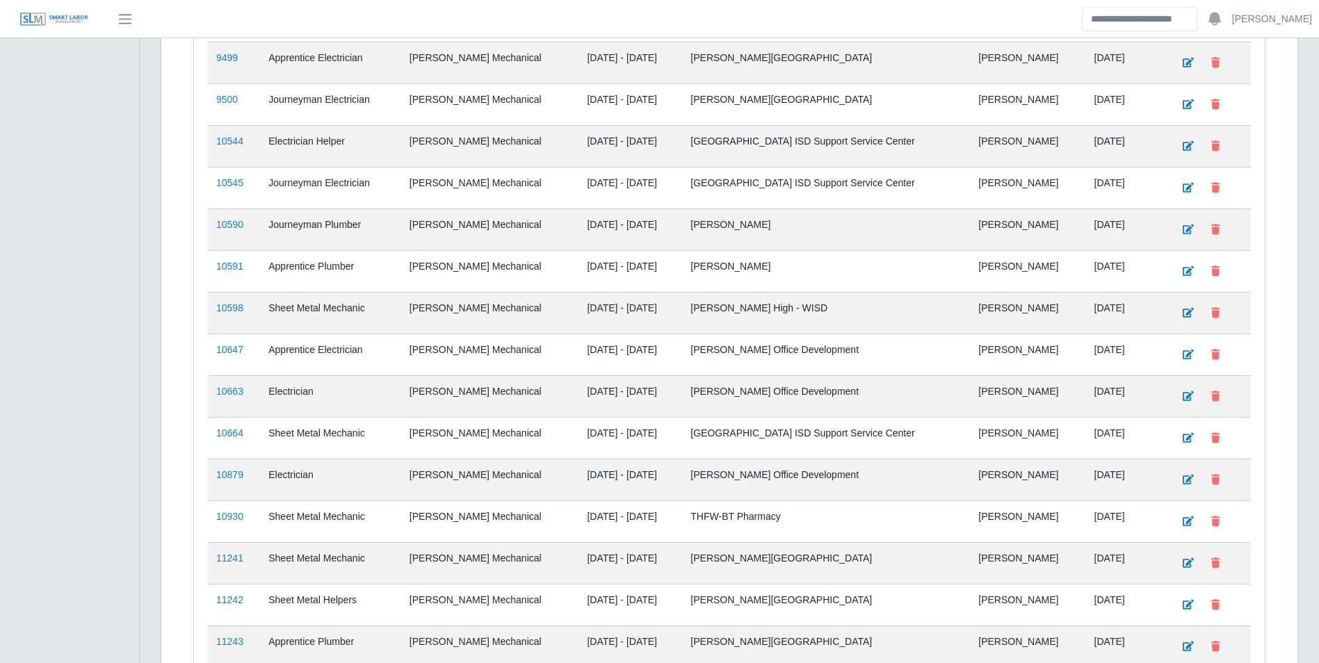
scroll to position [1343, 0]
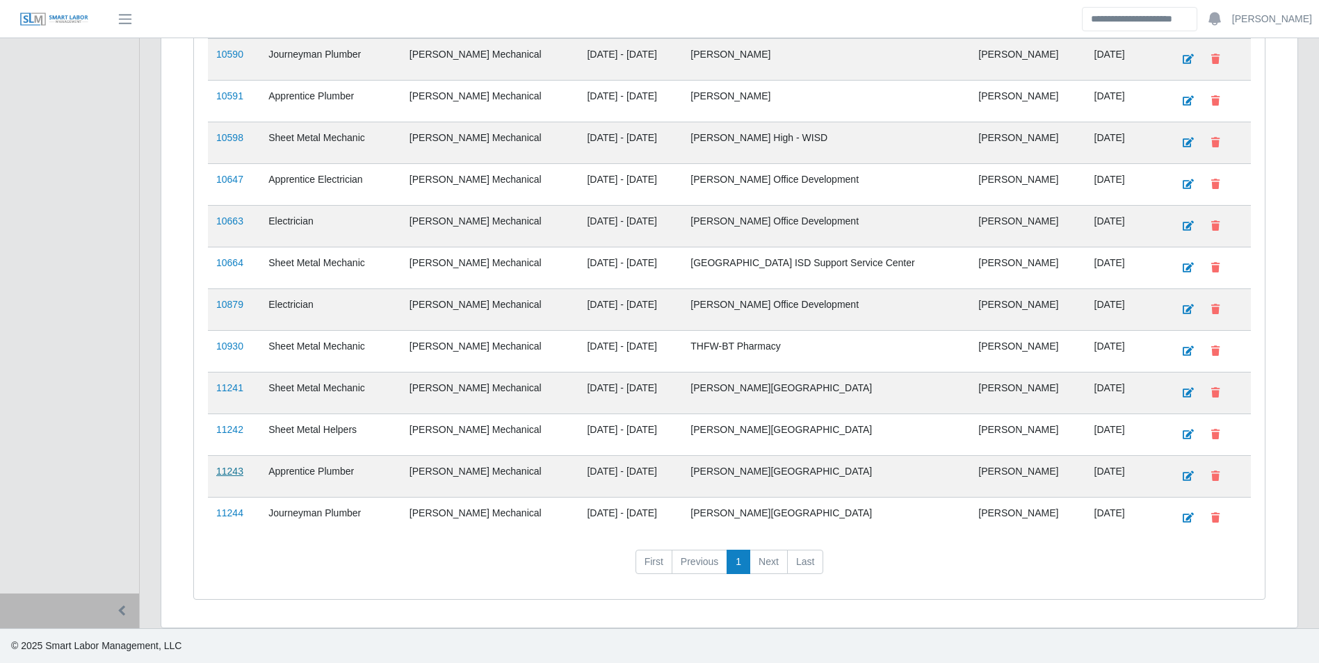
click at [234, 471] on link "11243" at bounding box center [229, 471] width 27 height 11
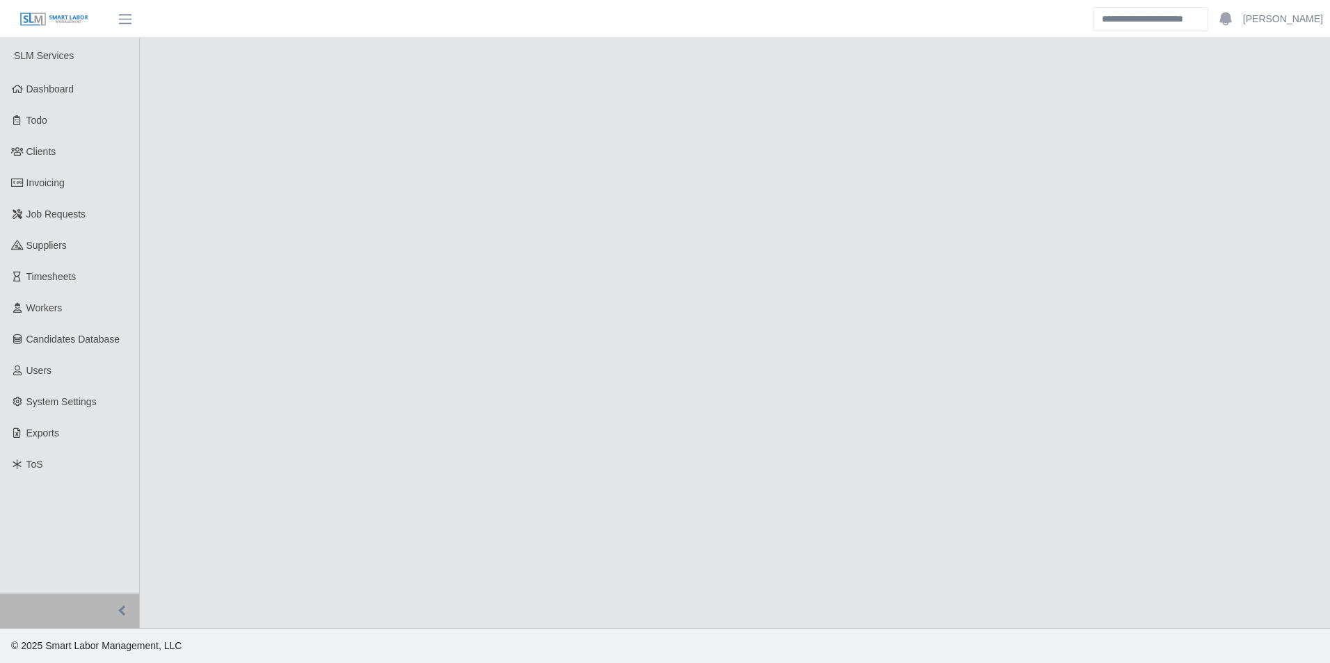
select select "******"
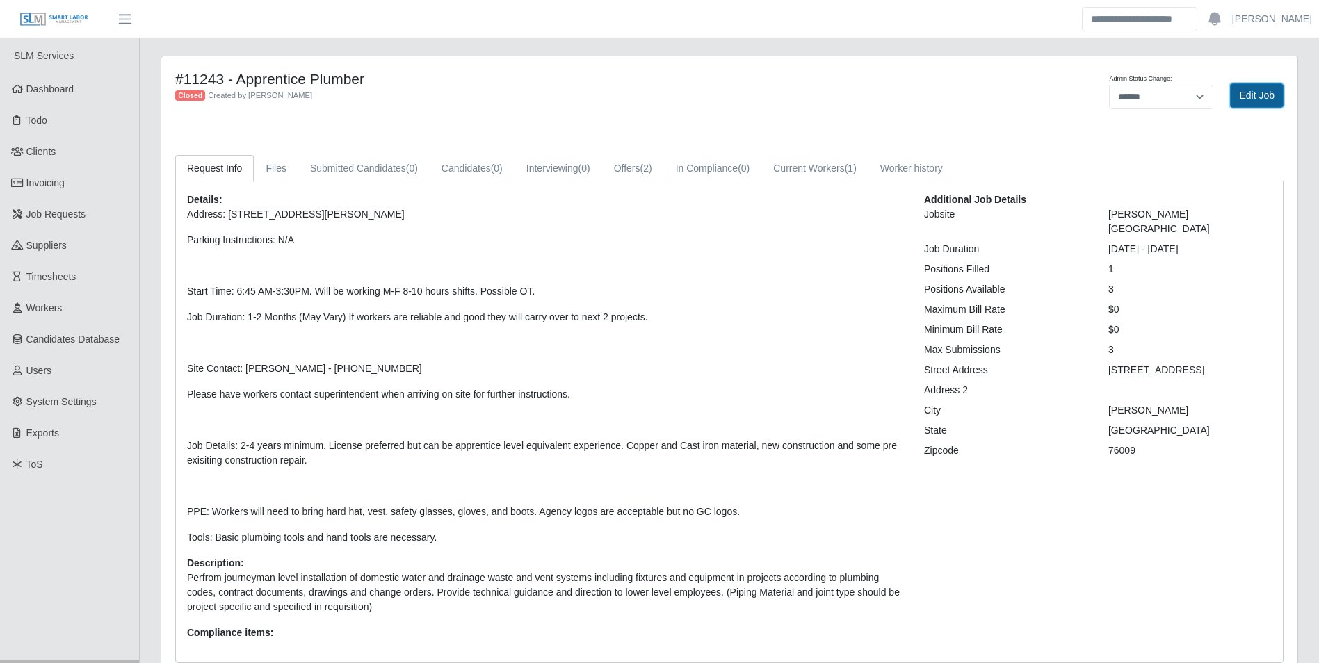
click at [1257, 92] on link "Edit Job" at bounding box center [1257, 95] width 54 height 24
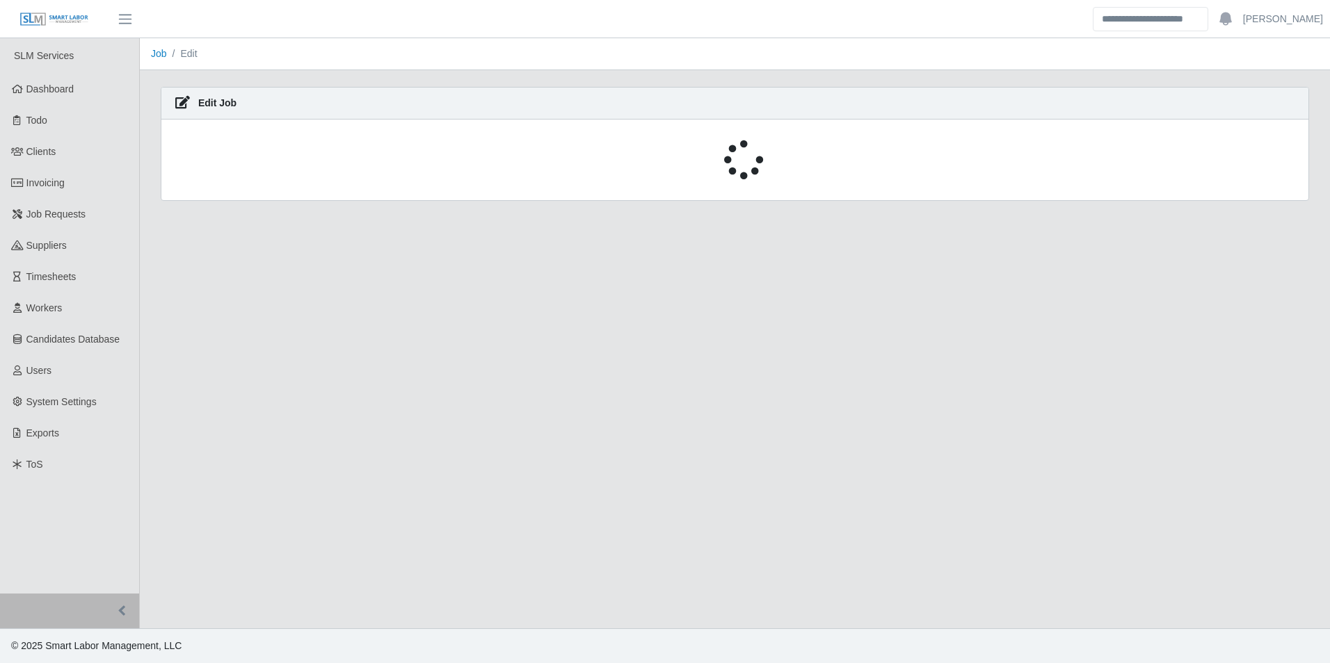
select select "******"
select select "****"
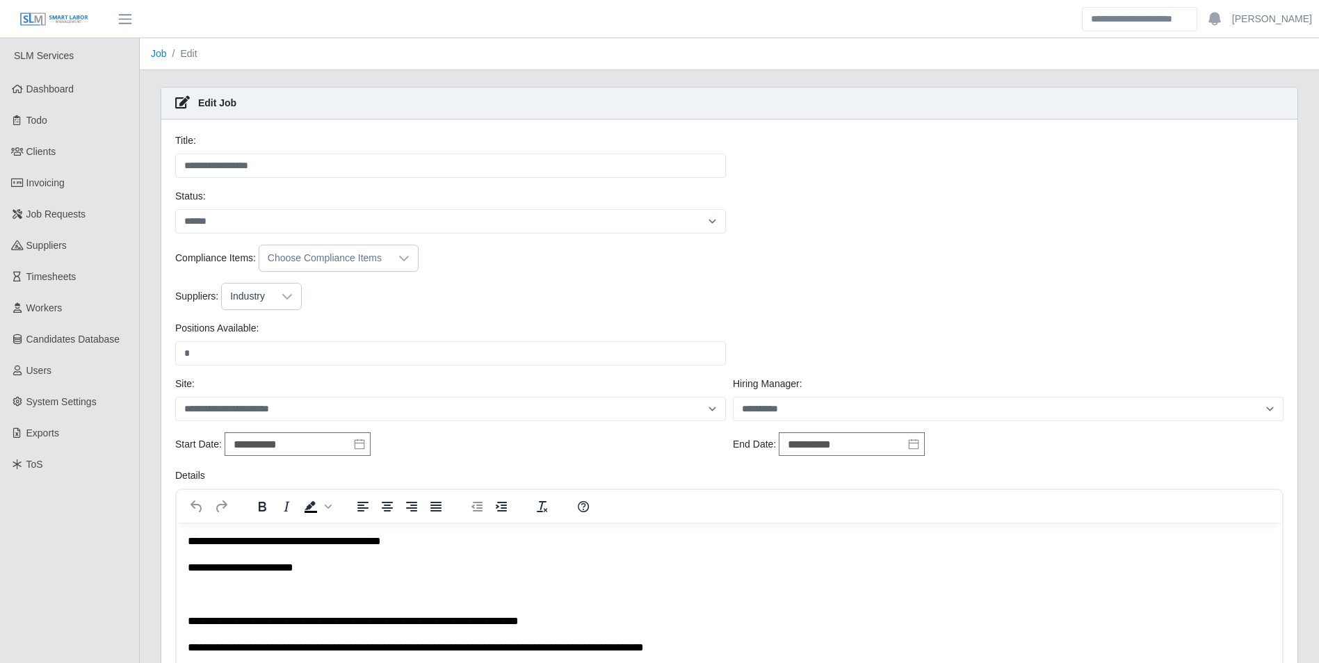
click at [293, 294] on div at bounding box center [287, 297] width 28 height 26
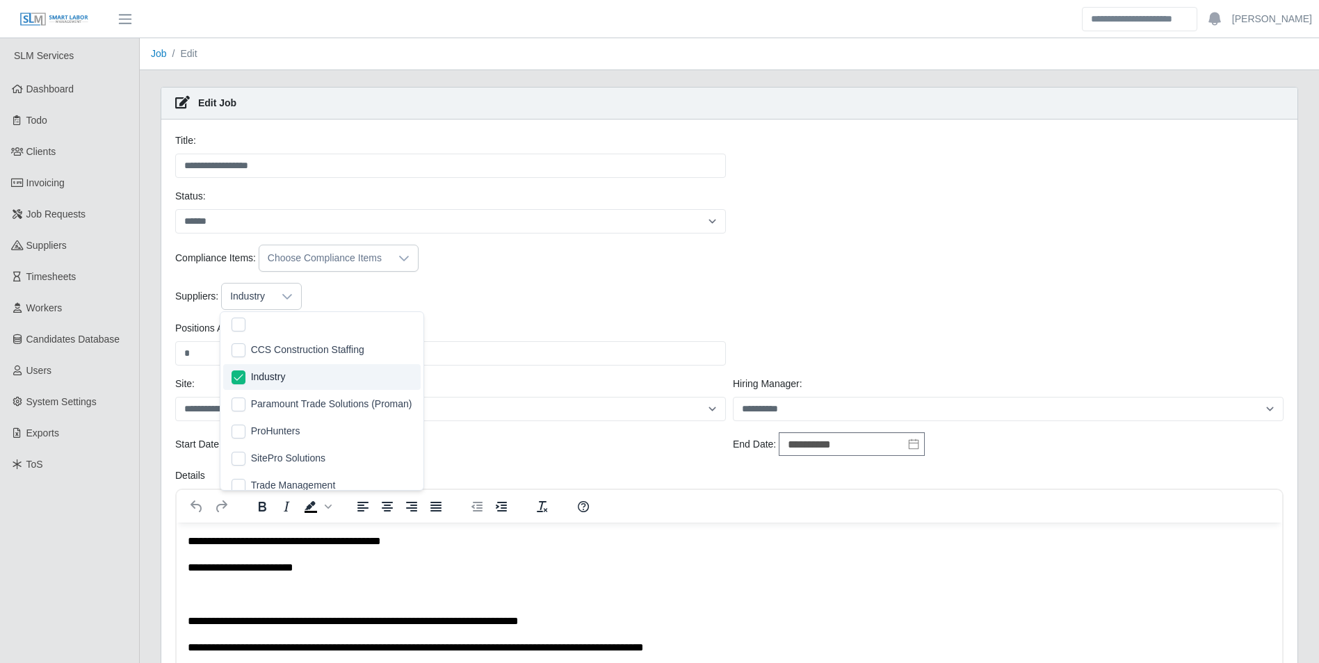
scroll to position [15, 9]
click at [531, 308] on div "Suppliers: Industry, Paramount Trade Solutions (Proman)" at bounding box center [730, 296] width 1116 height 27
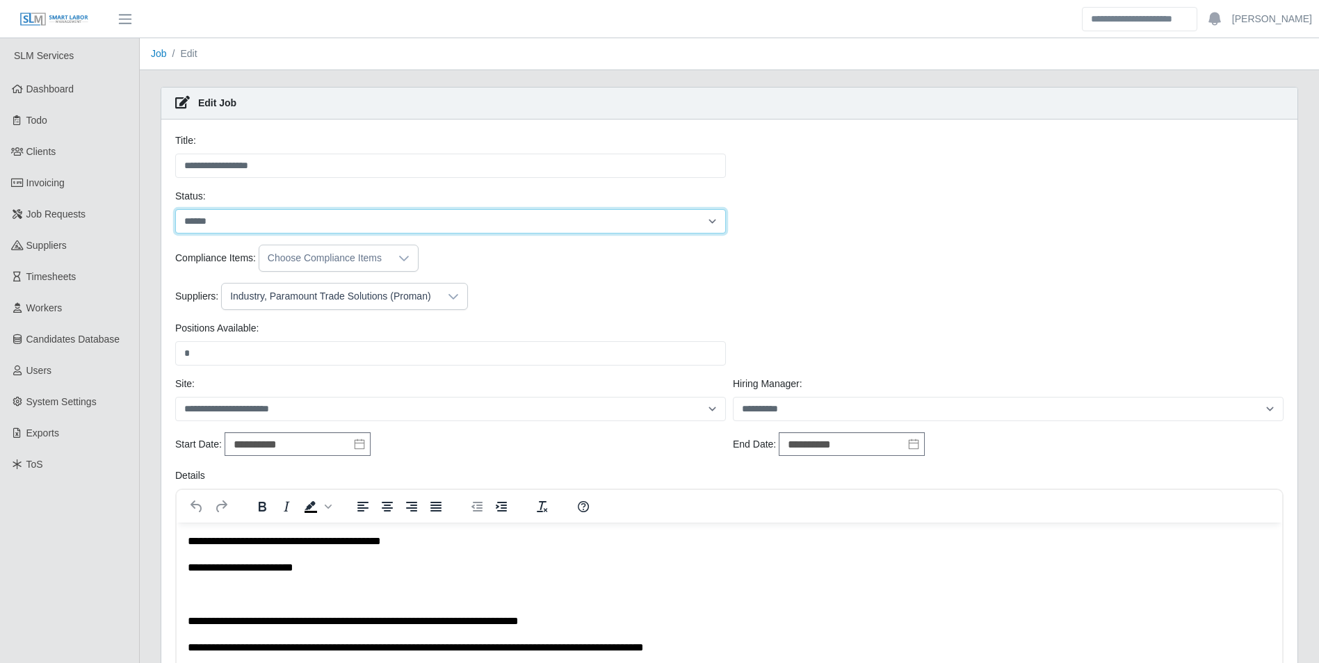
click at [237, 209] on select "**********" at bounding box center [450, 221] width 551 height 24
select select "****"
click at [175, 209] on select "**********" at bounding box center [450, 221] width 551 height 24
click at [511, 304] on div "Suppliers: Industry, Paramount Trade Solutions (Proman)" at bounding box center [730, 296] width 1116 height 27
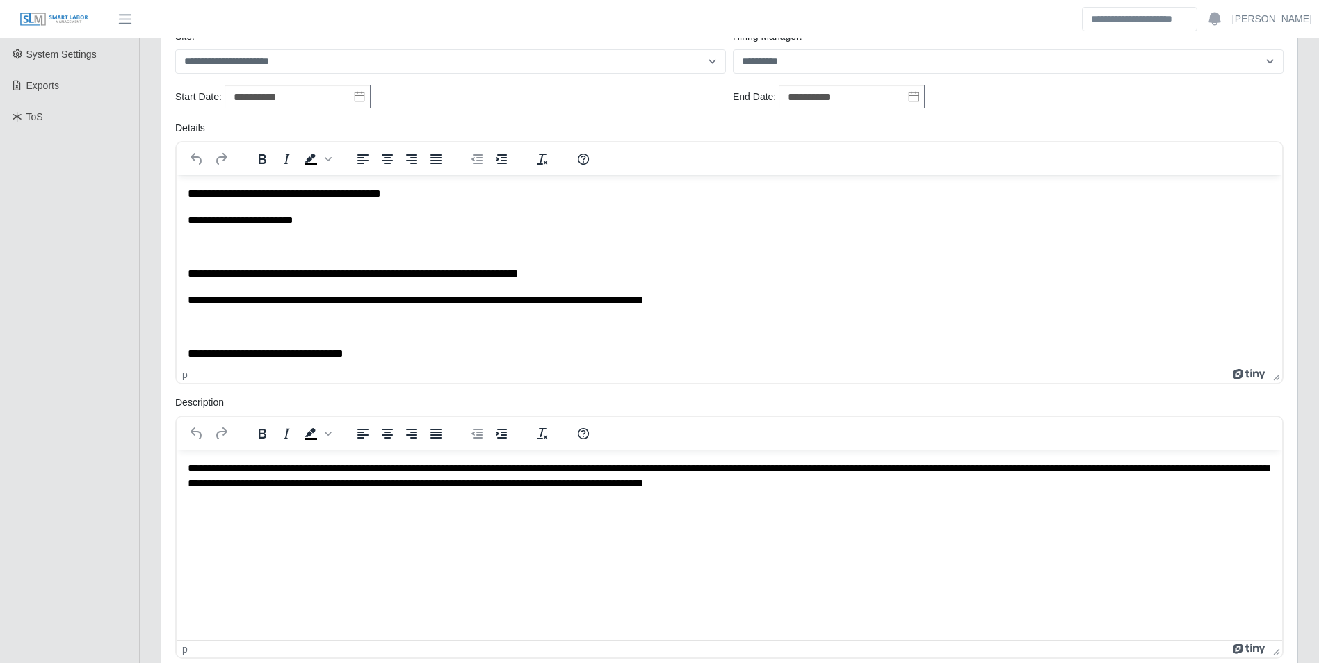
scroll to position [631, 0]
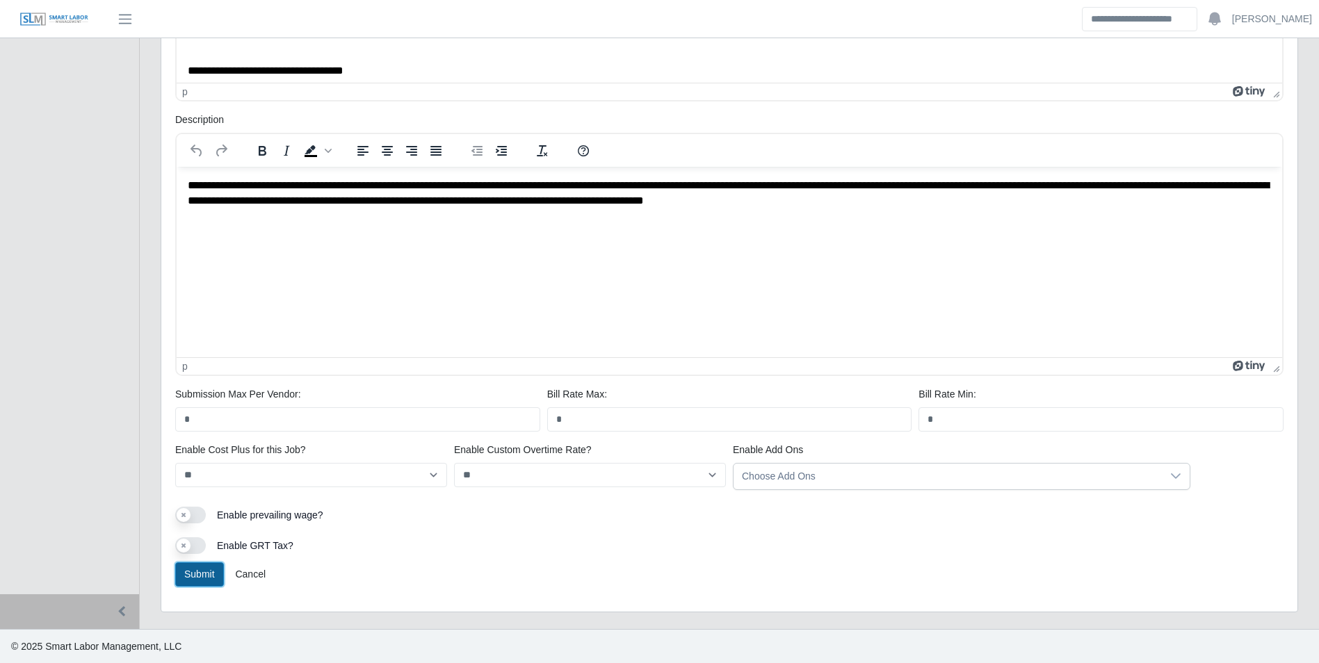
click at [194, 563] on button "Submit" at bounding box center [199, 575] width 49 height 24
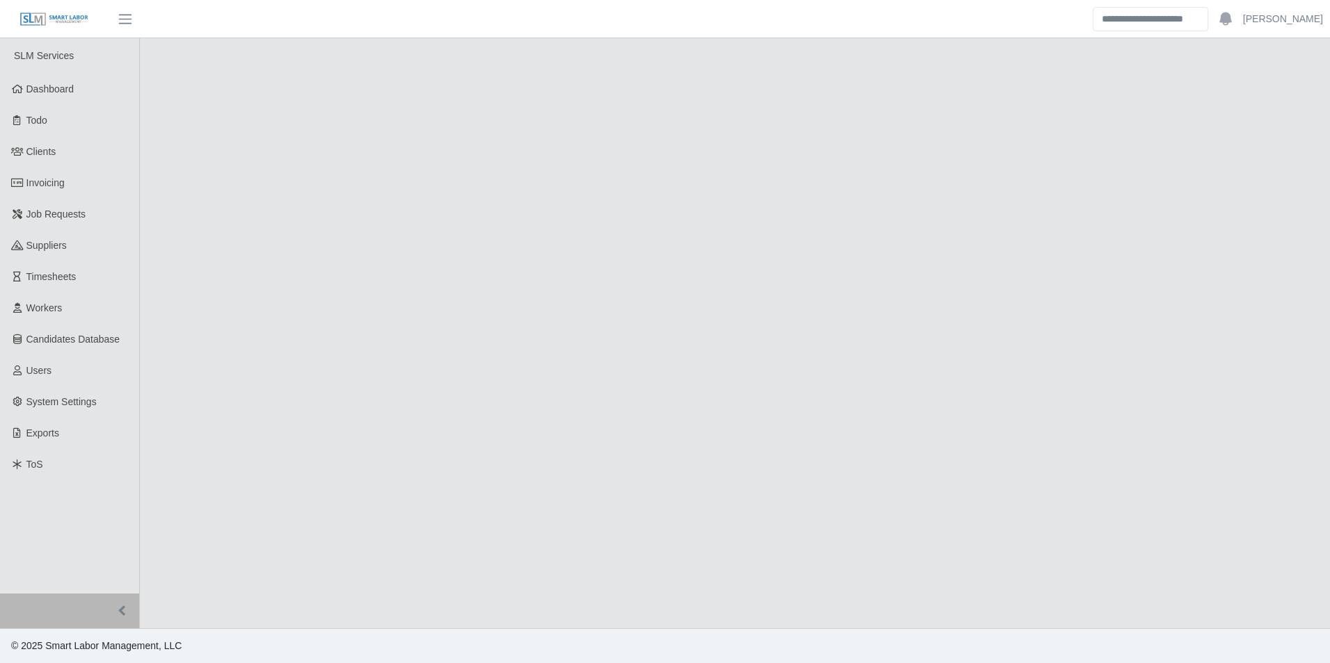
select select "****"
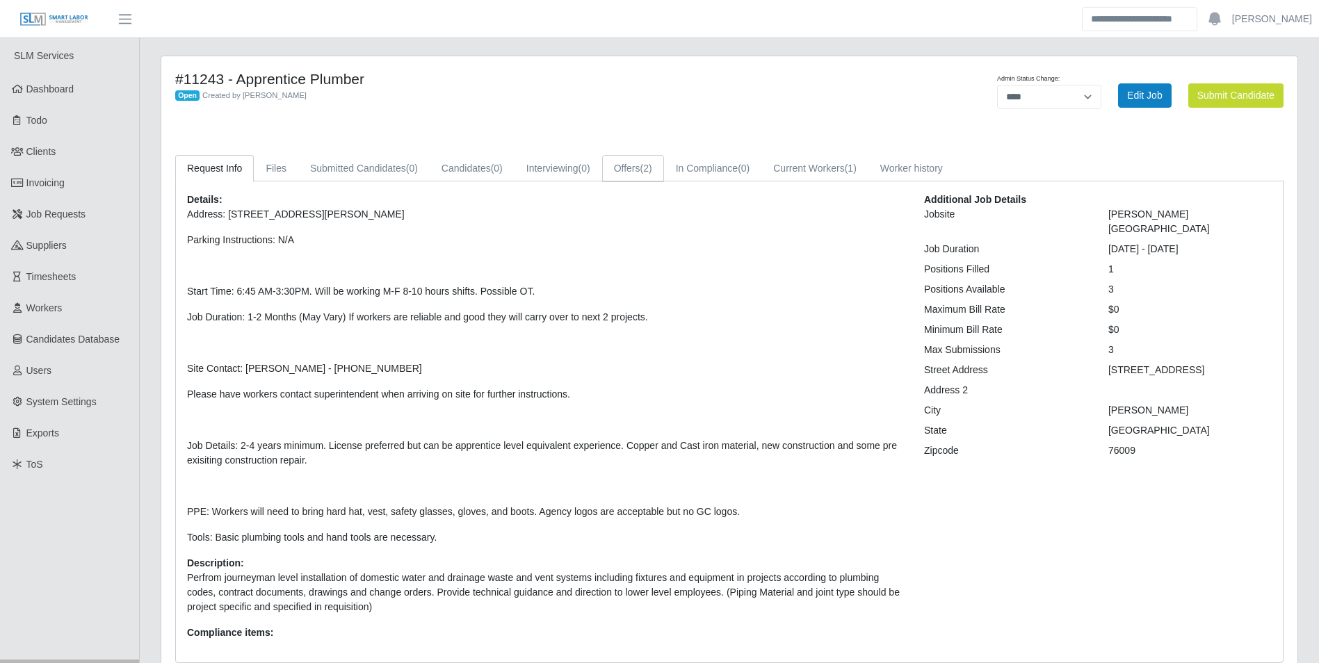
click at [650, 172] on span "(2)" at bounding box center [647, 168] width 12 height 11
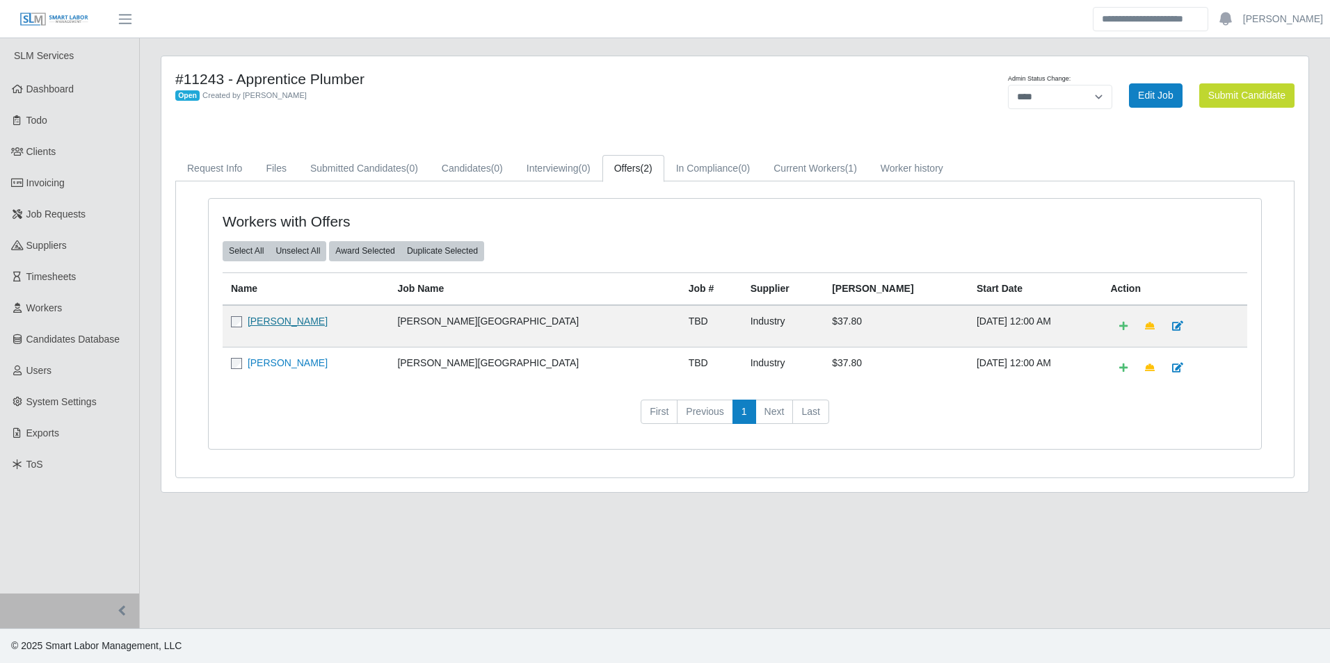
click at [321, 327] on link "[PERSON_NAME]" at bounding box center [288, 321] width 80 height 11
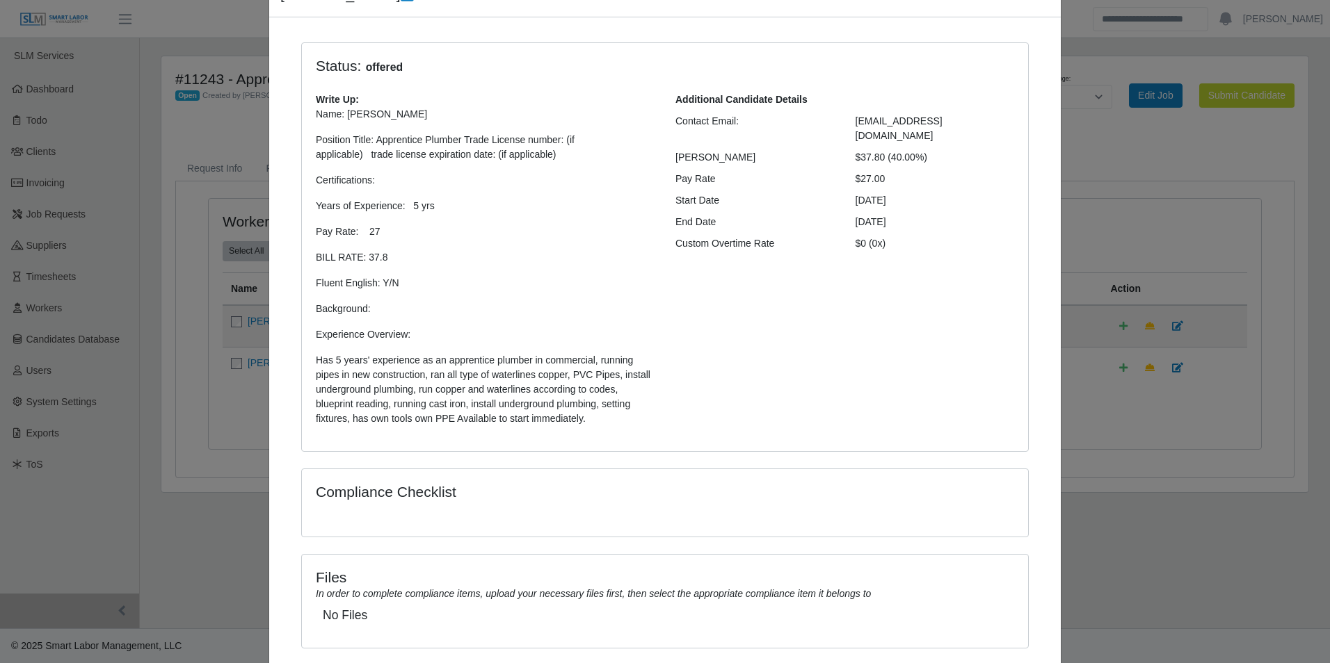
scroll to position [163, 0]
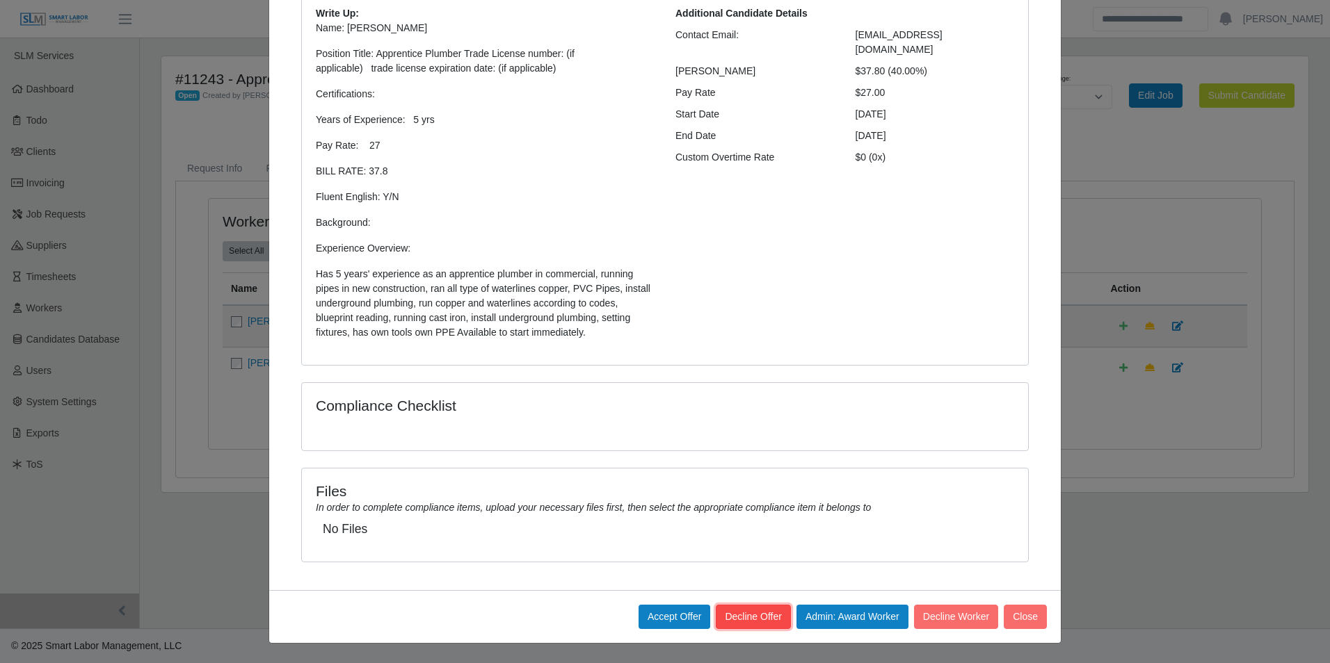
click at [746, 618] on button "Decline Offer" at bounding box center [753, 617] width 74 height 24
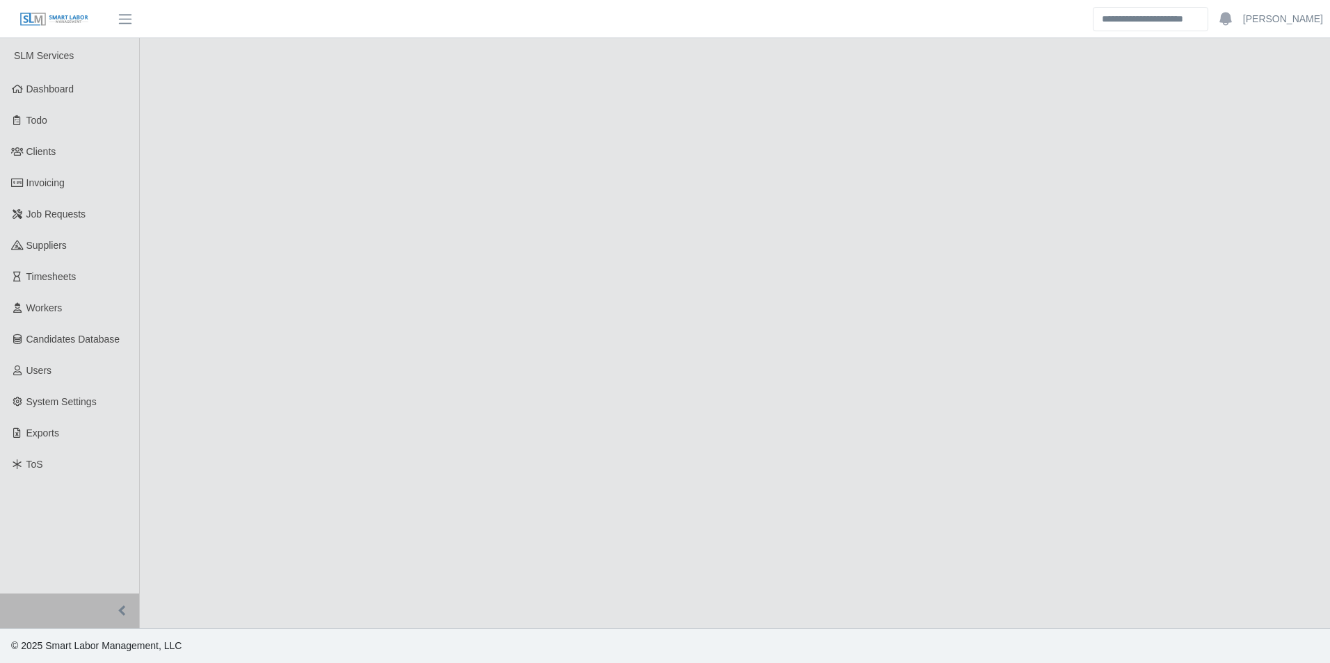
select select "****"
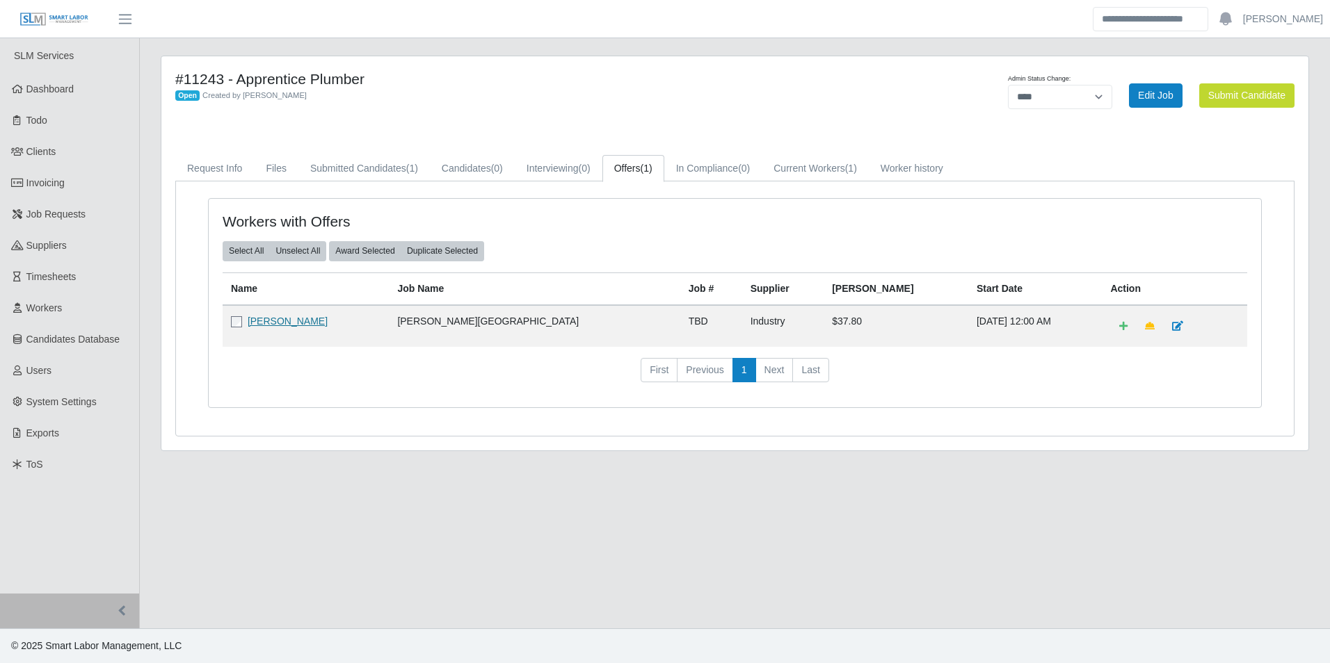
click at [284, 323] on link "Brayam Lule" at bounding box center [288, 321] width 80 height 11
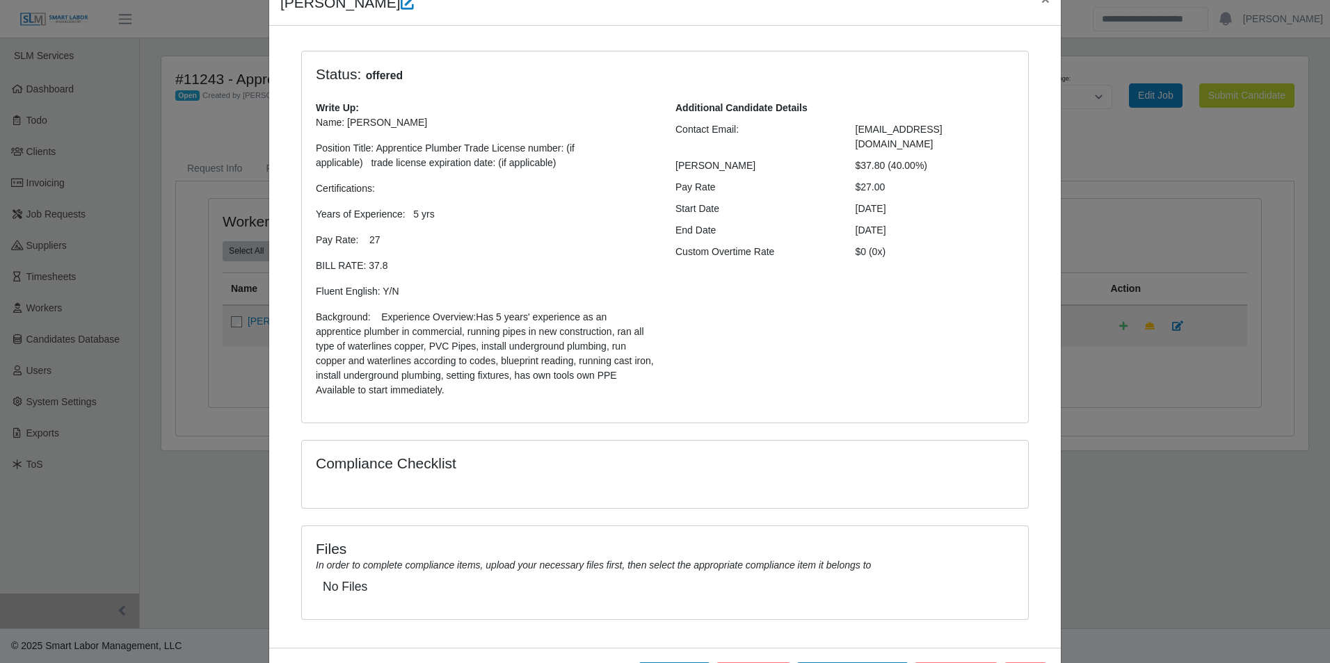
scroll to position [127, 0]
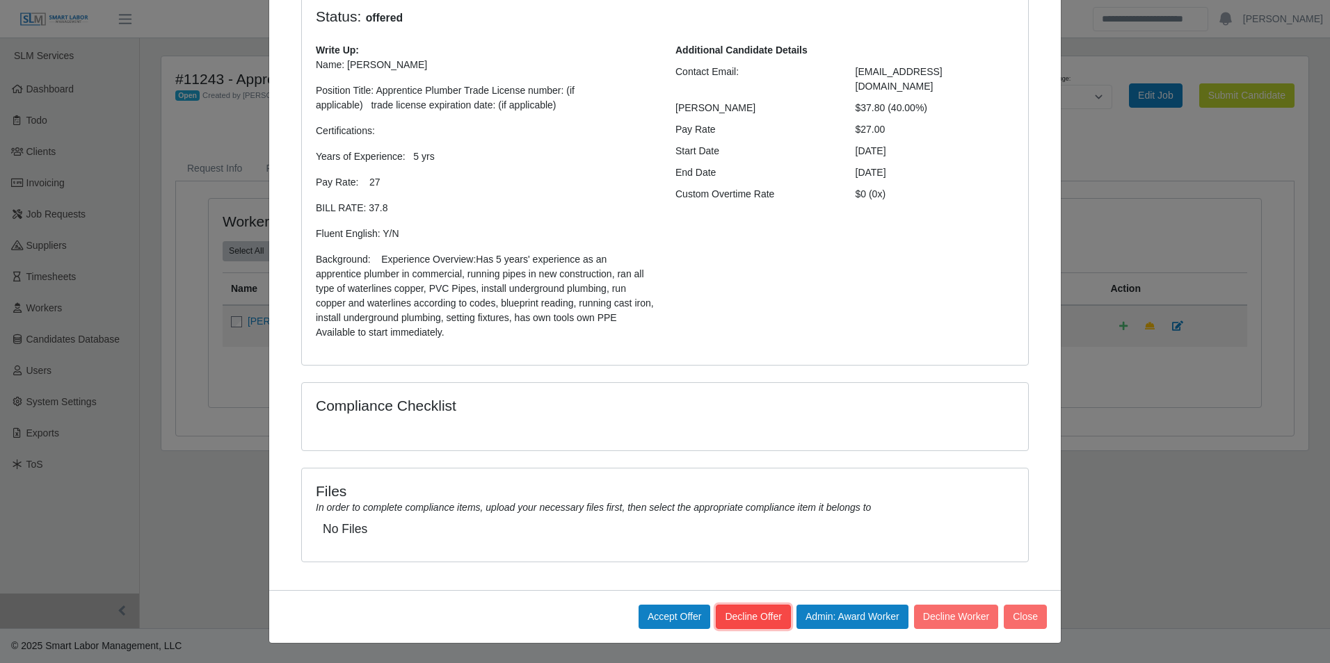
click at [747, 623] on button "Decline Offer" at bounding box center [753, 617] width 74 height 24
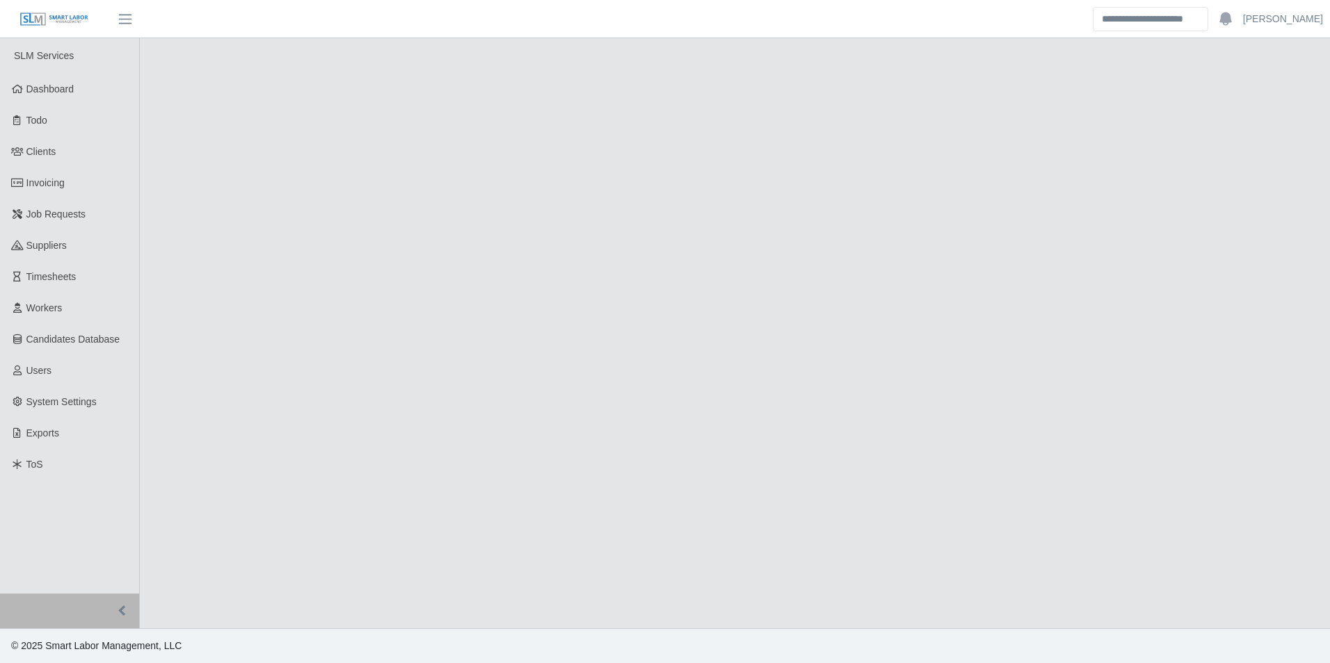
select select "****"
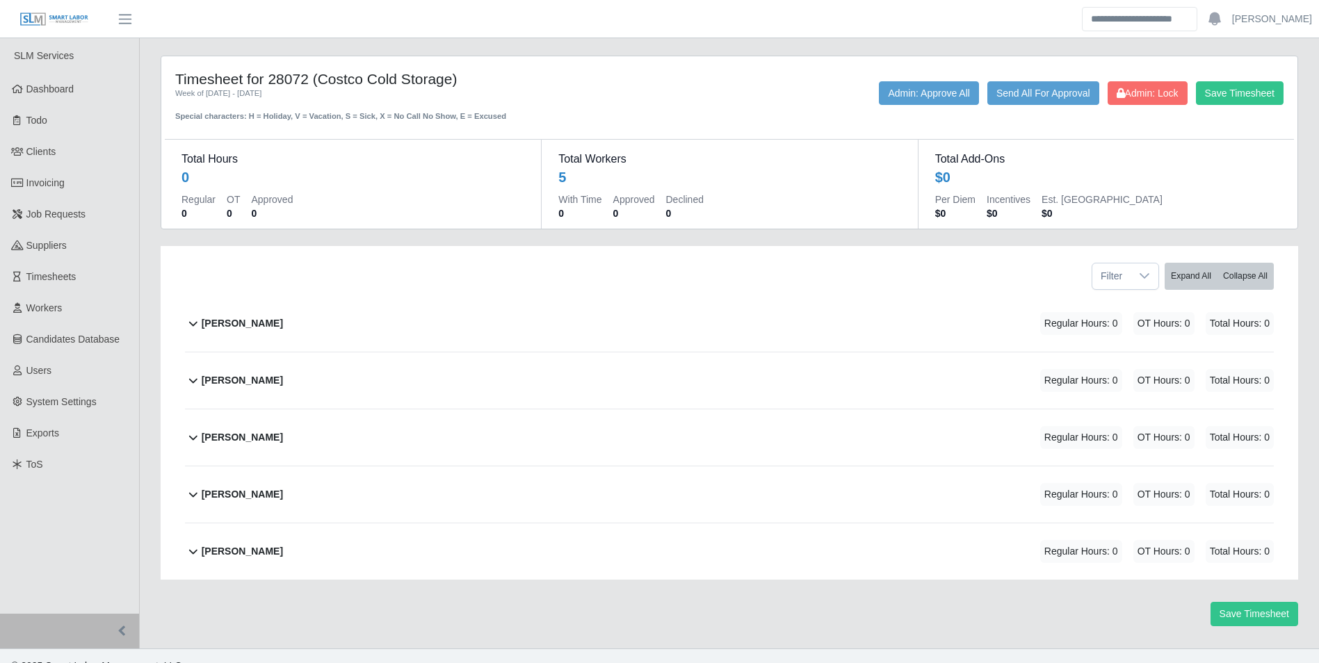
click at [260, 325] on div "[PERSON_NAME] Regular Hours: 0 OT Hours: 0 Total Hours: 0" at bounding box center [738, 324] width 1072 height 56
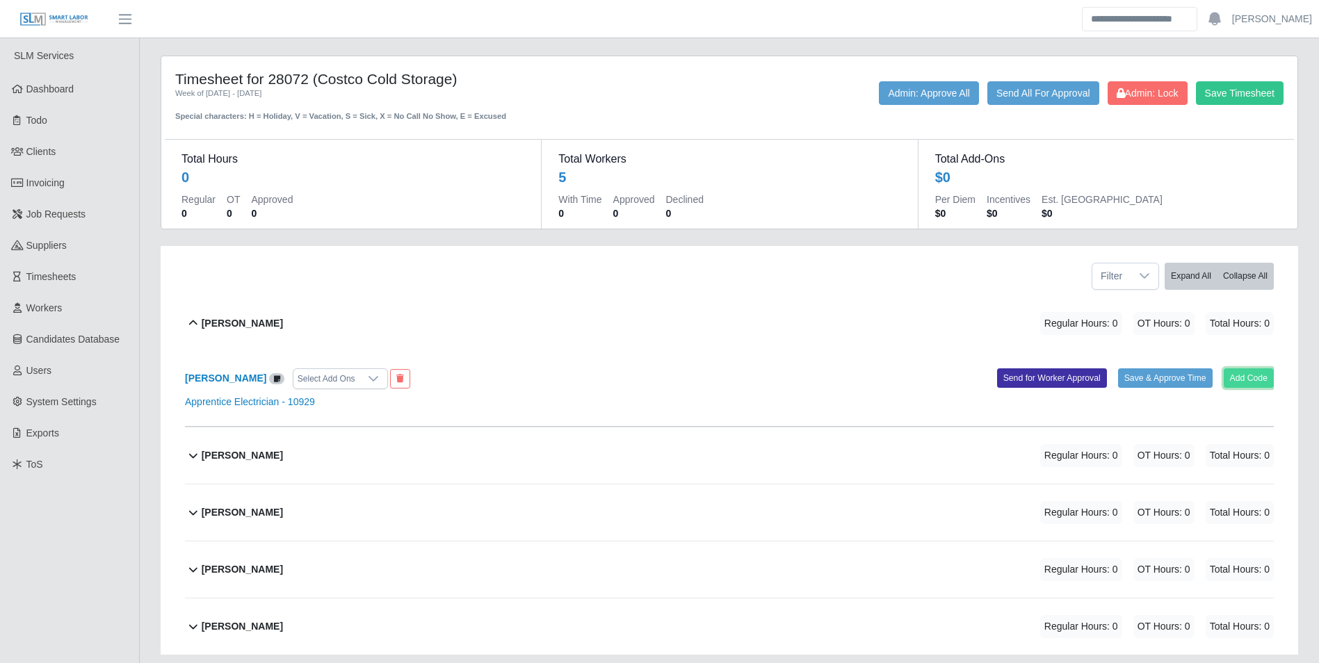
click at [1246, 381] on button "Add Code" at bounding box center [1249, 378] width 51 height 19
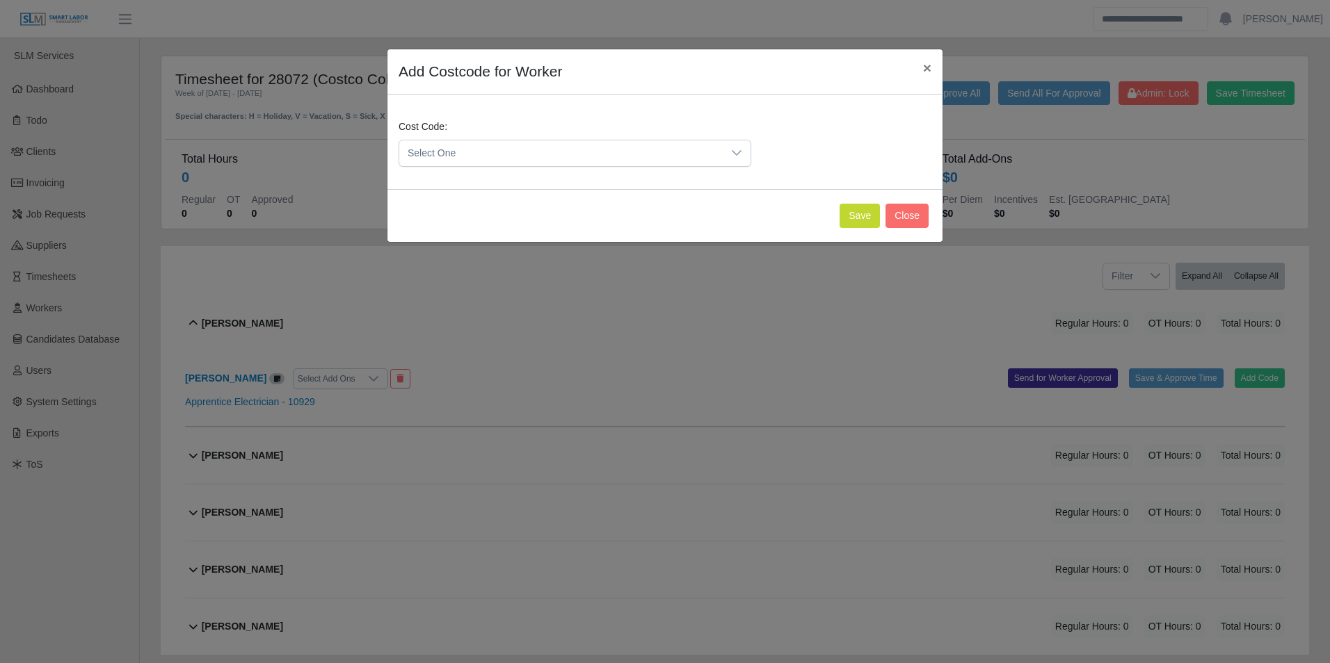
click at [461, 163] on span "Select One" at bounding box center [560, 153] width 323 height 26
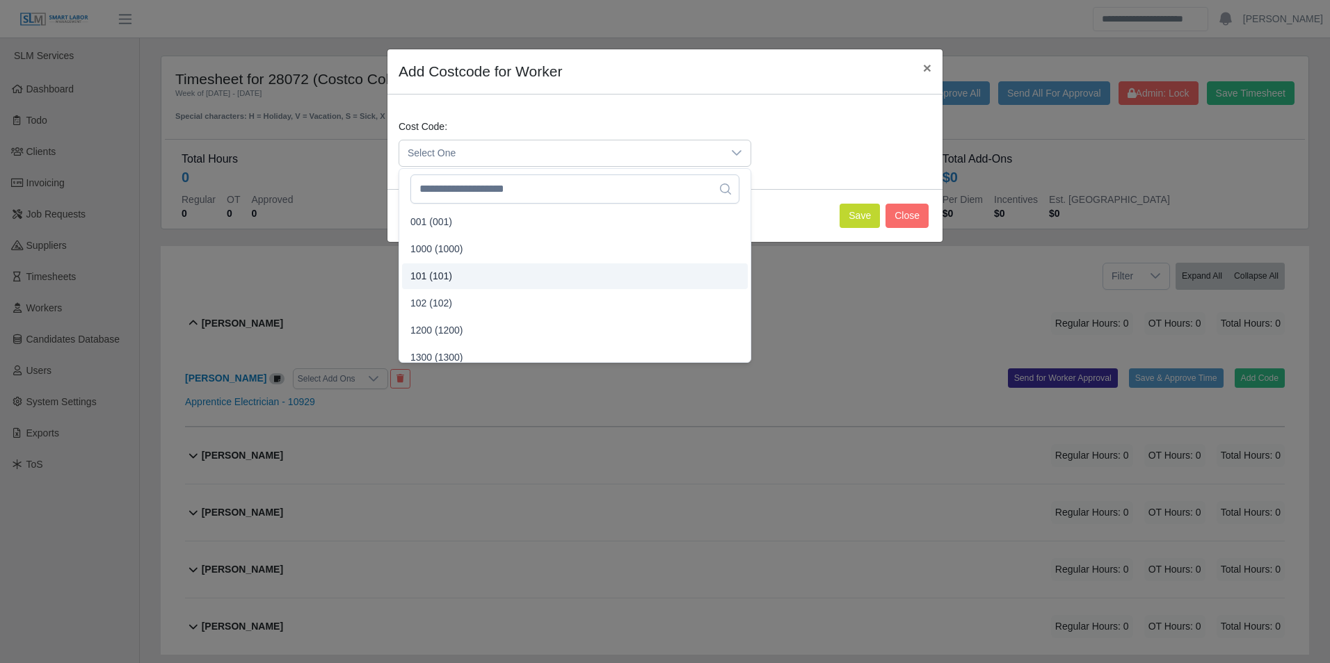
click at [464, 274] on li "101 (101)" at bounding box center [575, 277] width 346 height 26
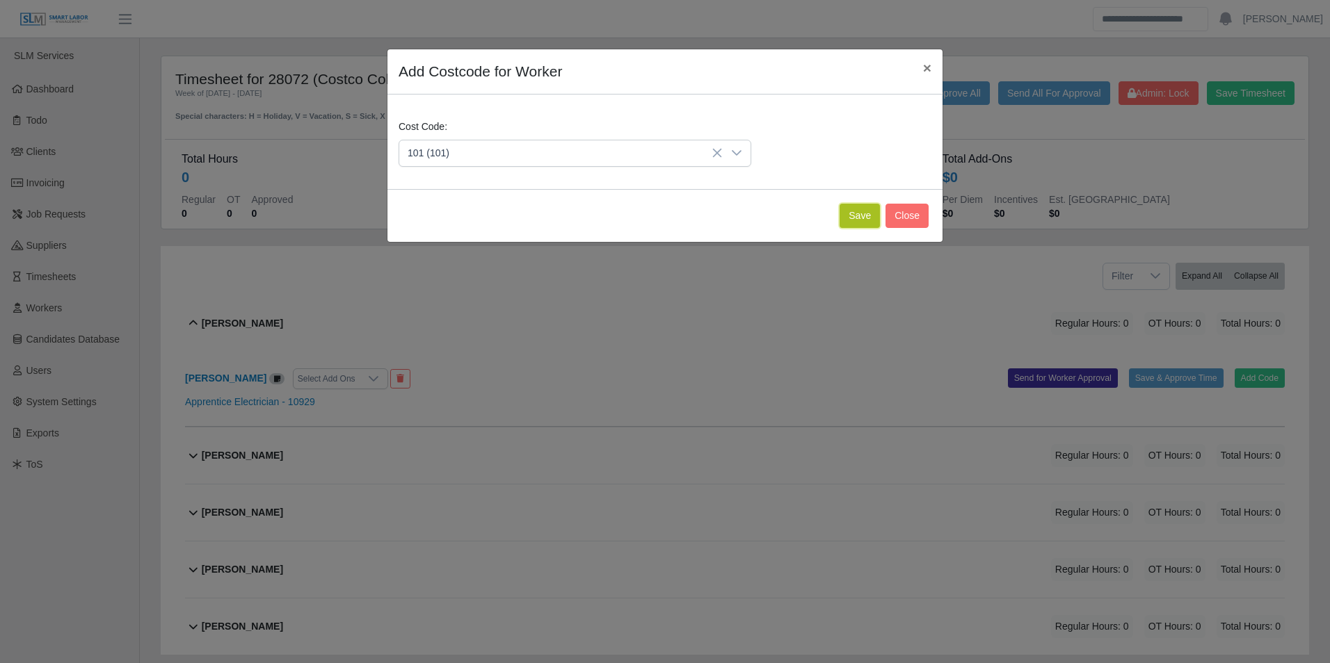
click at [847, 211] on button "Save" at bounding box center [859, 216] width 40 height 24
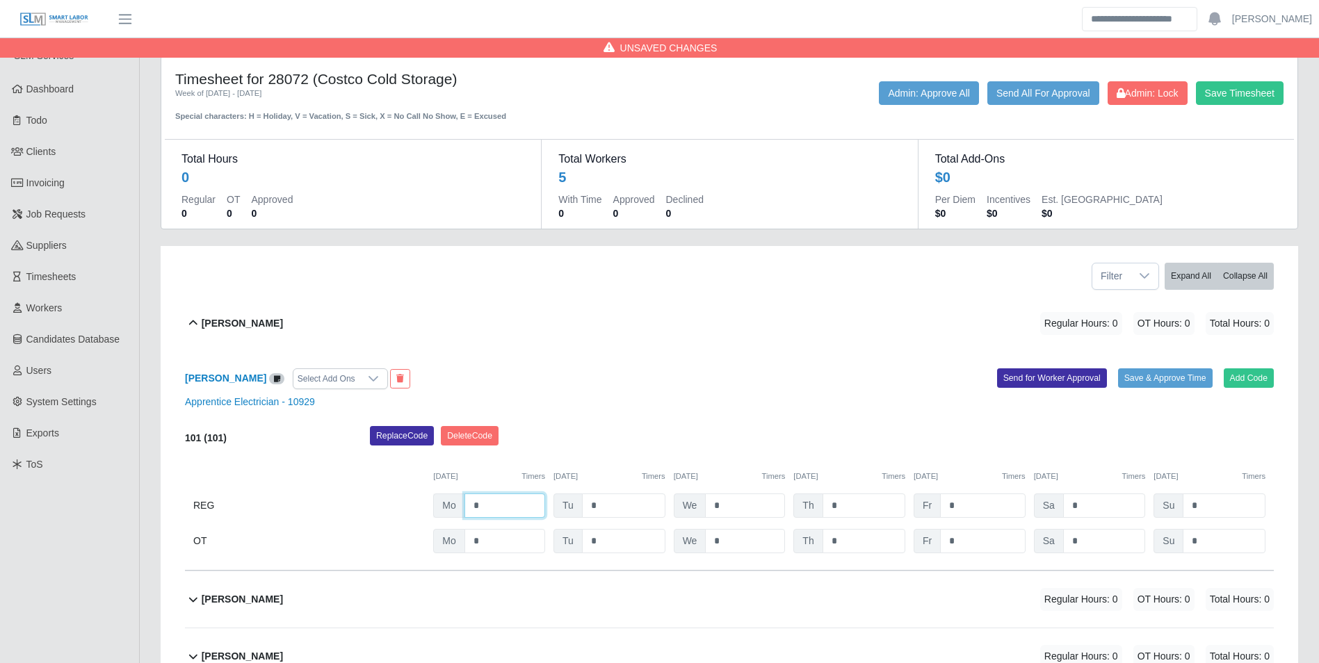
click at [510, 497] on input "*" at bounding box center [505, 506] width 81 height 24
type input "*"
click at [1266, 372] on button "Add Code" at bounding box center [1249, 378] width 51 height 19
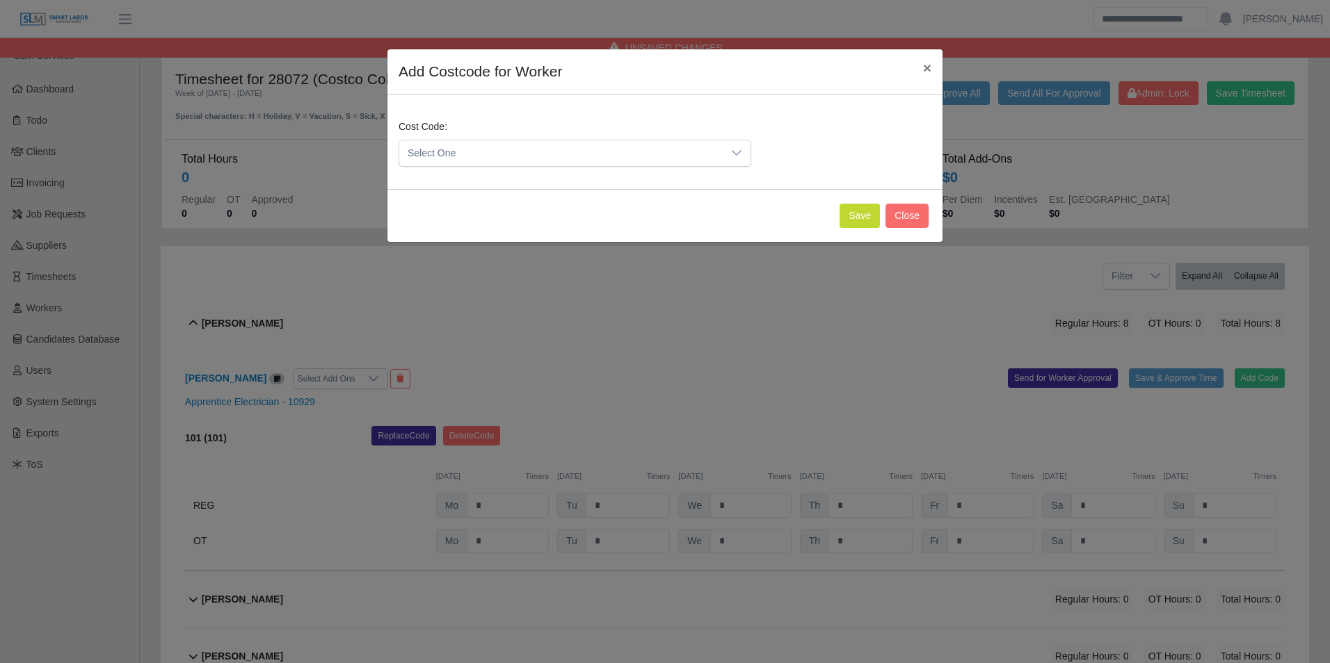
click at [444, 154] on span "Select One" at bounding box center [560, 153] width 323 height 26
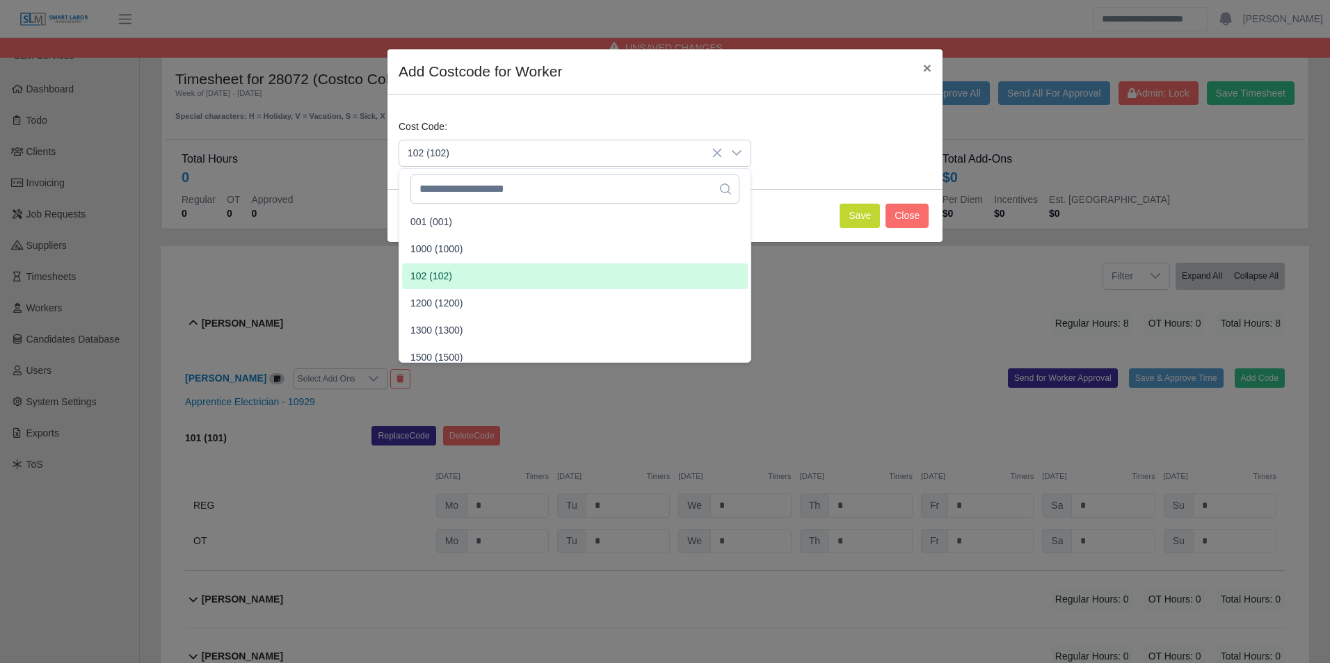
click at [447, 277] on span "102 (102)" at bounding box center [431, 276] width 42 height 15
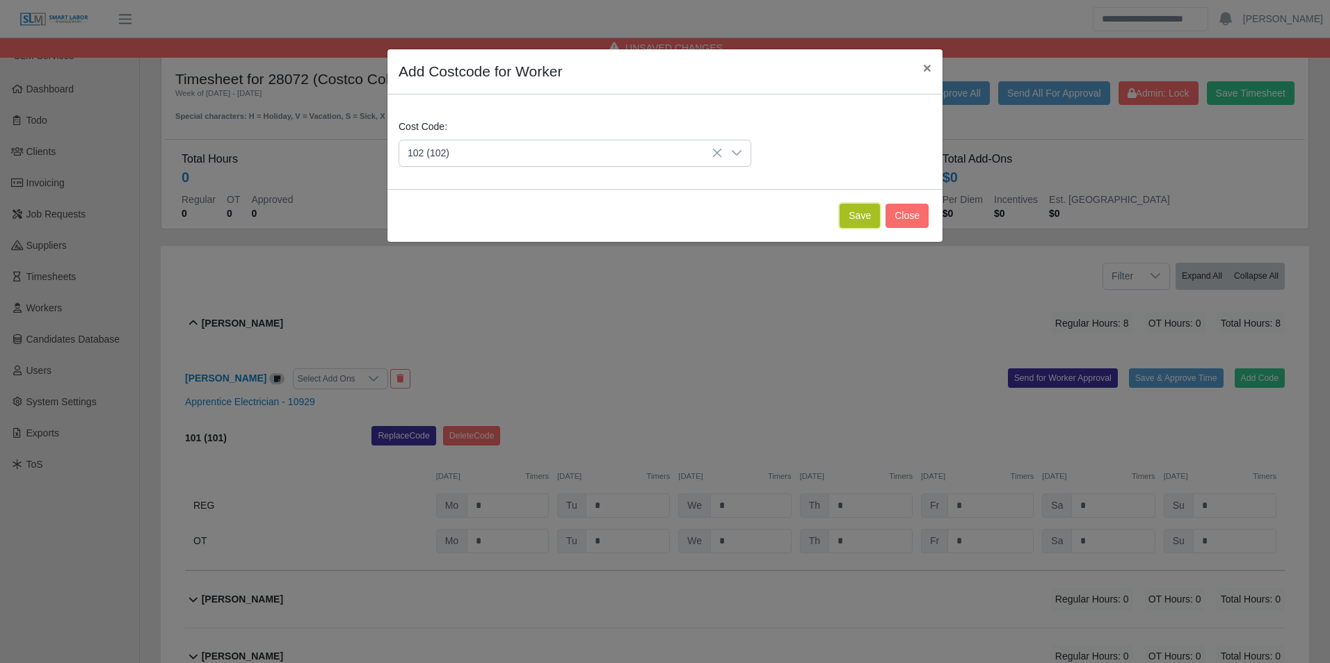
click at [862, 216] on button "Save" at bounding box center [859, 216] width 40 height 24
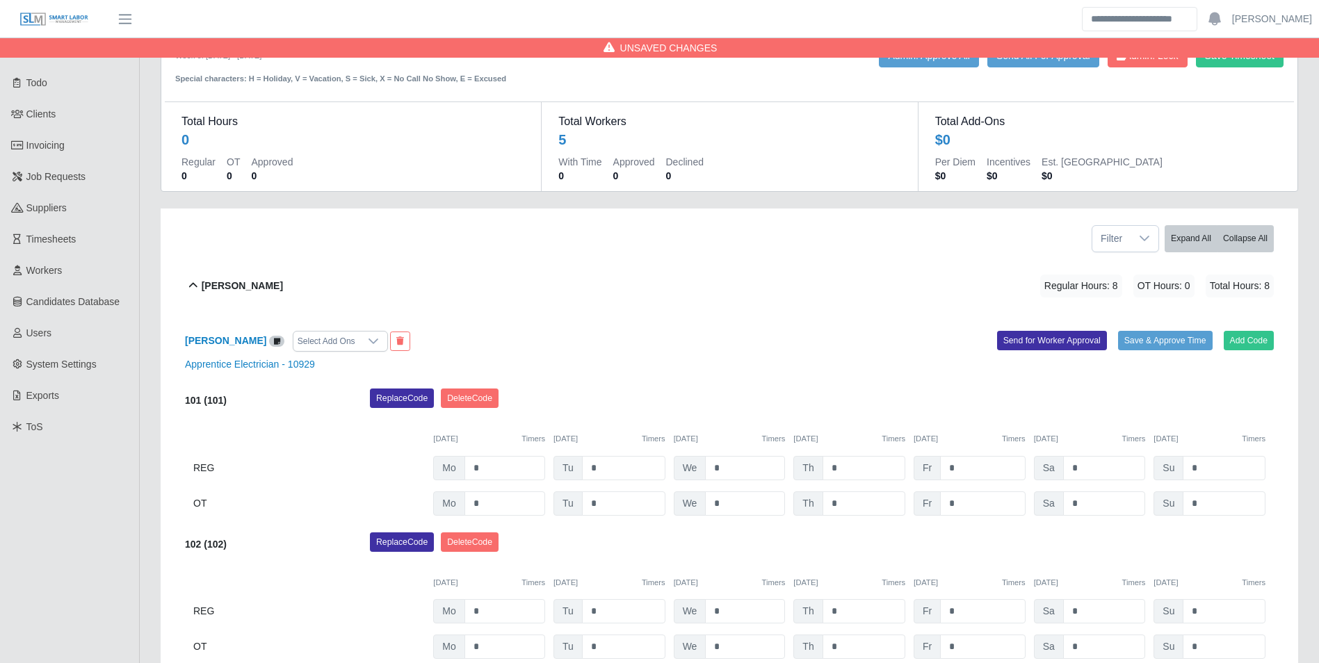
scroll to position [70, 0]
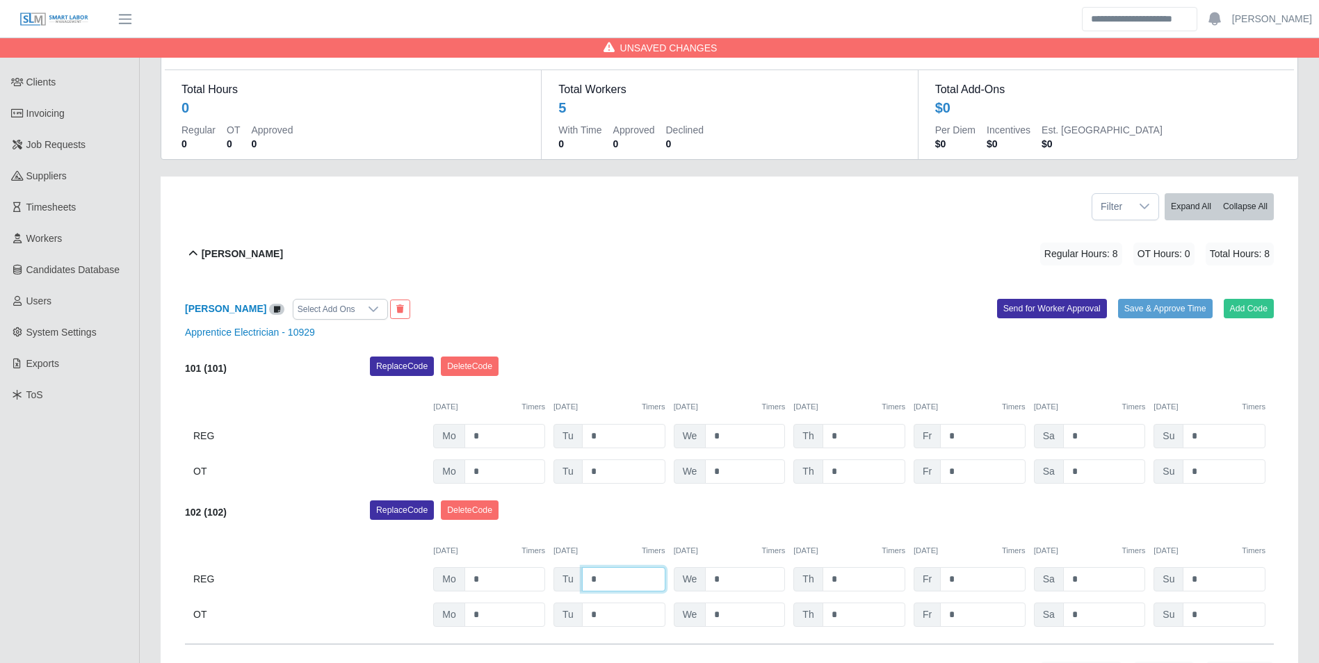
click at [628, 584] on input "*" at bounding box center [623, 580] width 83 height 24
type input "*"
type input "**"
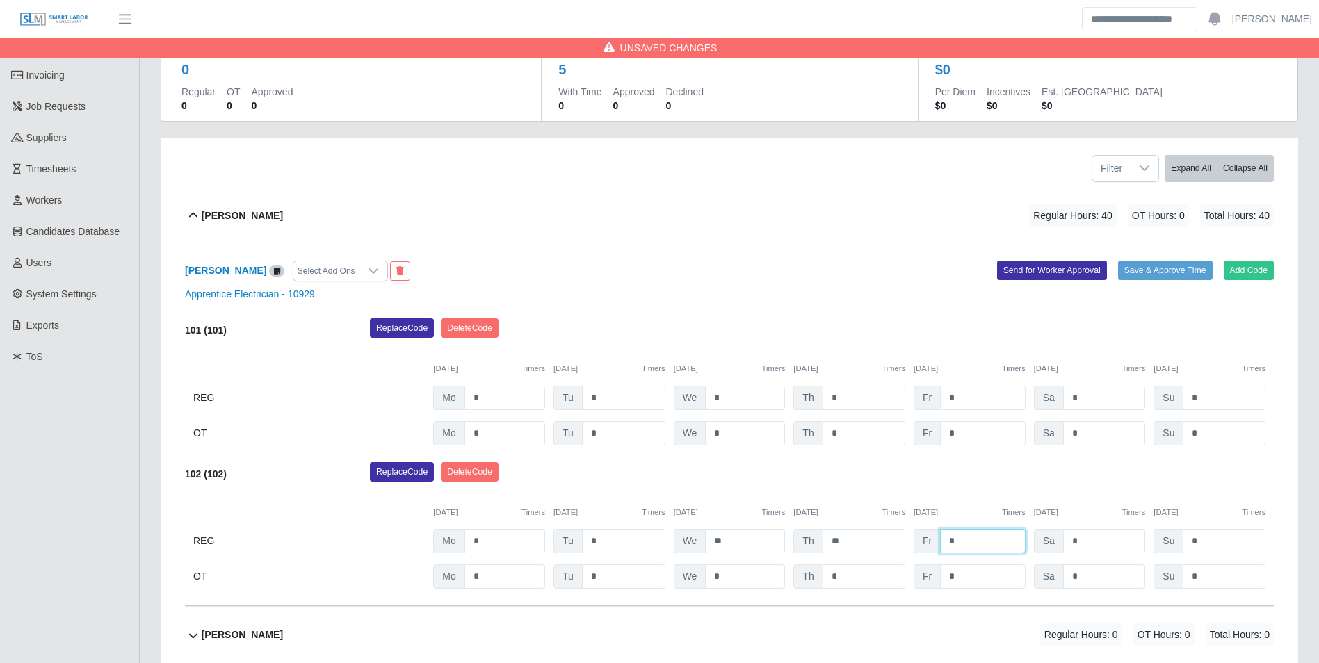
scroll to position [139, 0]
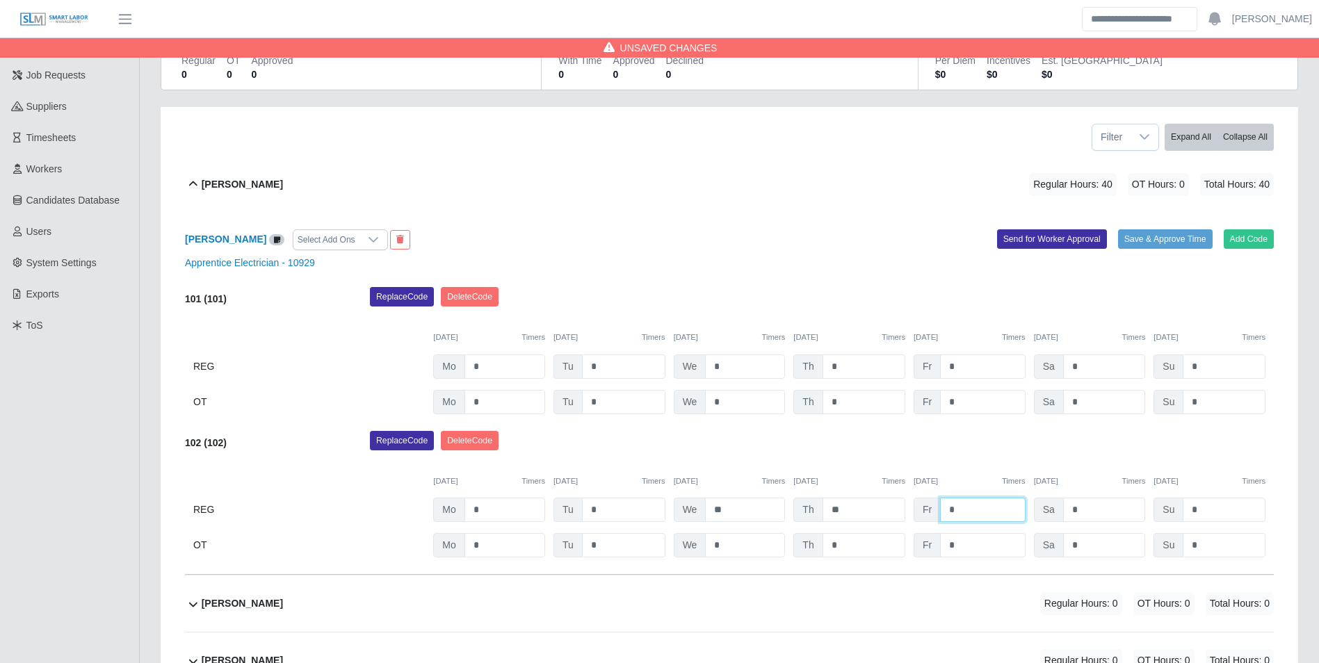
type input "*"
click at [980, 541] on input "*" at bounding box center [982, 545] width 85 height 24
type input "*"
click at [982, 453] on div "Replace Code Delete Code" at bounding box center [822, 445] width 925 height 28
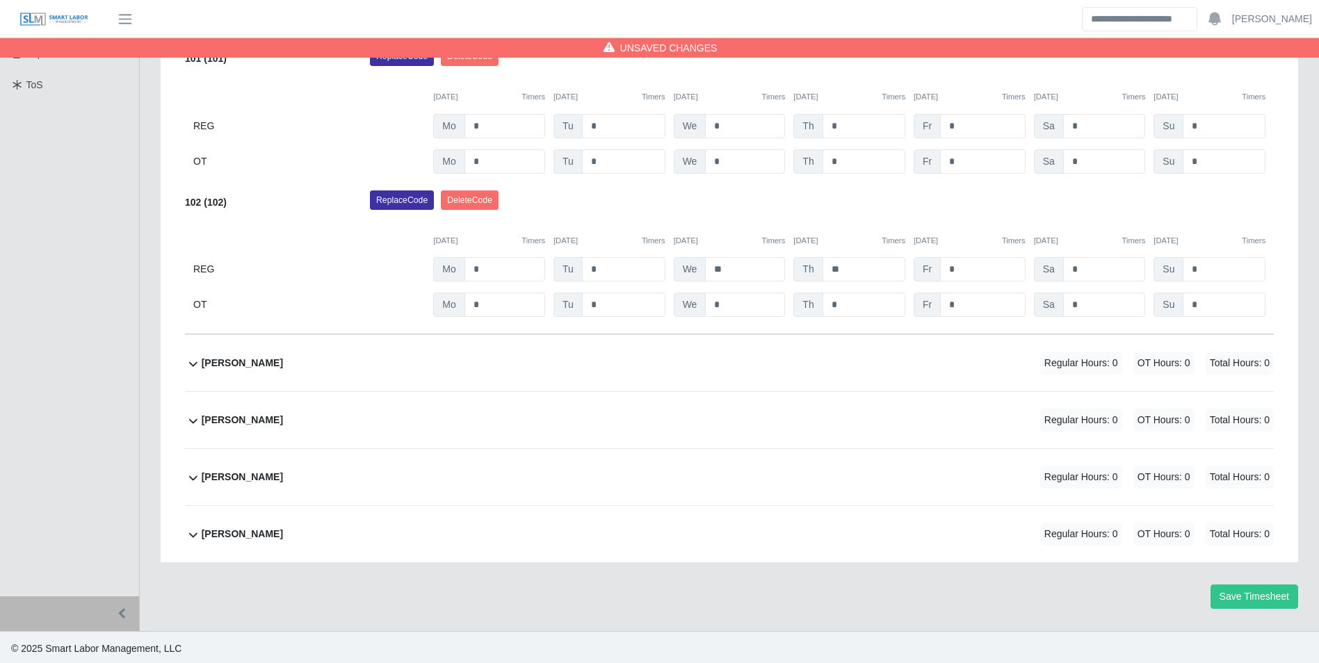
scroll to position [383, 0]
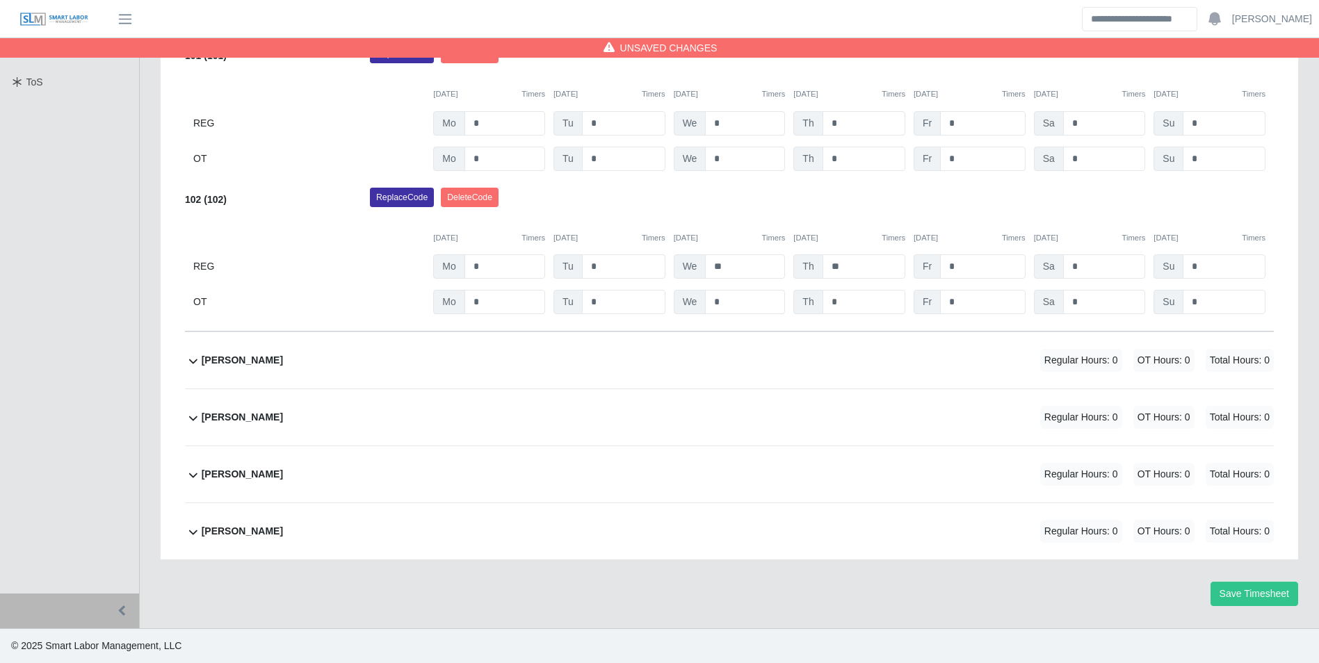
click at [296, 478] on div "Manuel Fernandez Regular Hours: 0 OT Hours: 0 Total Hours: 0" at bounding box center [738, 475] width 1072 height 56
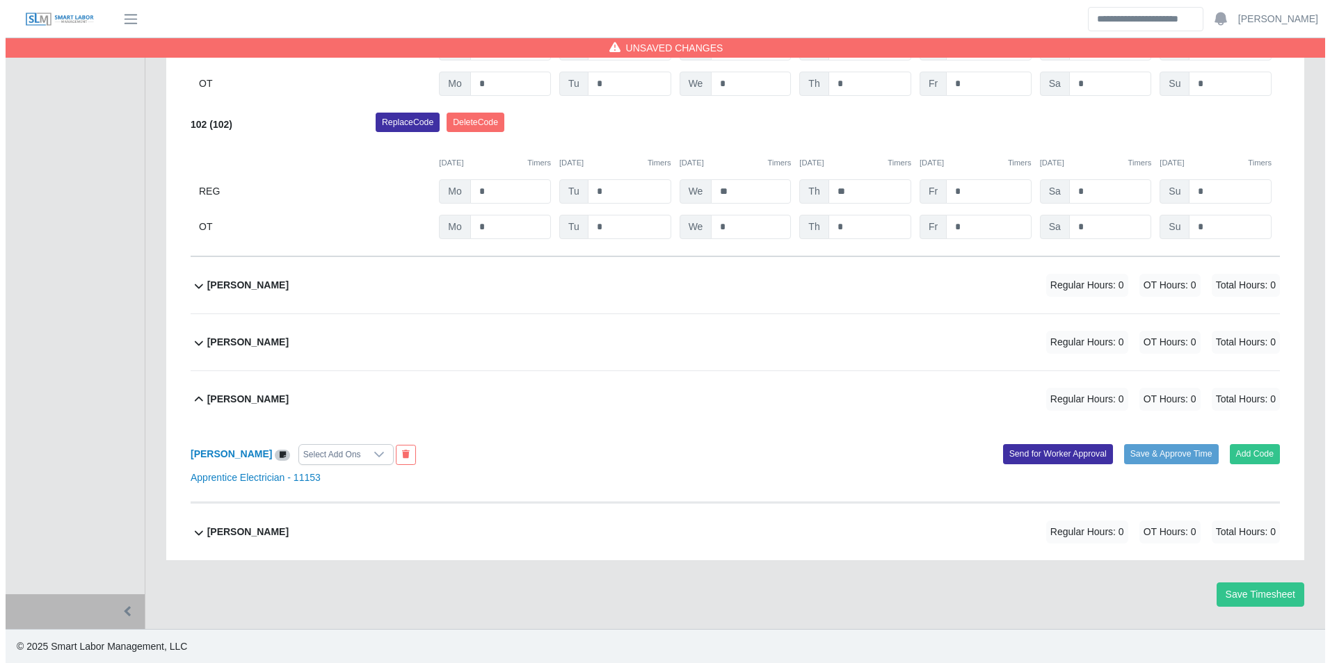
scroll to position [459, 0]
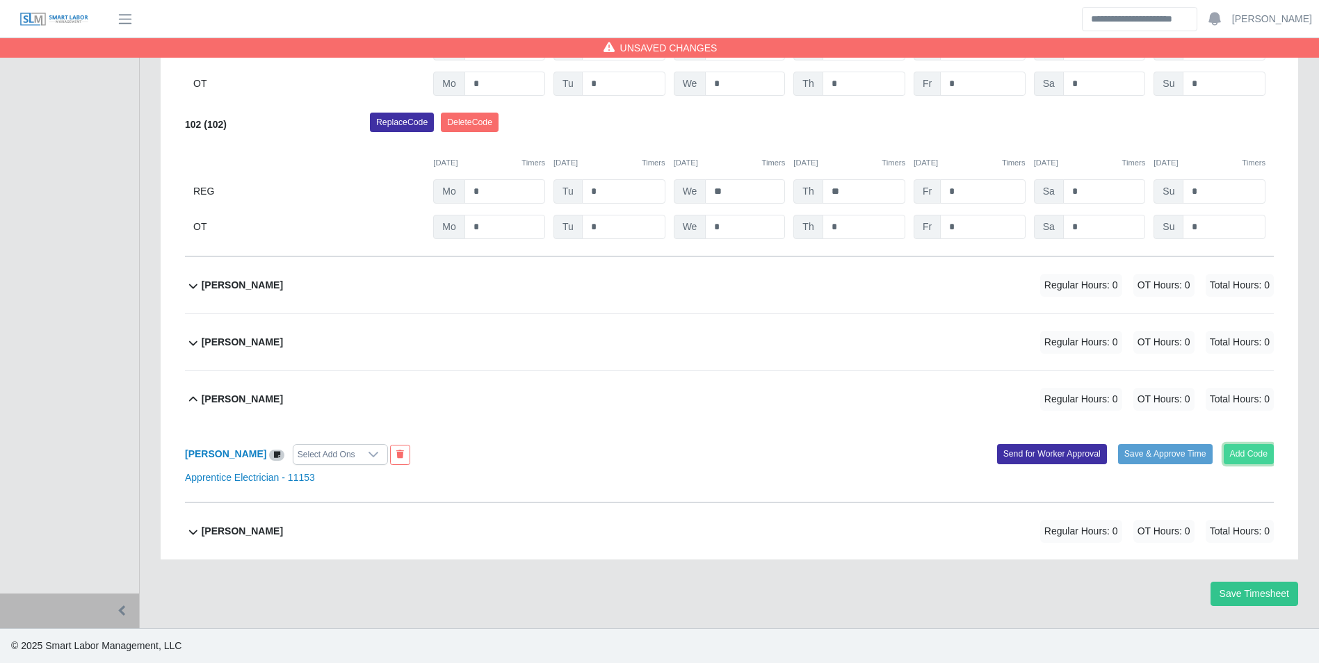
click at [1247, 463] on button "Add Code" at bounding box center [1249, 453] width 51 height 19
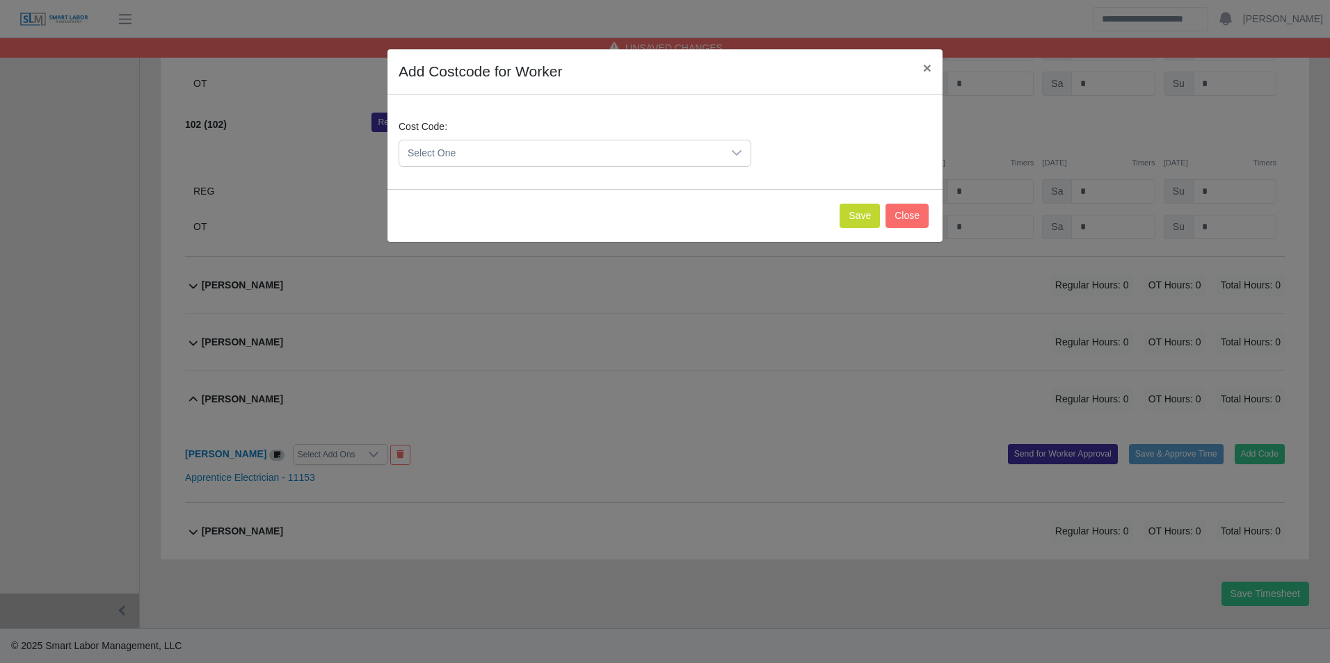
drag, startPoint x: 448, startPoint y: 161, endPoint x: 485, endPoint y: 166, distance: 37.3
click at [449, 161] on span "Select One" at bounding box center [560, 153] width 323 height 26
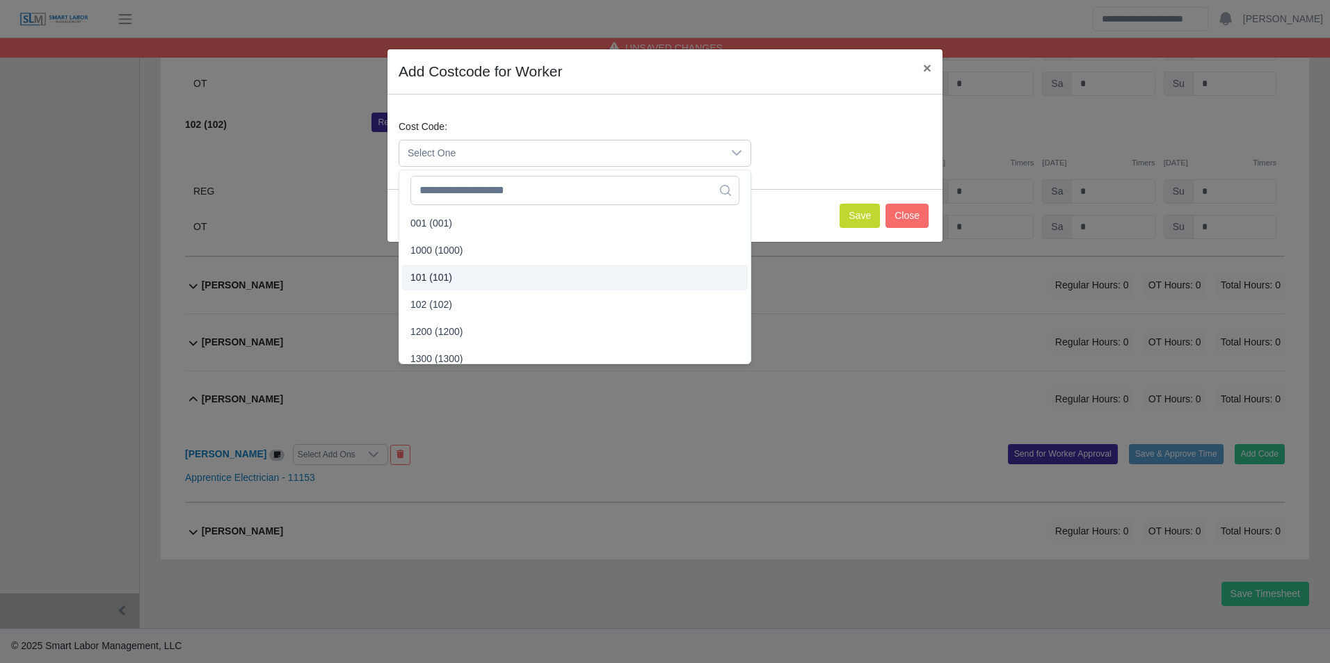
click at [458, 274] on li "101 (101)" at bounding box center [575, 278] width 346 height 26
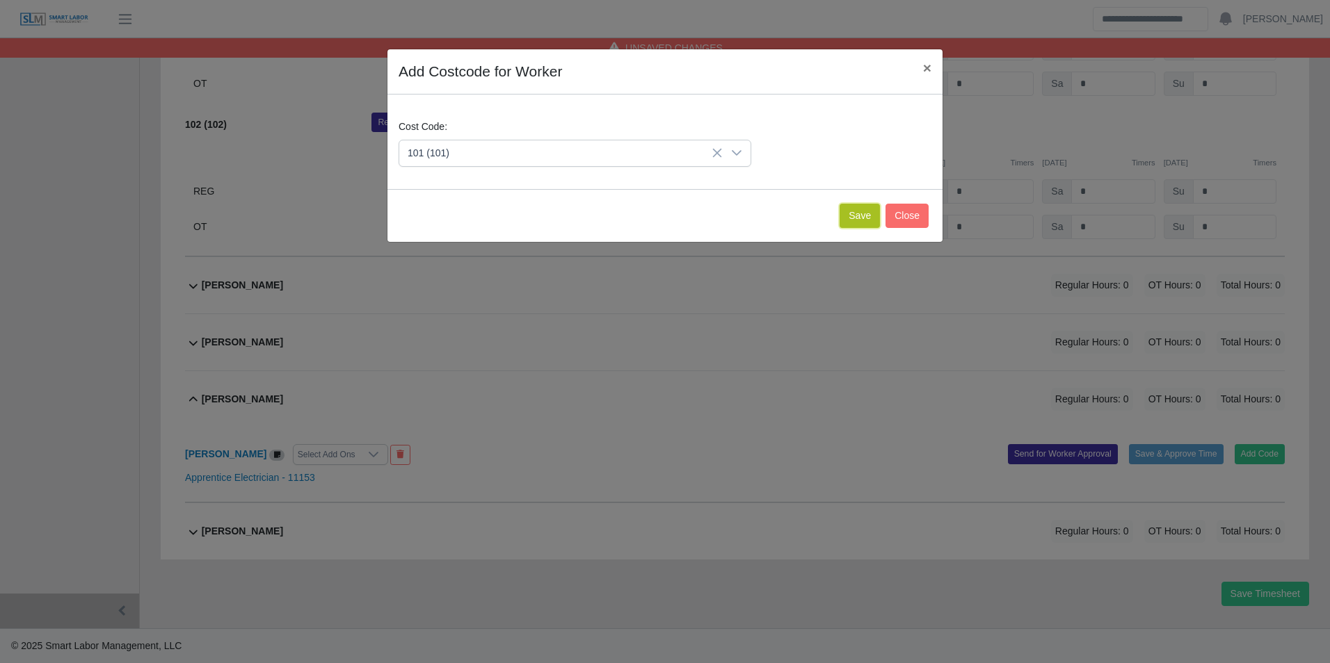
click at [855, 220] on button "Save" at bounding box center [859, 216] width 40 height 24
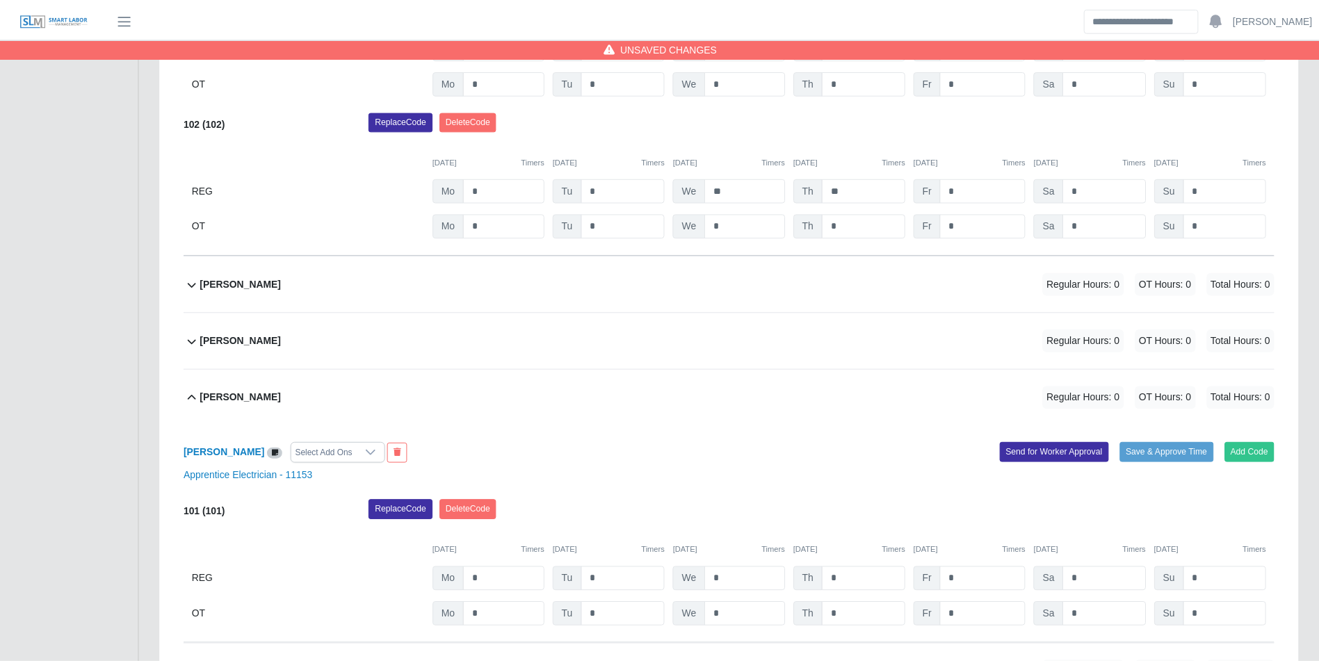
scroll to position [603, 0]
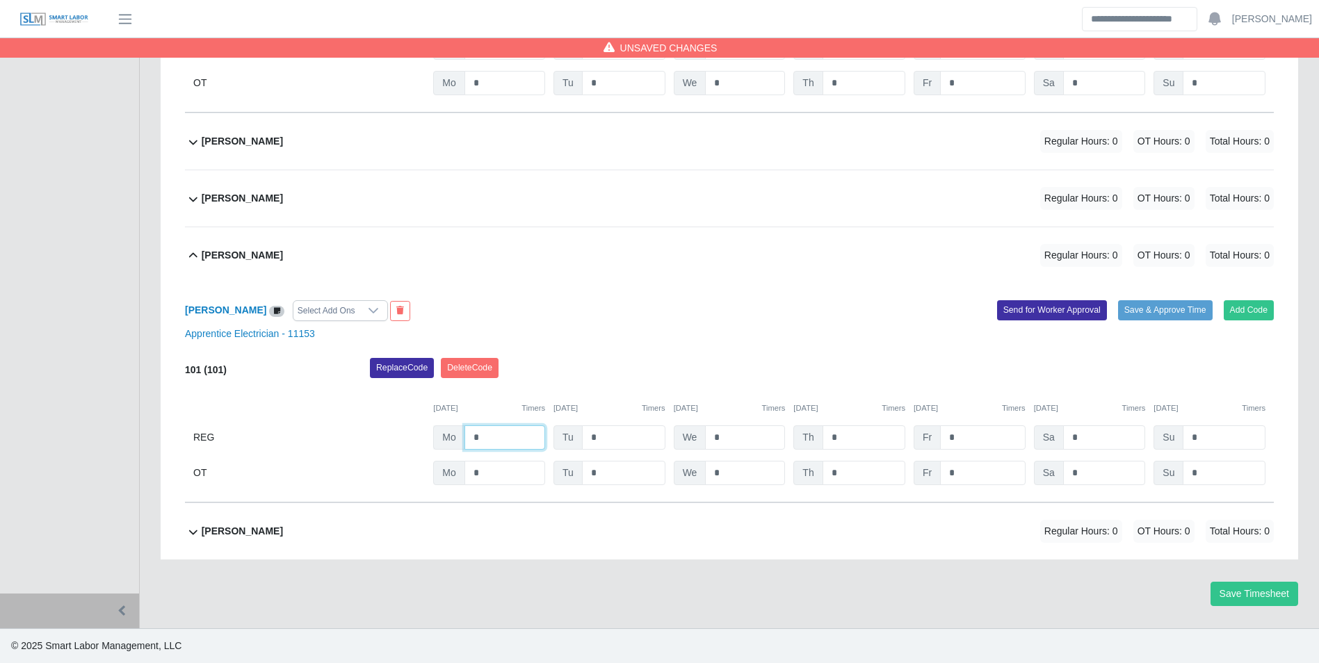
click at [510, 434] on input "*" at bounding box center [505, 438] width 81 height 24
type input "*"
type input "**"
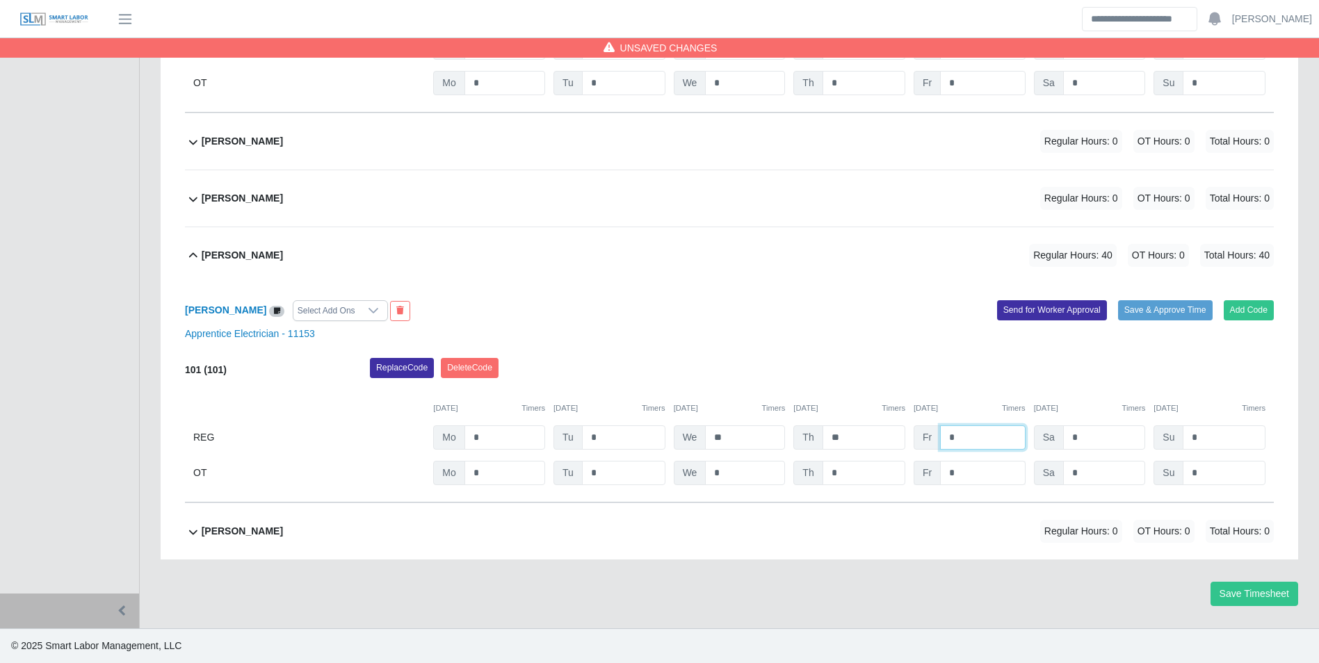
type input "*"
click at [970, 477] on input "*" at bounding box center [982, 473] width 85 height 24
type input "*"
click at [924, 356] on div "Manuel Fernandez Select Add Ons Add Code Save & Approve Time Send for Worker Ap…" at bounding box center [729, 393] width 1089 height 219
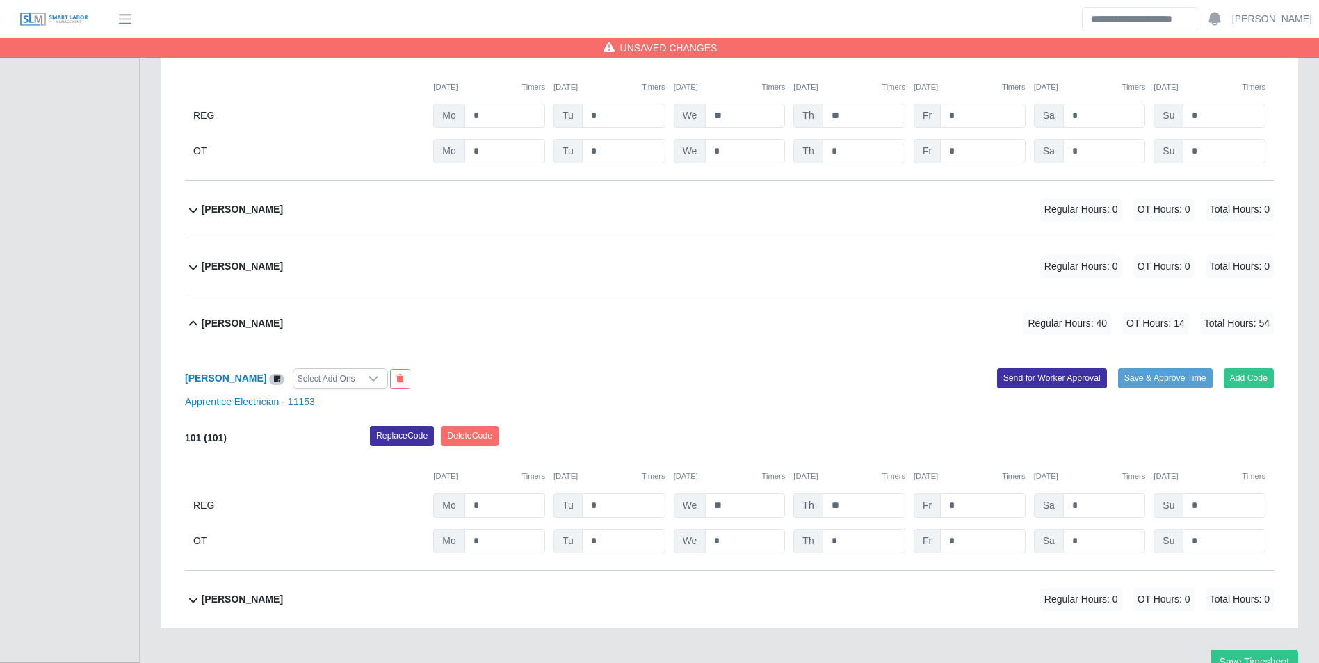
click at [264, 204] on div "Jesus Ferrer Regular Hours: 0 OT Hours: 0 Total Hours: 0" at bounding box center [738, 210] width 1072 height 56
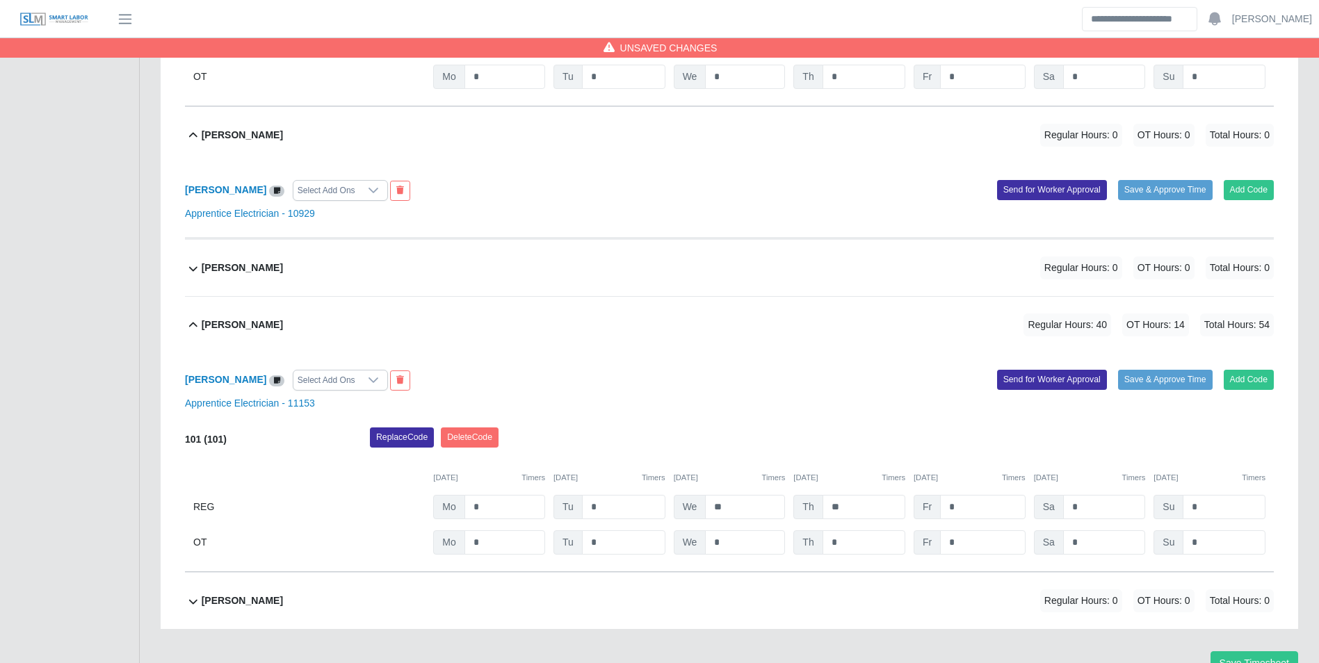
scroll to position [609, 0]
click at [1254, 193] on button "Add Code" at bounding box center [1249, 188] width 51 height 19
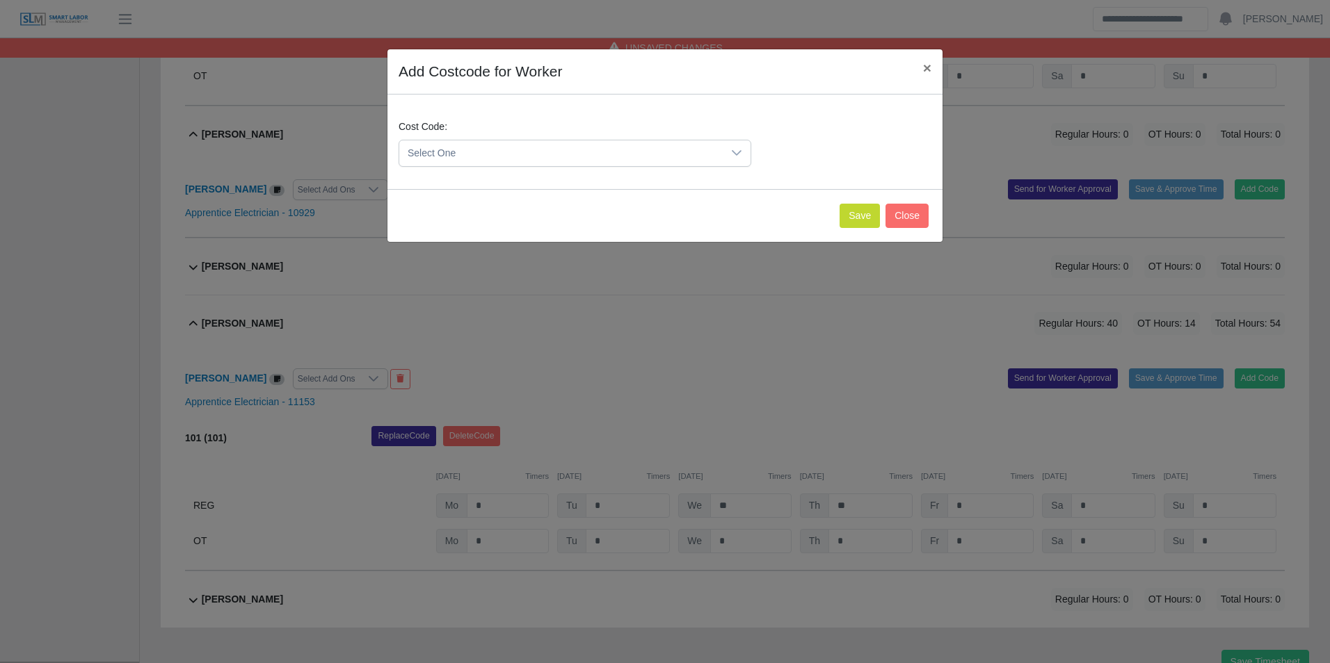
click at [510, 138] on div "Cost Code: Select One" at bounding box center [575, 143] width 360 height 47
click at [517, 147] on span "Select One" at bounding box center [560, 153] width 323 height 26
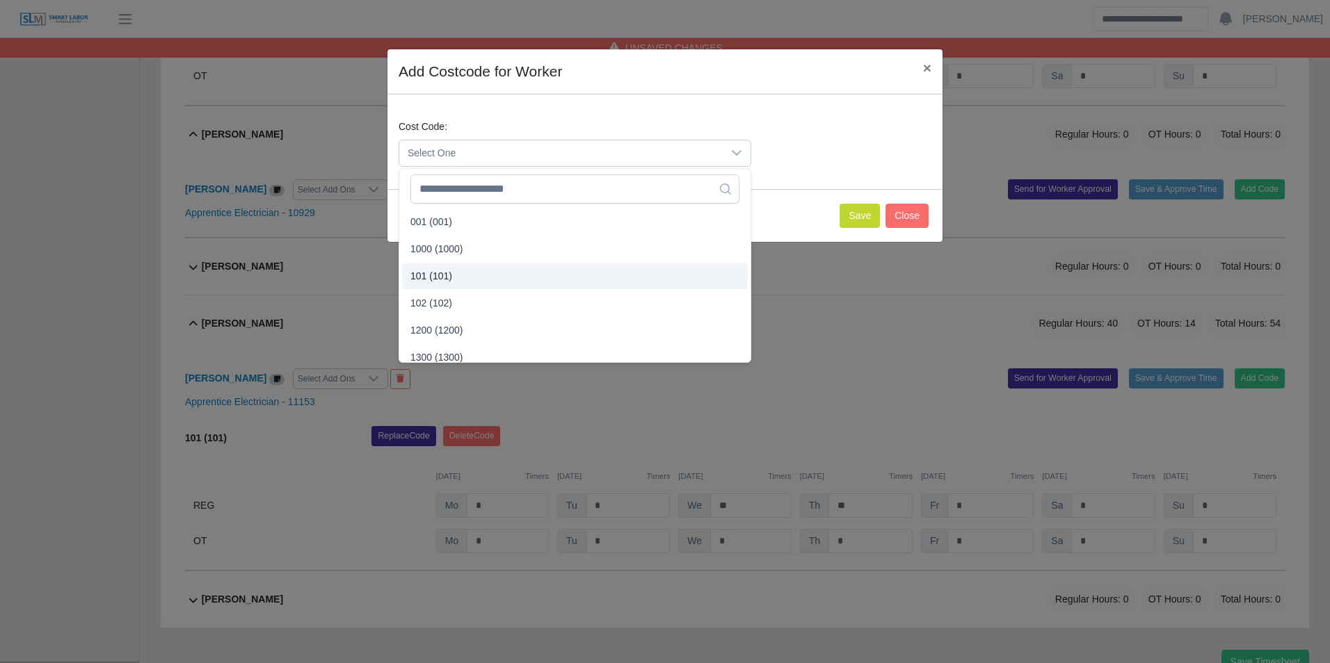
click at [447, 275] on span "101 (101)" at bounding box center [431, 276] width 42 height 15
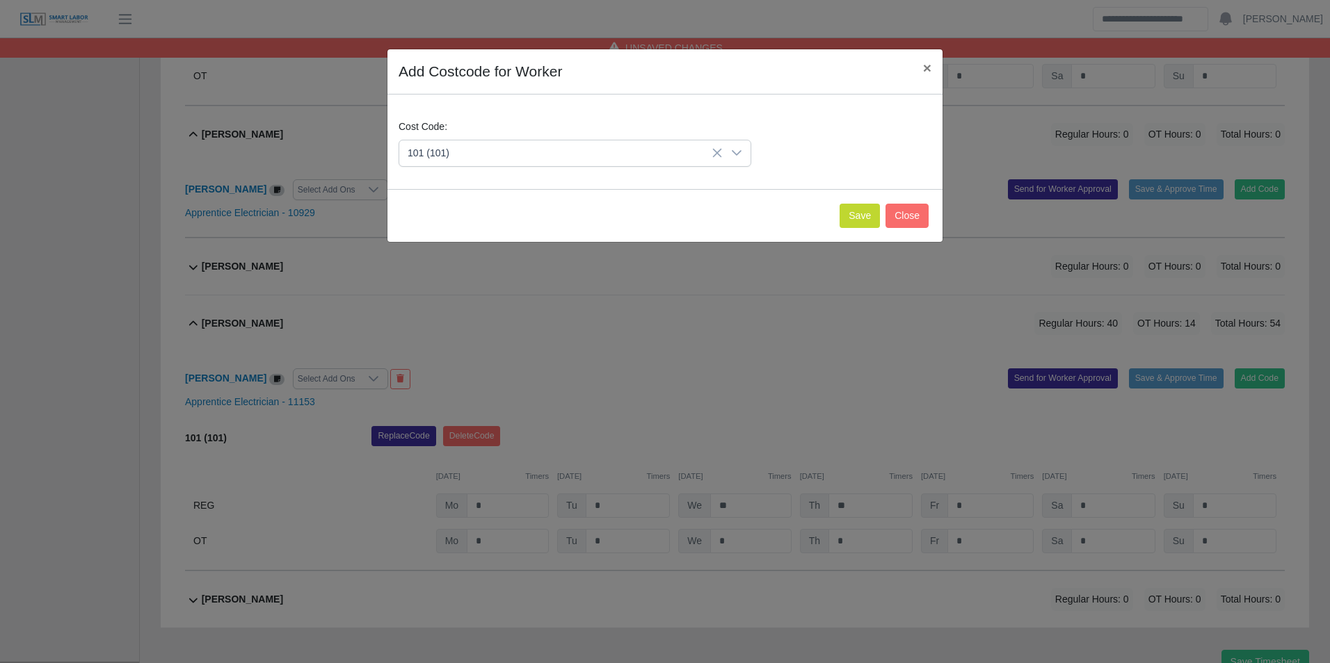
click at [874, 229] on div "Save Close" at bounding box center [664, 215] width 555 height 53
click at [866, 225] on button "Save" at bounding box center [859, 216] width 40 height 24
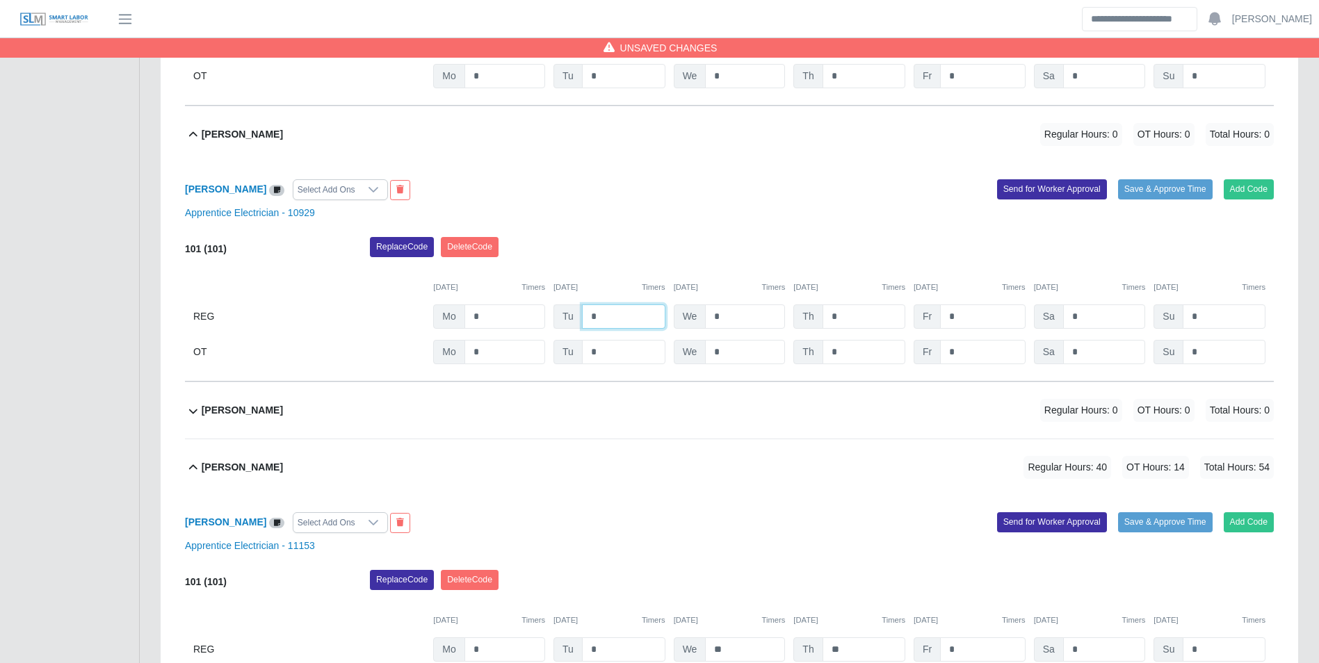
click at [643, 312] on input "*" at bounding box center [623, 317] width 83 height 24
type input "*"
type input "**"
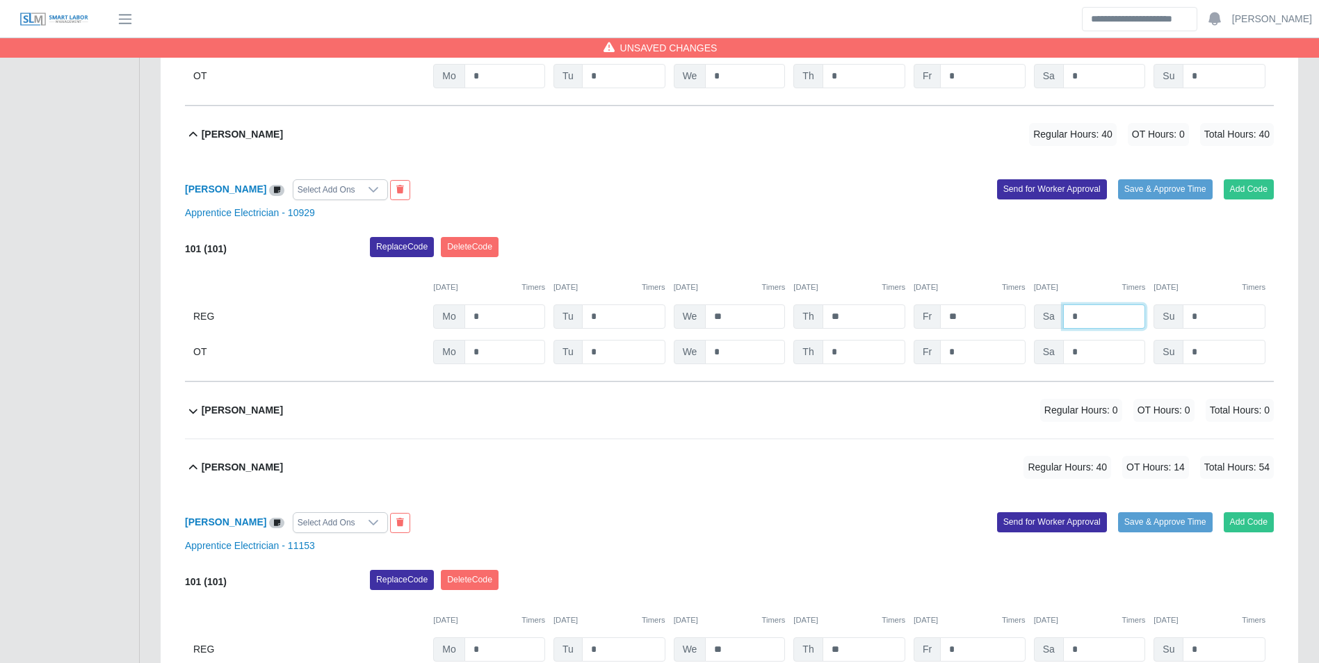
type input "*"
drag, startPoint x: 1123, startPoint y: 299, endPoint x: 1138, endPoint y: 312, distance: 19.7
click at [1125, 300] on div "101 (101) Replace Code Delete Code 09/15/2025 Timers 09/16/2025 Timers 09/17/20…" at bounding box center [729, 300] width 1089 height 127
click at [1114, 346] on input "*" at bounding box center [1104, 352] width 83 height 24
type input "*"
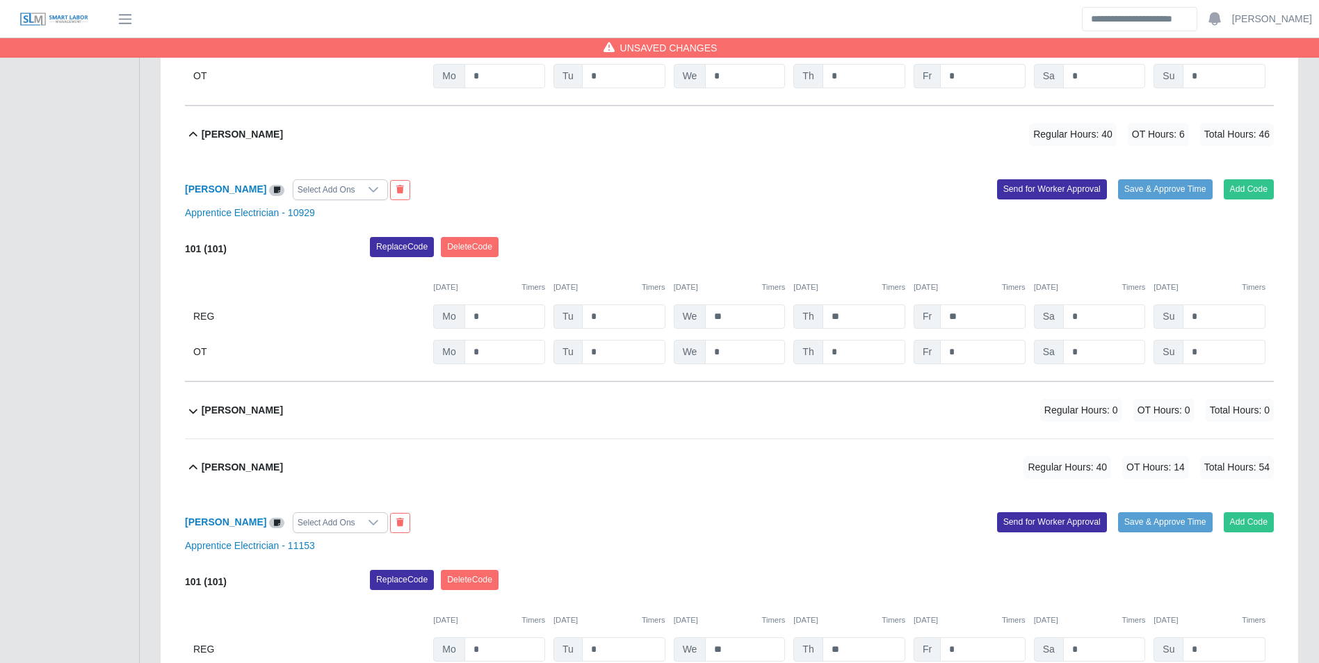
click at [1091, 268] on div "09/15/2025 Timers 09/16/2025 Timers 09/17/2025 Timers 09/18/2025 Timers 09/19/2…" at bounding box center [729, 279] width 1089 height 29
click at [294, 408] on div "Jesus Gonzalez Regular Hours: 0 OT Hours: 0 Total Hours: 0" at bounding box center [738, 411] width 1072 height 56
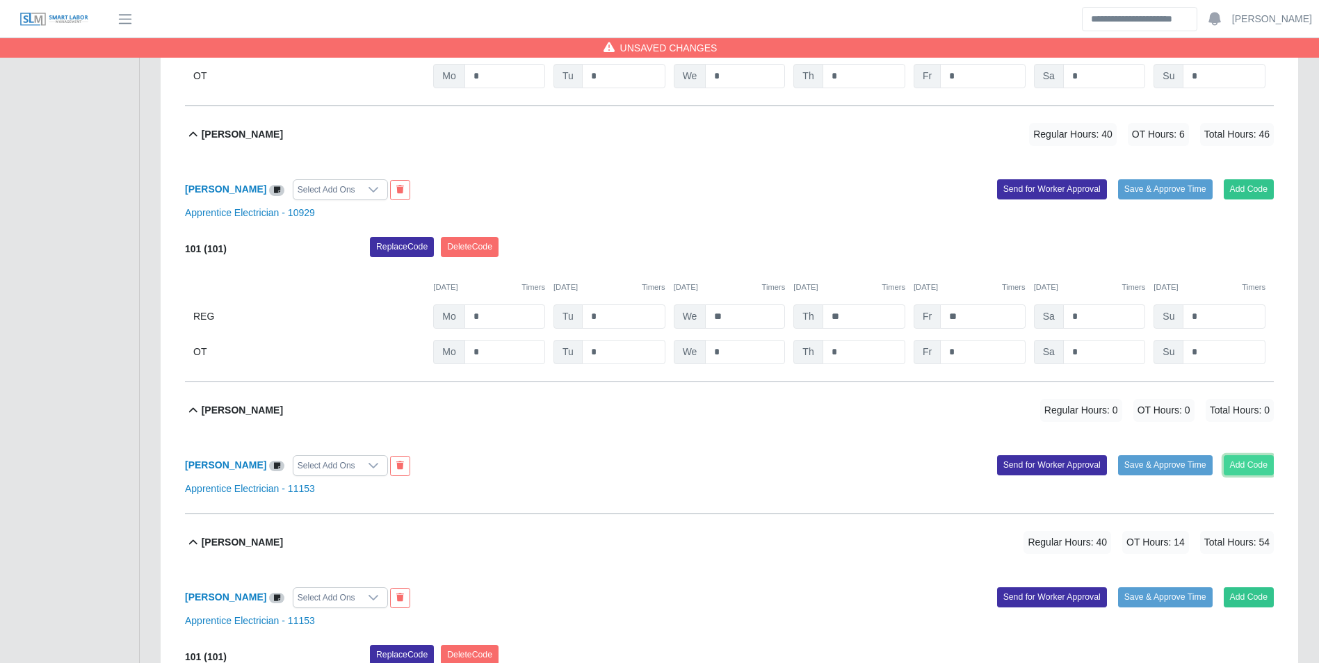
click at [1256, 462] on button "Add Code" at bounding box center [1249, 465] width 51 height 19
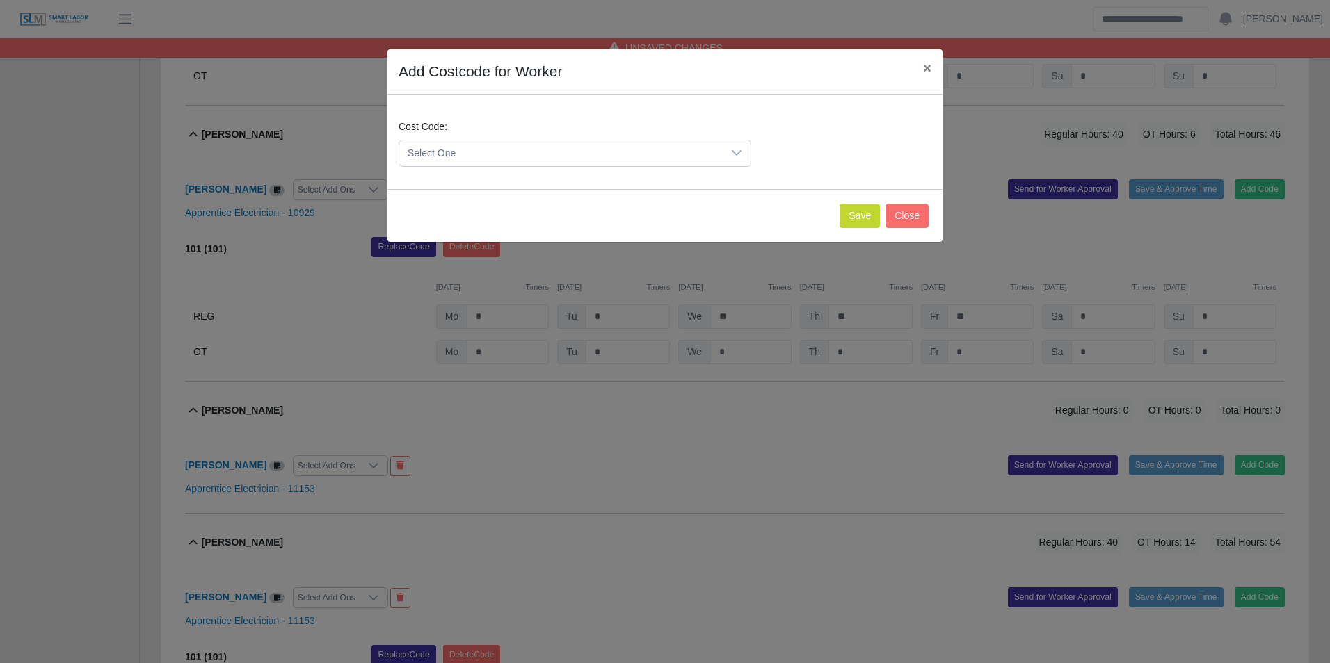
click at [459, 162] on span "Select One" at bounding box center [560, 153] width 323 height 26
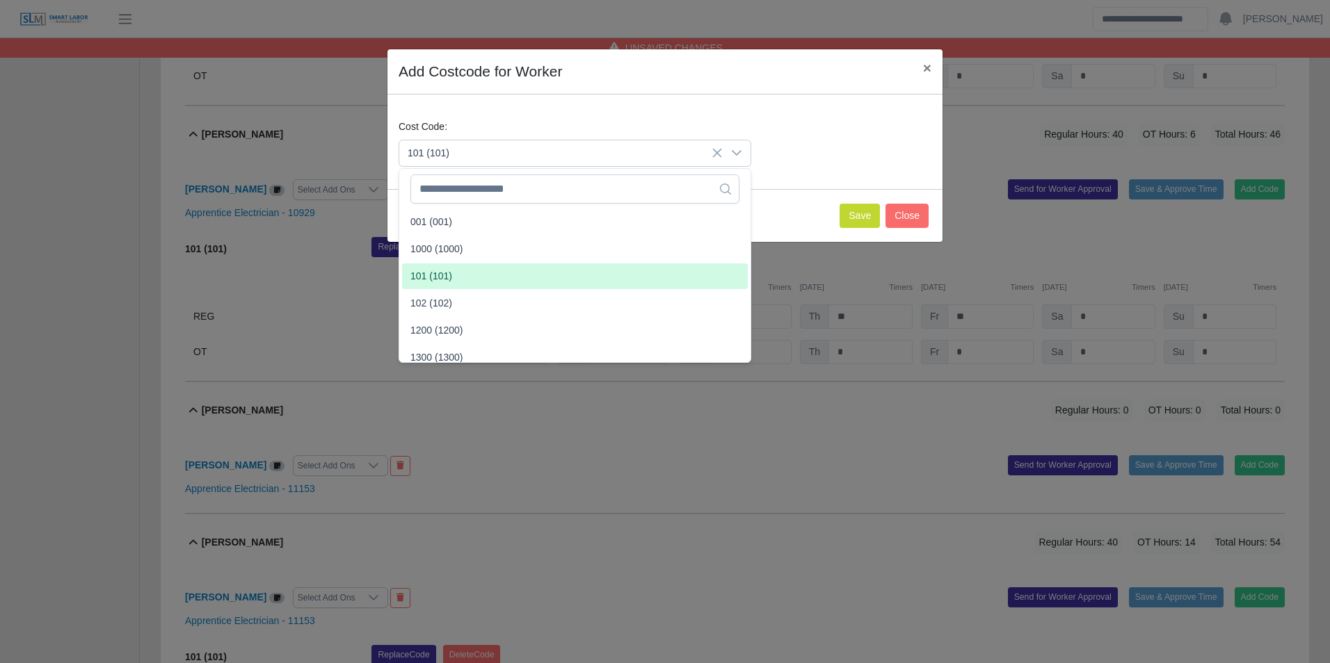
click at [457, 269] on li "101 (101)" at bounding box center [575, 277] width 346 height 26
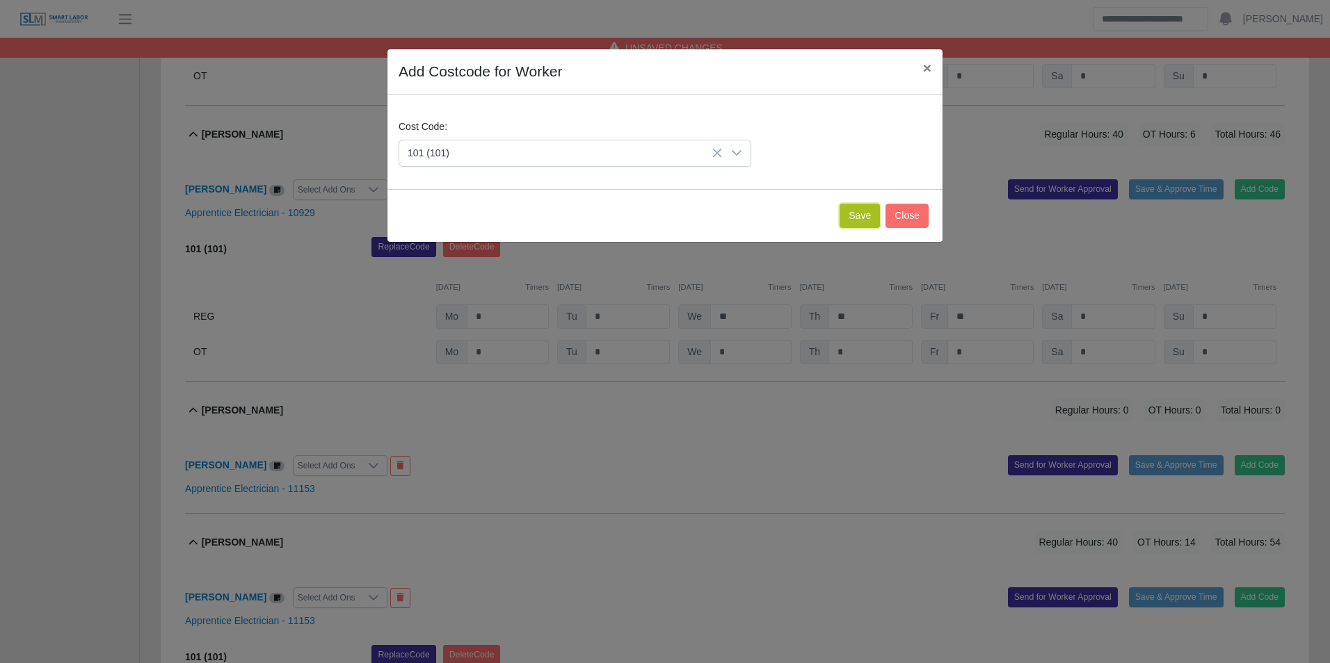
click at [844, 220] on button "Save" at bounding box center [859, 216] width 40 height 24
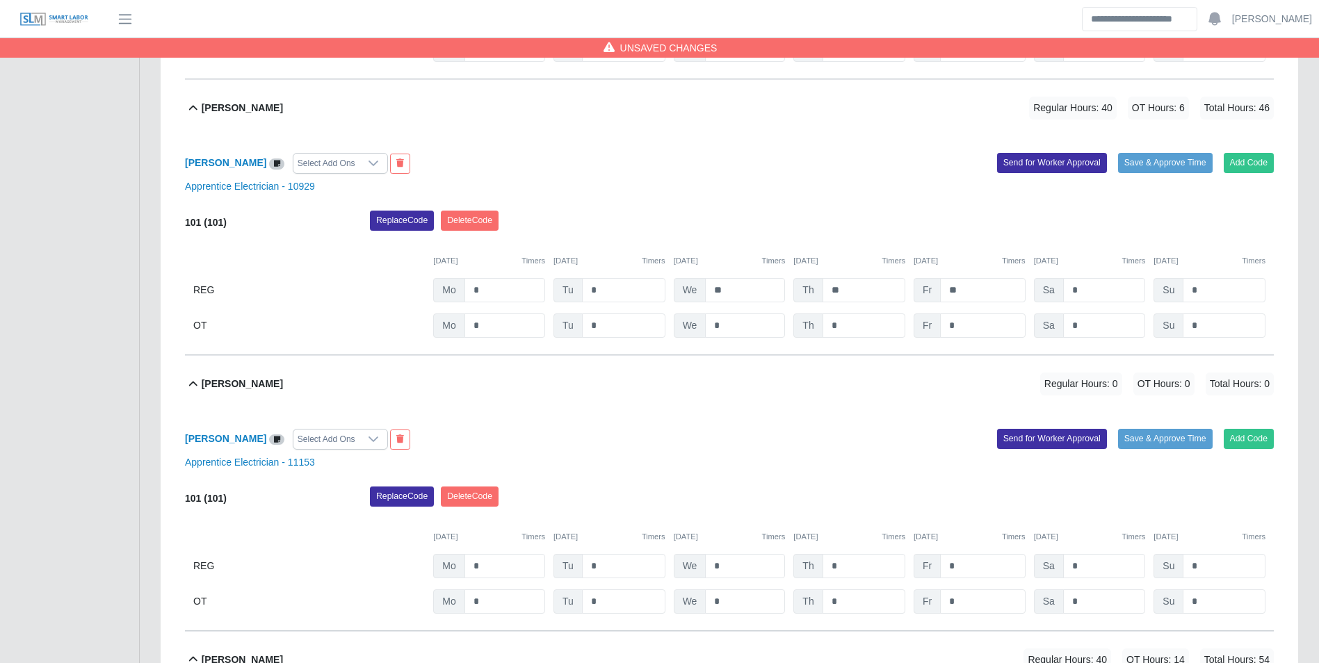
scroll to position [678, 0]
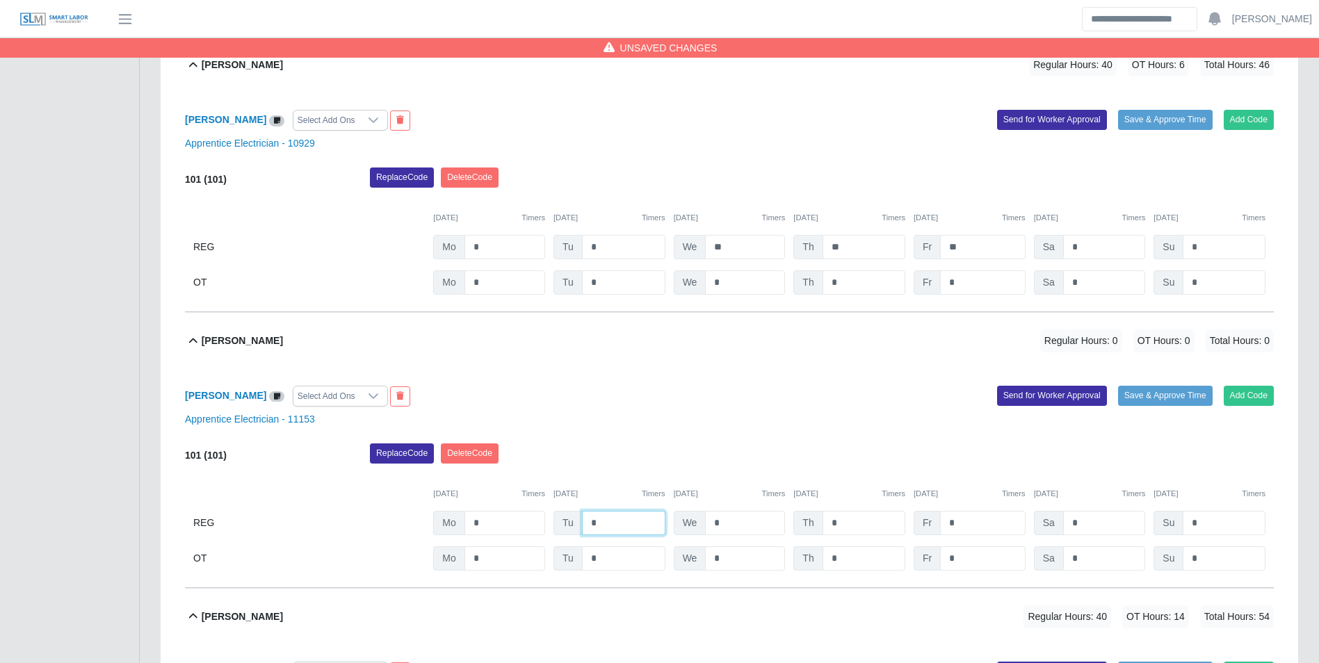
click at [628, 522] on input "*" at bounding box center [623, 523] width 83 height 24
type input "*"
type input "**"
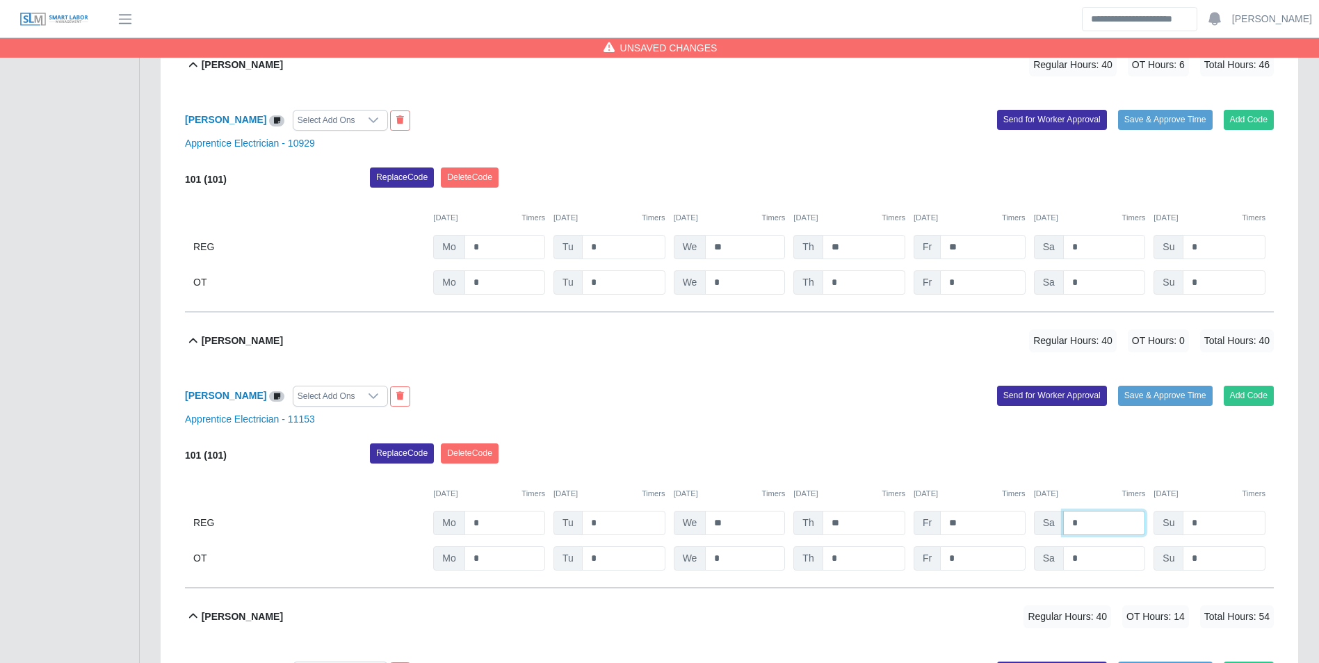
type input "*"
click at [988, 456] on div "Replace Code Delete Code" at bounding box center [822, 458] width 925 height 28
click at [1111, 558] on input "*" at bounding box center [1104, 559] width 83 height 24
type input "*"
click at [1110, 461] on div "Replace Code Delete Code" at bounding box center [822, 458] width 925 height 28
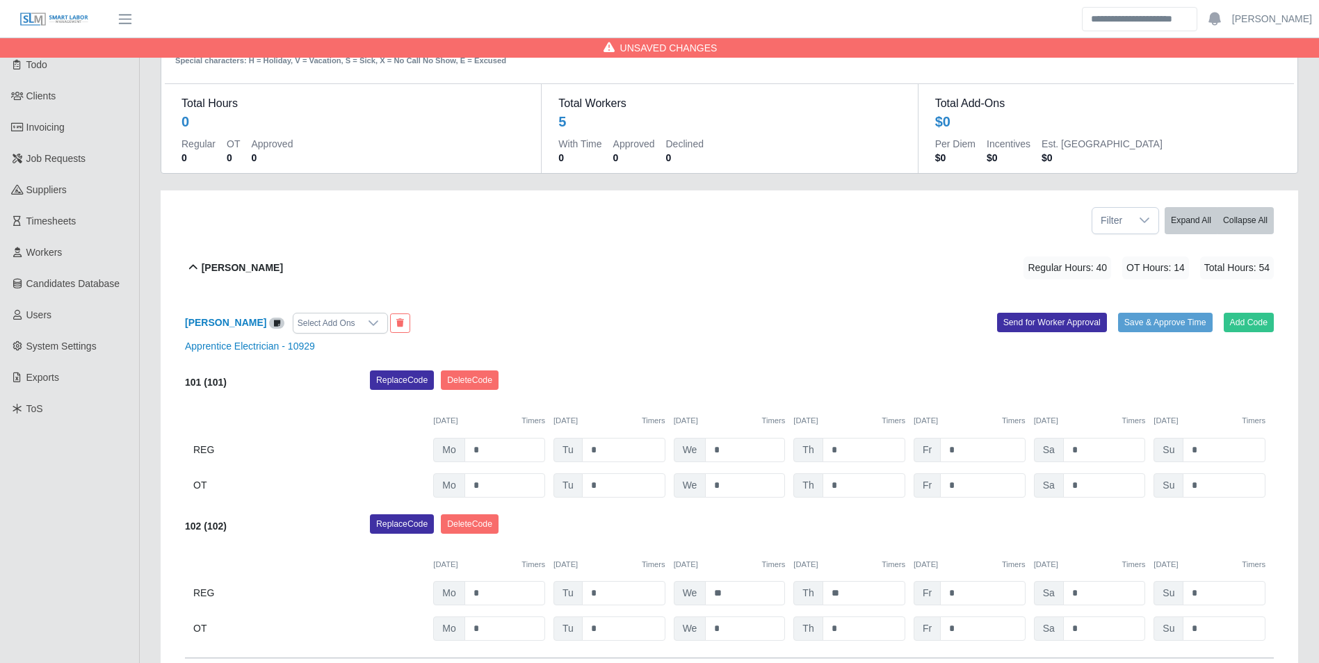
scroll to position [0, 0]
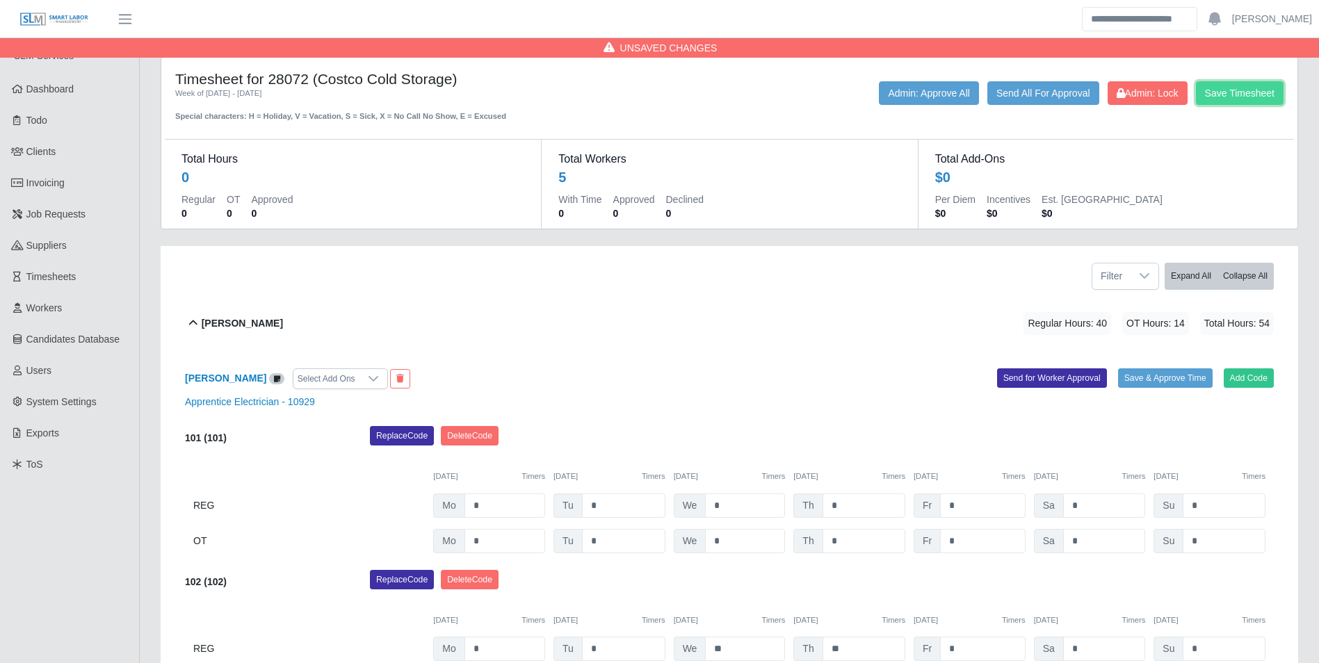
click at [1250, 101] on button "Save Timesheet" at bounding box center [1240, 93] width 88 height 24
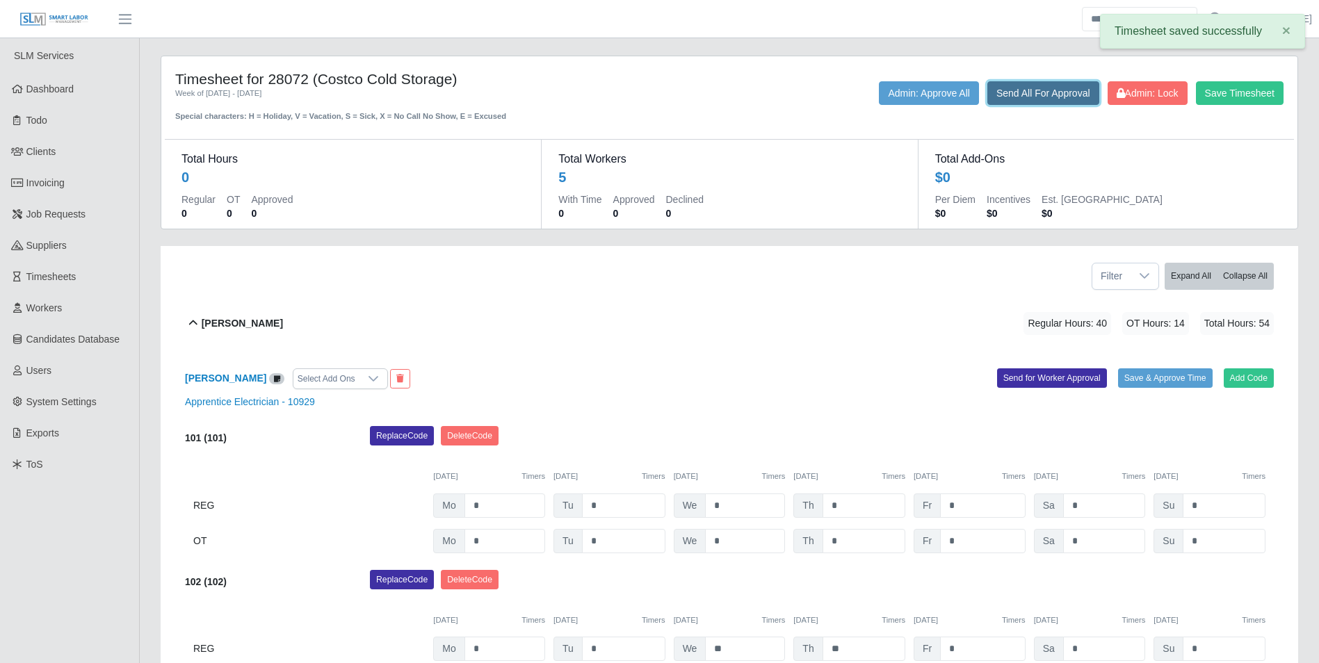
click at [1036, 94] on button "Send All For Approval" at bounding box center [1044, 93] width 112 height 24
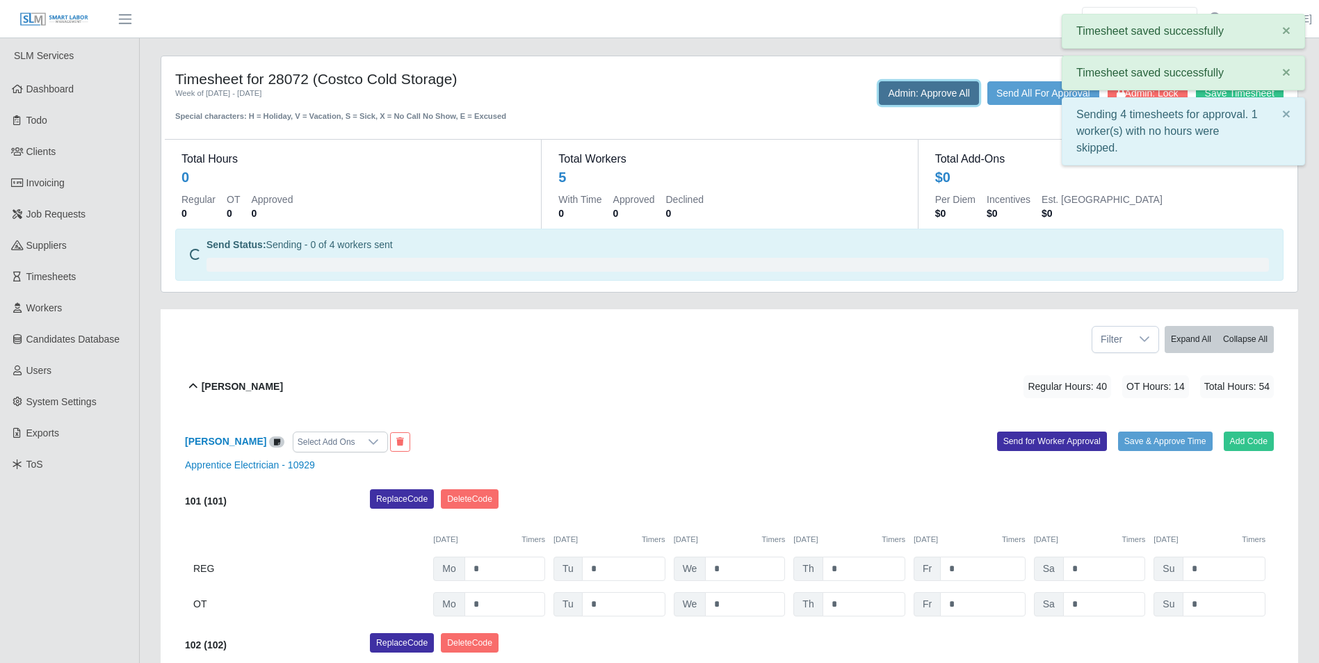
click at [912, 92] on button "Admin: Approve All" at bounding box center [929, 93] width 100 height 24
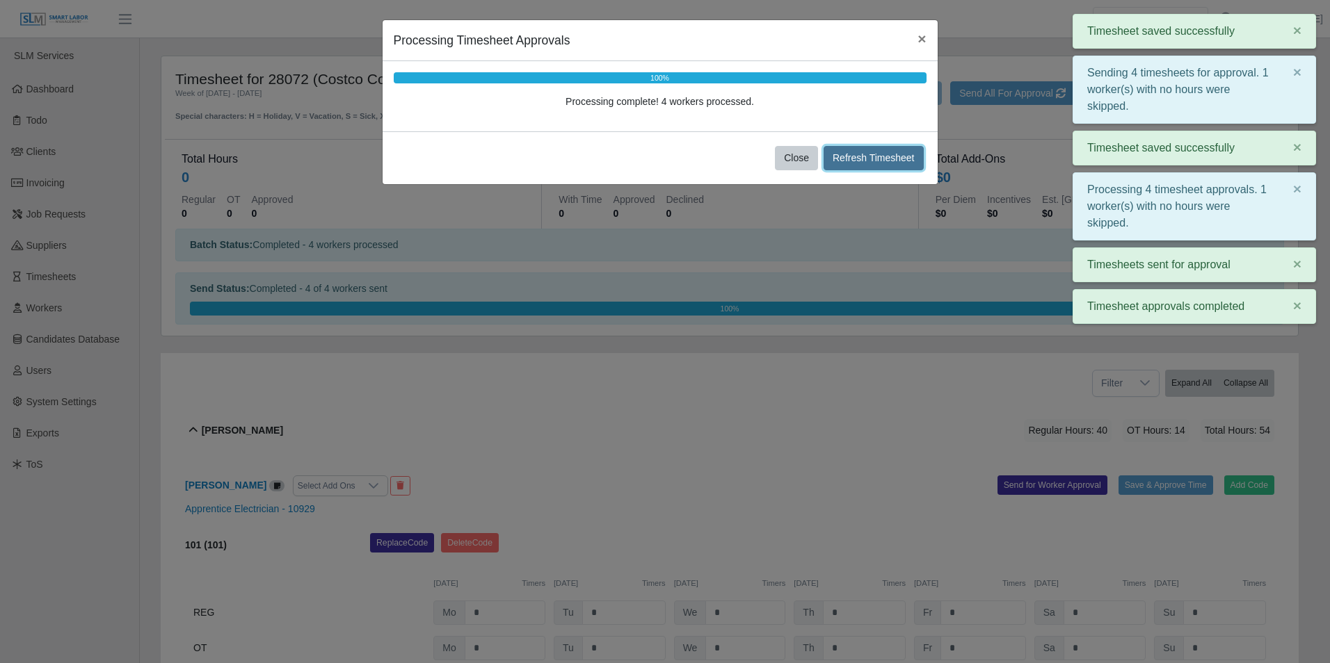
click at [893, 156] on button "Refresh Timesheet" at bounding box center [873, 158] width 100 height 24
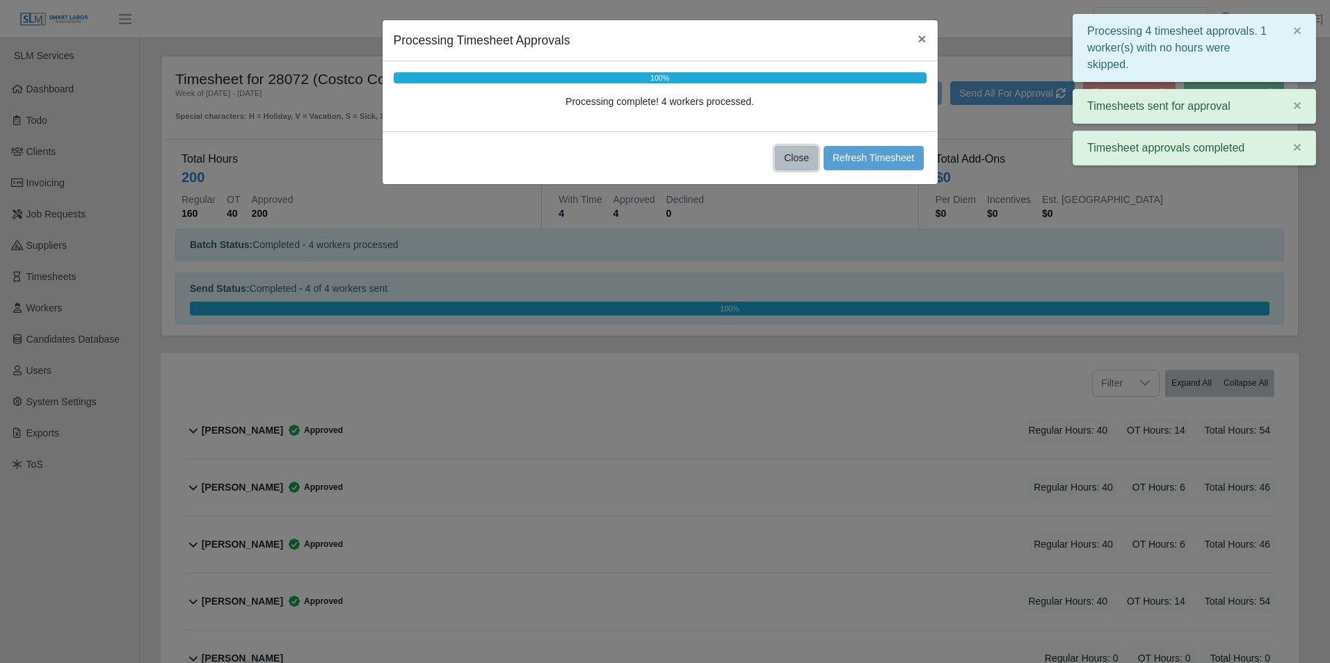
click at [798, 157] on button "Close" at bounding box center [796, 158] width 43 height 24
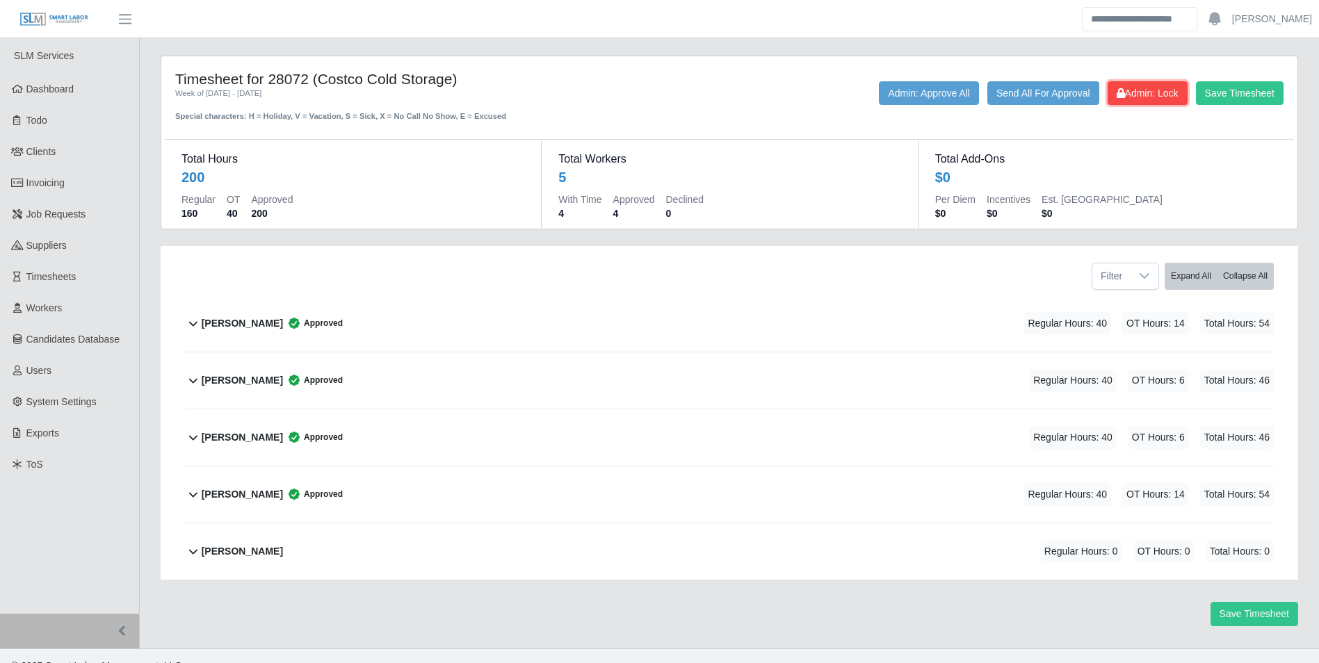
click at [1146, 96] on span "Admin: Lock" at bounding box center [1148, 93] width 62 height 11
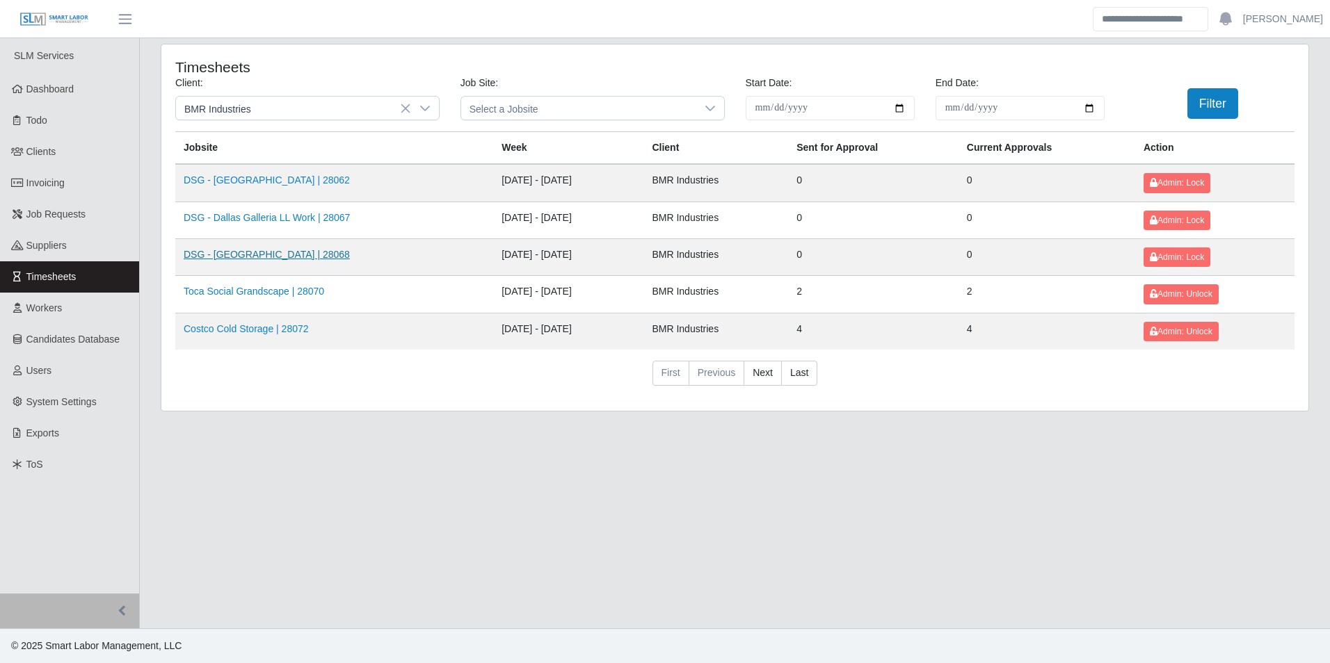
click at [249, 255] on link "DSG - [GEOGRAPHIC_DATA] | 28068" at bounding box center [267, 254] width 166 height 11
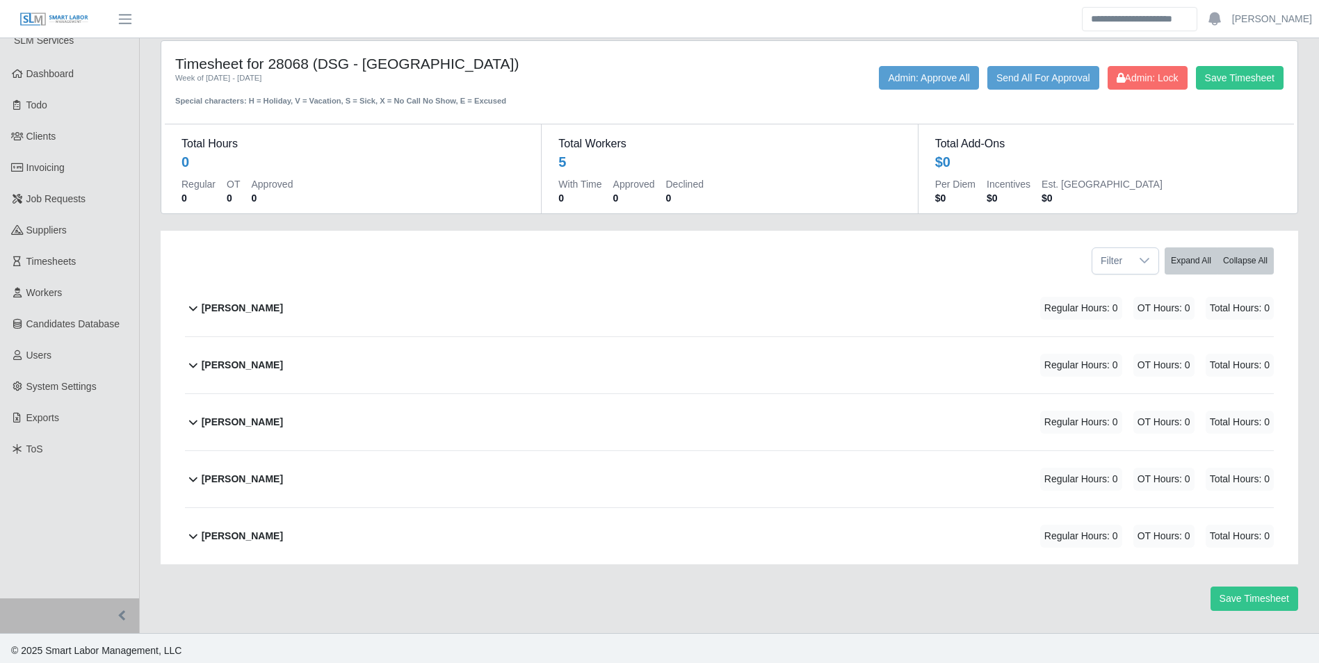
scroll to position [20, 0]
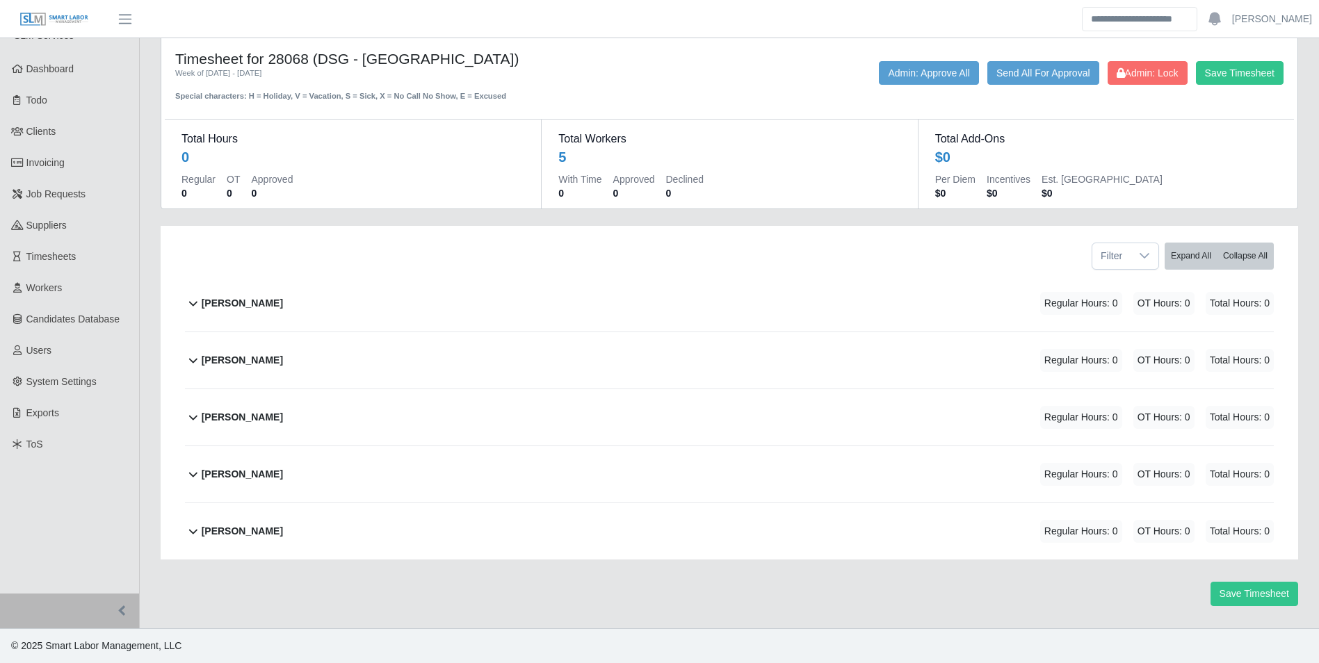
click at [290, 531] on div "[PERSON_NAME] Regular Hours: 0 OT Hours: 0 Total Hours: 0" at bounding box center [738, 532] width 1072 height 56
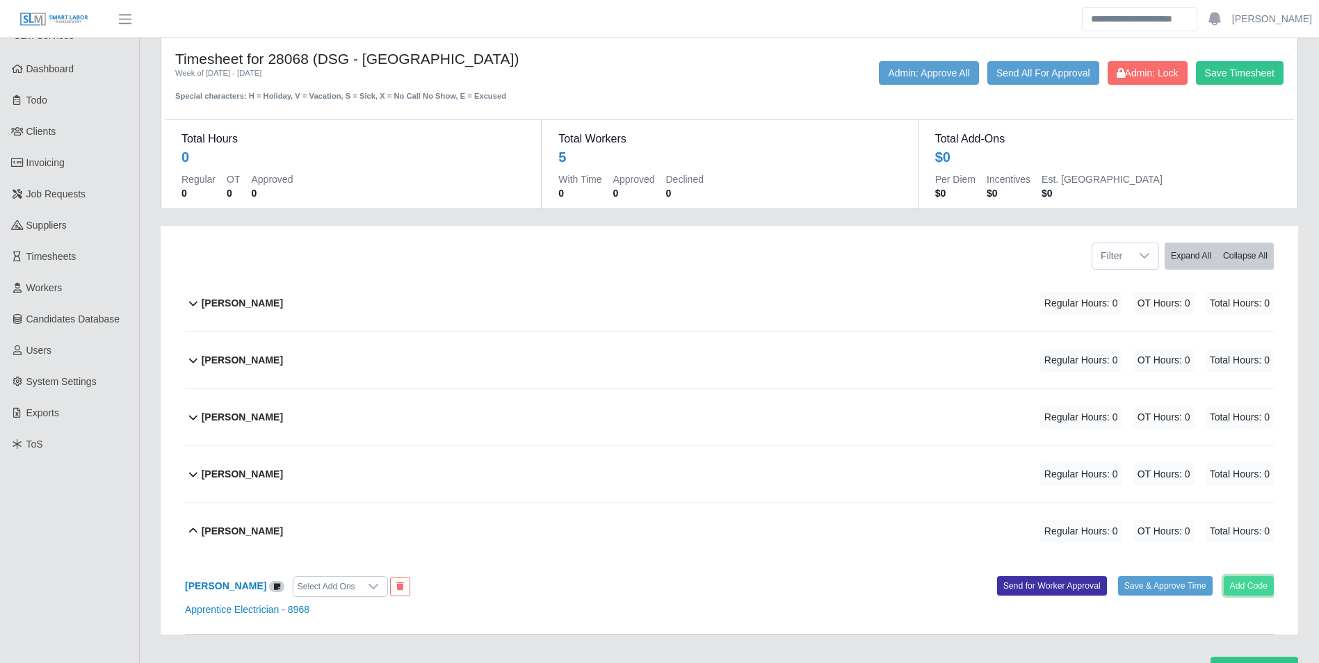
click at [1262, 584] on button "Add Code" at bounding box center [1249, 586] width 51 height 19
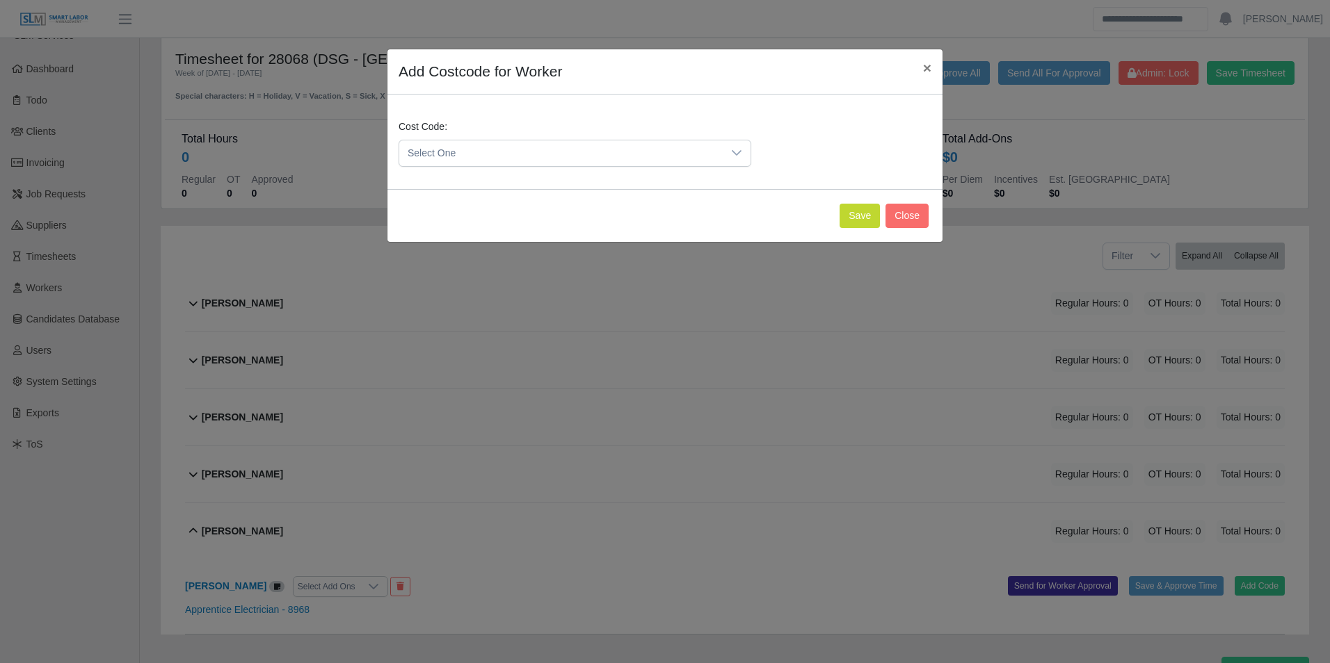
click at [562, 138] on div "Cost Code: Select One" at bounding box center [575, 143] width 360 height 47
click at [563, 144] on span "Select One" at bounding box center [560, 153] width 323 height 26
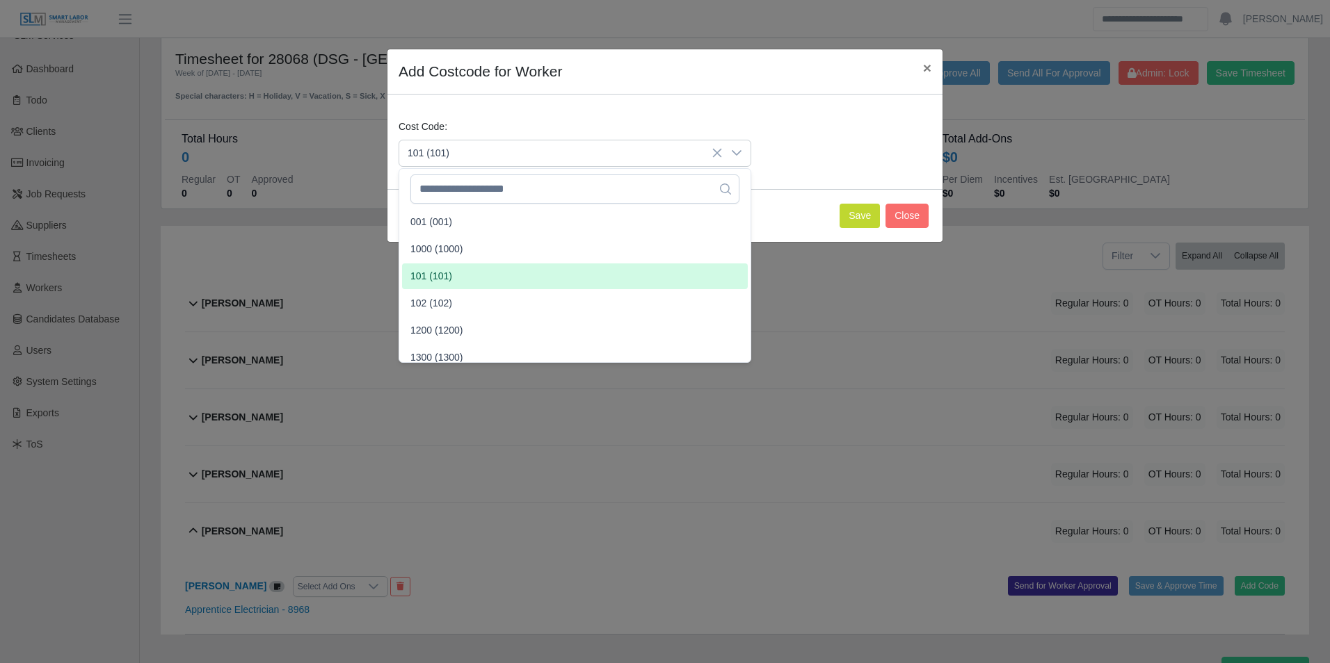
click at [455, 275] on li "101 (101)" at bounding box center [575, 277] width 346 height 26
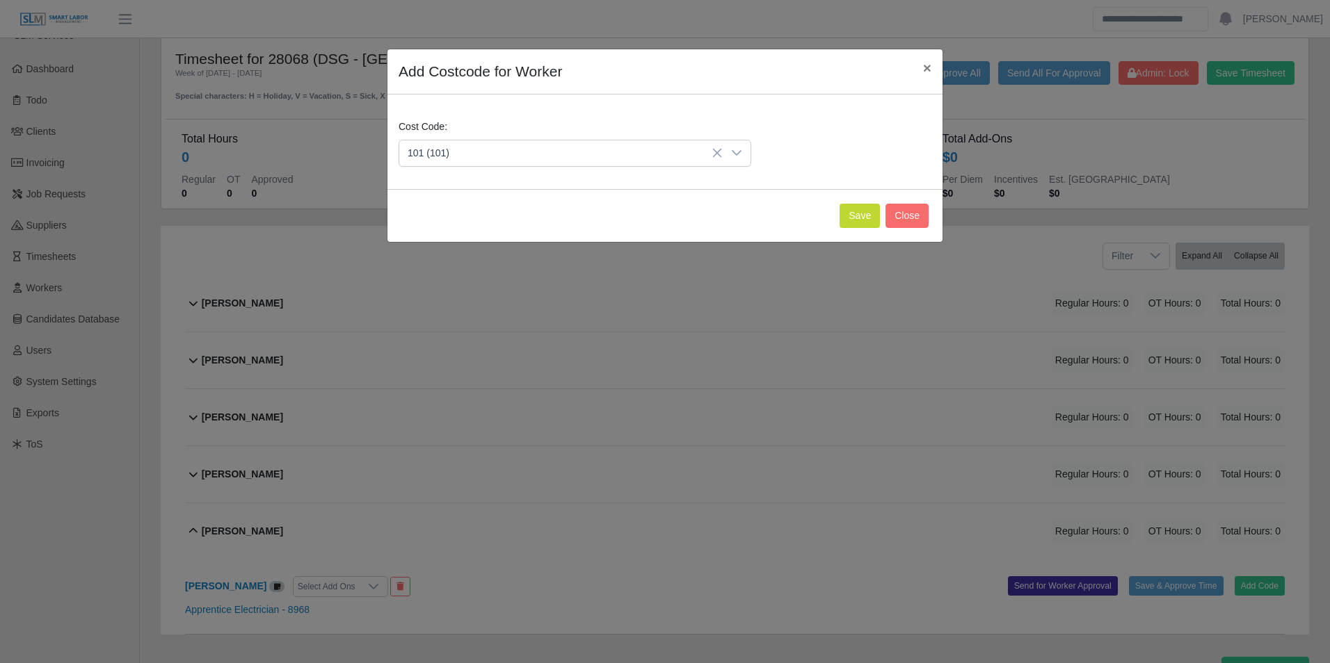
click at [860, 228] on div "Save Close" at bounding box center [664, 215] width 555 height 53
click at [847, 231] on div "Save Close" at bounding box center [664, 215] width 555 height 53
click at [859, 223] on button "Save" at bounding box center [859, 216] width 40 height 24
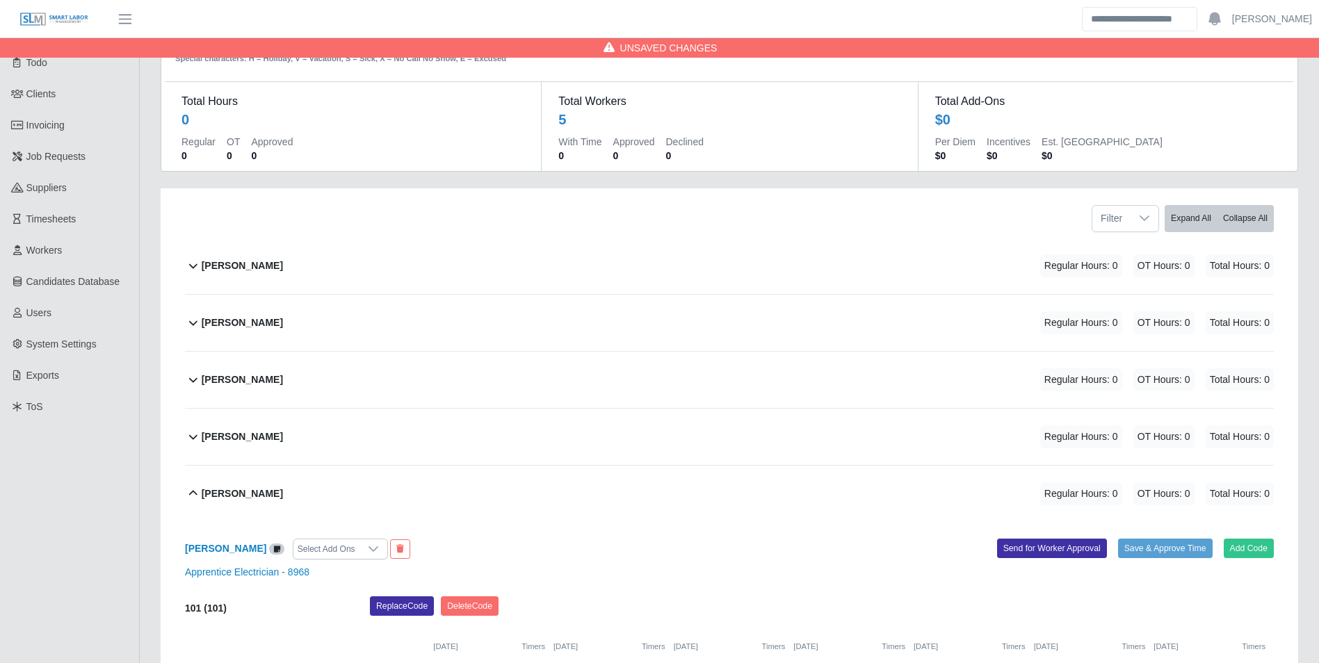
scroll to position [229, 0]
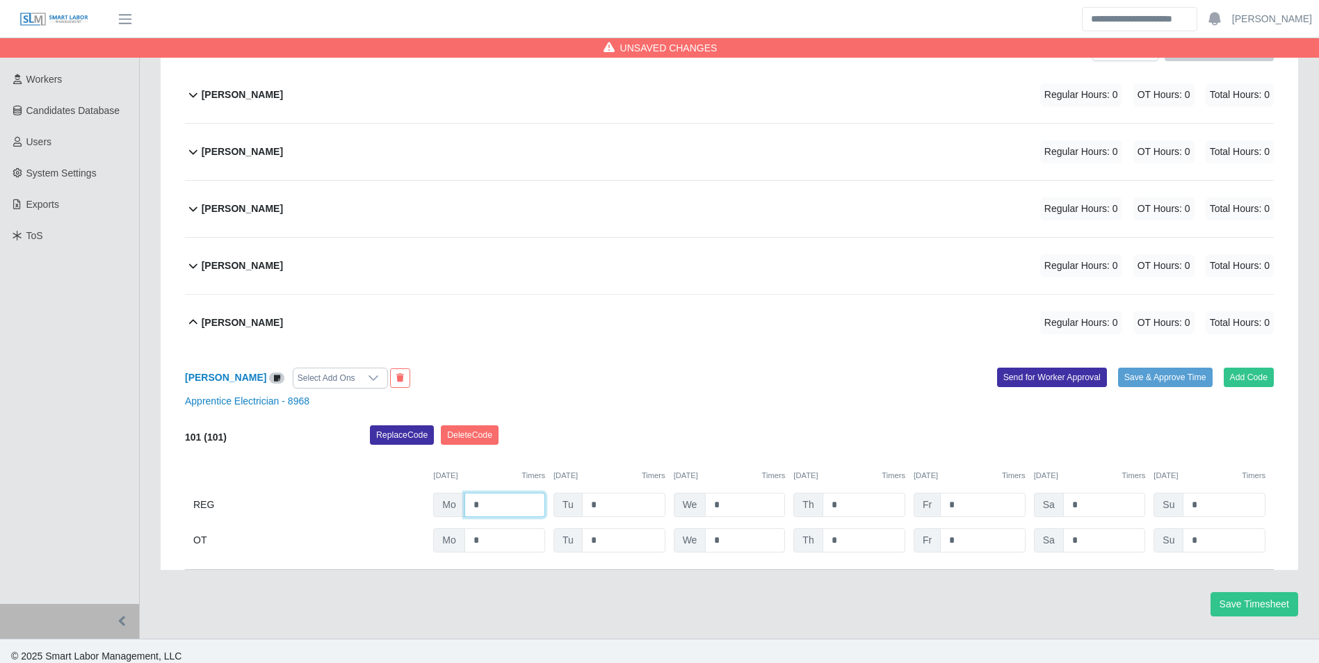
click at [510, 511] on input "*" at bounding box center [505, 505] width 81 height 24
type input "*"
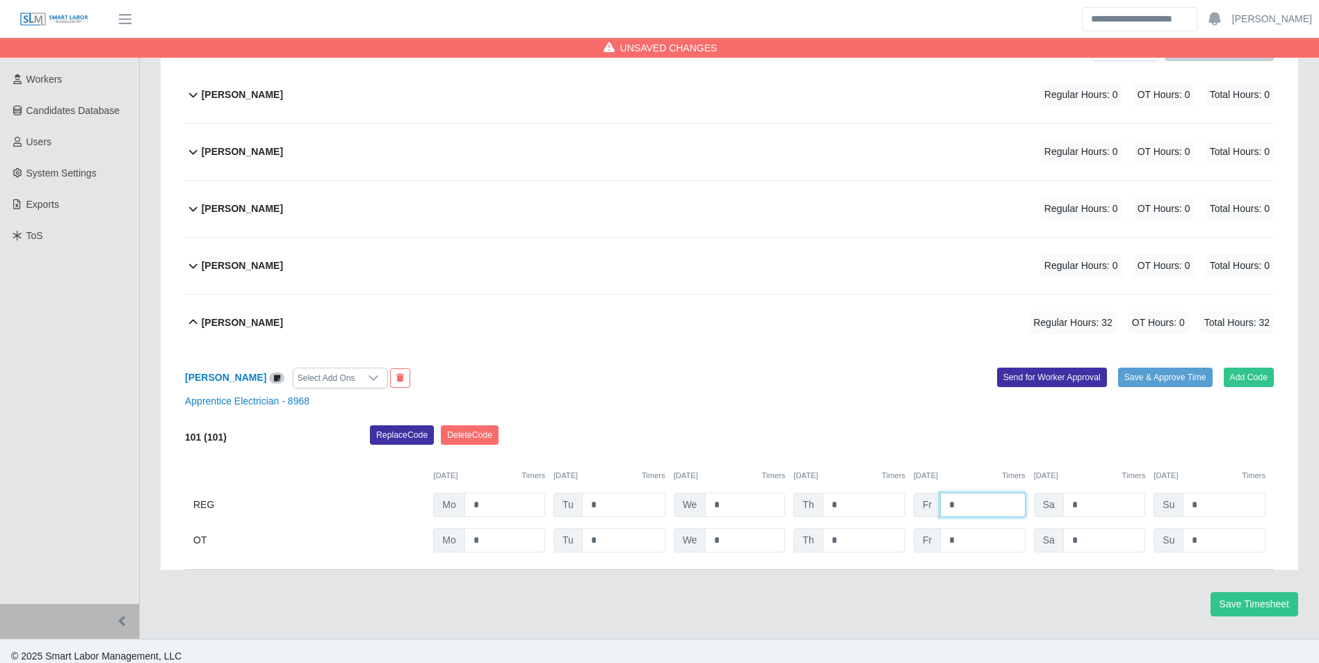
type input "*"
click at [713, 421] on div "Miguel Martinez Select Add Ons Add Code Save & Approve Time Send for Worker App…" at bounding box center [729, 460] width 1089 height 219
click at [514, 510] on input "*" at bounding box center [505, 505] width 81 height 24
type input "*"
click at [709, 435] on div "Replace Code Delete Code" at bounding box center [822, 440] width 925 height 28
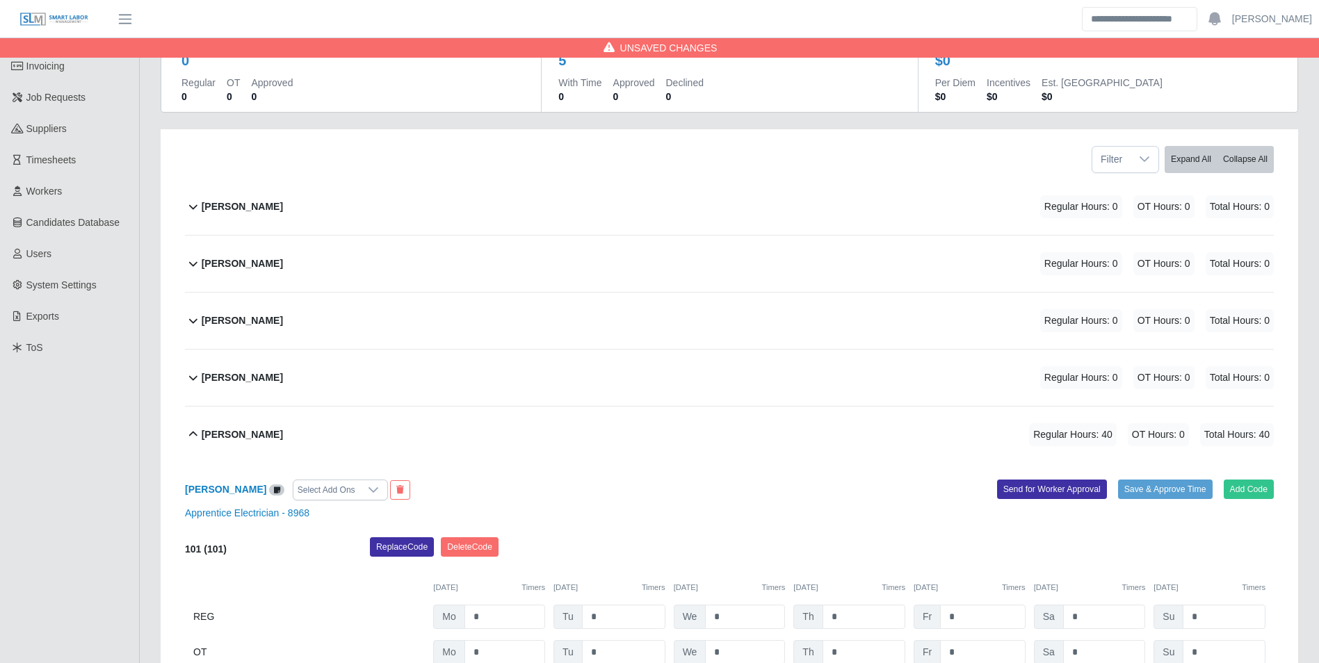
scroll to position [0, 0]
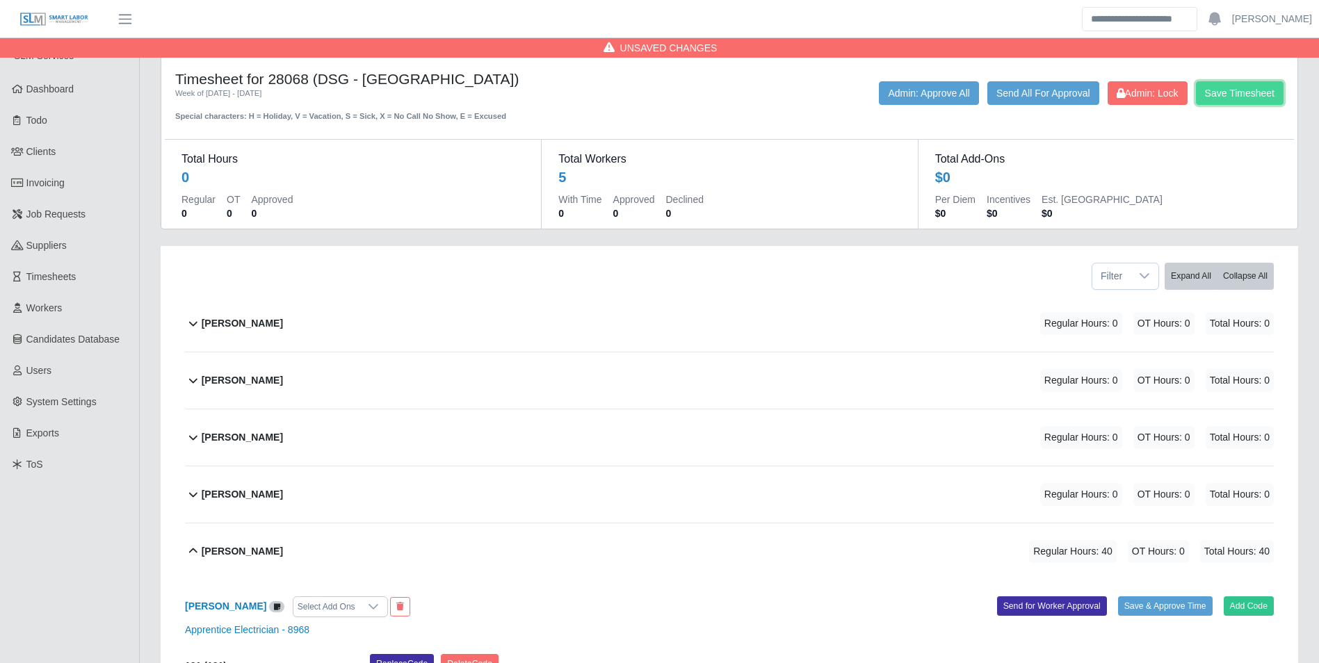
click at [1260, 91] on button "Save Timesheet" at bounding box center [1240, 93] width 88 height 24
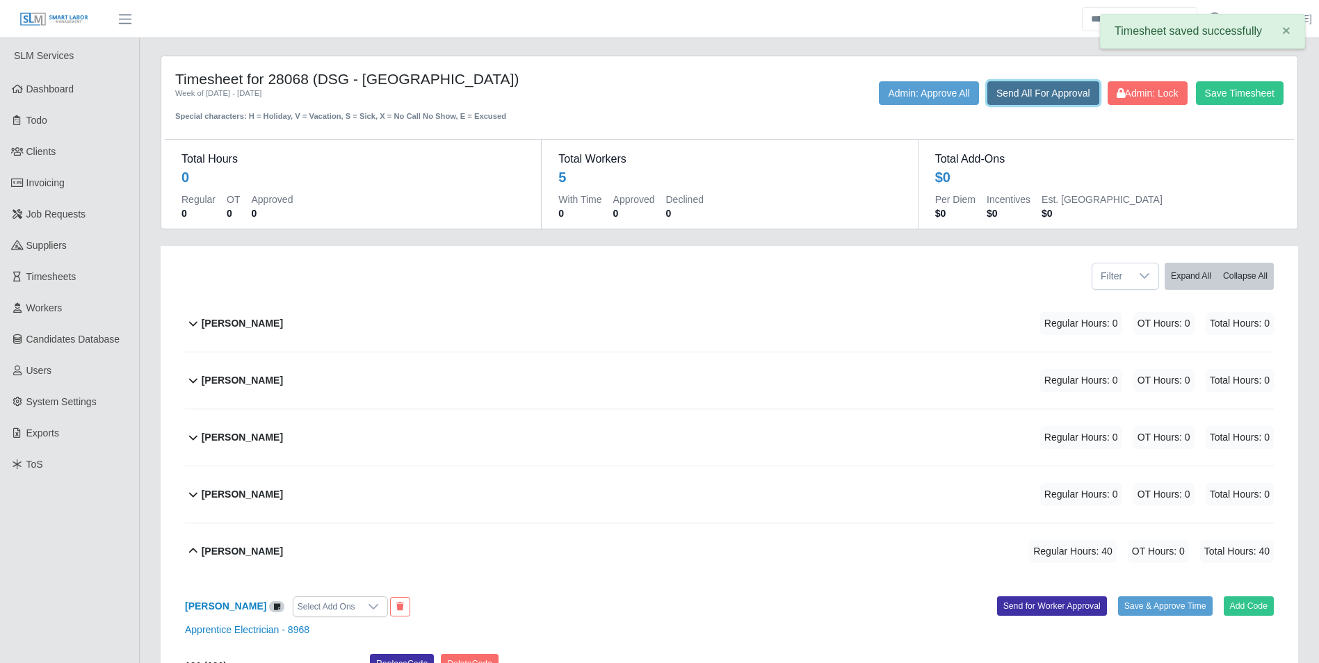
click at [1038, 86] on button "Send All For Approval" at bounding box center [1044, 93] width 112 height 24
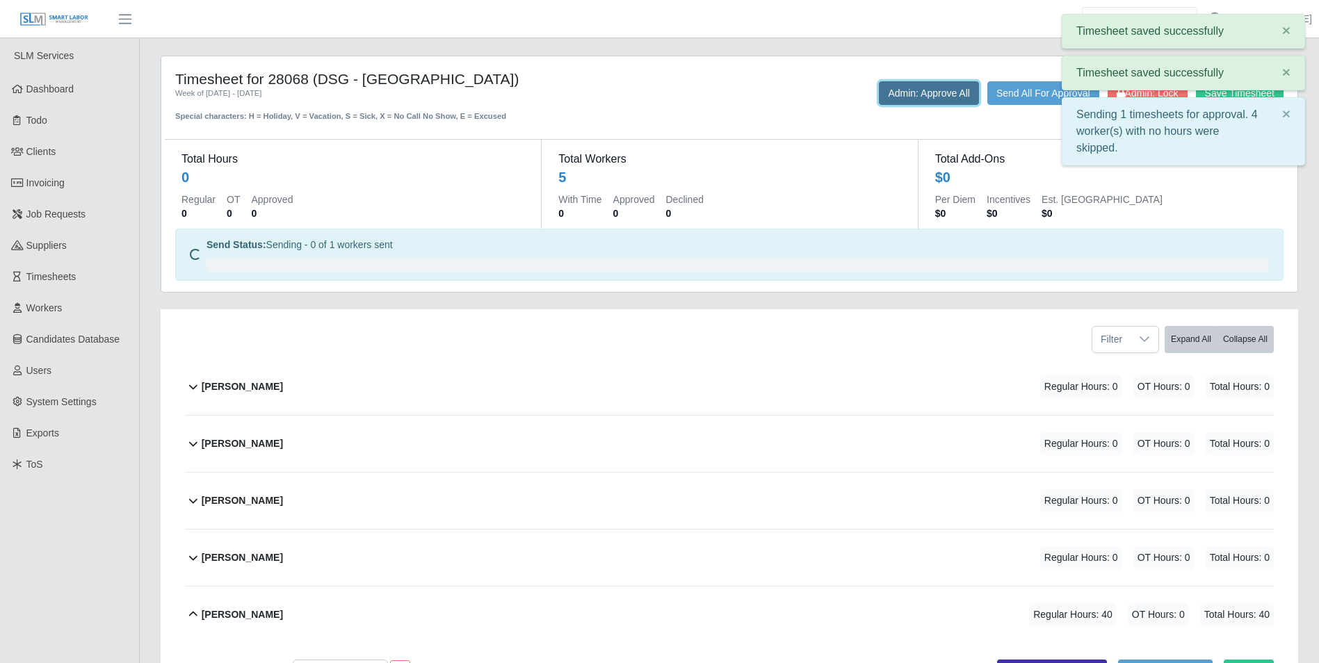
click at [938, 88] on button "Admin: Approve All" at bounding box center [929, 93] width 100 height 24
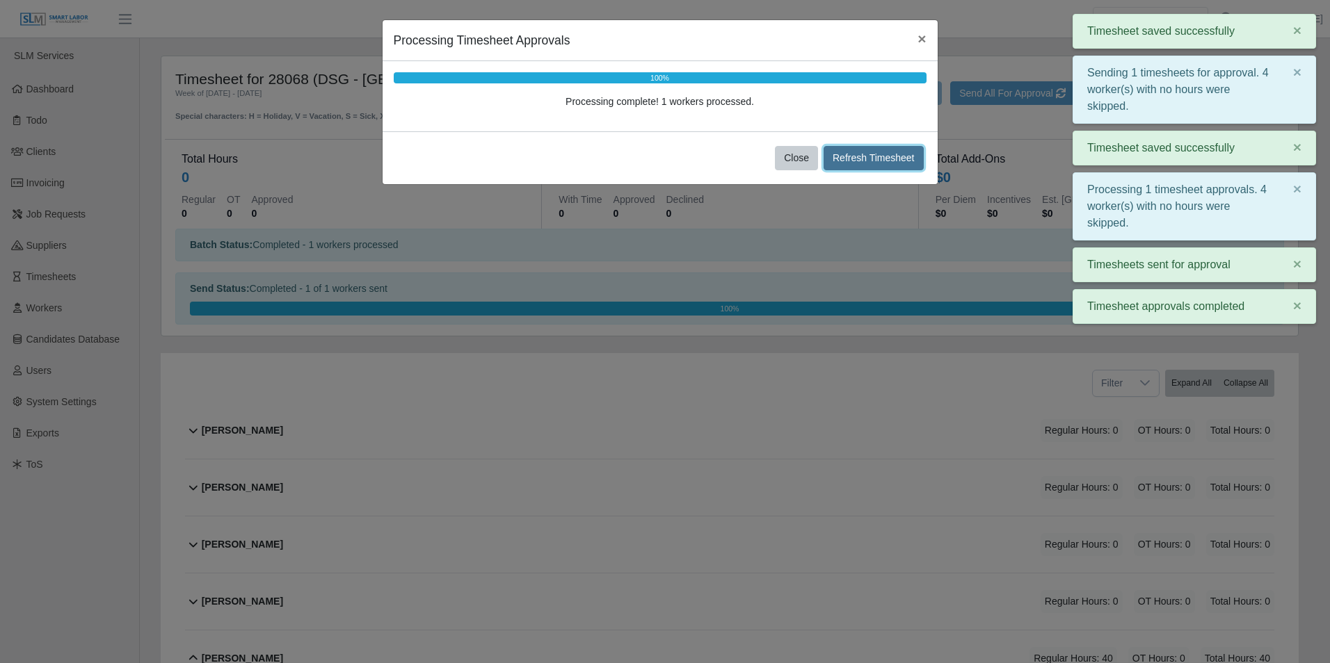
click at [887, 166] on button "Refresh Timesheet" at bounding box center [873, 158] width 100 height 24
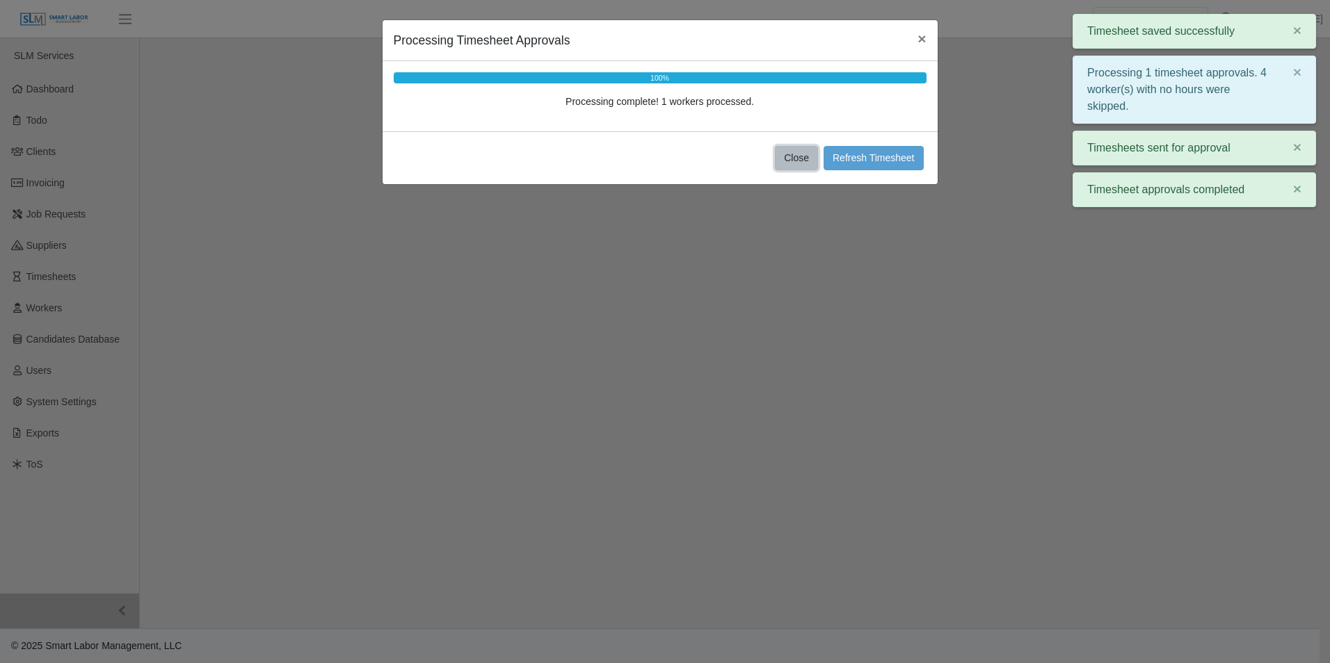
click at [805, 157] on button "Close" at bounding box center [796, 158] width 43 height 24
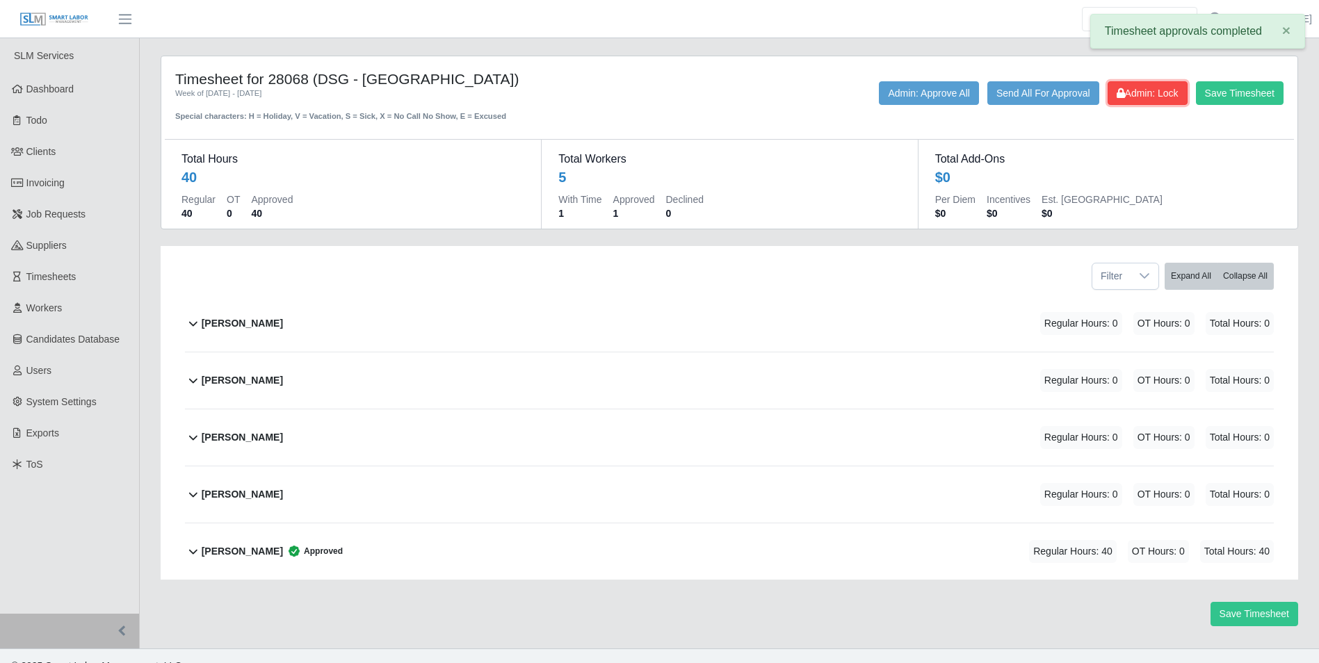
click at [1156, 101] on button "Admin: Lock" at bounding box center [1148, 93] width 80 height 24
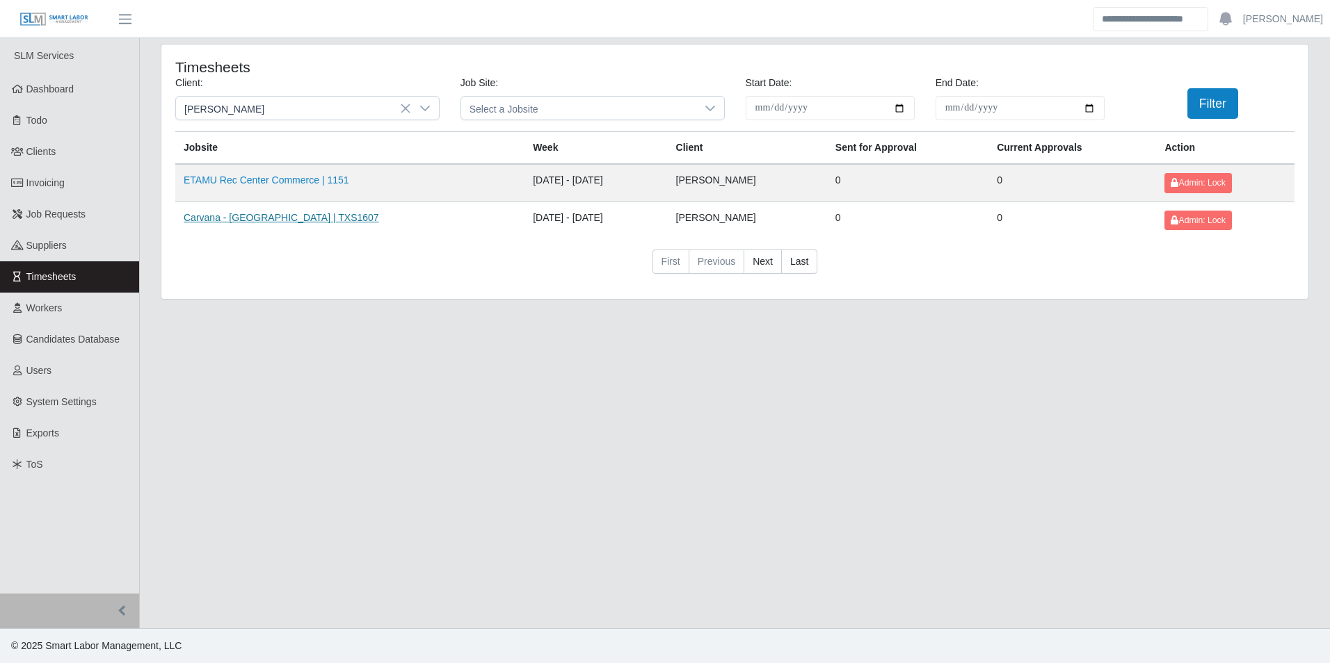
click at [255, 220] on link "Carvana - [GEOGRAPHIC_DATA] | TXS1607" at bounding box center [281, 217] width 195 height 11
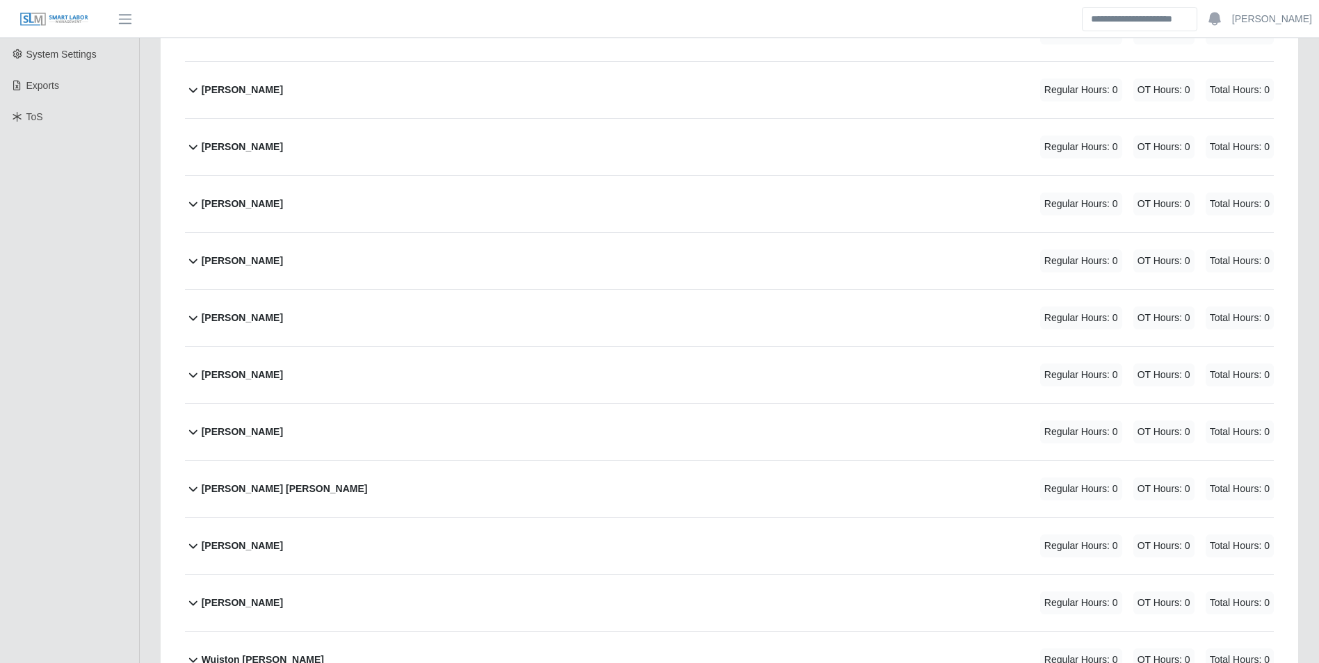
scroll to position [278, 0]
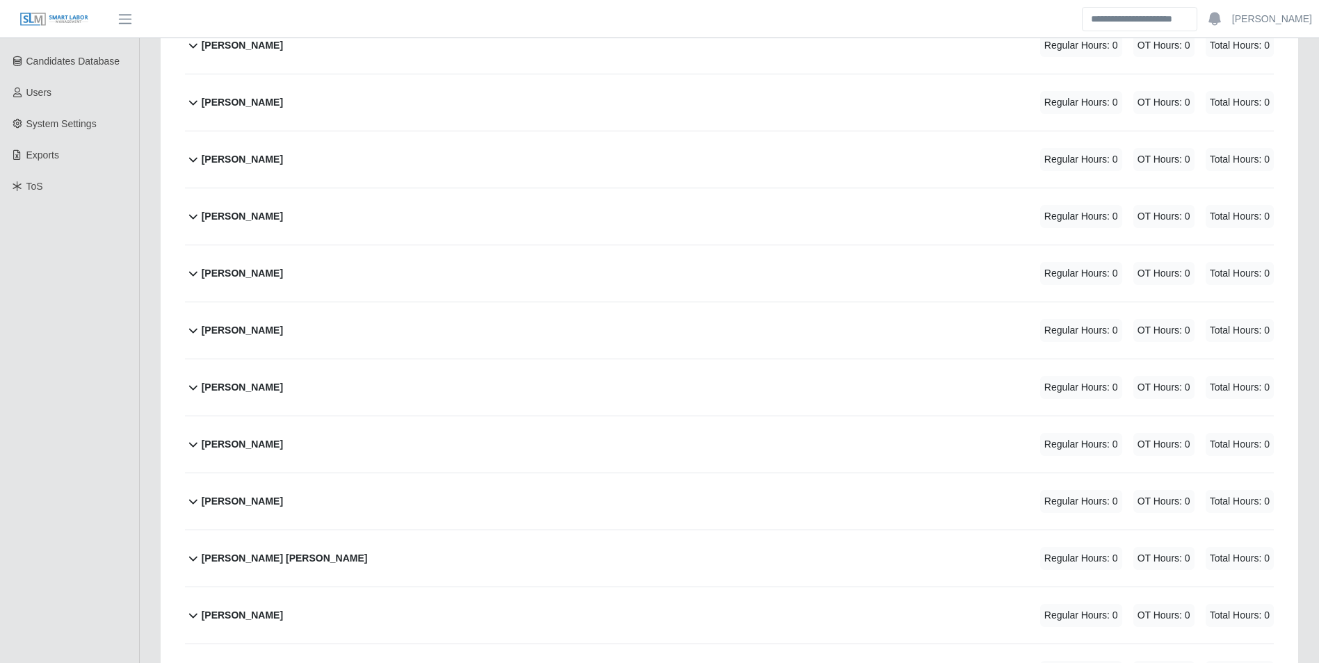
click at [280, 381] on div "Jermaine James Regular Hours: 0 OT Hours: 0 Total Hours: 0" at bounding box center [738, 388] width 1072 height 56
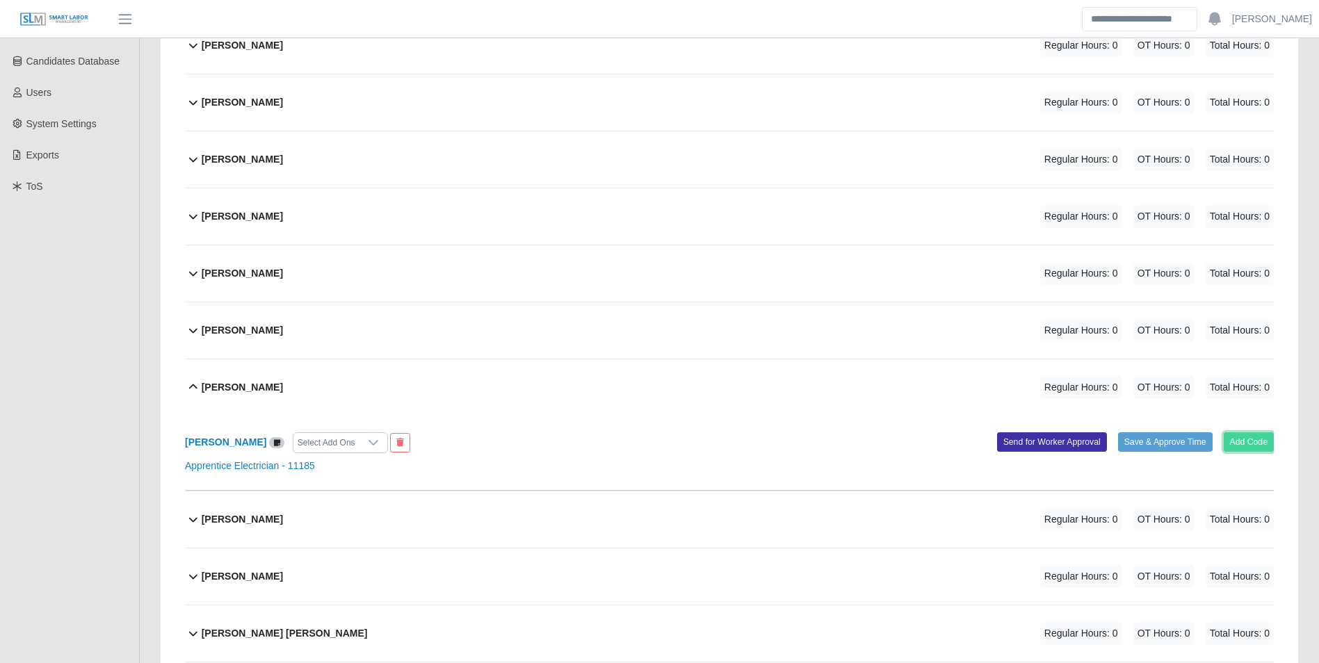
click at [1250, 436] on button "Add Code" at bounding box center [1249, 442] width 51 height 19
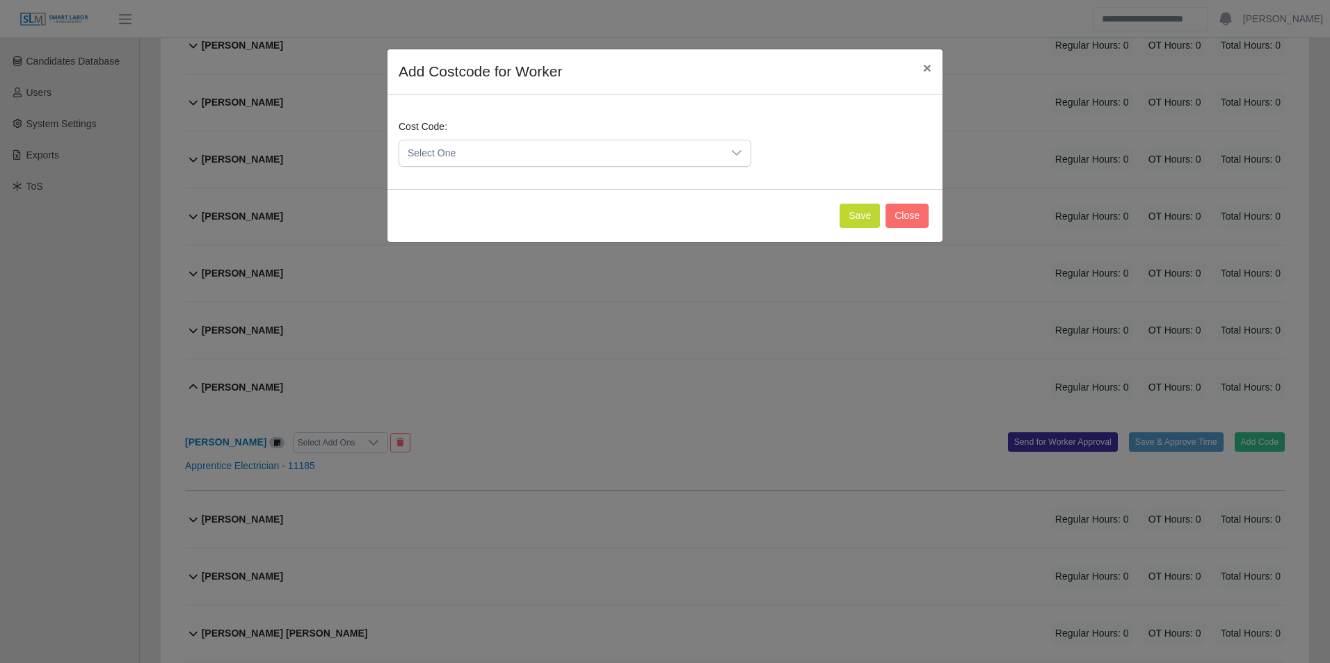
click at [488, 143] on span "Select One" at bounding box center [560, 153] width 323 height 26
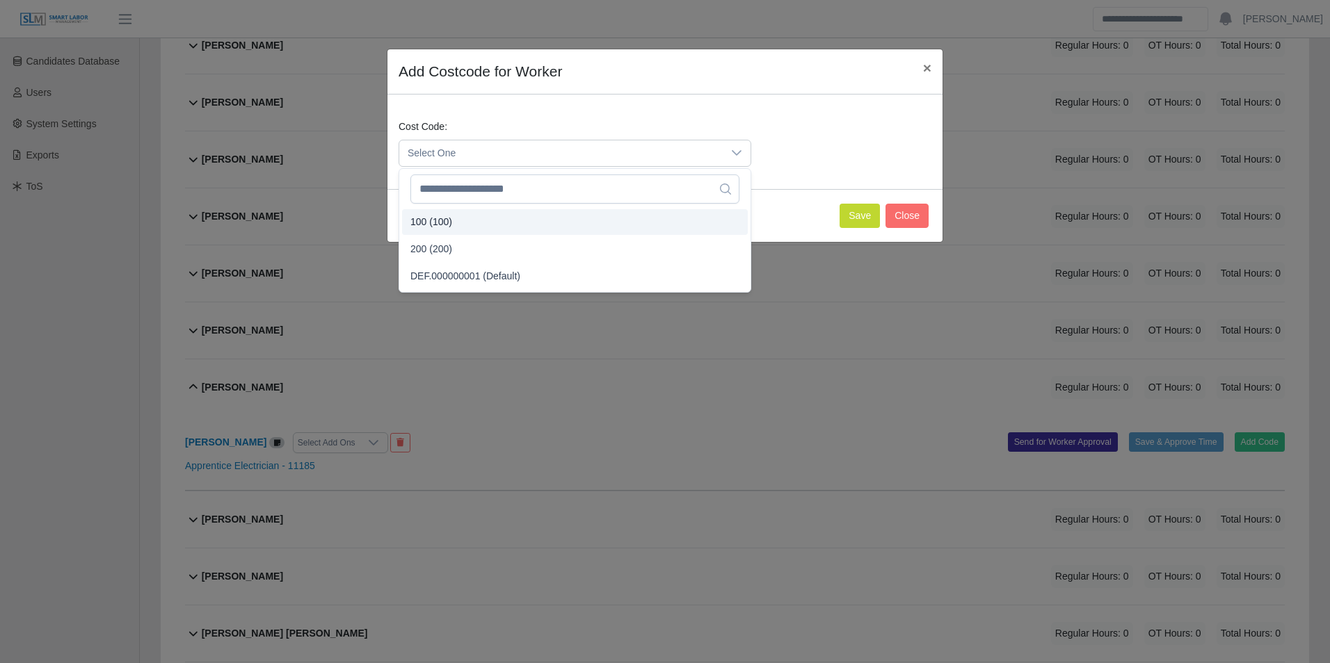
click at [441, 222] on span "100 (100)" at bounding box center [431, 222] width 42 height 15
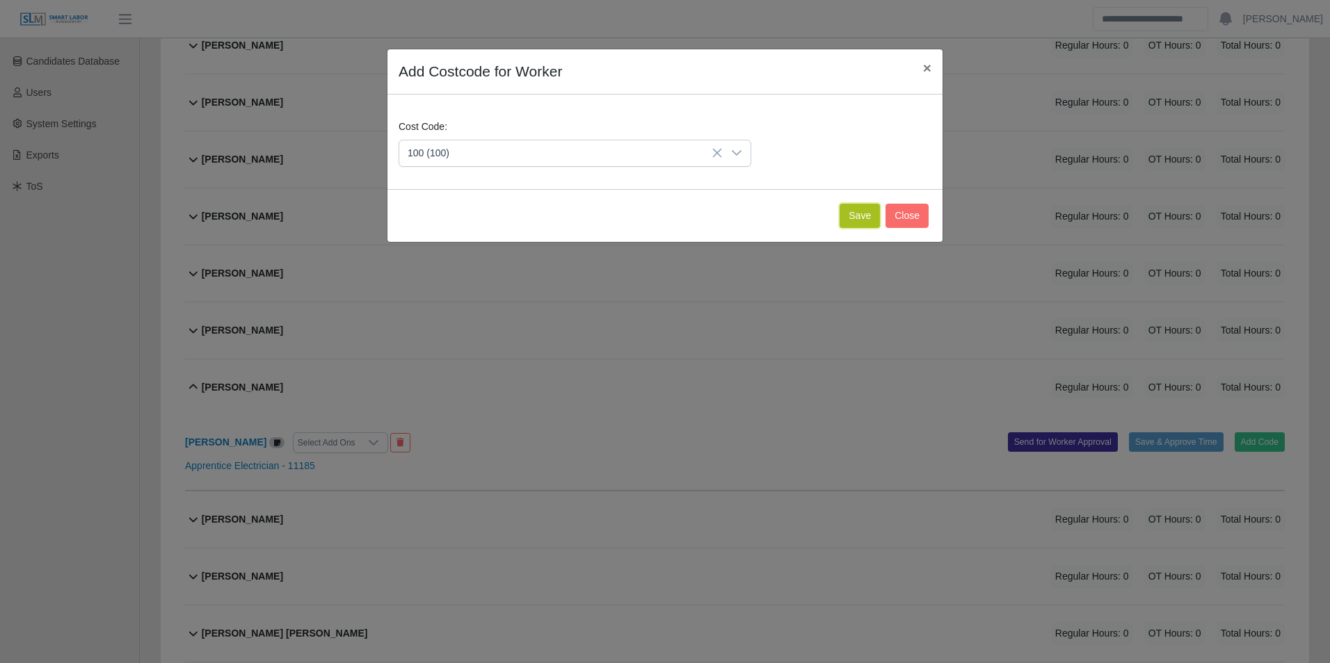
click at [860, 219] on button "Save" at bounding box center [859, 216] width 40 height 24
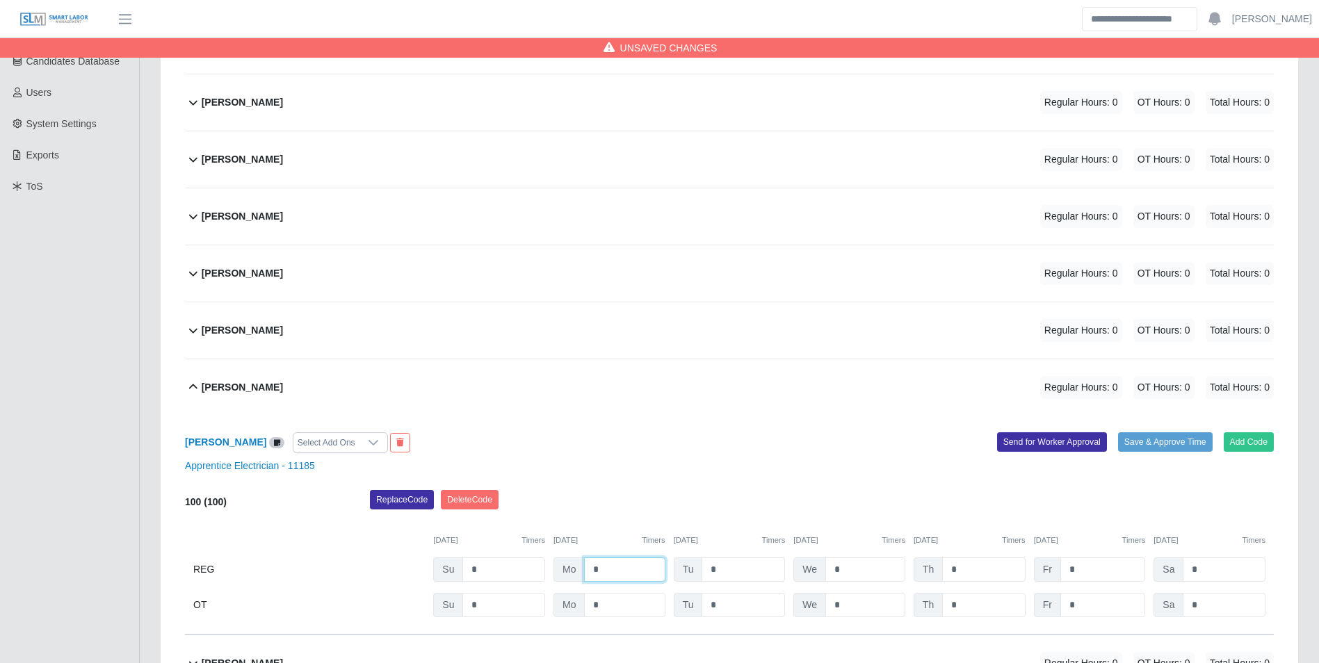
click at [637, 569] on input "*" at bounding box center [624, 570] width 81 height 24
type input "**"
click at [294, 162] on div "David Singleton Regular Hours: 0 OT Hours: 0 Total Hours: 0" at bounding box center [738, 159] width 1072 height 56
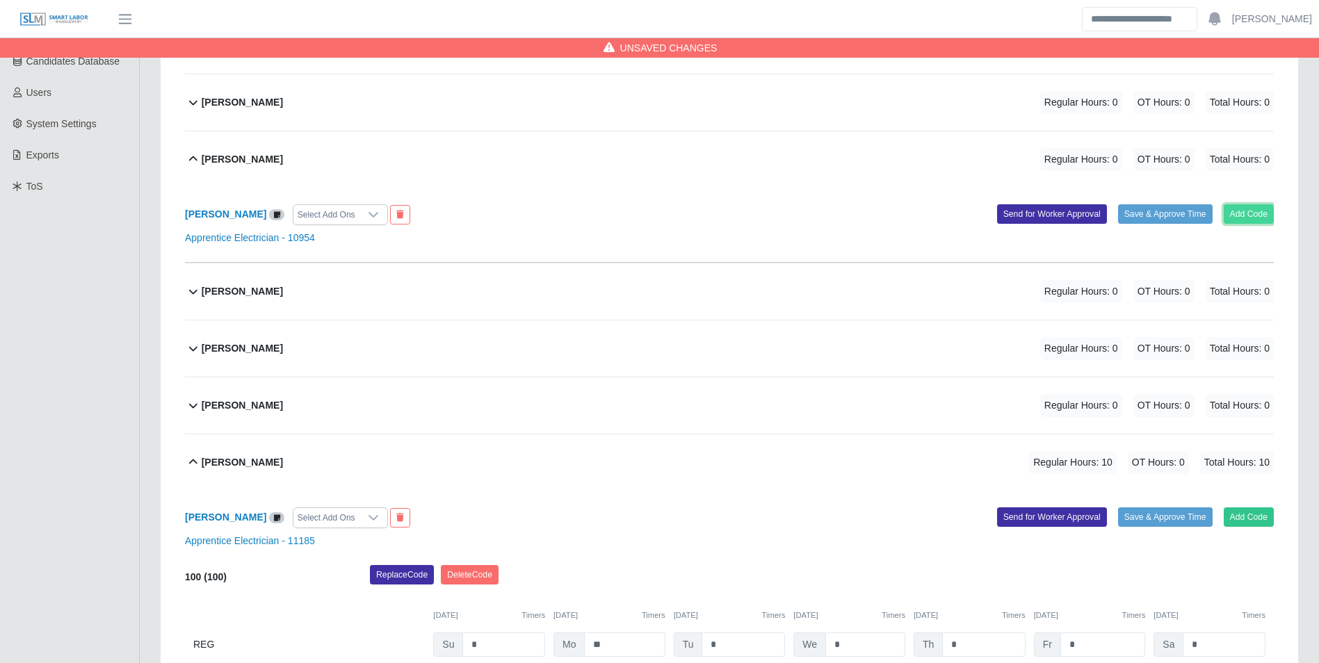
click at [1252, 212] on button "Add Code" at bounding box center [1249, 213] width 51 height 19
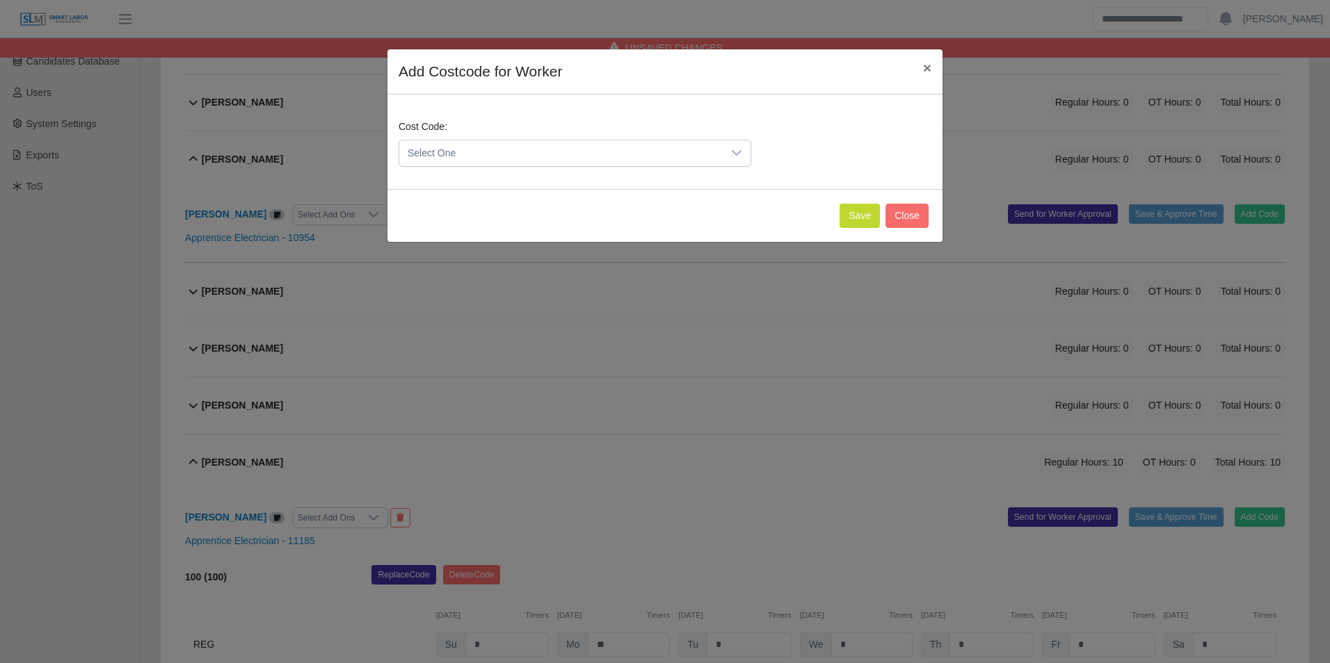
click at [572, 141] on span "Select One" at bounding box center [560, 153] width 323 height 26
click at [427, 226] on span "100 (100)" at bounding box center [431, 222] width 42 height 15
click at [846, 229] on div "Save Close" at bounding box center [664, 215] width 555 height 53
click at [844, 223] on button "Save" at bounding box center [859, 216] width 40 height 24
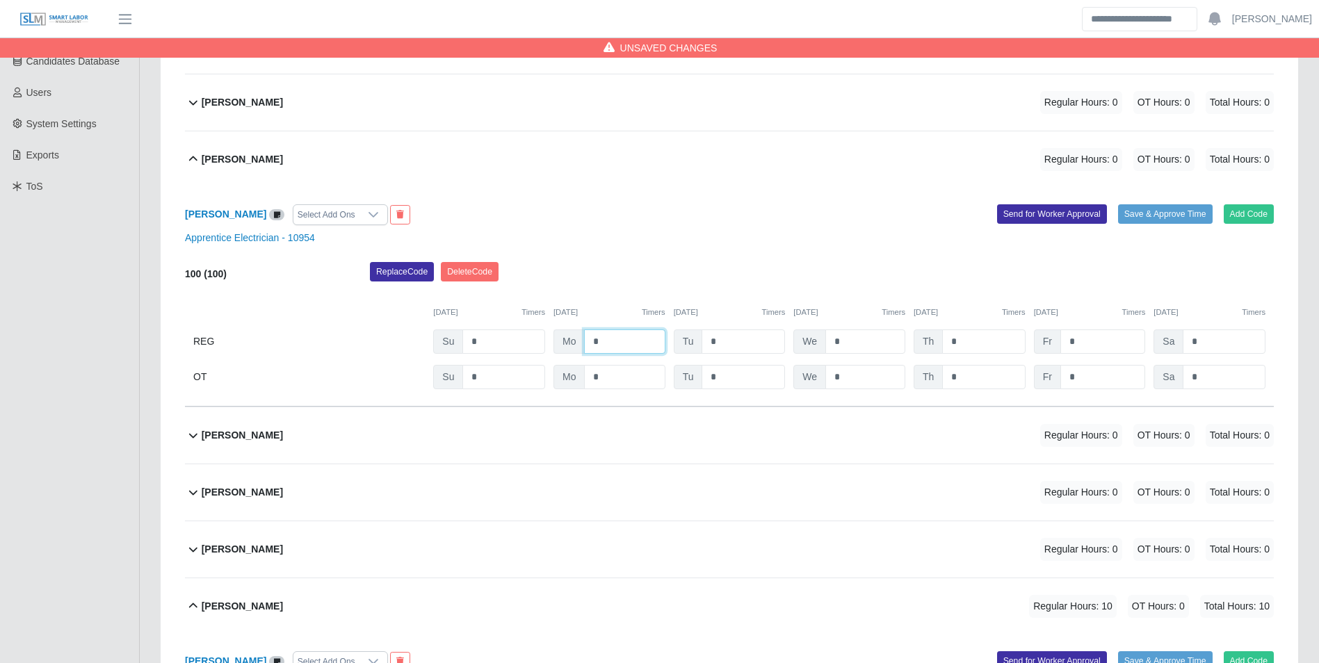
click at [641, 340] on input "*" at bounding box center [624, 342] width 81 height 24
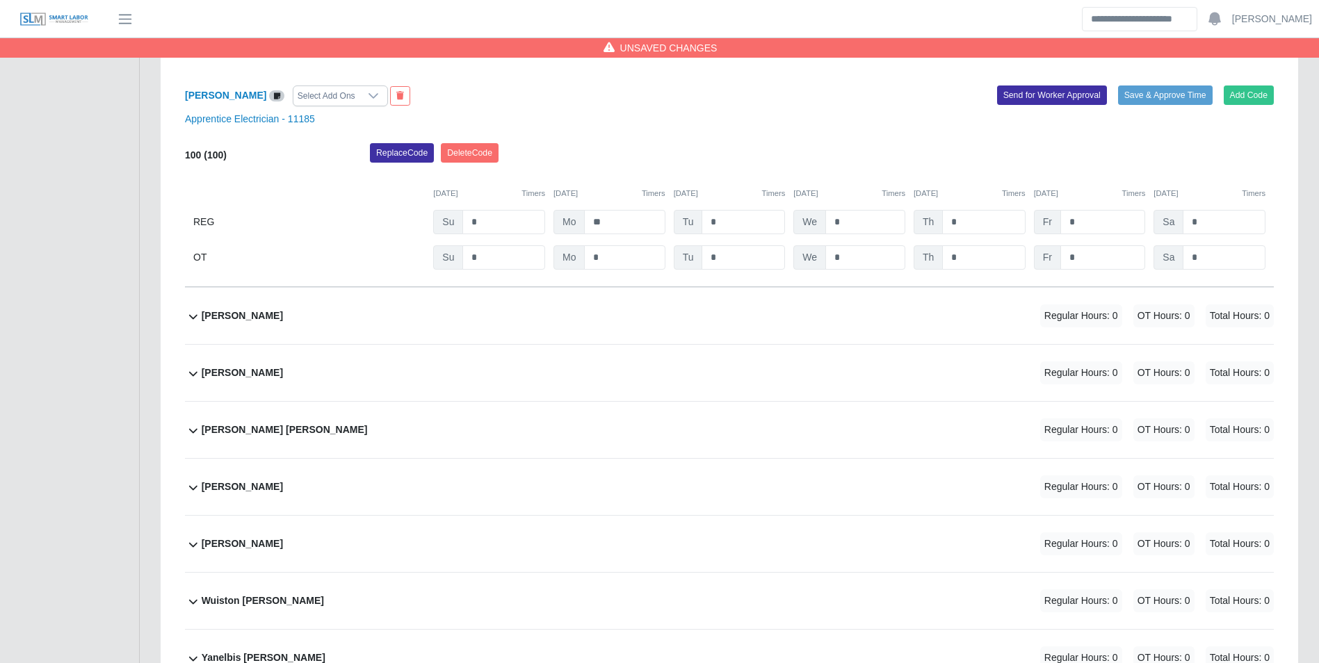
scroll to position [904, 0]
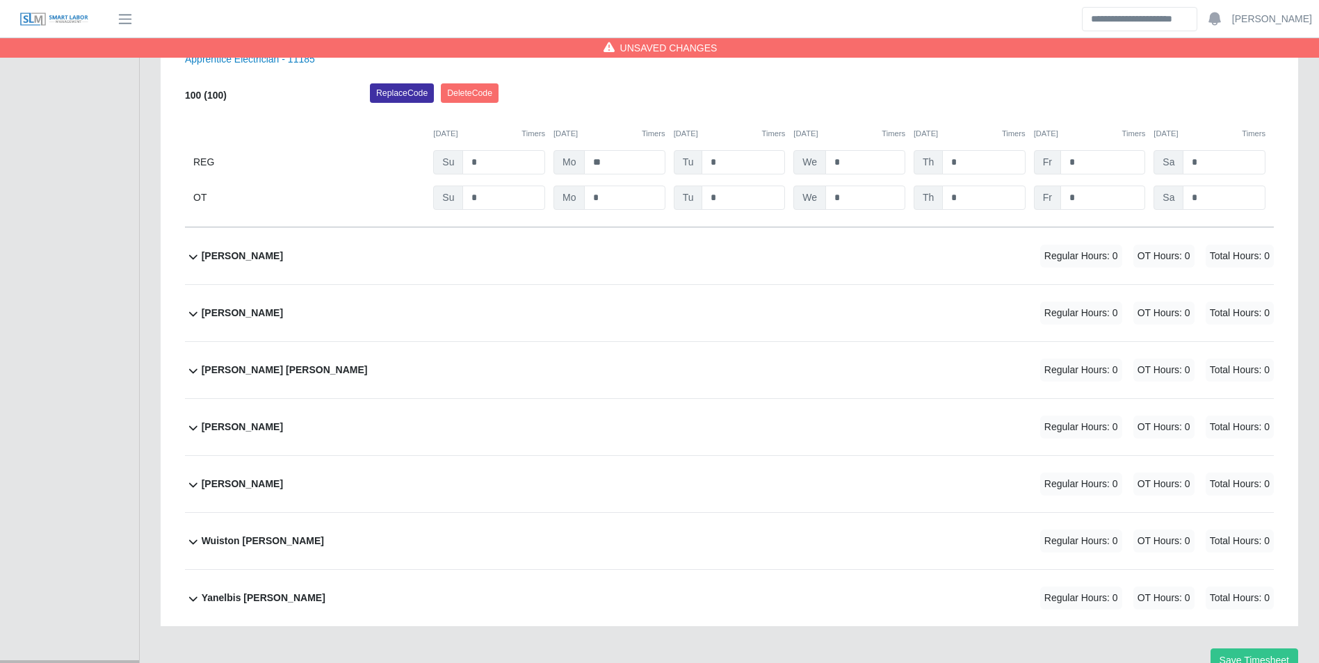
type input "**"
click at [277, 317] on div "Jose Santander Regular Hours: 0 OT Hours: 0 Total Hours: 0" at bounding box center [738, 313] width 1072 height 56
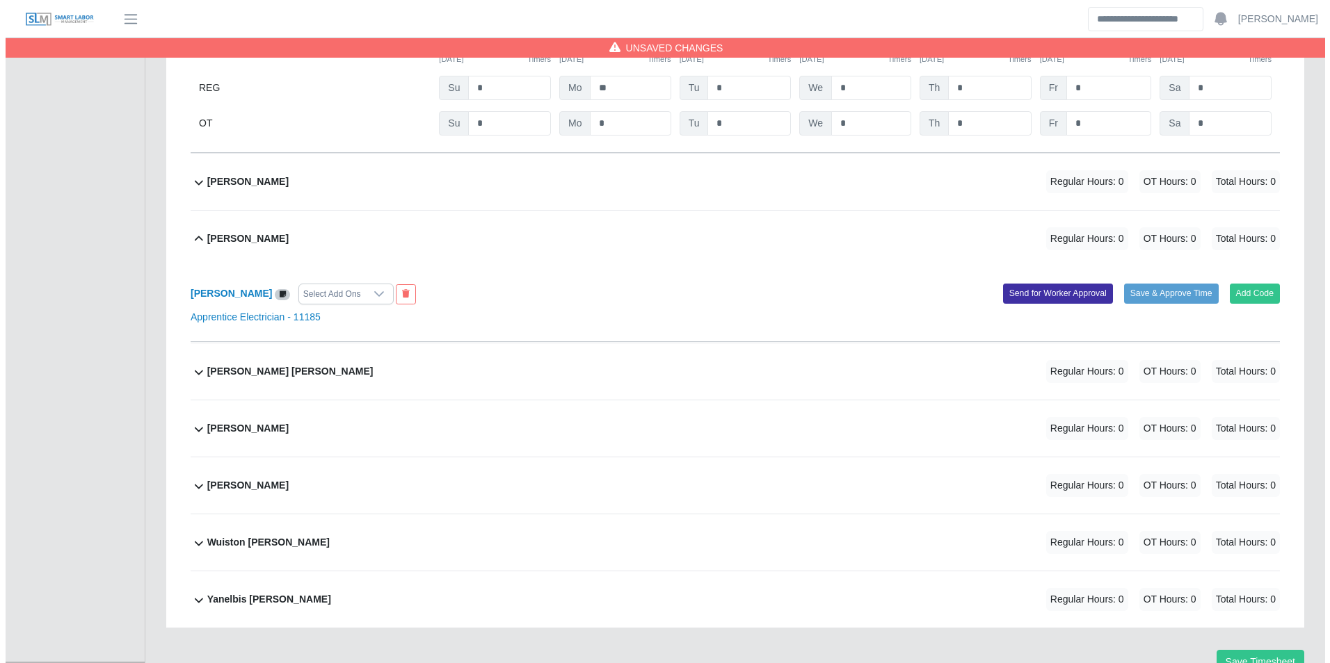
scroll to position [979, 0]
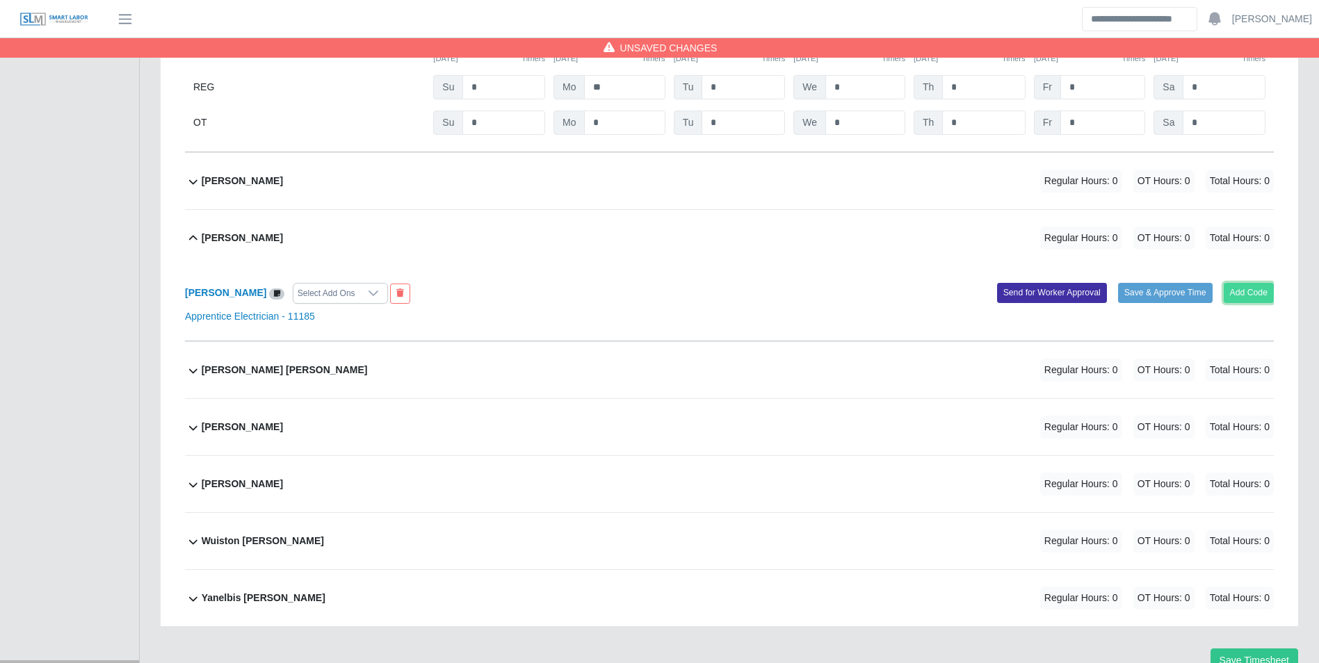
click at [1253, 295] on button "Add Code" at bounding box center [1249, 292] width 51 height 19
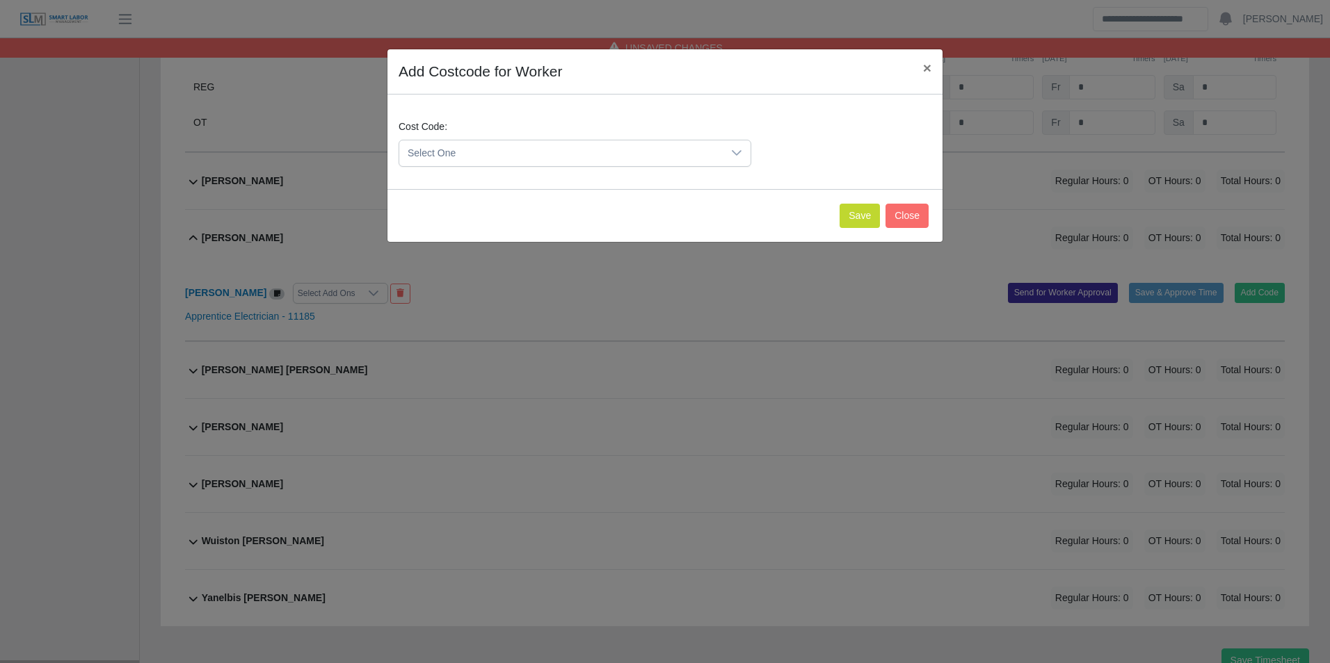
click at [462, 147] on span "Select One" at bounding box center [560, 153] width 323 height 26
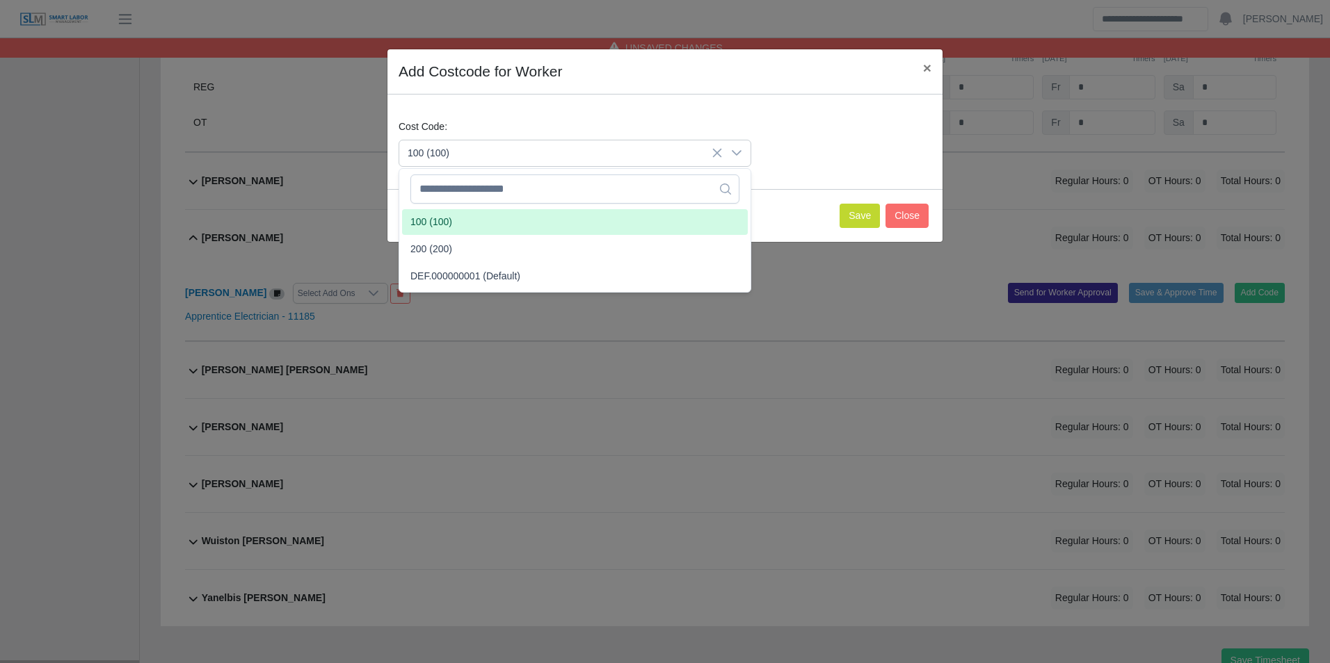
click at [446, 220] on span "100 (100)" at bounding box center [431, 222] width 42 height 15
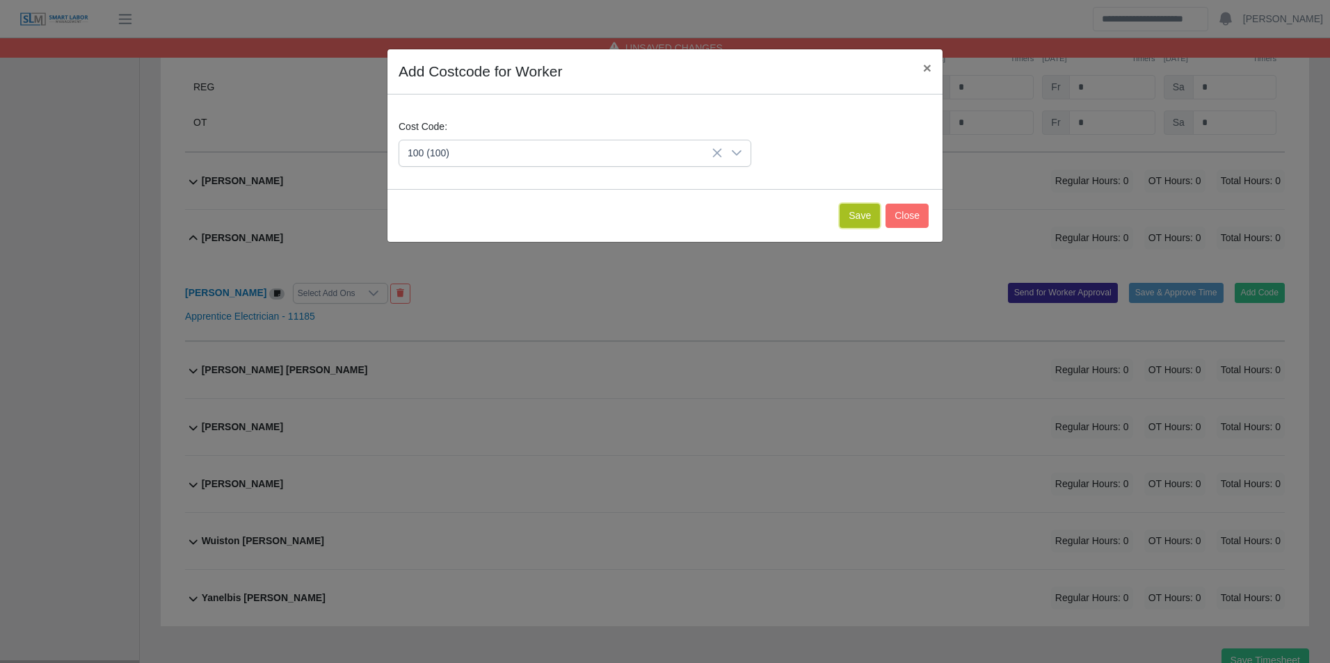
click at [850, 220] on button "Save" at bounding box center [859, 216] width 40 height 24
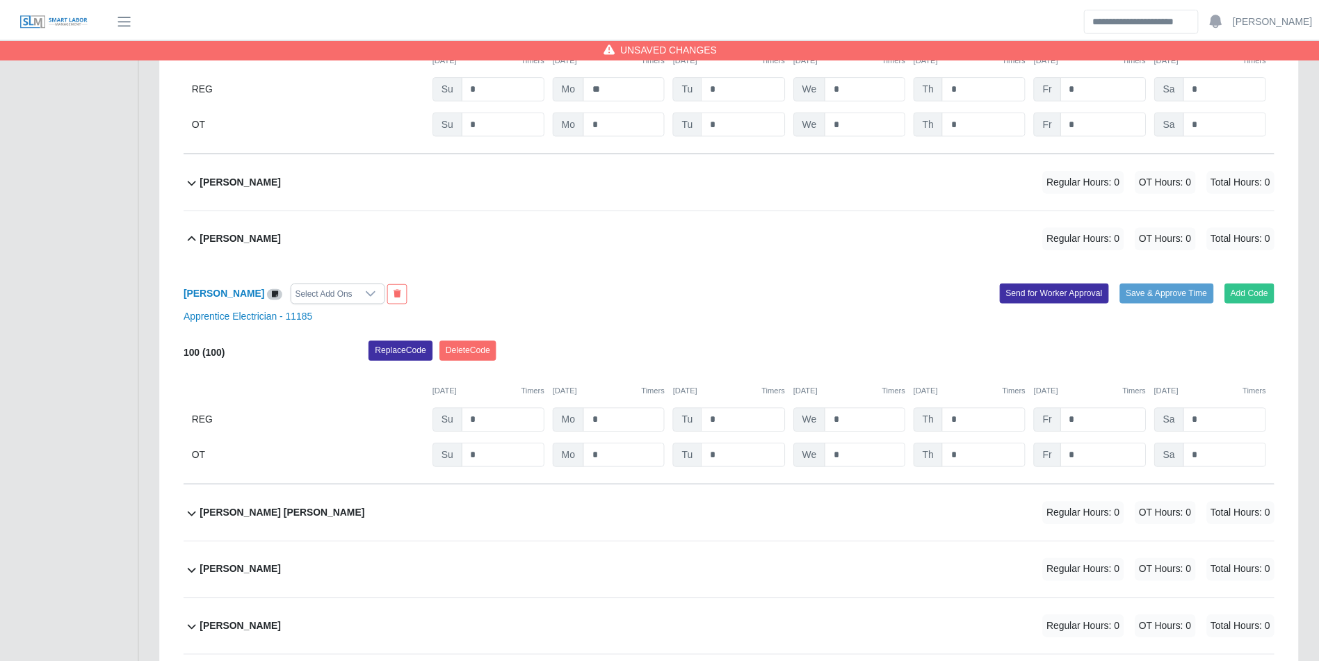
scroll to position [1123, 0]
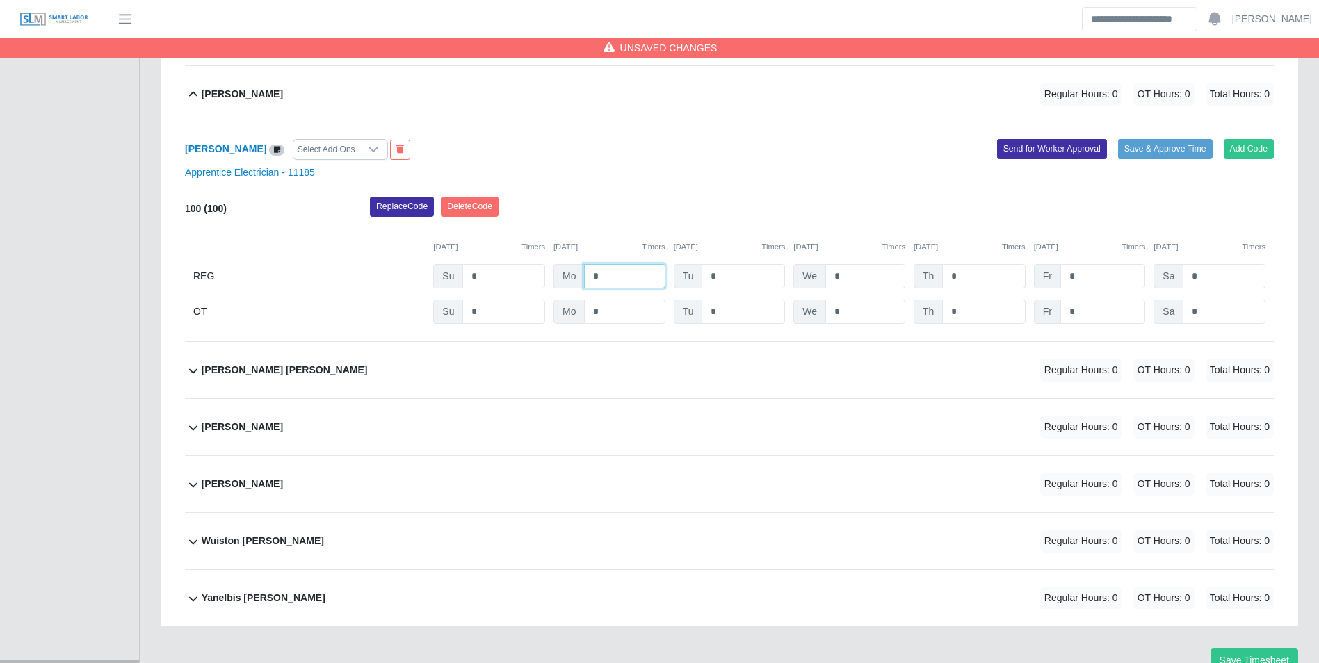
click at [619, 287] on input "*" at bounding box center [624, 276] width 81 height 24
type input "**"
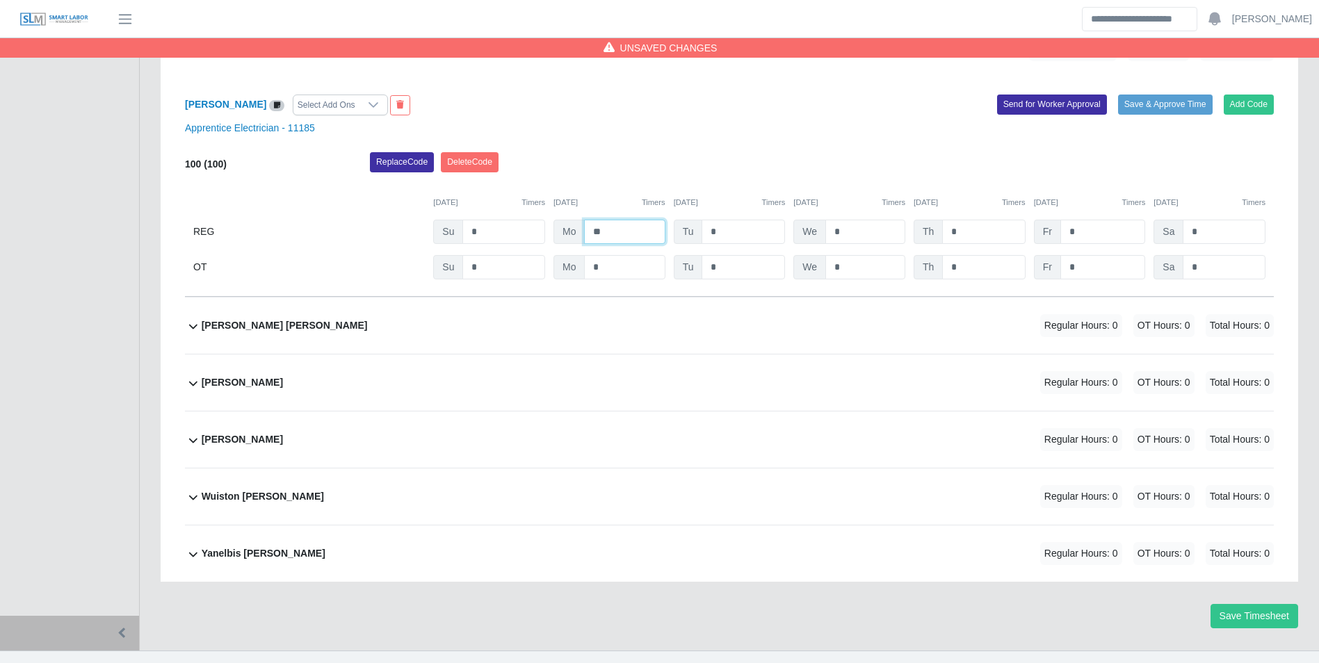
scroll to position [1191, 0]
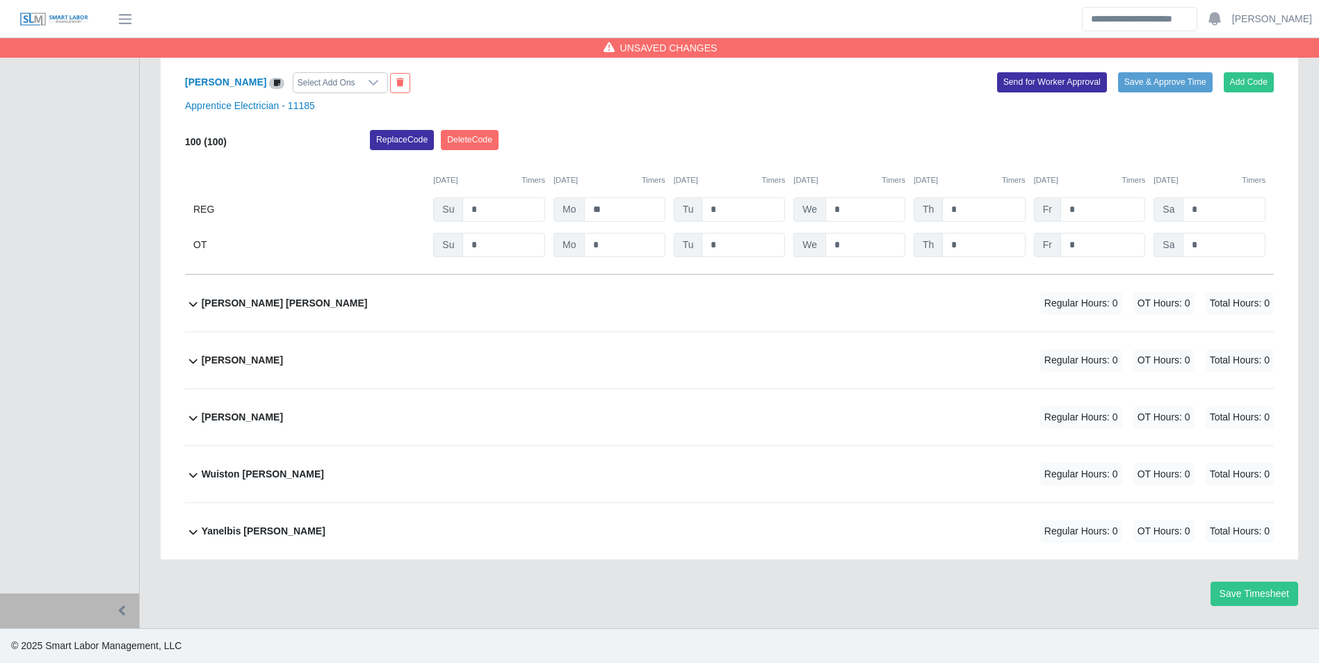
click at [289, 474] on div "Wuiston Parra Regular Hours: 0 OT Hours: 0 Total Hours: 0" at bounding box center [738, 475] width 1072 height 56
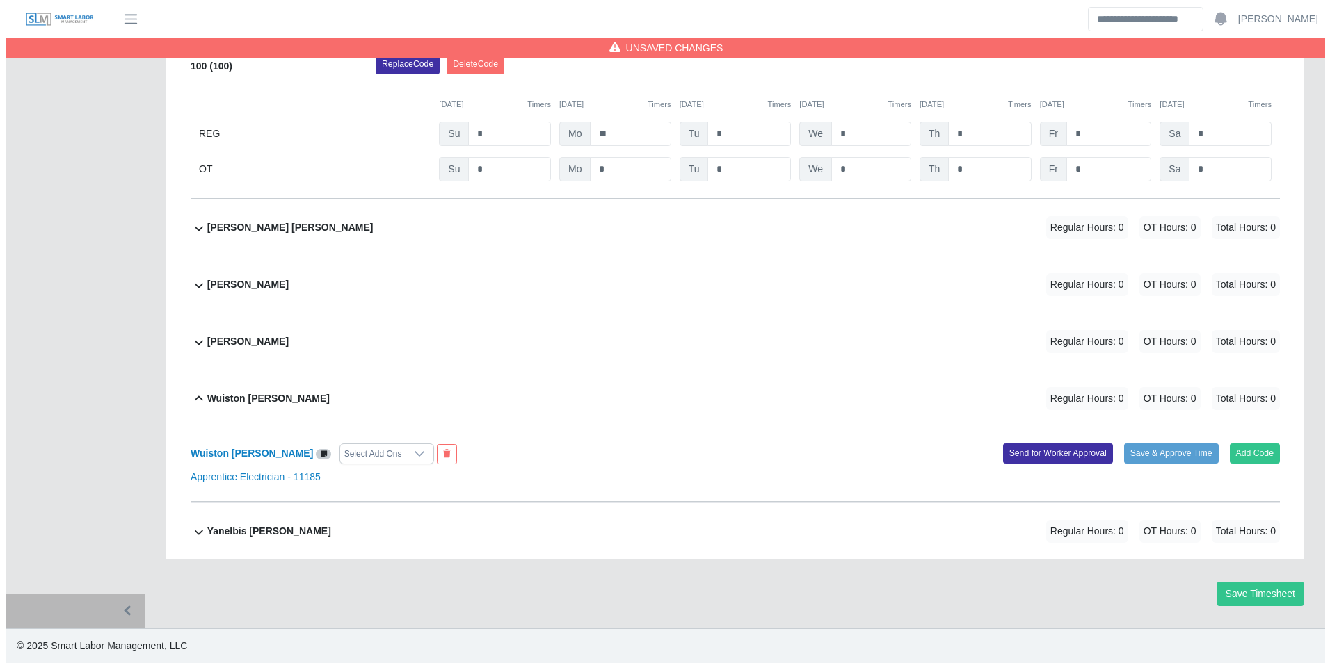
scroll to position [1267, 0]
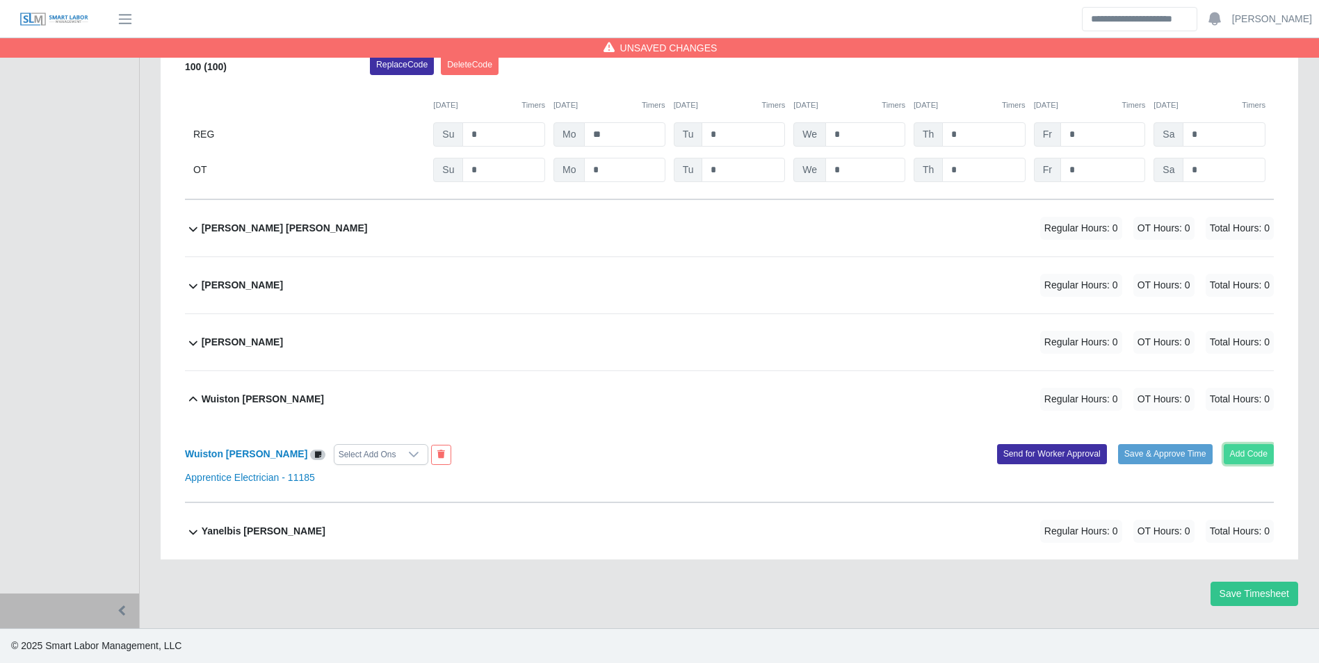
click at [1245, 460] on button "Add Code" at bounding box center [1249, 453] width 51 height 19
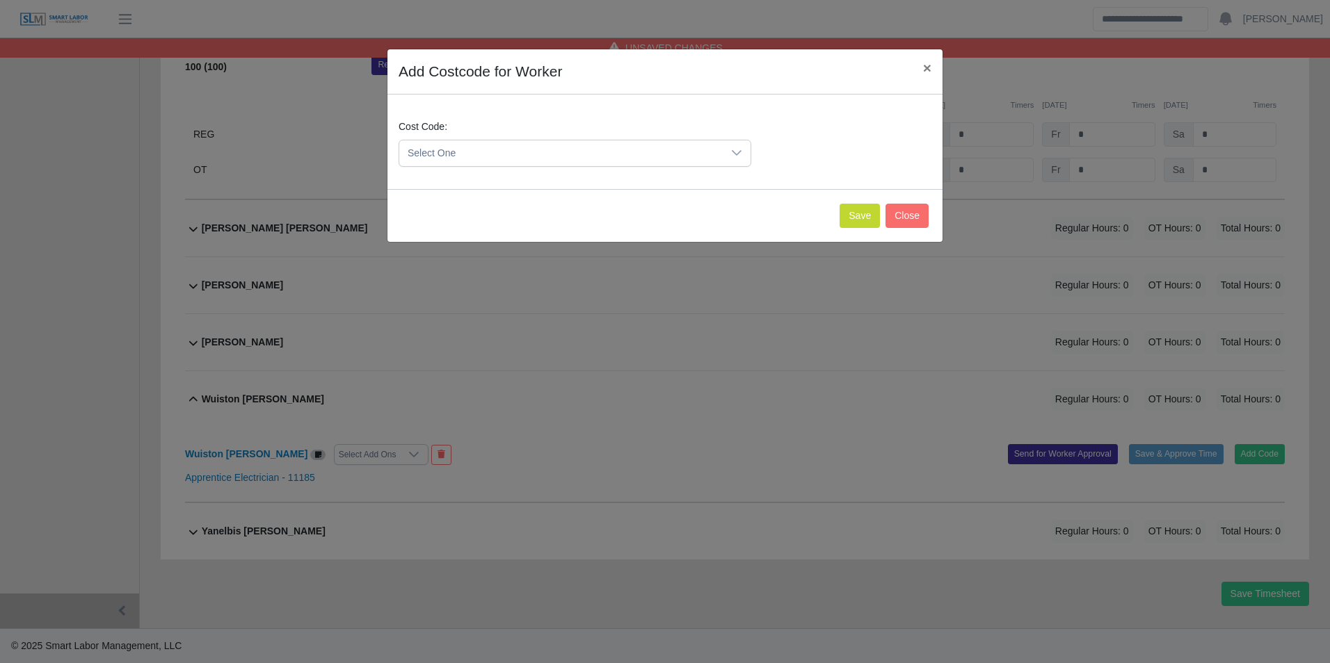
click at [511, 160] on span "Select One" at bounding box center [560, 153] width 323 height 26
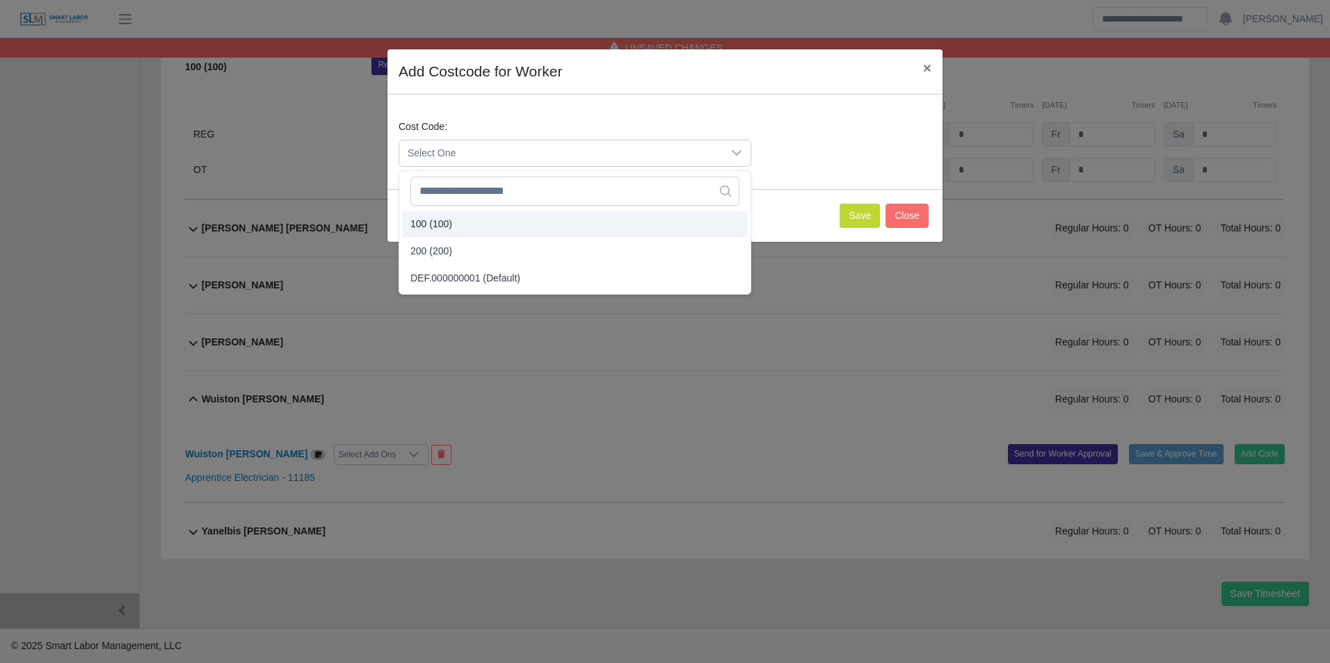
drag, startPoint x: 459, startPoint y: 220, endPoint x: 467, endPoint y: 222, distance: 7.8
click at [459, 221] on li "100 (100)" at bounding box center [575, 224] width 346 height 26
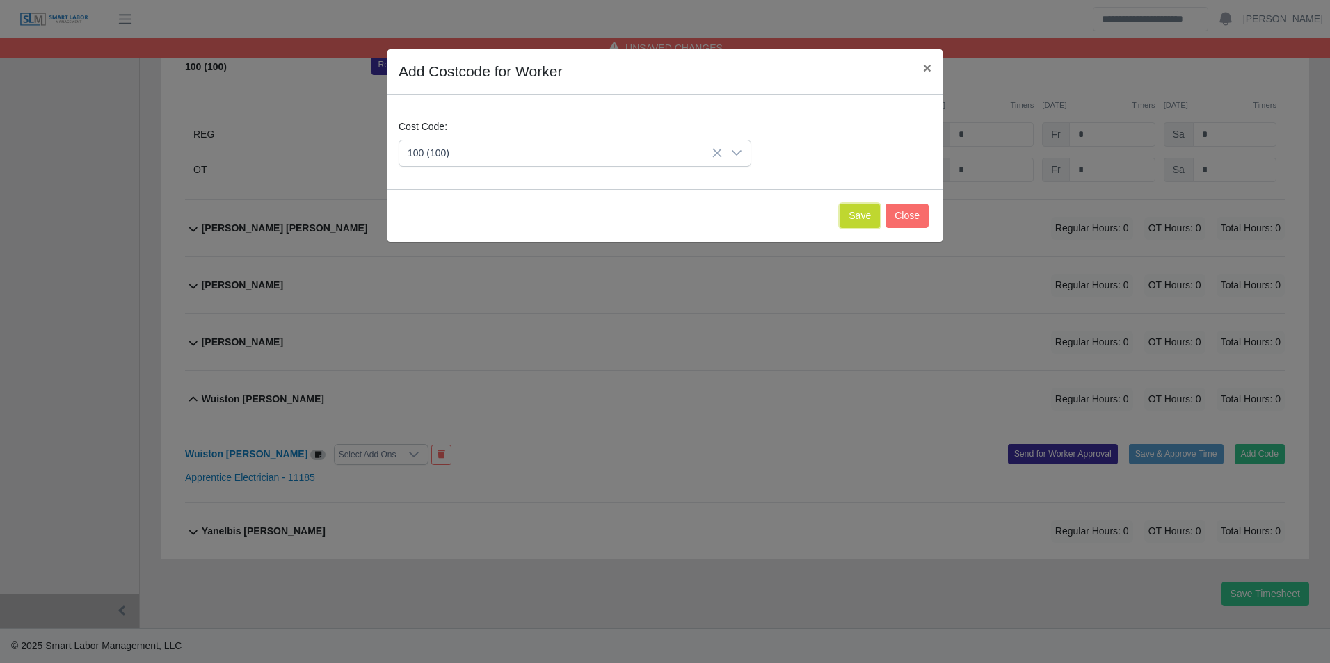
click at [859, 216] on button "Save" at bounding box center [859, 216] width 40 height 24
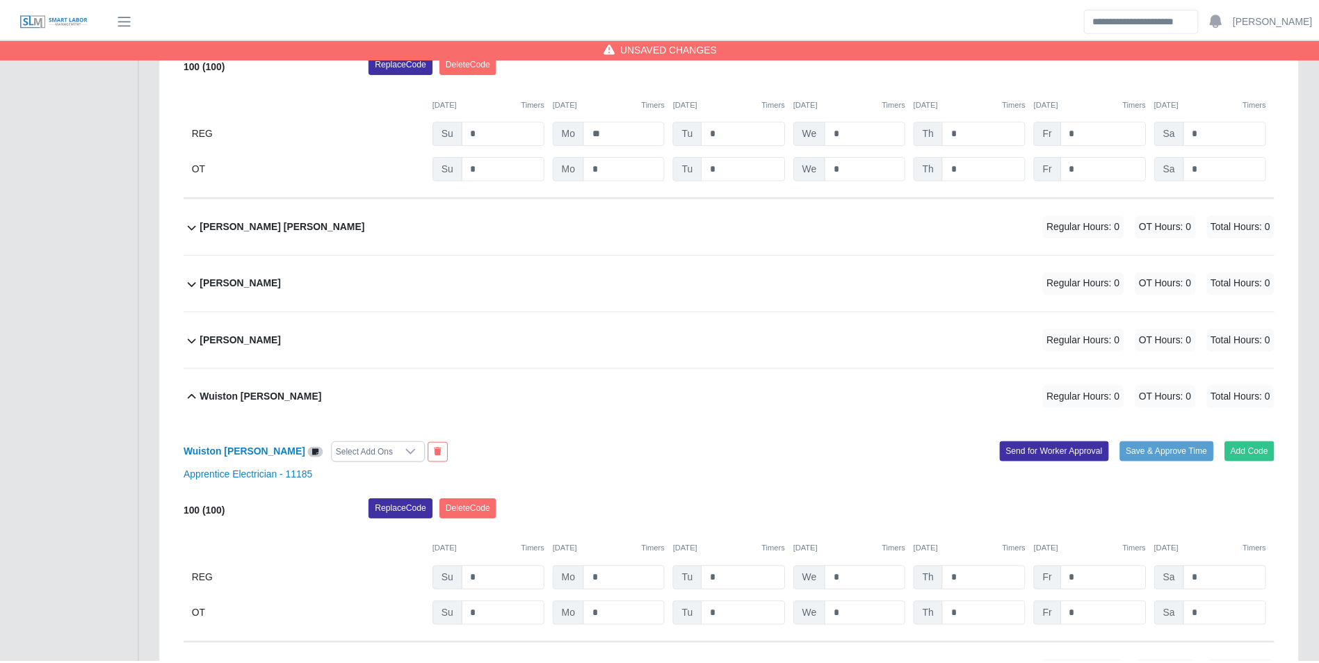
scroll to position [1411, 0]
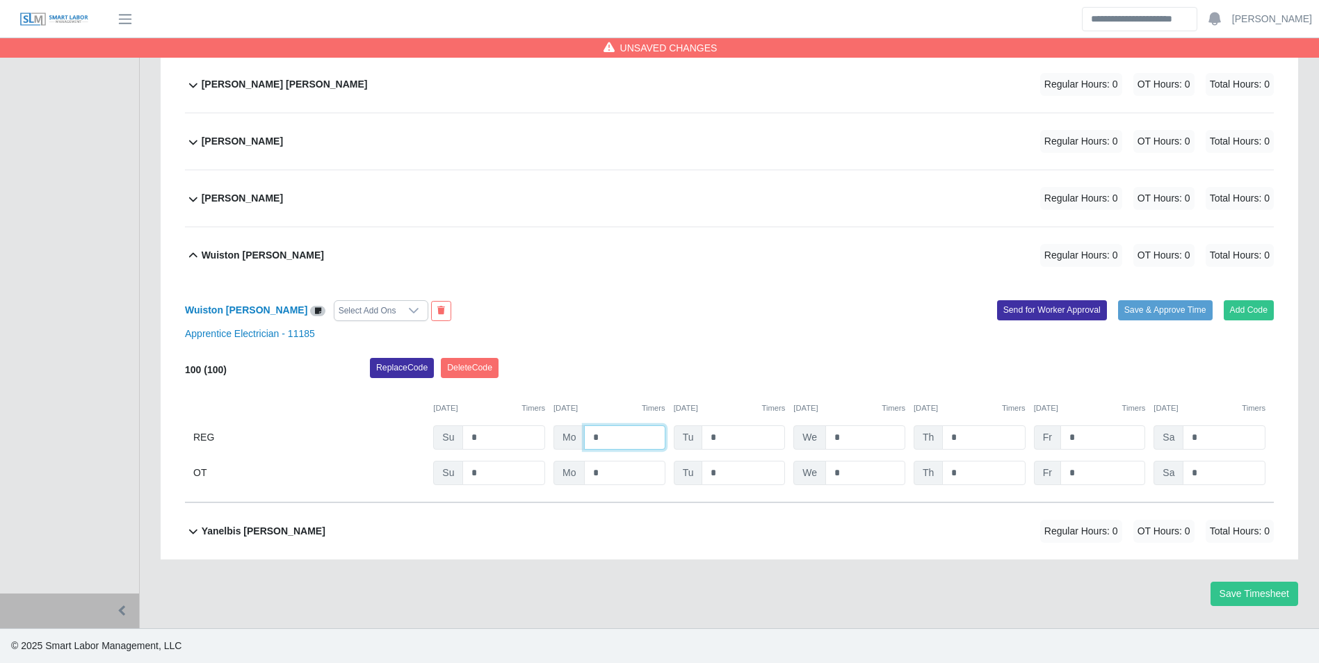
drag, startPoint x: 626, startPoint y: 447, endPoint x: 624, endPoint y: 437, distance: 10.6
click at [625, 444] on input "*" at bounding box center [624, 438] width 81 height 24
type input "**"
click at [260, 537] on b "Yanelbis Perea" at bounding box center [264, 531] width 124 height 15
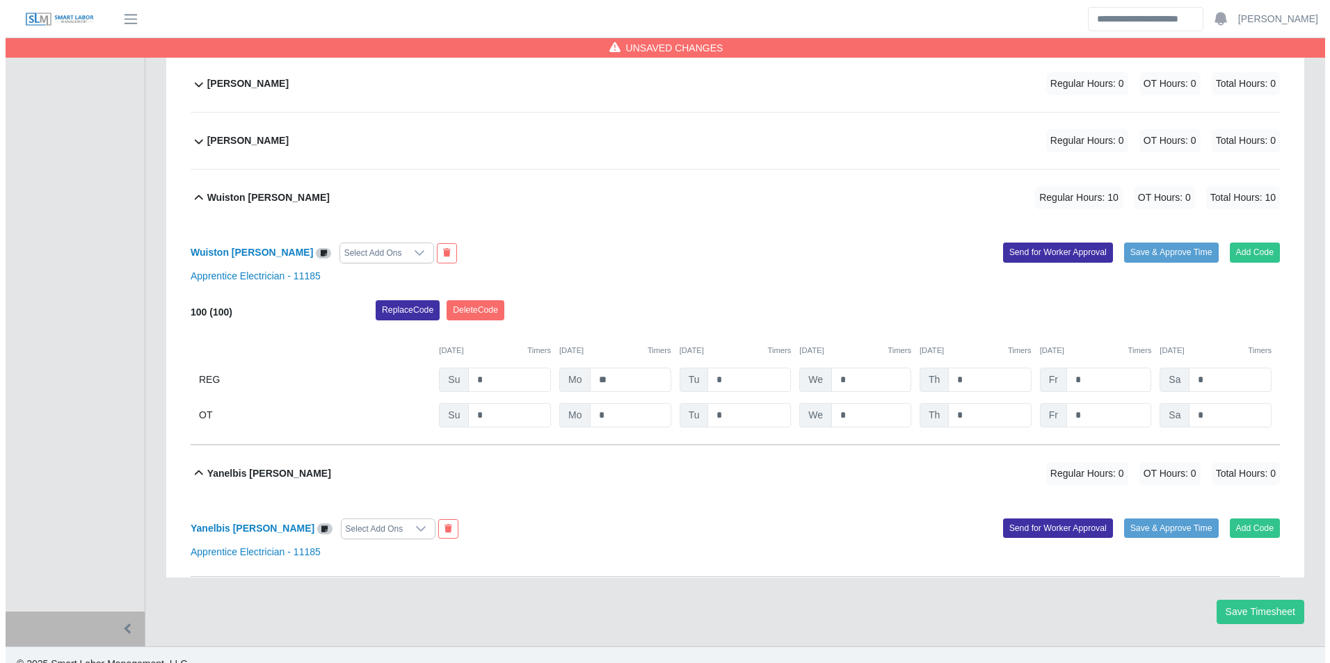
scroll to position [1486, 0]
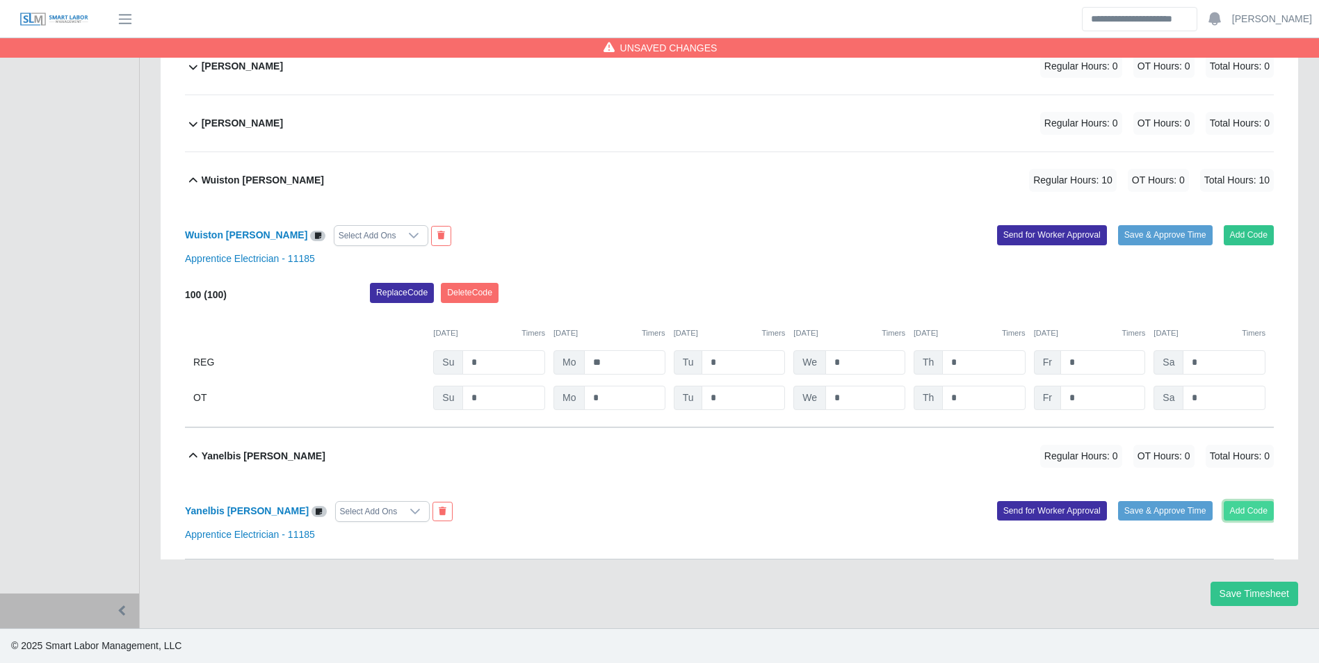
click at [1251, 510] on button "Add Code" at bounding box center [1249, 510] width 51 height 19
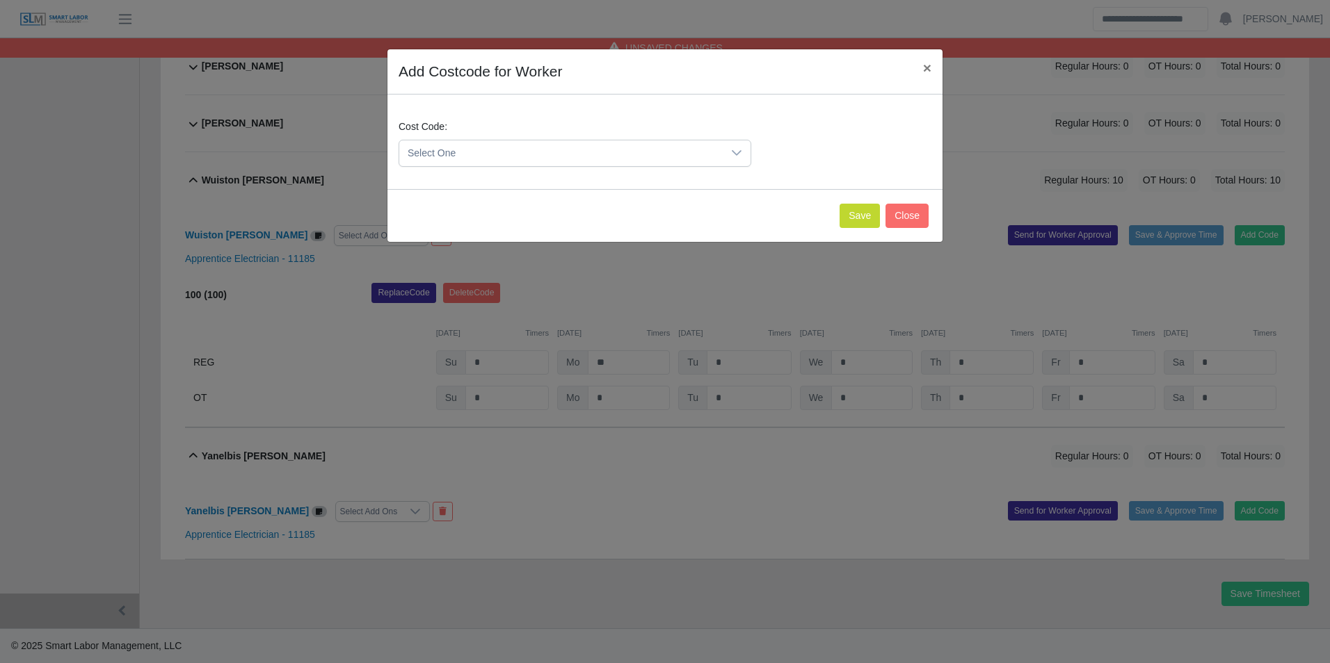
click at [520, 150] on span "Select One" at bounding box center [560, 153] width 323 height 26
click at [450, 219] on span "100 (100)" at bounding box center [431, 224] width 42 height 15
click at [860, 219] on button "Save" at bounding box center [859, 216] width 40 height 24
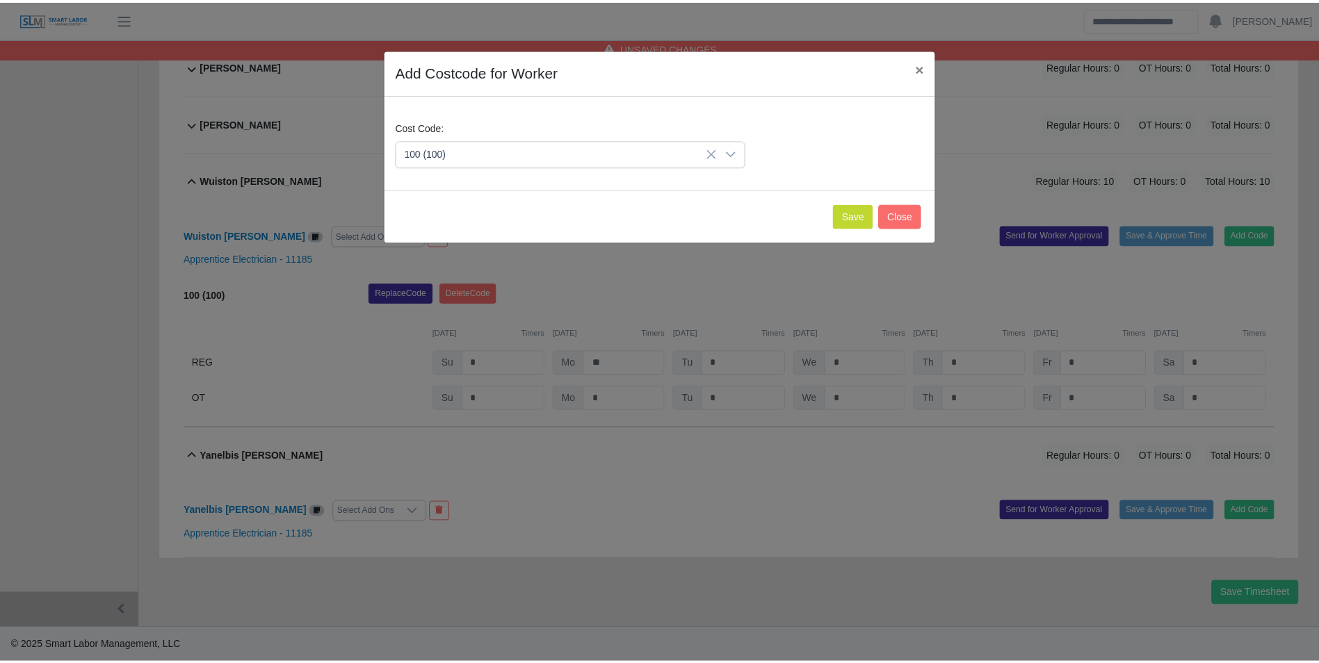
scroll to position [1630, 0]
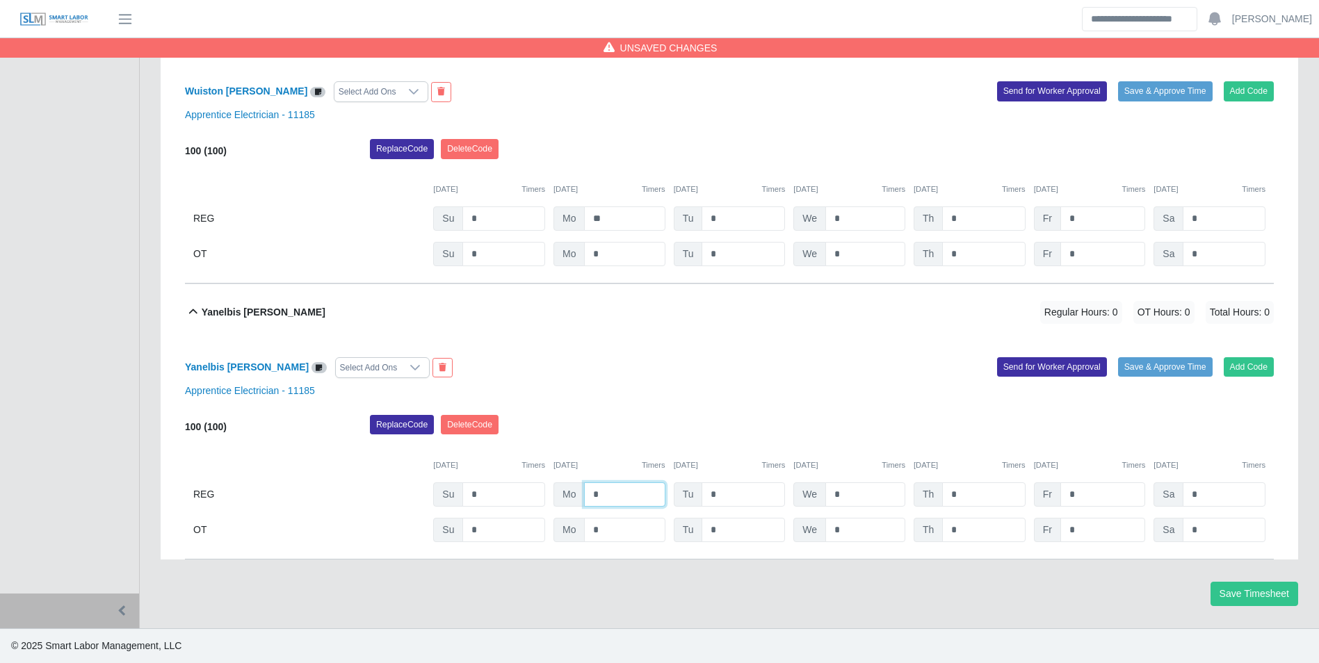
click at [632, 493] on input "*" at bounding box center [624, 495] width 81 height 24
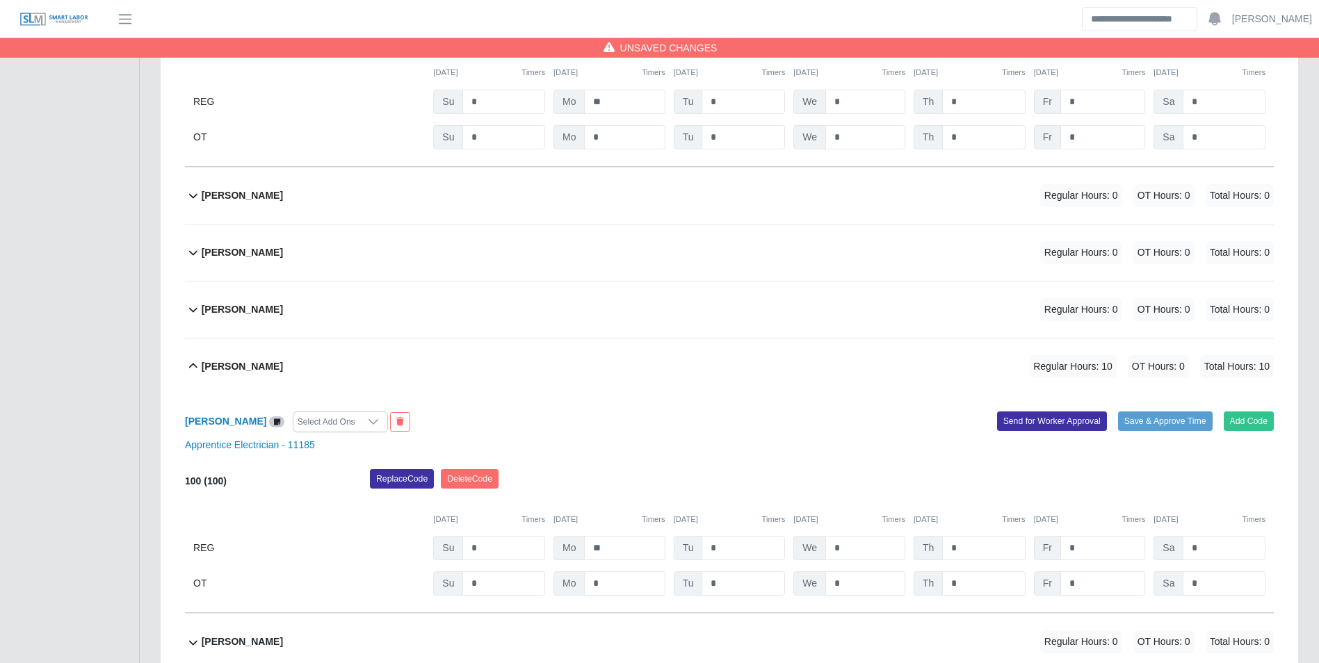
scroll to position [517, 0]
type input "**"
click at [284, 316] on div "Jean Guzman Regular Hours: 0 OT Hours: 0 Total Hours: 0" at bounding box center [738, 310] width 1072 height 56
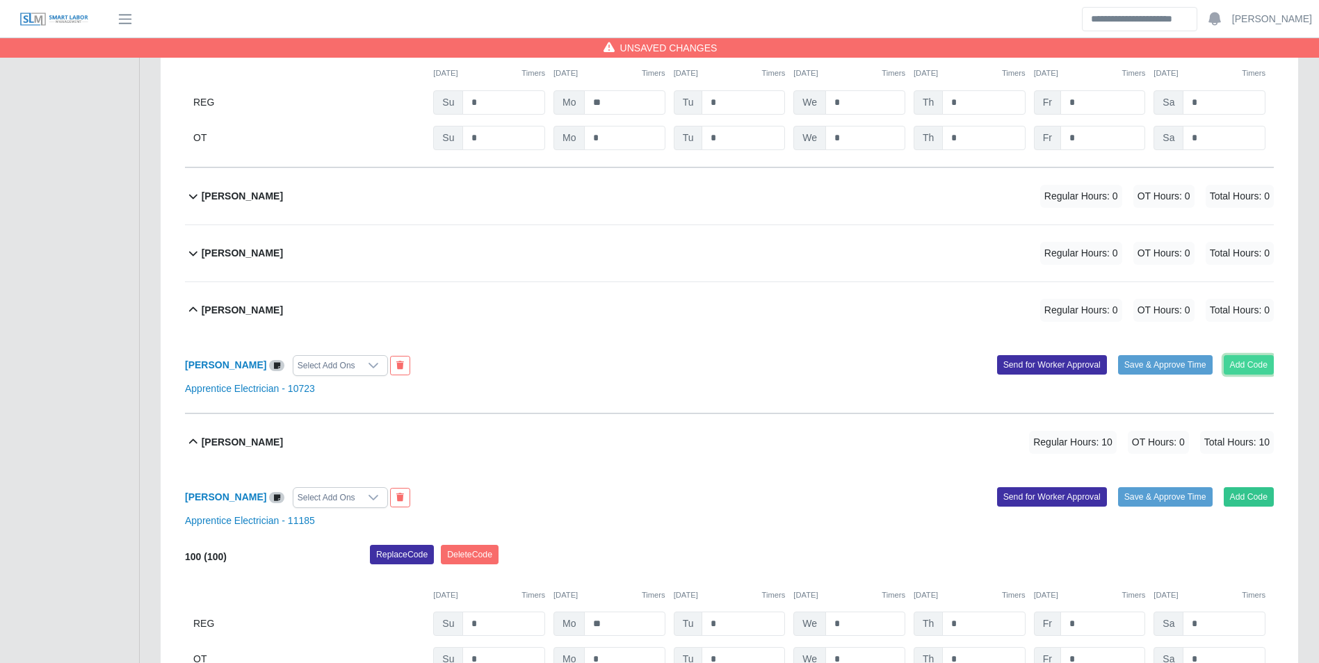
click at [1245, 367] on button "Add Code" at bounding box center [1249, 364] width 51 height 19
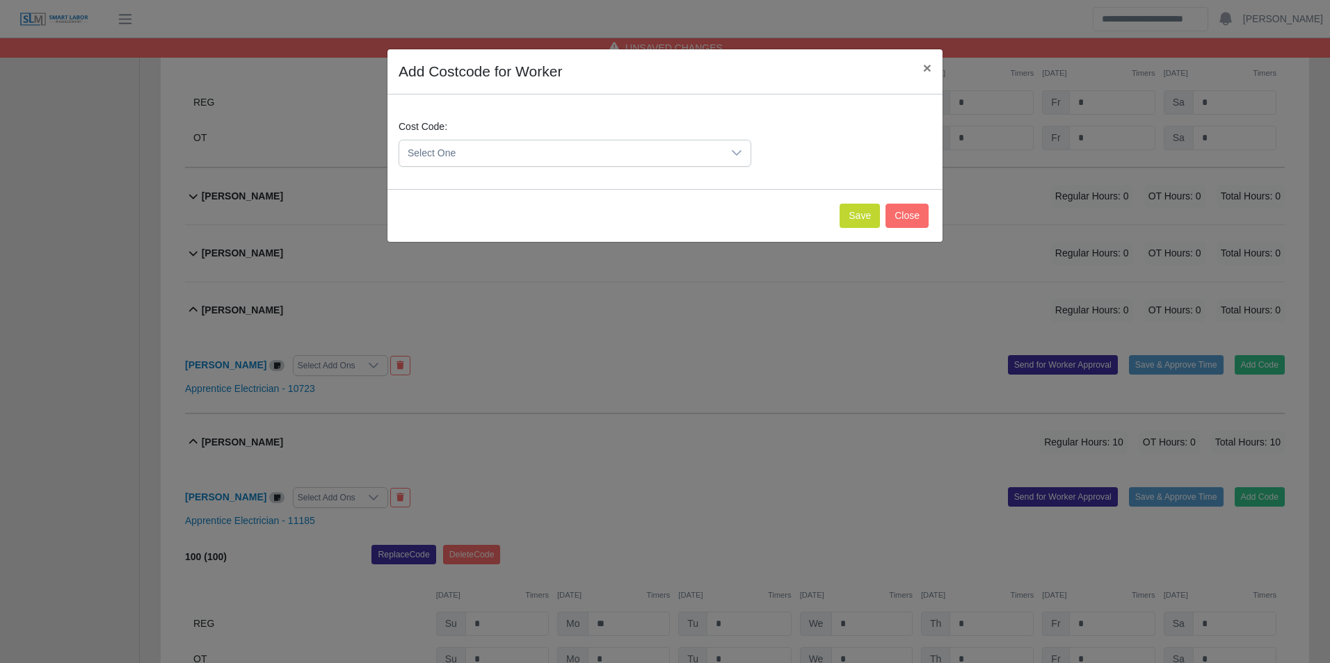
click at [513, 168] on div "Cost Code: Select One" at bounding box center [665, 149] width 540 height 58
click at [510, 163] on span "Select One" at bounding box center [560, 153] width 323 height 26
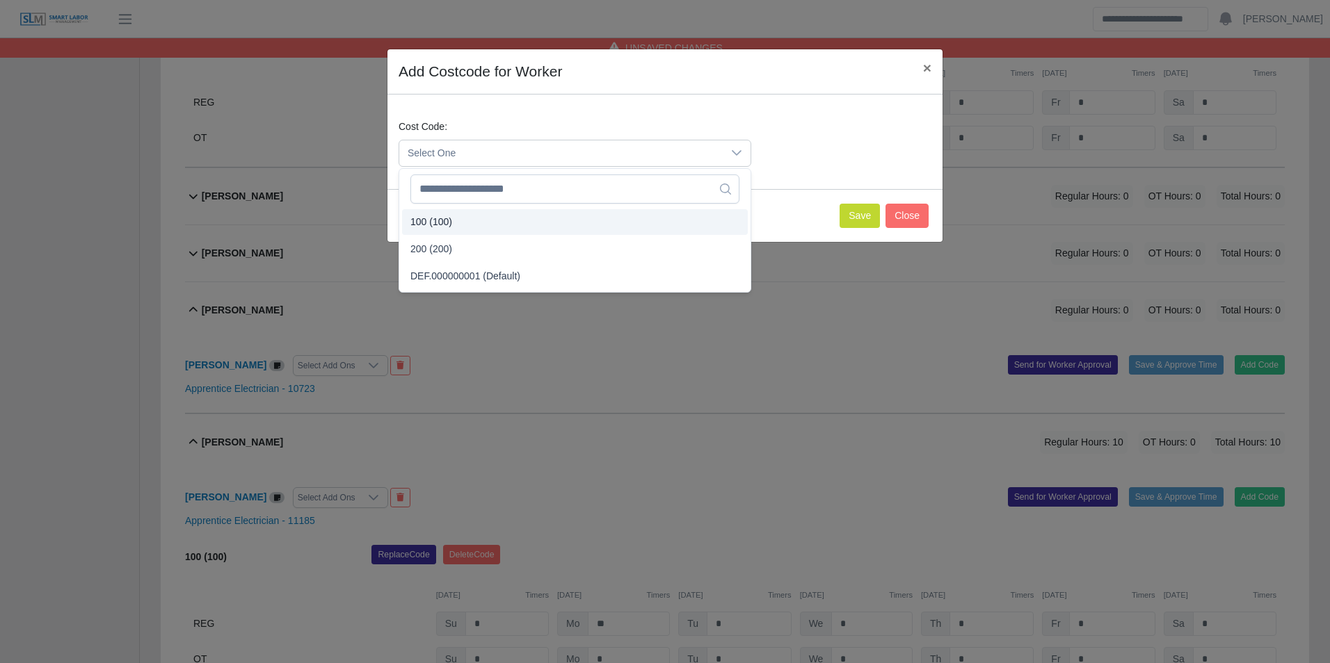
click at [455, 219] on li "100 (100)" at bounding box center [575, 222] width 346 height 26
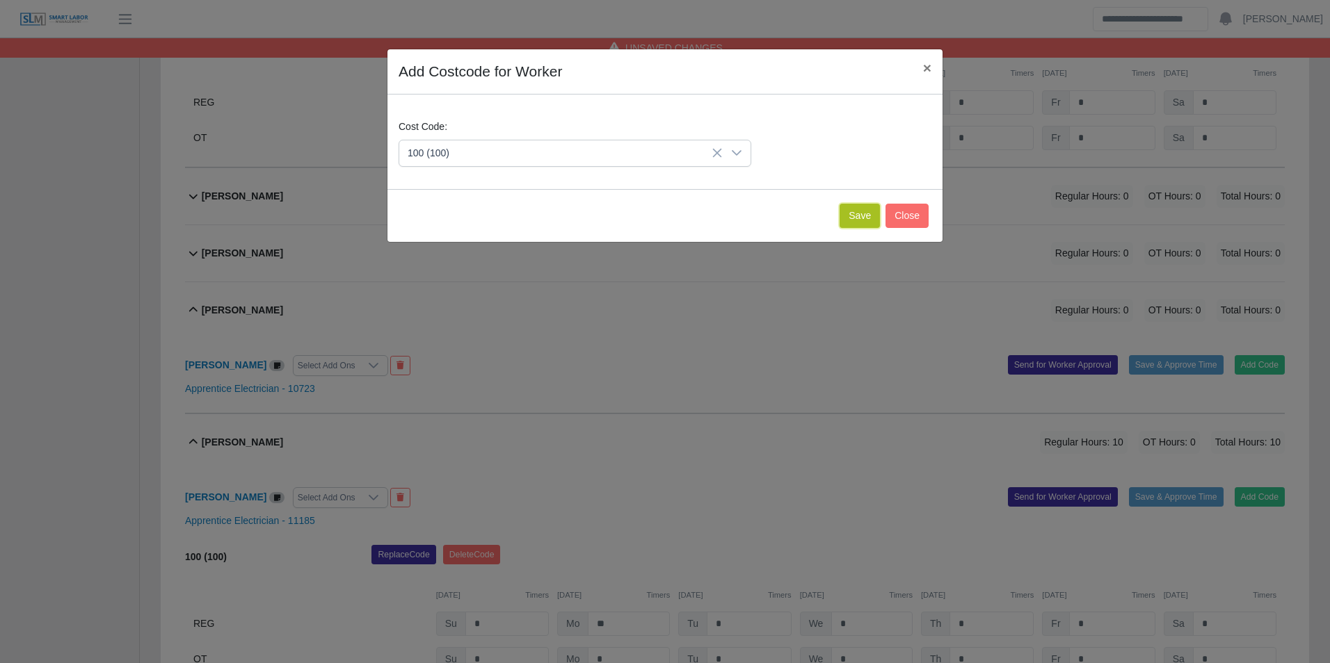
click at [862, 214] on button "Save" at bounding box center [859, 216] width 40 height 24
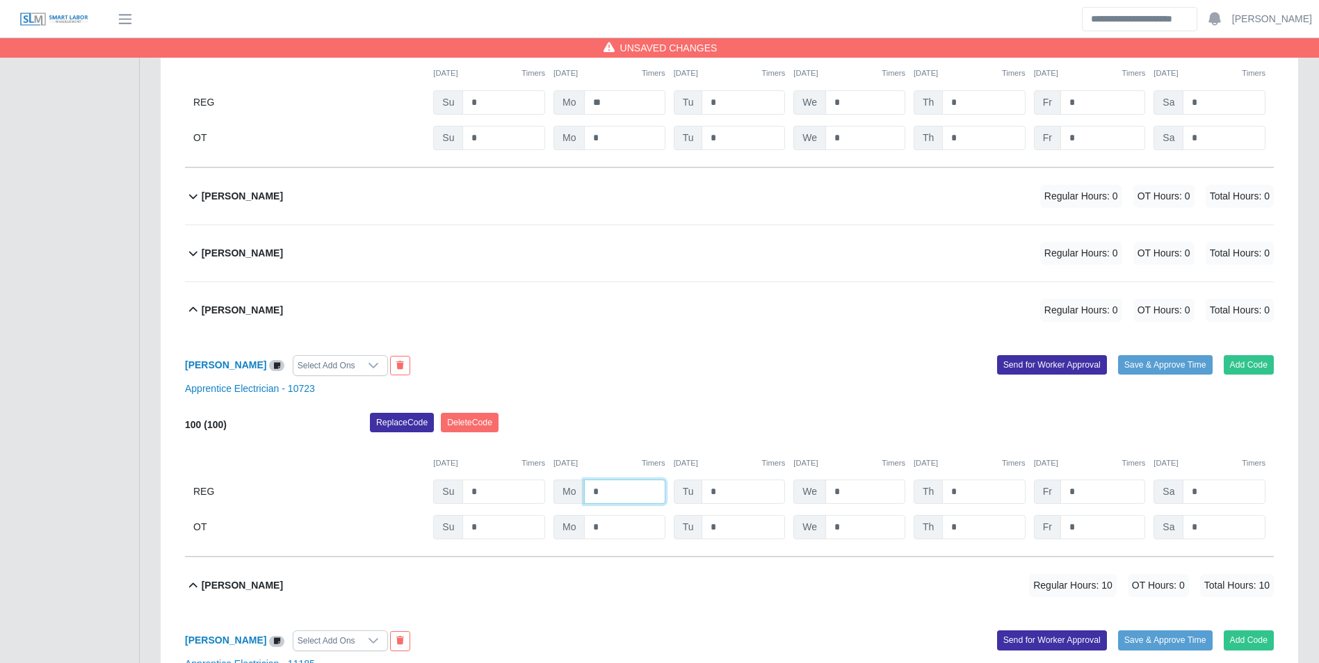
click at [618, 488] on input "*" at bounding box center [624, 492] width 81 height 24
type input "**"
click at [613, 425] on div "Replace Code Delete Code" at bounding box center [822, 427] width 925 height 28
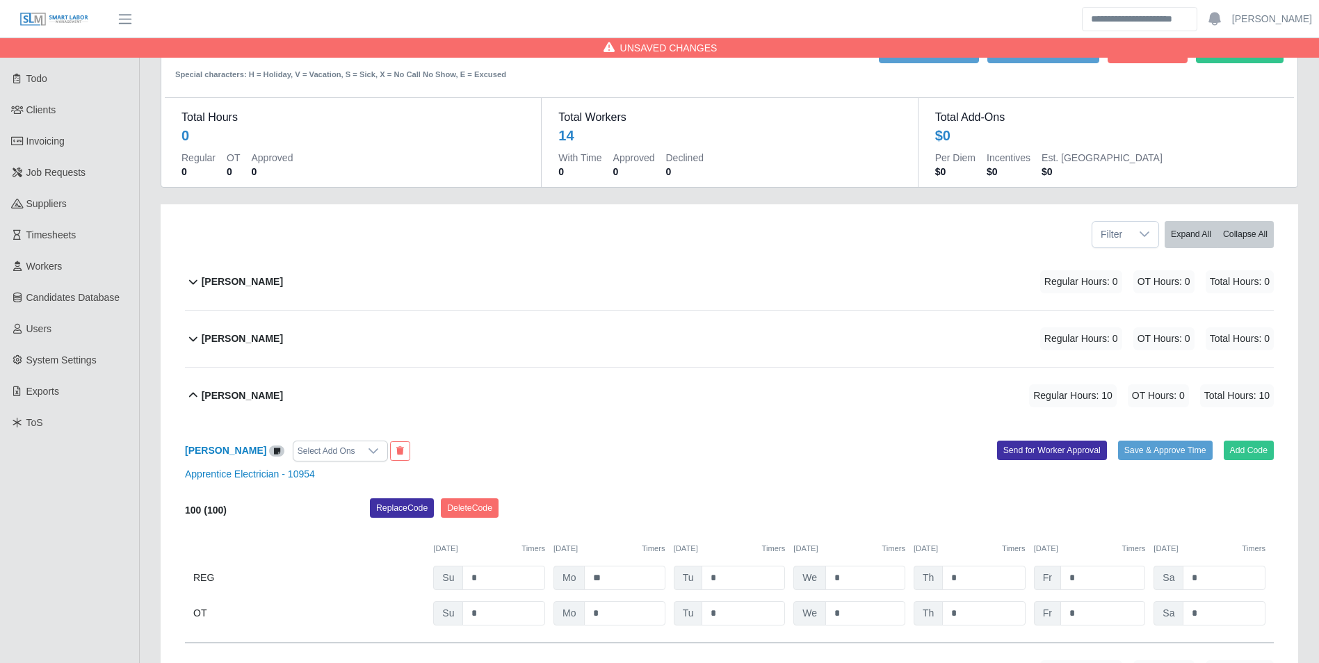
scroll to position [0, 0]
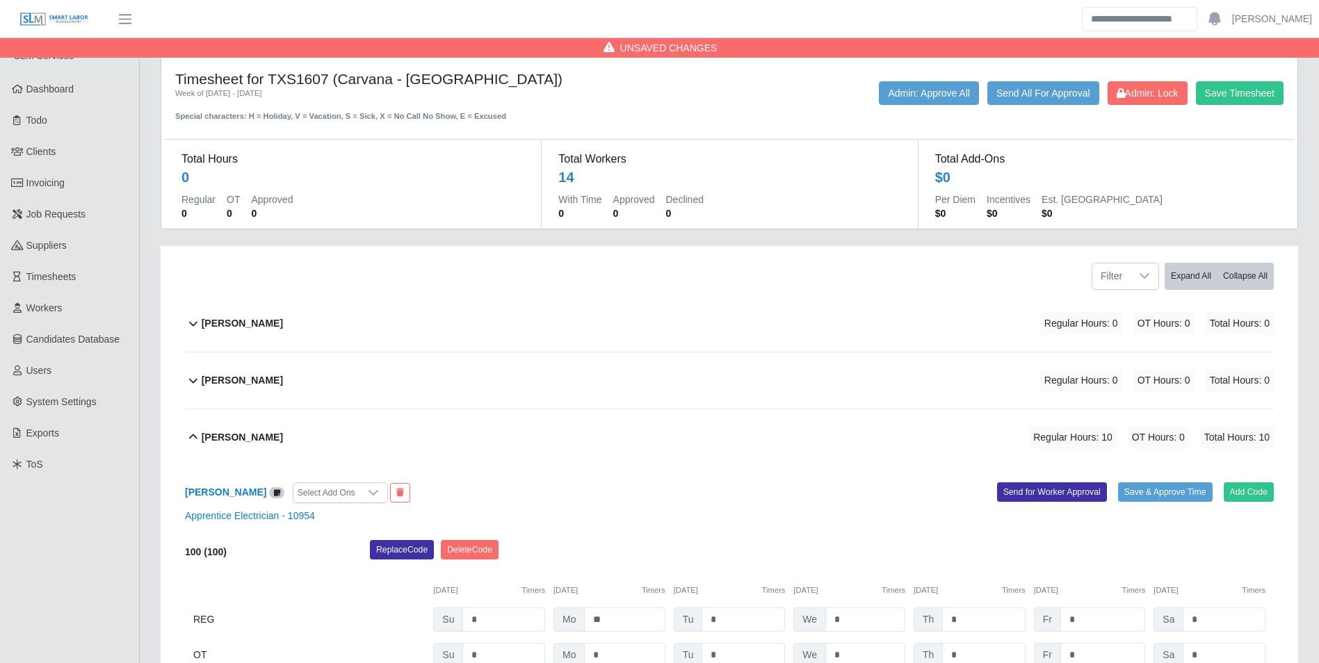
click at [300, 315] on div "Alberto Leonel Lopez Regular Hours: 0 OT Hours: 0 Total Hours: 0" at bounding box center [738, 324] width 1072 height 56
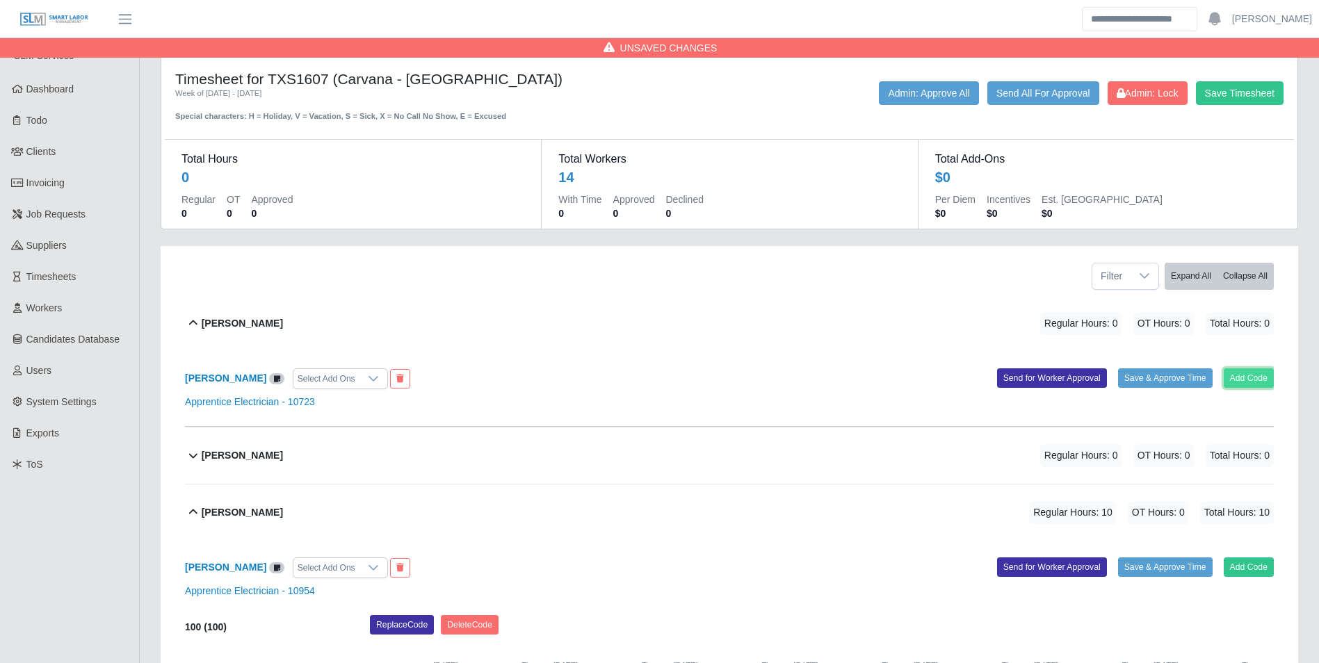
click at [1244, 376] on button "Add Code" at bounding box center [1249, 378] width 51 height 19
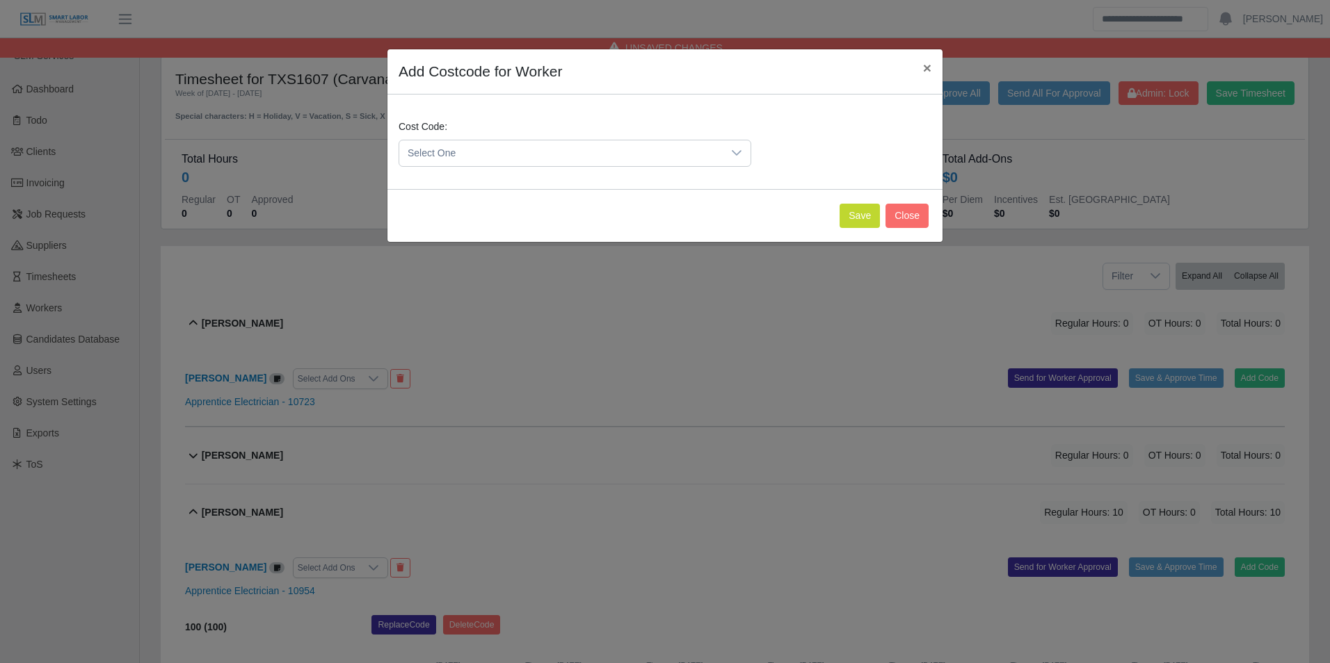
click at [536, 156] on span "Select One" at bounding box center [560, 153] width 323 height 26
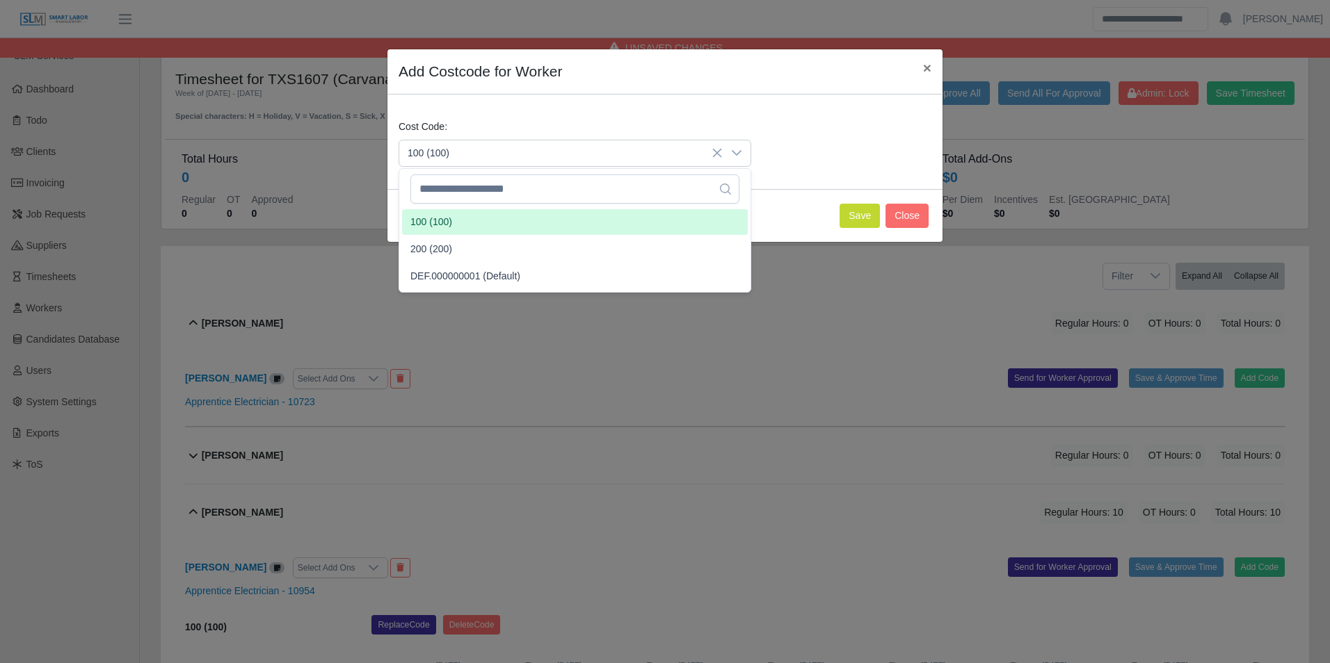
click at [452, 223] on li "100 (100)" at bounding box center [575, 222] width 346 height 26
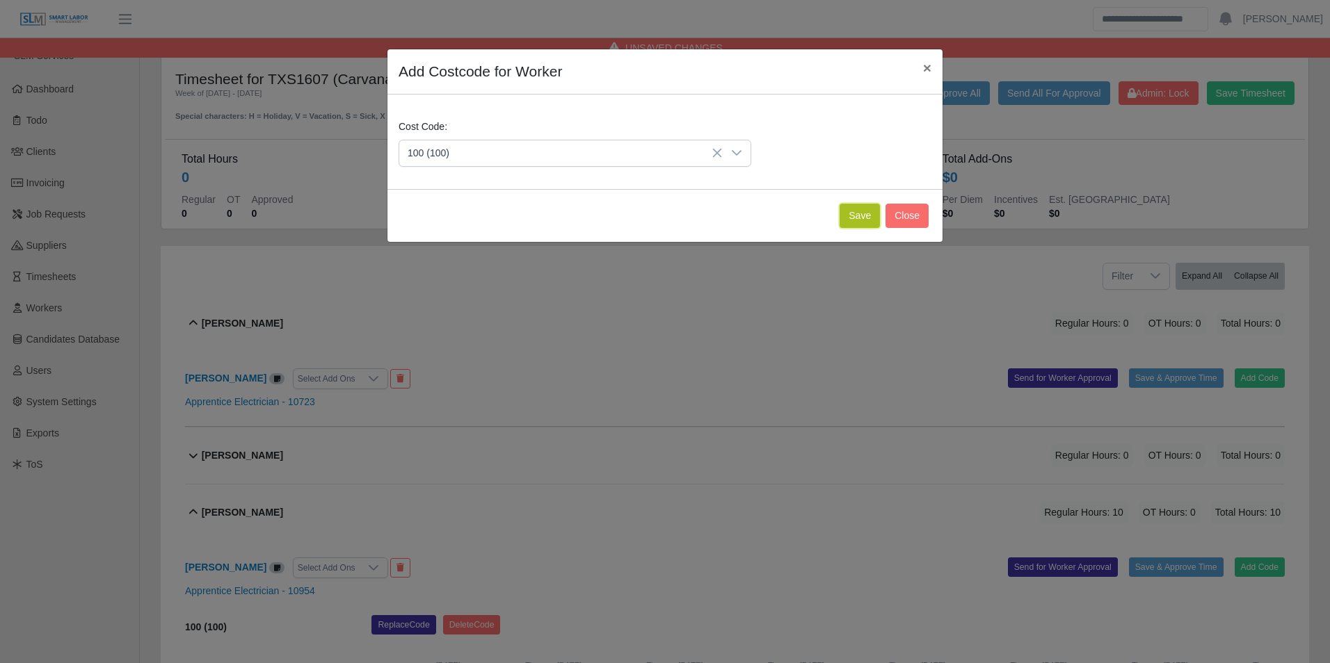
click at [864, 204] on button "Save" at bounding box center [859, 216] width 40 height 24
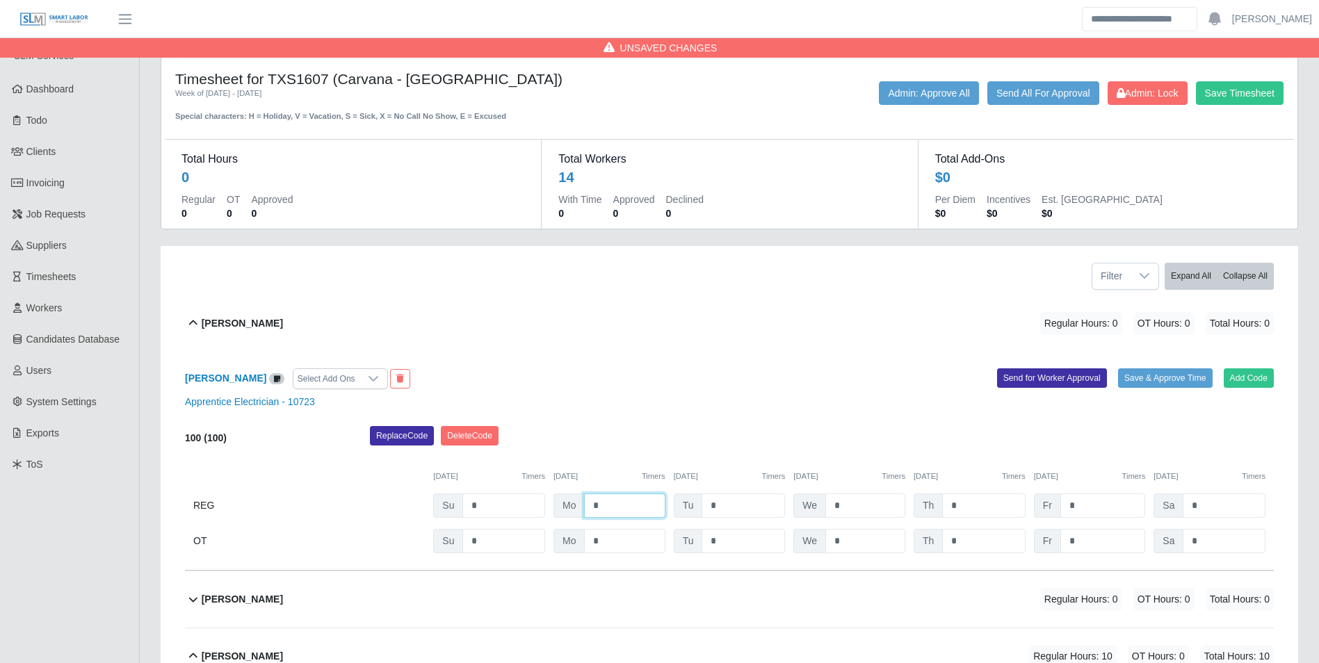
click at [631, 512] on input "*" at bounding box center [624, 506] width 81 height 24
type input "**"
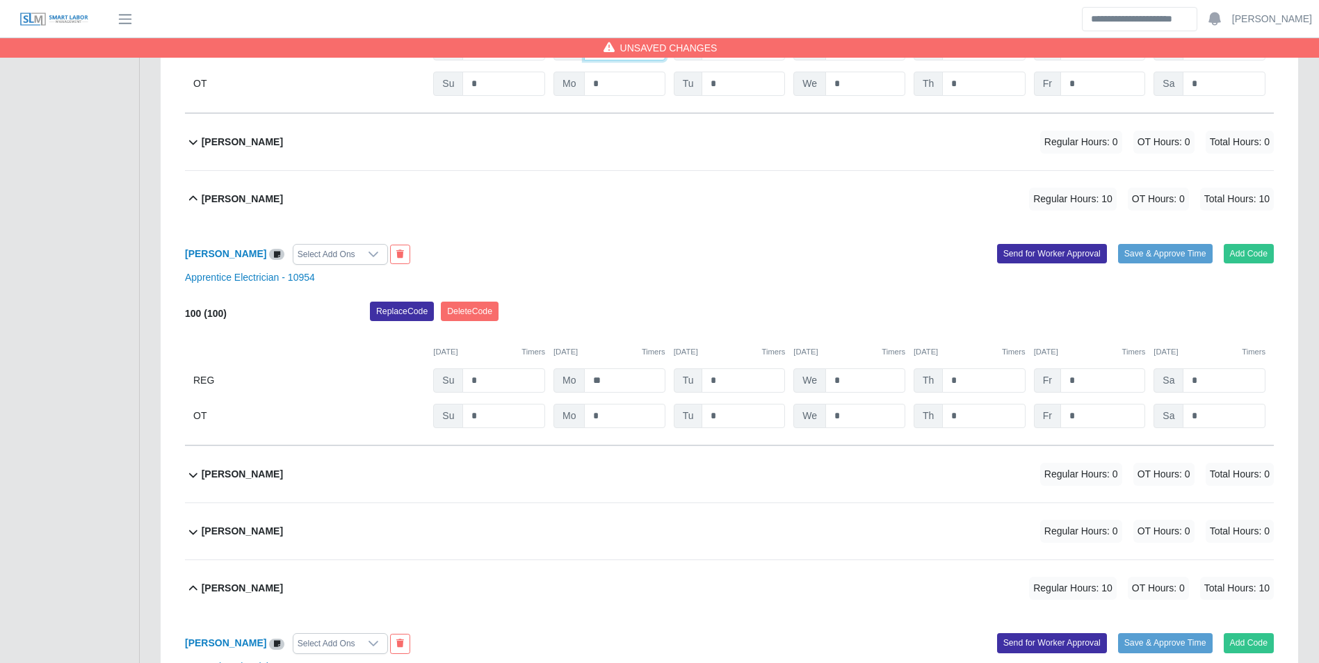
scroll to position [487, 0]
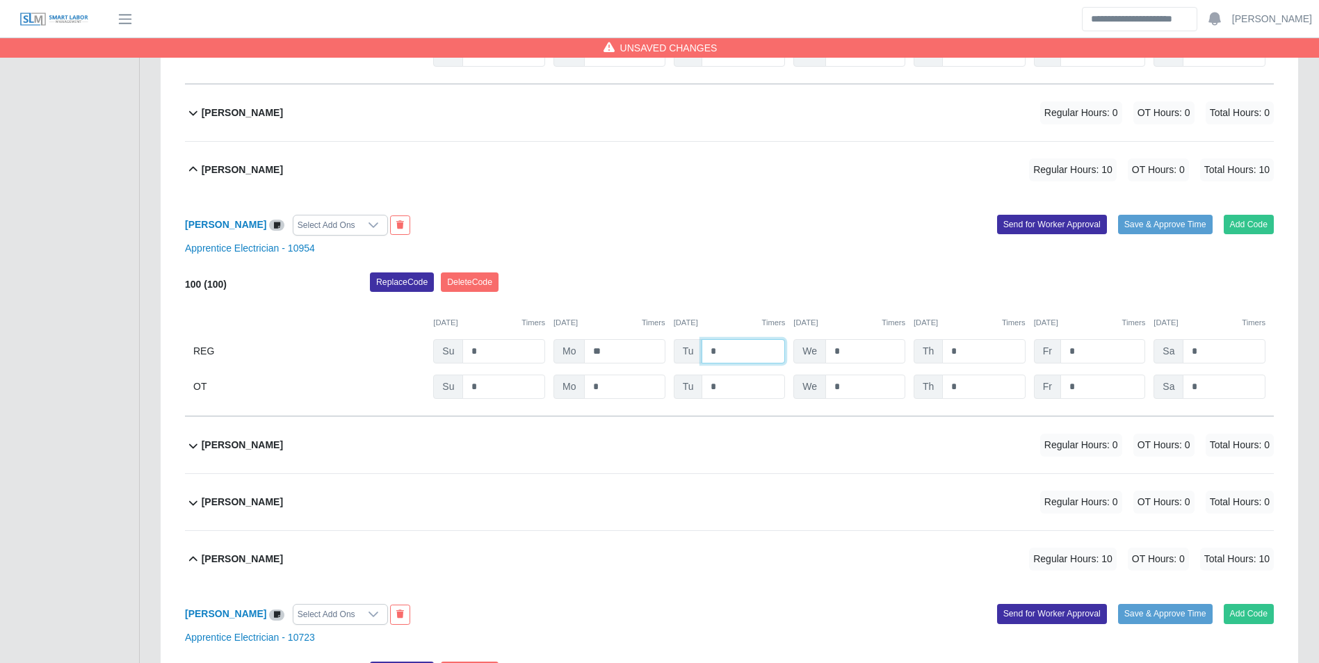
click at [738, 355] on input "*" at bounding box center [743, 351] width 83 height 24
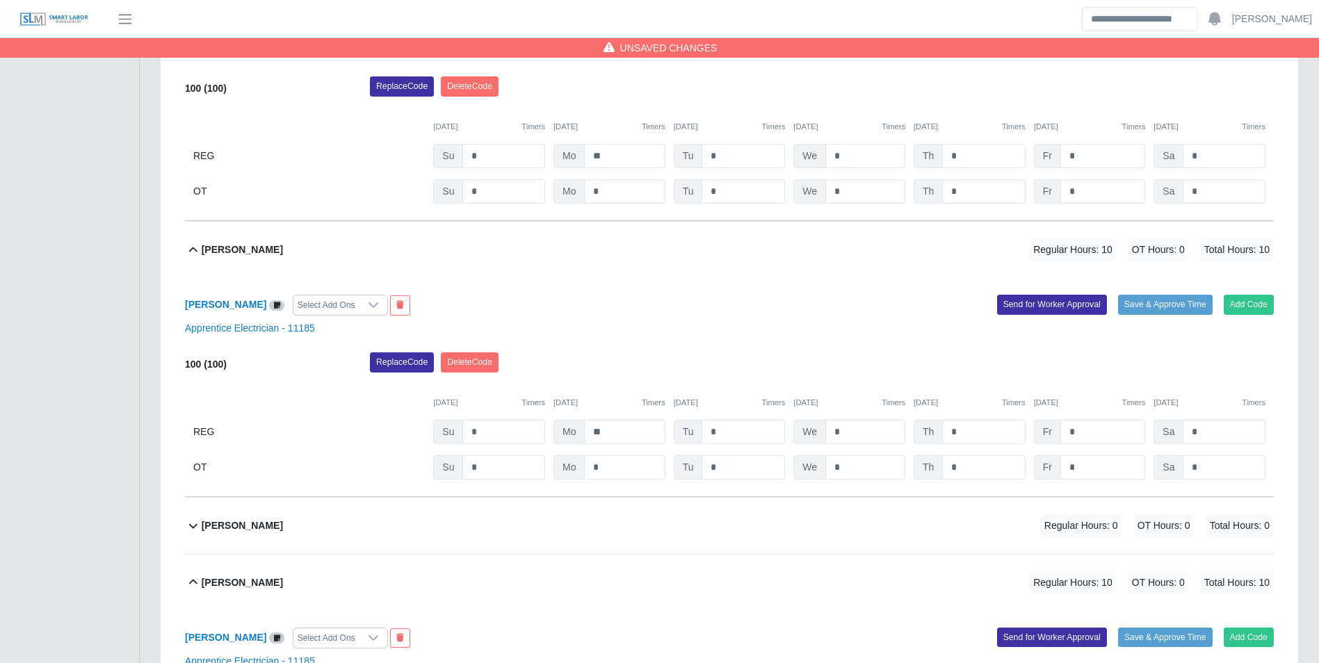
scroll to position [1113, 0]
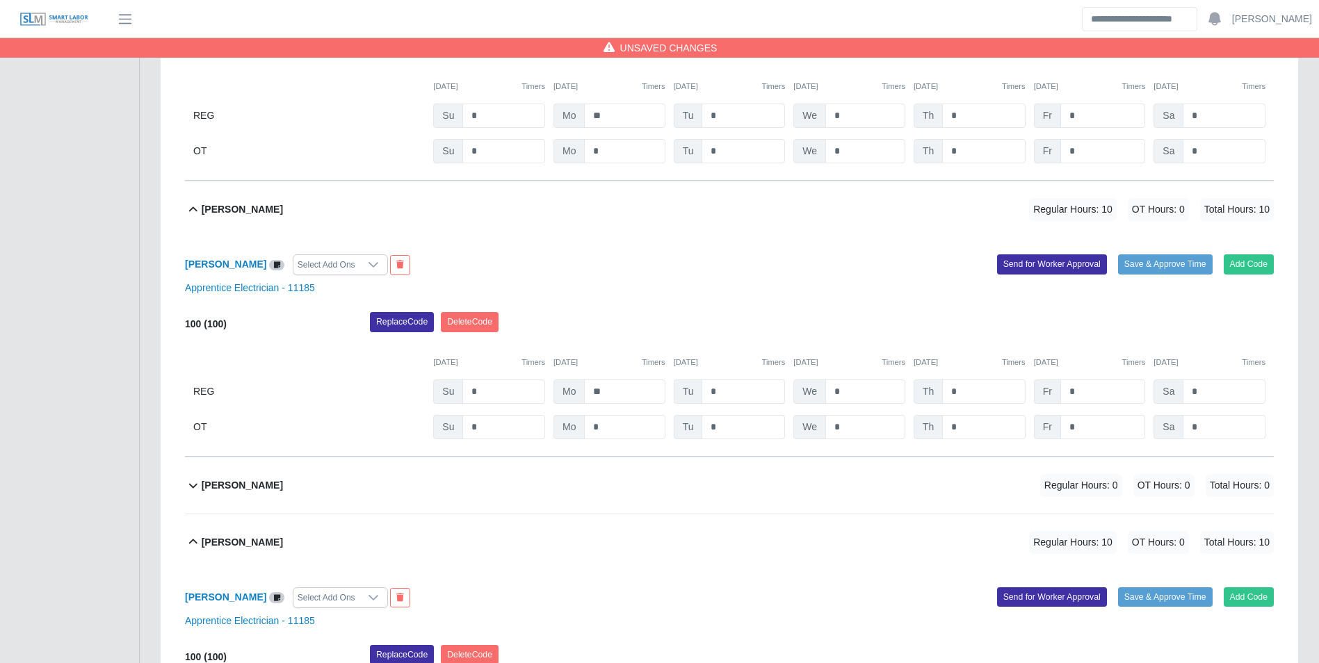
type input "**"
click at [732, 385] on input "*" at bounding box center [743, 392] width 83 height 24
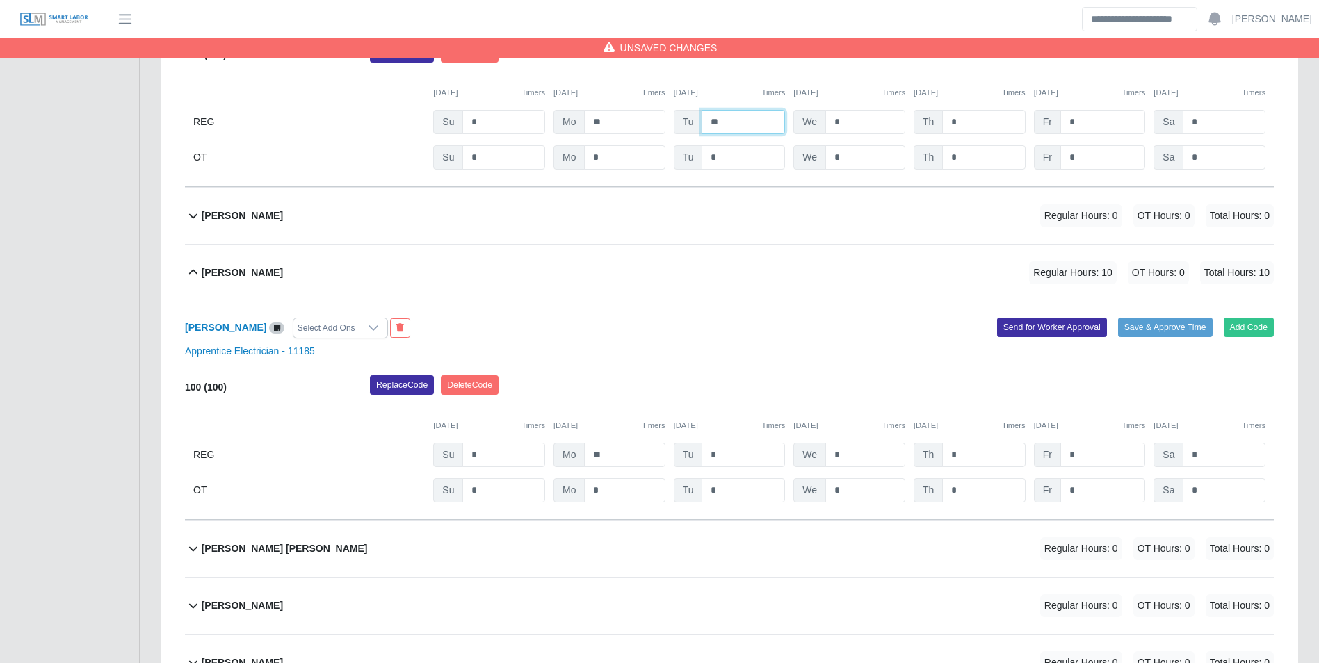
scroll to position [1461, 0]
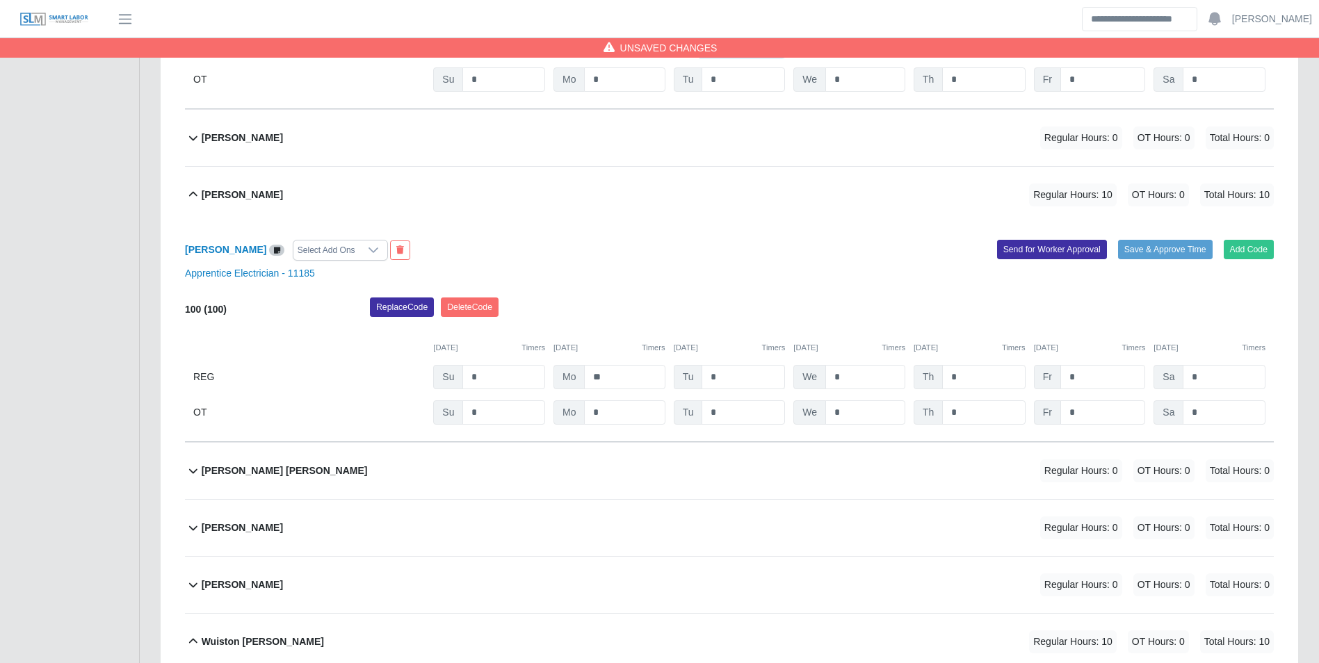
type input "**"
click at [732, 386] on input "*" at bounding box center [743, 377] width 83 height 24
type input "**"
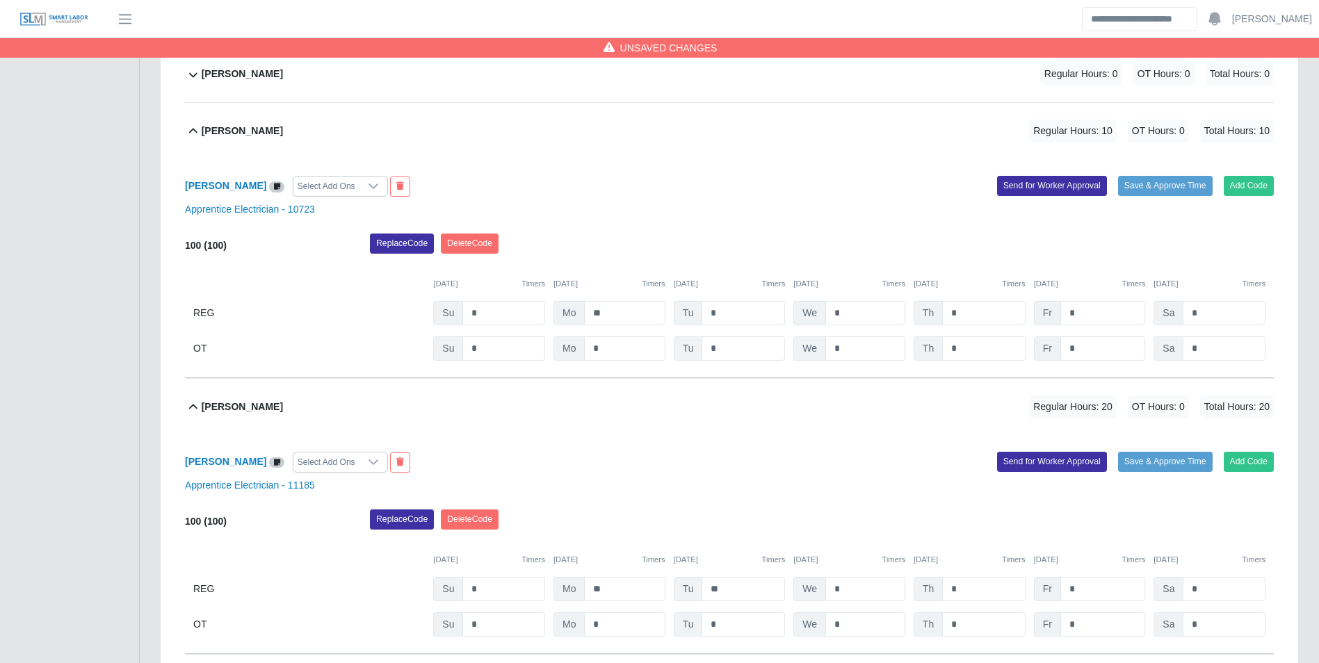
scroll to position [904, 0]
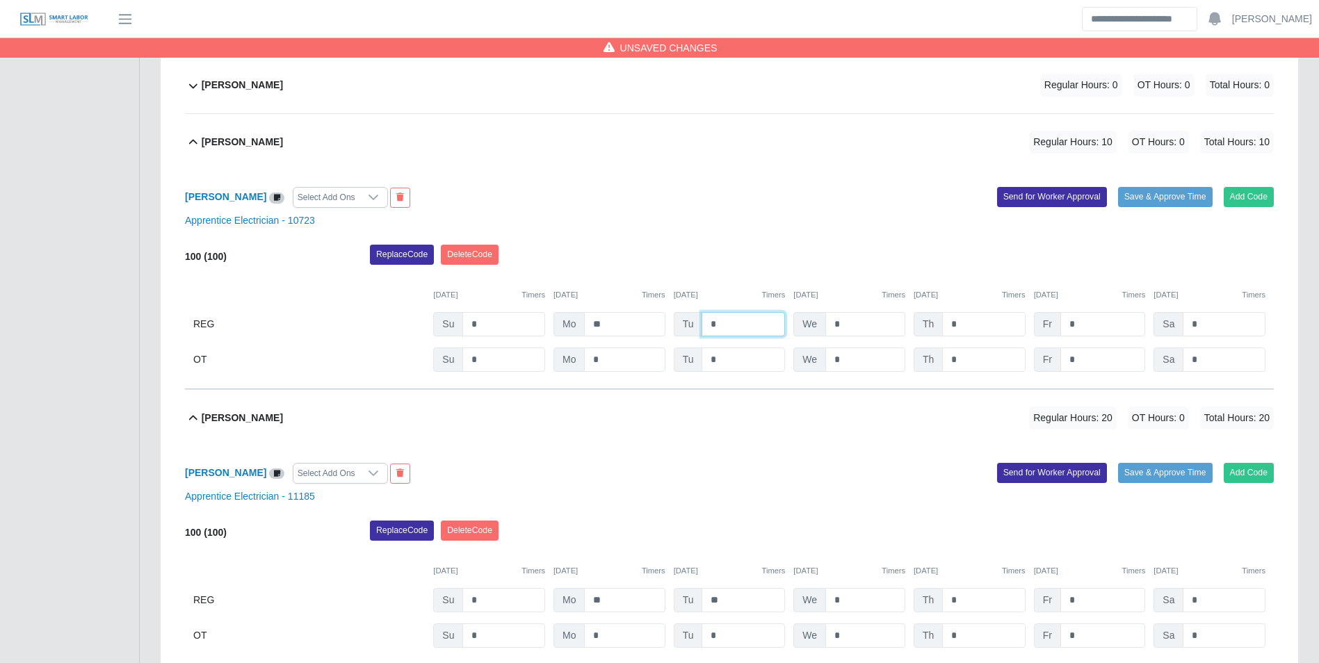
click at [750, 328] on input "*" at bounding box center [743, 324] width 83 height 24
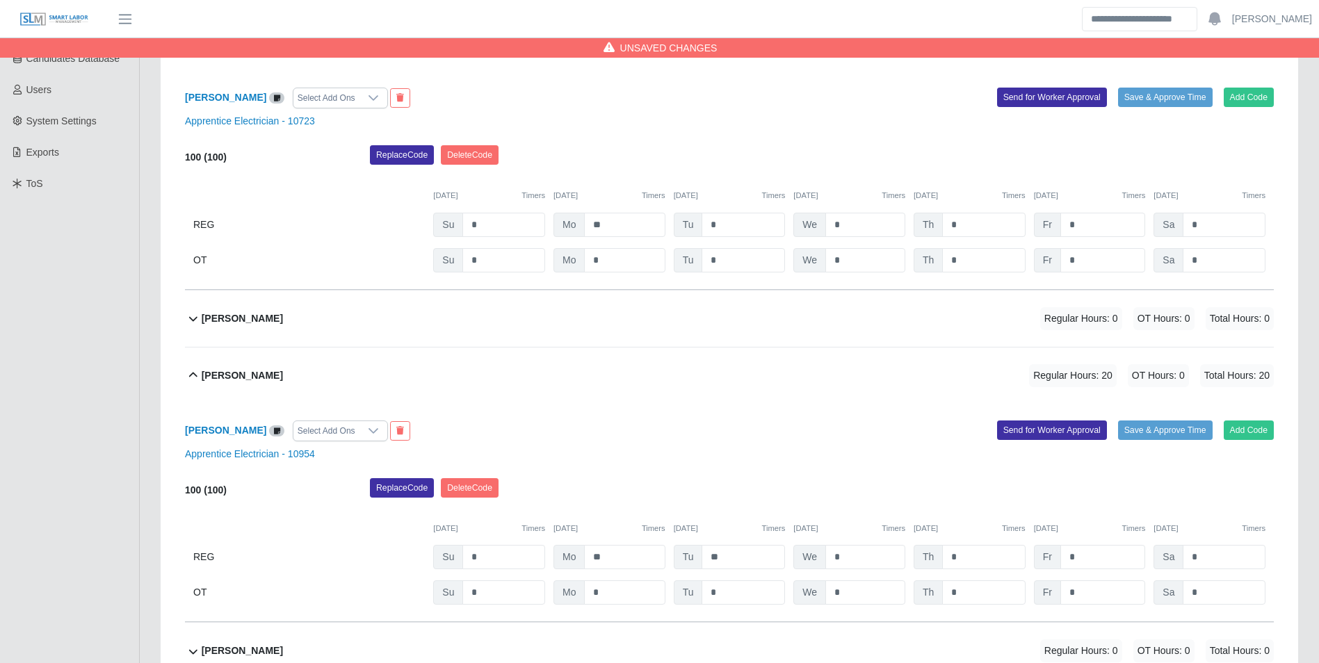
scroll to position [209, 0]
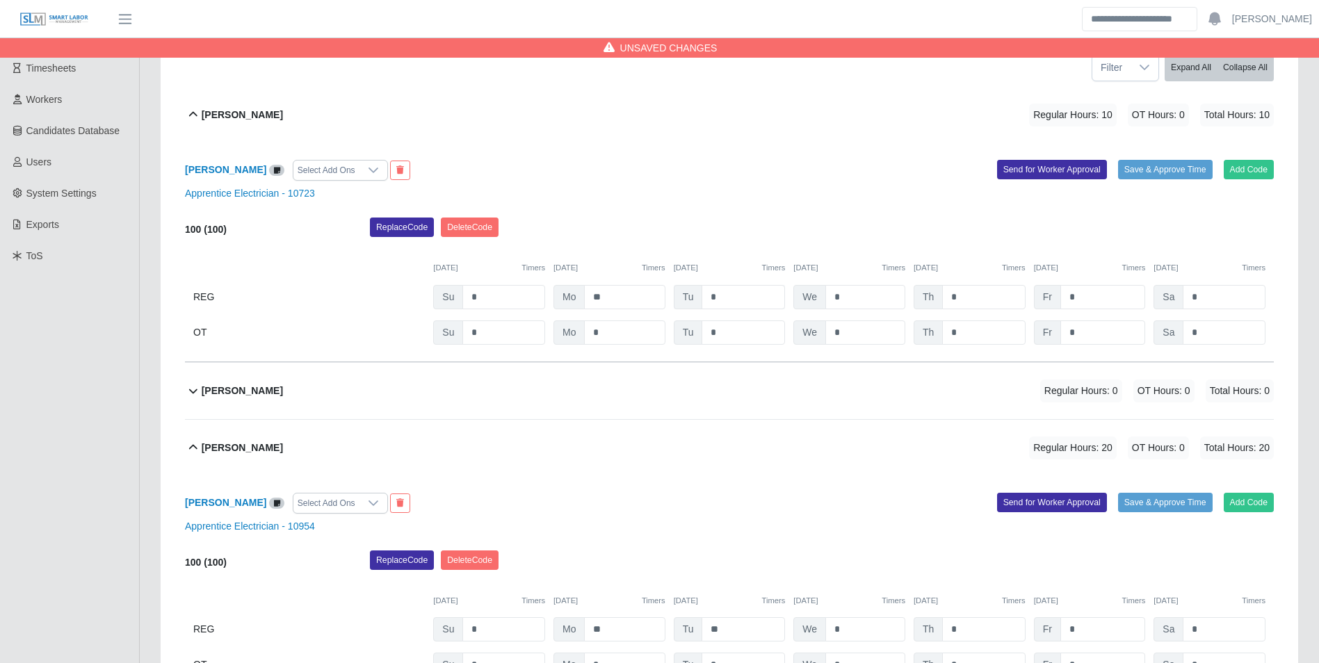
type input "**"
click at [736, 299] on input "*" at bounding box center [743, 297] width 83 height 24
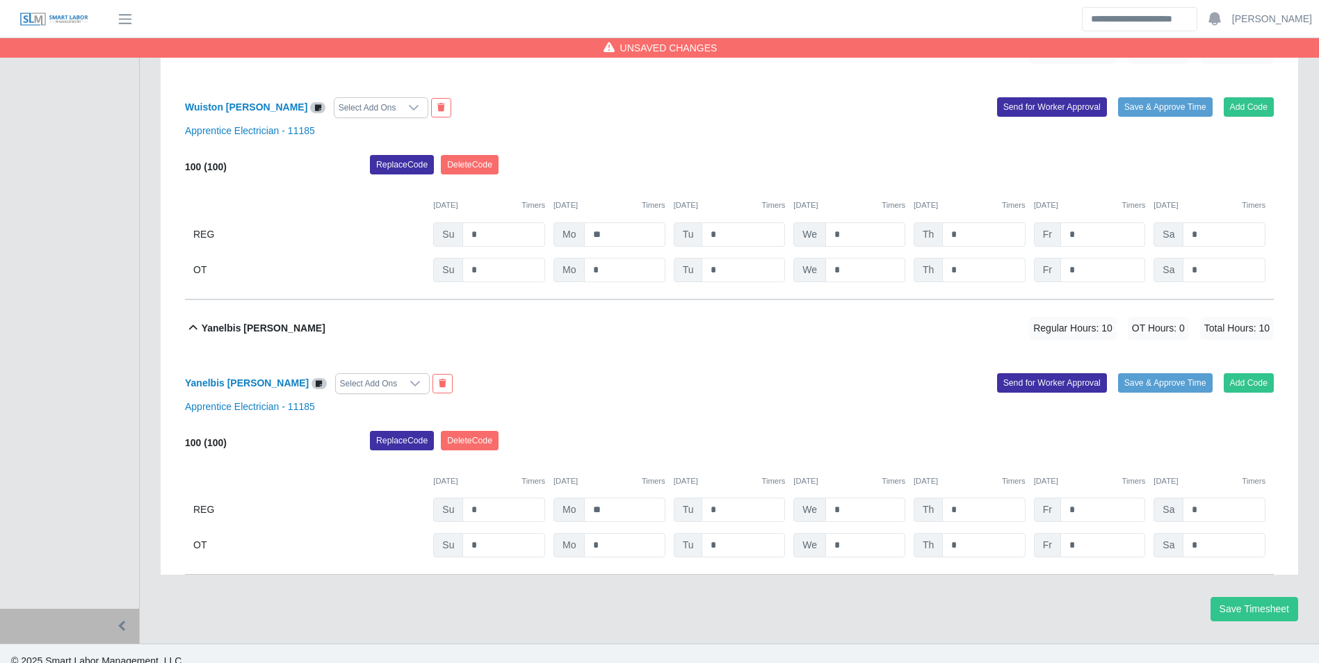
scroll to position [2069, 0]
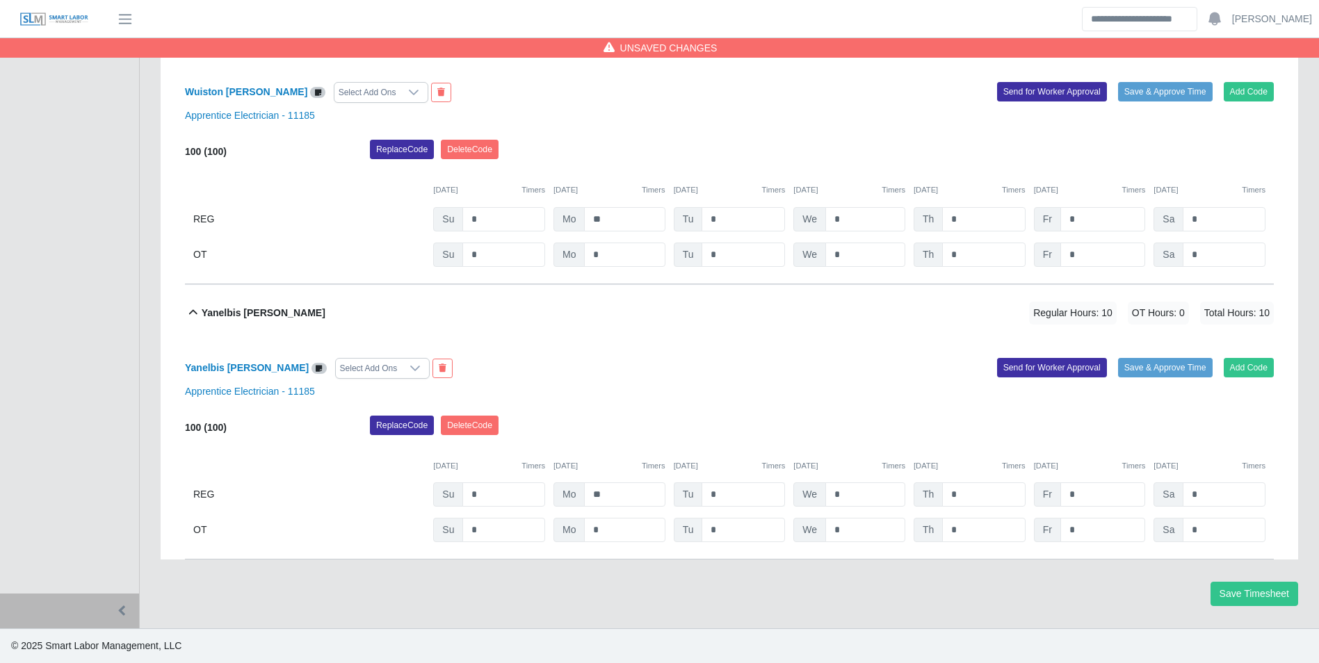
type input "**"
click at [743, 497] on input "*" at bounding box center [743, 495] width 83 height 24
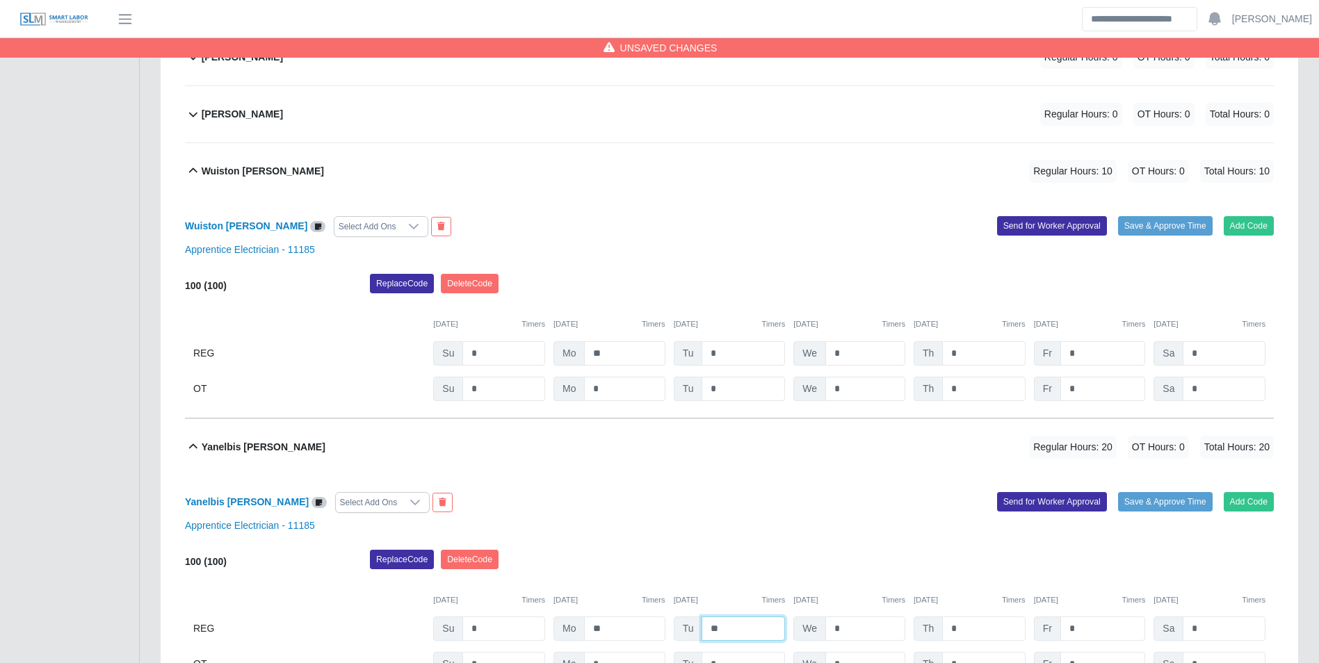
scroll to position [1930, 0]
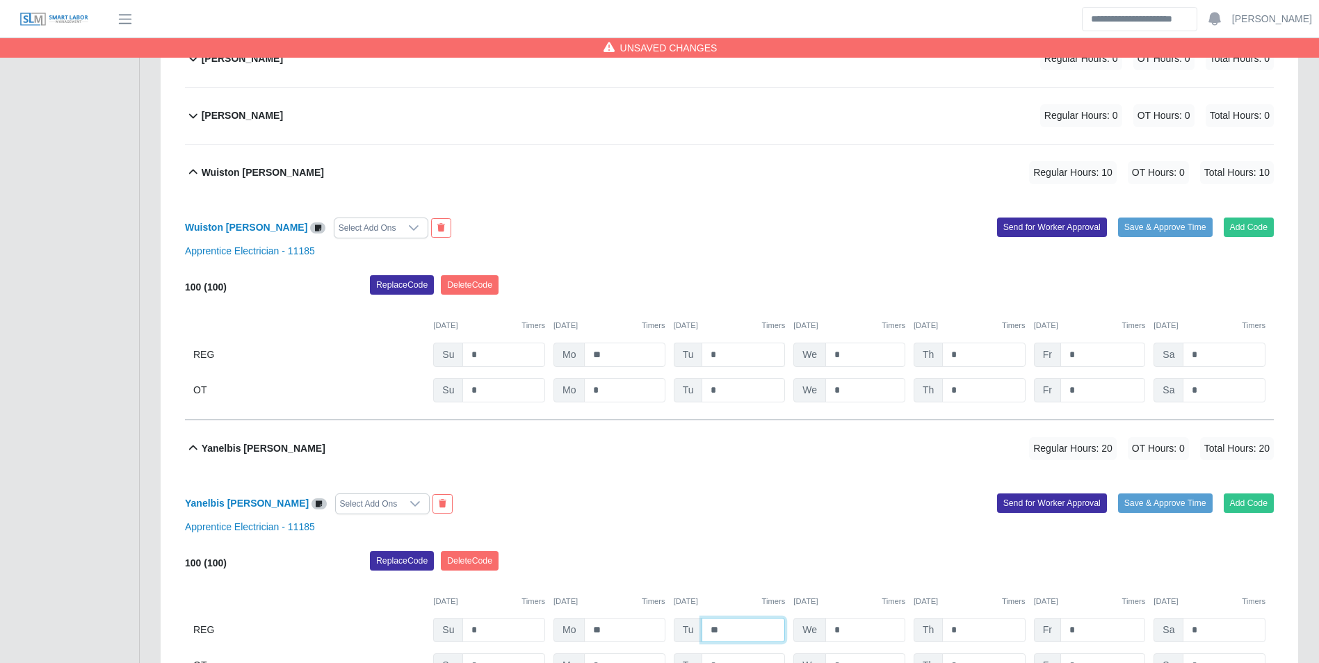
type input "**"
click at [732, 353] on input "*" at bounding box center [743, 355] width 83 height 24
type input "**"
click at [723, 314] on div "09/14/2025 Timers 09/15/2025 Timers 09/16/2025 Timers 09/17/2025 Timers 09/18/2…" at bounding box center [729, 317] width 1089 height 29
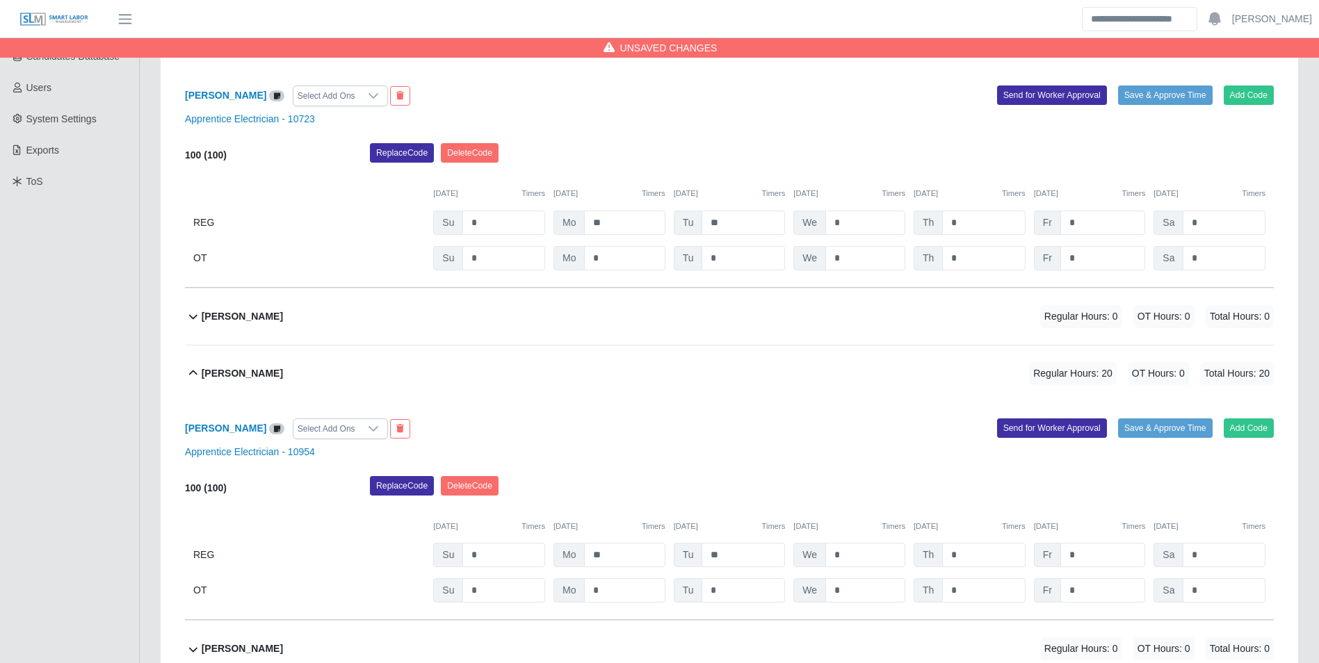
scroll to position [261, 0]
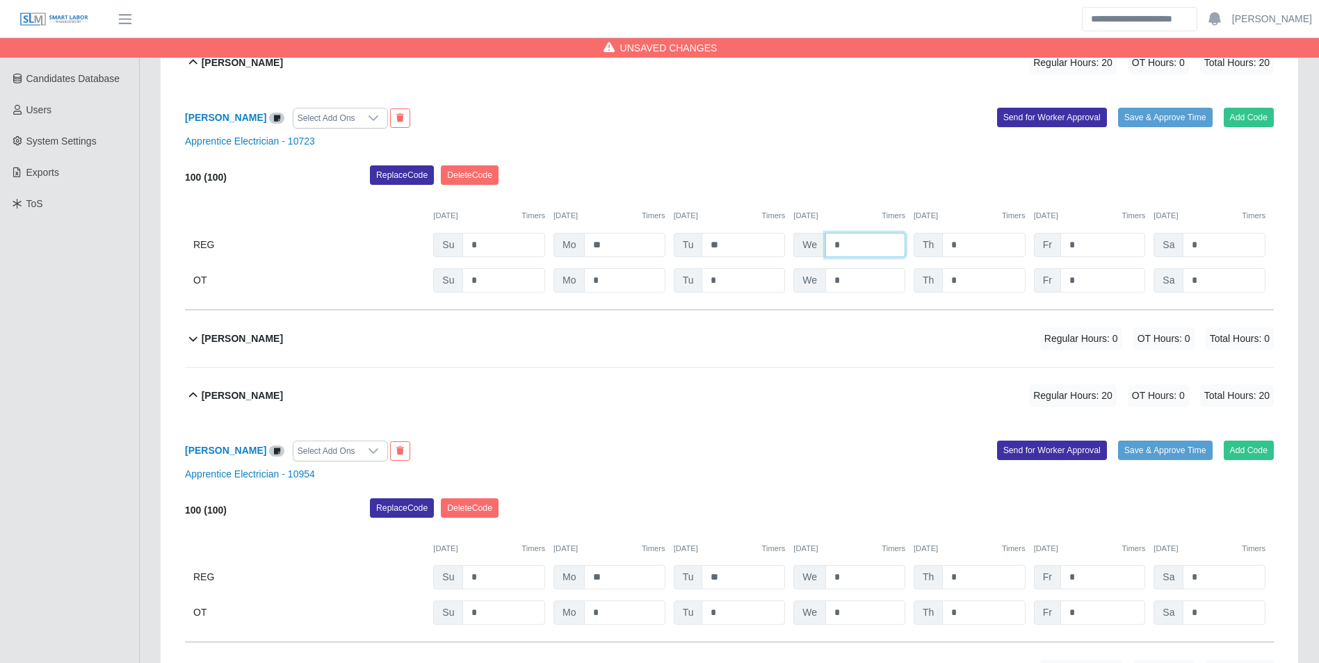
click at [860, 239] on input "*" at bounding box center [866, 245] width 80 height 24
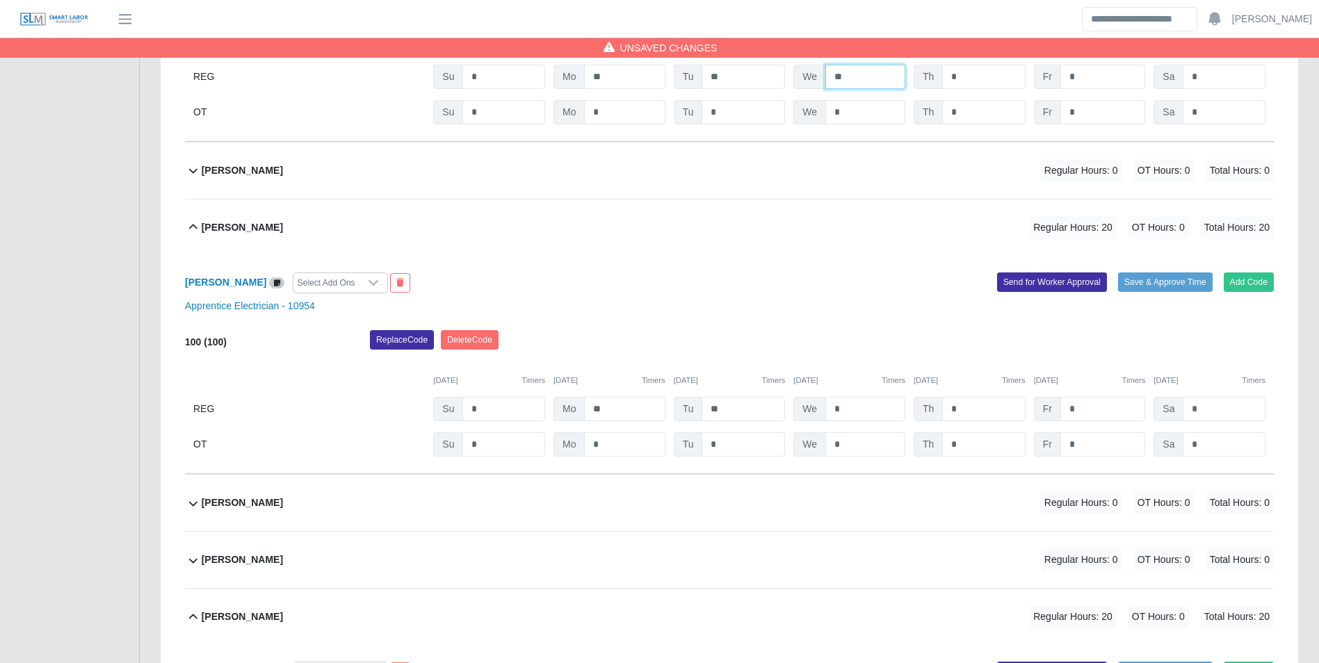
scroll to position [469, 0]
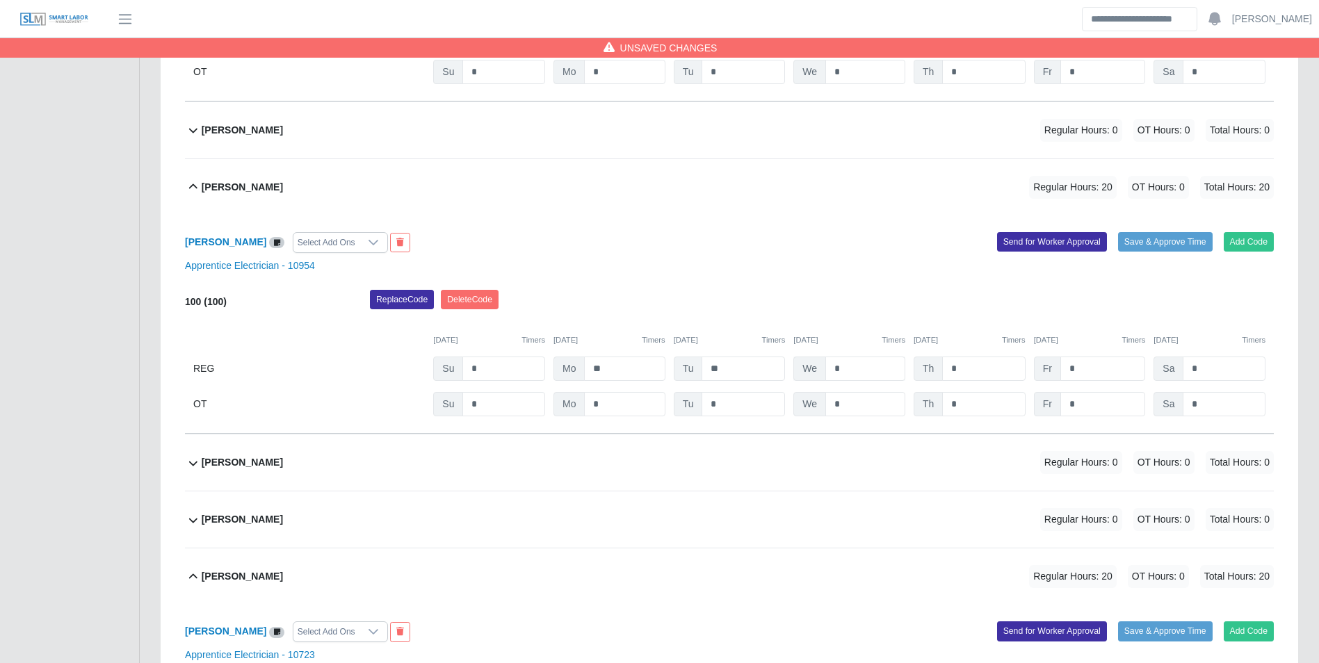
type input "**"
click at [864, 359] on input "*" at bounding box center [866, 369] width 80 height 24
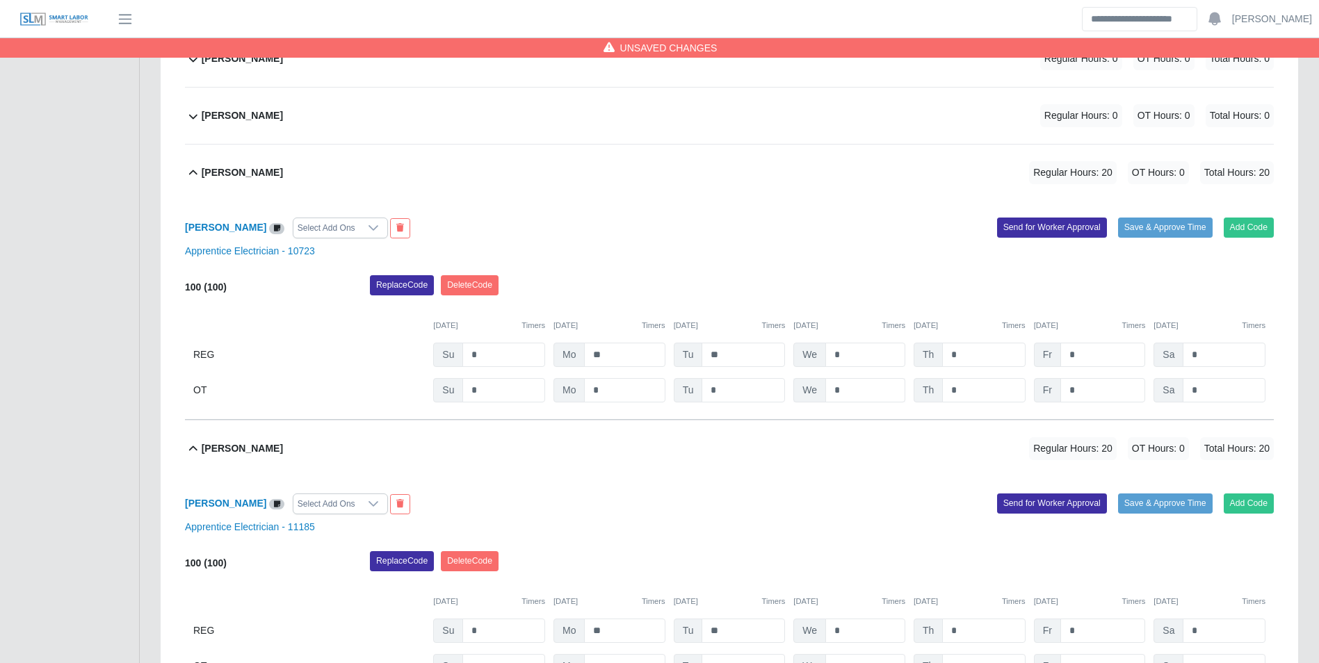
scroll to position [887, 0]
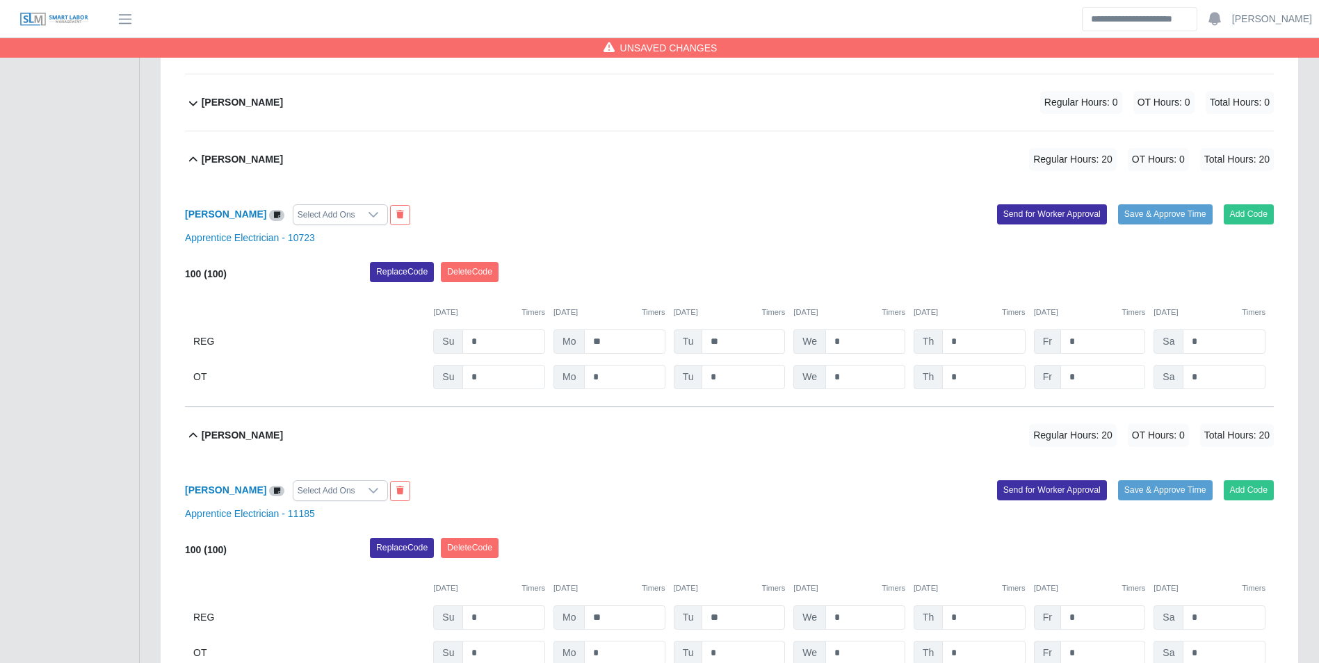
type input "**"
click at [874, 339] on input "*" at bounding box center [866, 342] width 80 height 24
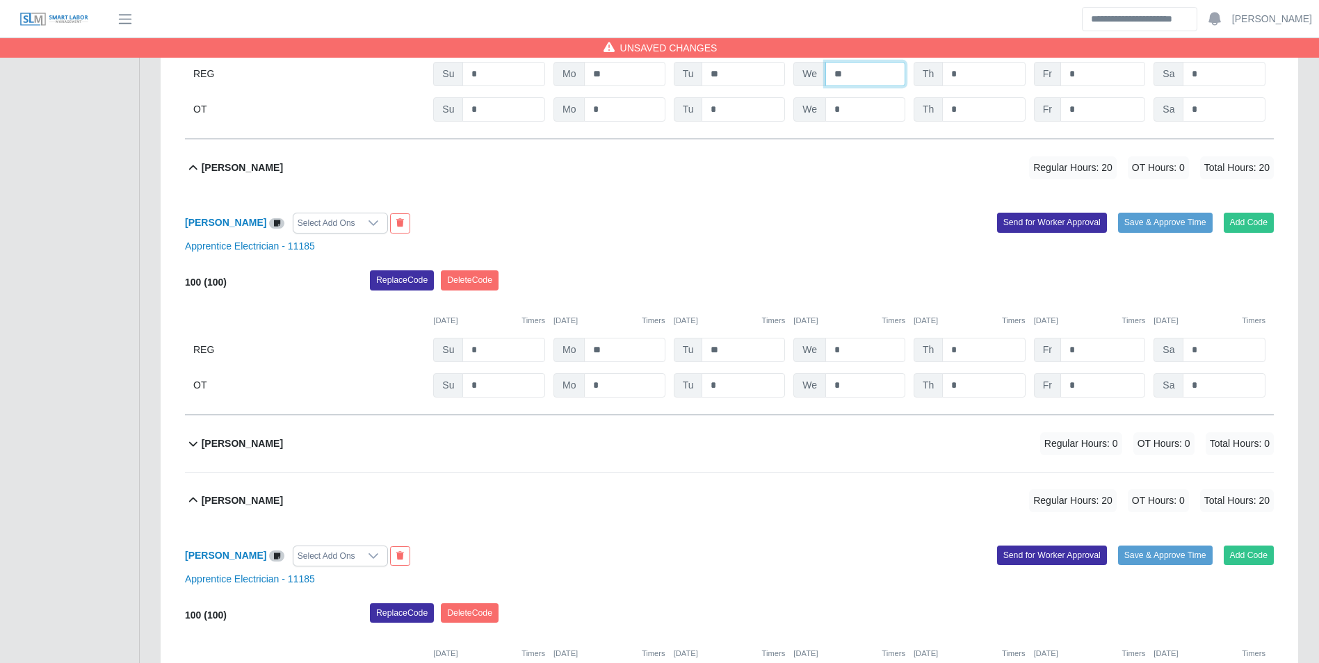
scroll to position [1165, 0]
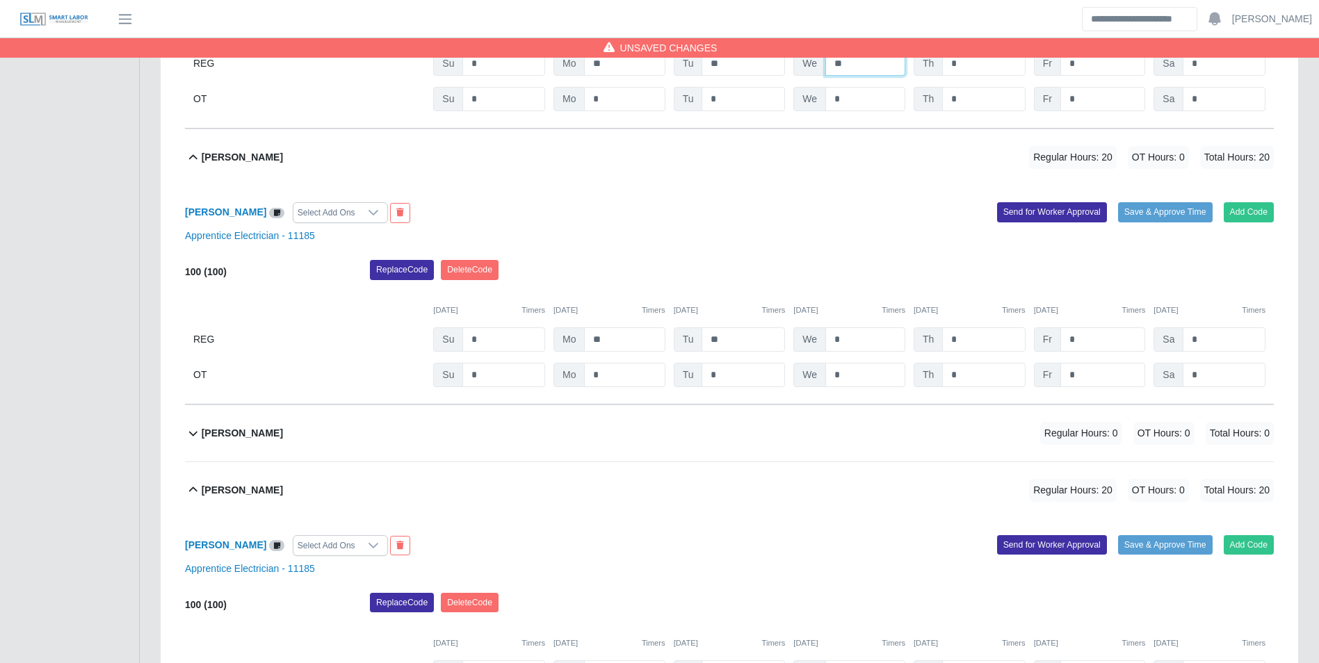
type input "**"
click at [859, 331] on input "*" at bounding box center [866, 340] width 80 height 24
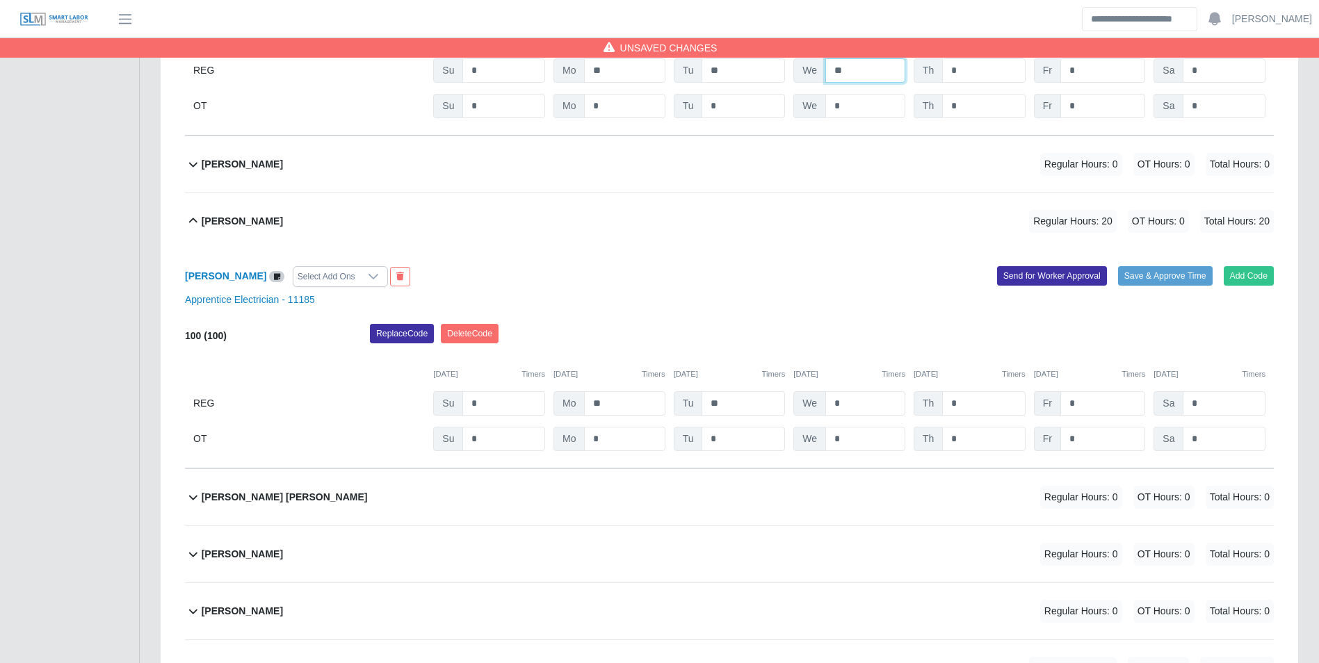
scroll to position [1443, 0]
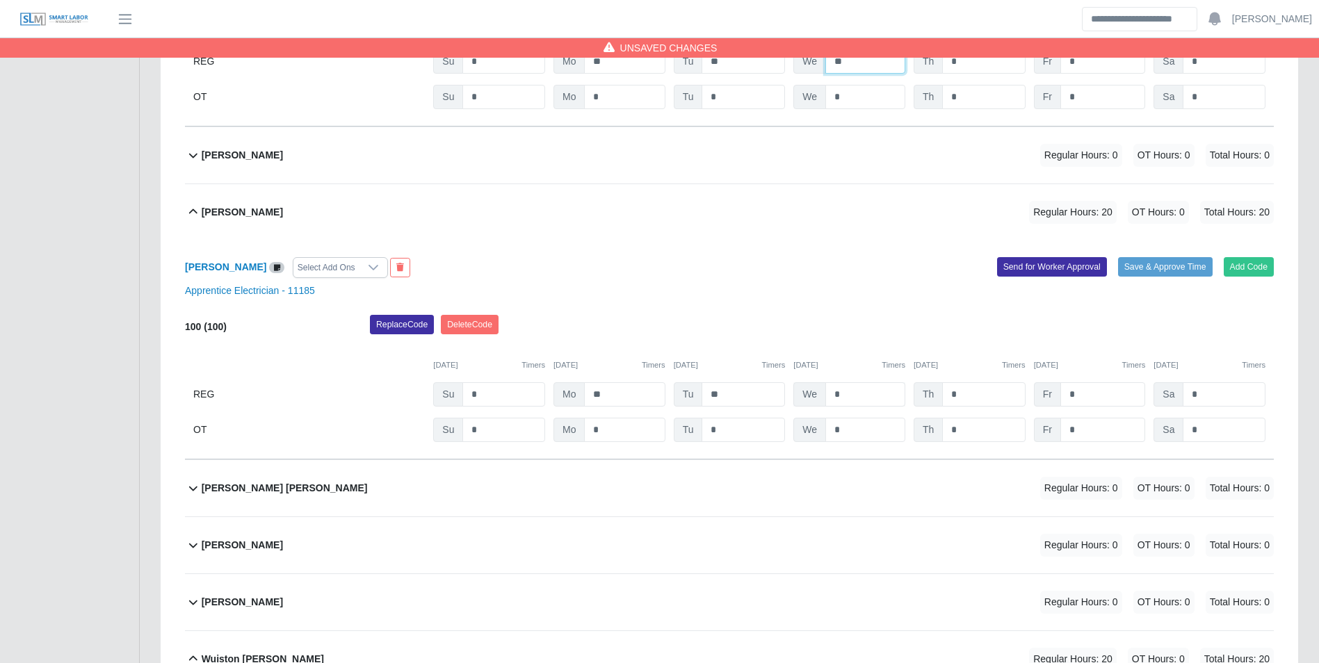
type input "**"
click at [863, 392] on input "*" at bounding box center [866, 395] width 80 height 24
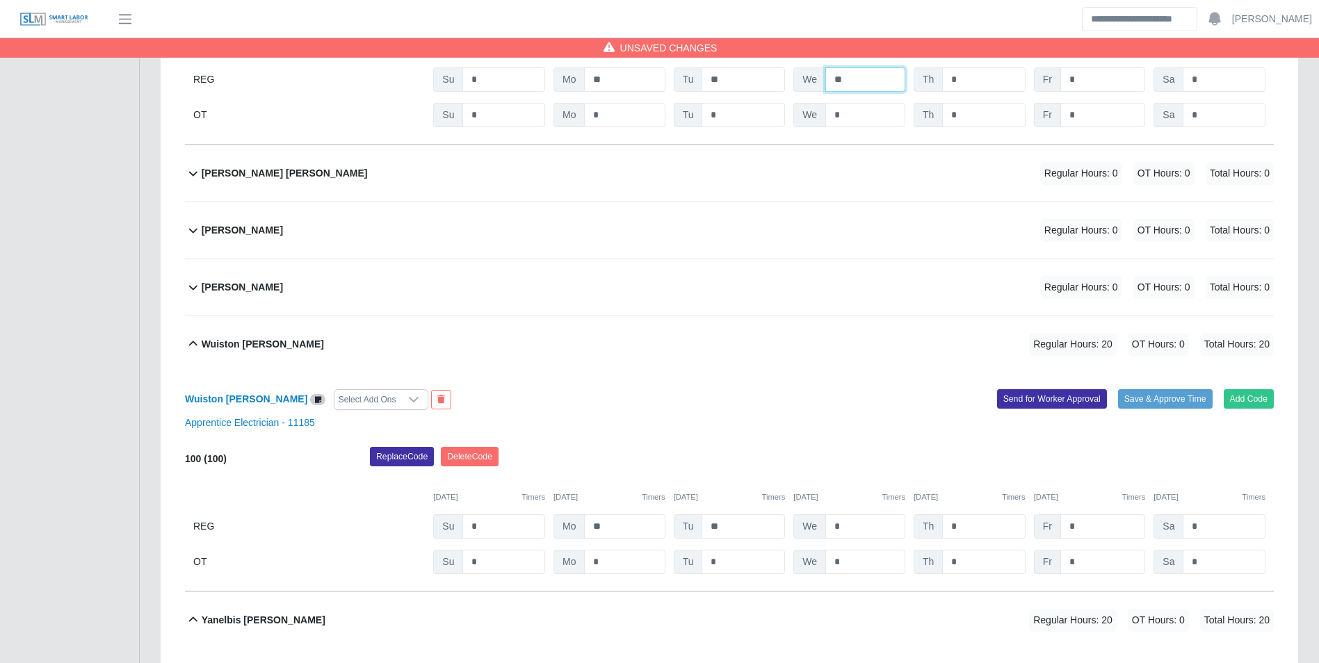
scroll to position [1791, 0]
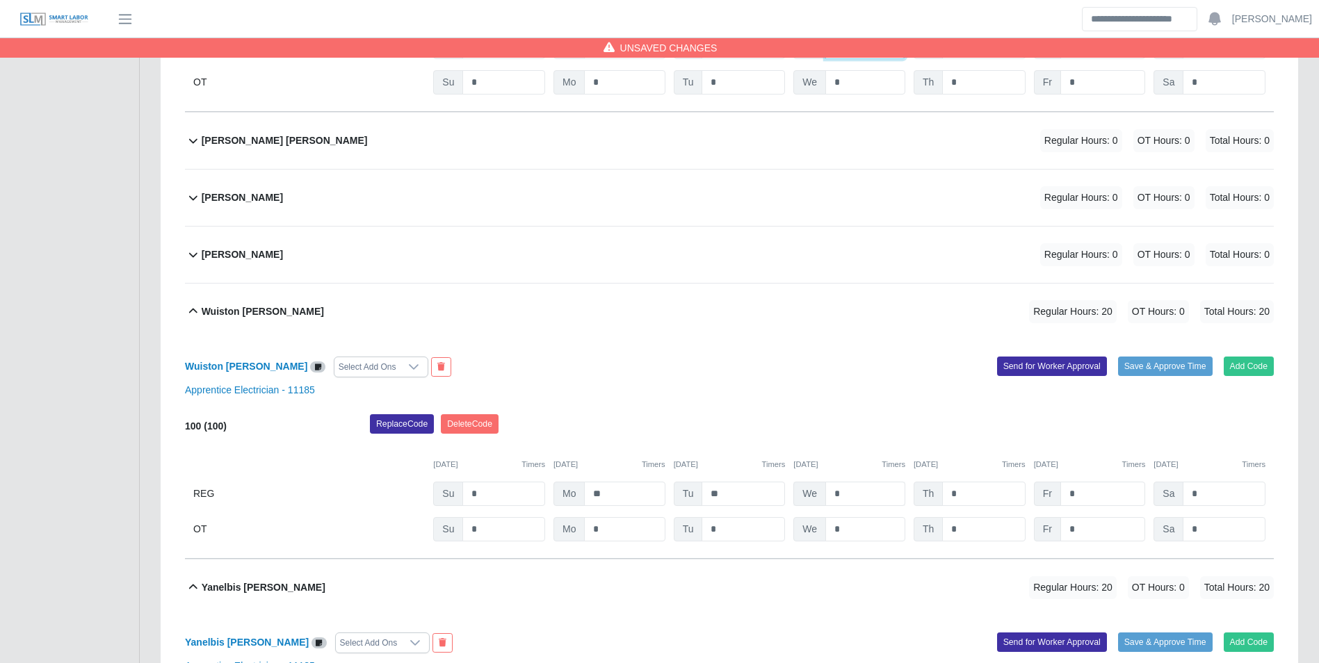
type input "**"
click at [868, 501] on input "*" at bounding box center [866, 494] width 80 height 24
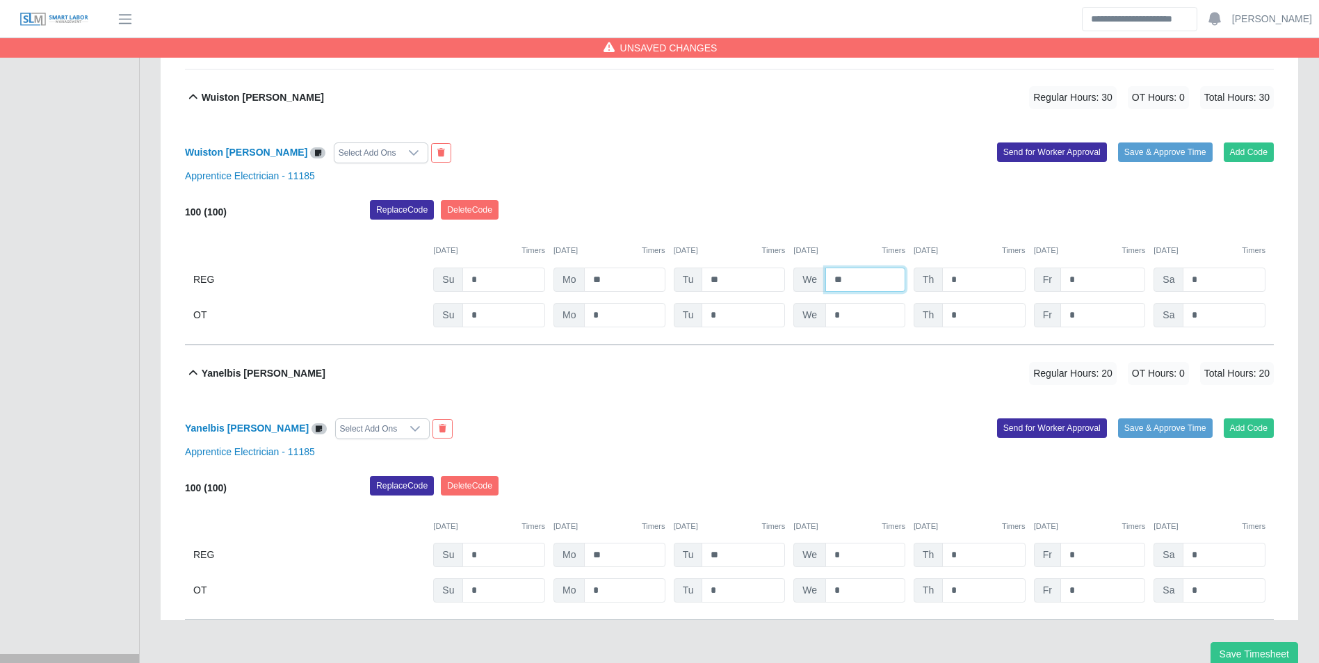
scroll to position [2069, 0]
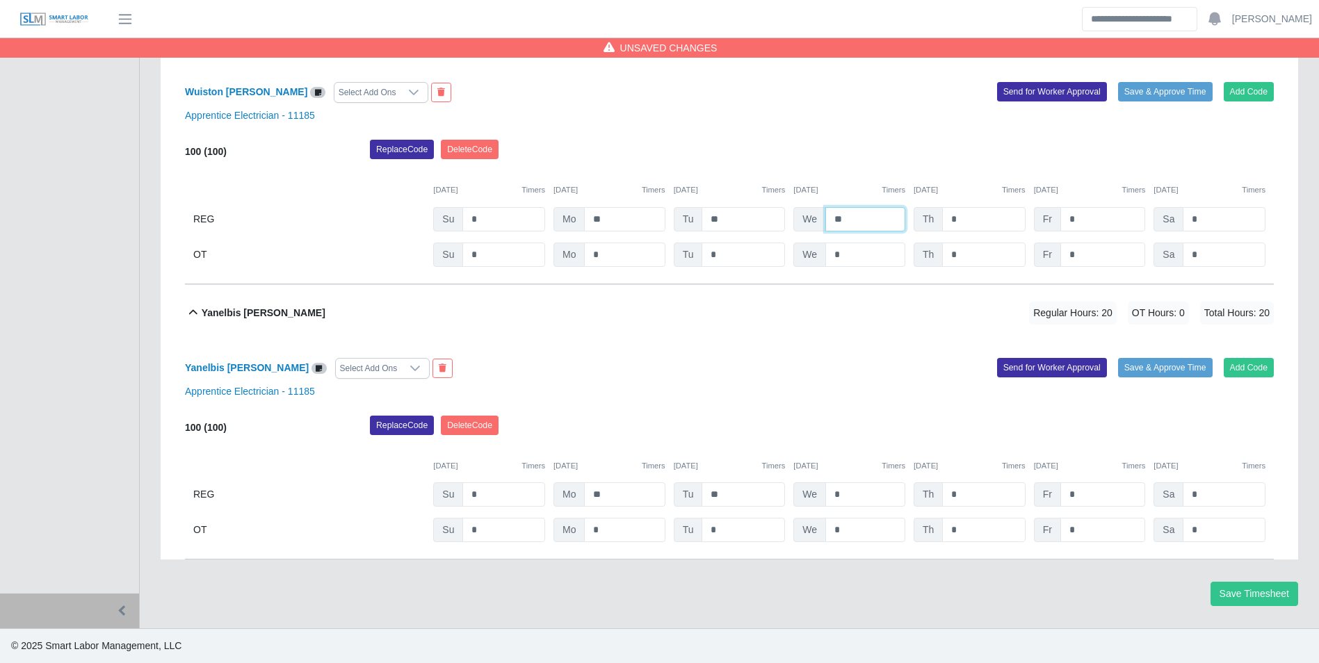
type input "**"
click at [869, 482] on div "100 (100) Replace Code Delete Code 09/14/2025 Timers 09/15/2025 Timers 09/16/20…" at bounding box center [729, 479] width 1089 height 127
click at [869, 493] on input "*" at bounding box center [866, 495] width 80 height 24
type input "**"
click at [867, 458] on div "09/14/2025 Timers 09/15/2025 Timers 09/16/2025 Timers 09/17/2025 Timers 09/18/2…" at bounding box center [729, 458] width 1089 height 29
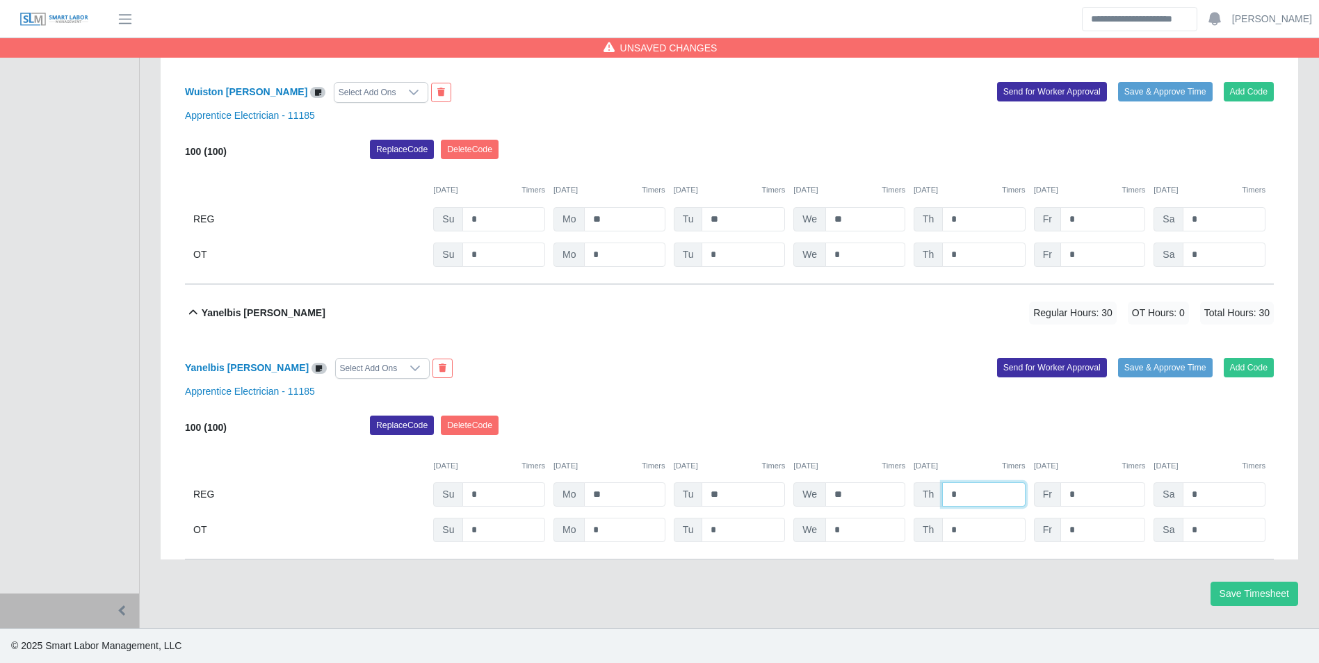
click at [968, 493] on input "*" at bounding box center [983, 495] width 83 height 24
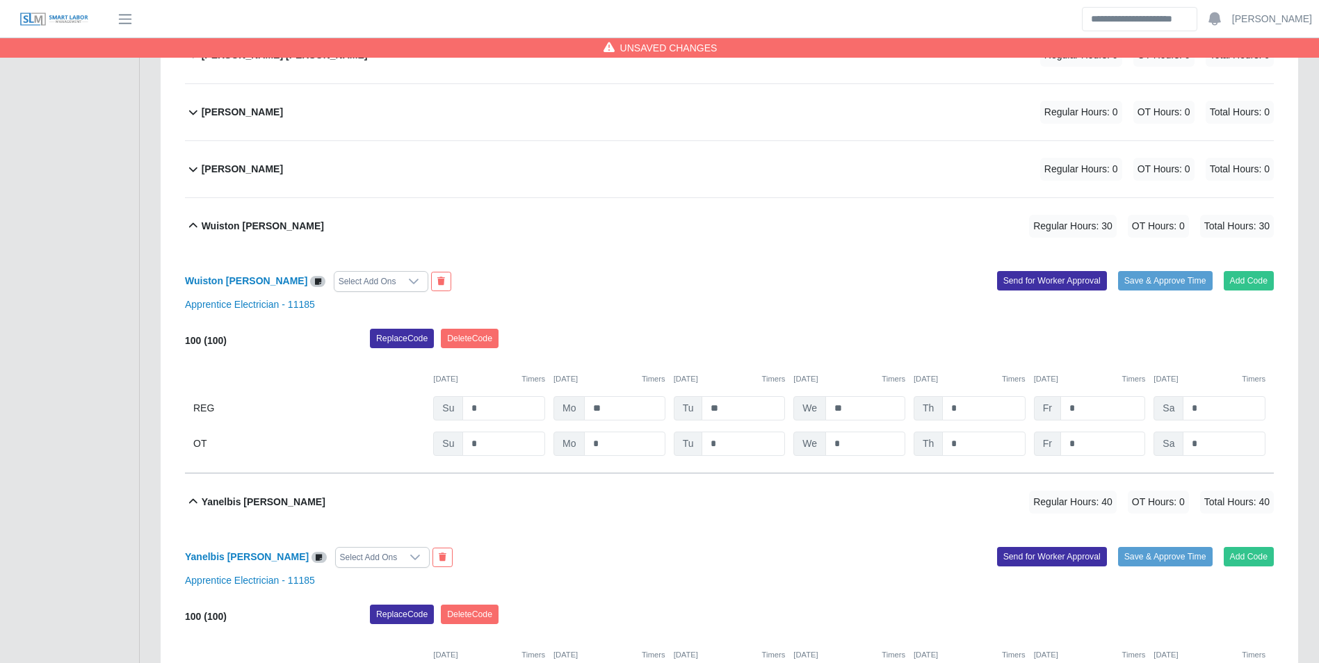
scroll to position [1860, 0]
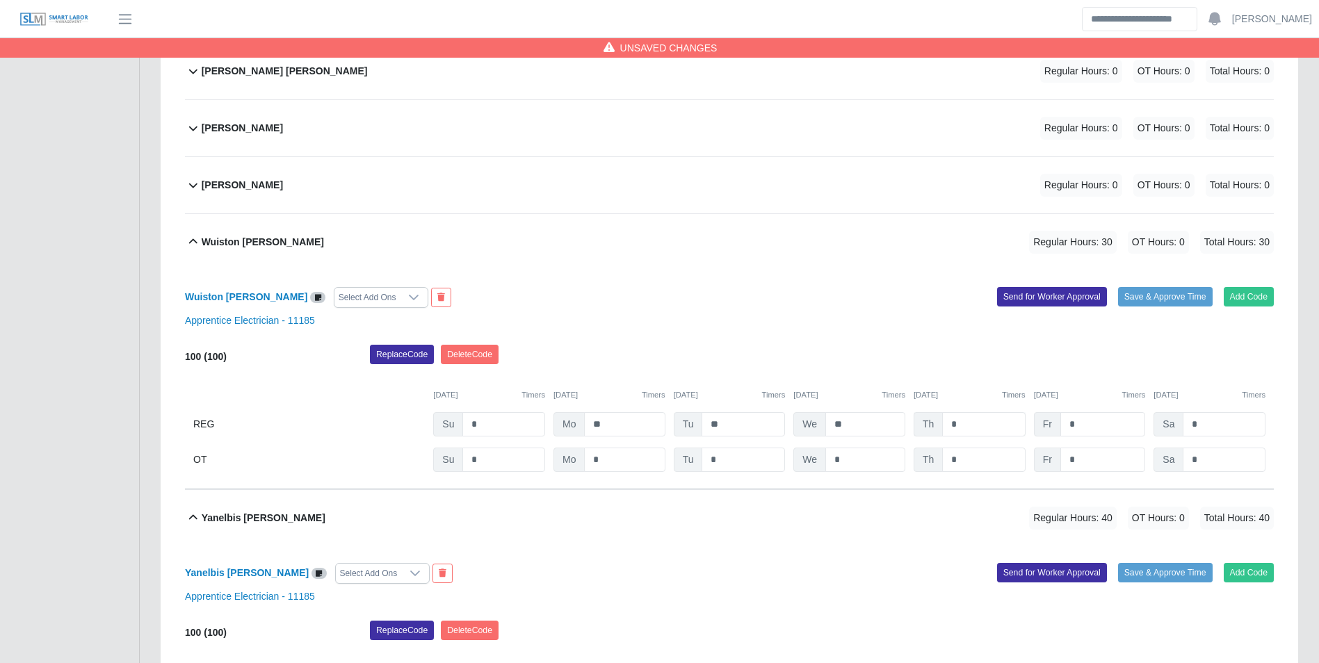
type input "**"
click at [983, 424] on input "*" at bounding box center [983, 424] width 83 height 24
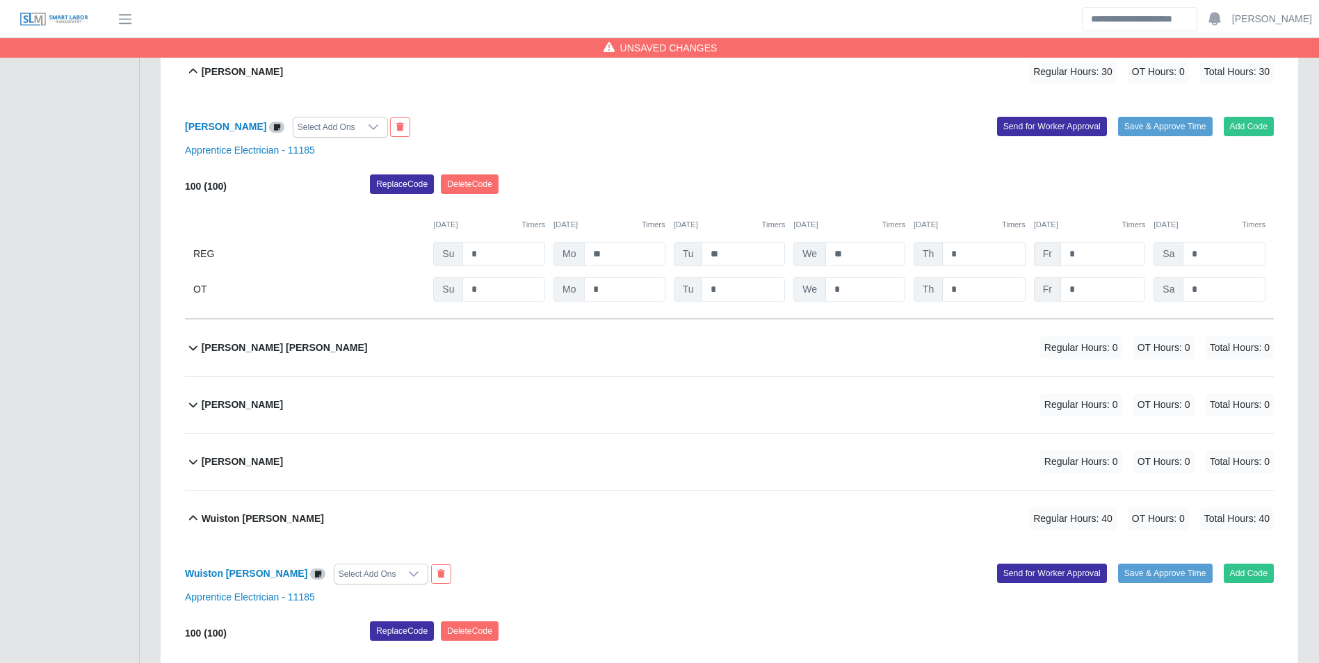
scroll to position [1582, 0]
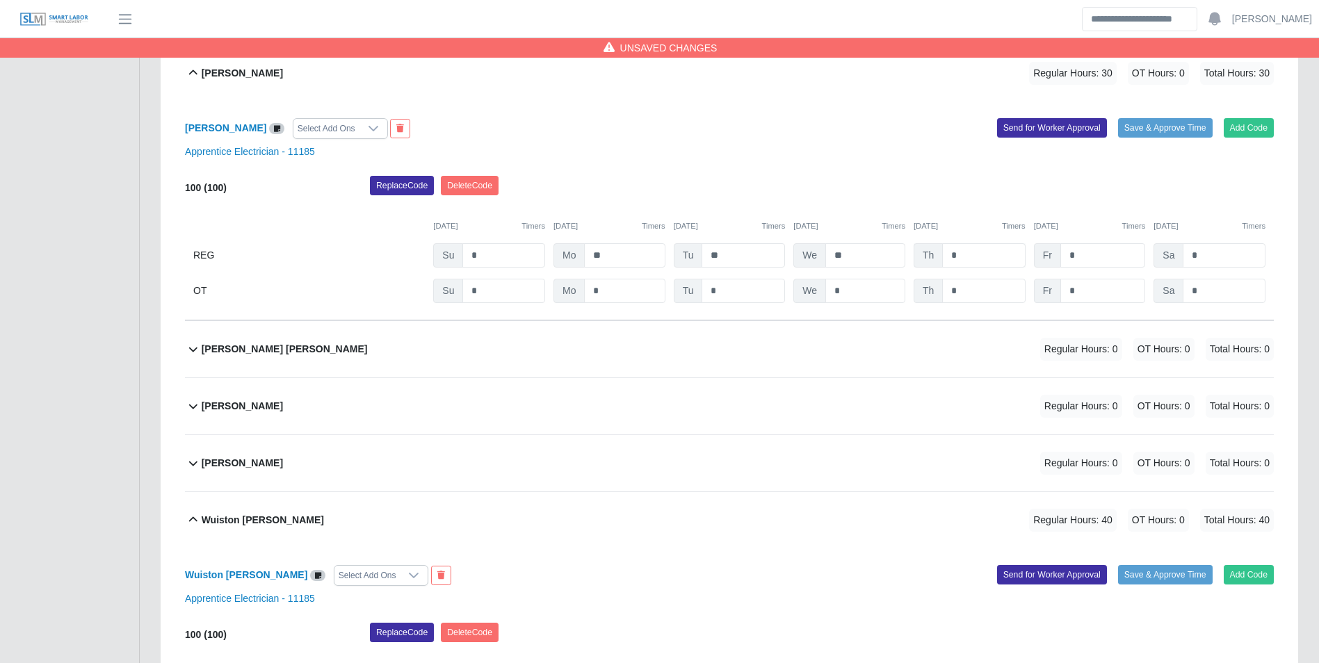
type input "**"
click at [1002, 253] on input "*" at bounding box center [983, 255] width 83 height 24
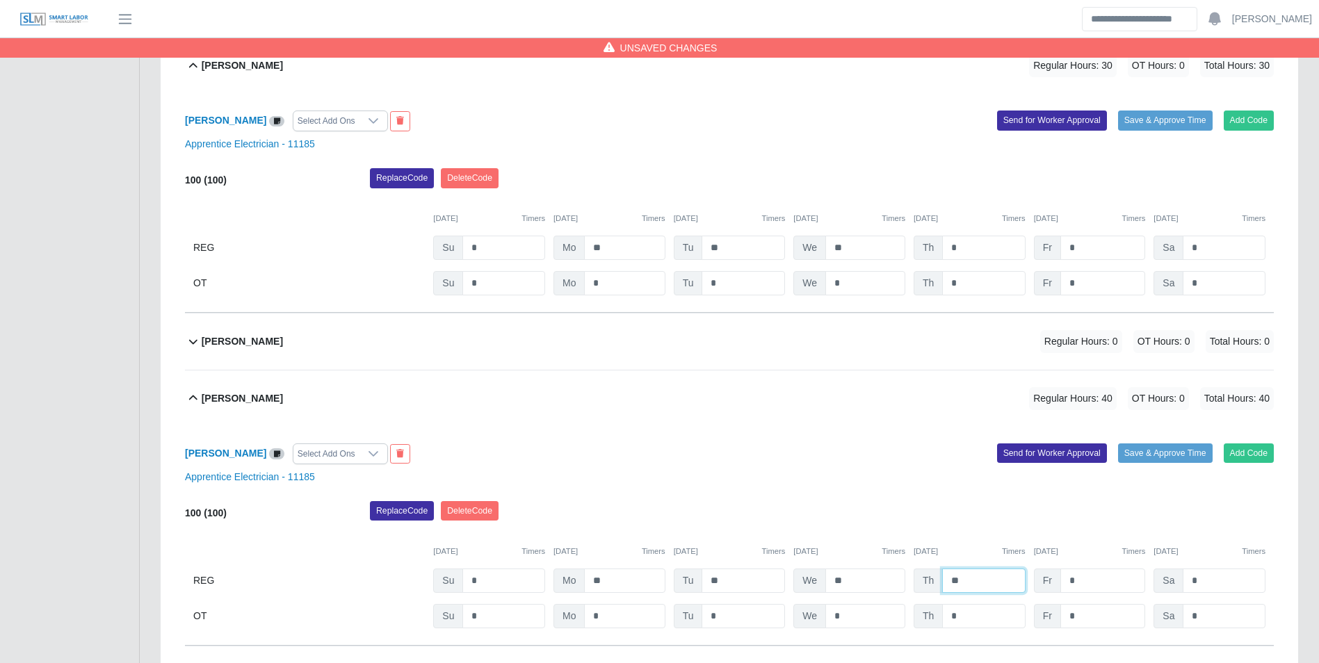
scroll to position [1234, 0]
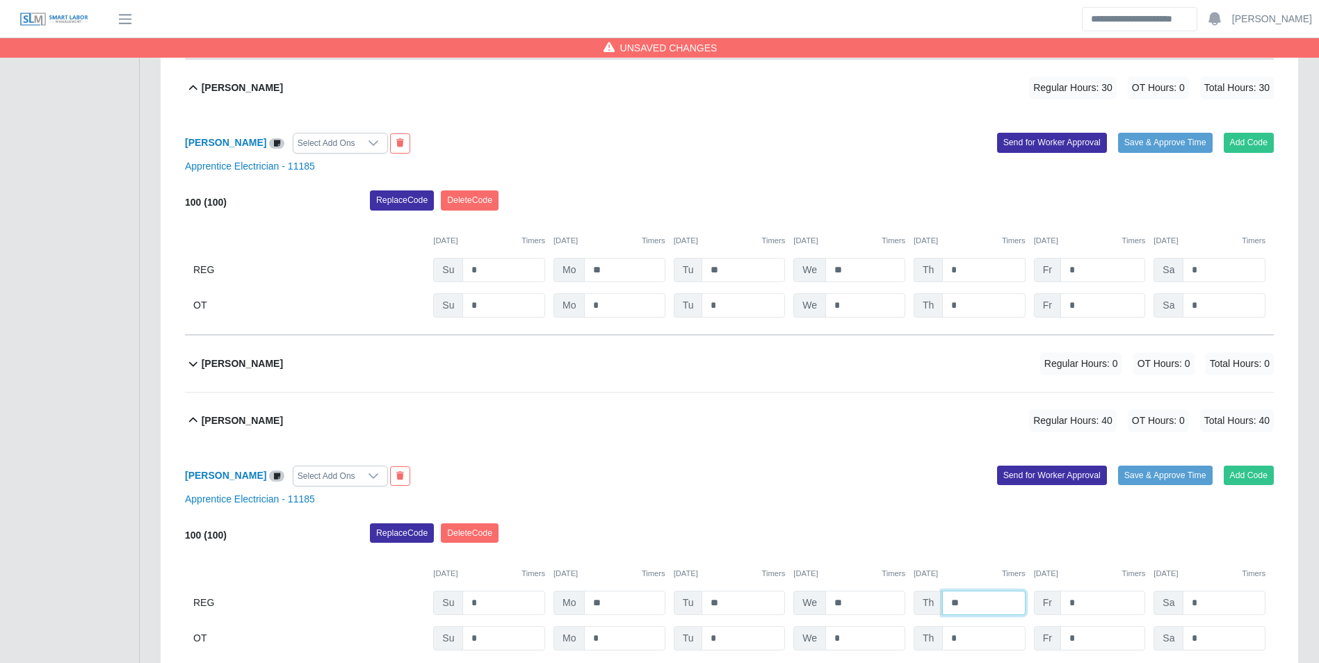
type input "**"
click at [997, 268] on input "*" at bounding box center [983, 270] width 83 height 24
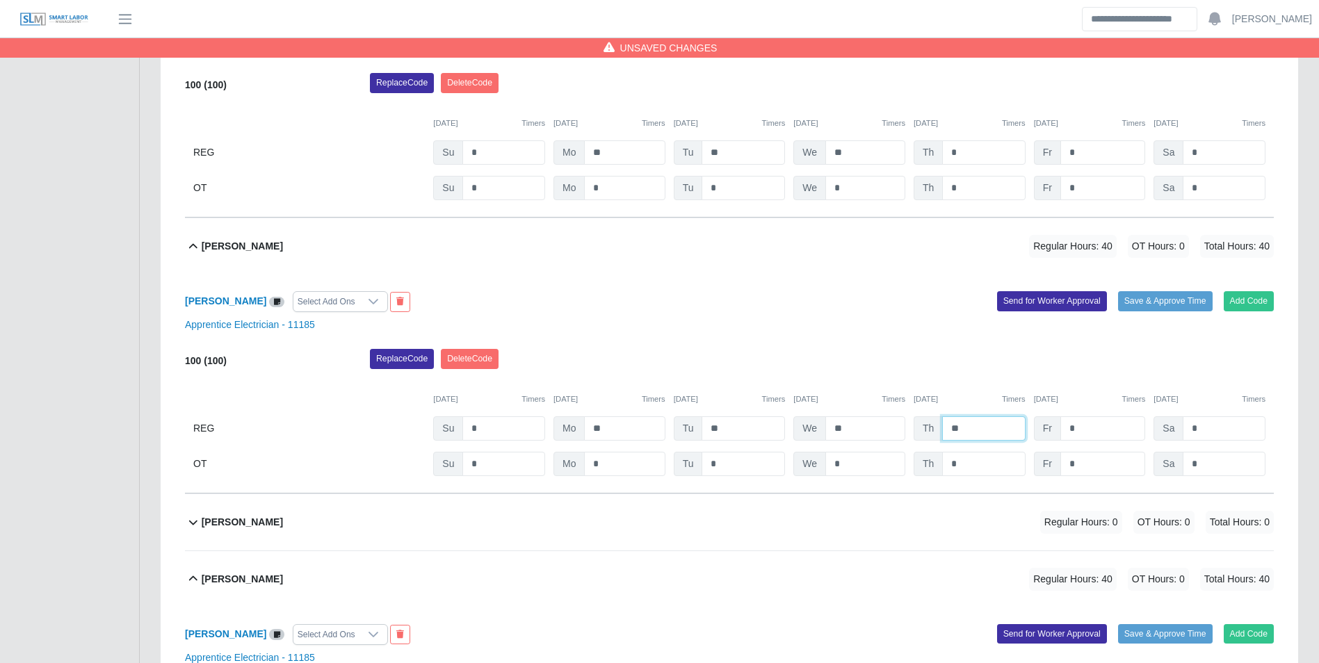
scroll to position [956, 0]
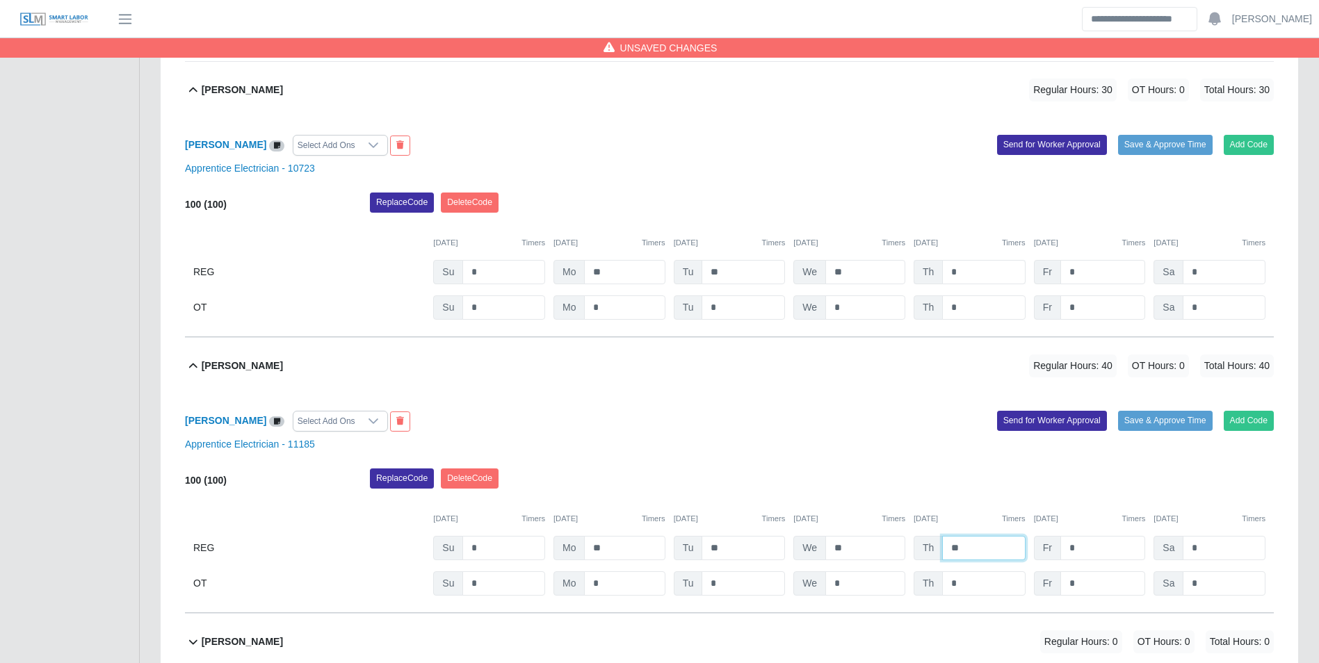
type input "**"
click at [995, 270] on input "*" at bounding box center [983, 272] width 83 height 24
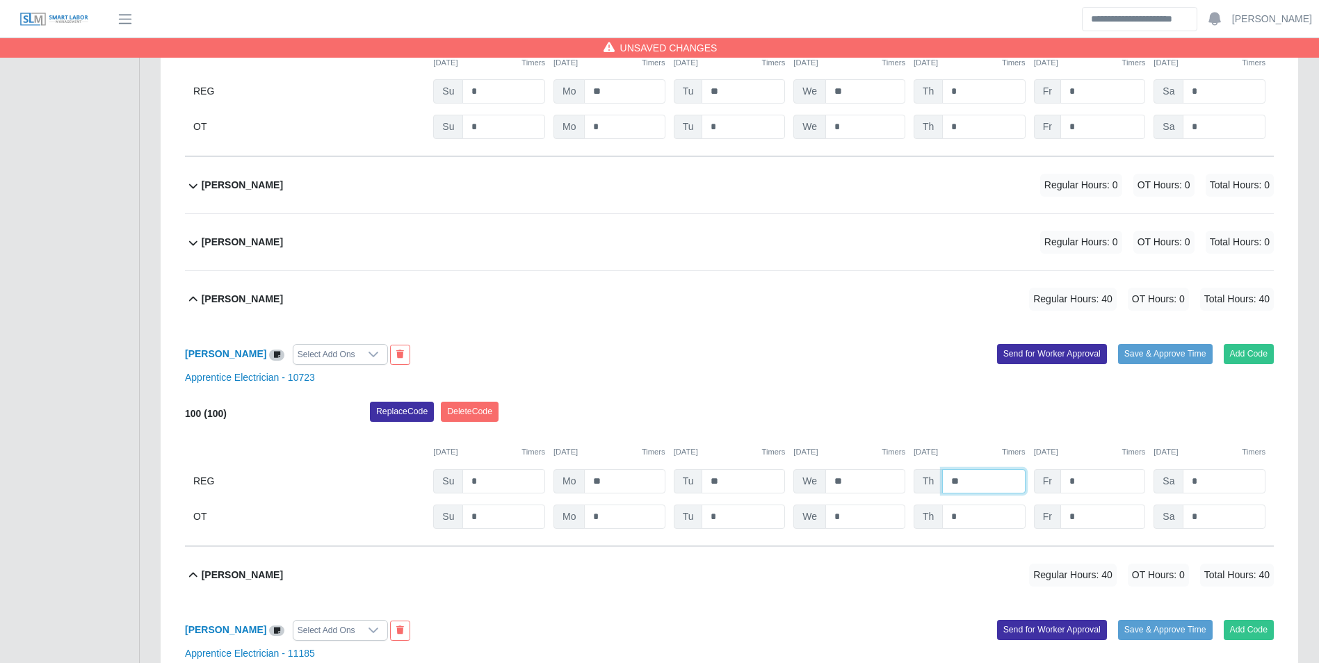
scroll to position [678, 0]
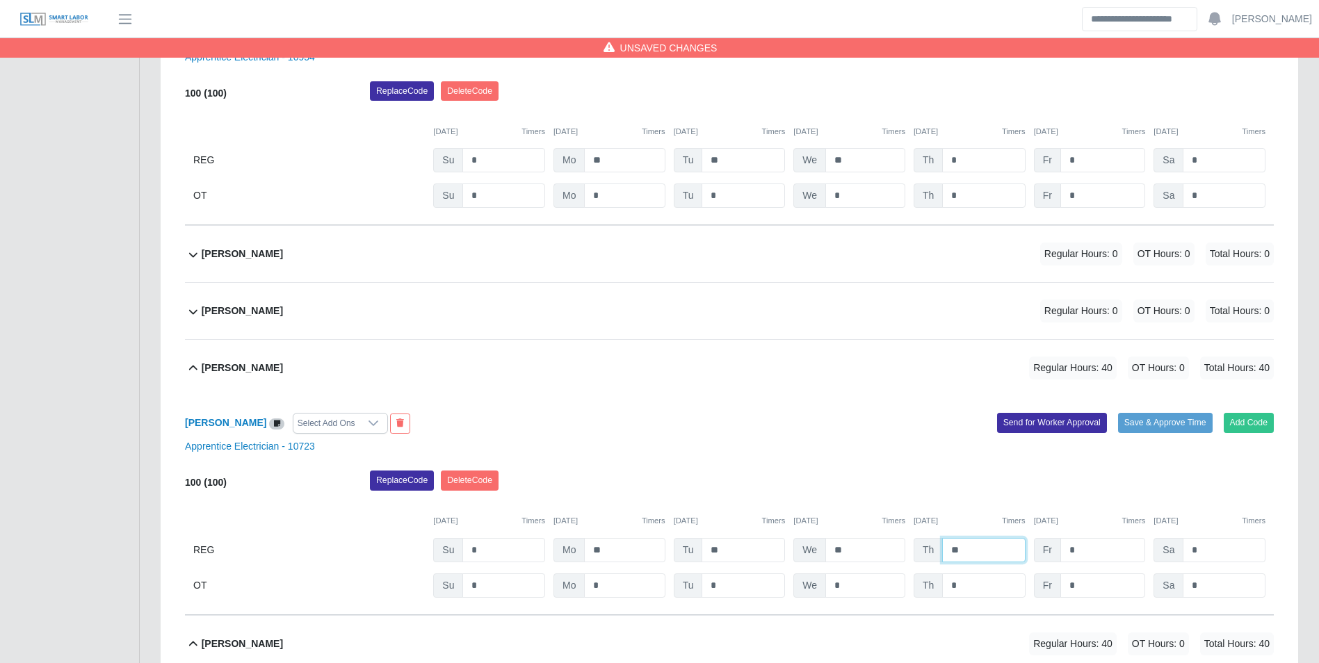
type input "**"
click at [346, 309] on div "Honorio Tapia Regular Hours: 0 OT Hours: 0 Total Hours: 0" at bounding box center [738, 311] width 1072 height 56
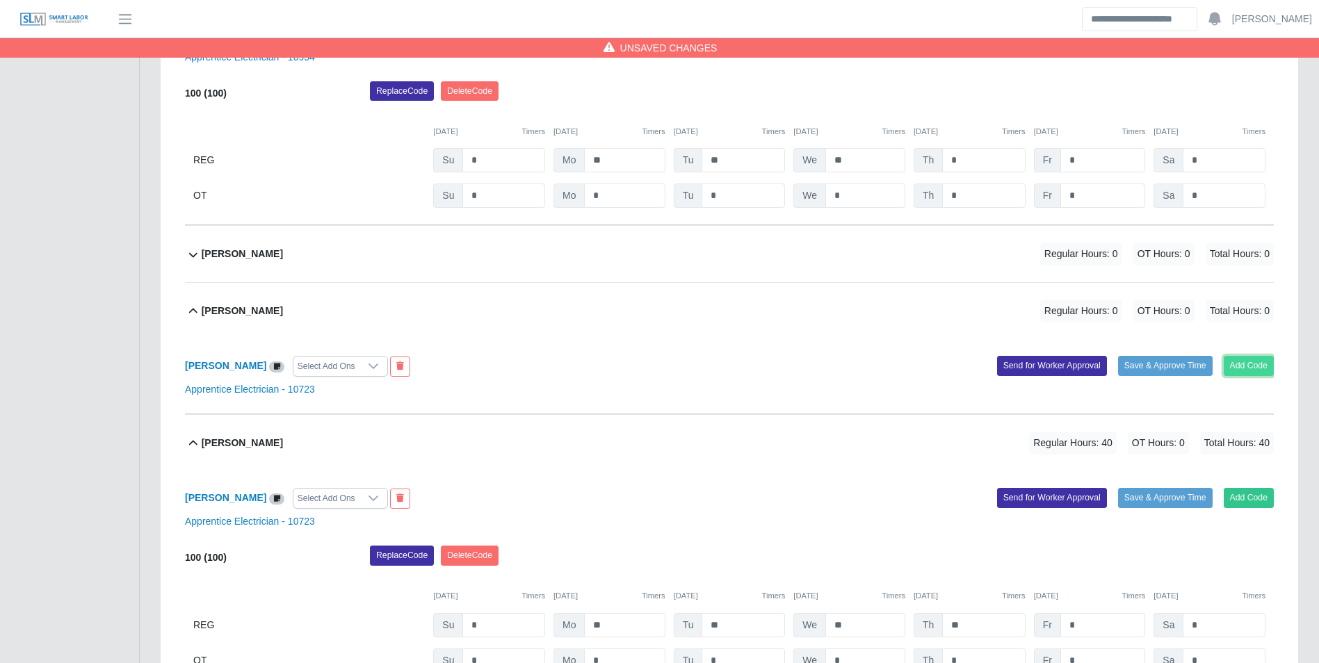
click at [1249, 364] on button "Add Code" at bounding box center [1249, 365] width 51 height 19
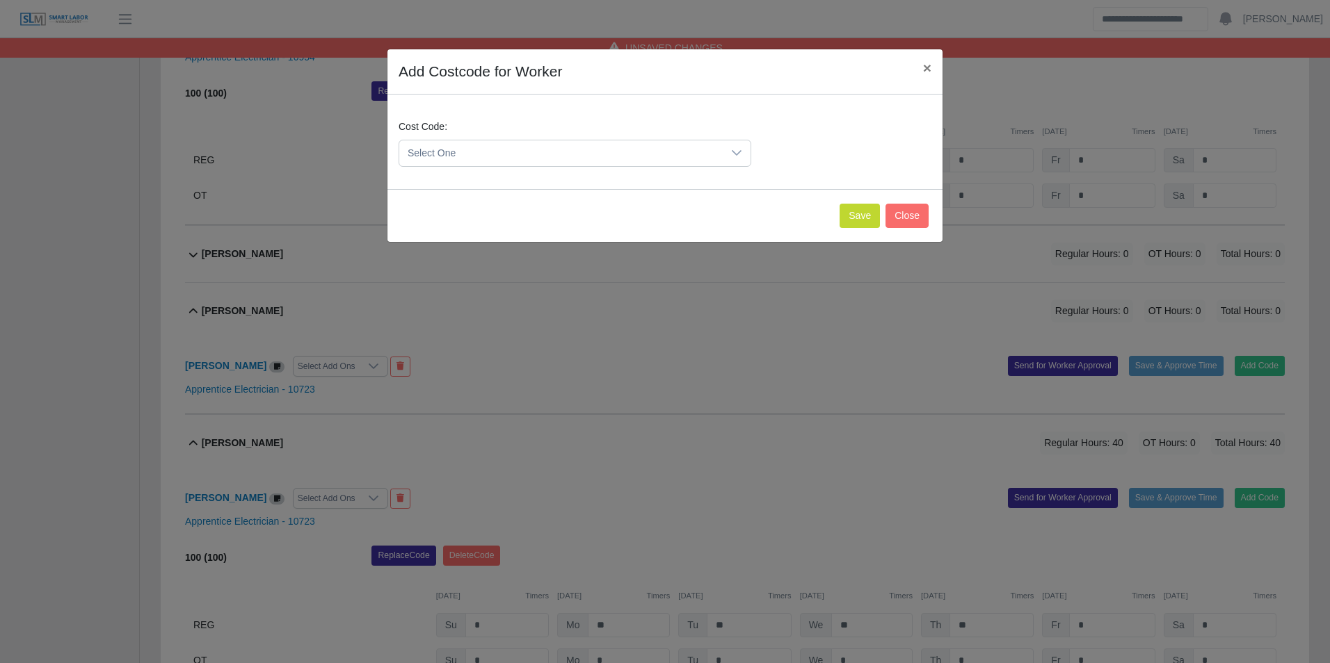
drag, startPoint x: 442, startPoint y: 156, endPoint x: 475, endPoint y: 159, distance: 33.6
click at [446, 156] on span "Select One" at bounding box center [560, 153] width 323 height 26
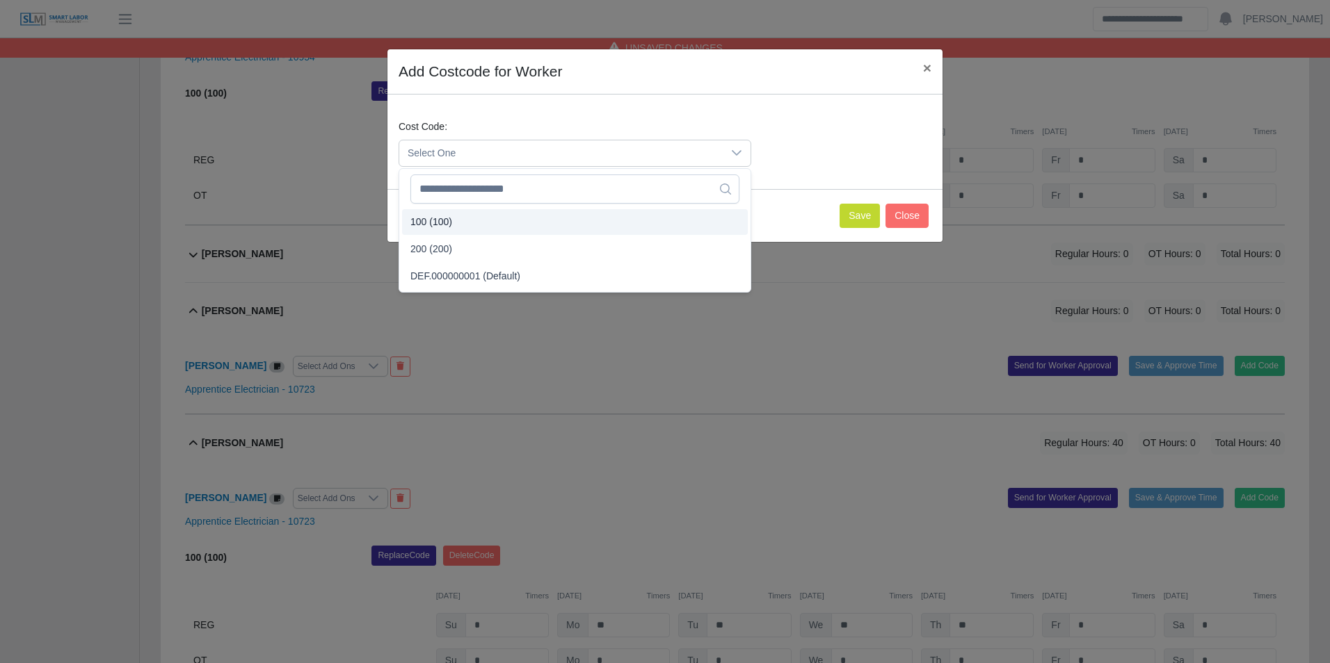
click at [453, 218] on li "100 (100)" at bounding box center [575, 222] width 346 height 26
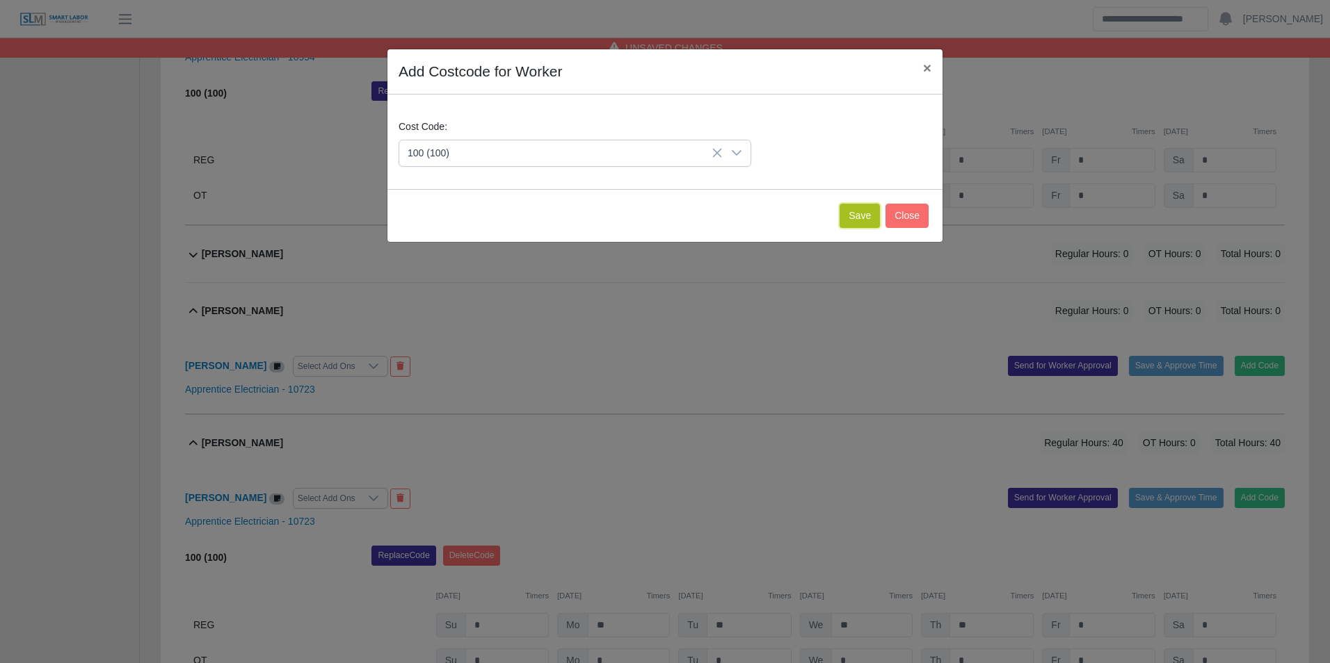
click at [860, 209] on button "Save" at bounding box center [859, 216] width 40 height 24
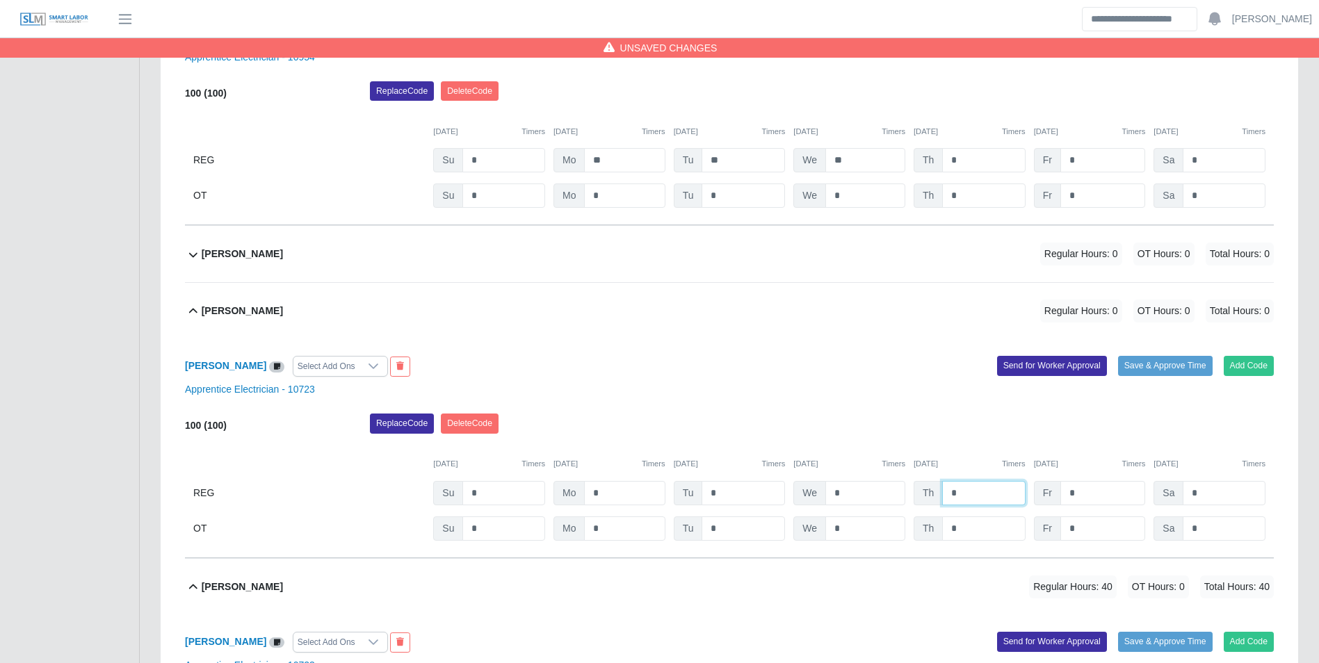
click at [985, 501] on input "*" at bounding box center [983, 493] width 83 height 24
type input "*"
click at [961, 460] on div "09/18/2025 Timers" at bounding box center [970, 464] width 112 height 12
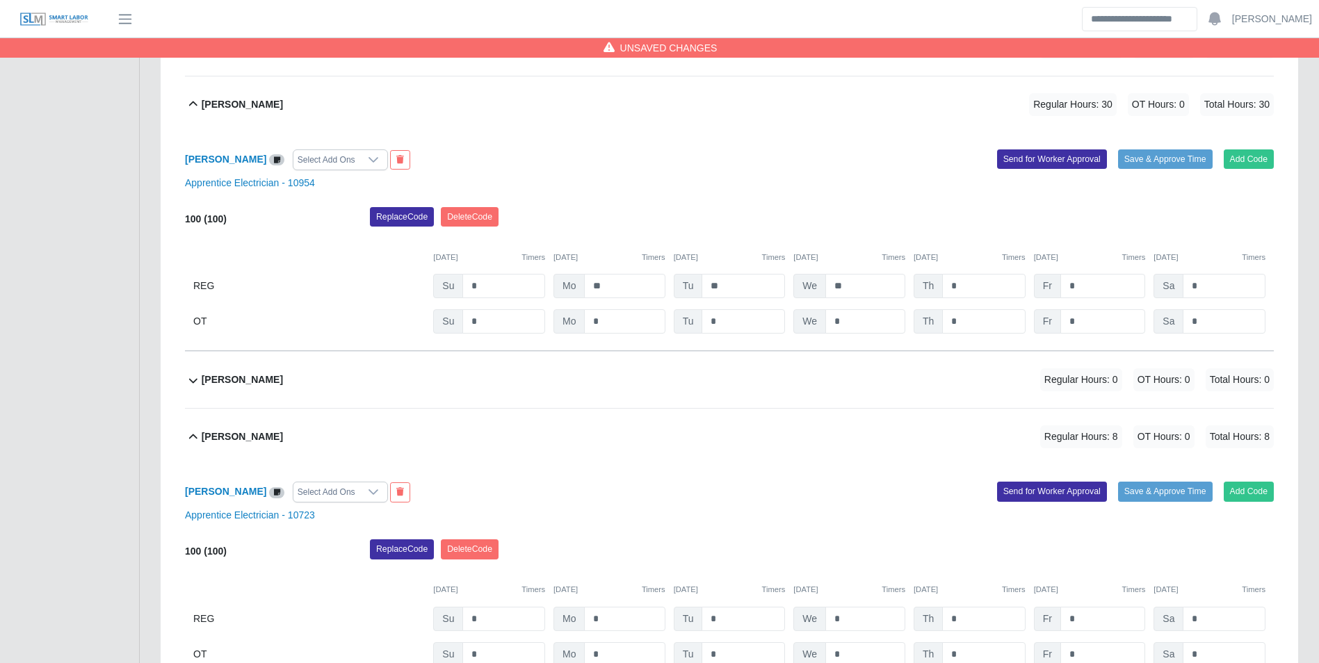
scroll to position [539, 0]
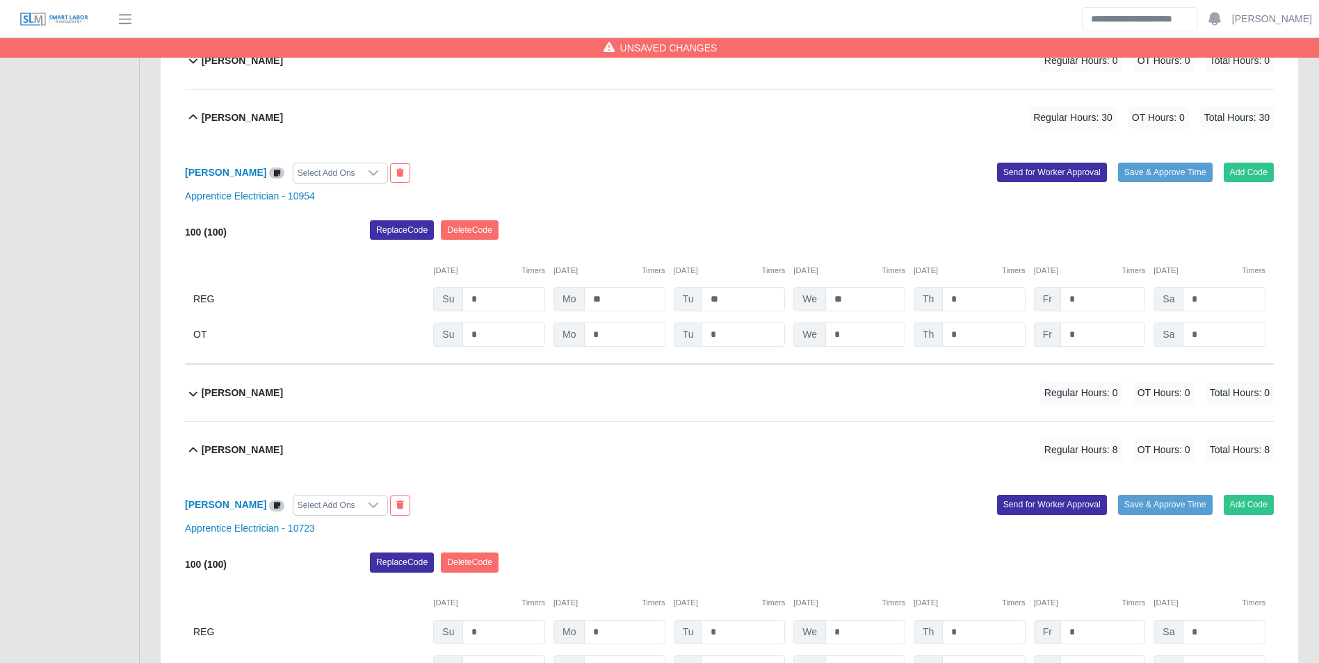
click at [984, 314] on div "100 (100) Replace Code Delete Code 09/14/2025 Timers 09/15/2025 Timers 09/16/20…" at bounding box center [729, 283] width 1089 height 127
click at [981, 304] on input "*" at bounding box center [983, 299] width 83 height 24
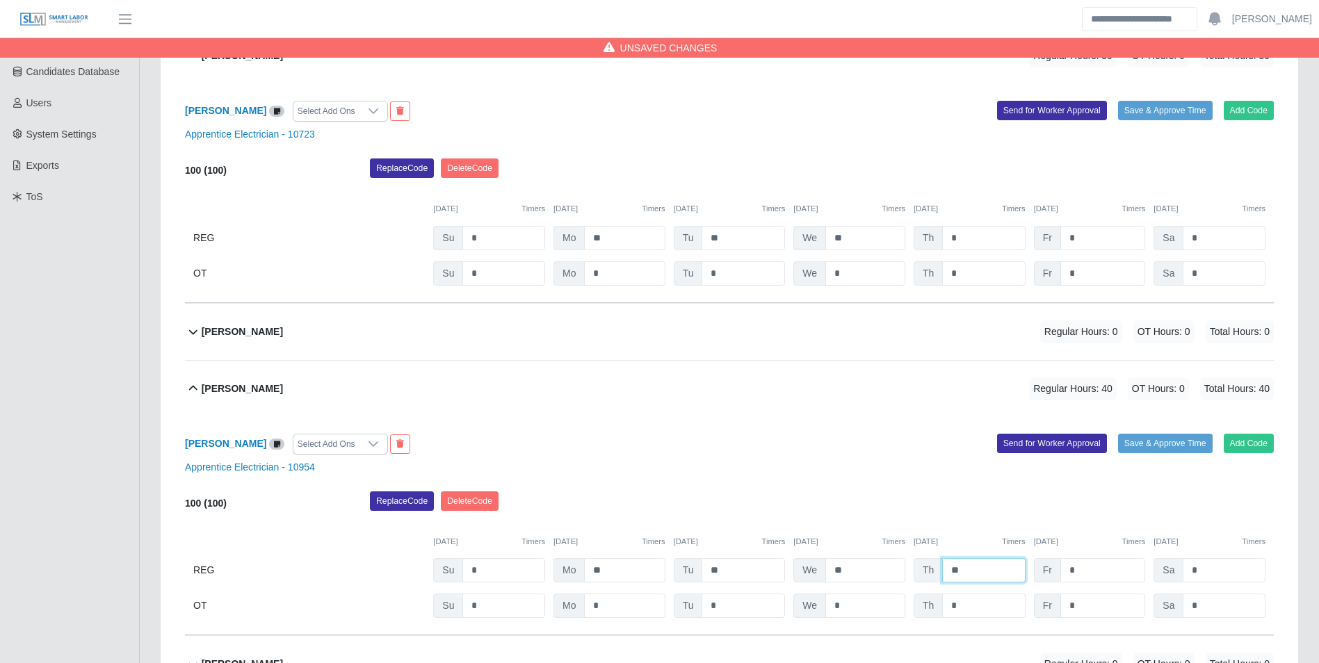
scroll to position [261, 0]
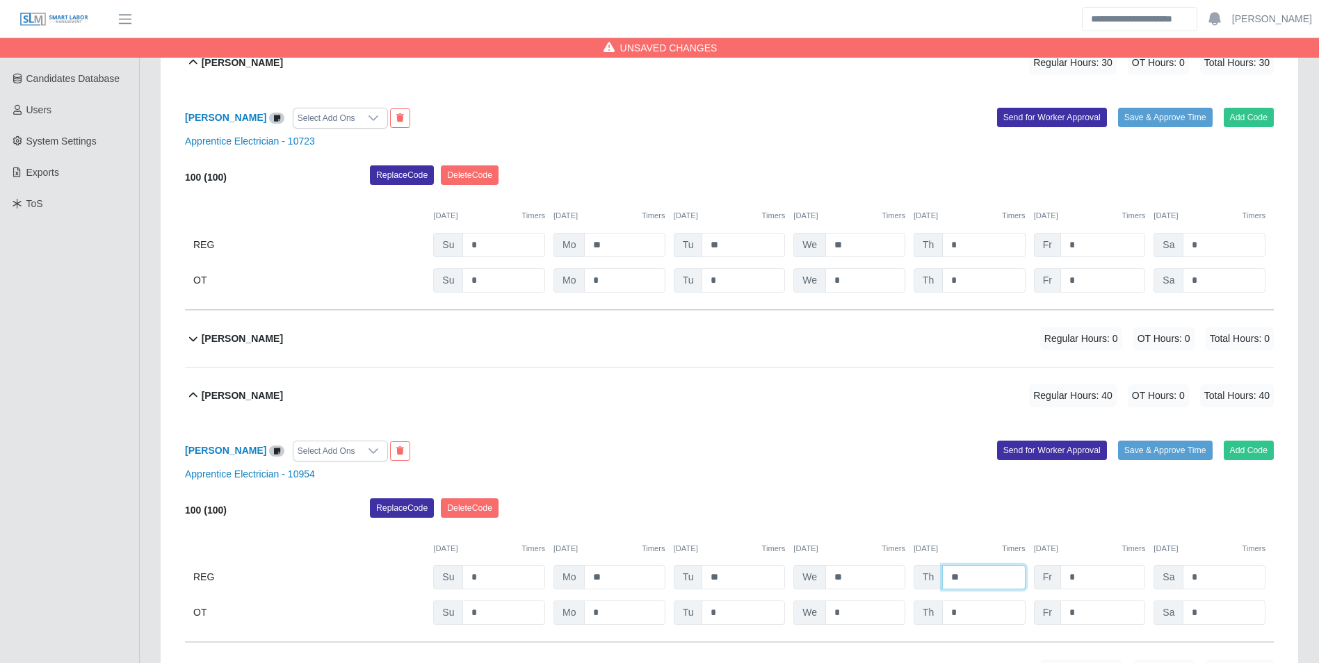
type input "**"
click at [979, 255] on input "*" at bounding box center [983, 245] width 83 height 24
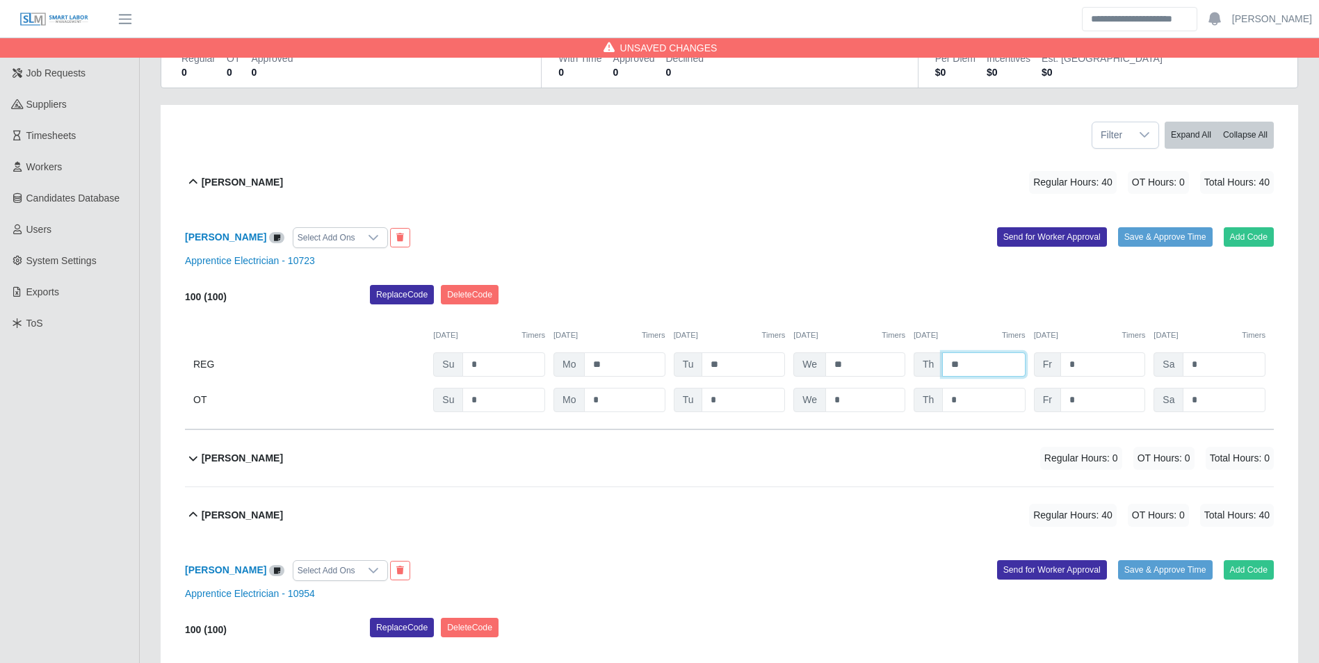
scroll to position [52, 0]
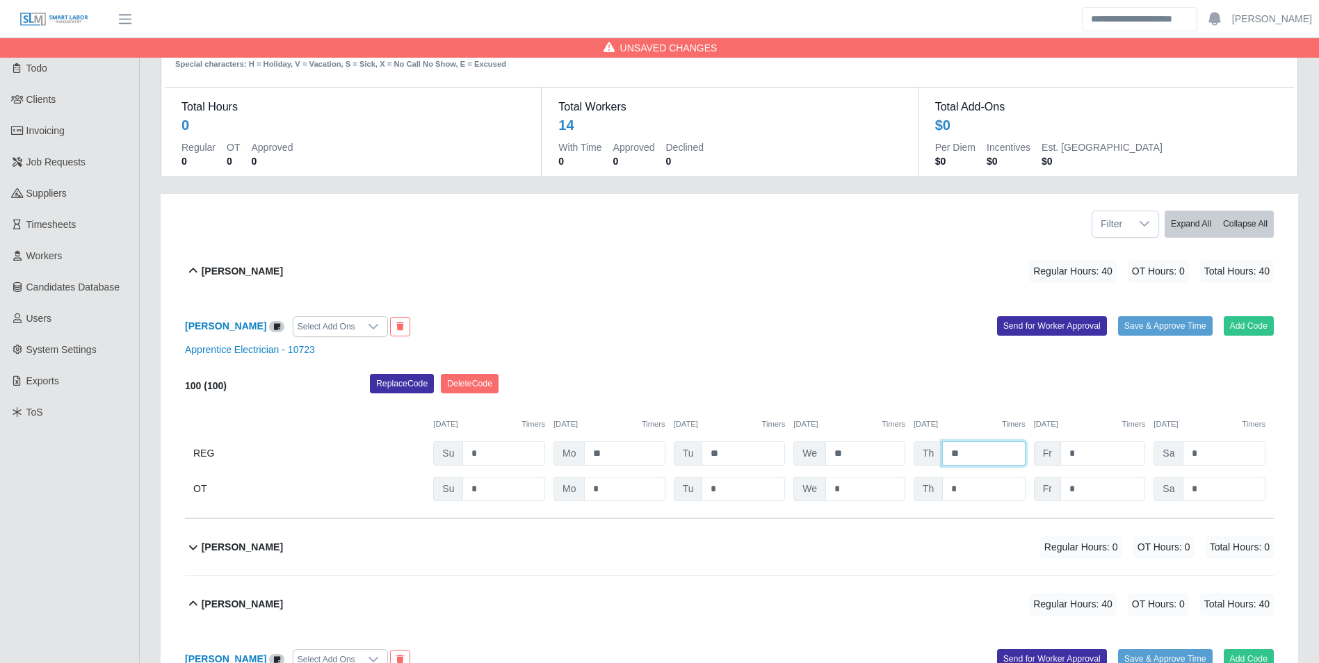
type input "**"
click at [1111, 488] on input "*" at bounding box center [1103, 489] width 85 height 24
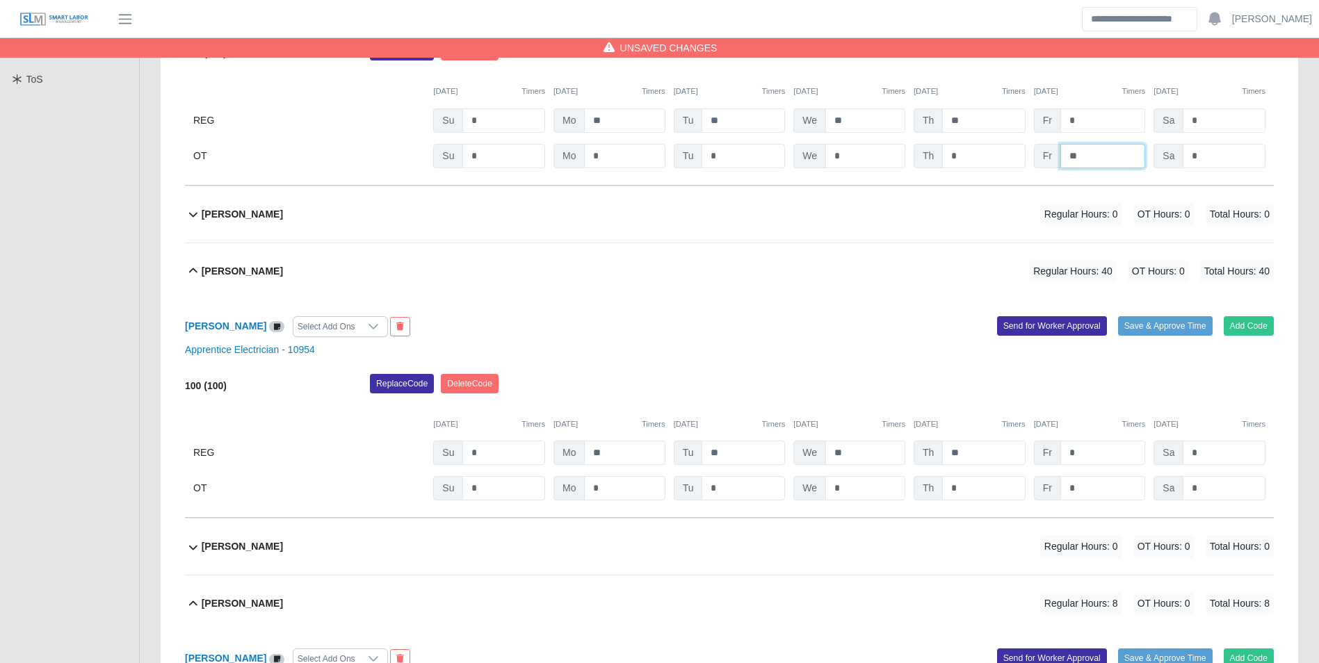
scroll to position [400, 0]
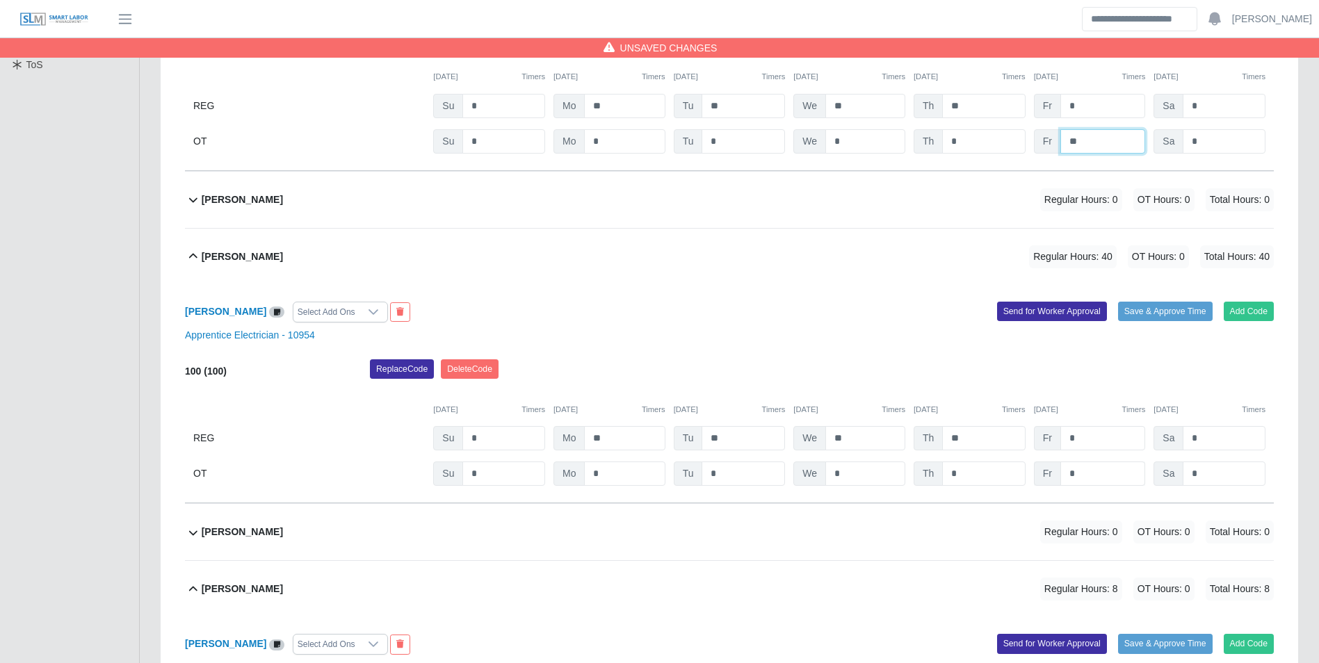
type input "**"
click at [1101, 476] on input "*" at bounding box center [1103, 474] width 85 height 24
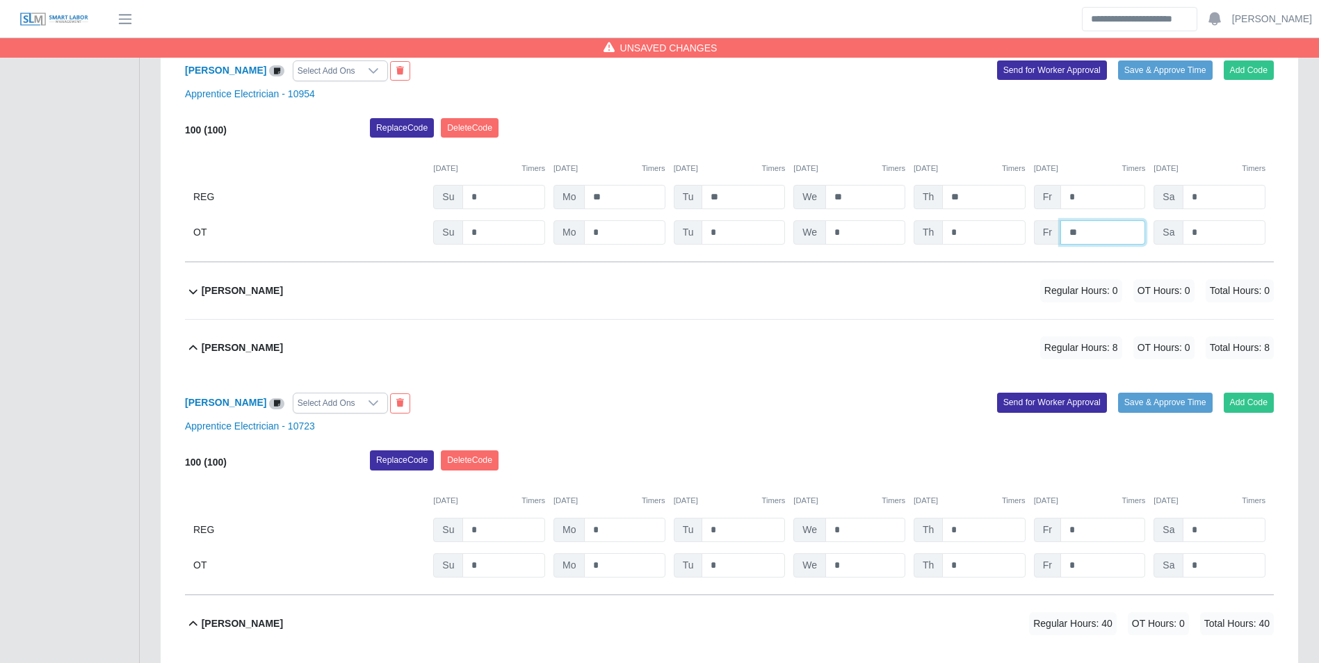
scroll to position [748, 0]
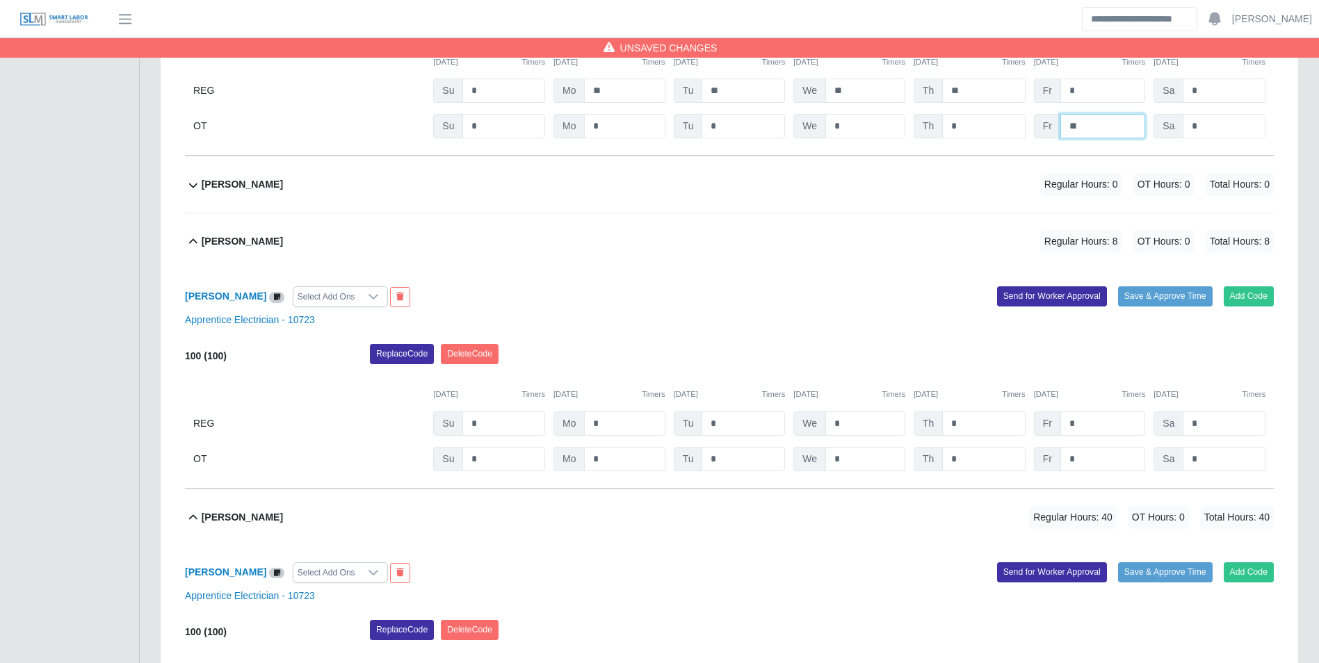
type input "**"
click at [1105, 432] on input "*" at bounding box center [1103, 424] width 85 height 24
type input "*"
click at [1101, 383] on div "09/14/2025 Timers 09/15/2025 Timers 09/16/2025 Timers 09/17/2025 Timers 09/18/2…" at bounding box center [729, 386] width 1089 height 29
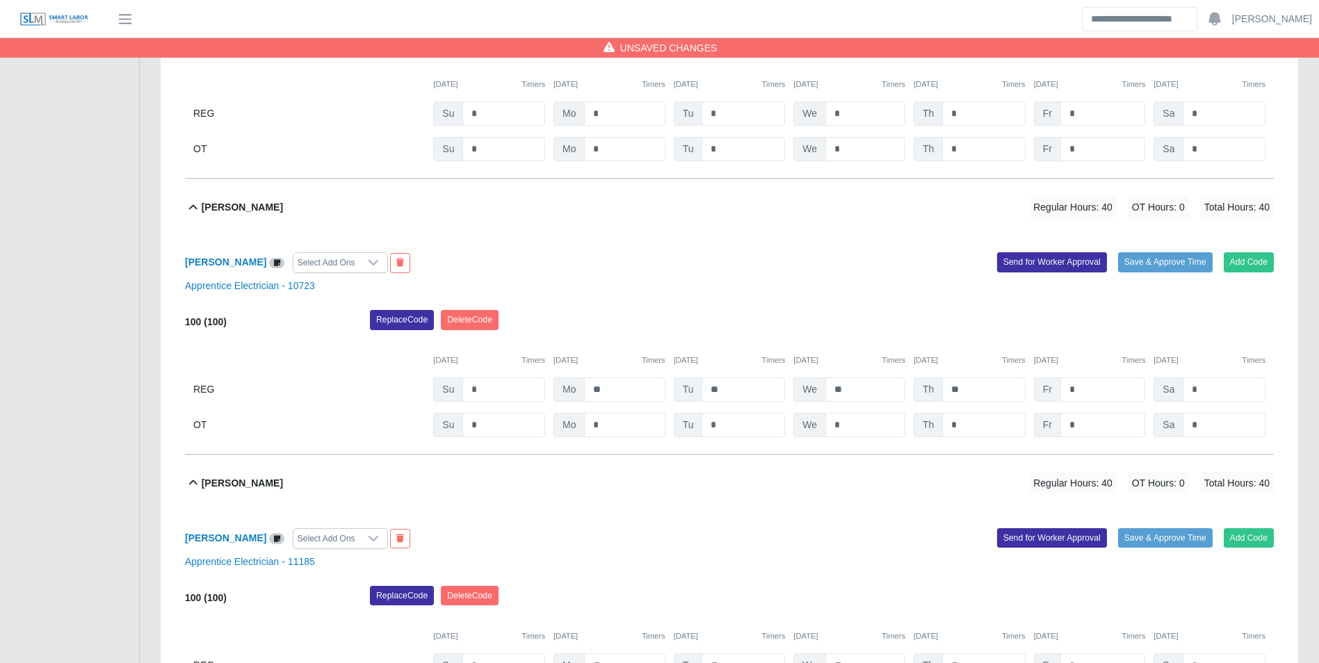
scroll to position [1095, 0]
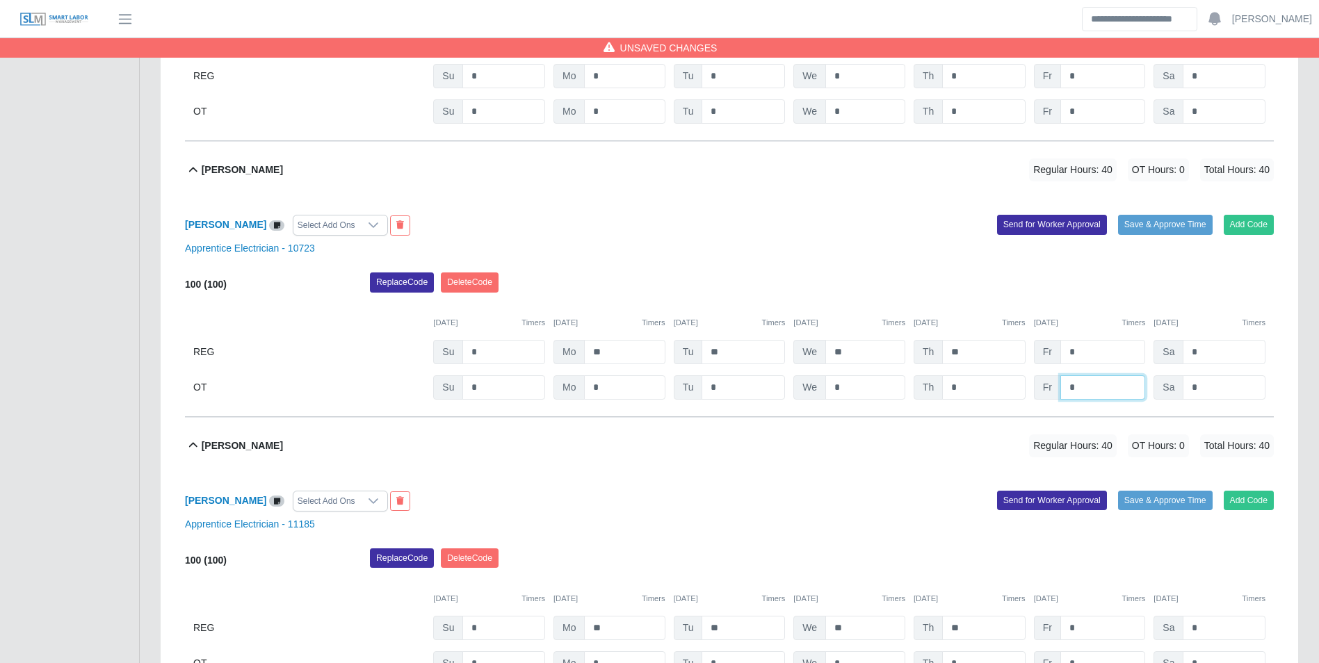
click at [1104, 392] on input "*" at bounding box center [1103, 388] width 85 height 24
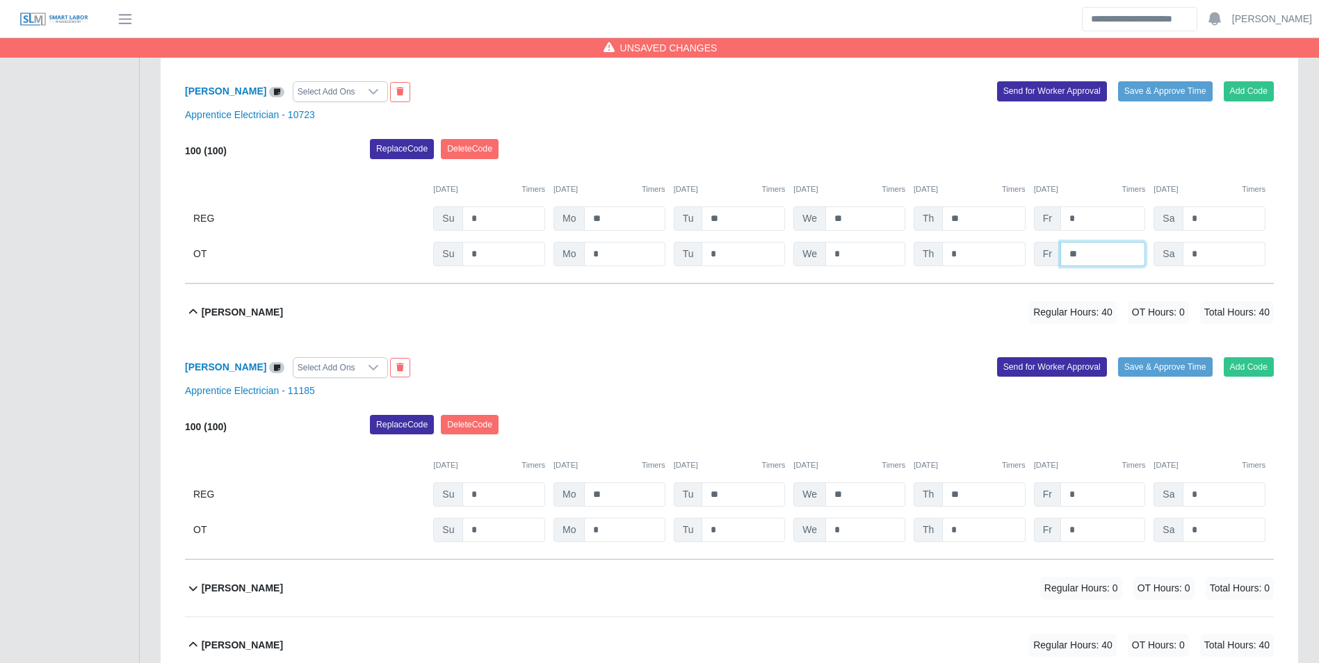
scroll to position [1234, 0]
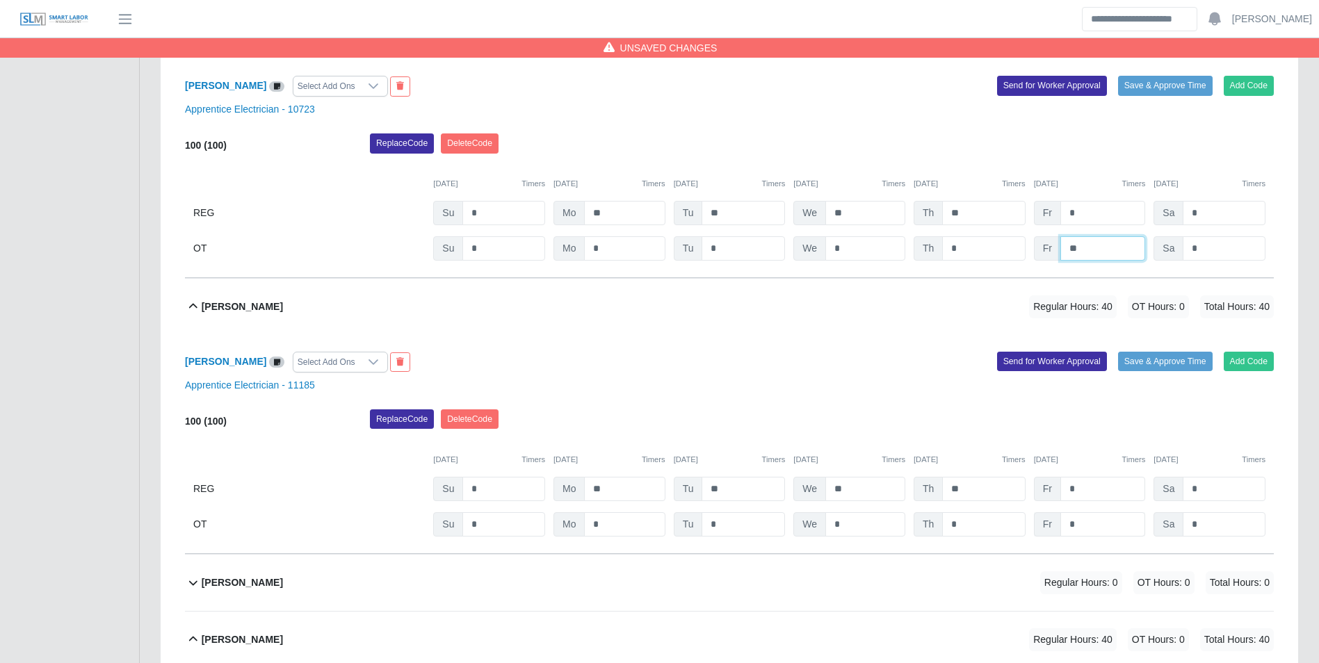
type input "**"
click at [1093, 526] on input "*" at bounding box center [1103, 525] width 85 height 24
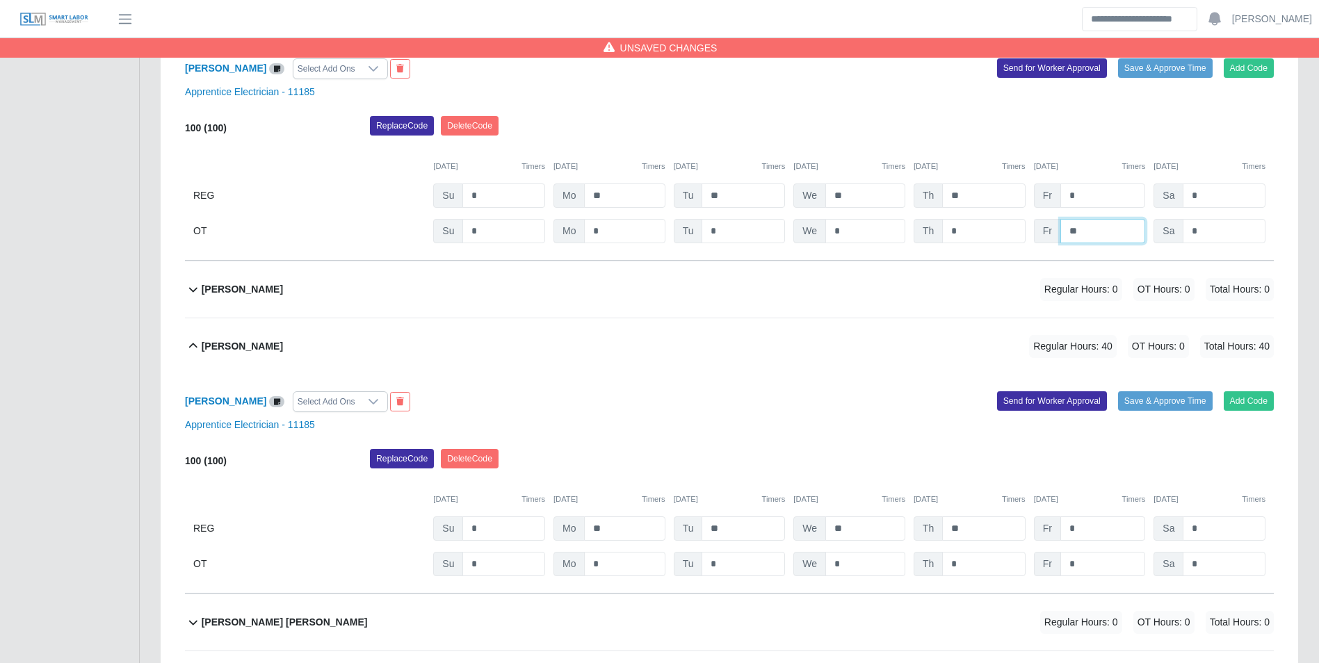
scroll to position [1582, 0]
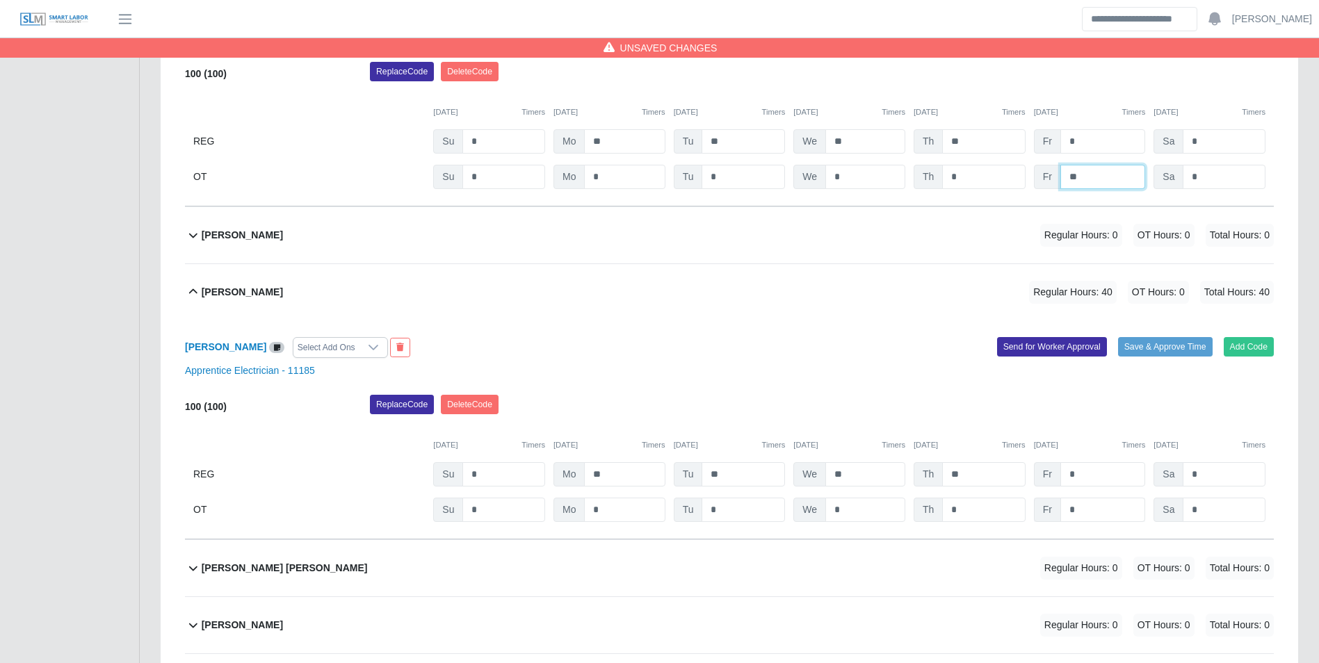
type input "**"
click at [1097, 520] on input "*" at bounding box center [1103, 510] width 85 height 24
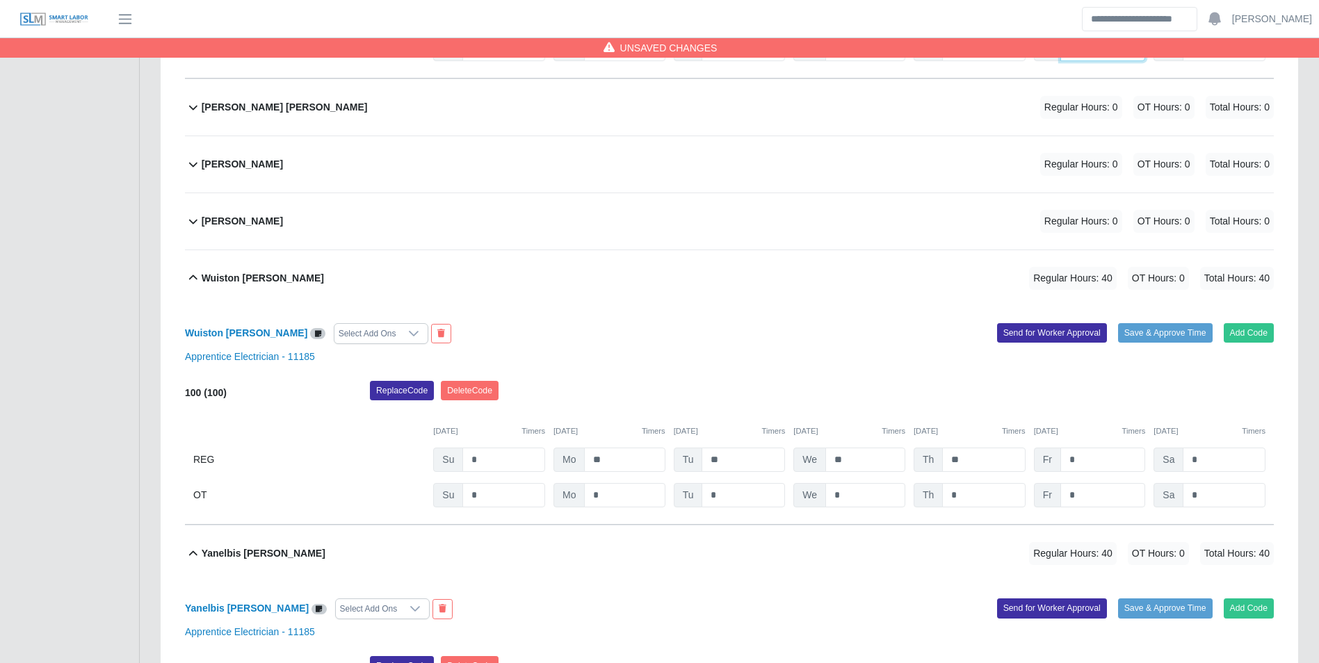
scroll to position [2069, 0]
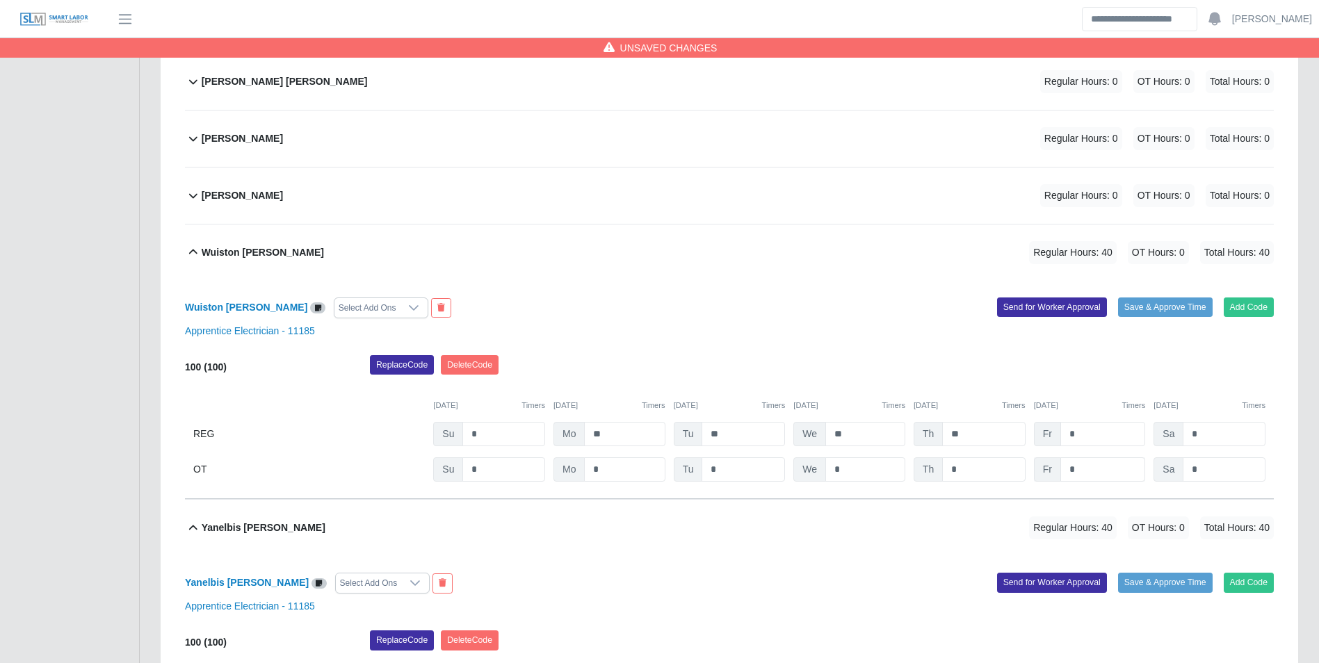
type input "**"
click at [1100, 469] on input "*" at bounding box center [1103, 470] width 85 height 24
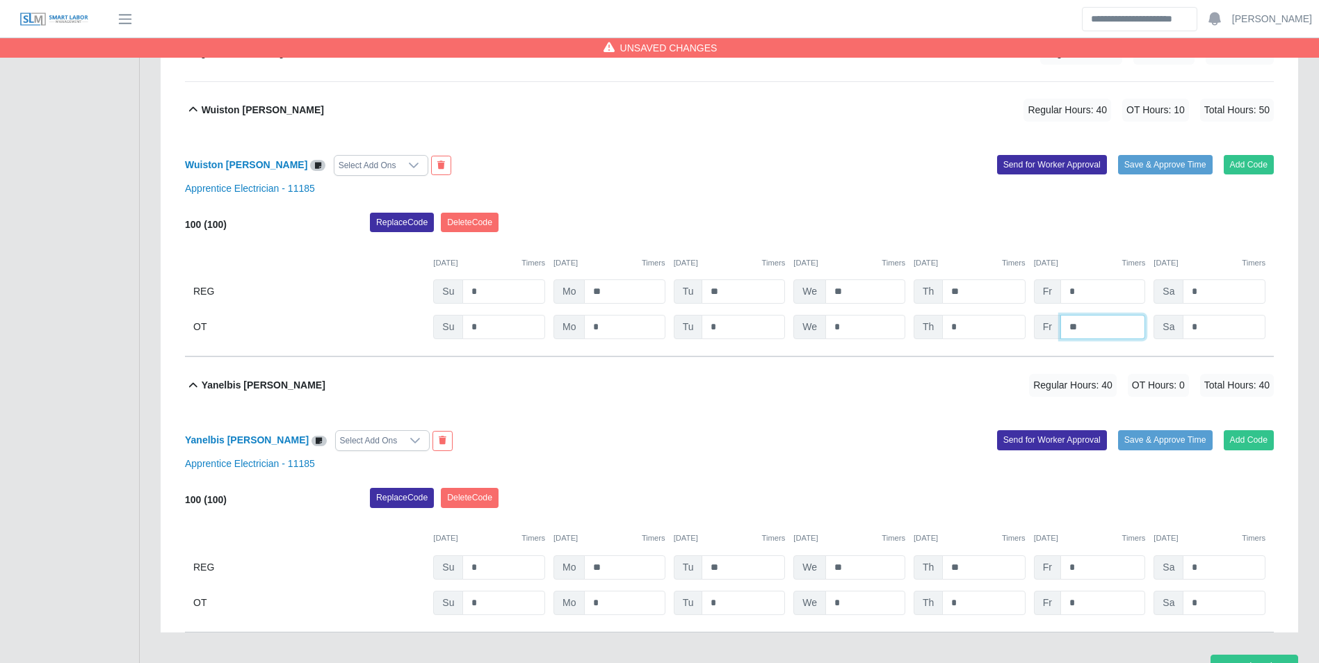
scroll to position [2289, 0]
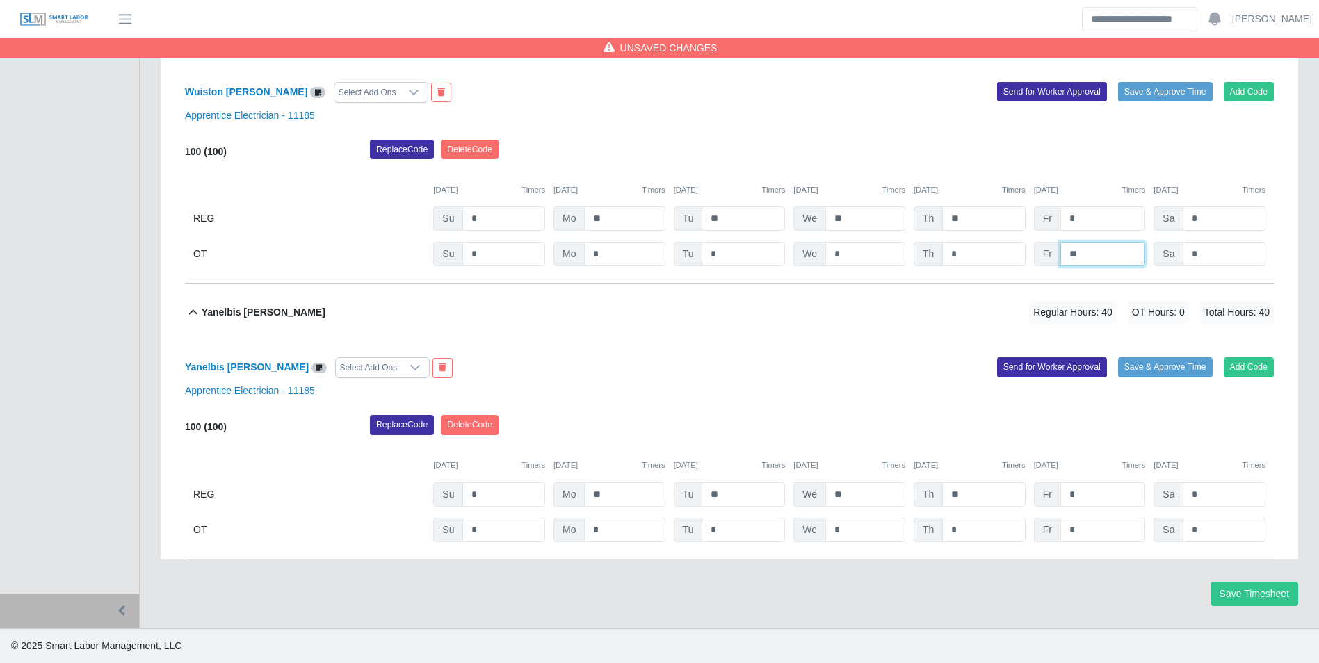
type input "**"
click at [1101, 526] on input "*" at bounding box center [1103, 530] width 85 height 24
type input "**"
click at [1096, 446] on div "09/14/2025 Timers 09/15/2025 Timers 09/16/2025 Timers 09/17/2025 Timers 09/18/2…" at bounding box center [729, 457] width 1089 height 29
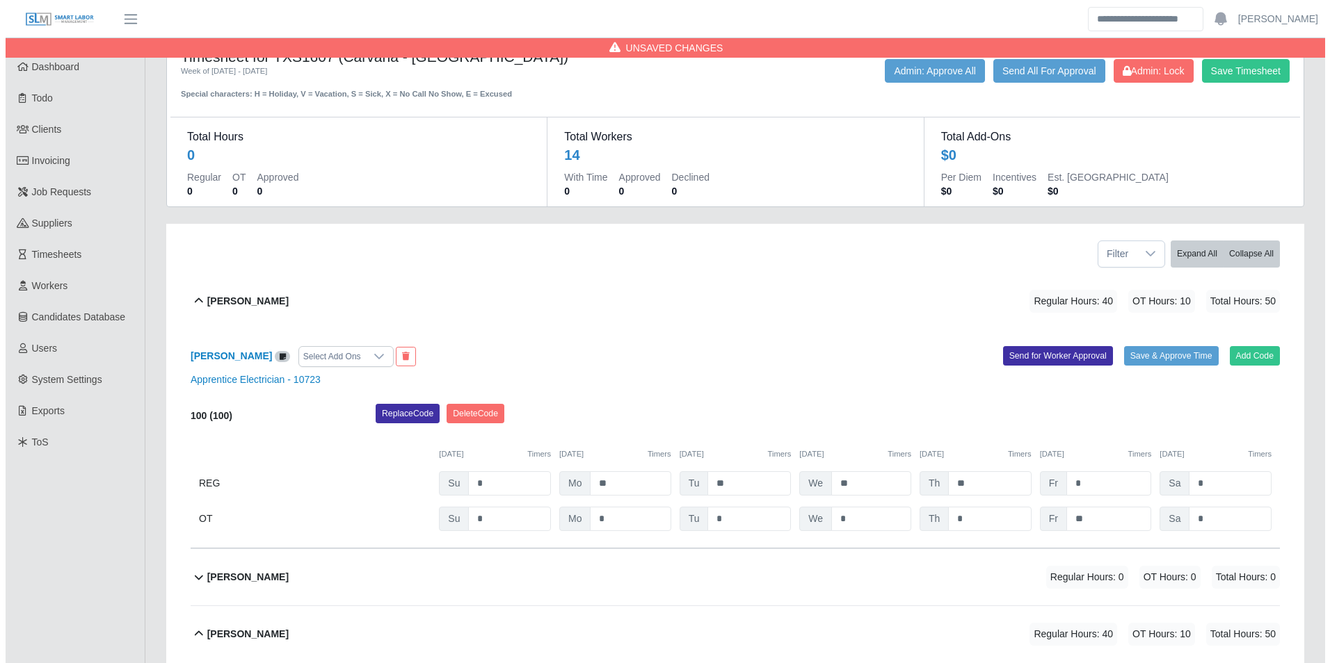
scroll to position [0, 0]
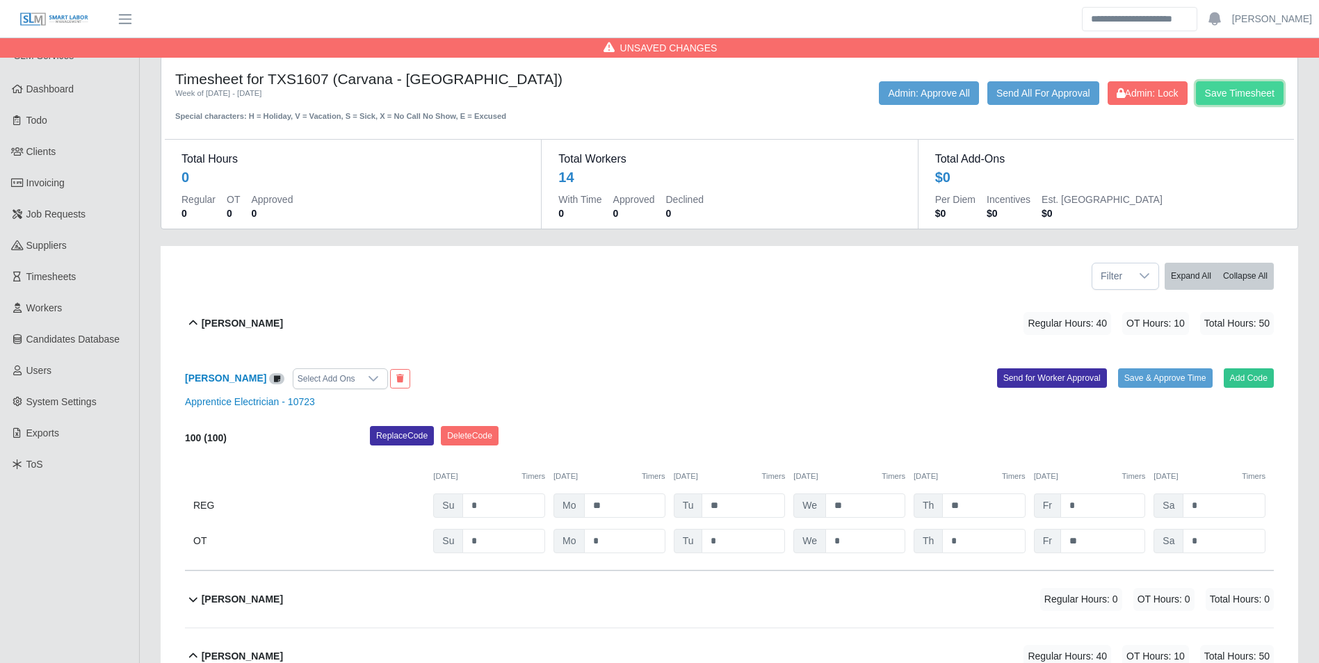
click at [1238, 85] on button "Save Timesheet" at bounding box center [1240, 93] width 88 height 24
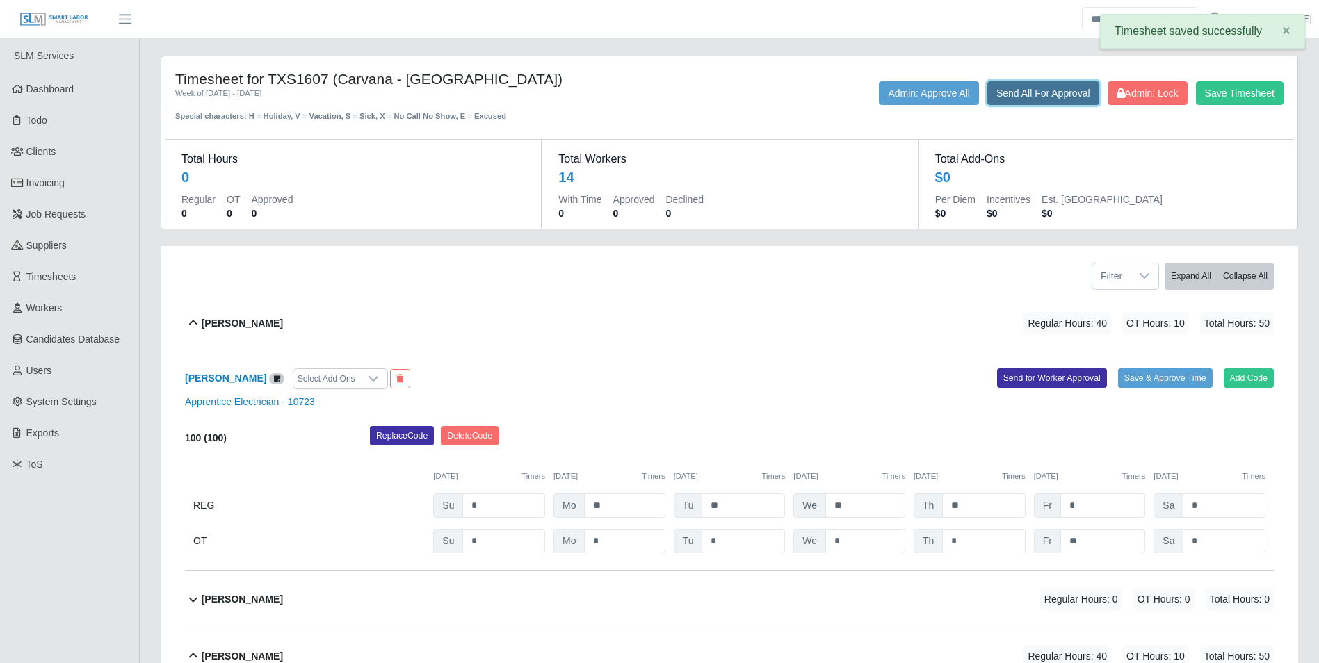
click at [1011, 92] on button "Send All For Approval" at bounding box center [1044, 93] width 112 height 24
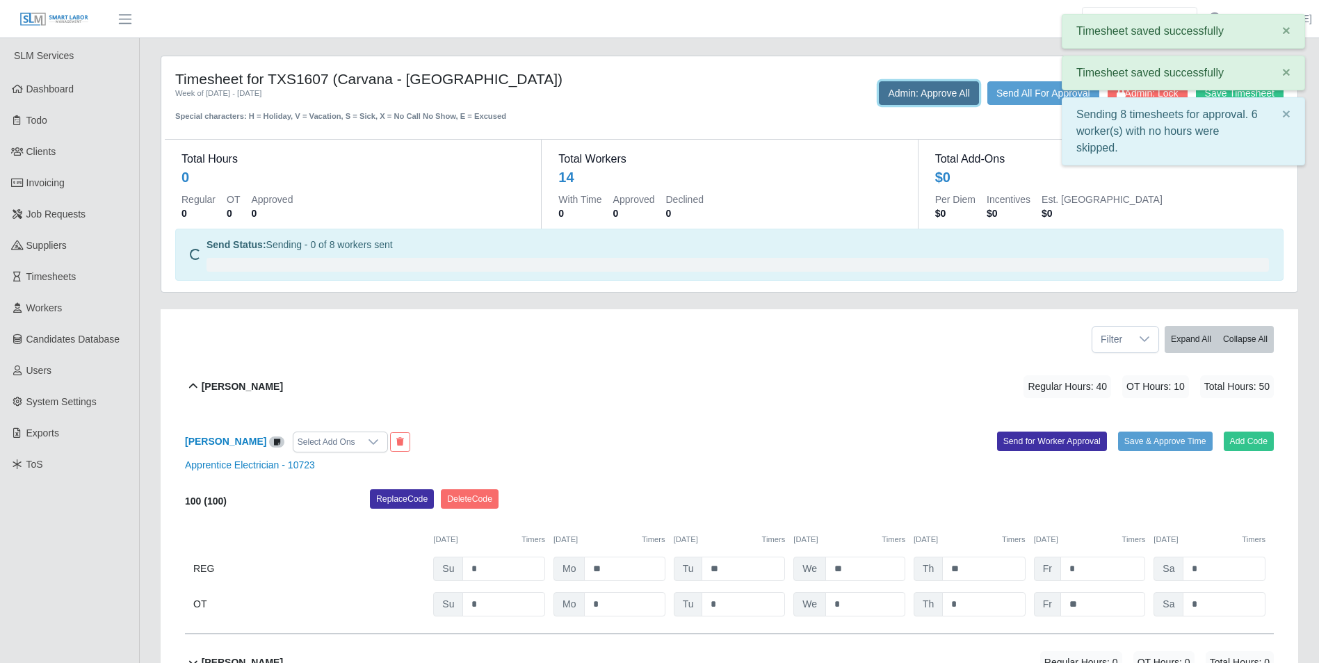
click at [933, 92] on button "Admin: Approve All" at bounding box center [929, 93] width 100 height 24
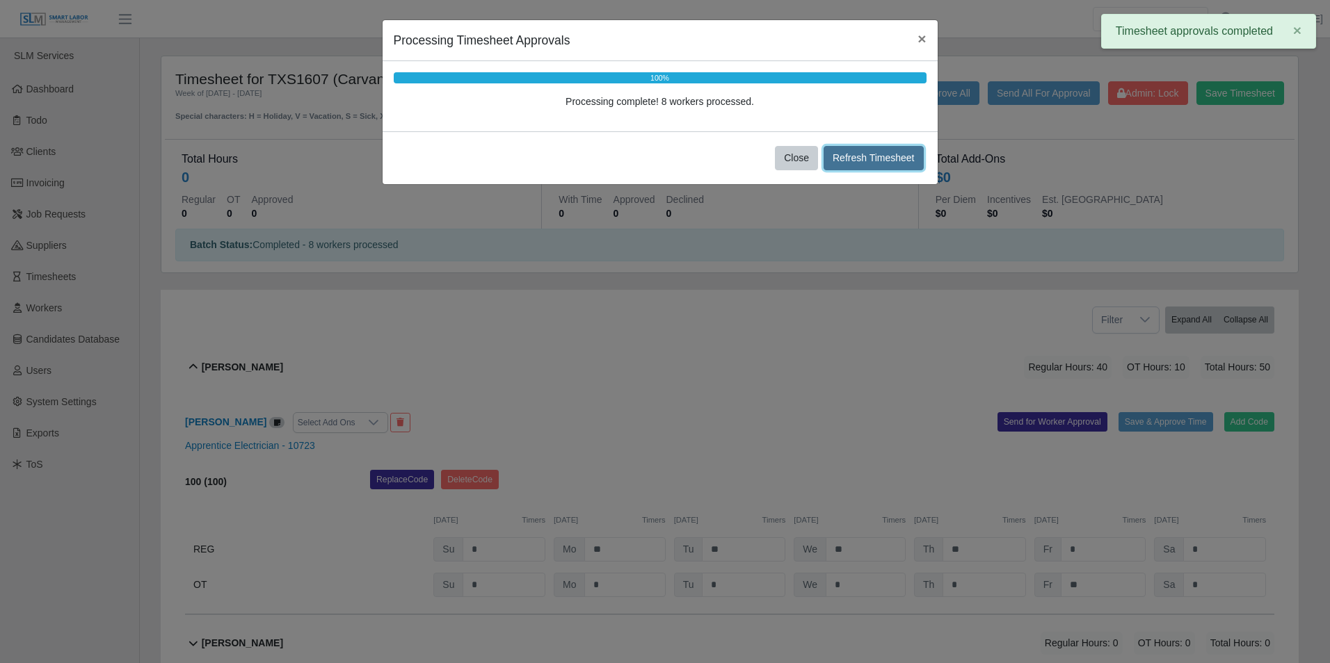
click at [881, 157] on button "Refresh Timesheet" at bounding box center [873, 158] width 100 height 24
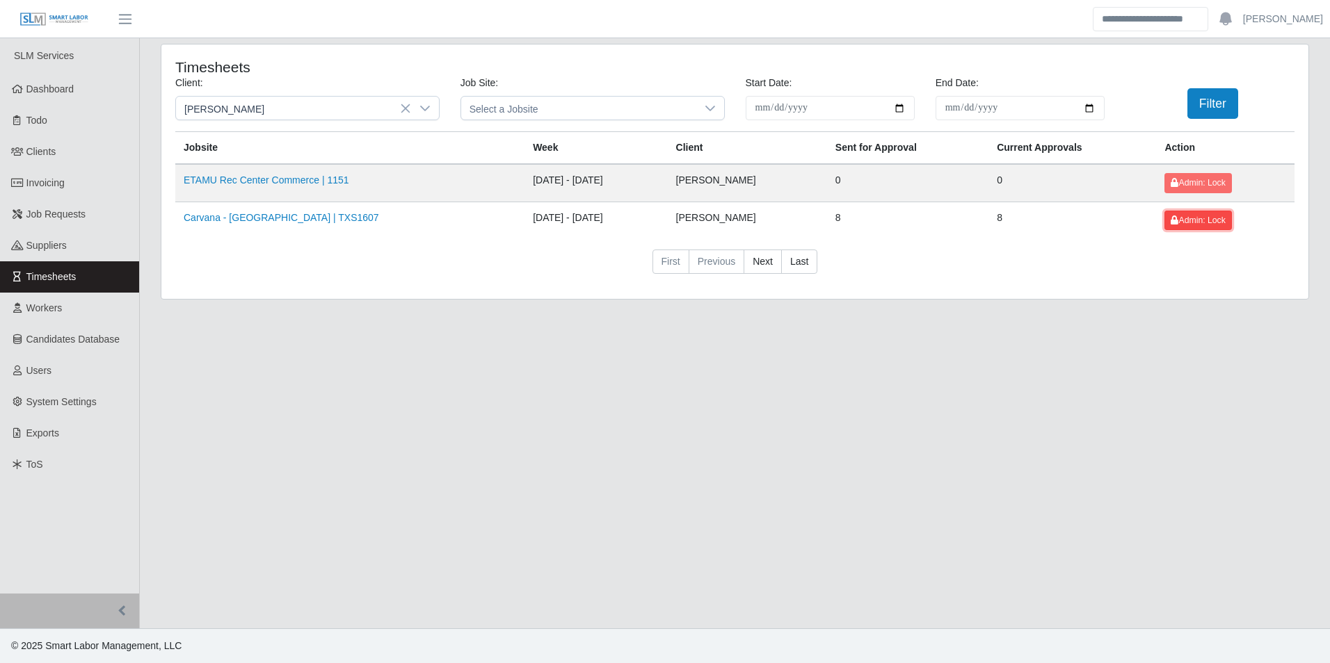
click at [1178, 214] on button "Admin: Lock" at bounding box center [1197, 220] width 67 height 19
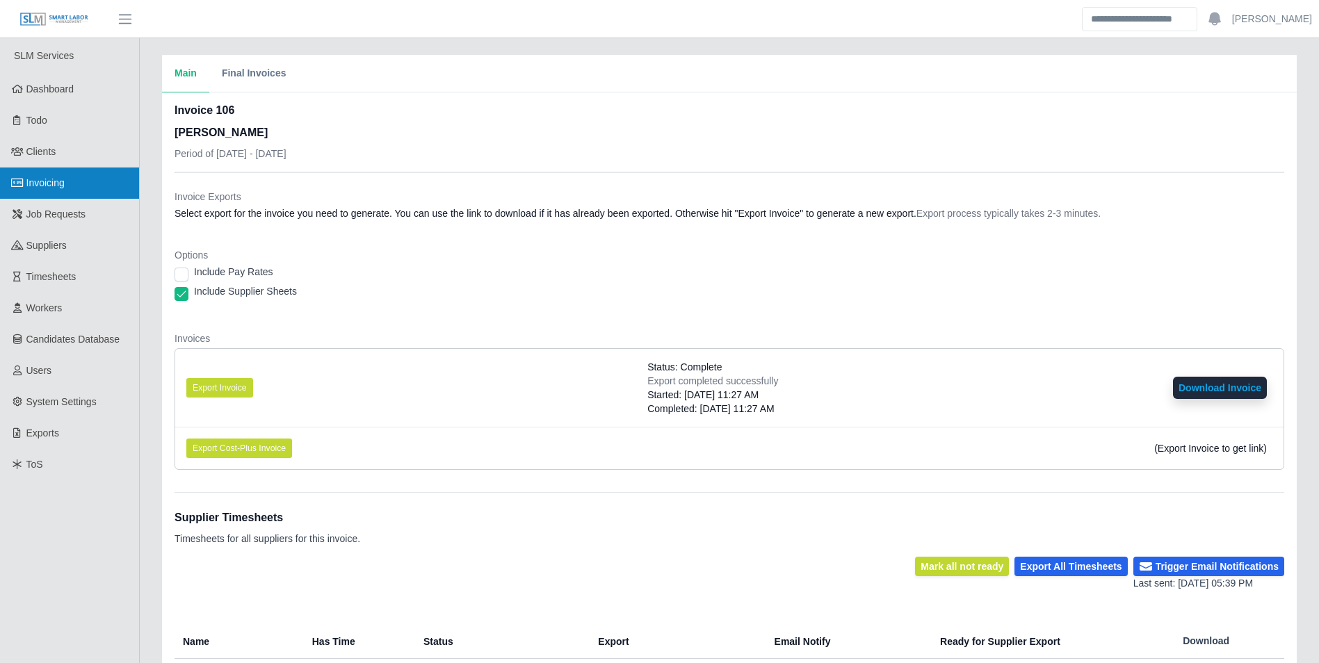
click at [56, 179] on span "Invoicing" at bounding box center [45, 182] width 38 height 11
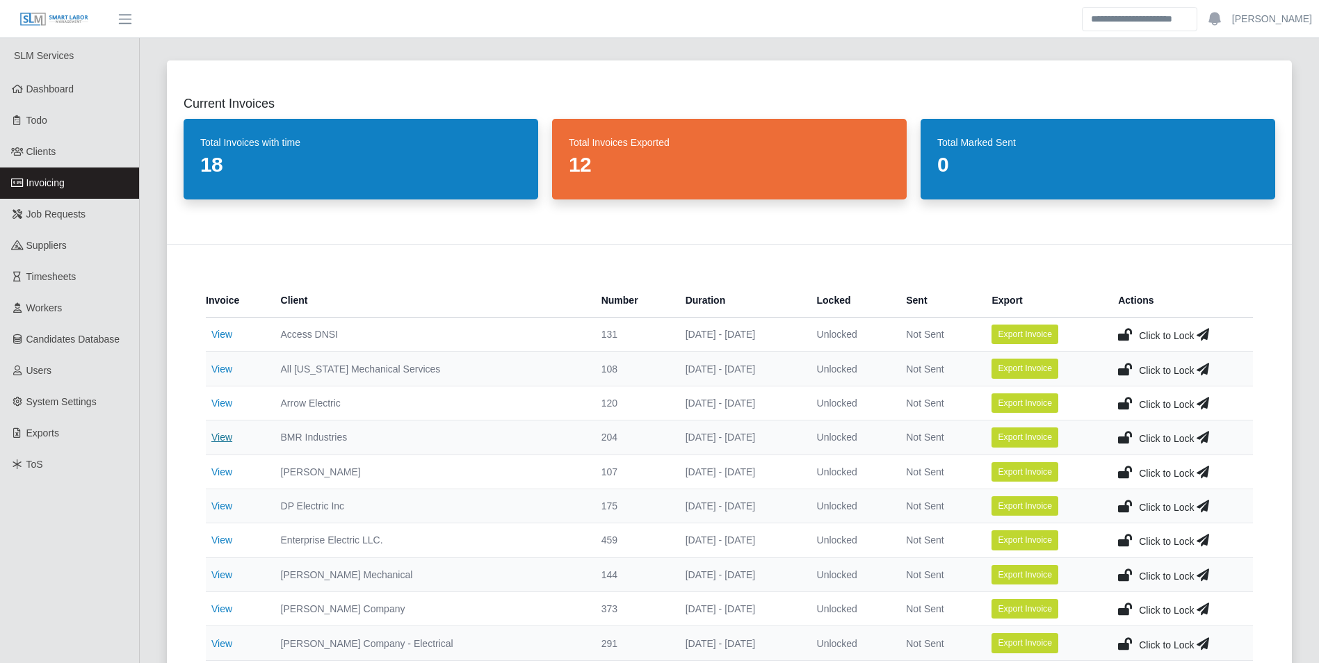
click at [229, 433] on link "View" at bounding box center [221, 437] width 21 height 11
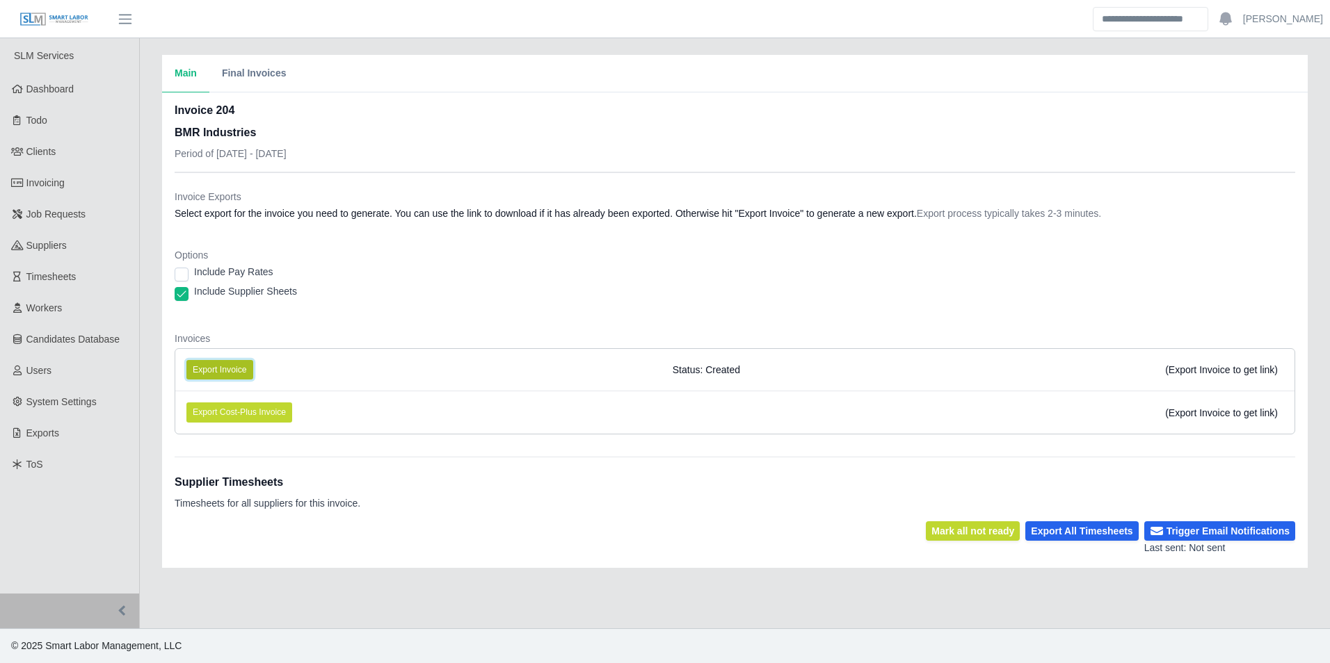
click at [243, 371] on button "Export Invoice" at bounding box center [219, 369] width 67 height 19
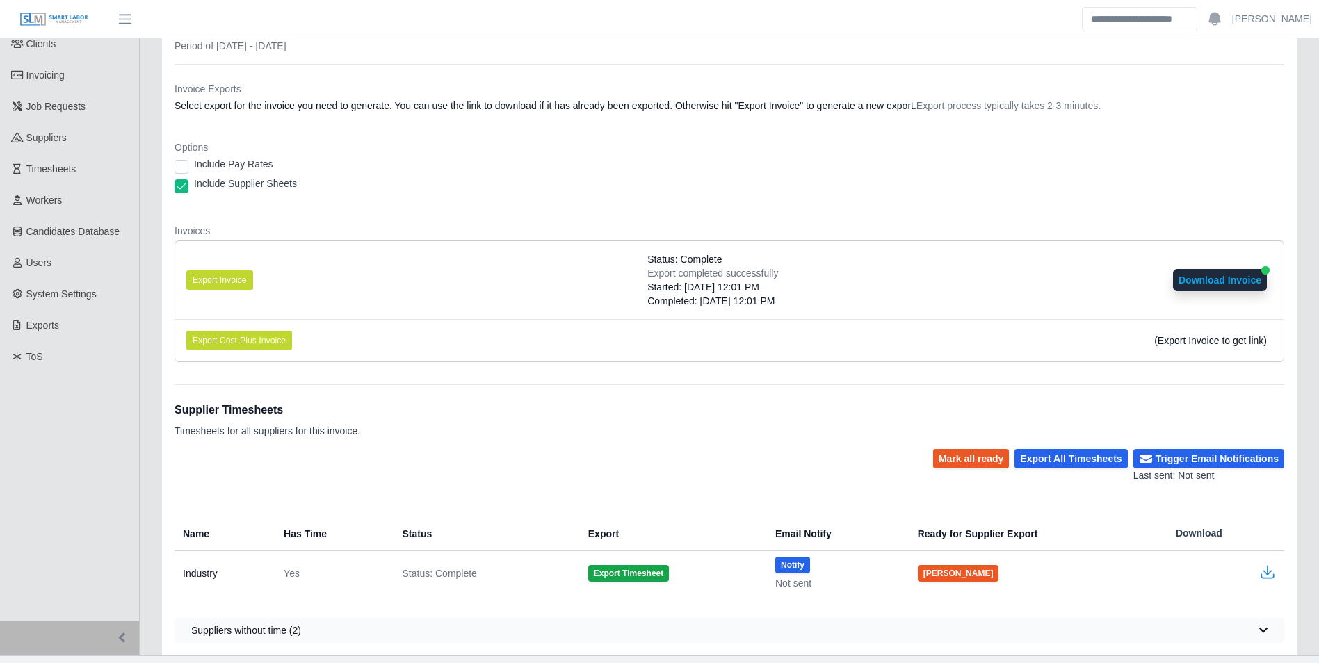
scroll to position [135, 0]
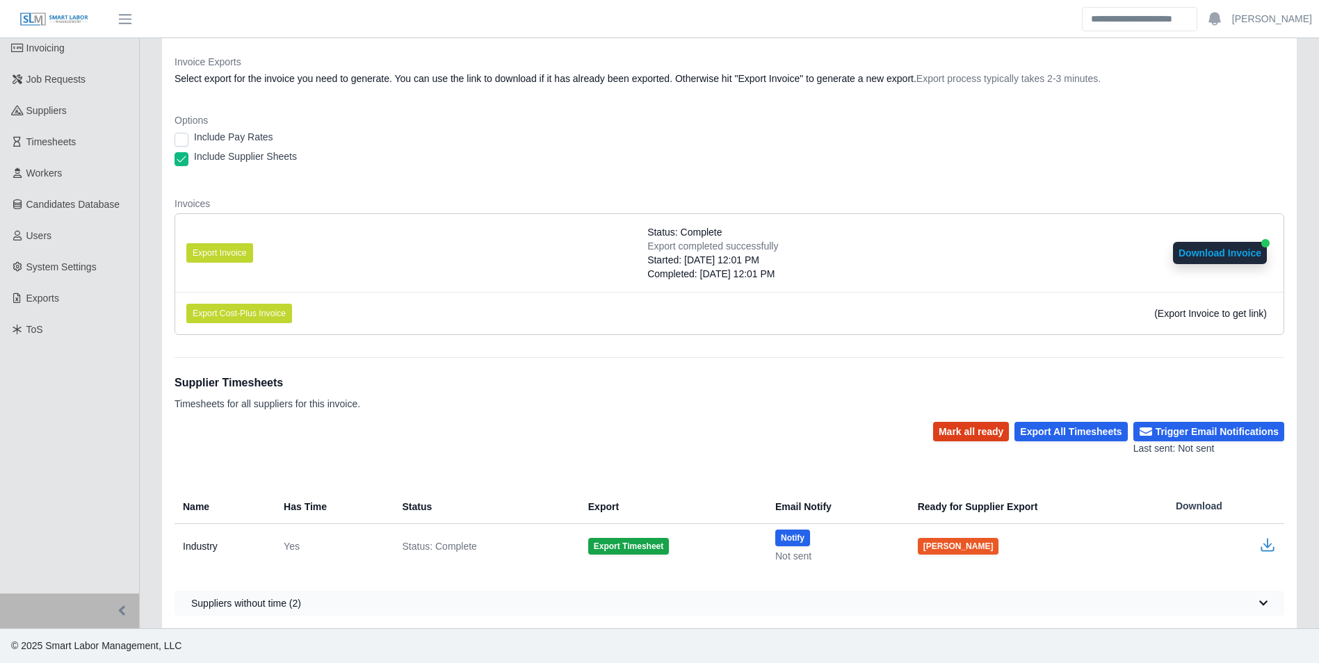
click at [984, 431] on button "Mark all ready" at bounding box center [971, 431] width 76 height 19
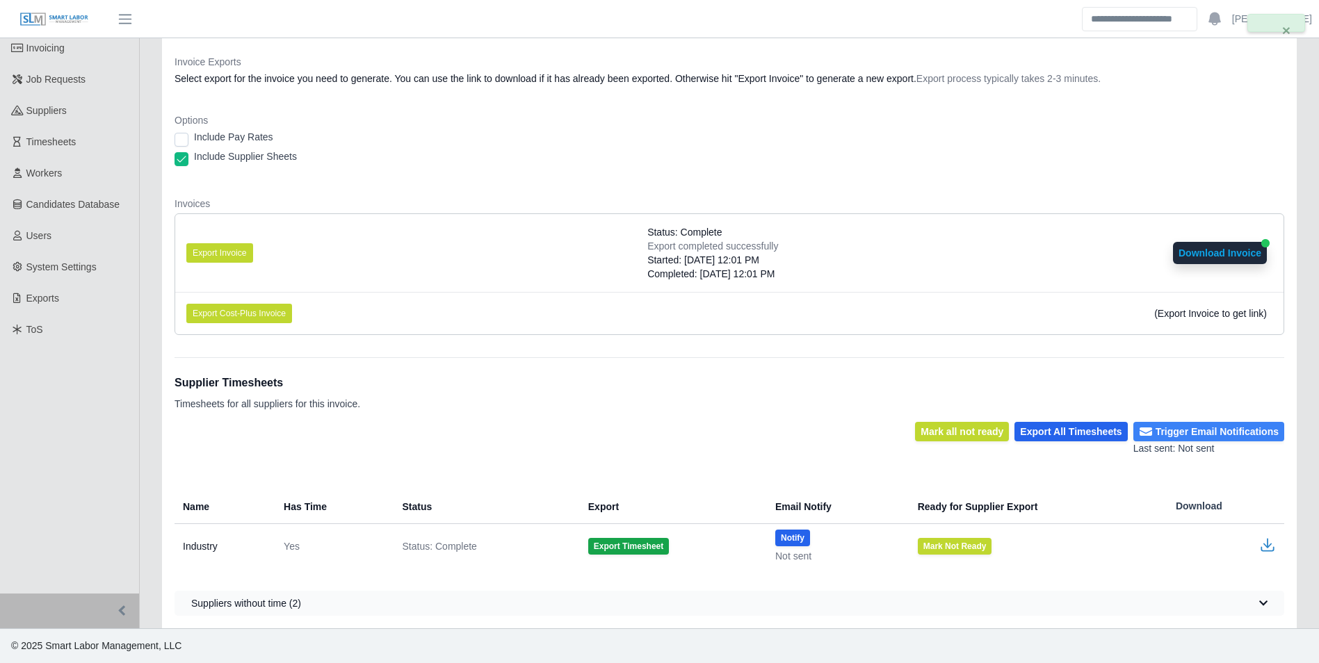
click at [1180, 426] on button "Trigger Email Notifications" at bounding box center [1209, 431] width 151 height 19
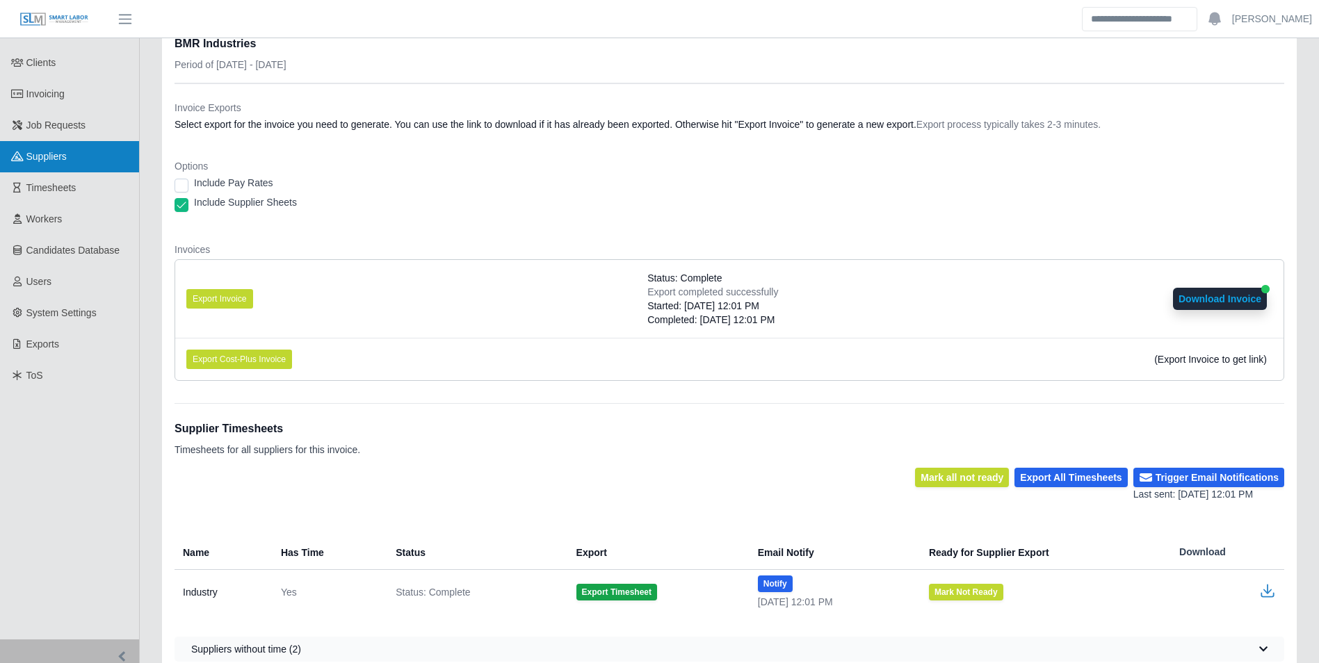
scroll to position [65, 0]
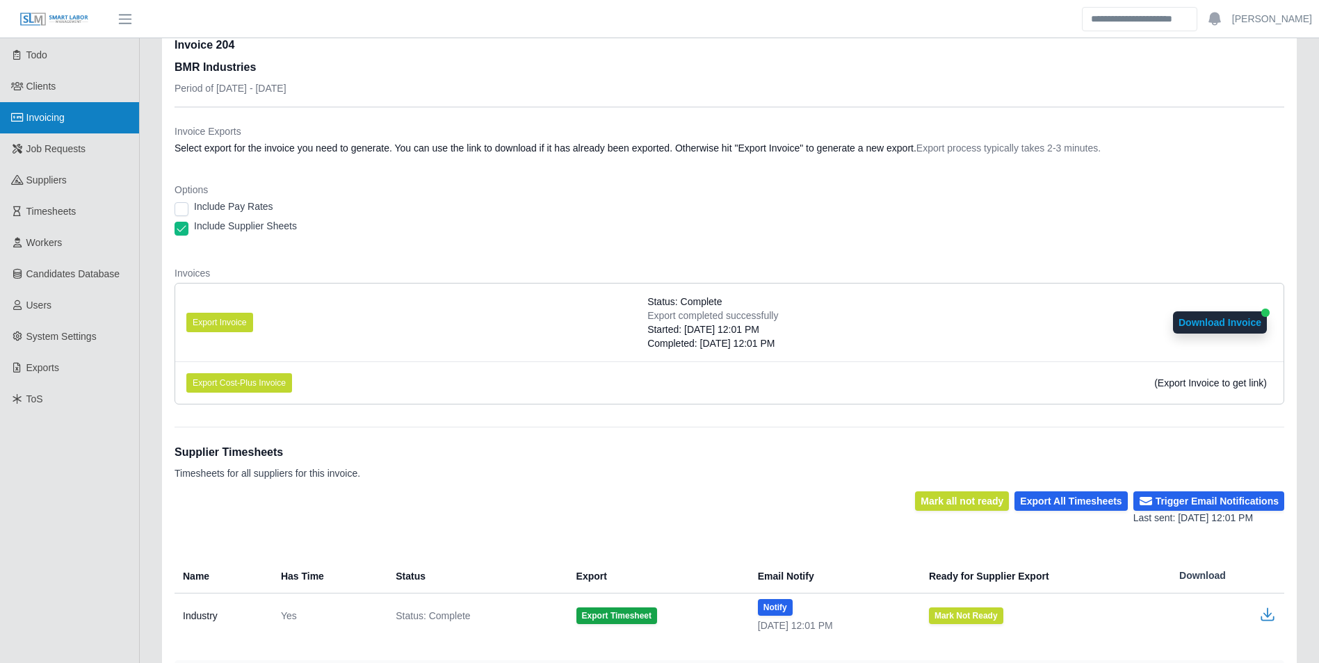
click at [80, 120] on link "Invoicing" at bounding box center [69, 117] width 139 height 31
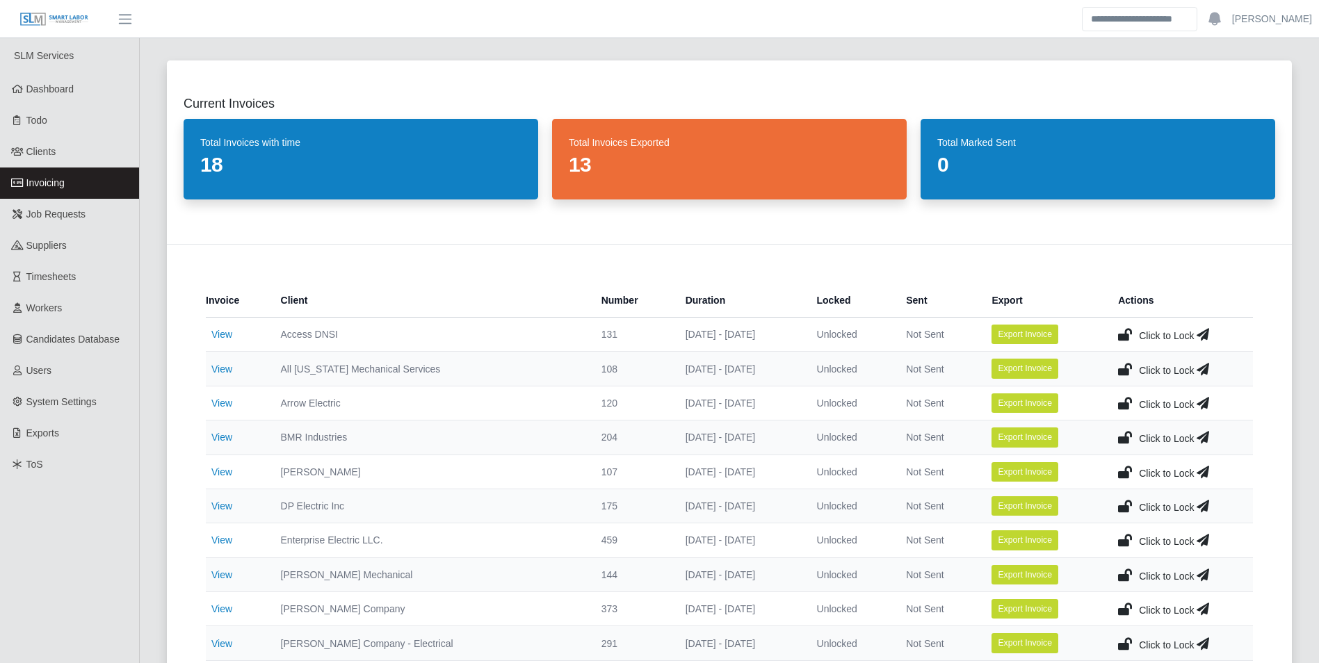
scroll to position [70, 0]
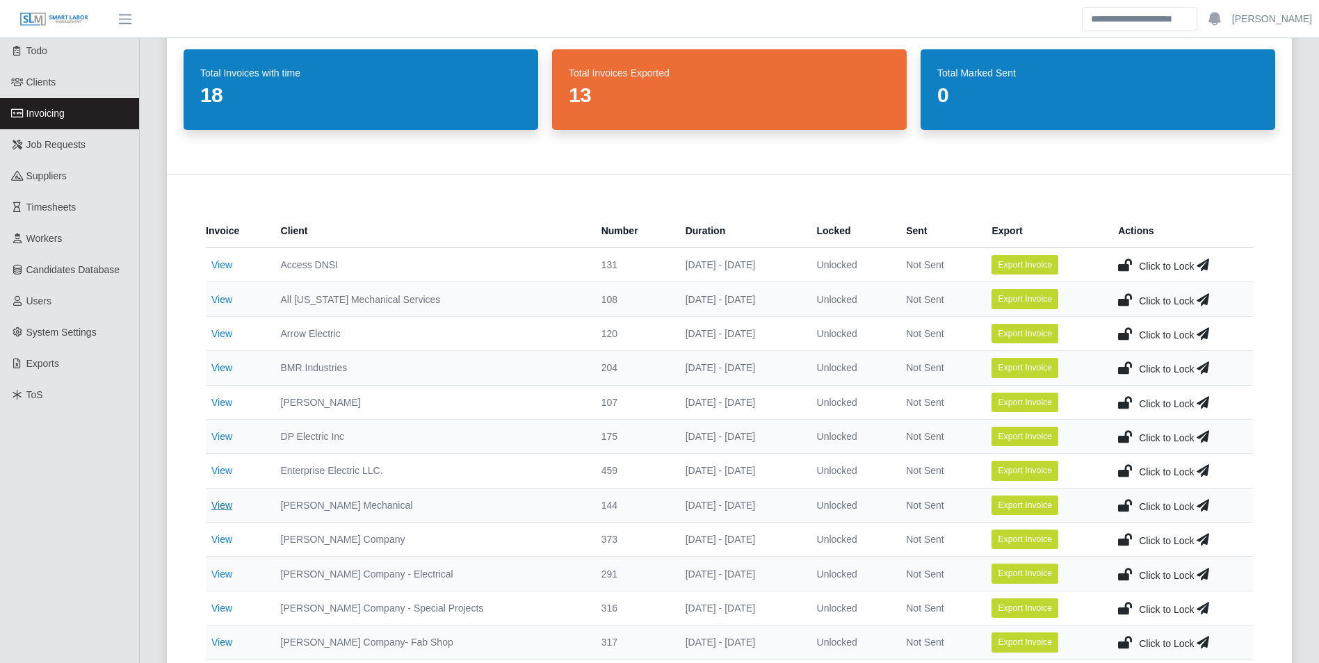
click at [217, 502] on link "View" at bounding box center [221, 505] width 21 height 11
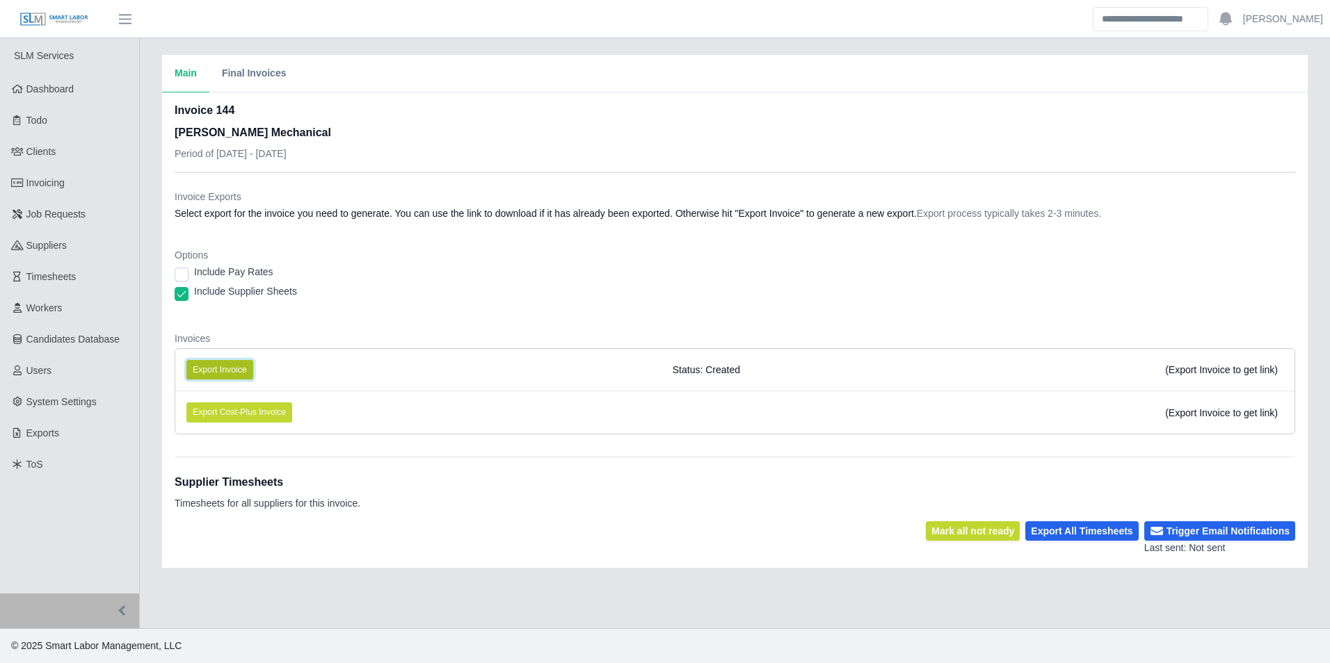
click at [226, 364] on button "Export Invoice" at bounding box center [219, 369] width 67 height 19
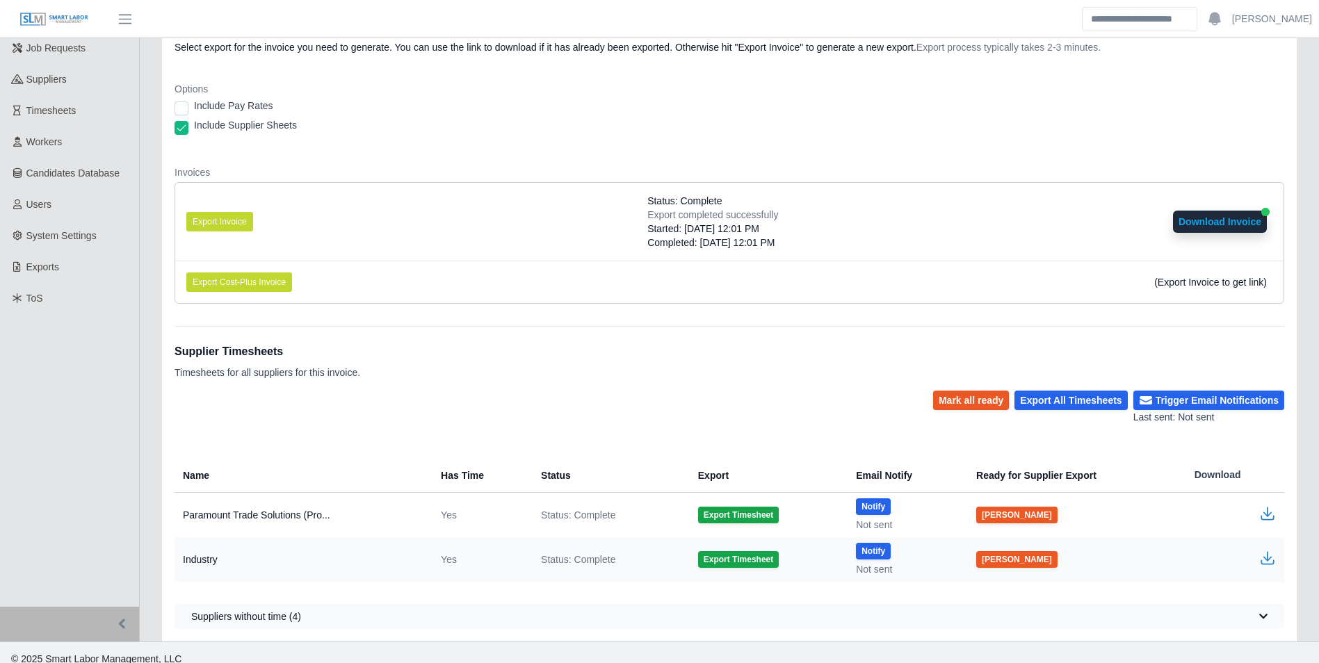
scroll to position [179, 0]
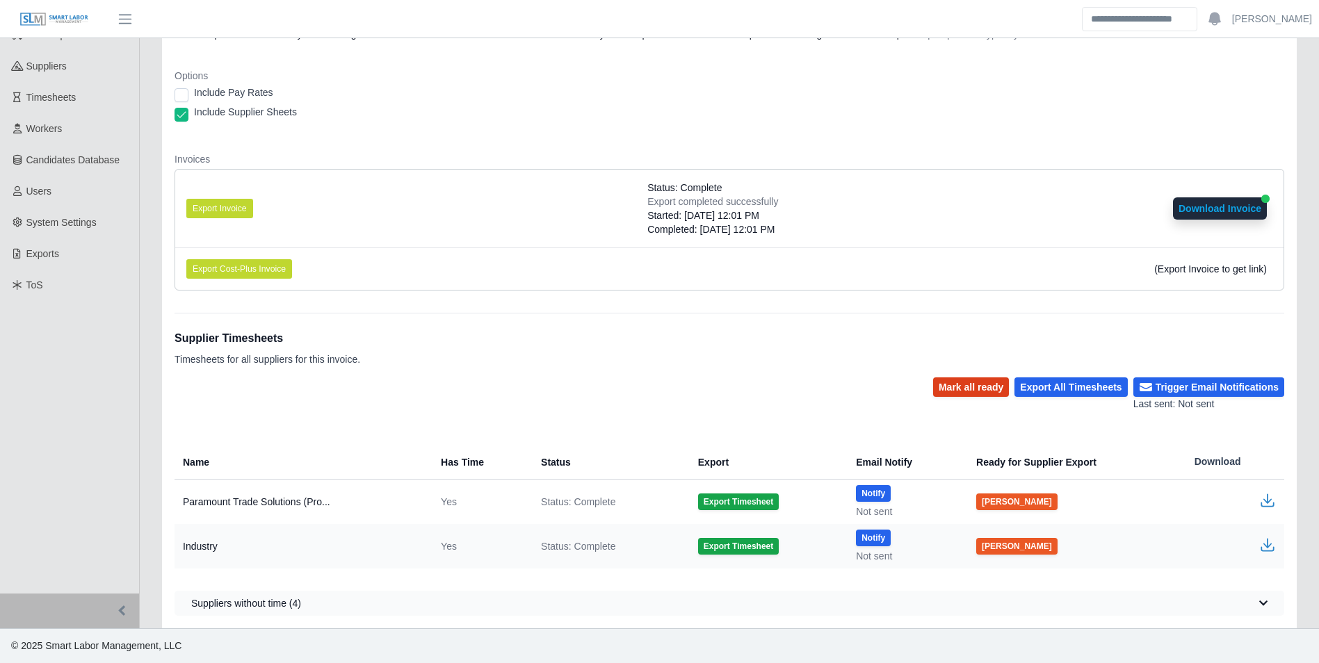
click at [982, 386] on button "Mark all ready" at bounding box center [971, 387] width 76 height 19
click at [1191, 386] on button "Trigger Email Notifications" at bounding box center [1209, 387] width 151 height 19
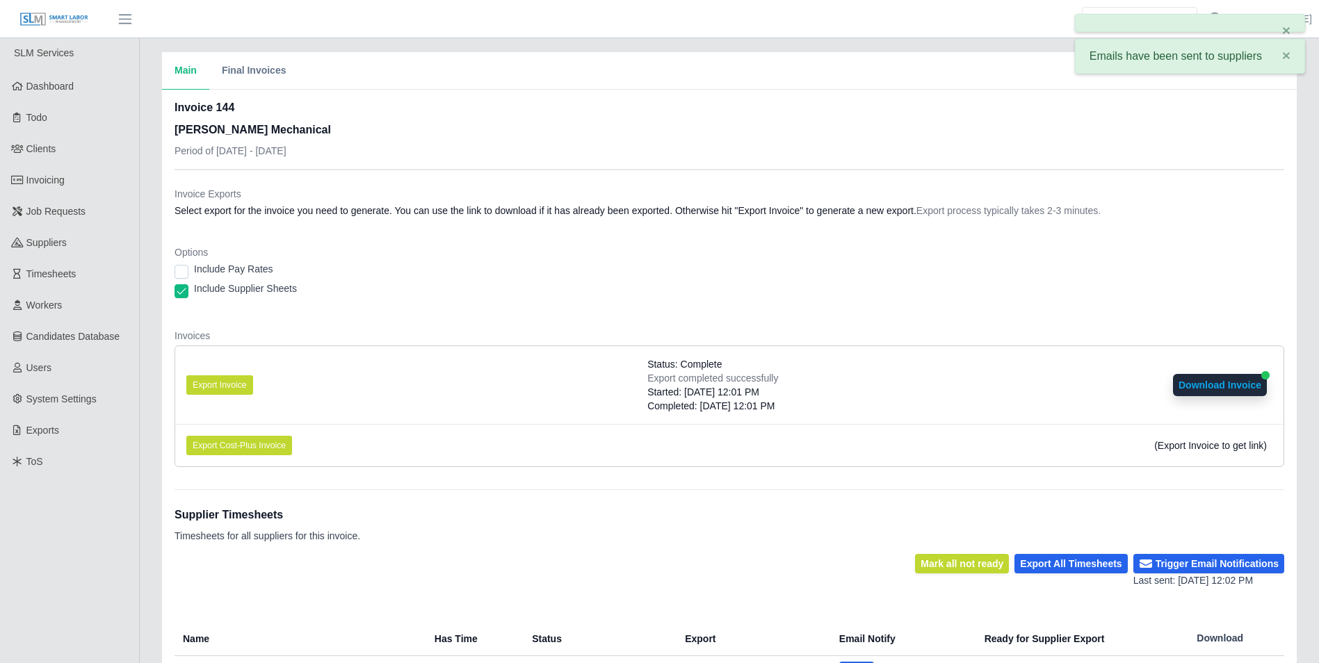
scroll to position [0, 0]
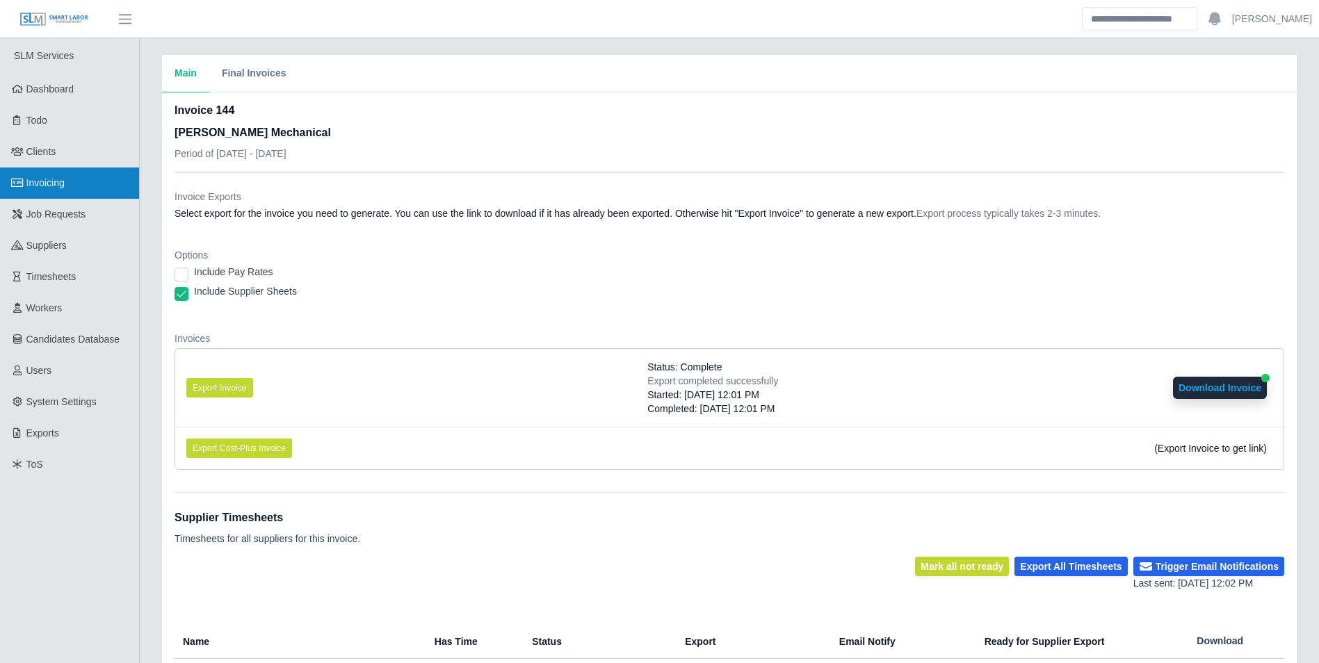
click at [52, 185] on span "Invoicing" at bounding box center [45, 182] width 38 height 11
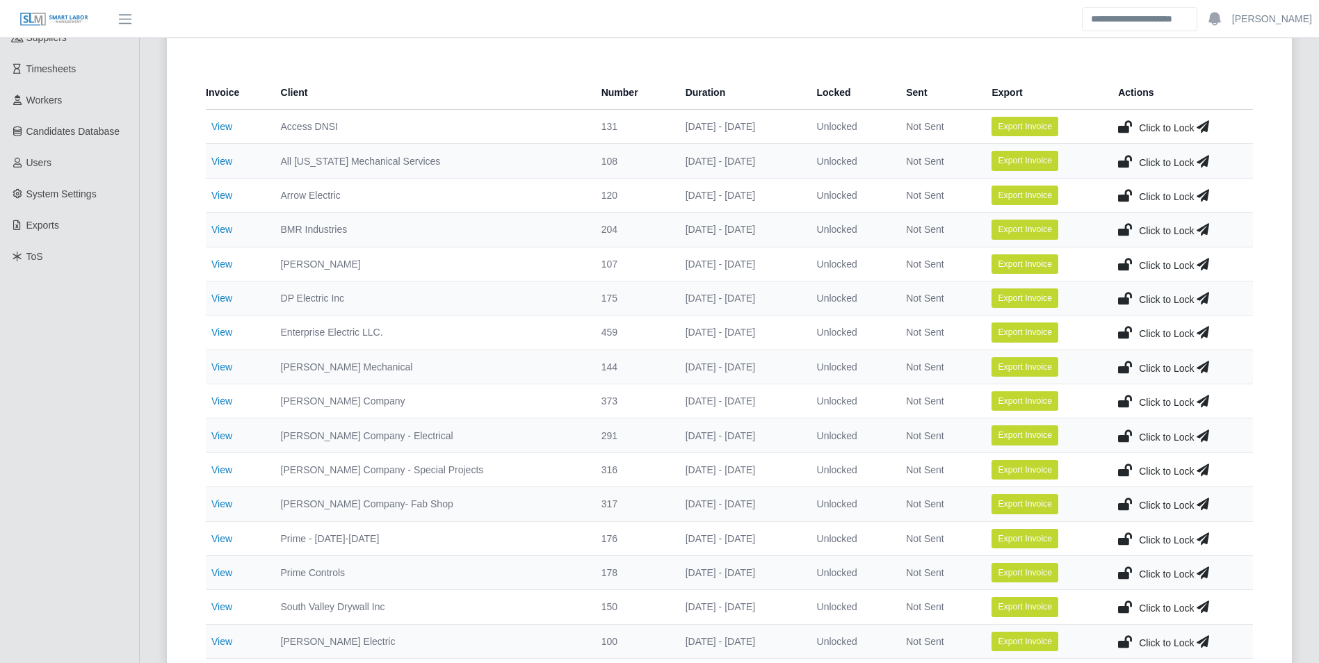
scroll to position [209, 0]
click at [225, 602] on link "View" at bounding box center [221, 606] width 21 height 11
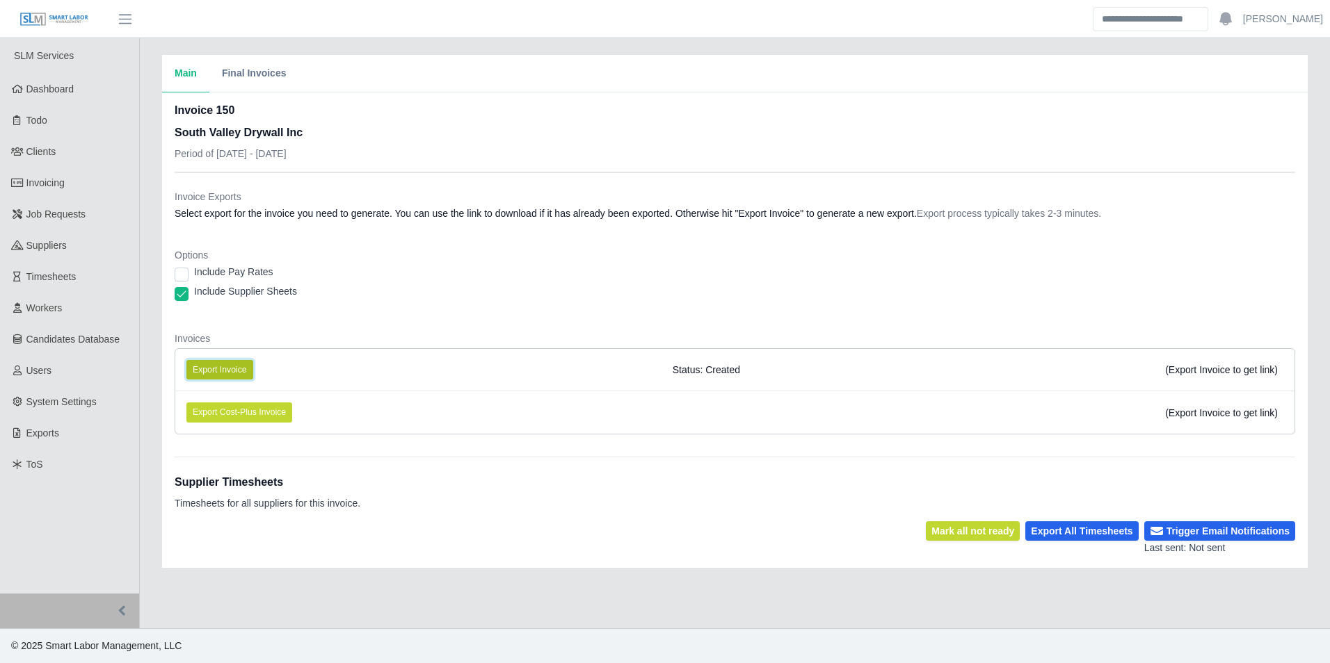
click at [225, 369] on button "Export Invoice" at bounding box center [219, 369] width 67 height 19
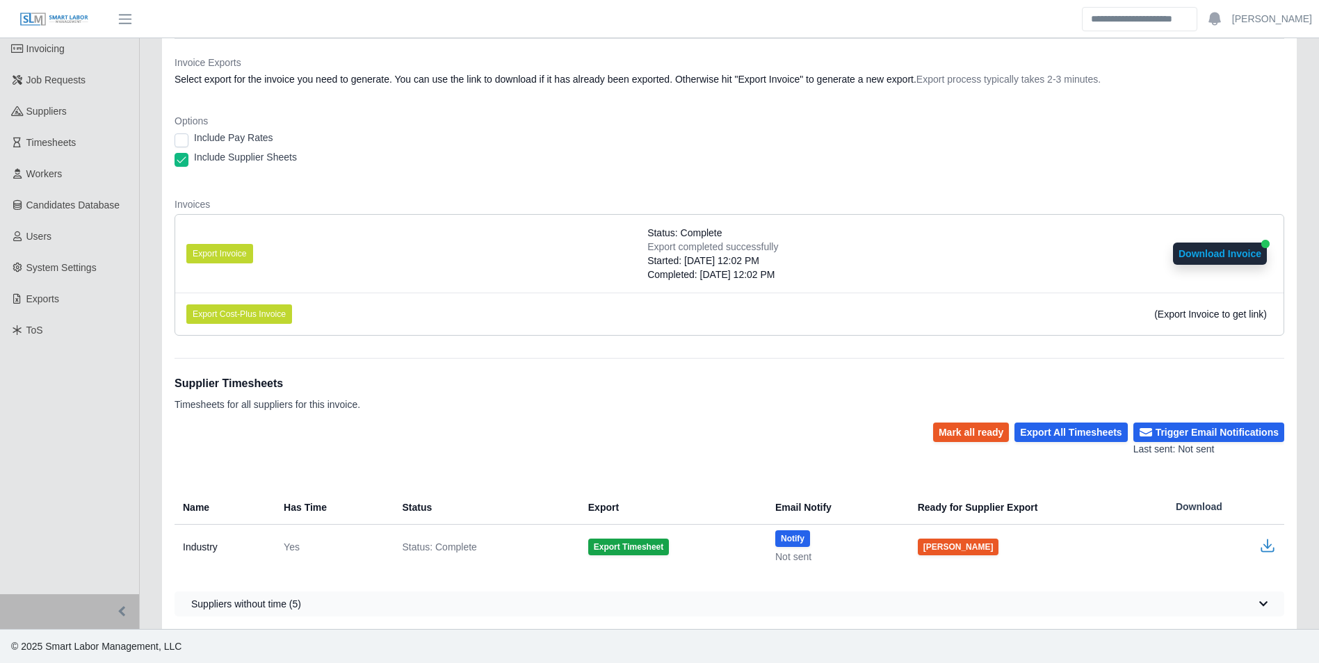
scroll to position [135, 0]
click at [988, 431] on button "Mark all ready" at bounding box center [971, 431] width 76 height 19
click at [1203, 421] on div "Supplier Timesheets Timesheets for all suppliers for this invoice." at bounding box center [730, 389] width 1110 height 65
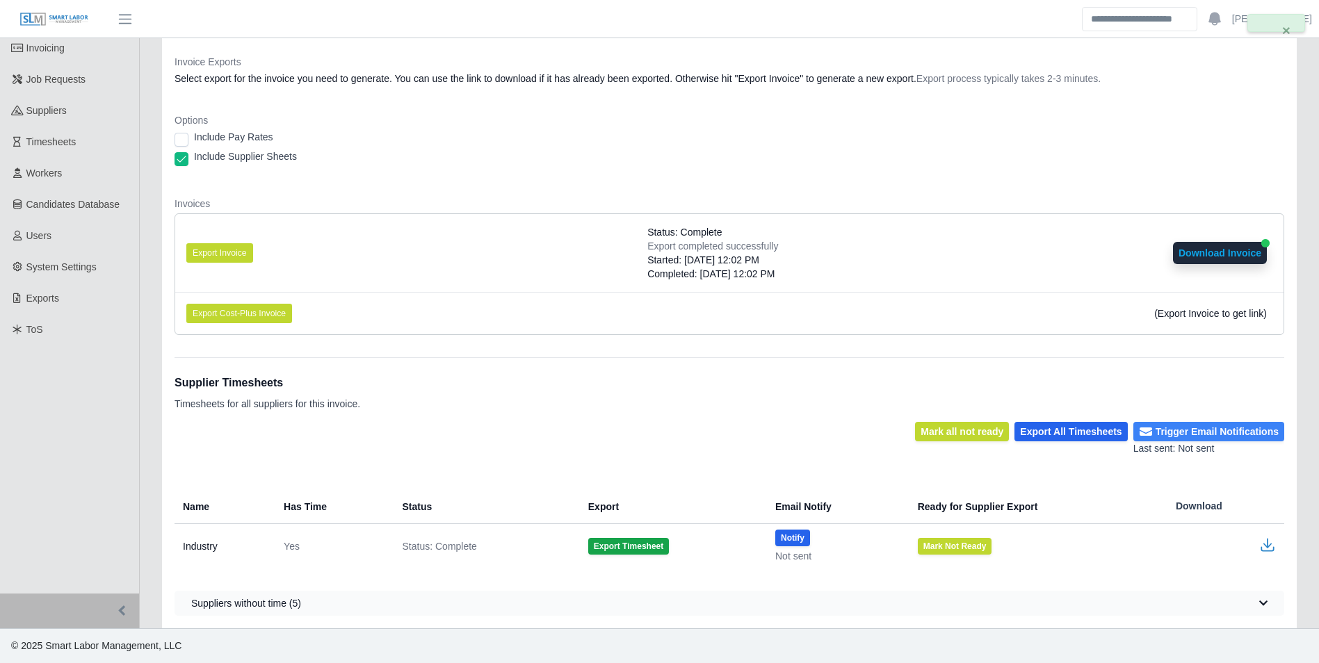
click at [1211, 428] on button "Trigger Email Notifications" at bounding box center [1209, 431] width 151 height 19
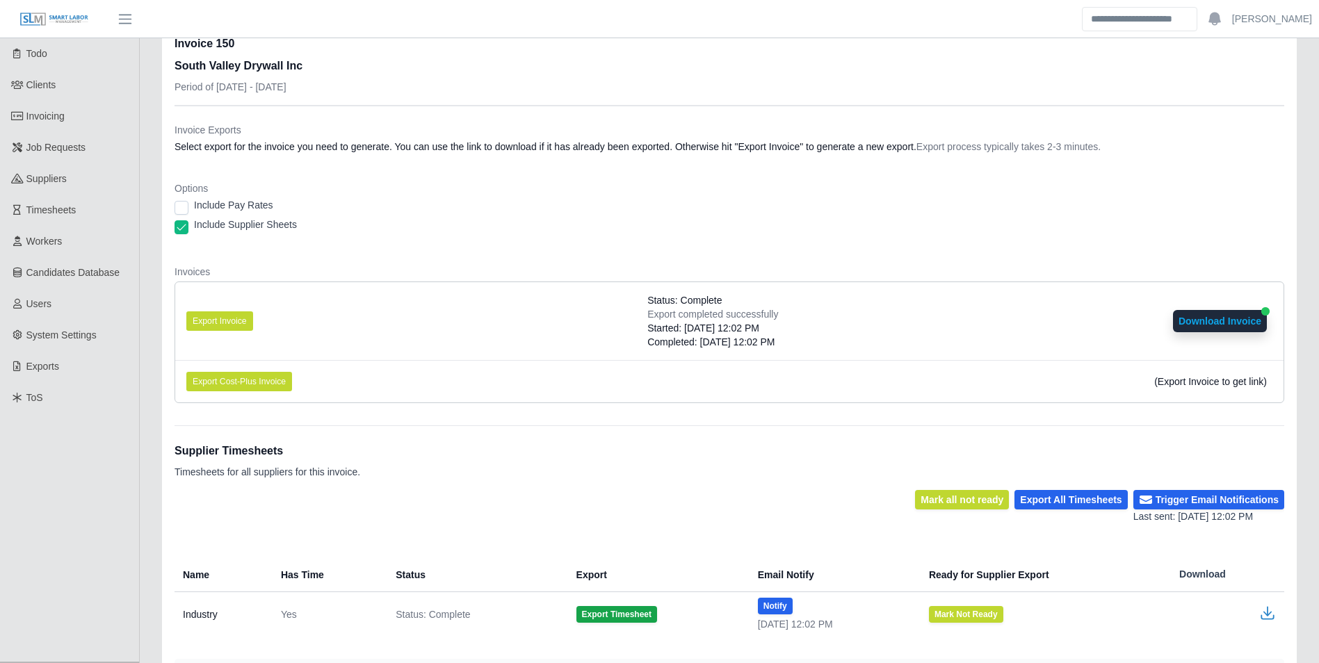
scroll to position [0, 0]
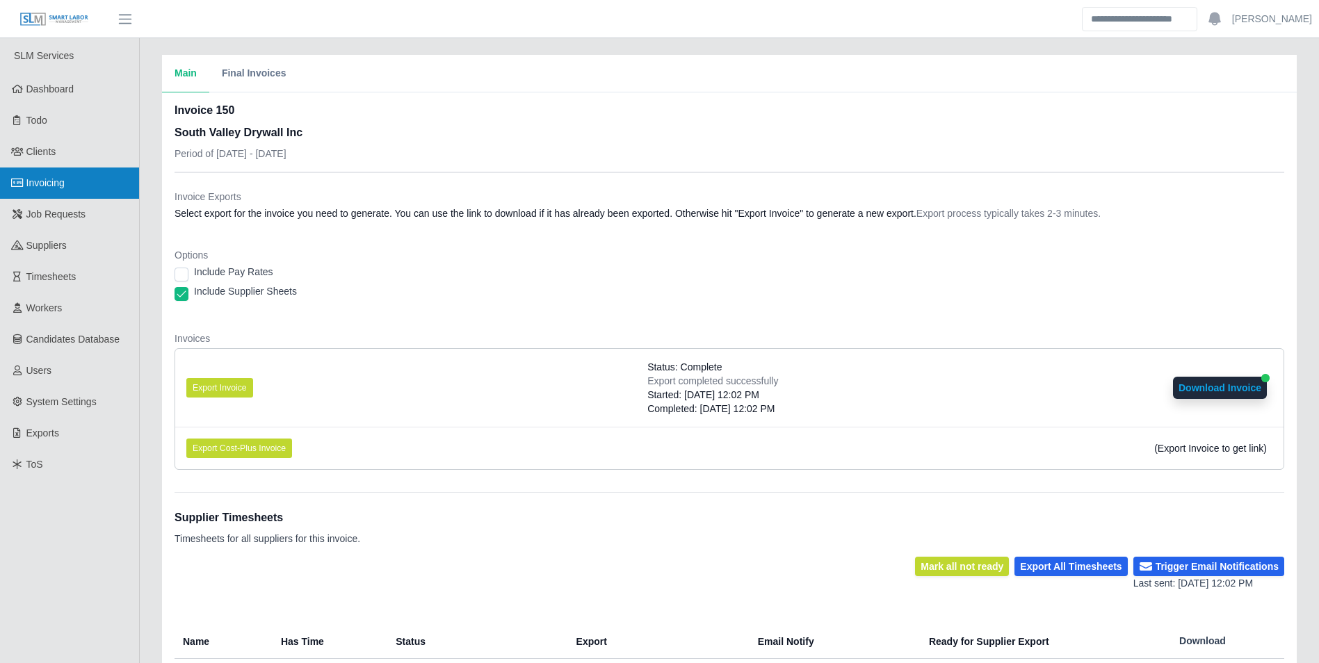
click at [58, 185] on span "Invoicing" at bounding box center [45, 182] width 38 height 11
